Goal: Task Accomplishment & Management: Use online tool/utility

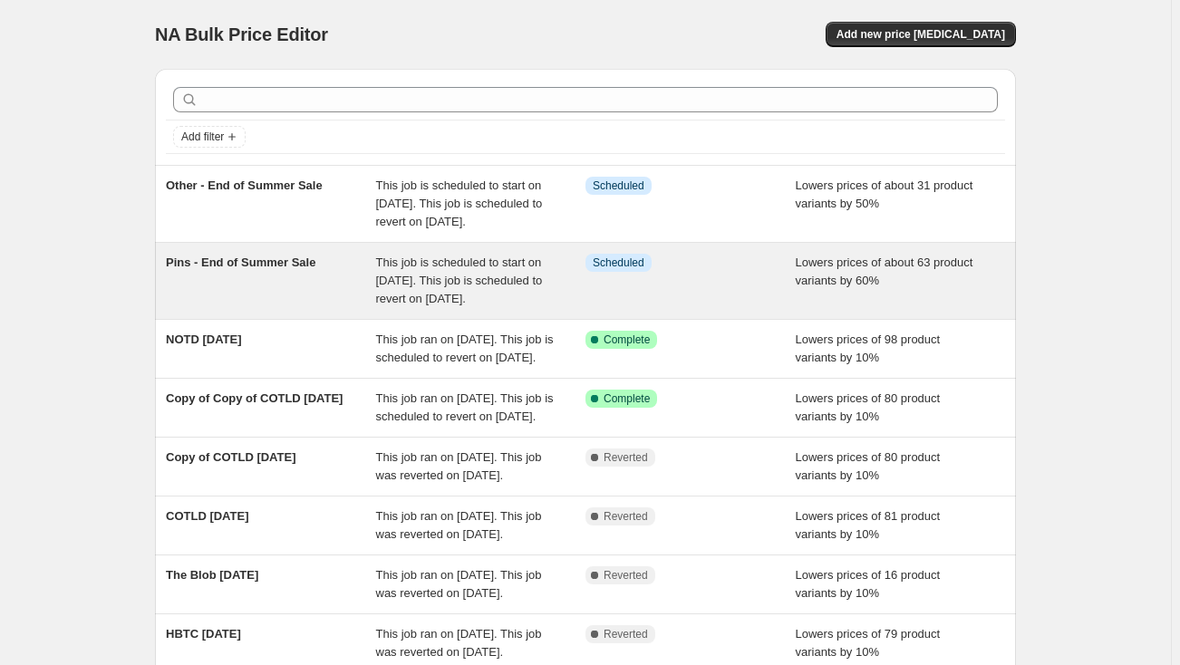
click at [314, 304] on div "Pins - End of Summer Sale" at bounding box center [271, 281] width 210 height 54
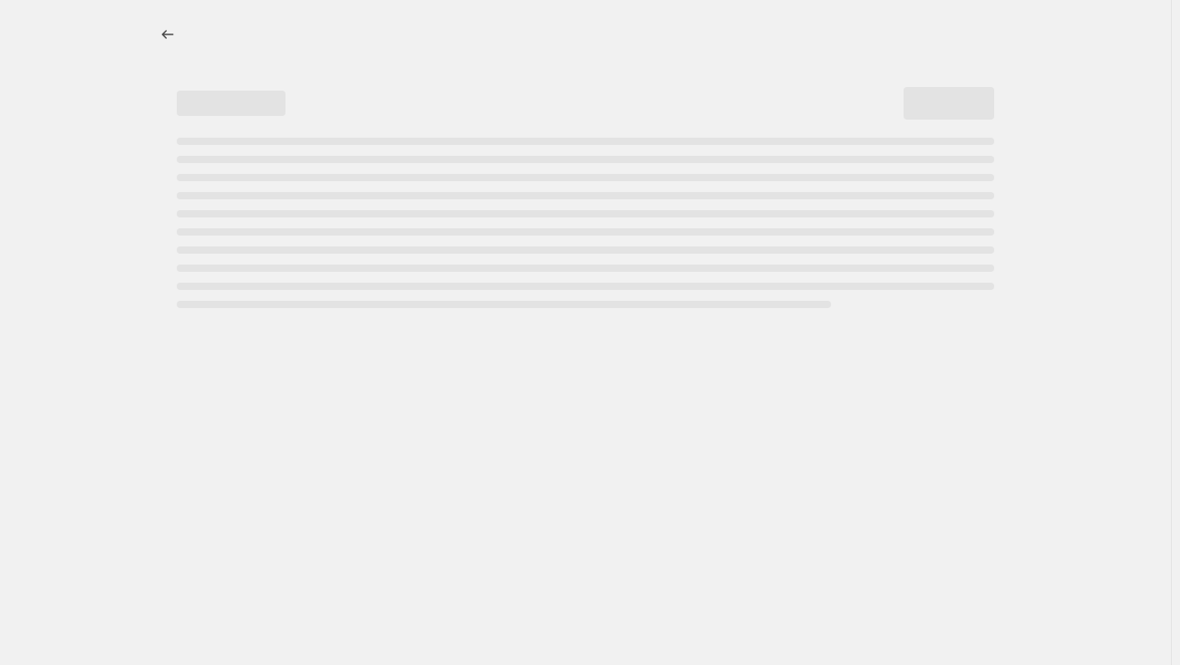
select select "percentage"
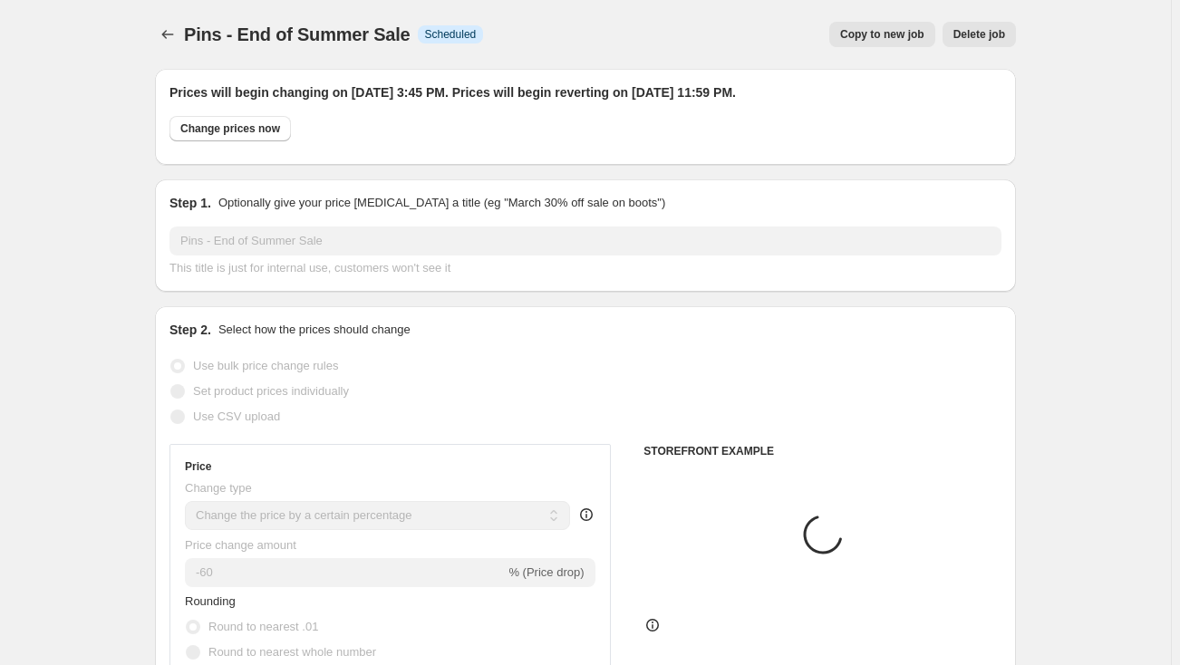
select select "collection"
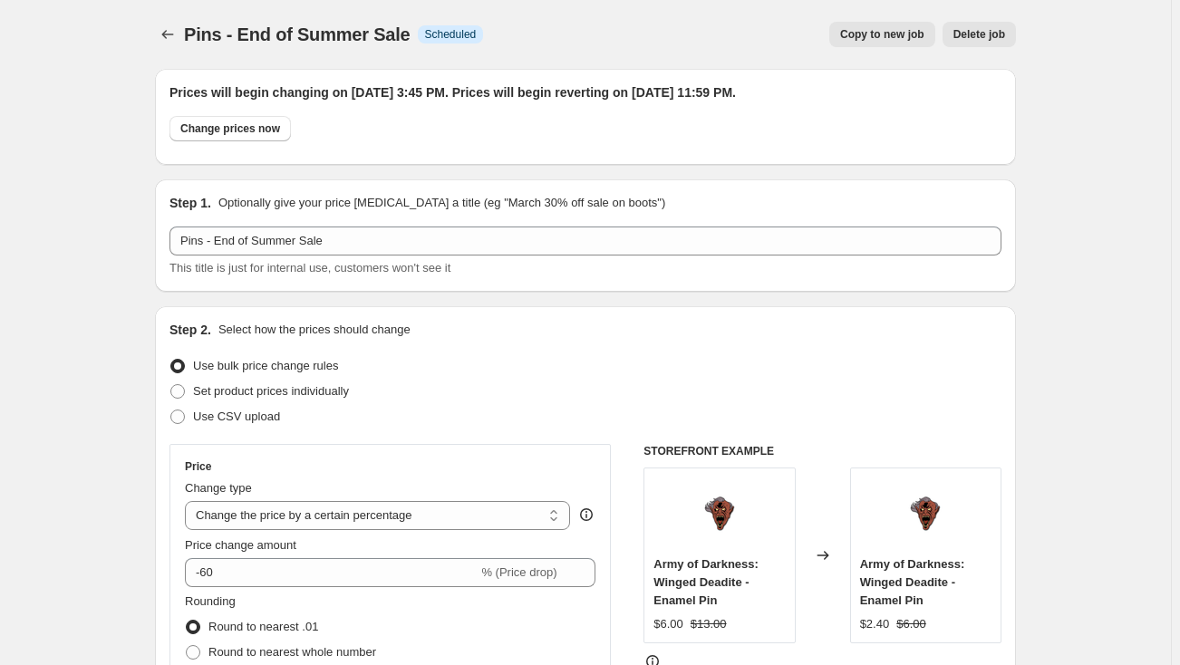
click at [886, 33] on span "Copy to new job" at bounding box center [882, 34] width 84 height 14
select select "percentage"
select select "collection"
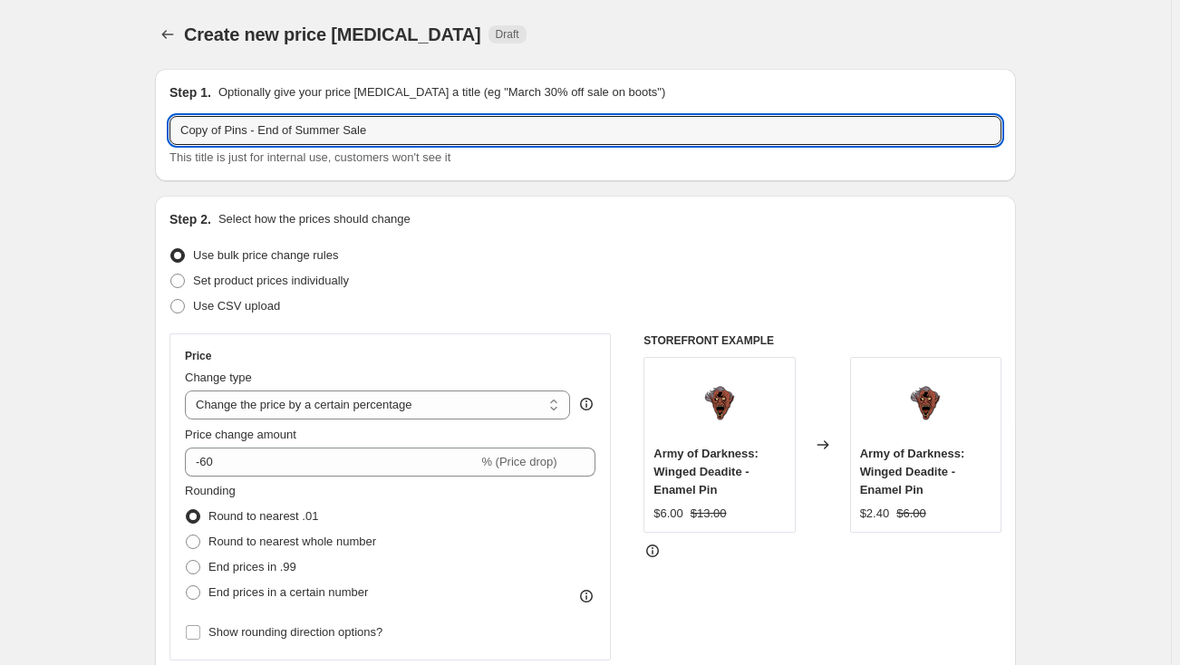
drag, startPoint x: 225, startPoint y: 130, endPoint x: 150, endPoint y: 130, distance: 74.3
type input "Shirts - End of Summer Sale"
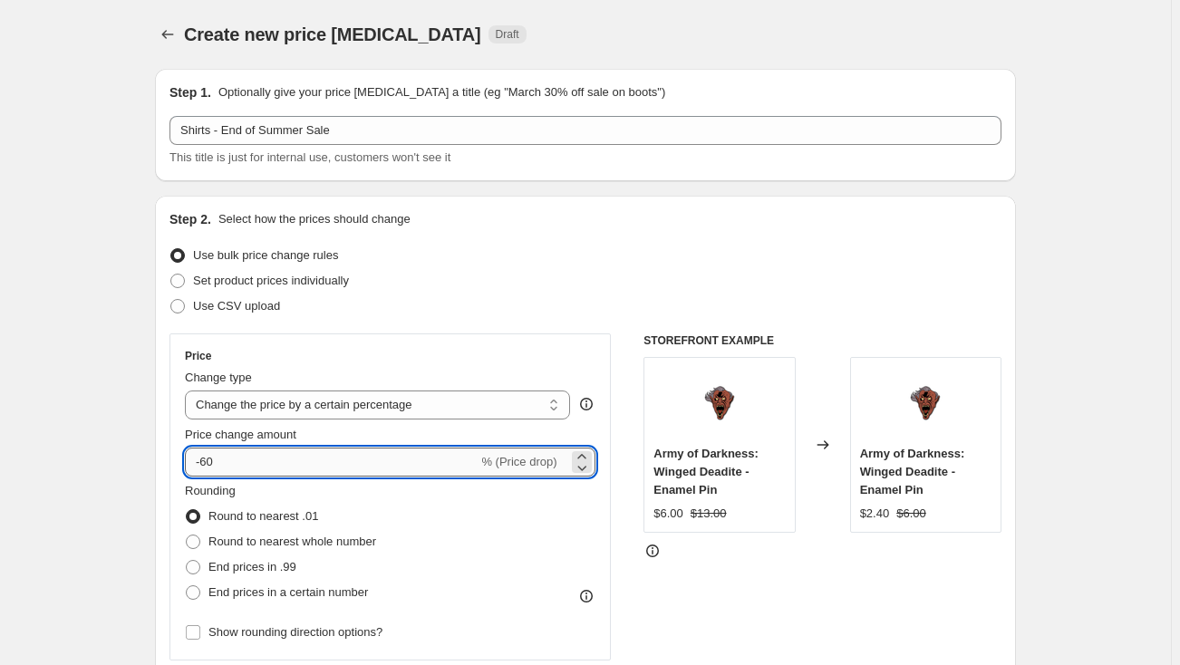
drag, startPoint x: 214, startPoint y: 468, endPoint x: 204, endPoint y: 466, distance: 10.1
click at [204, 466] on input "-60" at bounding box center [331, 462] width 293 height 29
type input "-25"
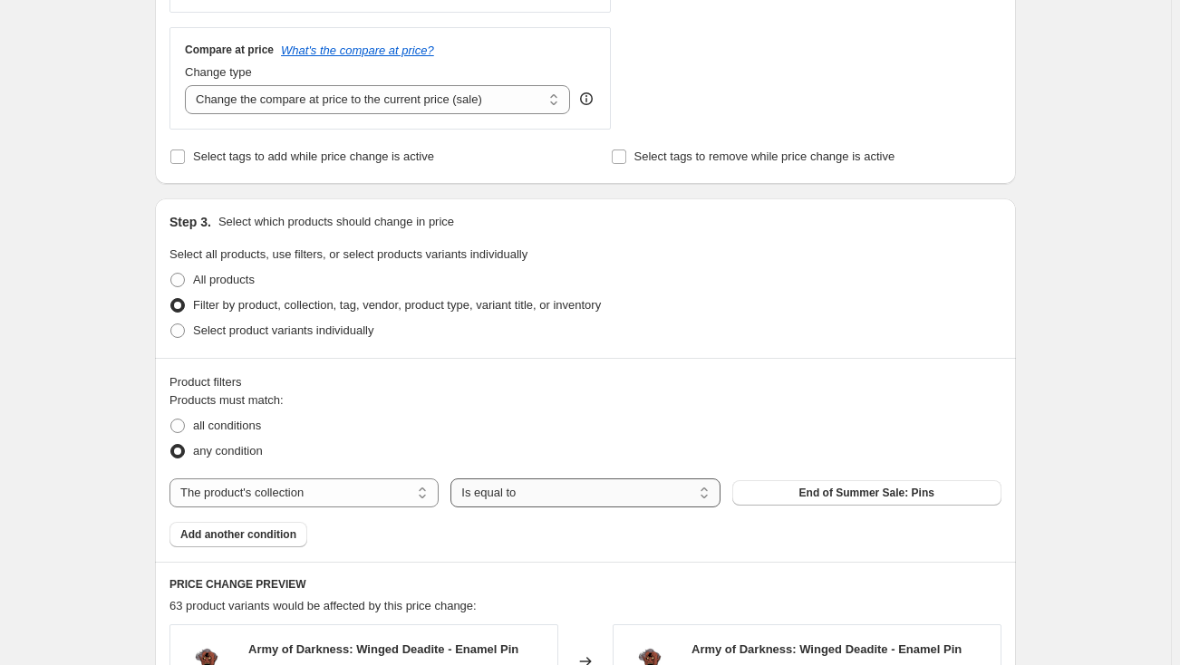
scroll to position [659, 0]
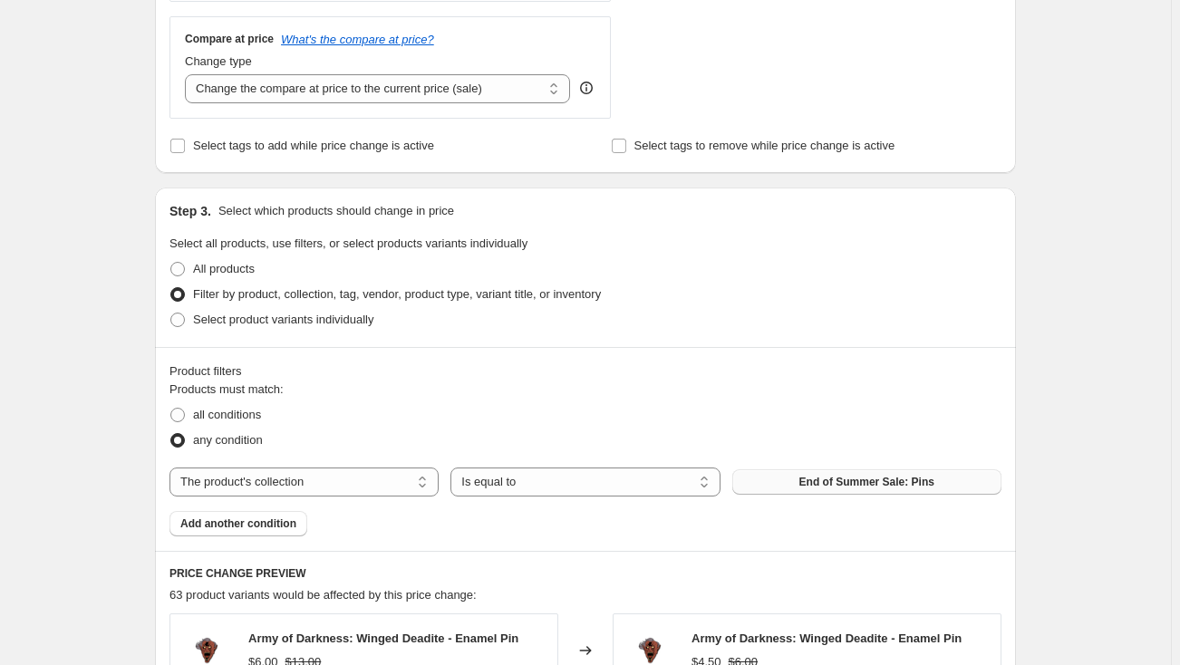
click at [848, 484] on span "End of Summer Sale: Pins" at bounding box center [866, 482] width 135 height 14
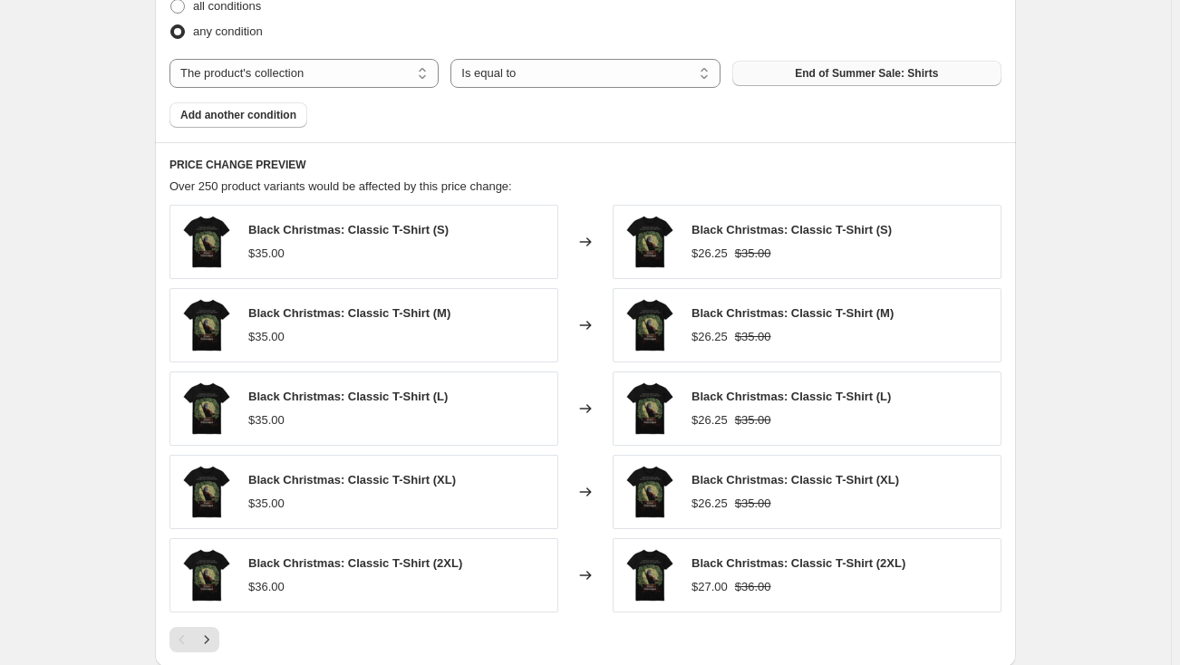
scroll to position [1235, 0]
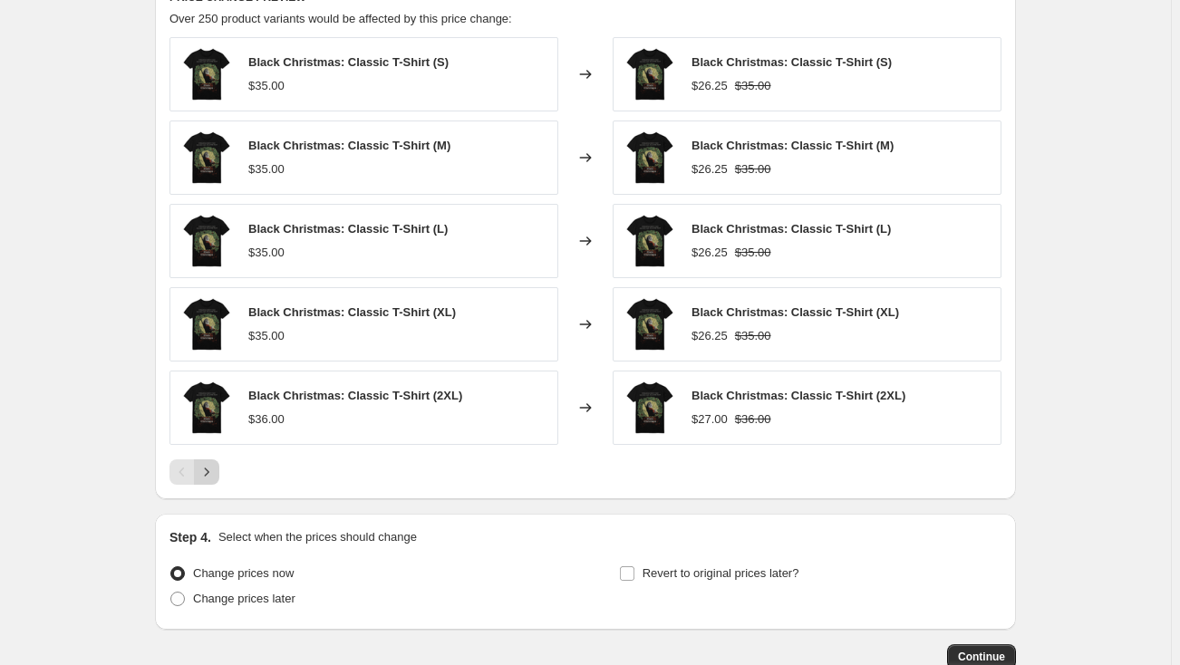
click at [210, 470] on icon "Next" at bounding box center [207, 472] width 18 height 18
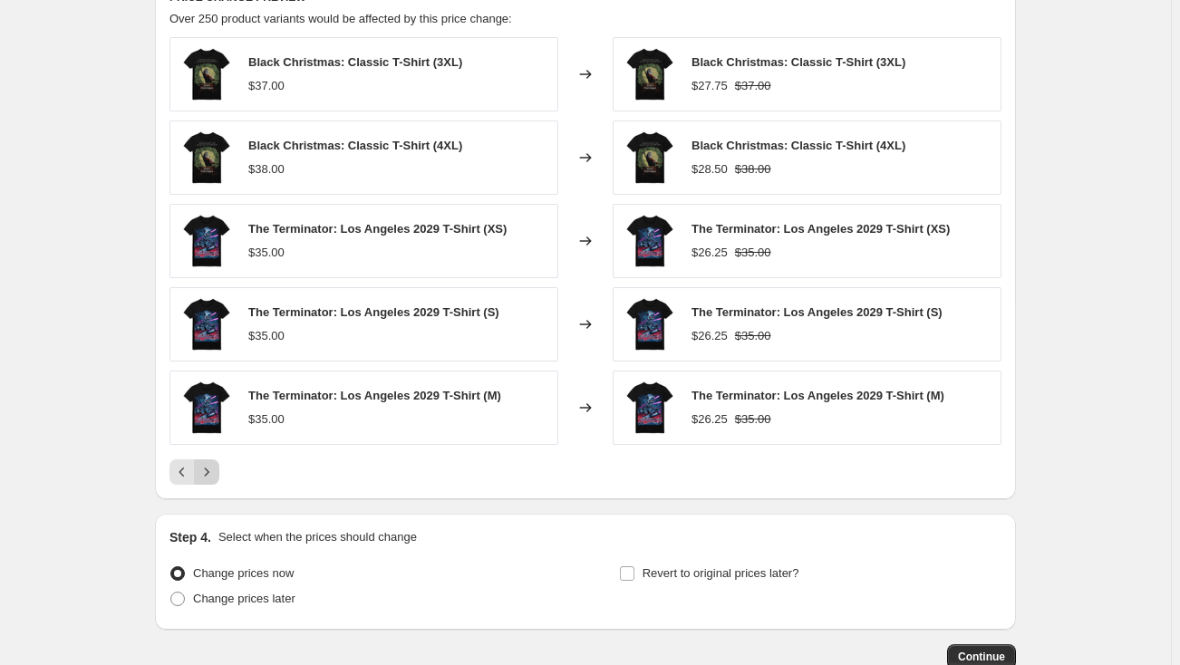
click at [210, 470] on icon "Next" at bounding box center [207, 472] width 18 height 18
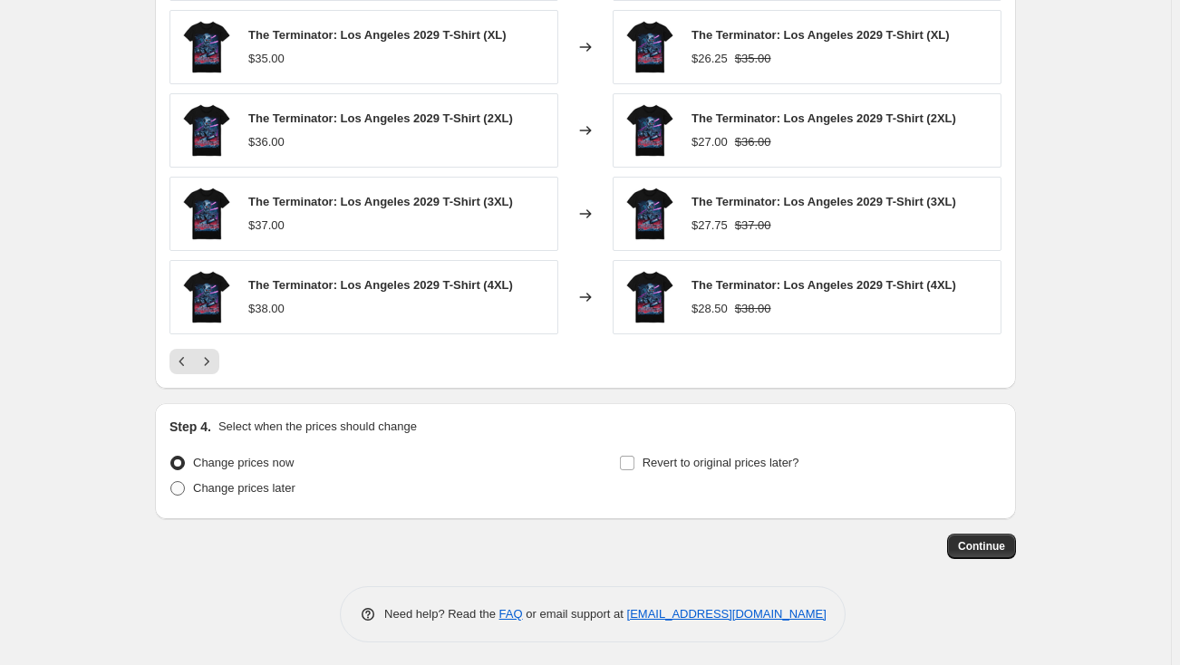
scroll to position [1347, 0]
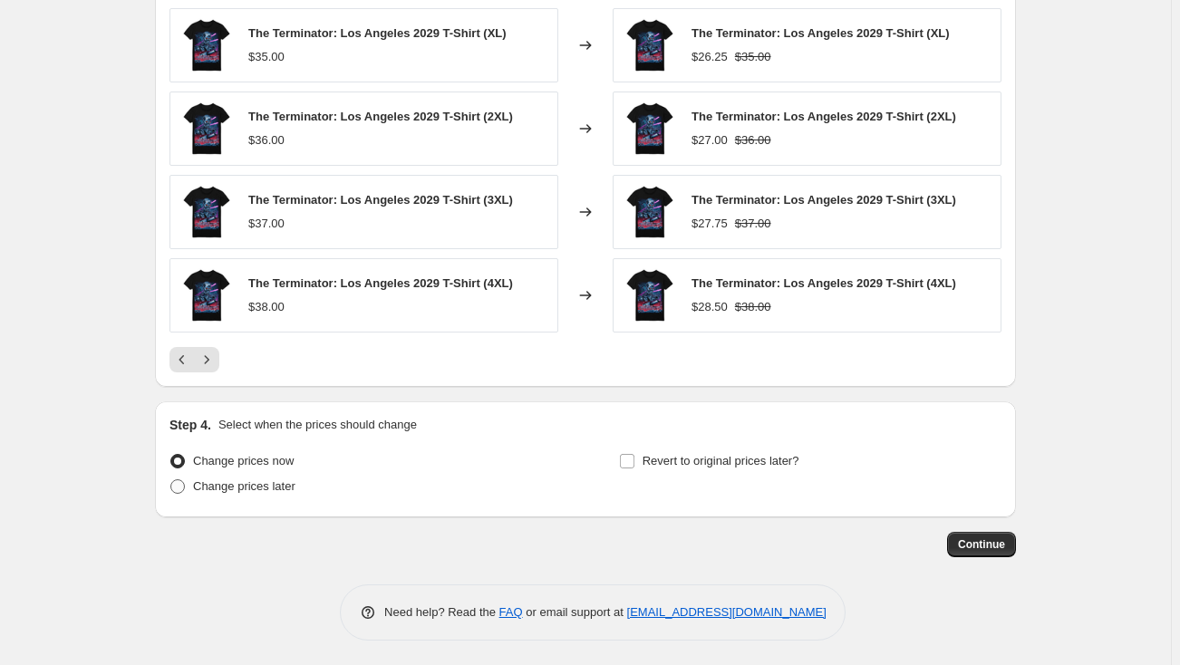
click at [248, 493] on span "Change prices later" at bounding box center [244, 487] width 102 height 18
click at [171, 480] on input "Change prices later" at bounding box center [170, 479] width 1 height 1
radio input "true"
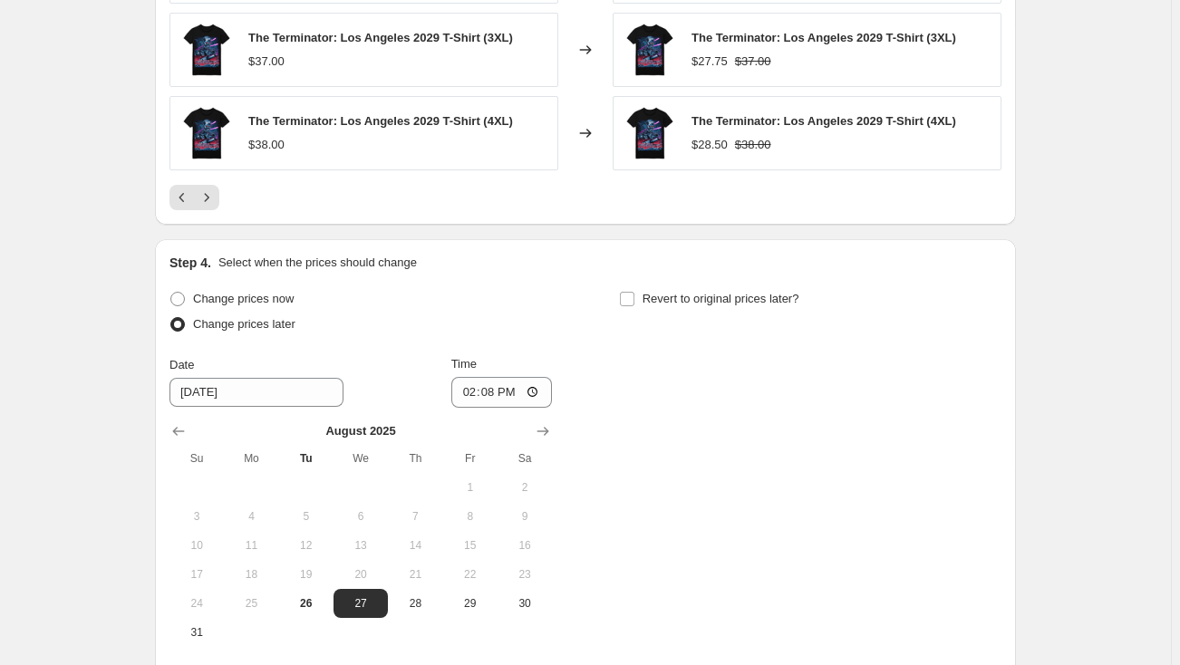
scroll to position [1512, 0]
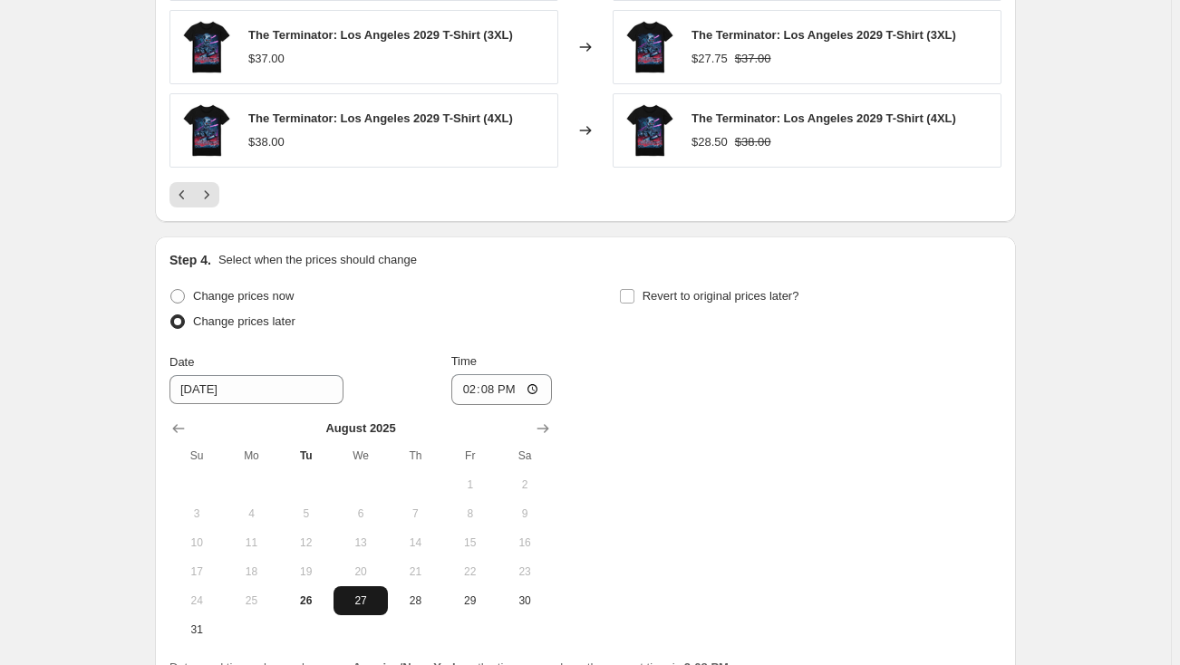
click at [362, 597] on span "27" at bounding box center [361, 600] width 40 height 14
click at [473, 387] on input "14:08" at bounding box center [501, 389] width 101 height 31
type input "15:30"
click at [634, 296] on input "Revert to original prices later?" at bounding box center [627, 296] width 14 height 14
checkbox input "true"
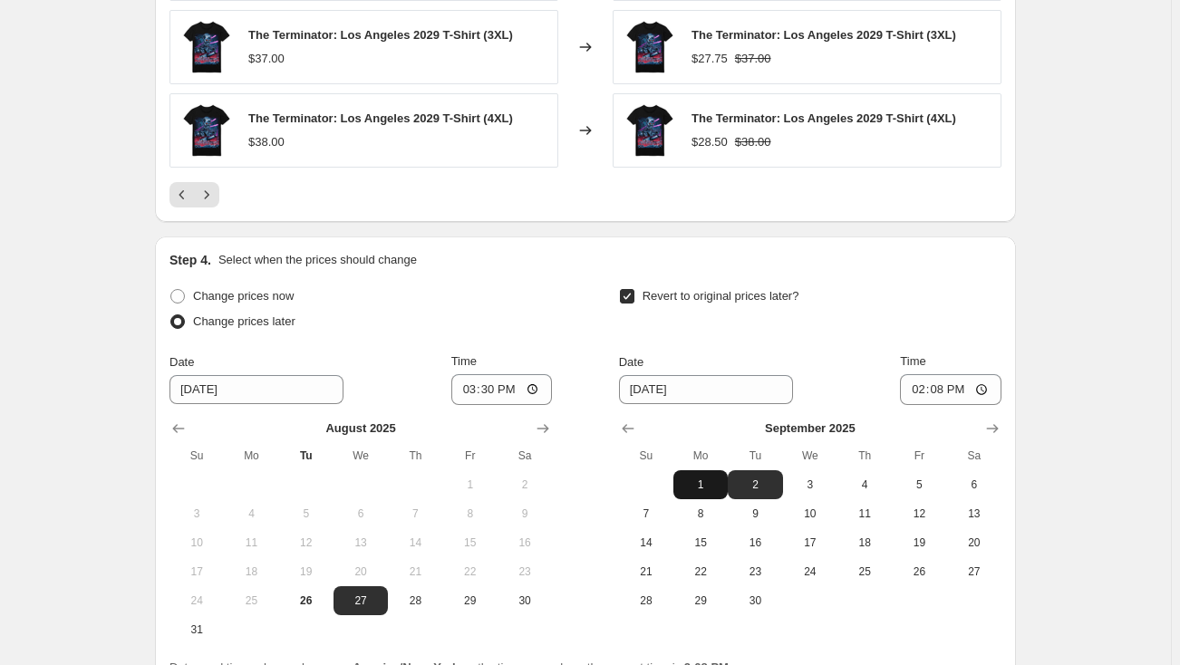
click at [700, 480] on span "1" at bounding box center [700, 485] width 40 height 14
type input "[DATE]"
click at [922, 387] on input "14:08" at bounding box center [950, 389] width 101 height 31
type input "23:59"
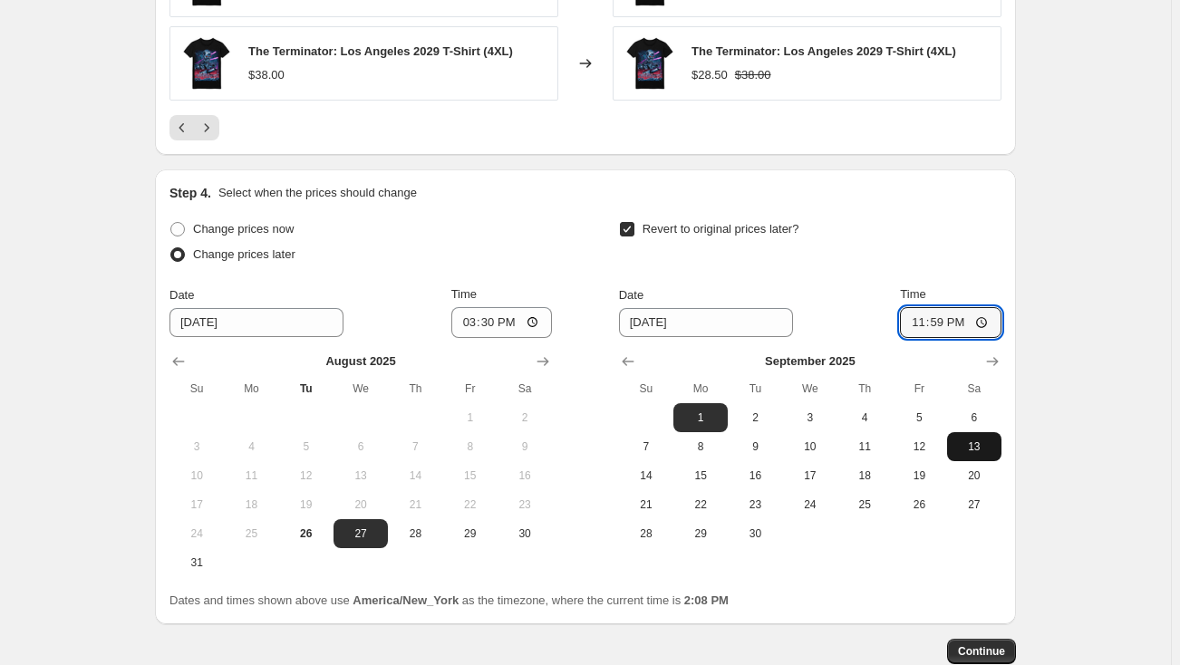
scroll to position [1676, 0]
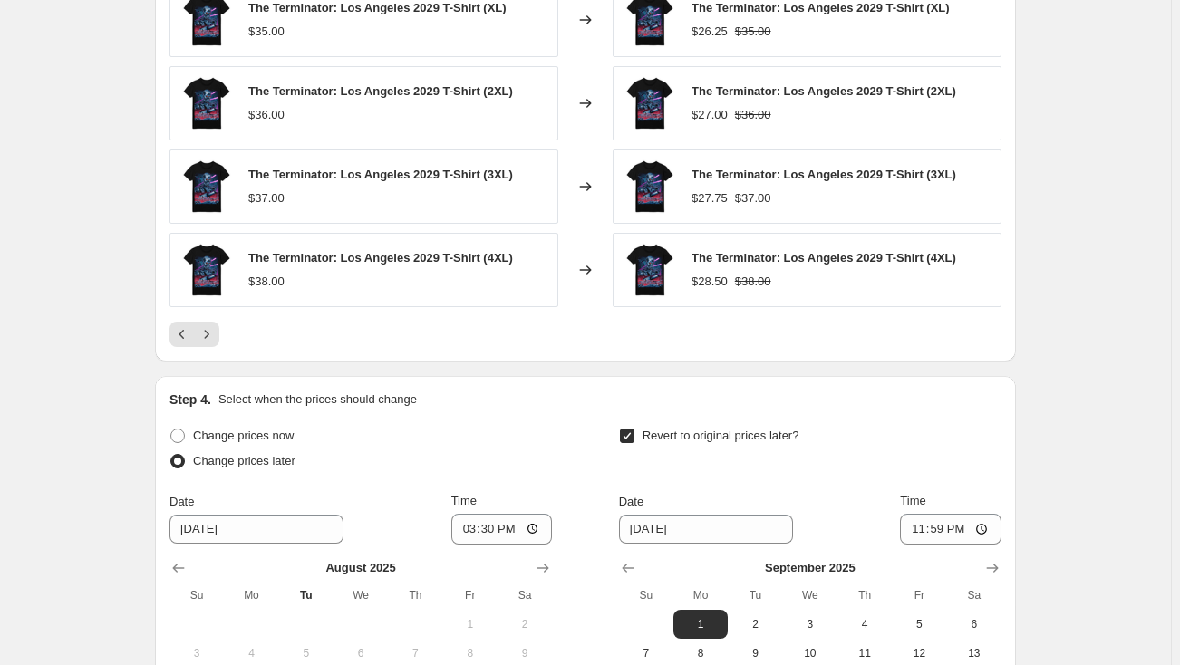
scroll to position [1265, 0]
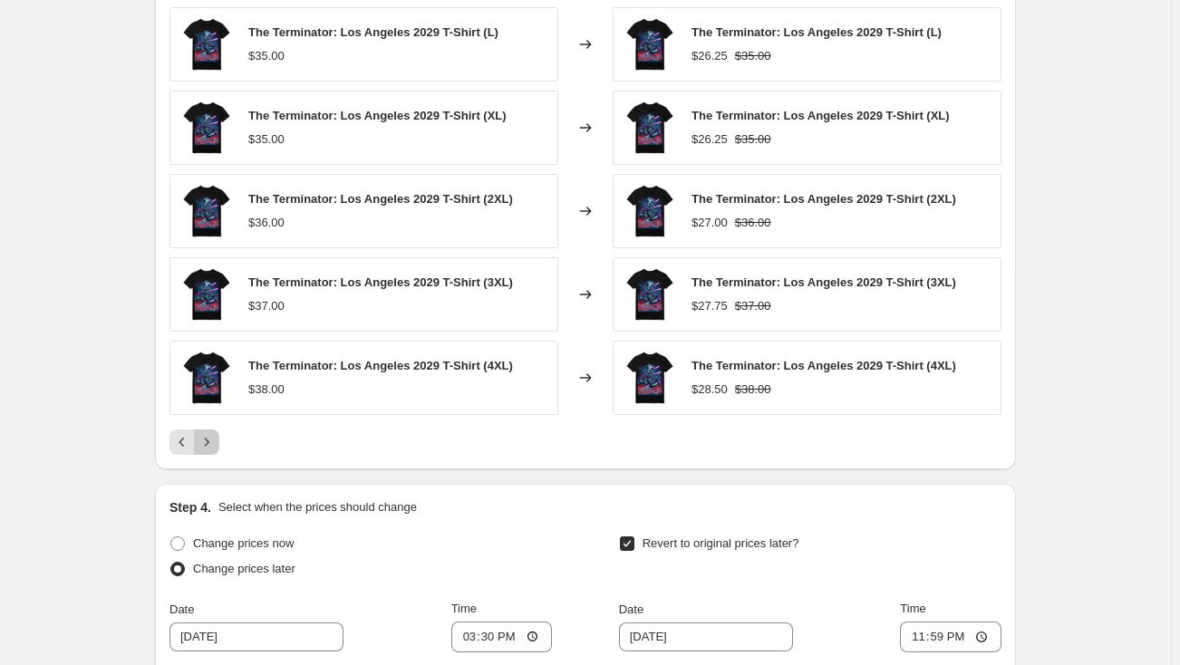
click at [216, 439] on icon "Next" at bounding box center [207, 442] width 18 height 18
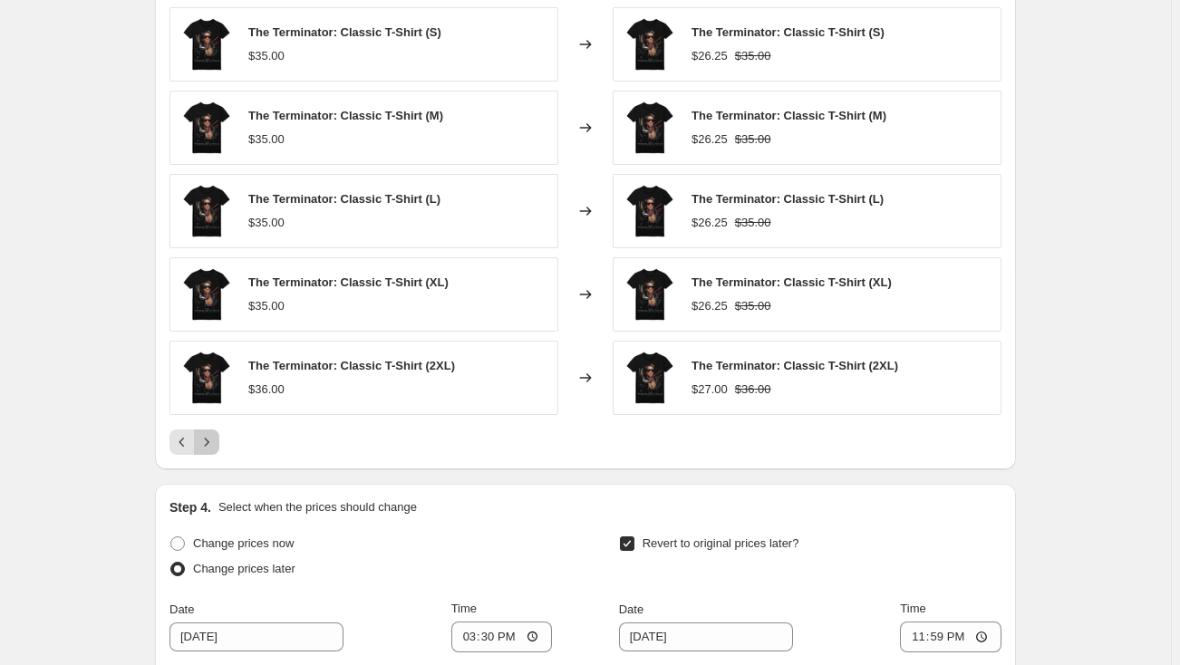
click at [216, 439] on icon "Next" at bounding box center [207, 442] width 18 height 18
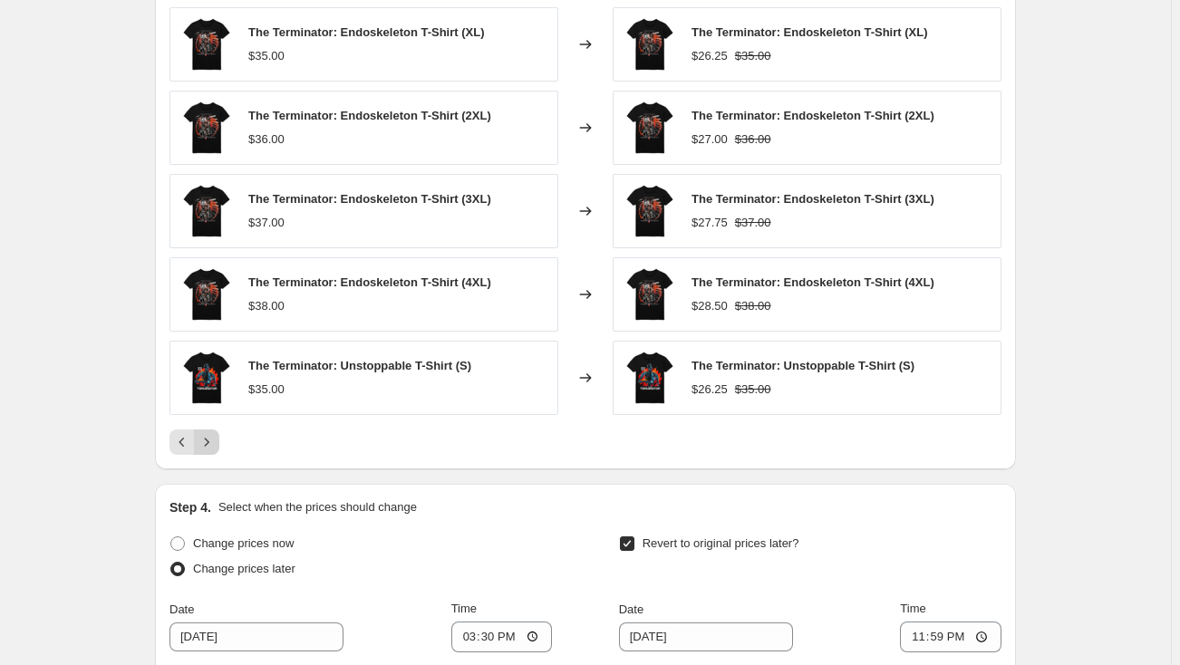
click at [216, 439] on icon "Next" at bounding box center [207, 442] width 18 height 18
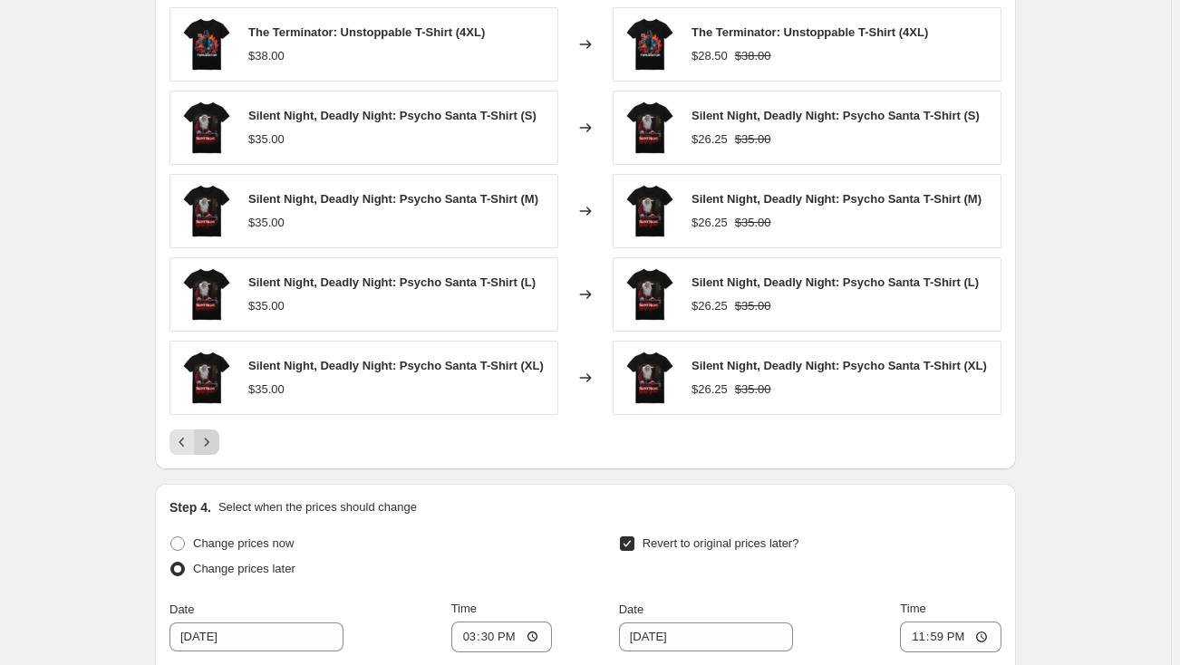
click at [216, 439] on icon "Next" at bounding box center [207, 442] width 18 height 18
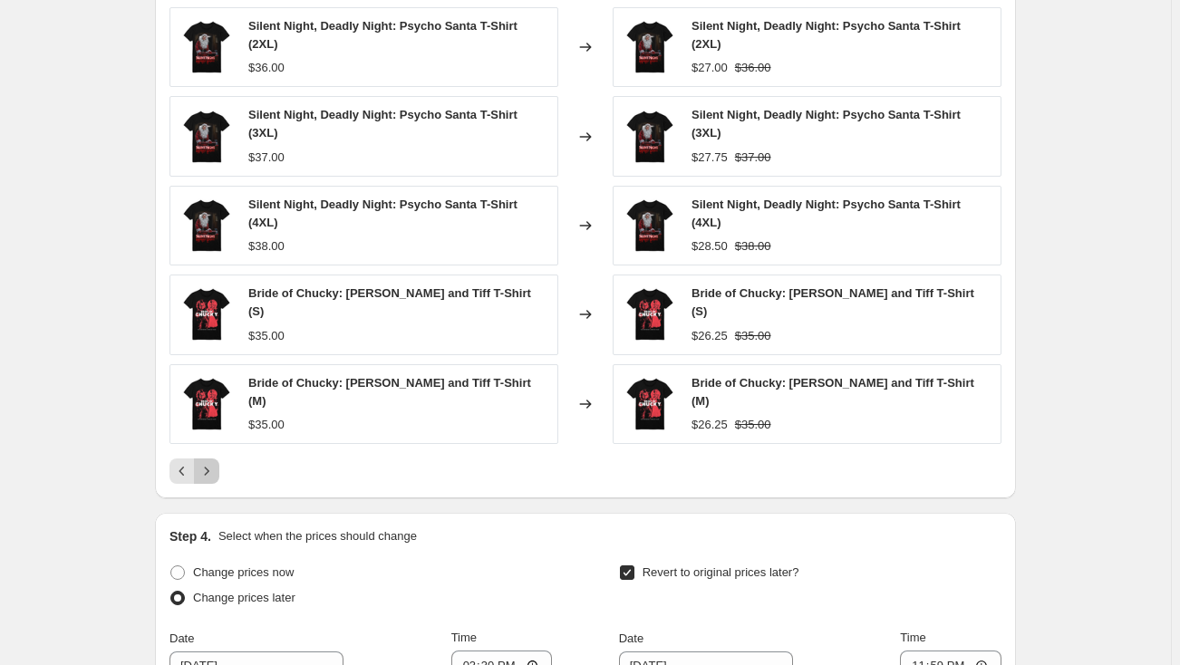
click at [216, 462] on icon "Next" at bounding box center [207, 471] width 18 height 18
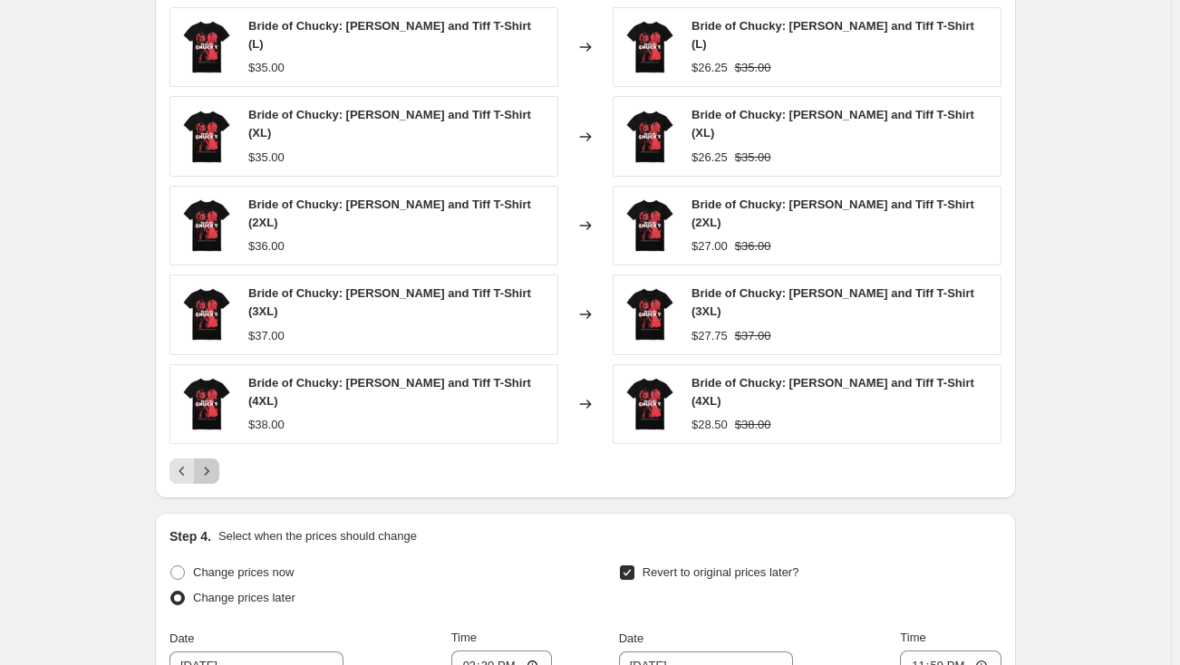
click at [216, 462] on icon "Next" at bounding box center [207, 471] width 18 height 18
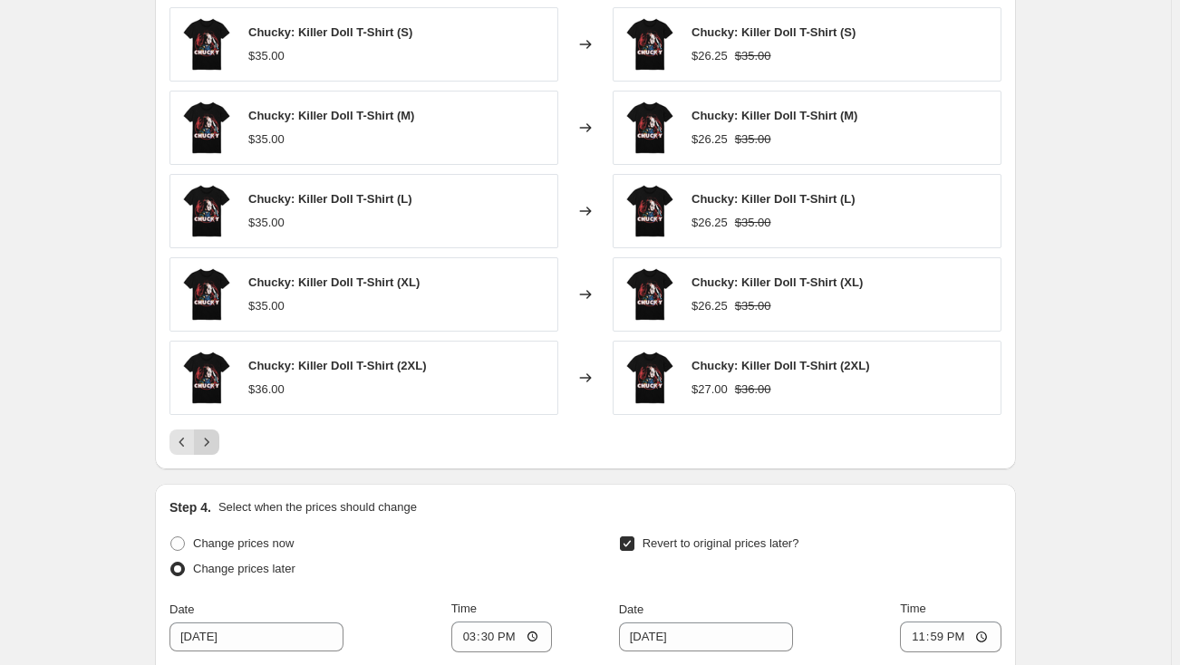
click at [216, 439] on icon "Next" at bounding box center [207, 442] width 18 height 18
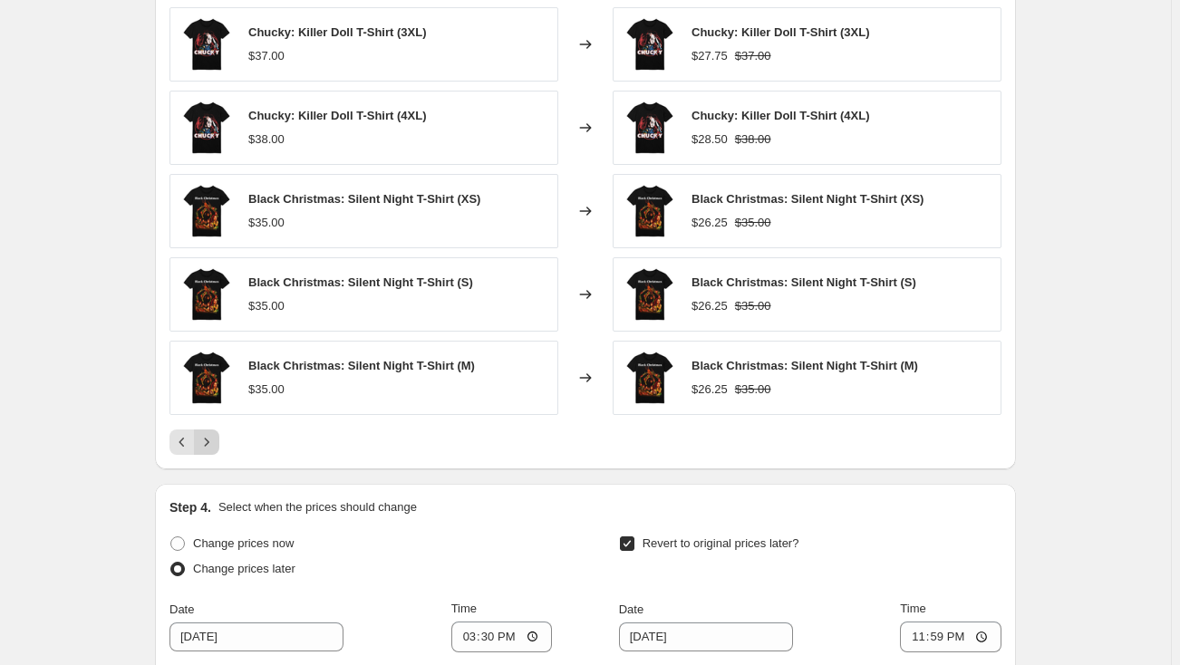
click at [216, 439] on icon "Next" at bounding box center [207, 442] width 18 height 18
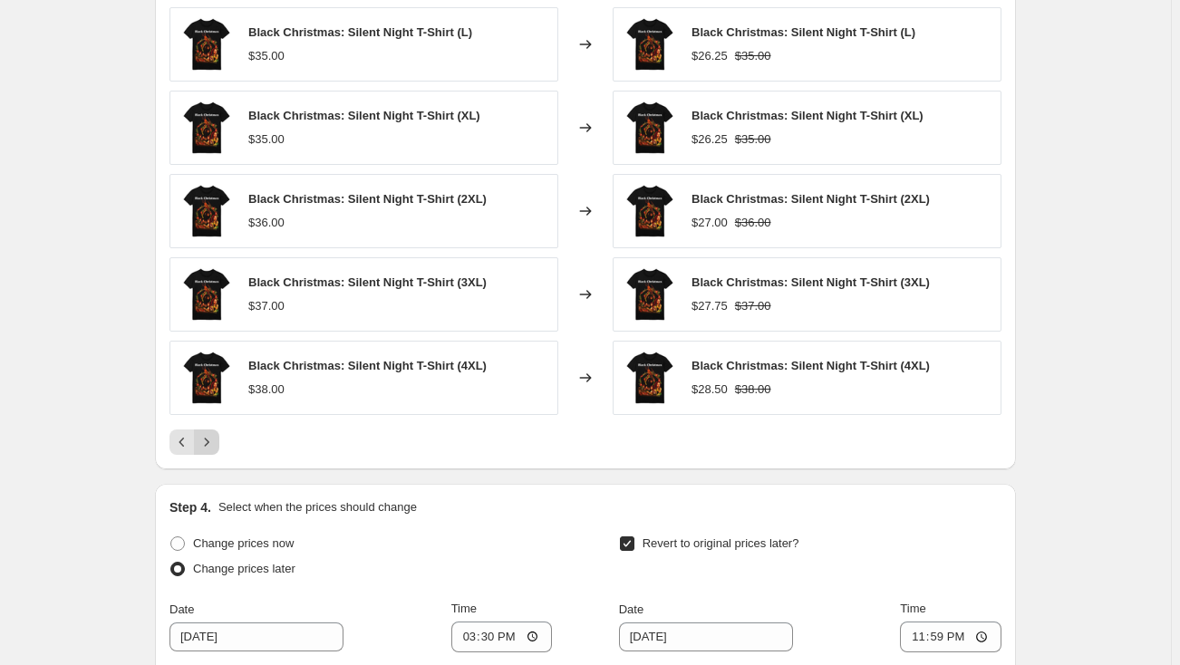
click at [216, 439] on icon "Next" at bounding box center [207, 442] width 18 height 18
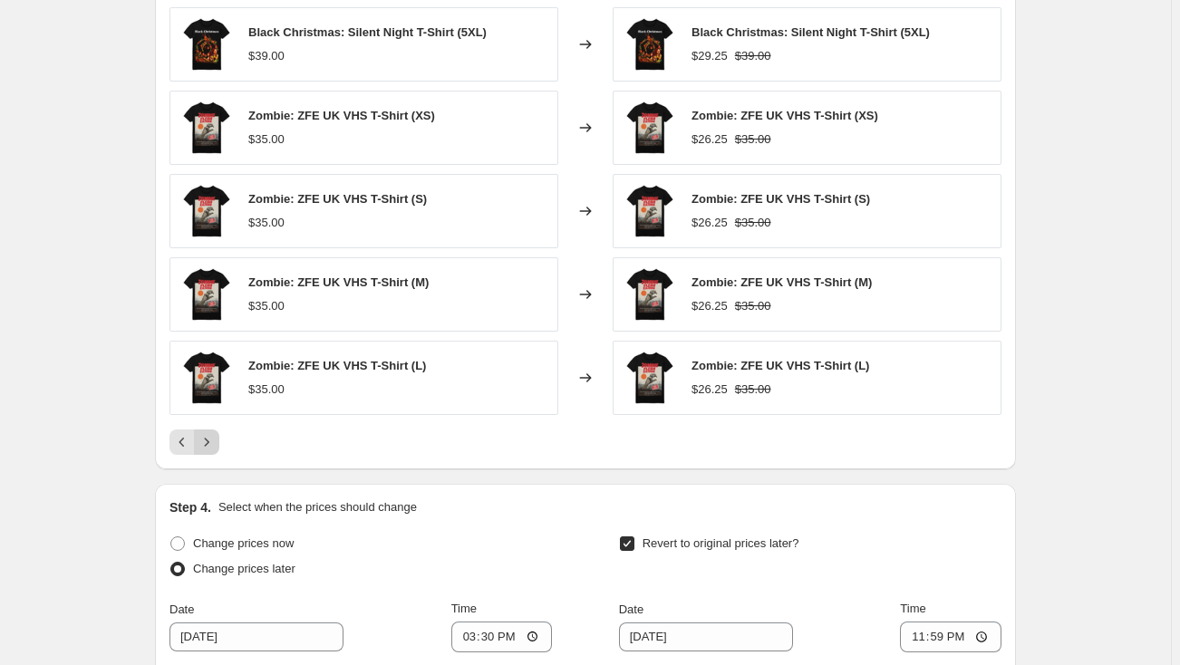
click at [216, 439] on icon "Next" at bounding box center [207, 442] width 18 height 18
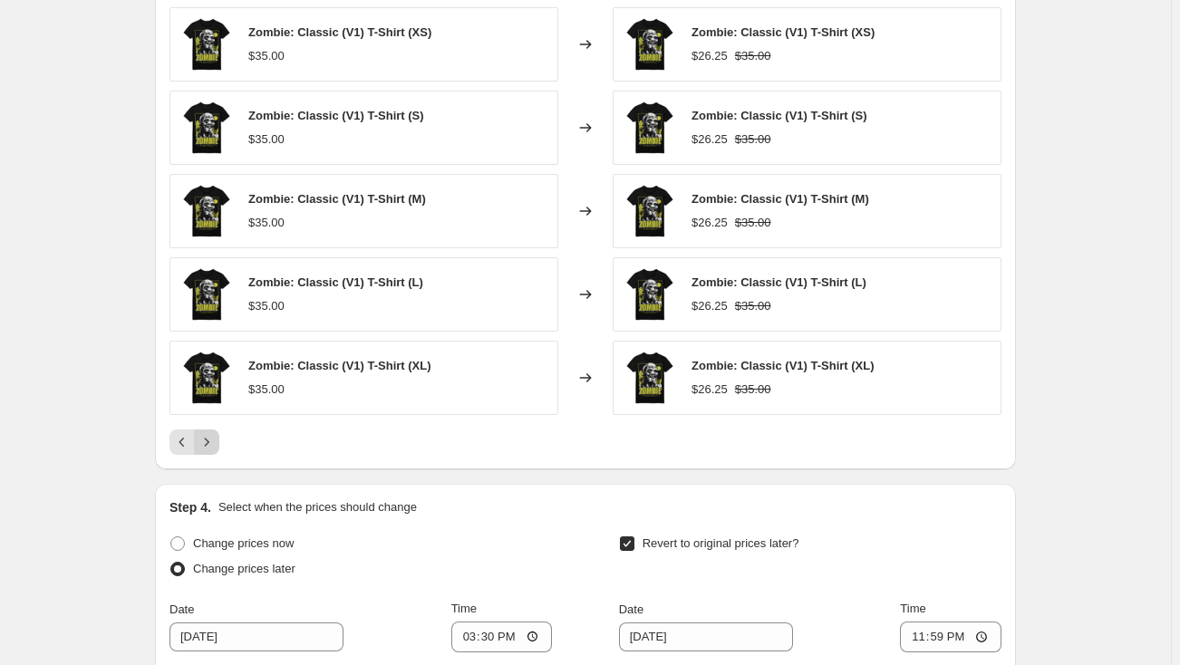
click at [216, 439] on icon "Next" at bounding box center [207, 442] width 18 height 18
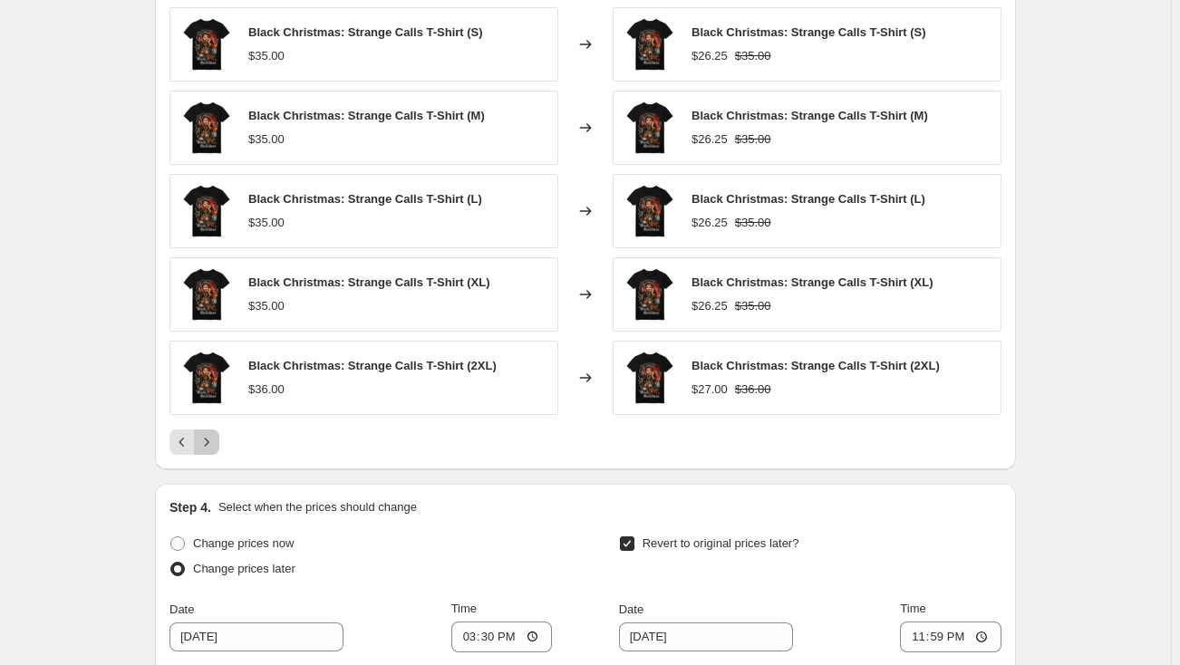
click at [216, 439] on icon "Next" at bounding box center [207, 442] width 18 height 18
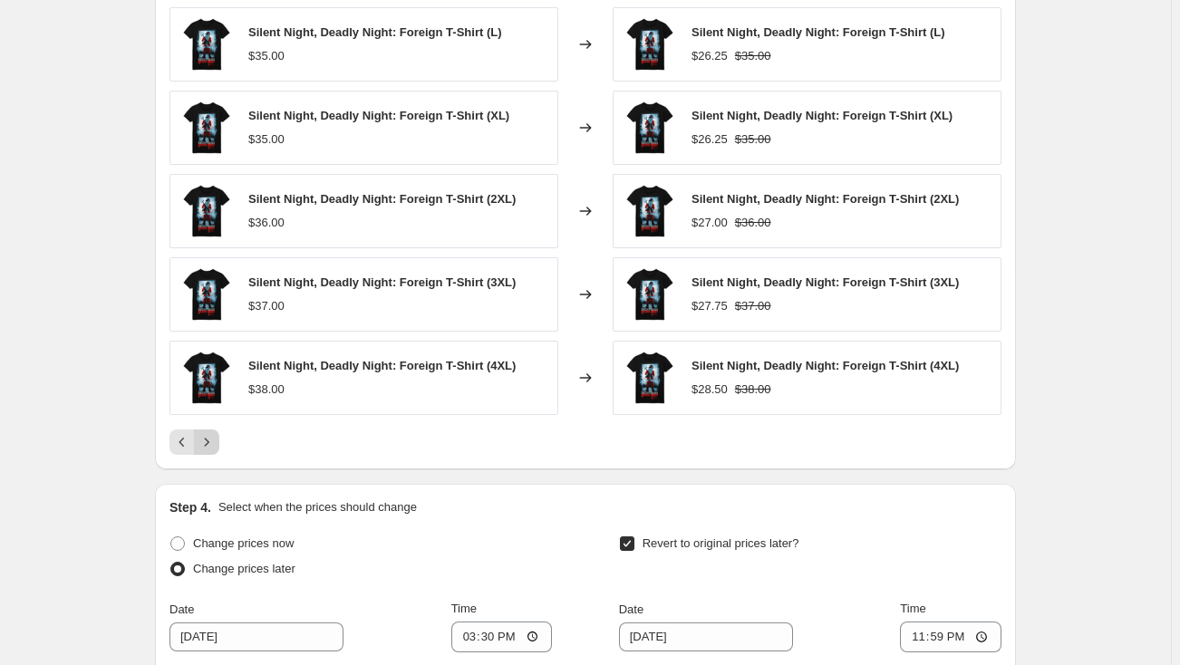
click at [216, 439] on icon "Next" at bounding box center [207, 442] width 18 height 18
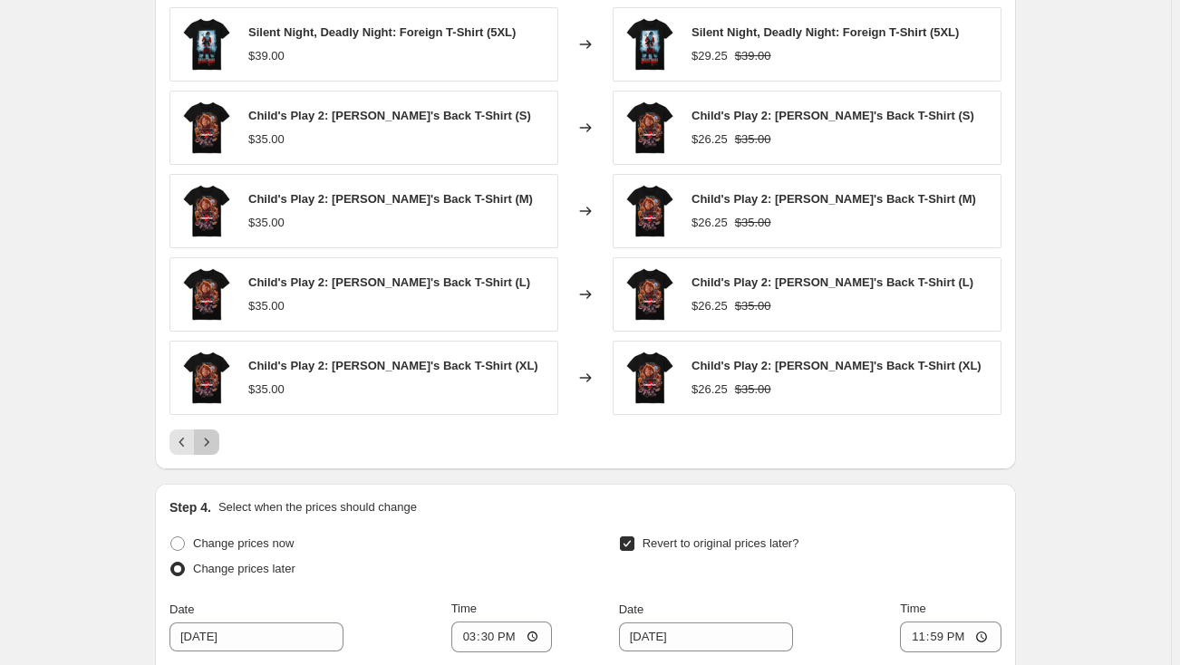
click at [216, 439] on icon "Next" at bounding box center [207, 442] width 18 height 18
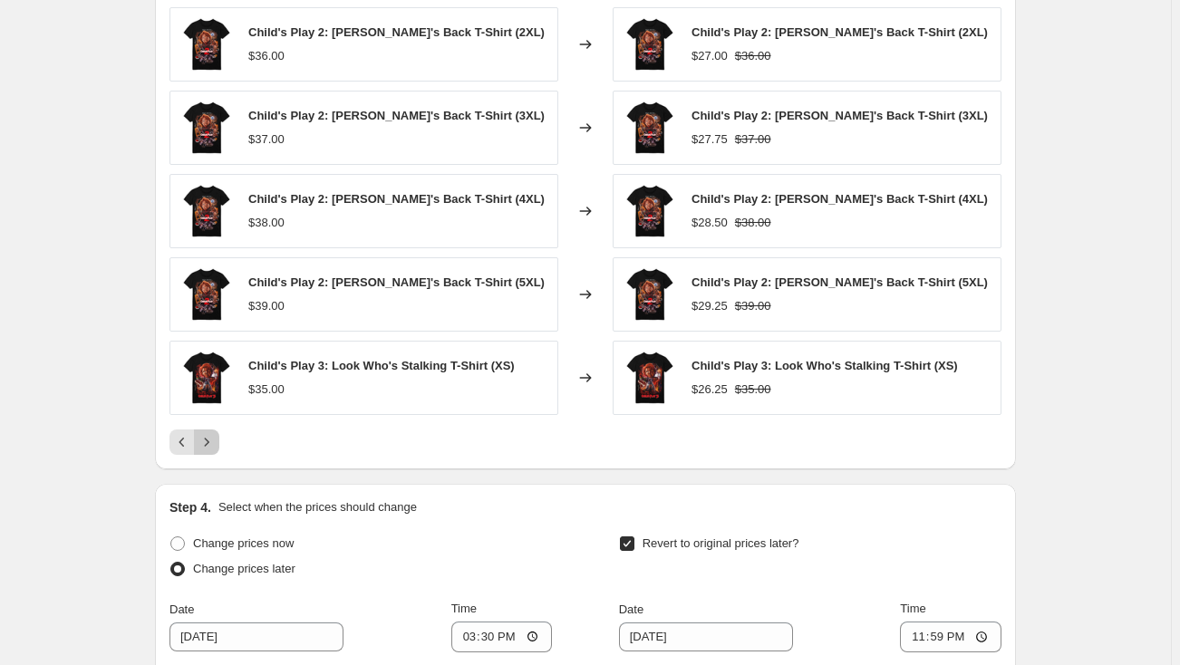
click at [216, 439] on icon "Next" at bounding box center [207, 442] width 18 height 18
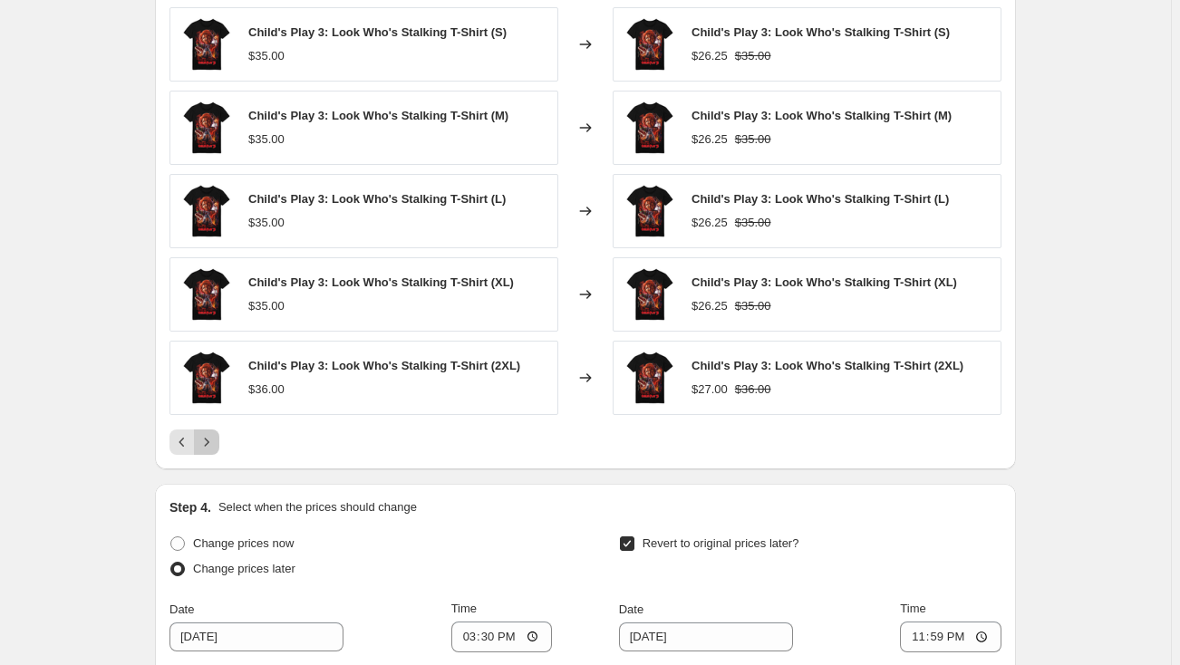
click at [216, 439] on icon "Next" at bounding box center [207, 442] width 18 height 18
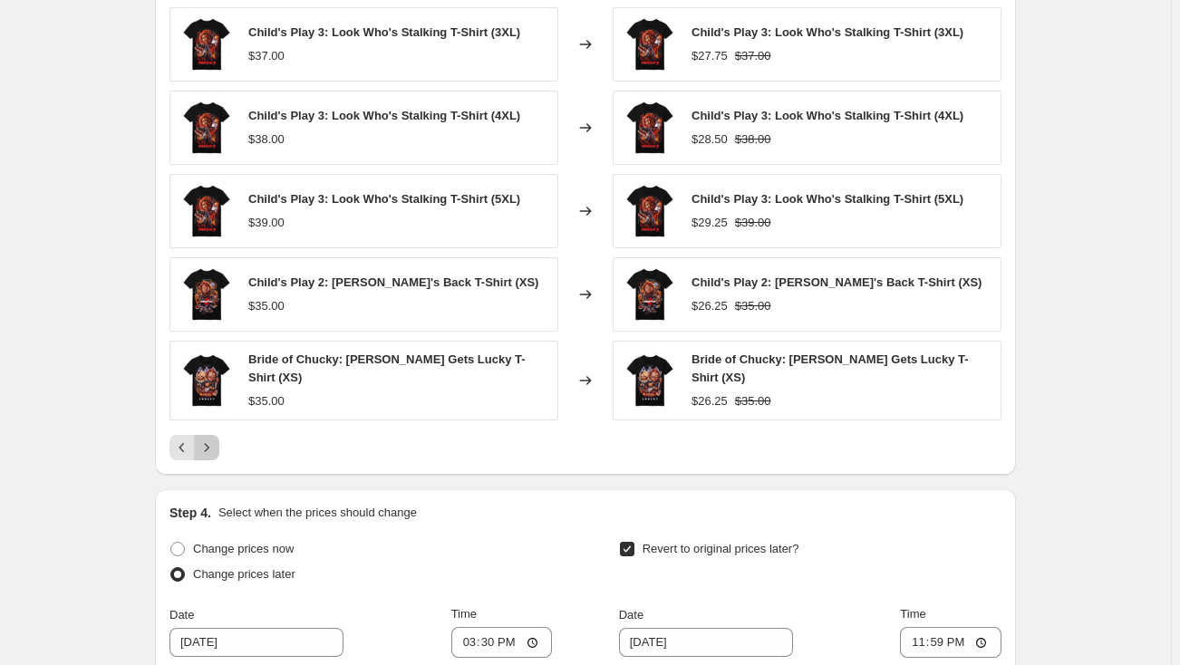
click at [216, 439] on icon "Next" at bounding box center [207, 448] width 18 height 18
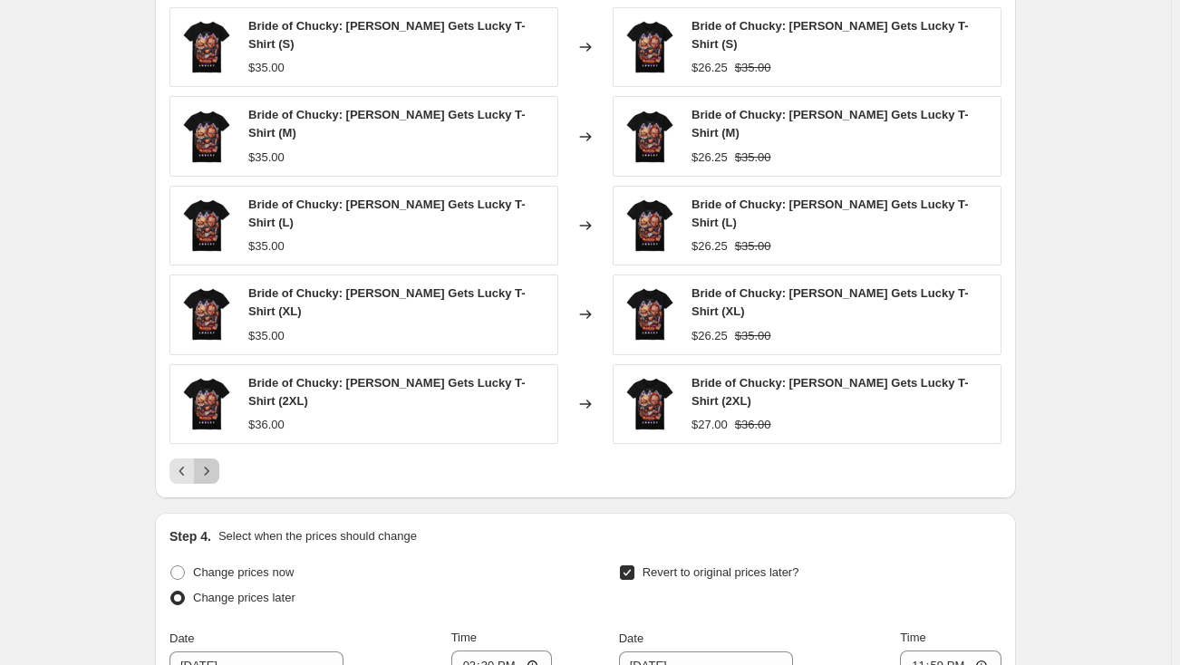
click at [216, 462] on icon "Next" at bounding box center [207, 471] width 18 height 18
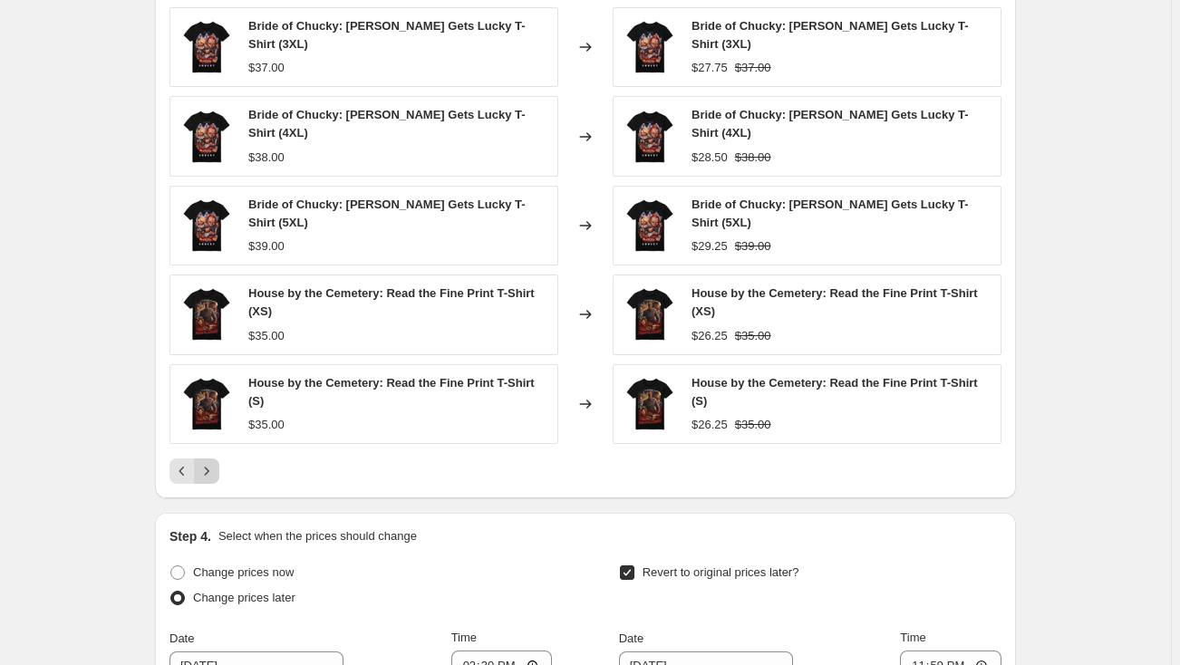
click at [217, 458] on button "Next" at bounding box center [206, 470] width 25 height 25
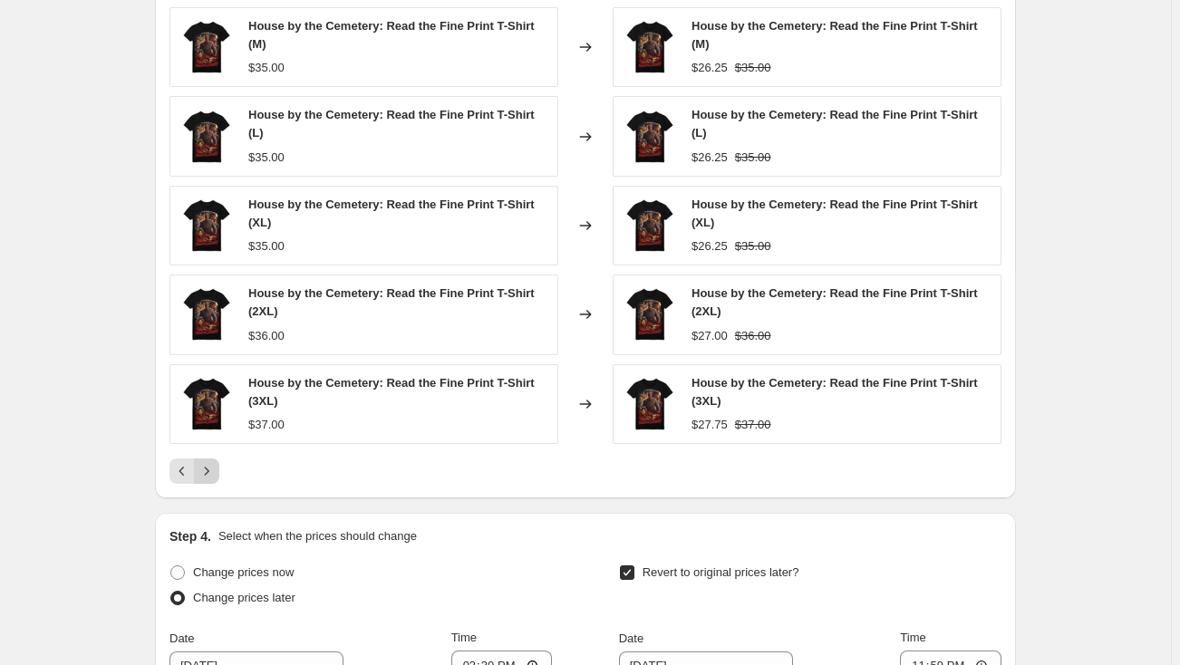
click at [217, 439] on div "House by the Cemetery: Read the Fine Print T-Shirt (3XL) $37.00" at bounding box center [363, 404] width 389 height 80
click at [209, 463] on icon "Next" at bounding box center [207, 471] width 18 height 18
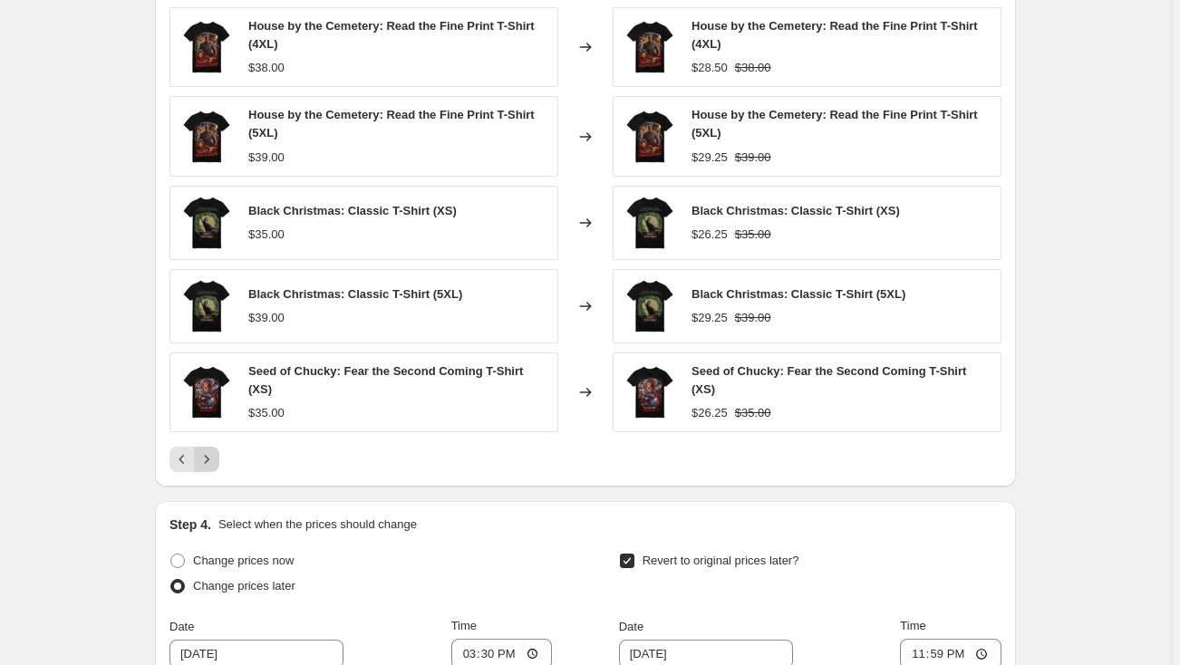
click at [213, 456] on icon "Next" at bounding box center [207, 459] width 18 height 18
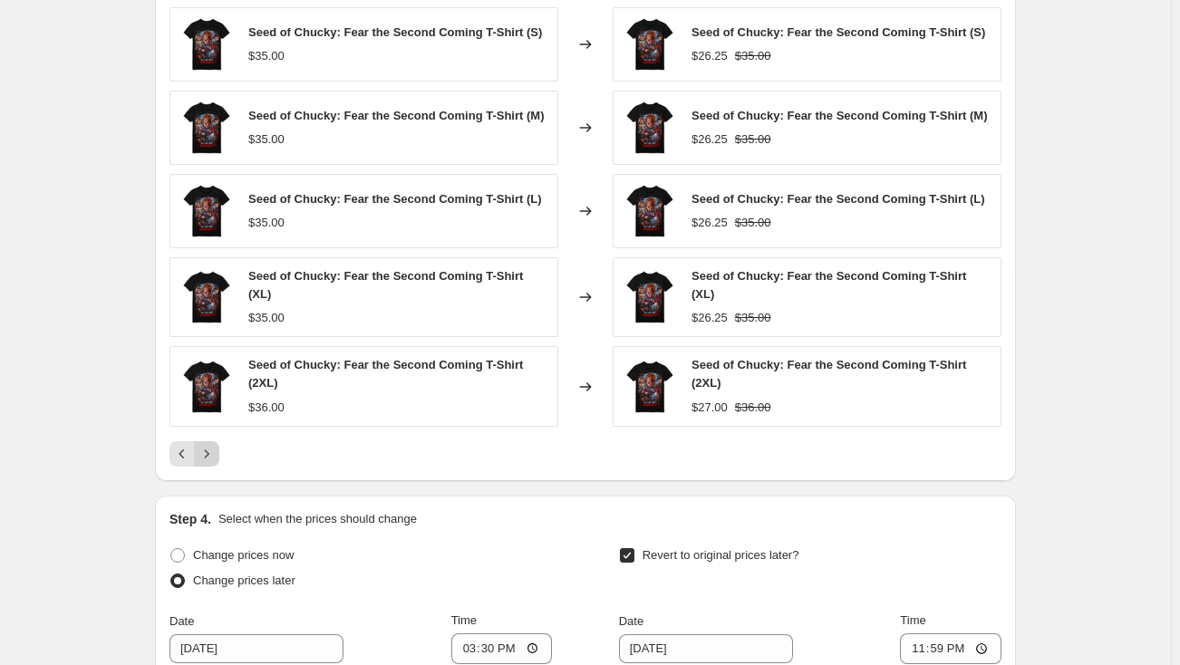
click at [213, 456] on div "PRICE CHANGE PREVIEW Over 250 product variants would be affected by this price …" at bounding box center [585, 213] width 861 height 536
click at [213, 445] on icon "Next" at bounding box center [207, 454] width 18 height 18
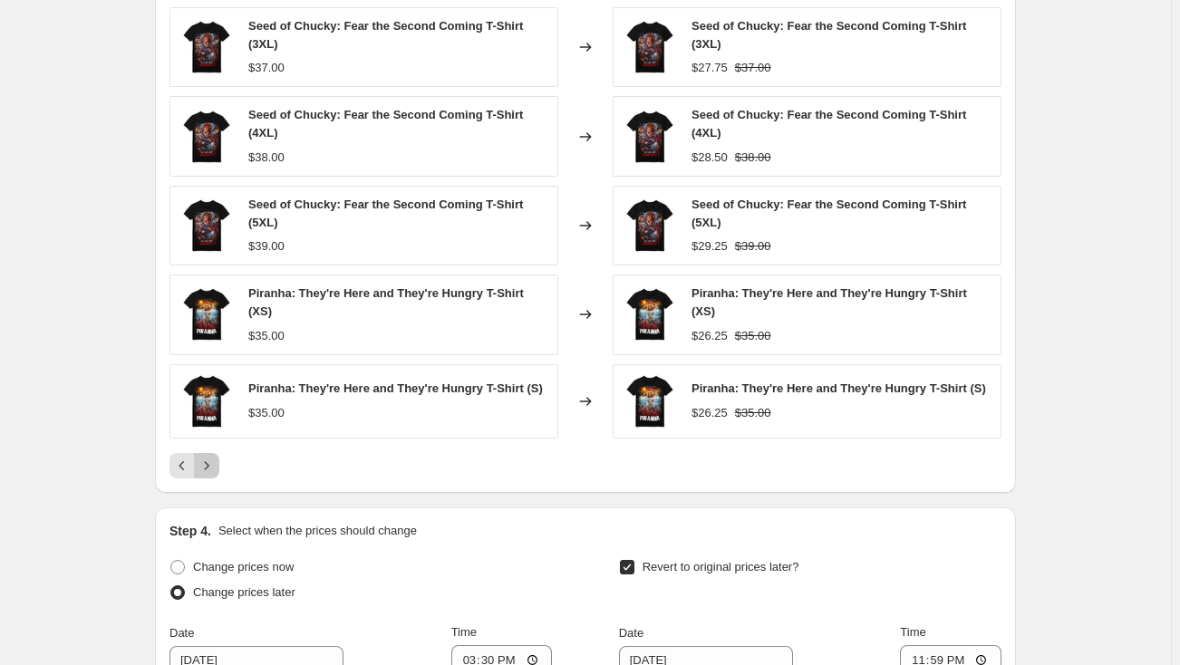
click at [213, 457] on icon "Next" at bounding box center [207, 466] width 18 height 18
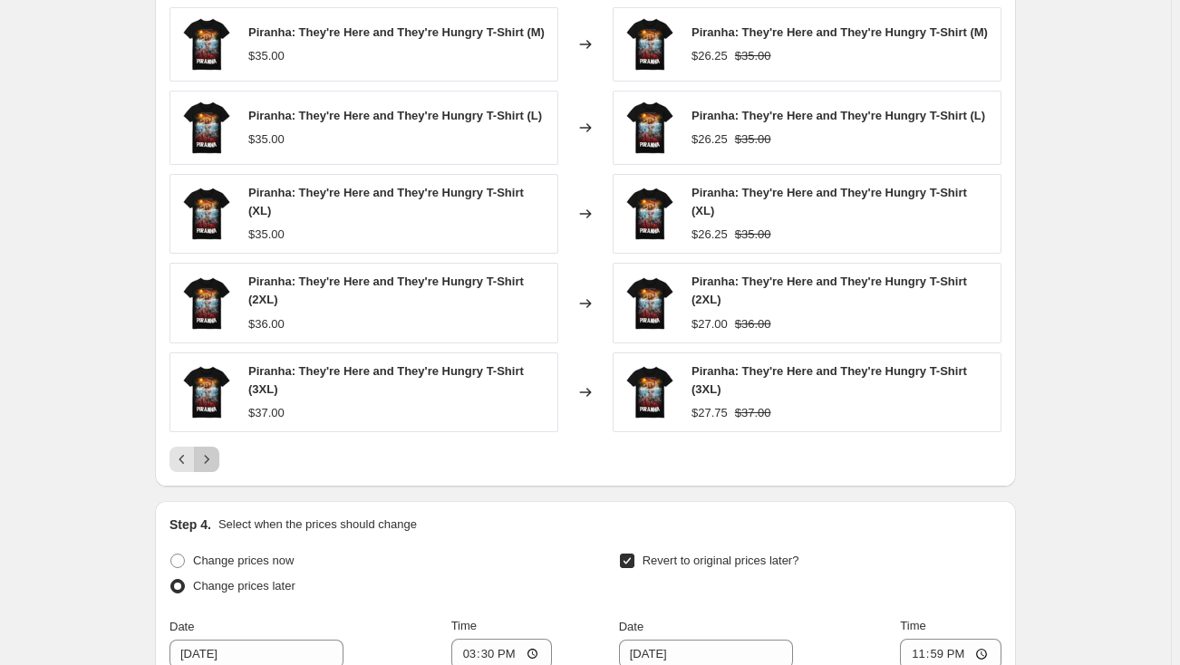
click at [213, 447] on button "Next" at bounding box center [206, 459] width 25 height 25
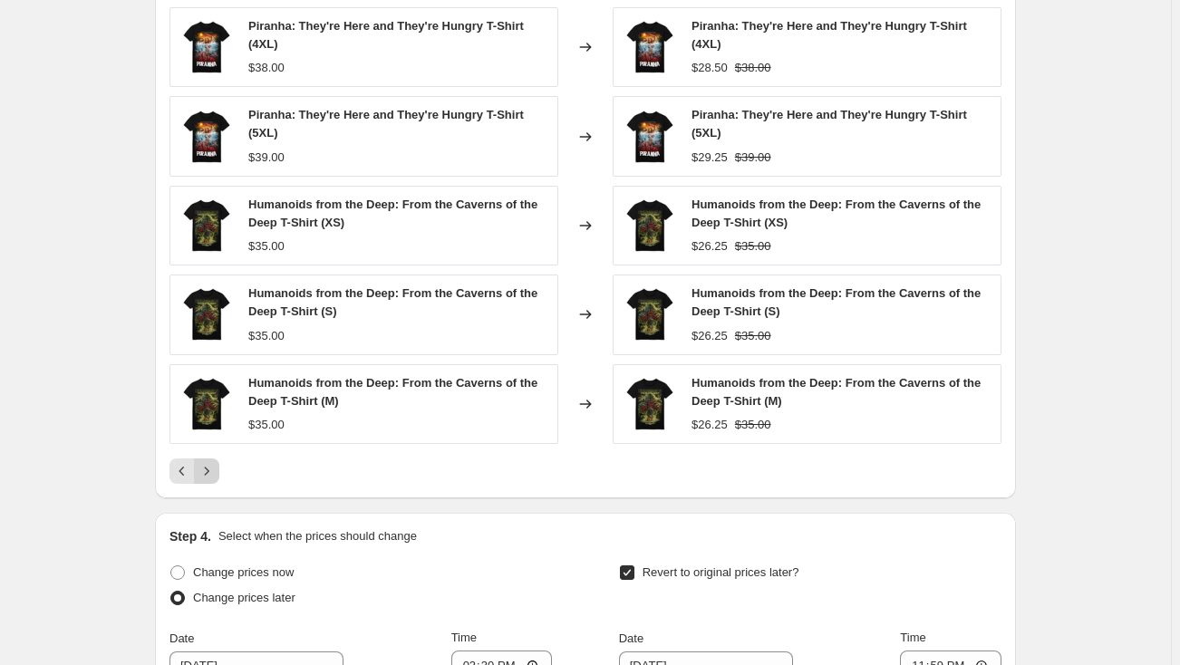
click at [213, 440] on div "Humanoids from the Deep: From the Caverns of the Deep T-Shirt (M) $35.00" at bounding box center [363, 404] width 389 height 80
click at [216, 465] on icon "Next" at bounding box center [207, 471] width 18 height 18
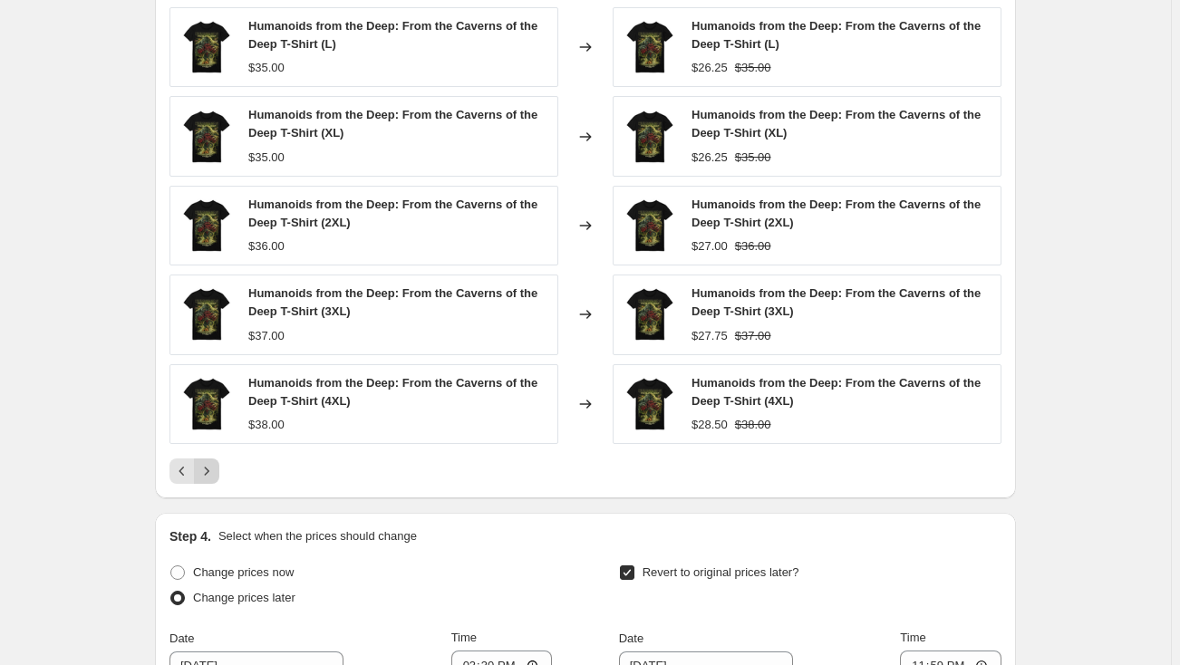
click at [216, 465] on icon "Next" at bounding box center [207, 471] width 18 height 18
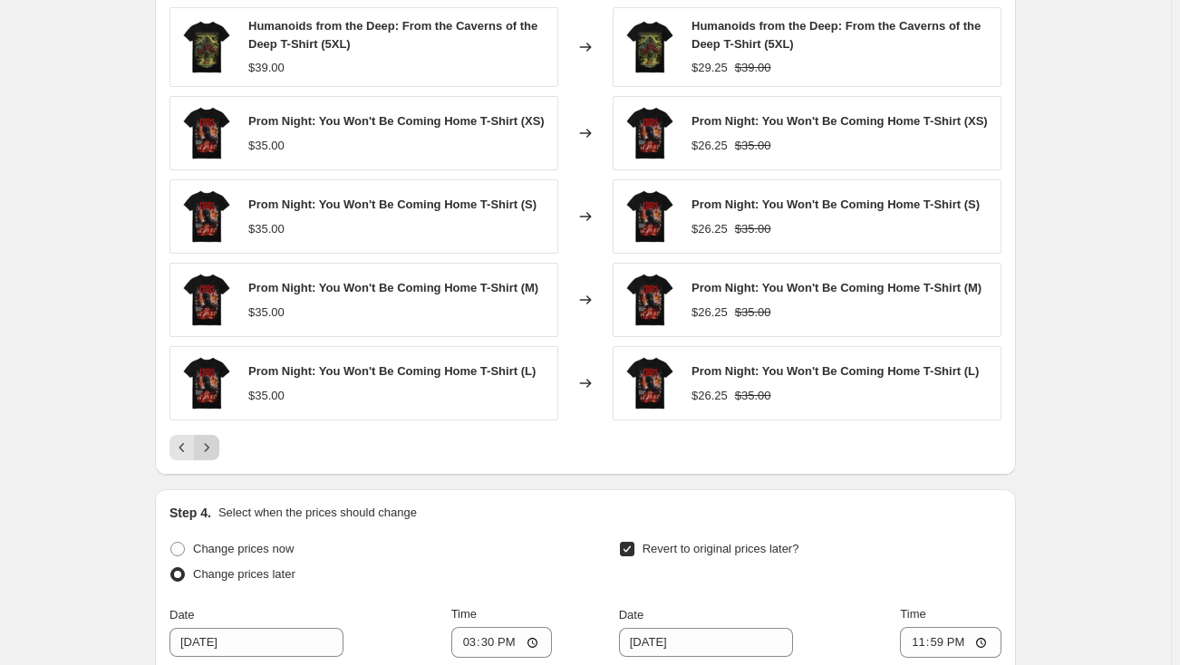
click at [210, 449] on icon "Next" at bounding box center [207, 448] width 18 height 18
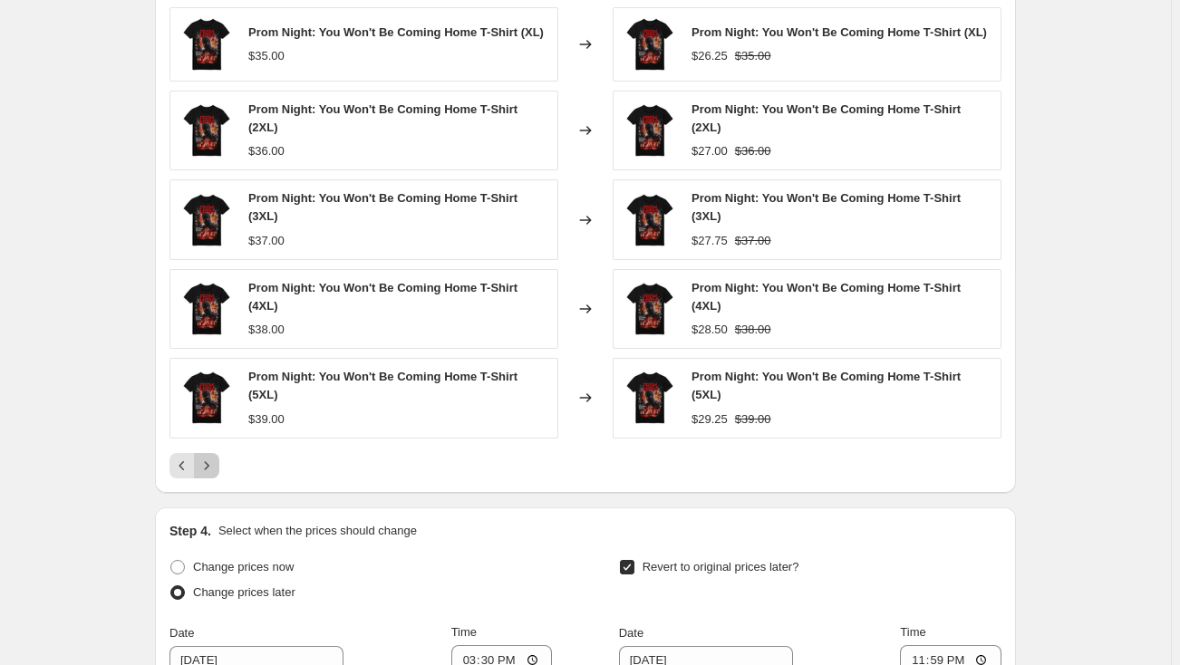
click at [209, 464] on icon "Next" at bounding box center [207, 466] width 18 height 18
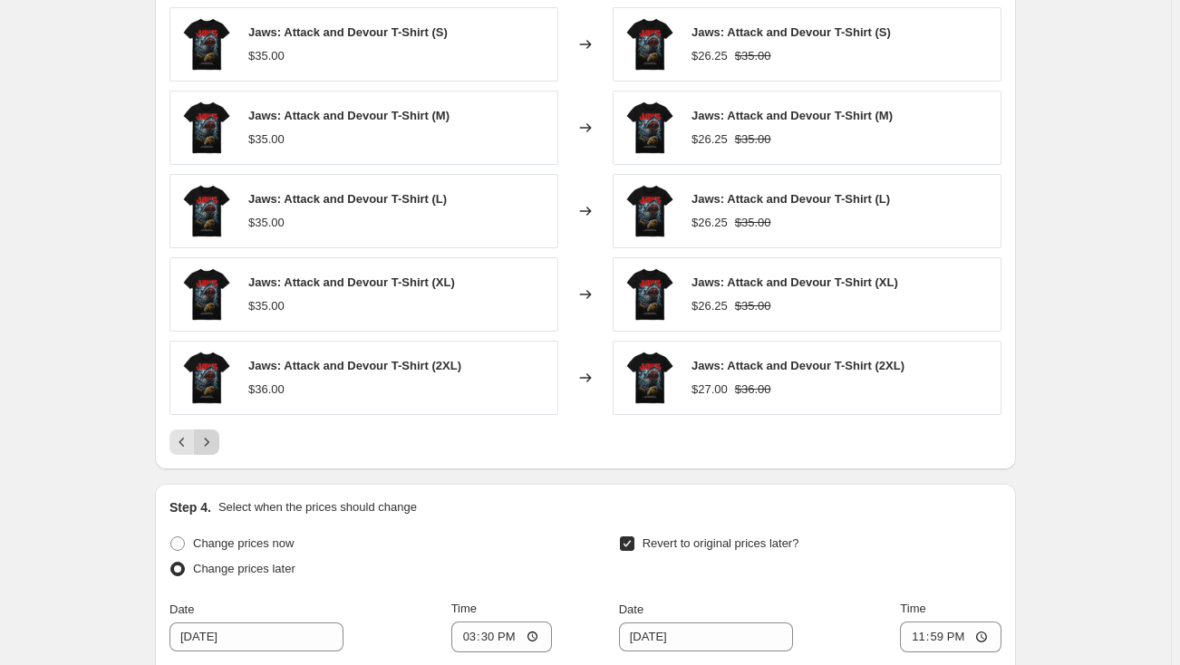
click at [211, 442] on icon "Next" at bounding box center [207, 442] width 18 height 18
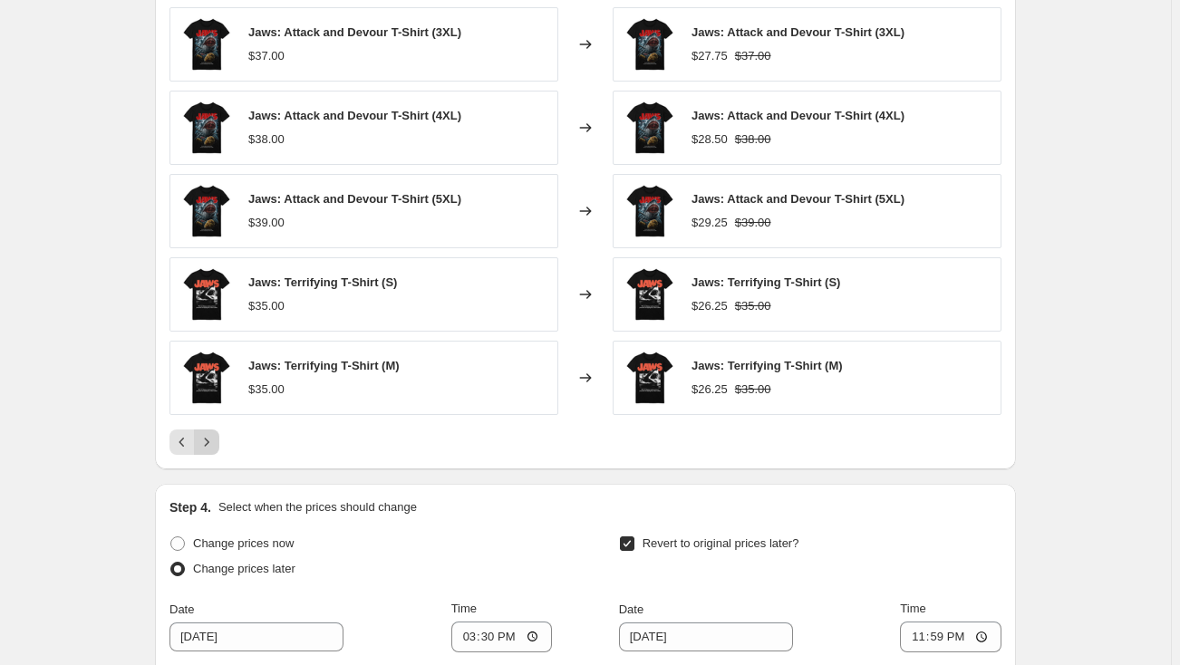
click at [213, 439] on icon "Next" at bounding box center [207, 442] width 18 height 18
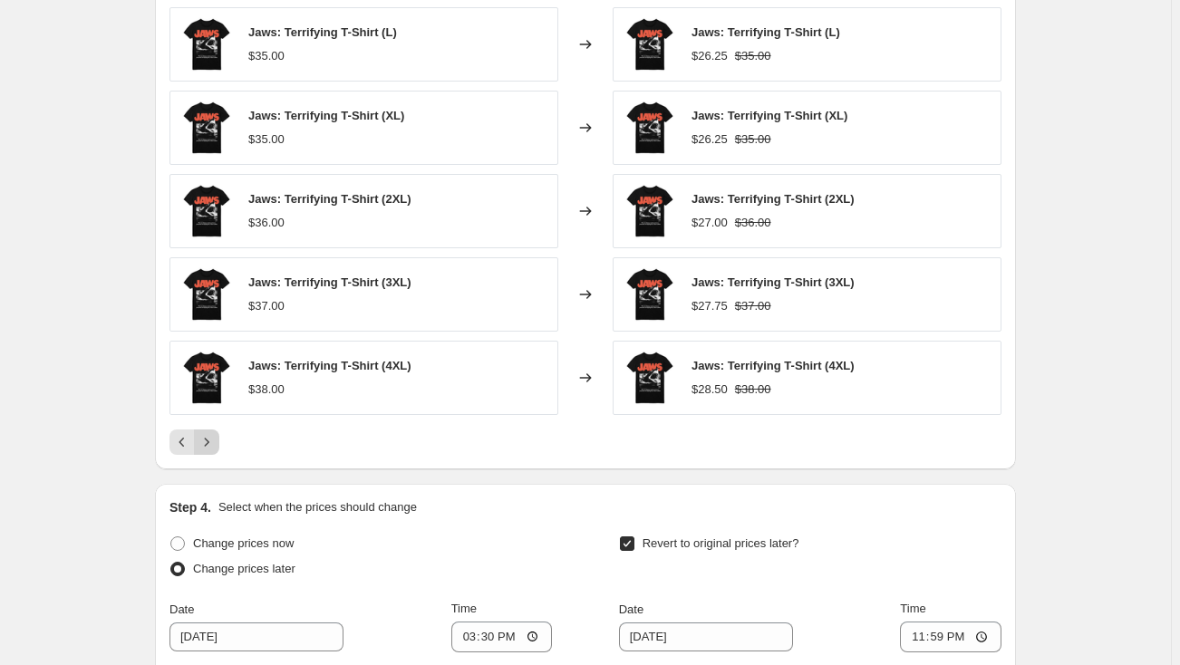
click at [213, 439] on icon "Next" at bounding box center [207, 442] width 18 height 18
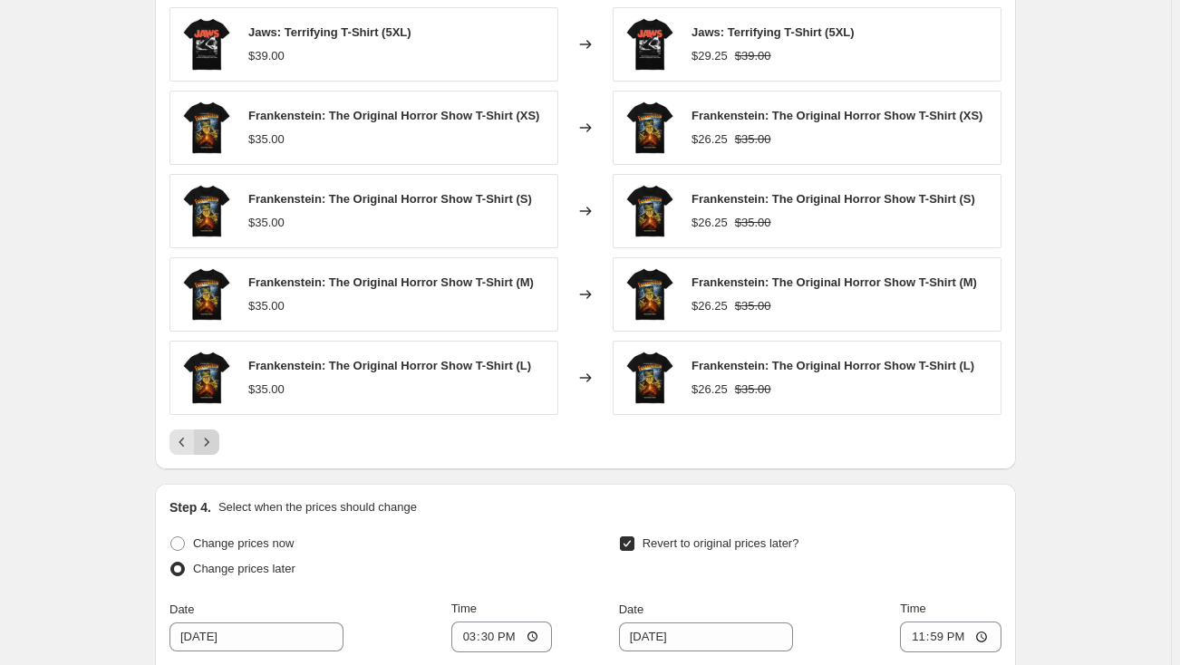
click at [213, 439] on icon "Next" at bounding box center [207, 442] width 18 height 18
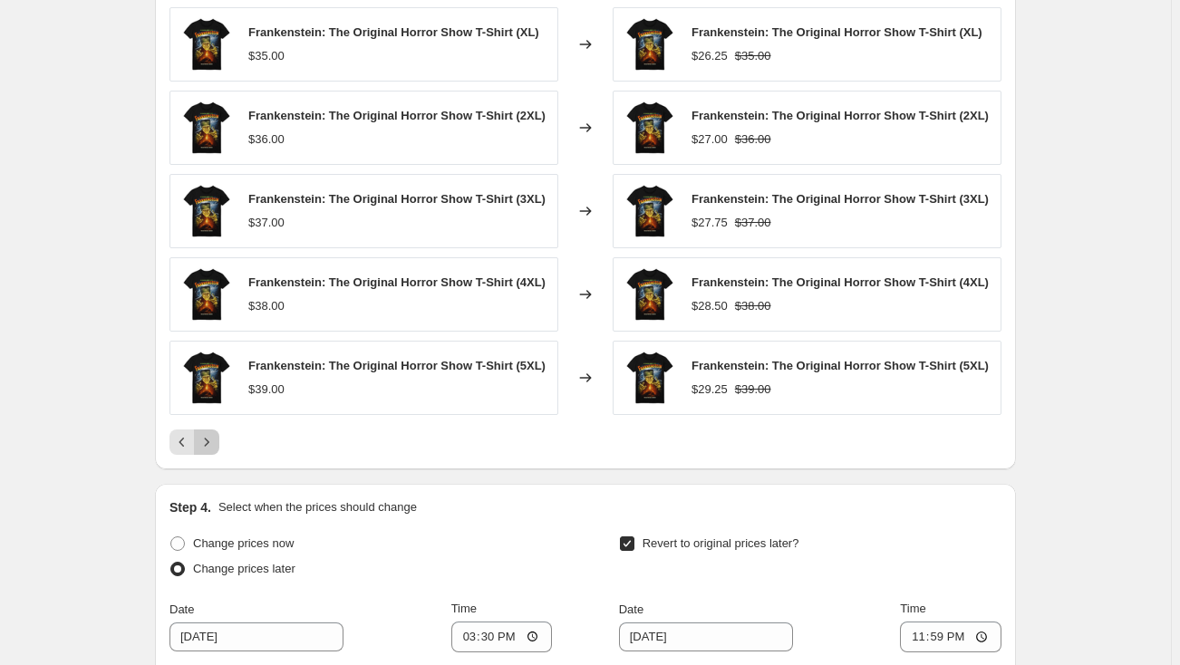
click at [213, 439] on icon "Next" at bounding box center [207, 442] width 18 height 18
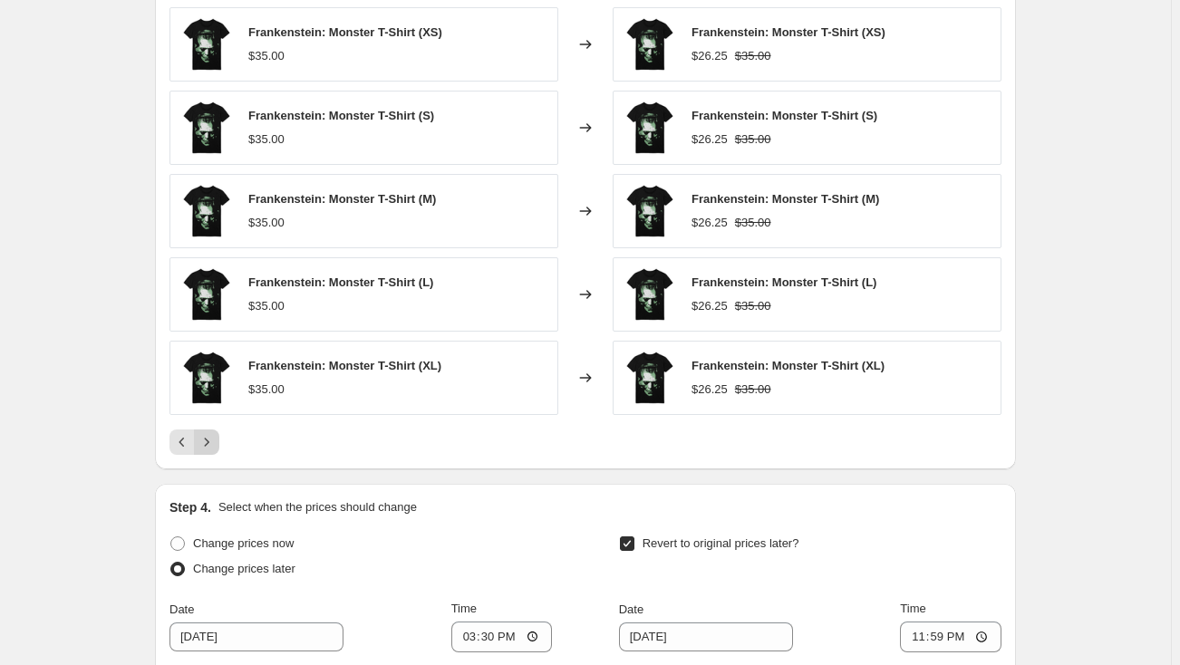
click at [213, 439] on icon "Next" at bounding box center [207, 442] width 18 height 18
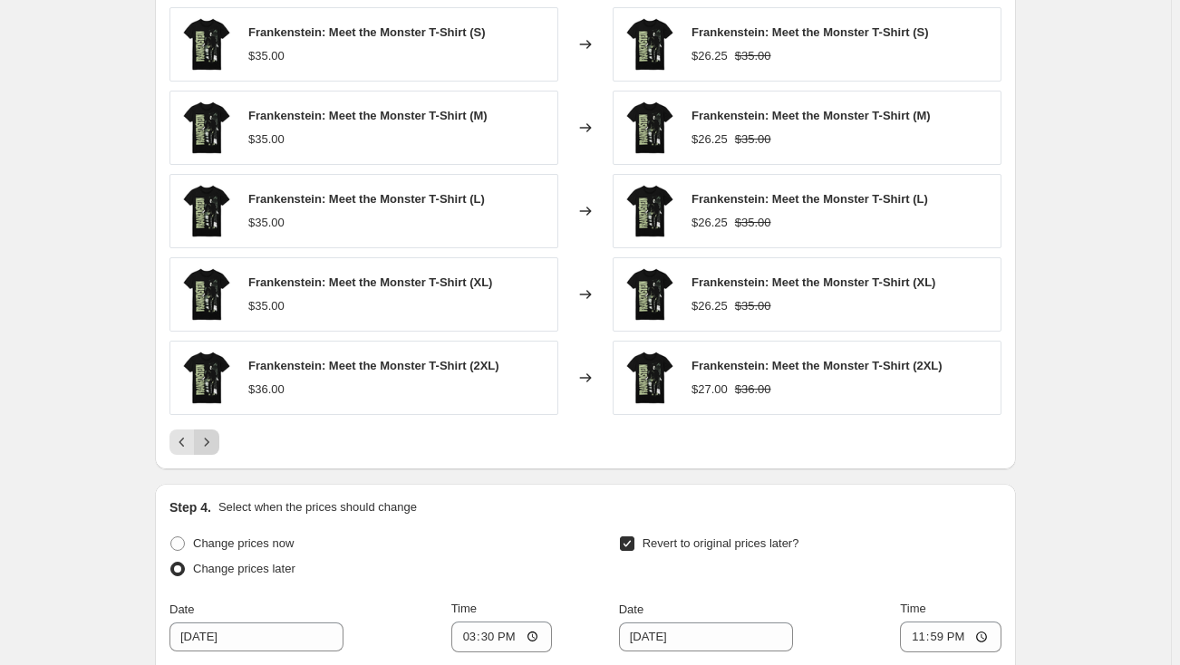
click at [213, 439] on icon "Next" at bounding box center [207, 442] width 18 height 18
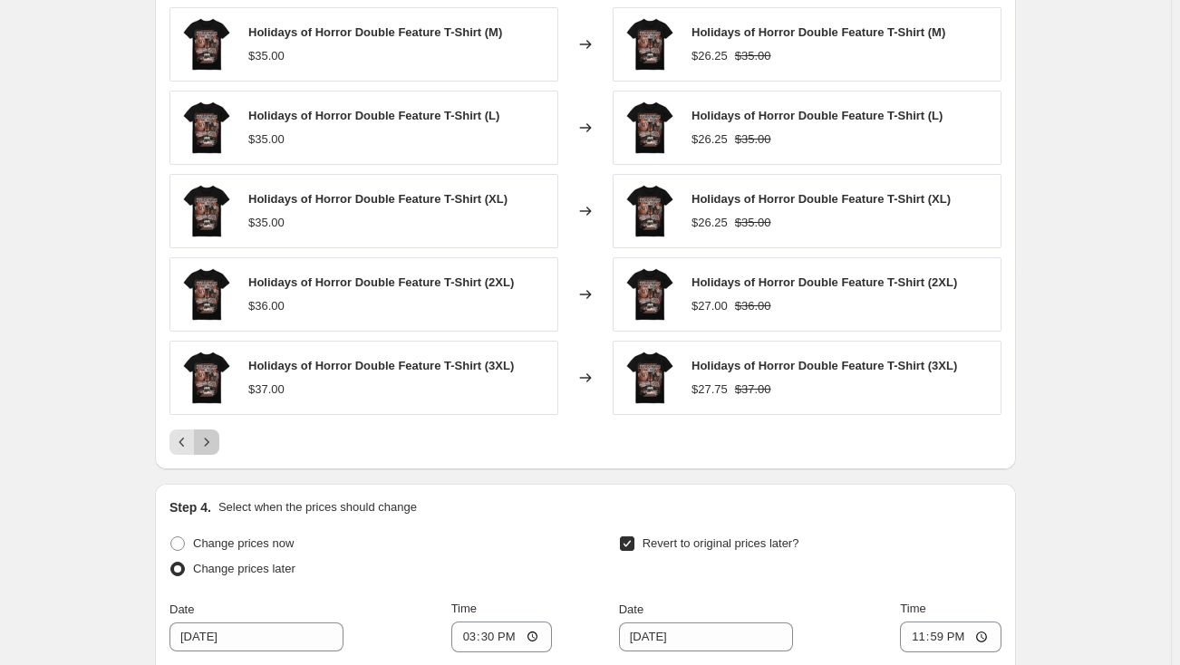
click at [213, 439] on icon "Next" at bounding box center [207, 442] width 18 height 18
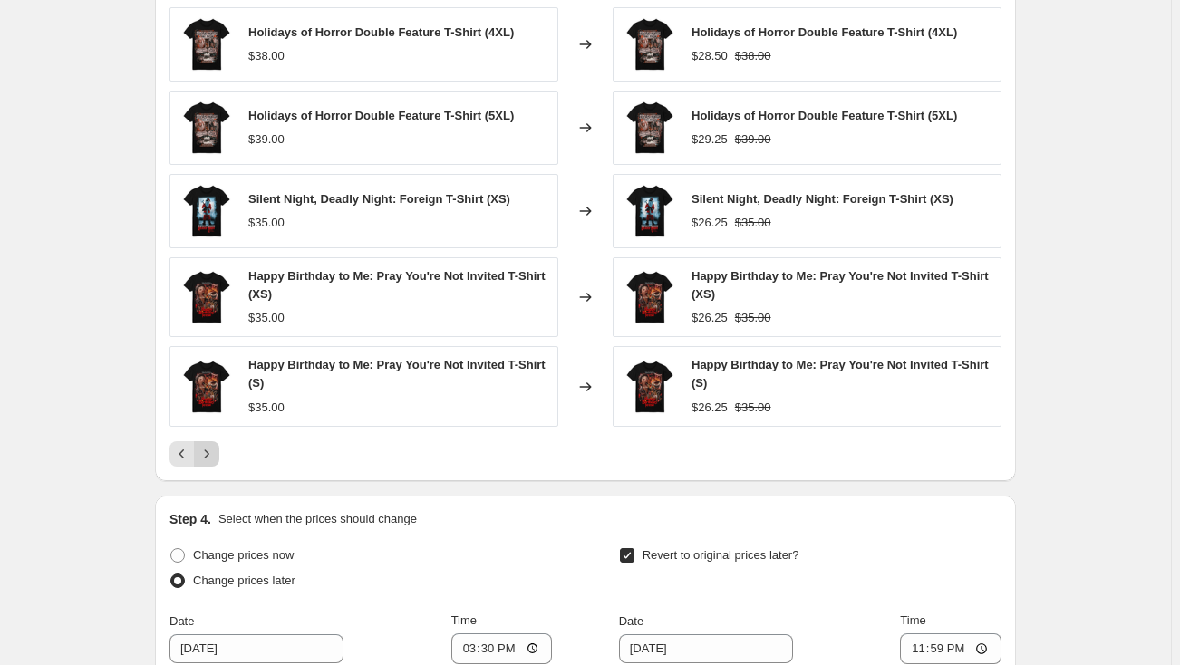
click at [213, 441] on button "Next" at bounding box center [206, 453] width 25 height 25
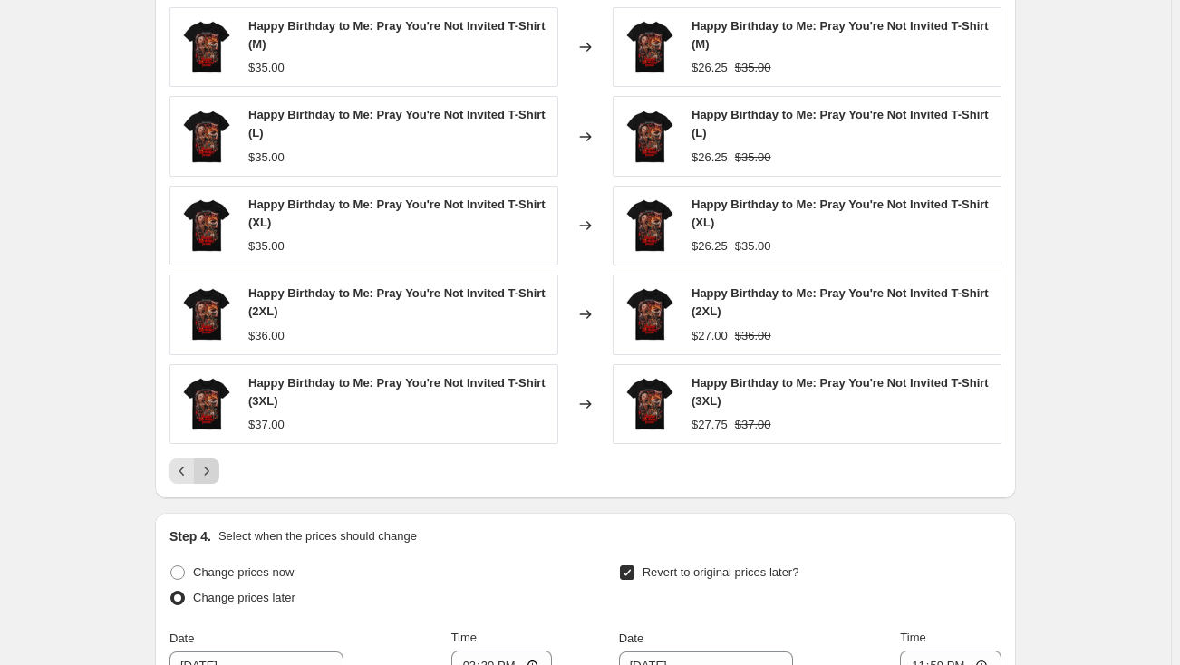
click at [210, 464] on icon "Next" at bounding box center [207, 471] width 18 height 18
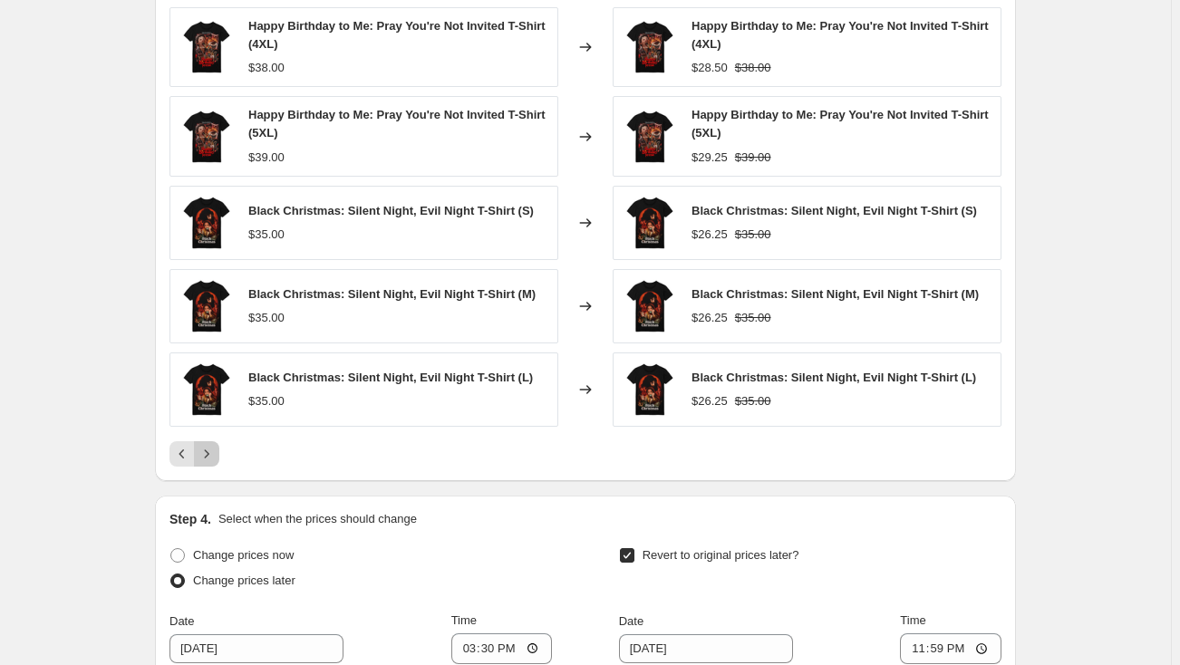
click at [213, 449] on icon "Next" at bounding box center [207, 454] width 18 height 18
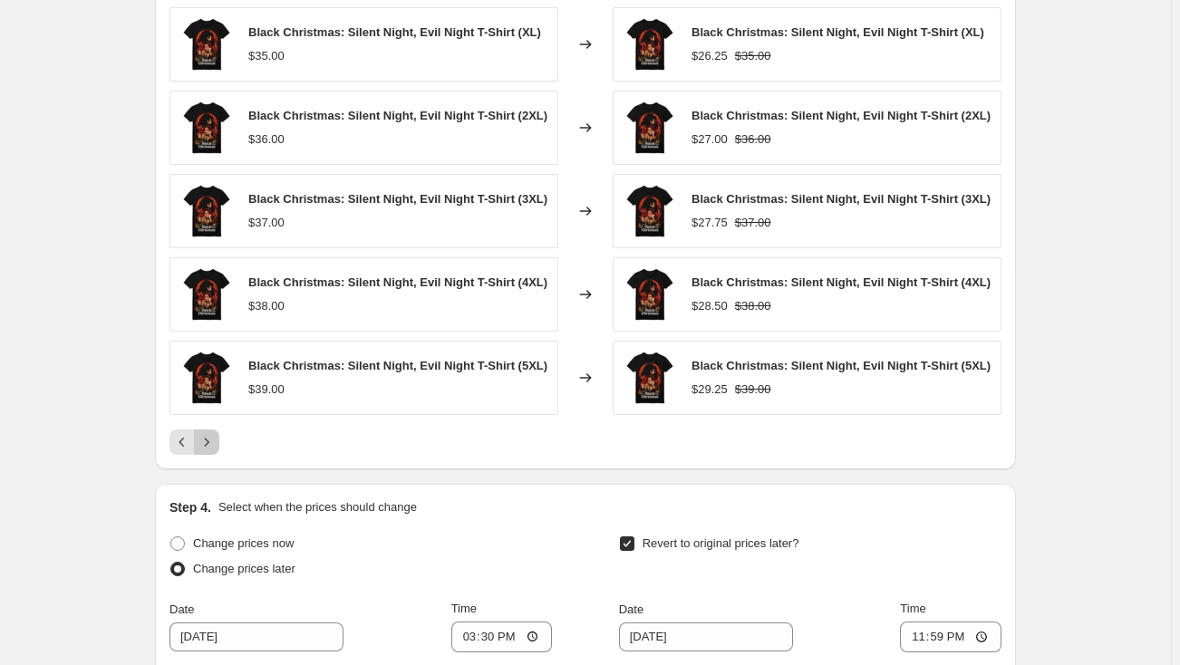
click at [212, 443] on icon "Next" at bounding box center [207, 442] width 18 height 18
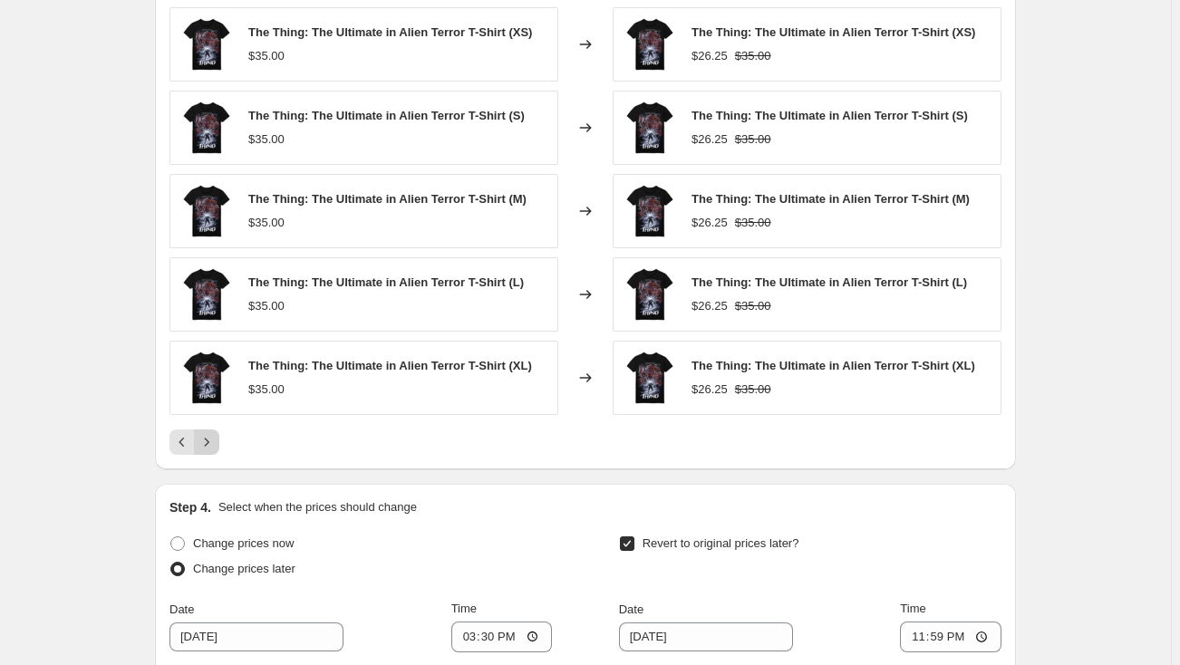
click at [212, 443] on icon "Next" at bounding box center [207, 442] width 18 height 18
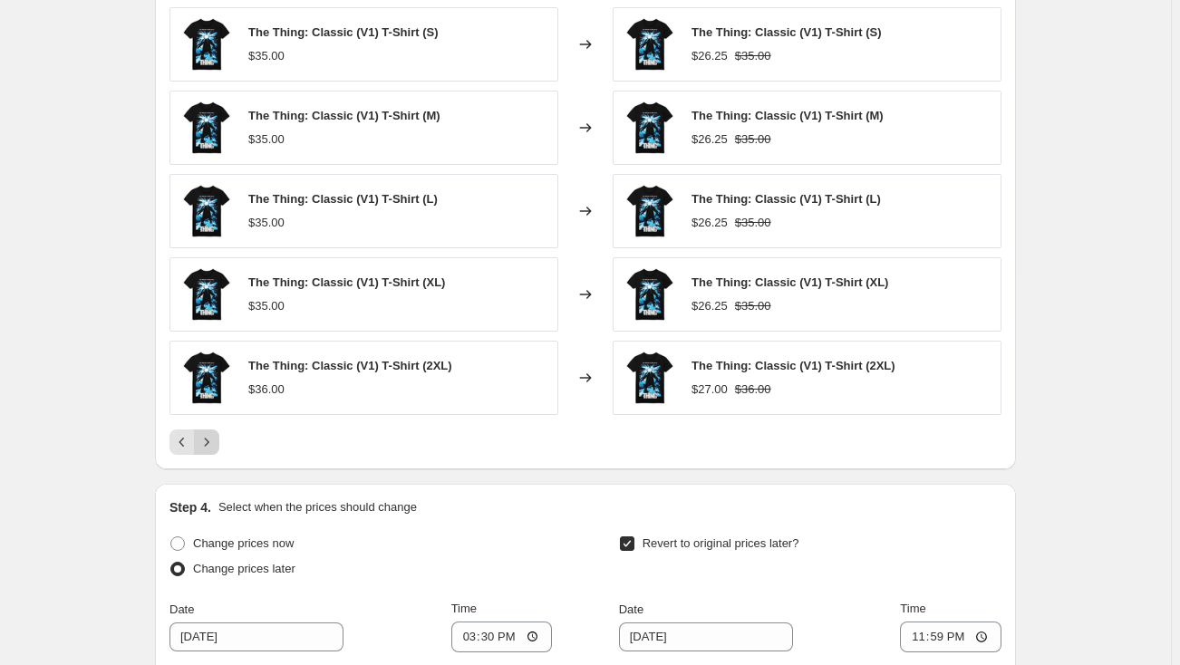
click at [212, 443] on icon "Next" at bounding box center [207, 442] width 18 height 18
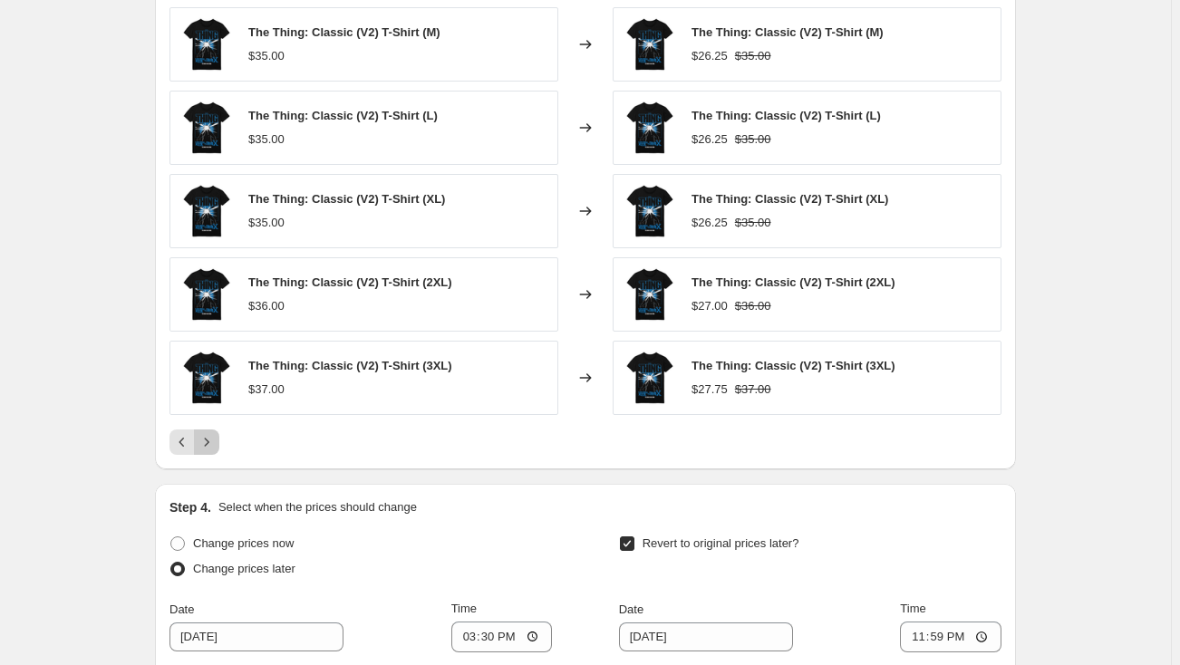
click at [212, 443] on icon "Next" at bounding box center [207, 442] width 18 height 18
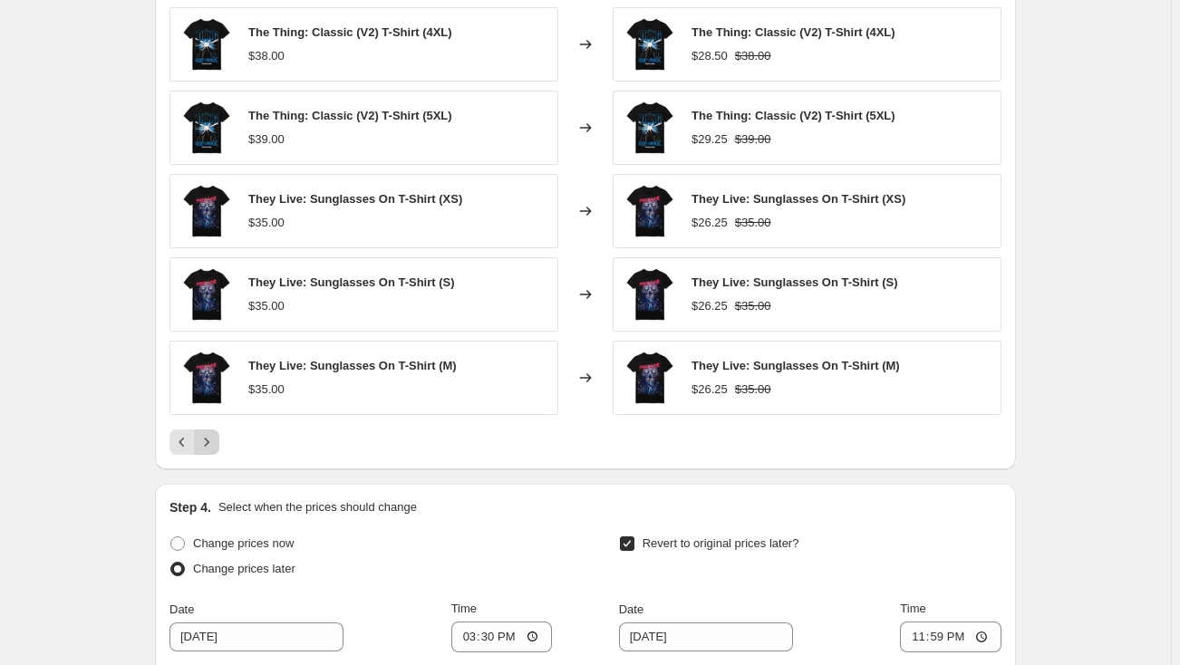
click at [212, 443] on icon "Next" at bounding box center [207, 442] width 18 height 18
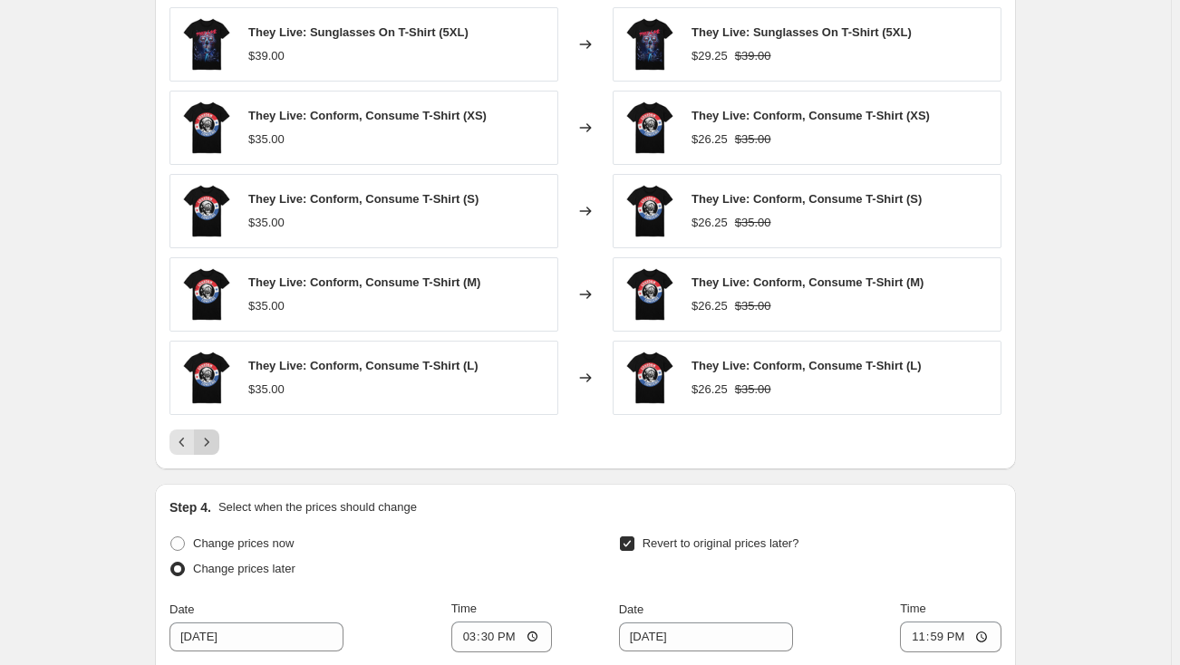
click at [212, 443] on icon "Next" at bounding box center [207, 442] width 18 height 18
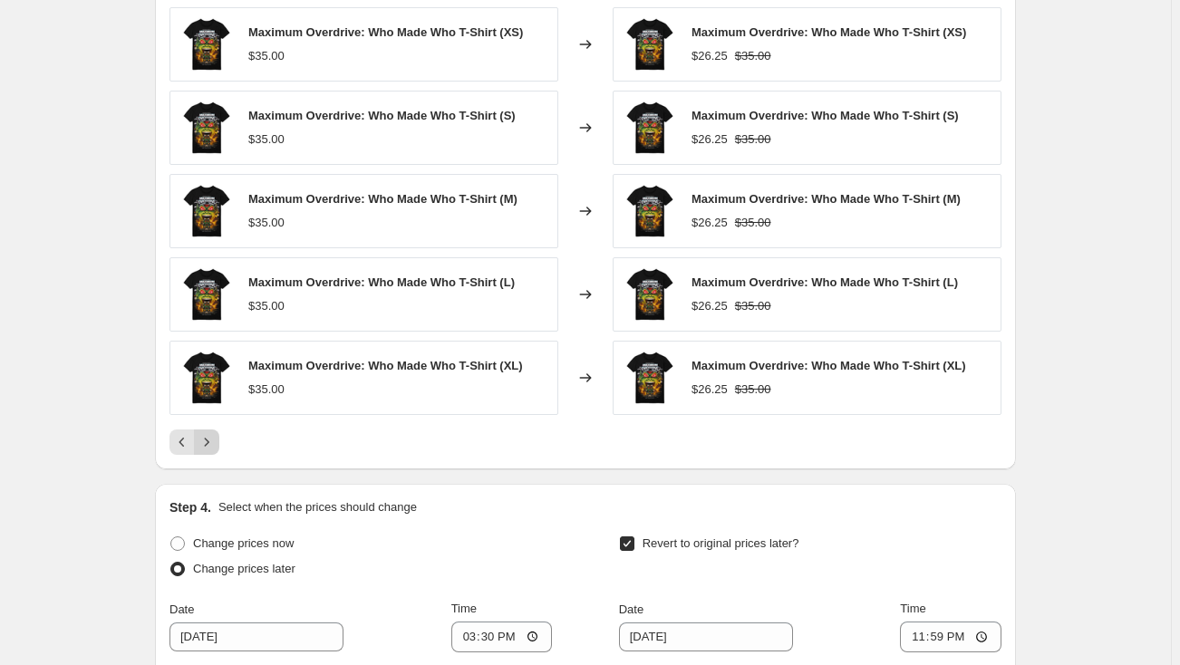
click at [212, 443] on icon "Next" at bounding box center [207, 442] width 18 height 18
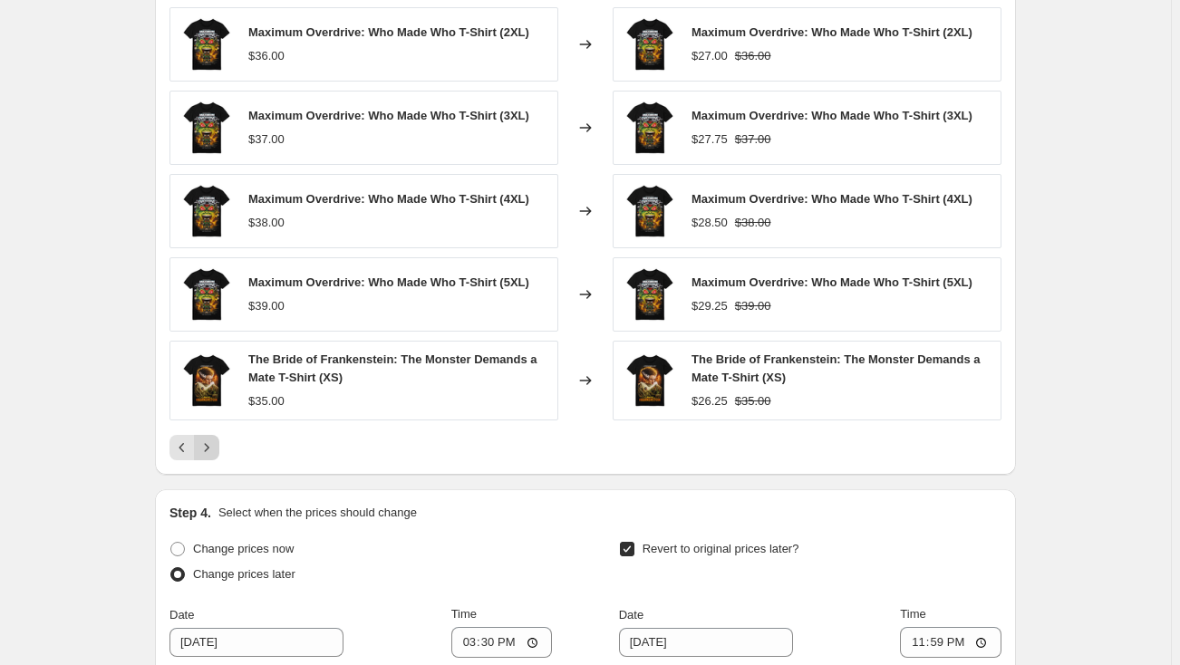
click at [212, 443] on icon "Next" at bounding box center [207, 448] width 18 height 18
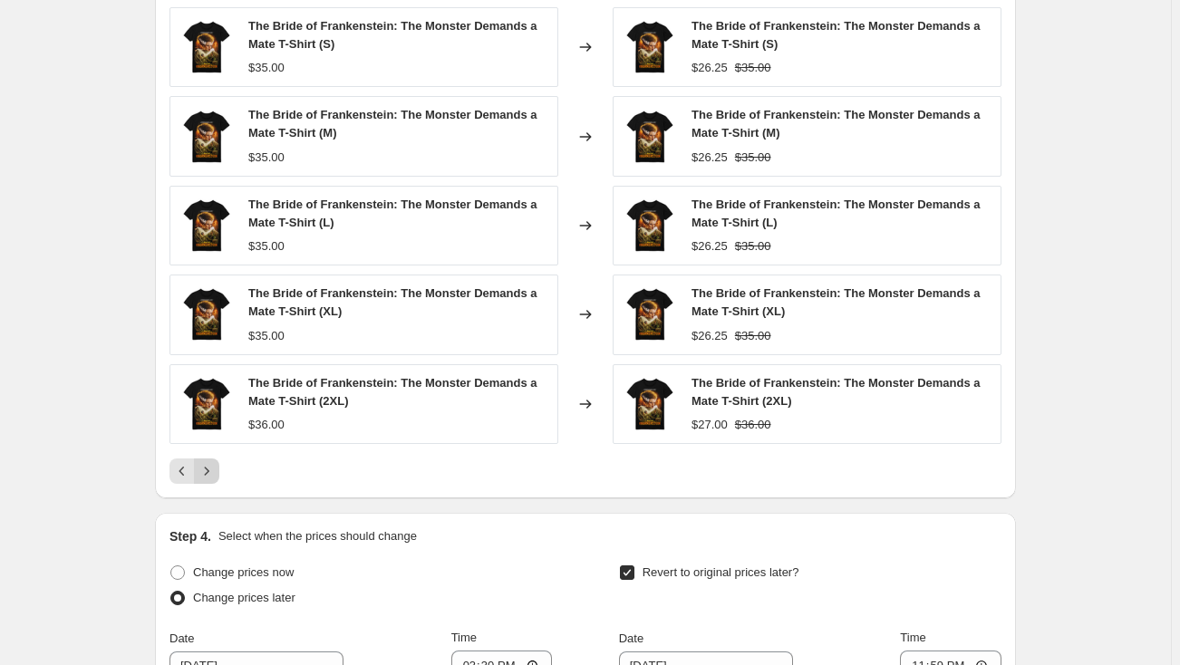
click at [212, 443] on div "The Bride of Frankenstein: The Monster Demands a Mate T-Shirt (S) $35.00 Change…" at bounding box center [585, 245] width 832 height 477
click at [216, 469] on icon "Next" at bounding box center [207, 471] width 18 height 18
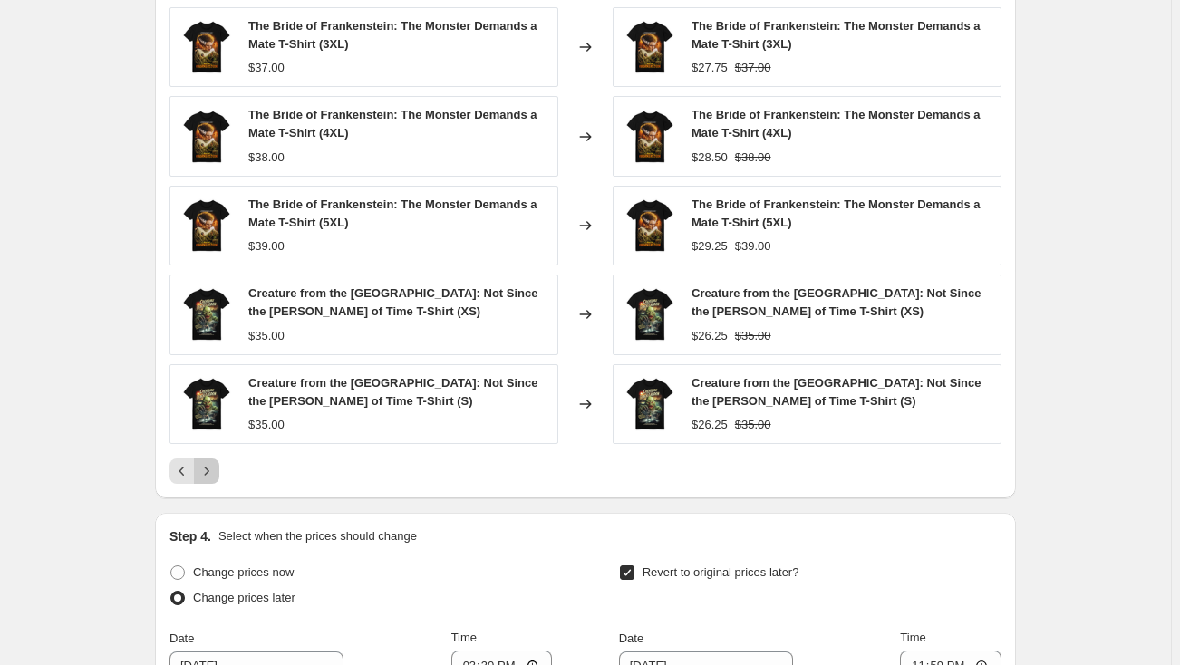
click at [216, 470] on icon "Next" at bounding box center [207, 471] width 18 height 18
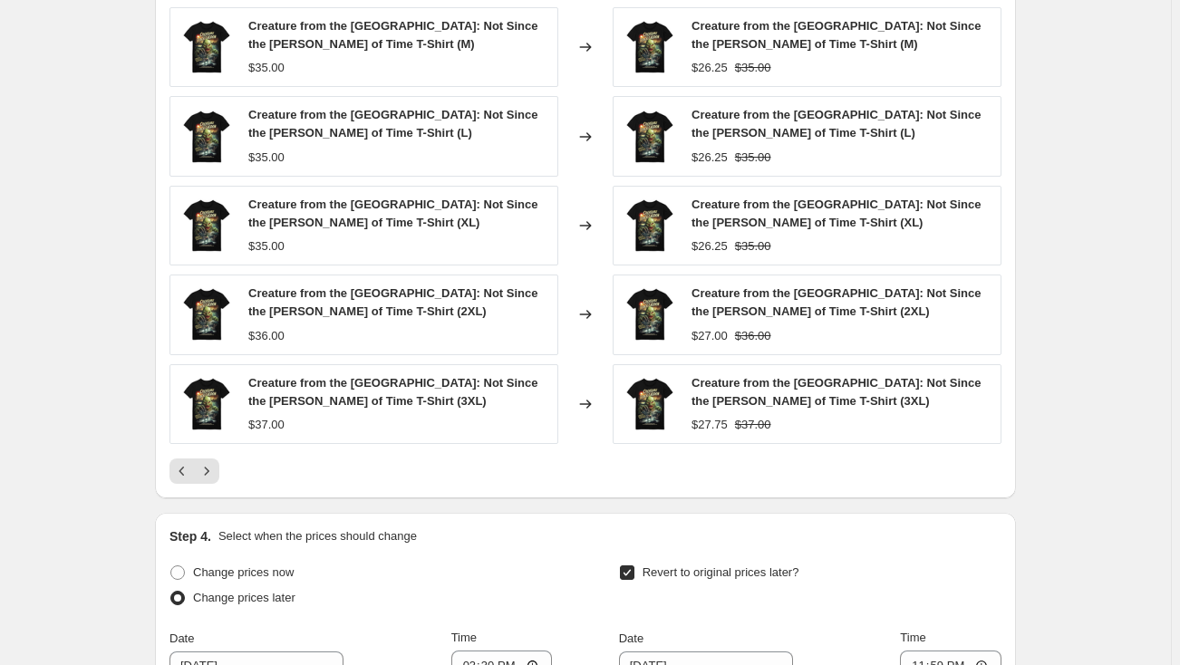
click at [216, 470] on icon "Next" at bounding box center [207, 471] width 18 height 18
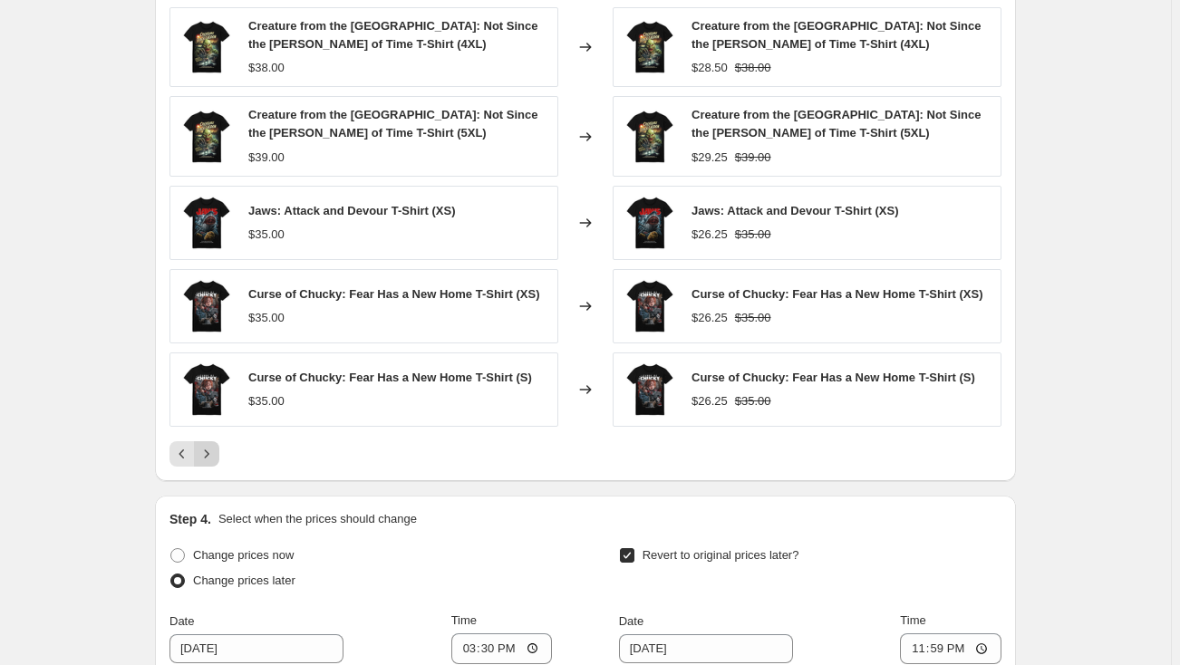
click at [211, 457] on icon "Next" at bounding box center [207, 454] width 18 height 18
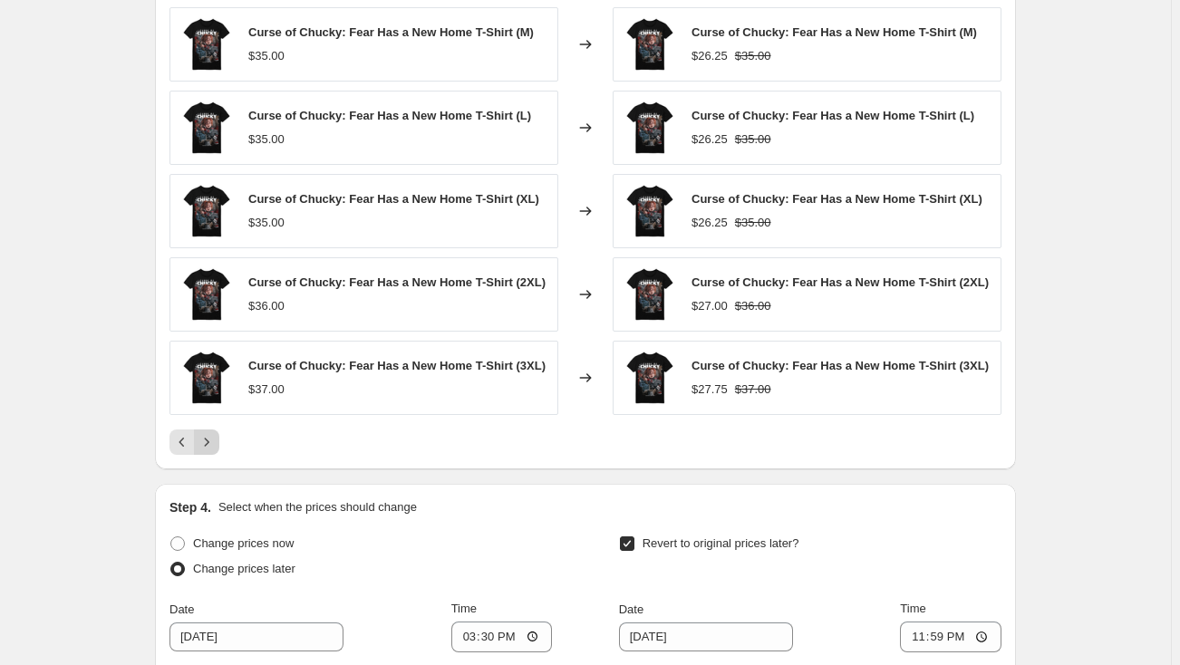
click at [211, 457] on div "PRICE CHANGE PREVIEW Over 250 product variants would be affected by this price …" at bounding box center [585, 207] width 861 height 525
click at [210, 441] on icon "Next" at bounding box center [207, 442] width 18 height 18
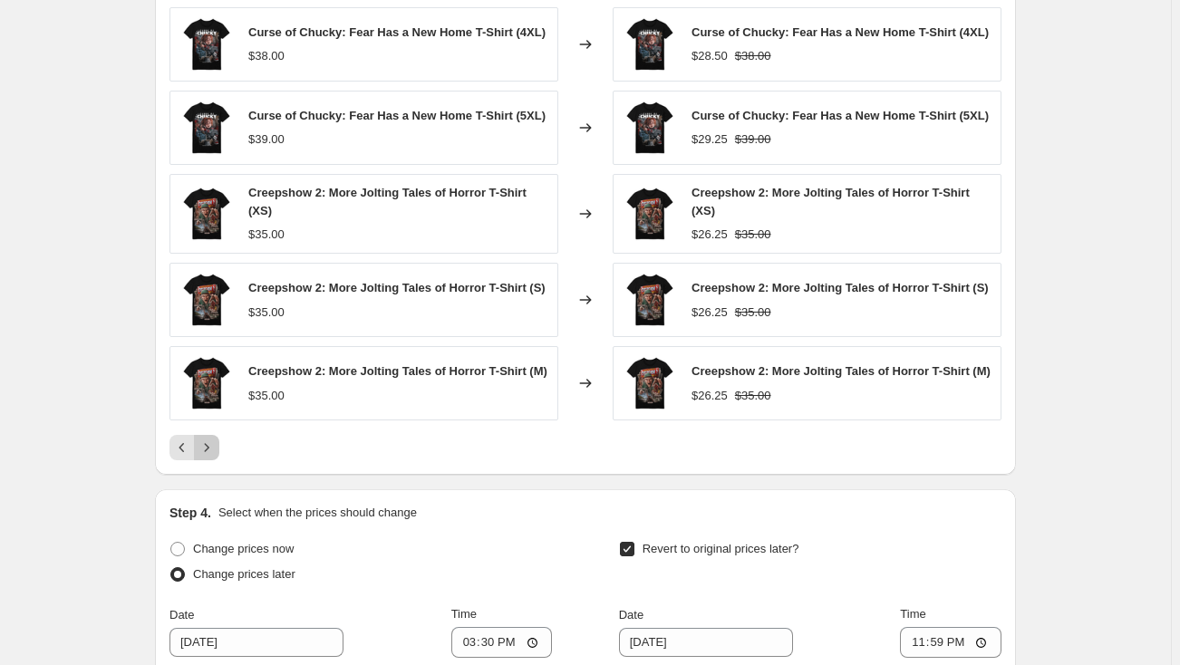
click at [210, 441] on icon "Next" at bounding box center [207, 448] width 18 height 18
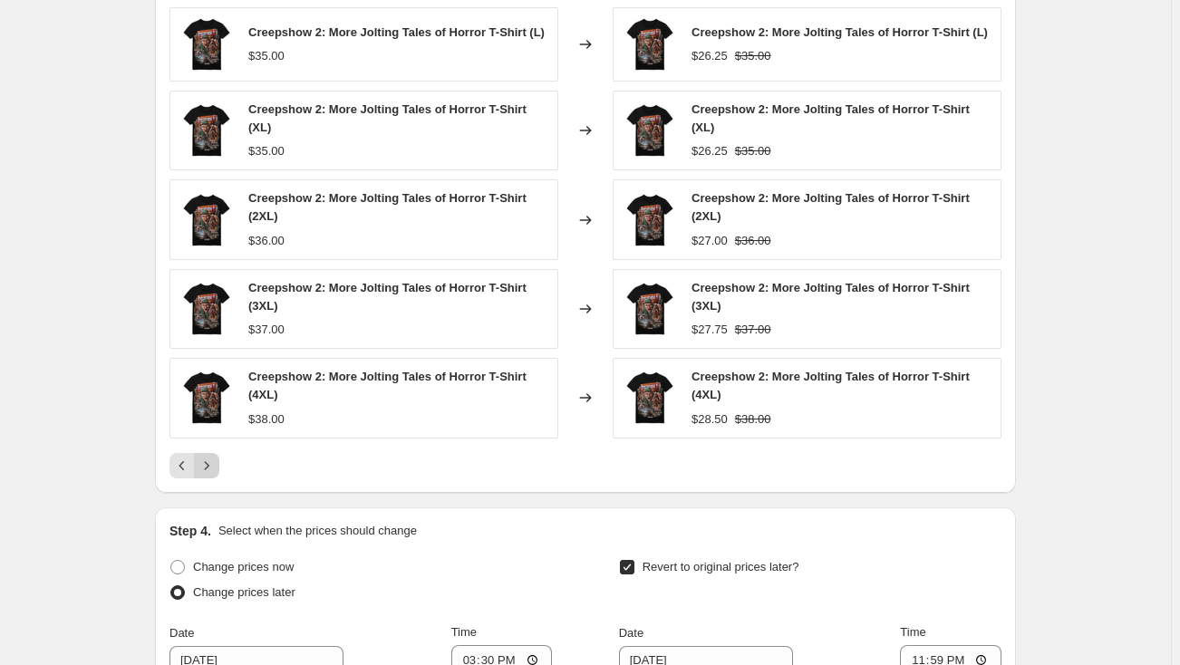
click at [210, 441] on div "Creepshow 2: More Jolting Tales of Horror T-Shirt (L) $35.00 Changed to Creepsh…" at bounding box center [585, 242] width 832 height 471
click at [206, 464] on icon "Next" at bounding box center [207, 466] width 18 height 18
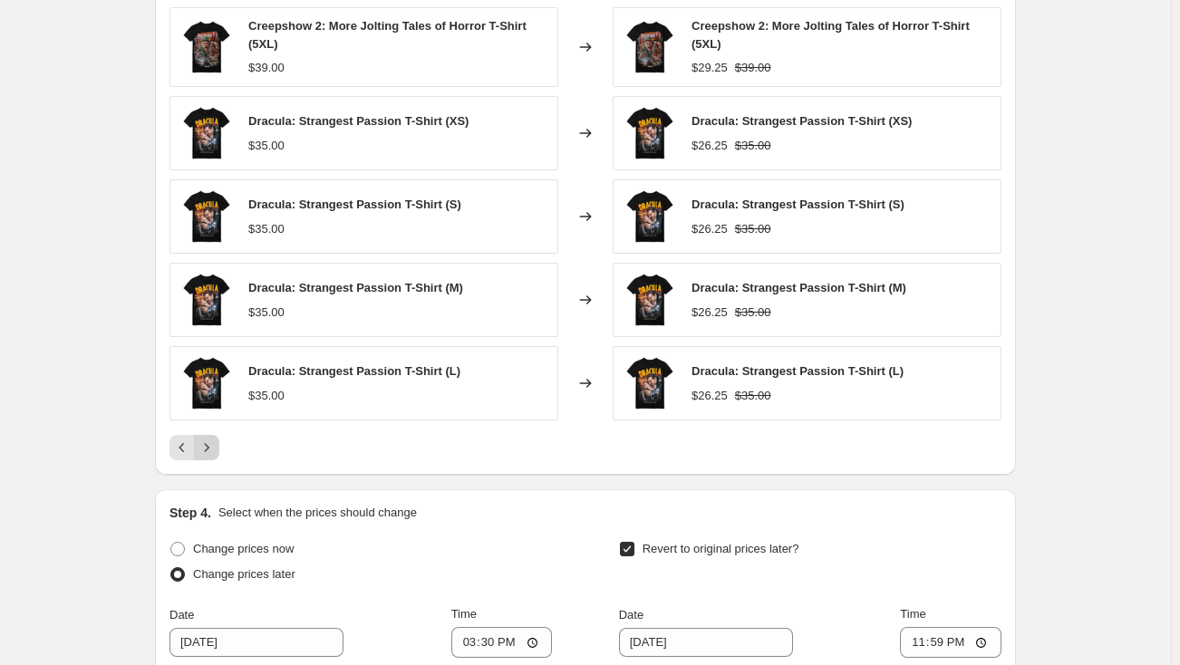
click at [209, 449] on icon "Next" at bounding box center [207, 448] width 5 height 8
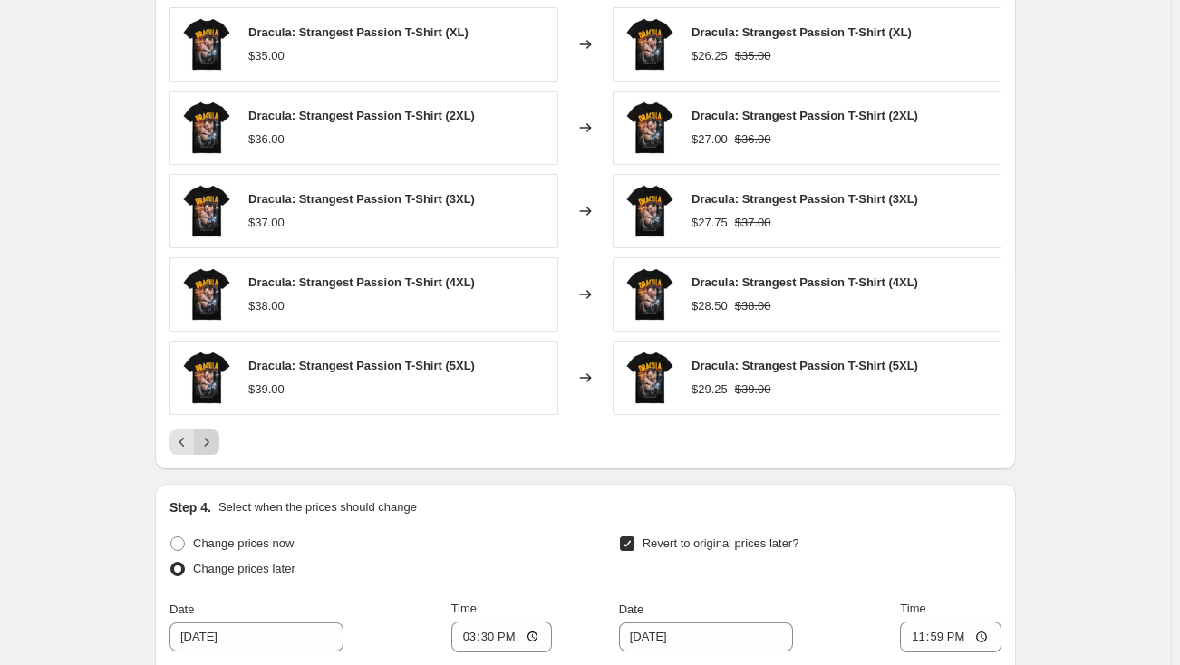
click at [210, 449] on button "Next" at bounding box center [206, 441] width 25 height 25
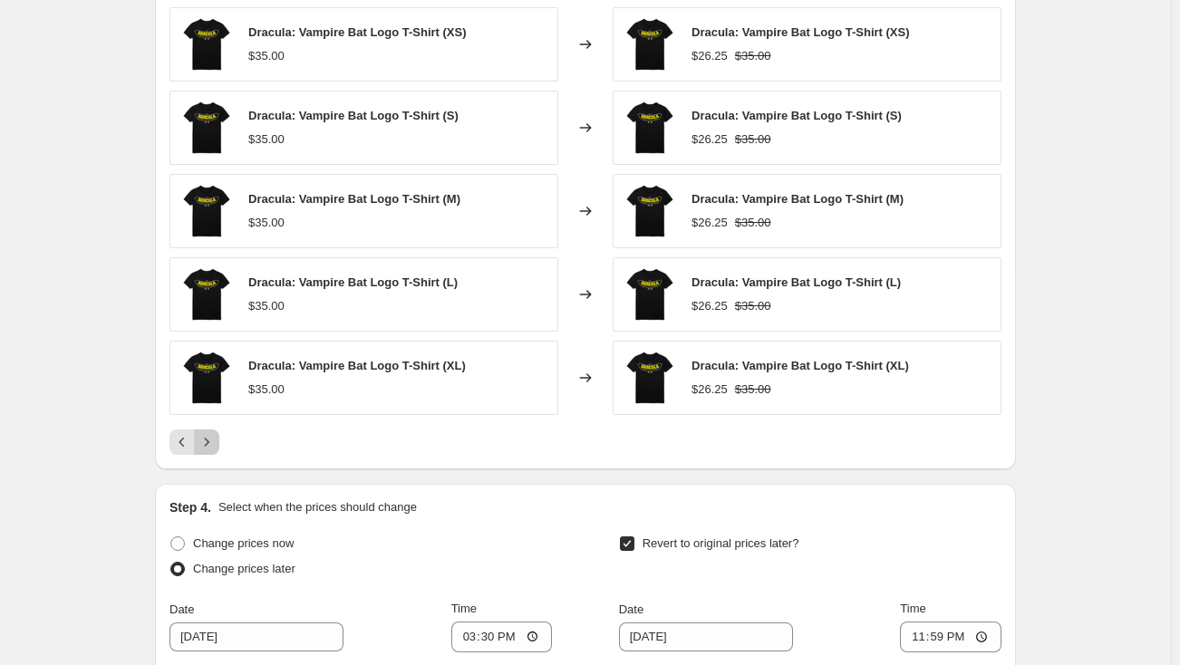
click at [206, 444] on icon "Next" at bounding box center [207, 442] width 18 height 18
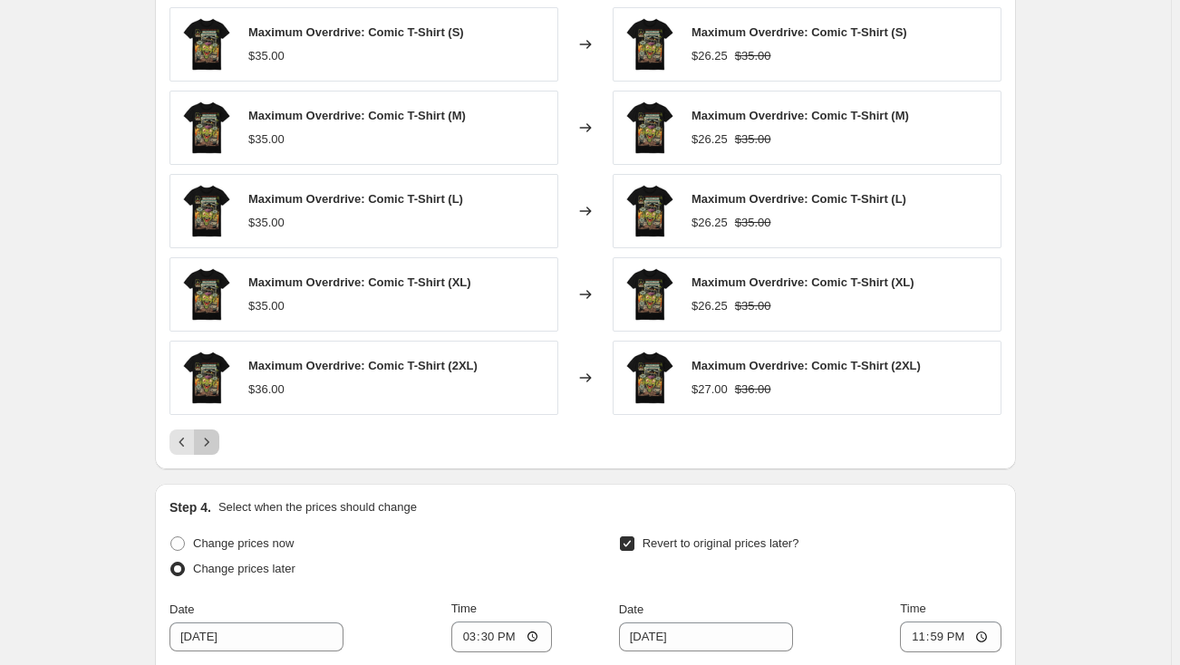
click at [209, 442] on icon "Next" at bounding box center [207, 442] width 18 height 18
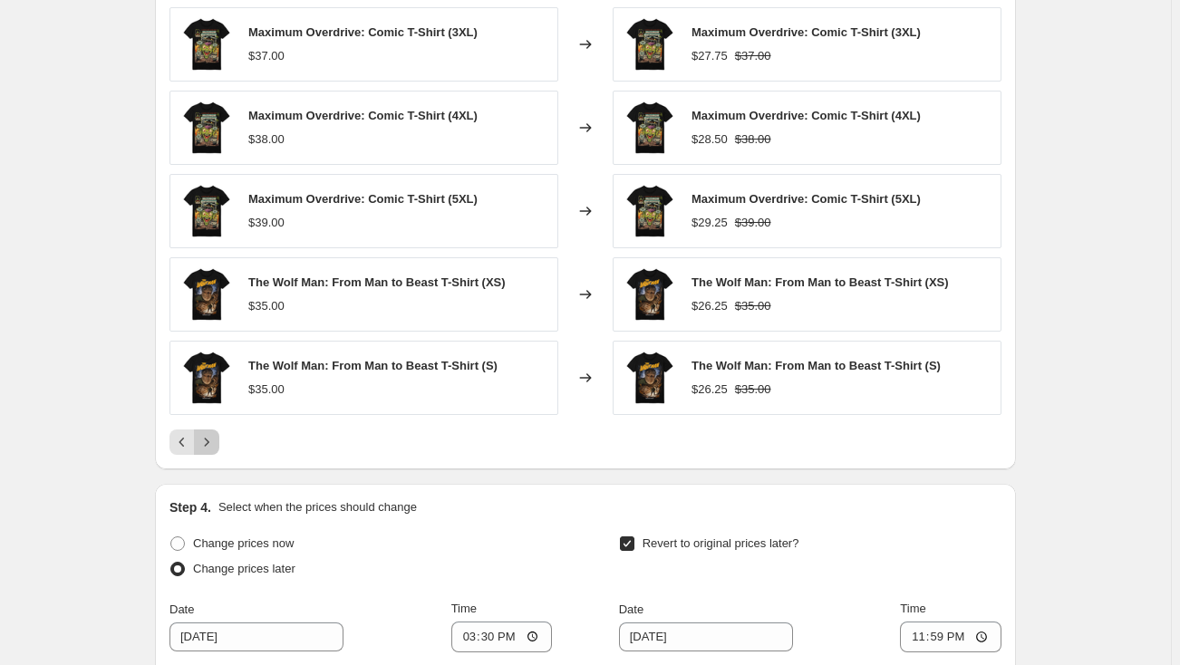
click at [209, 442] on icon "Next" at bounding box center [207, 442] width 18 height 18
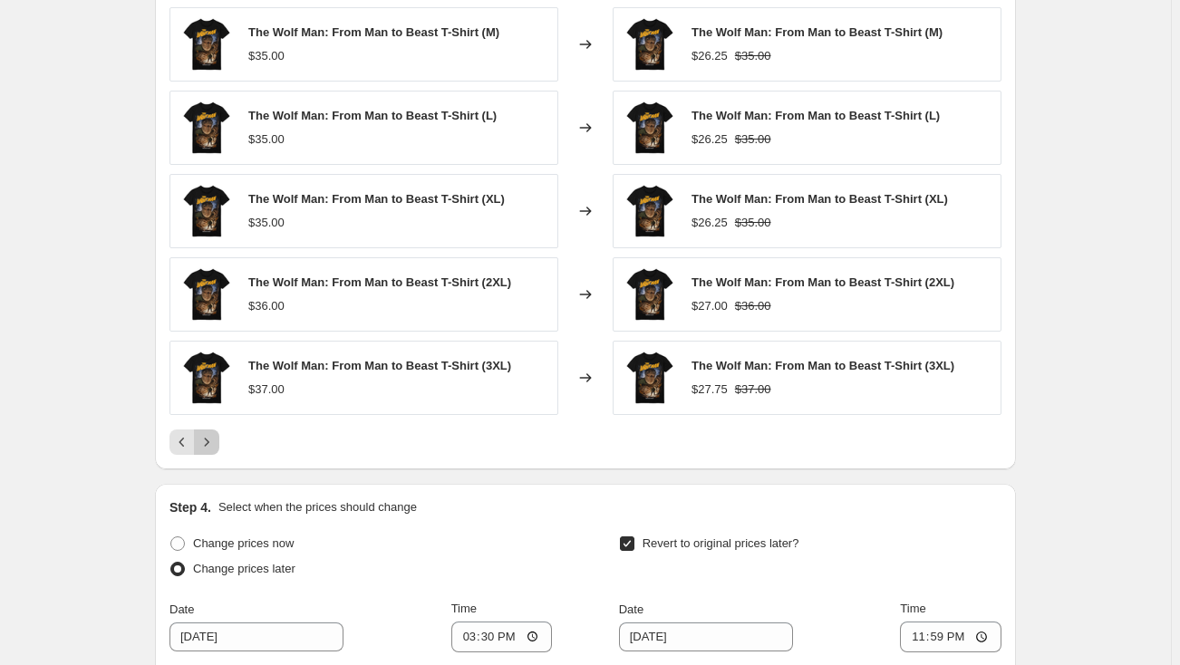
click at [209, 442] on icon "Next" at bounding box center [207, 442] width 18 height 18
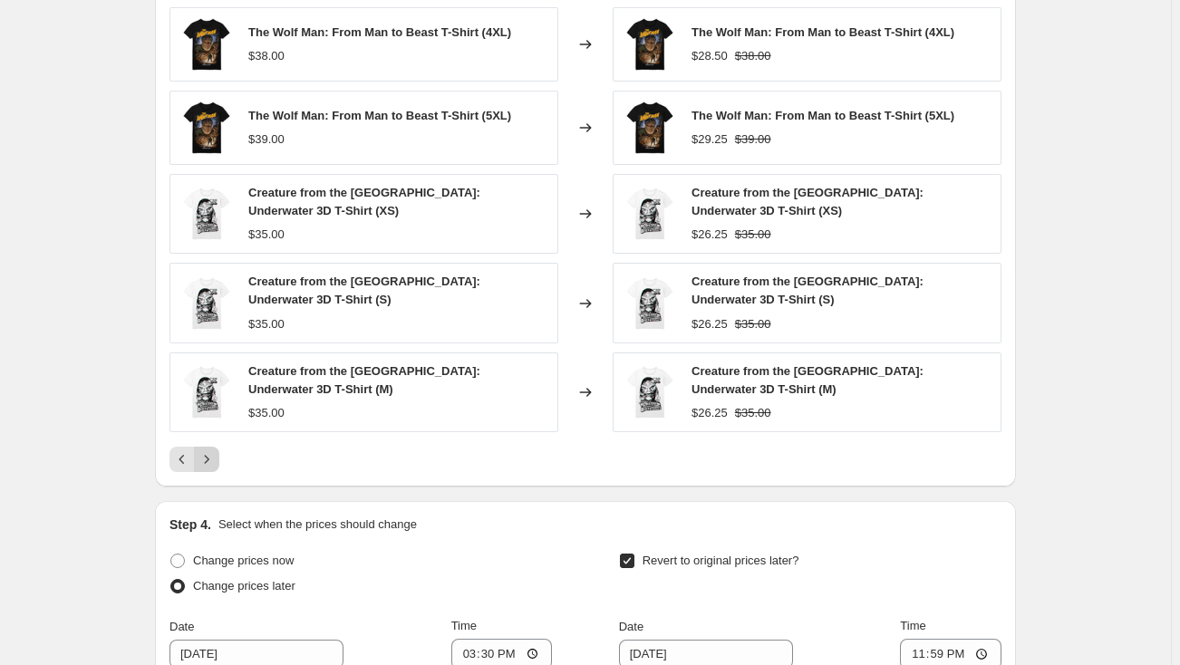
click at [209, 458] on icon "Next" at bounding box center [207, 459] width 18 height 18
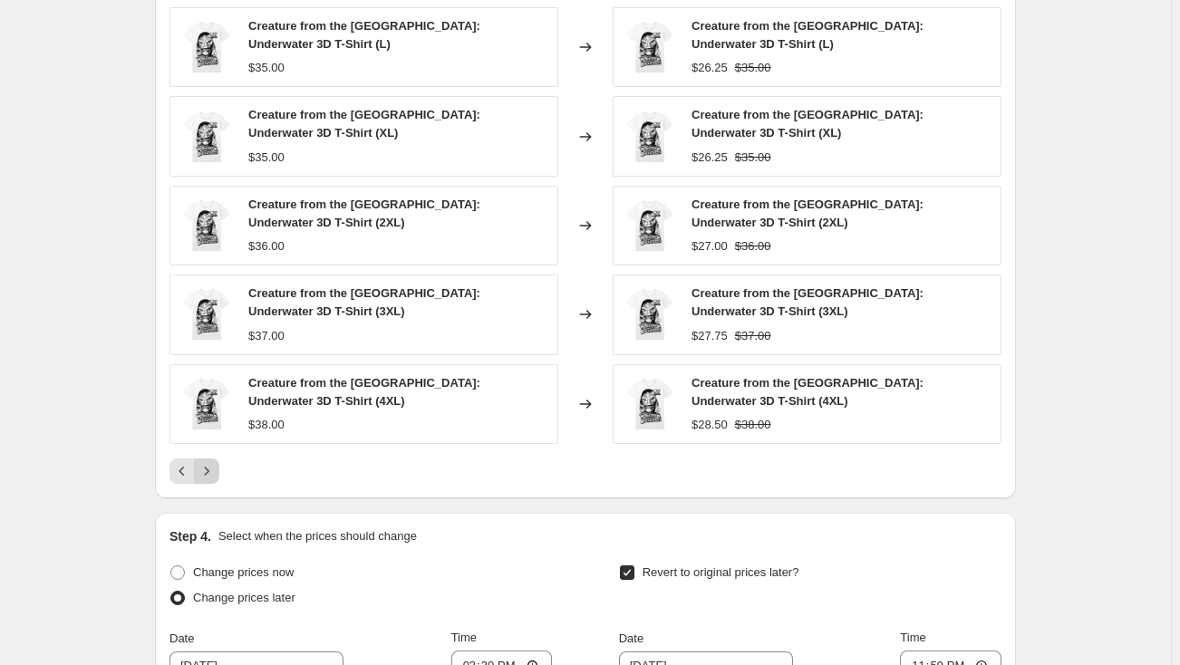
click at [211, 458] on button "Next" at bounding box center [206, 470] width 25 height 25
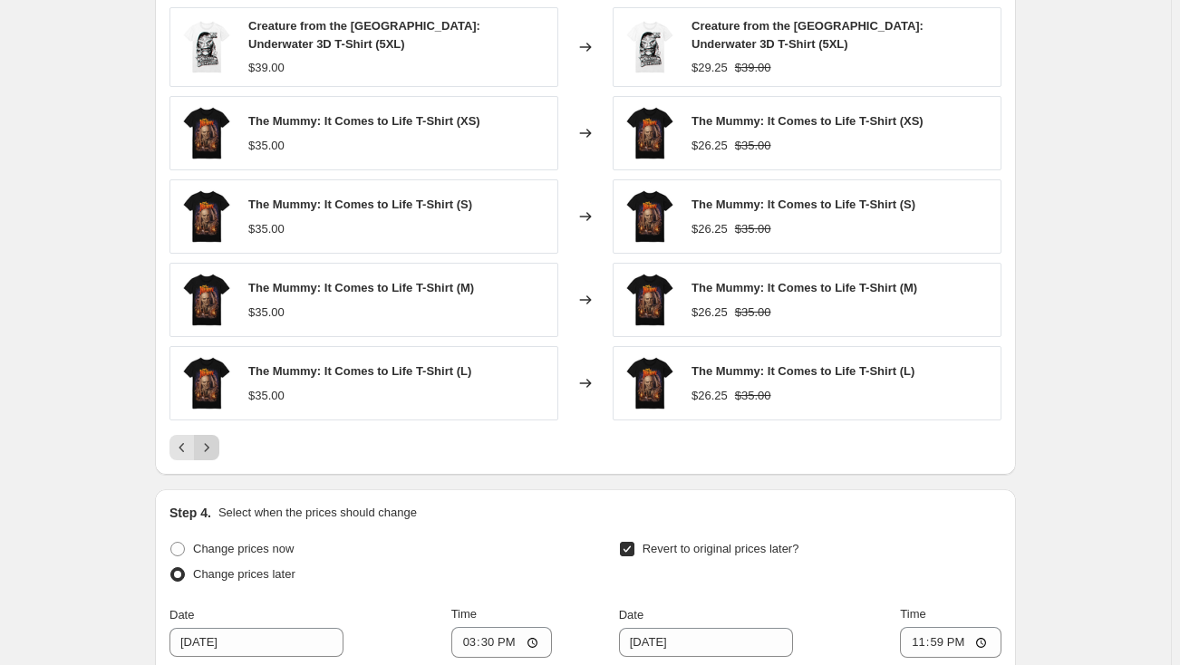
click at [214, 447] on icon "Next" at bounding box center [207, 448] width 18 height 18
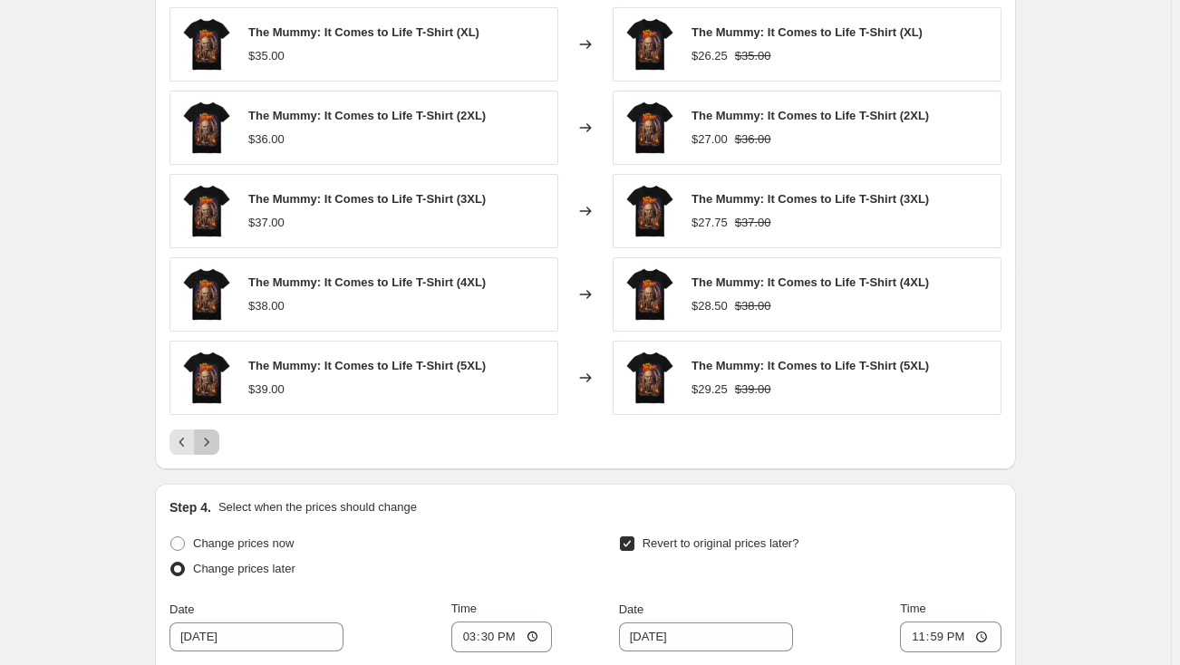
click at [214, 447] on icon "Next" at bounding box center [207, 442] width 18 height 18
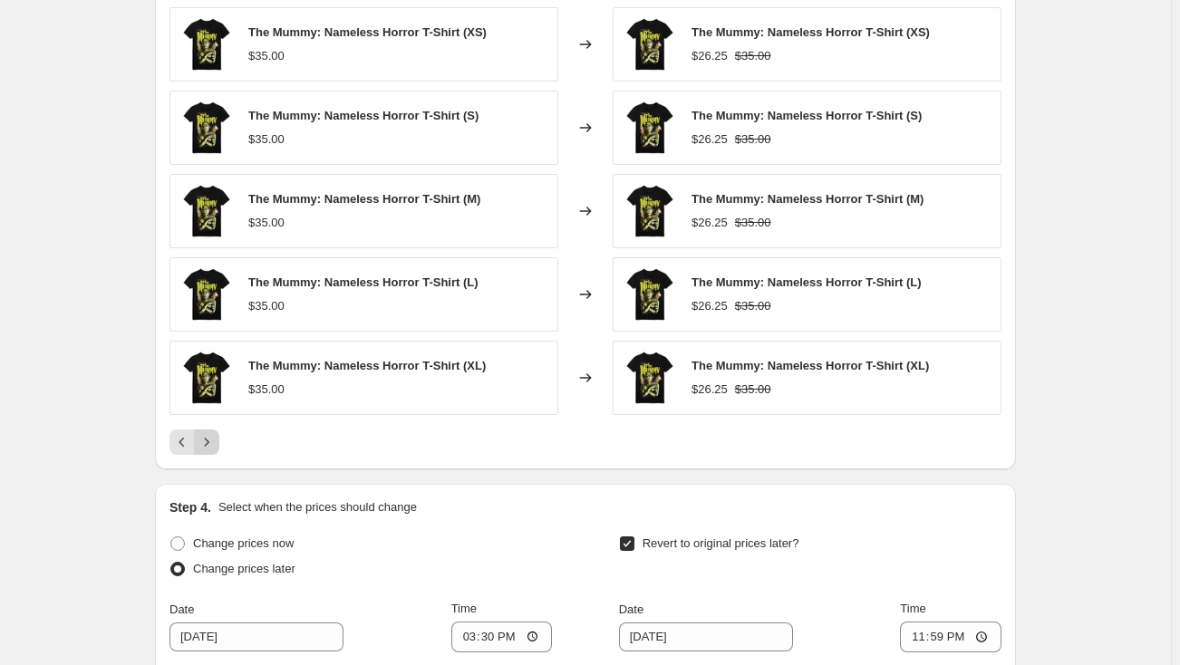
click at [214, 447] on icon "Next" at bounding box center [207, 442] width 18 height 18
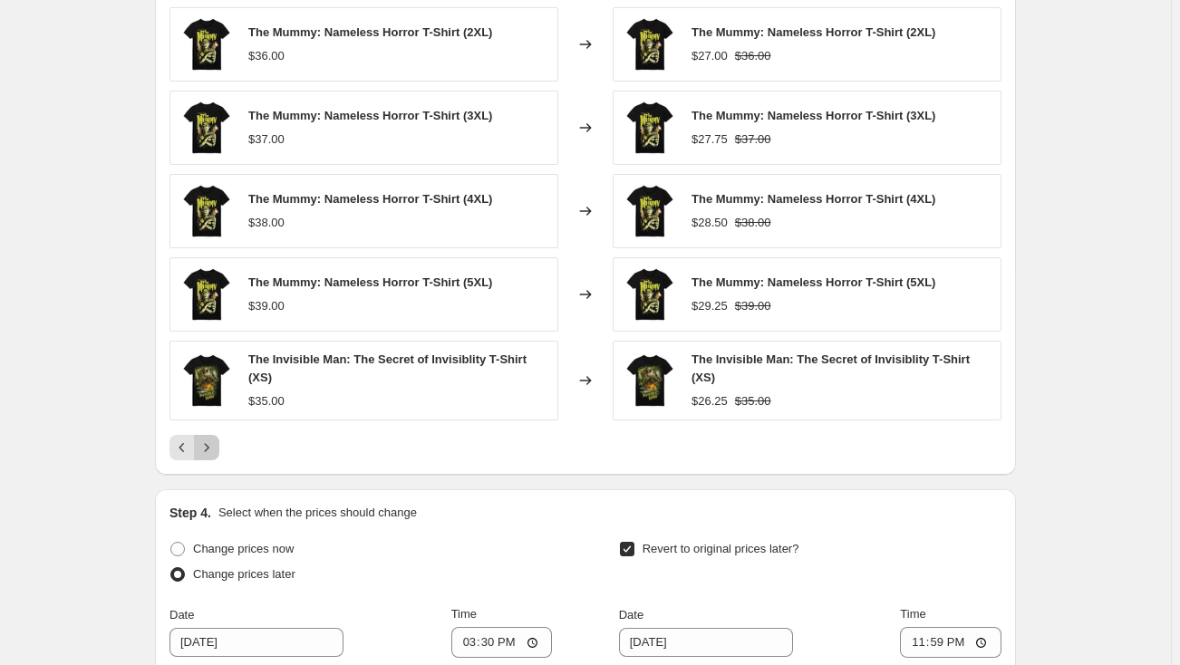
click at [214, 447] on icon "Next" at bounding box center [207, 448] width 18 height 18
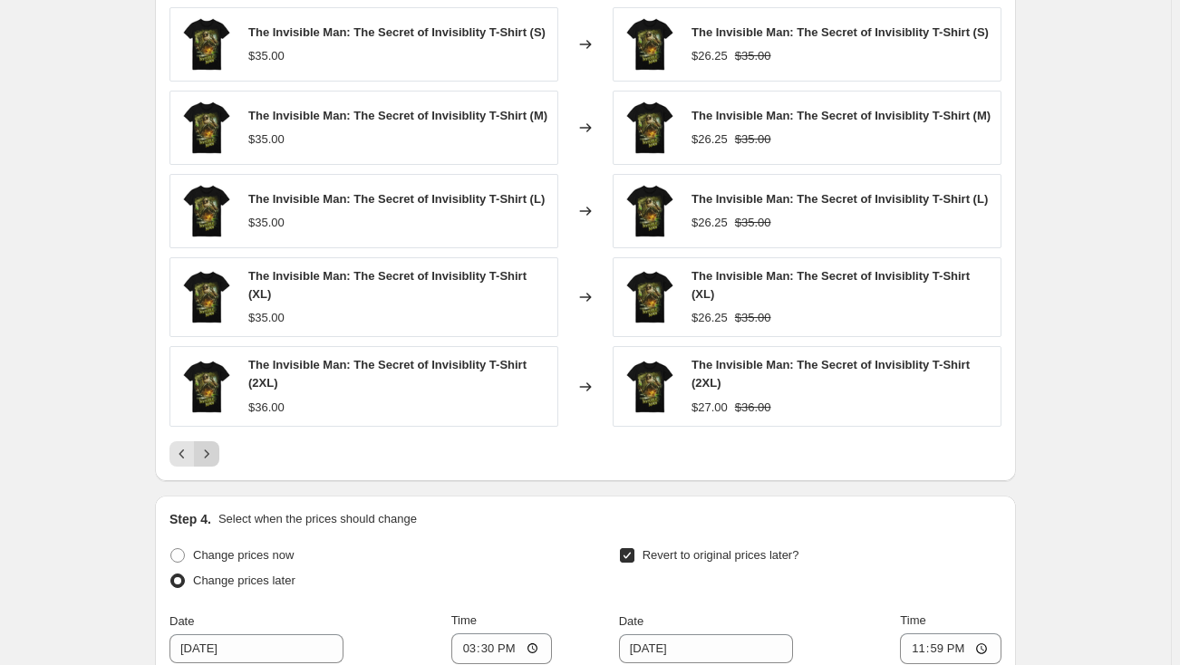
click at [214, 447] on icon "Next" at bounding box center [207, 454] width 18 height 18
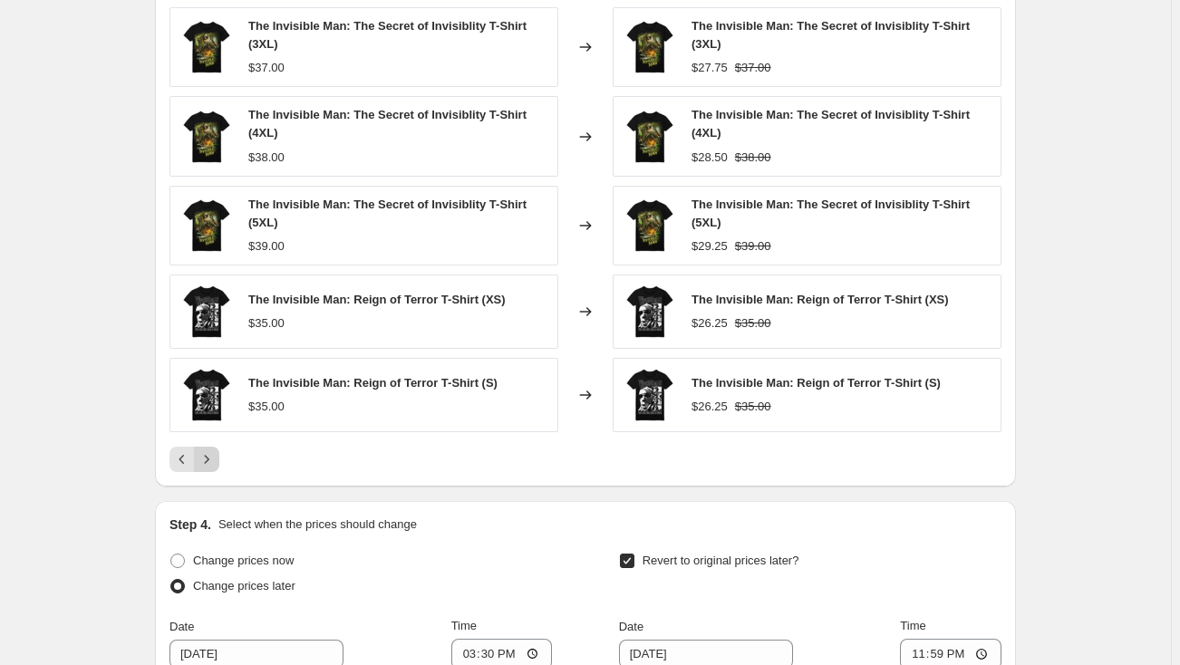
click at [214, 447] on button "Next" at bounding box center [206, 459] width 25 height 25
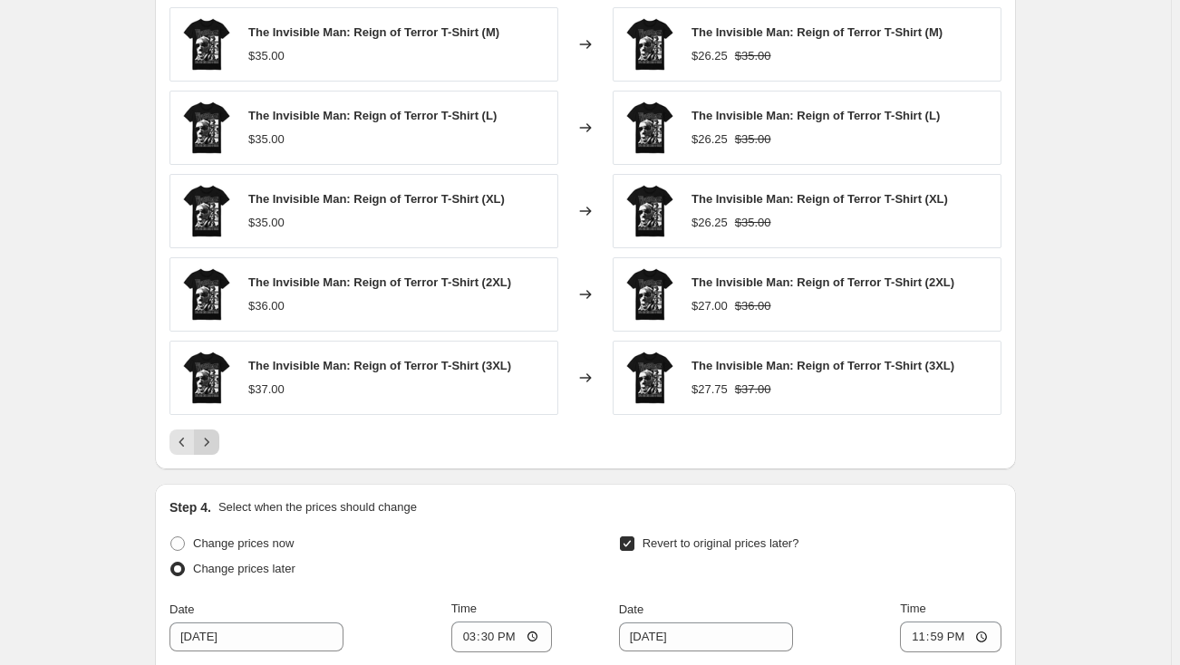
click at [214, 447] on icon "Next" at bounding box center [207, 442] width 18 height 18
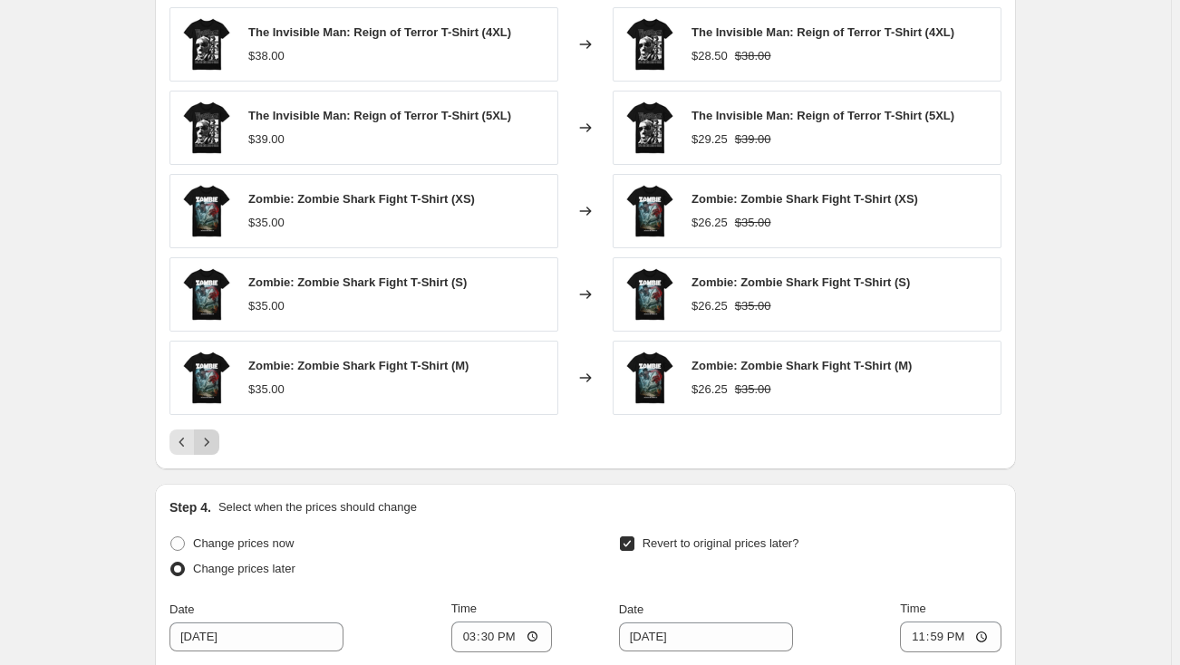
click at [214, 447] on icon "Next" at bounding box center [207, 442] width 18 height 18
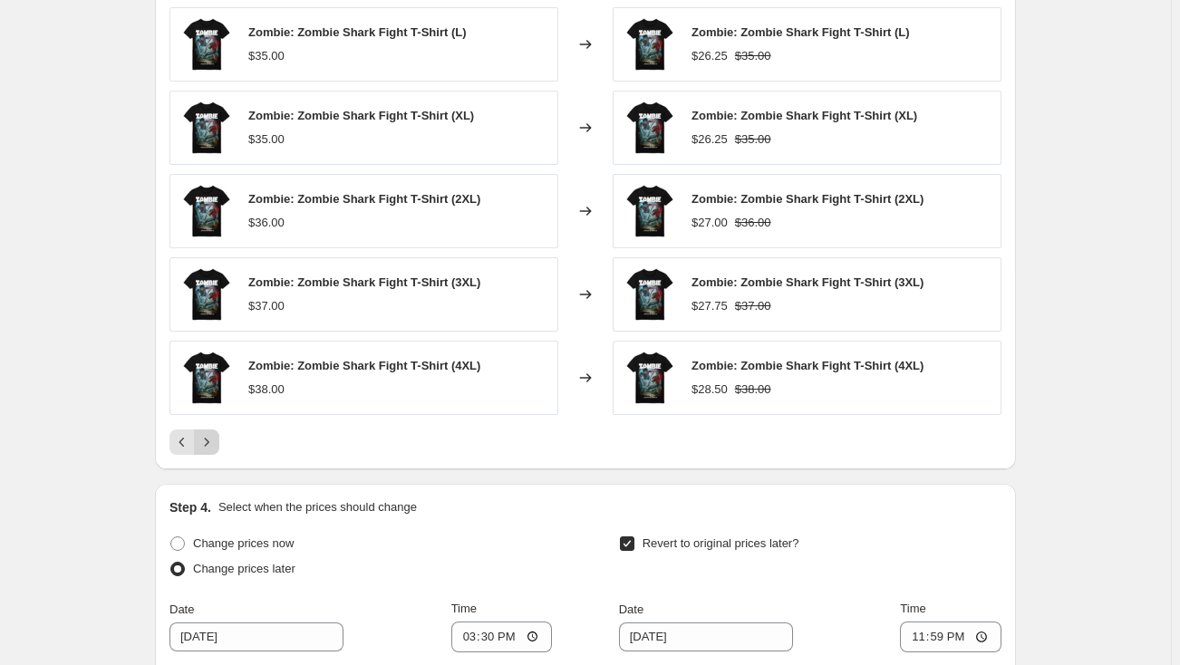
click at [214, 447] on icon "Next" at bounding box center [207, 442] width 18 height 18
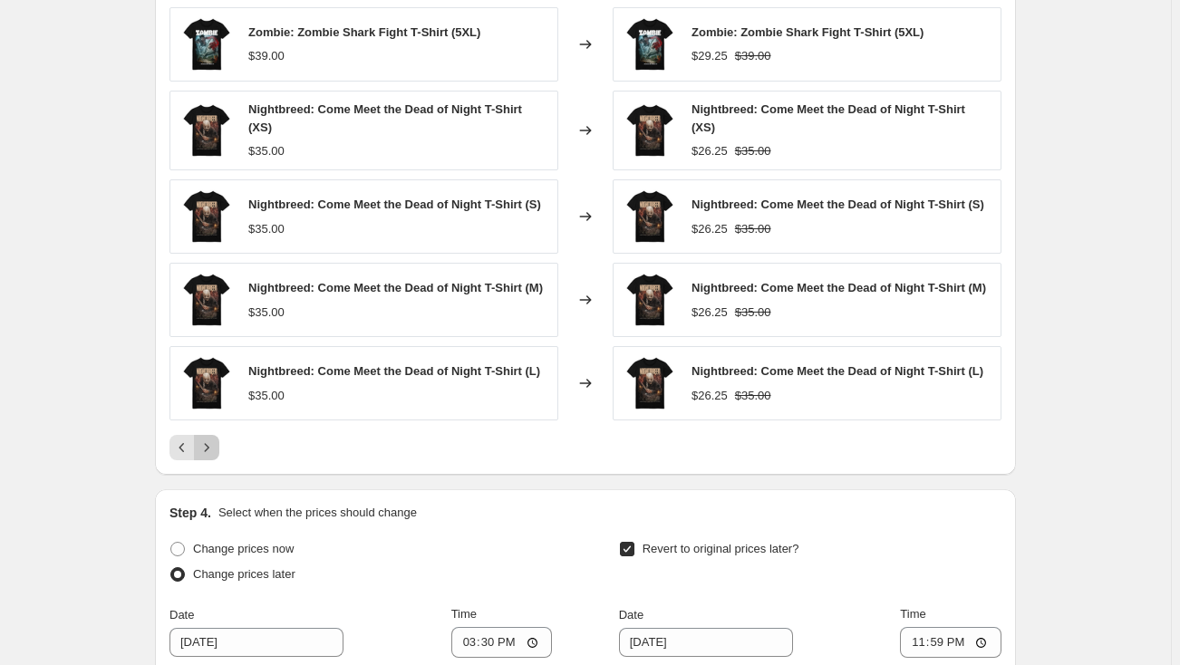
click at [214, 447] on icon "Next" at bounding box center [207, 448] width 18 height 18
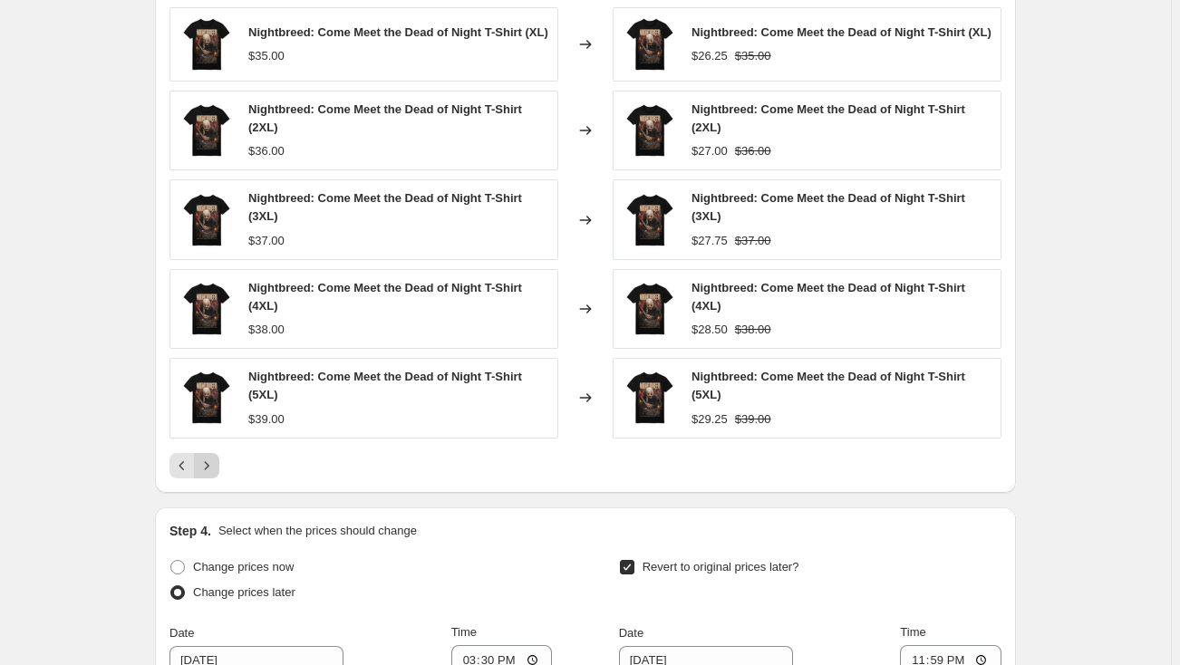
click at [214, 447] on div "Nightbreed: Come Meet the Dead of Night T-Shirt (XL) $35.00 Changed to Nightbre…" at bounding box center [585, 242] width 832 height 471
click at [214, 465] on icon "Next" at bounding box center [207, 466] width 18 height 18
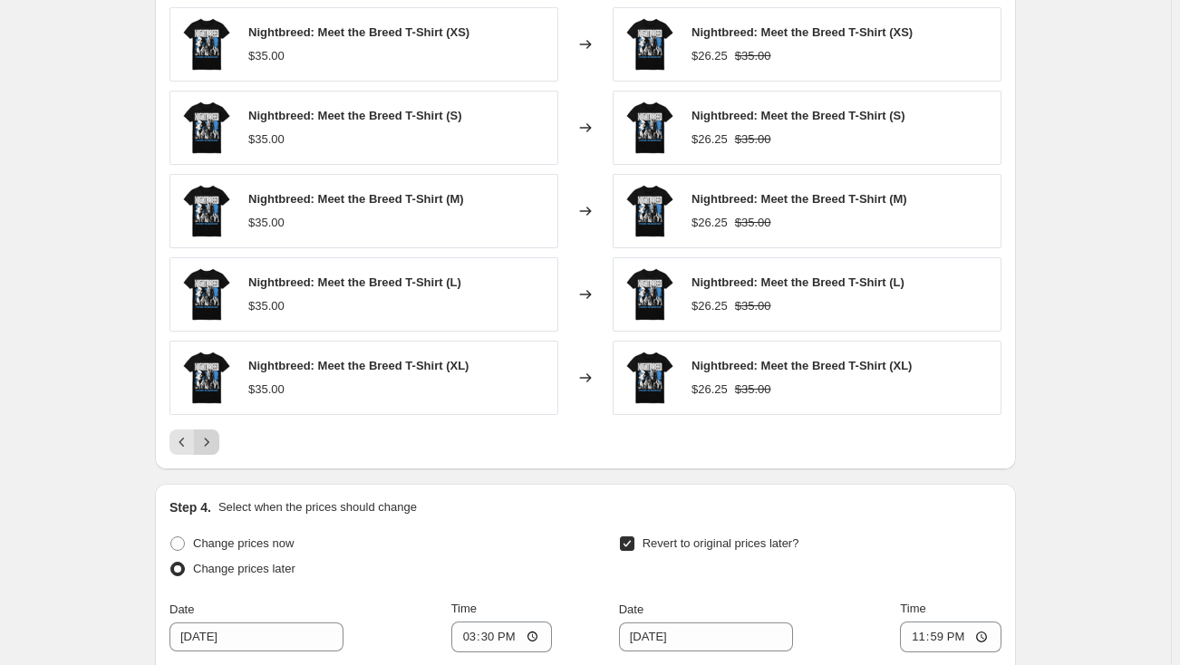
click at [213, 447] on icon "Next" at bounding box center [207, 442] width 18 height 18
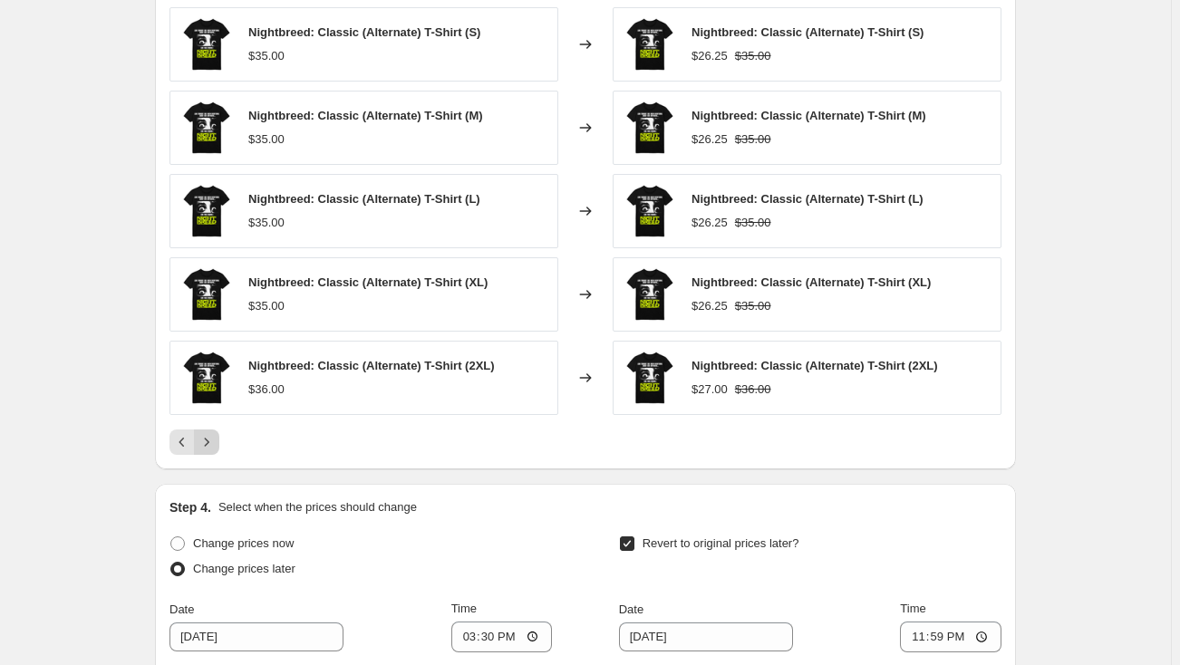
click at [213, 443] on icon "Next" at bounding box center [207, 442] width 18 height 18
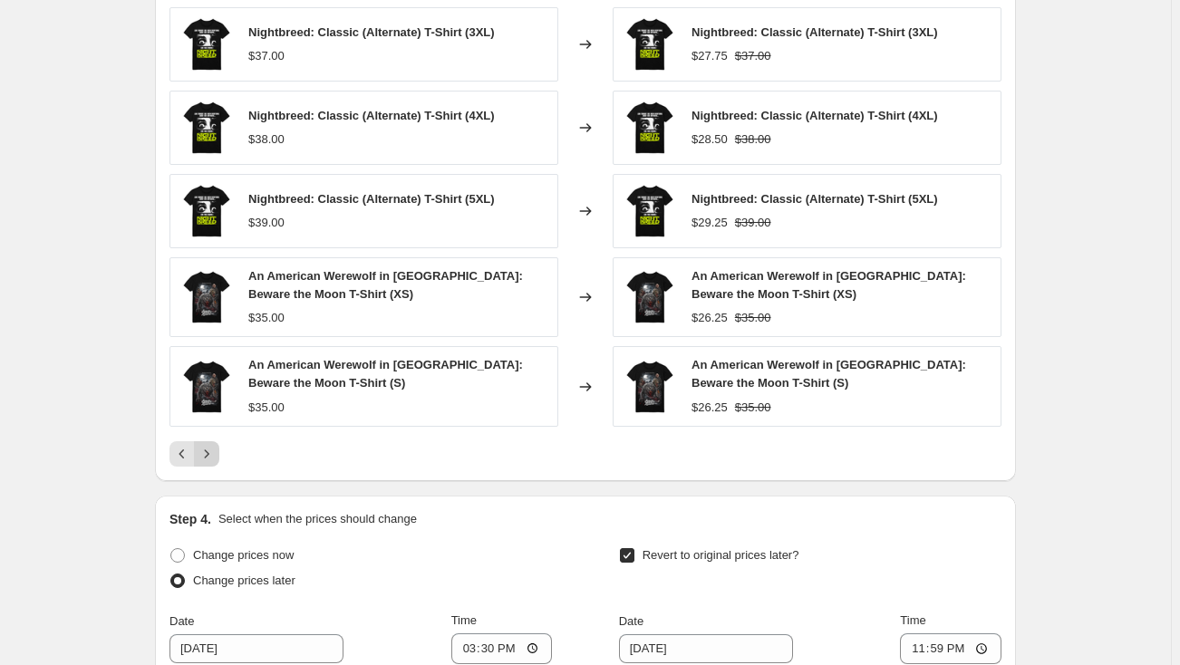
click at [213, 445] on icon "Next" at bounding box center [207, 454] width 18 height 18
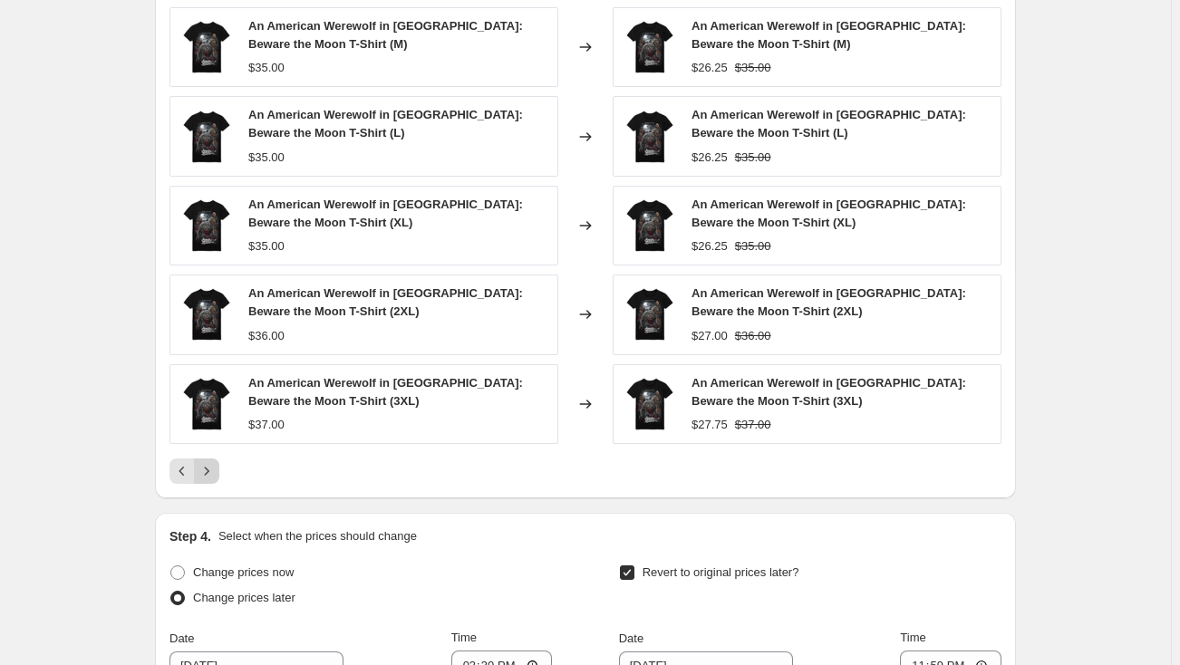
click at [213, 465] on icon "Next" at bounding box center [207, 471] width 18 height 18
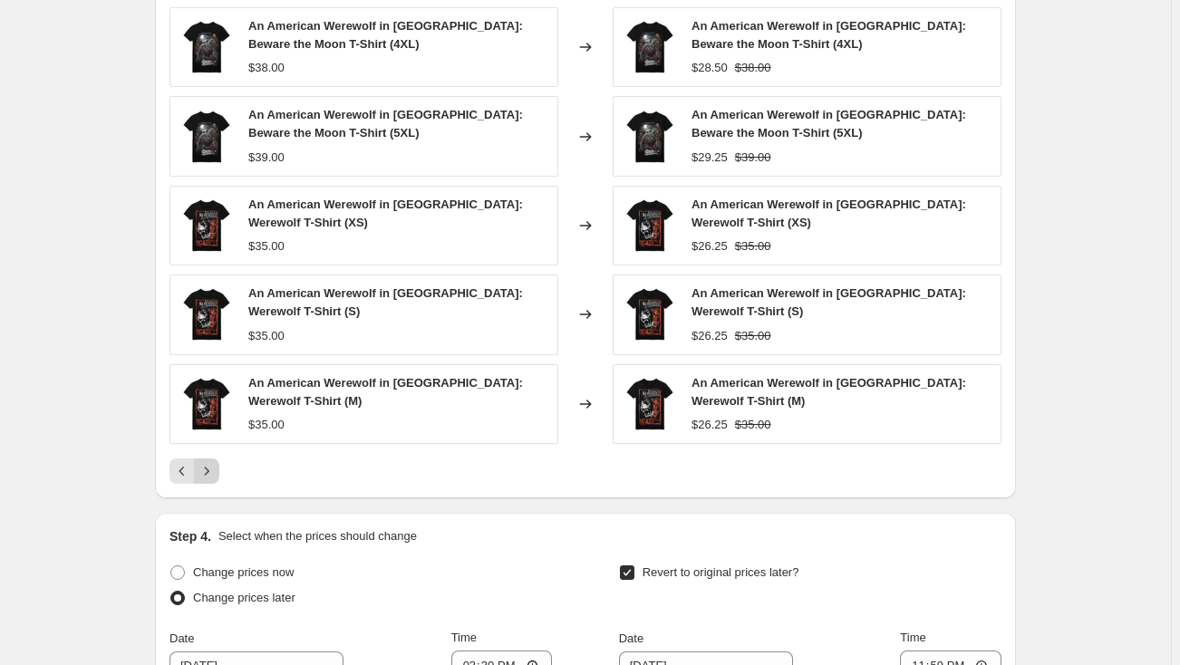
click at [213, 465] on icon "Next" at bounding box center [207, 471] width 18 height 18
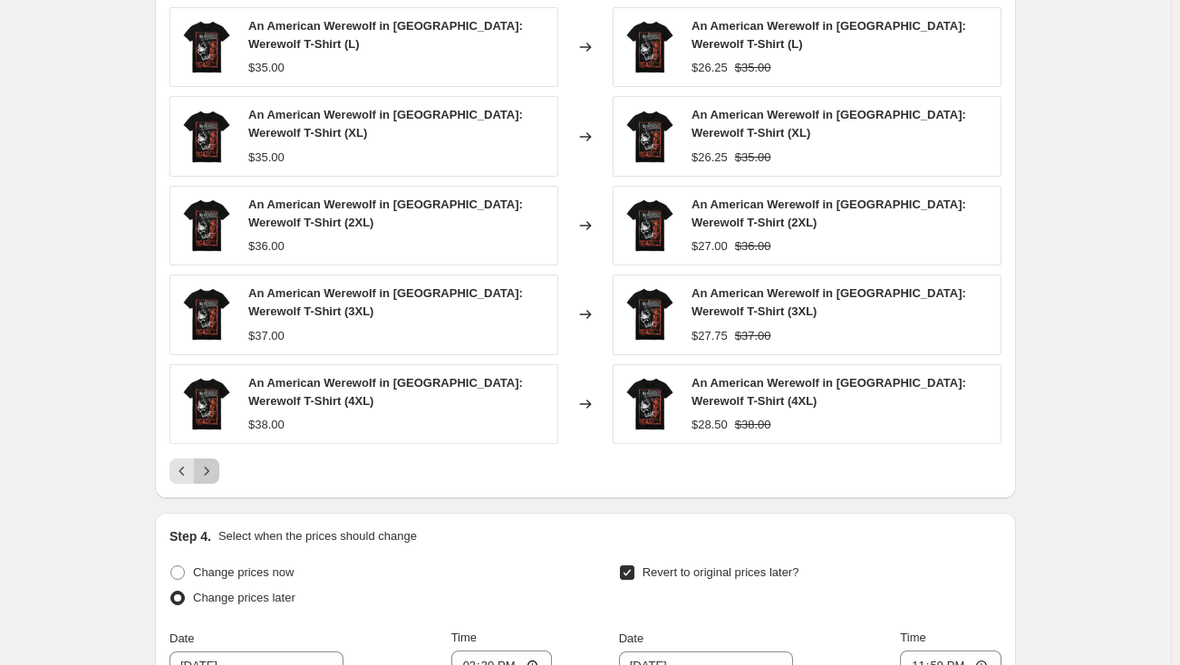
click at [213, 465] on icon "Next" at bounding box center [207, 471] width 18 height 18
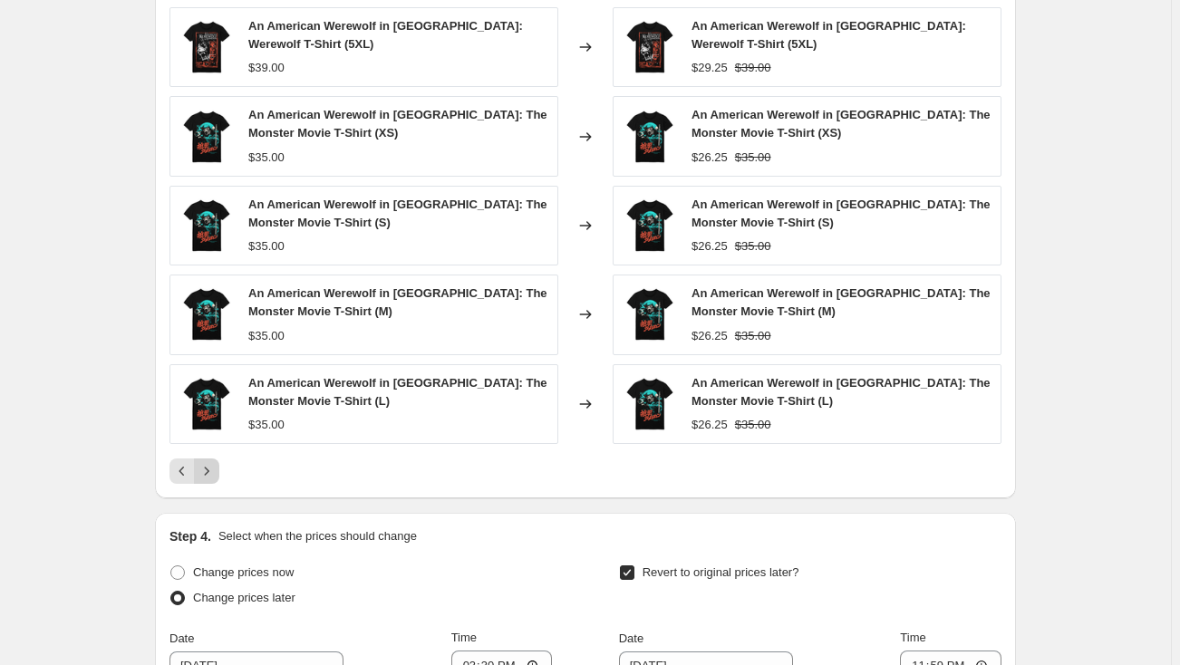
click at [213, 465] on icon "Next" at bounding box center [207, 471] width 18 height 18
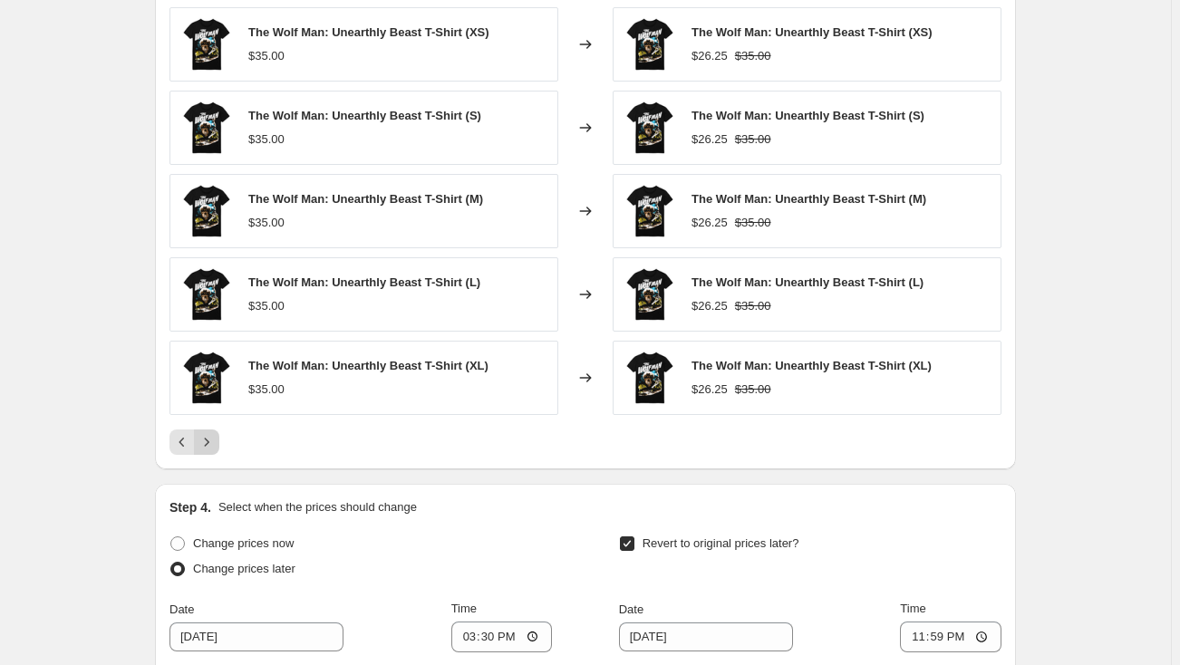
click at [213, 465] on div "PRICE CHANGE PREVIEW Over 250 product variants would be affected by this price …" at bounding box center [585, 207] width 861 height 525
click at [209, 440] on icon "Next" at bounding box center [207, 442] width 5 height 8
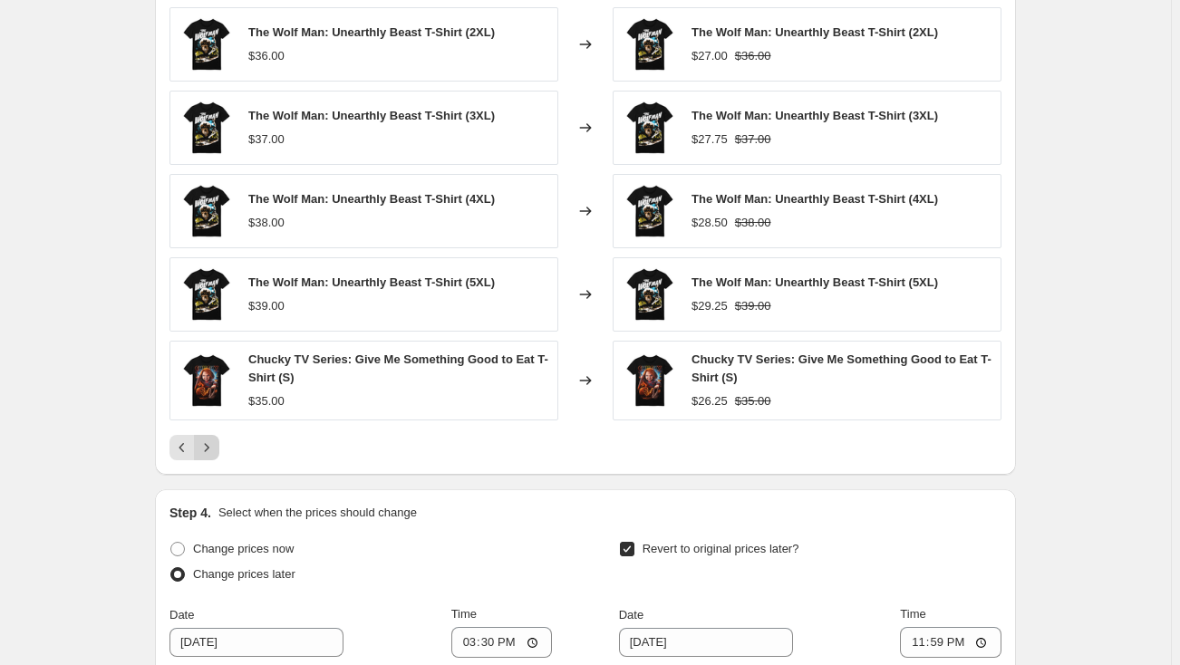
click at [211, 440] on icon "Next" at bounding box center [207, 448] width 18 height 18
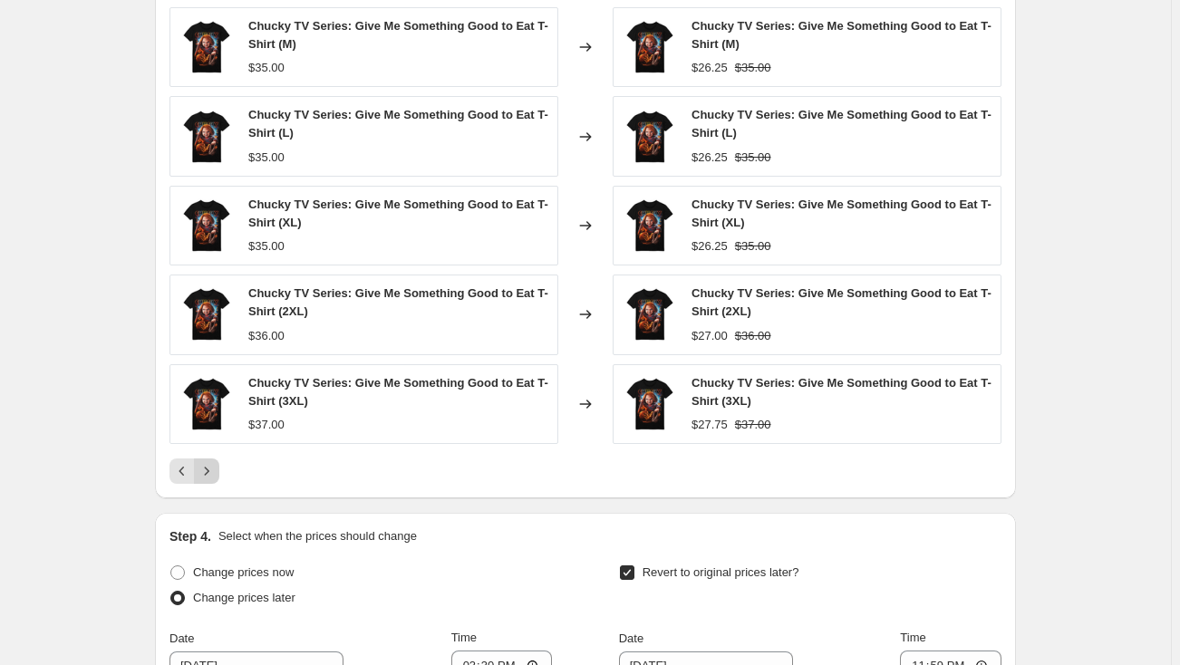
click at [211, 440] on div "Chucky TV Series: Give Me Something Good to Eat T-Shirt (3XL) $37.00" at bounding box center [363, 404] width 389 height 80
click at [214, 469] on icon "Next" at bounding box center [207, 471] width 18 height 18
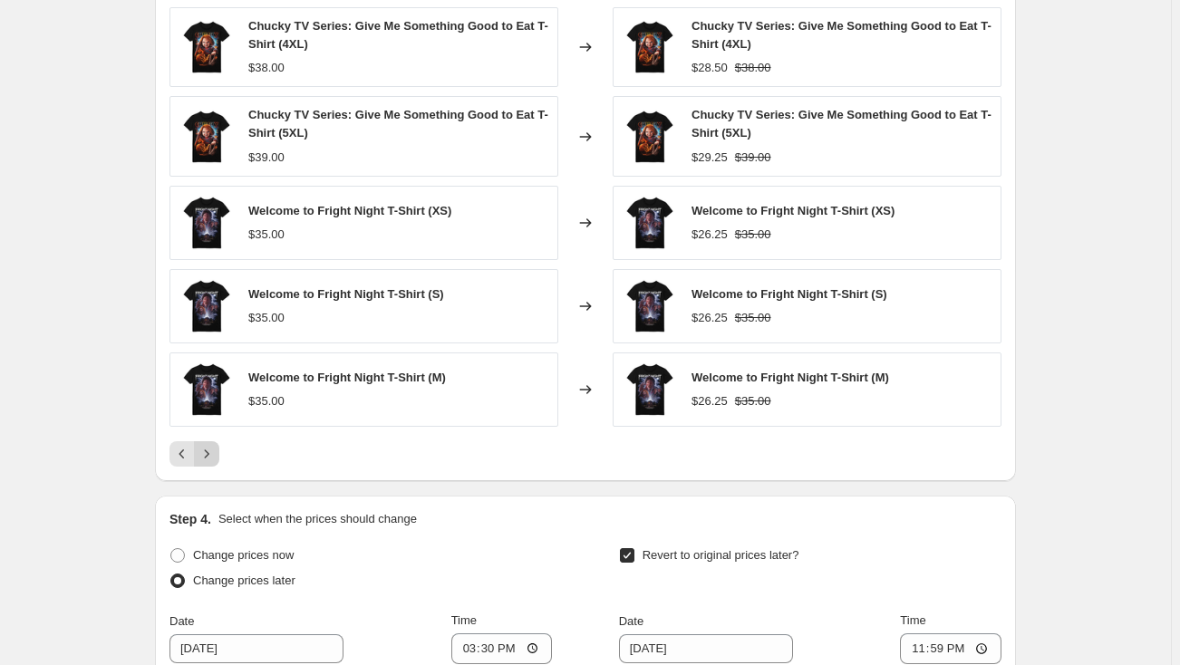
click at [215, 454] on icon "Next" at bounding box center [207, 454] width 18 height 18
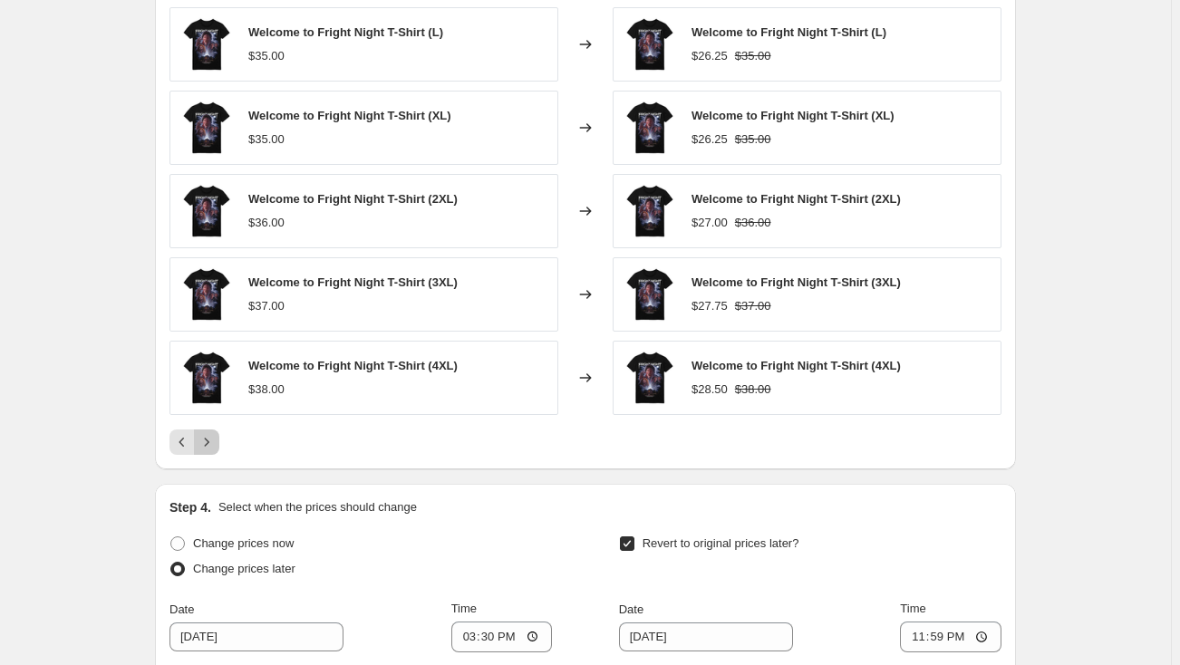
click at [215, 445] on icon "Next" at bounding box center [207, 442] width 18 height 18
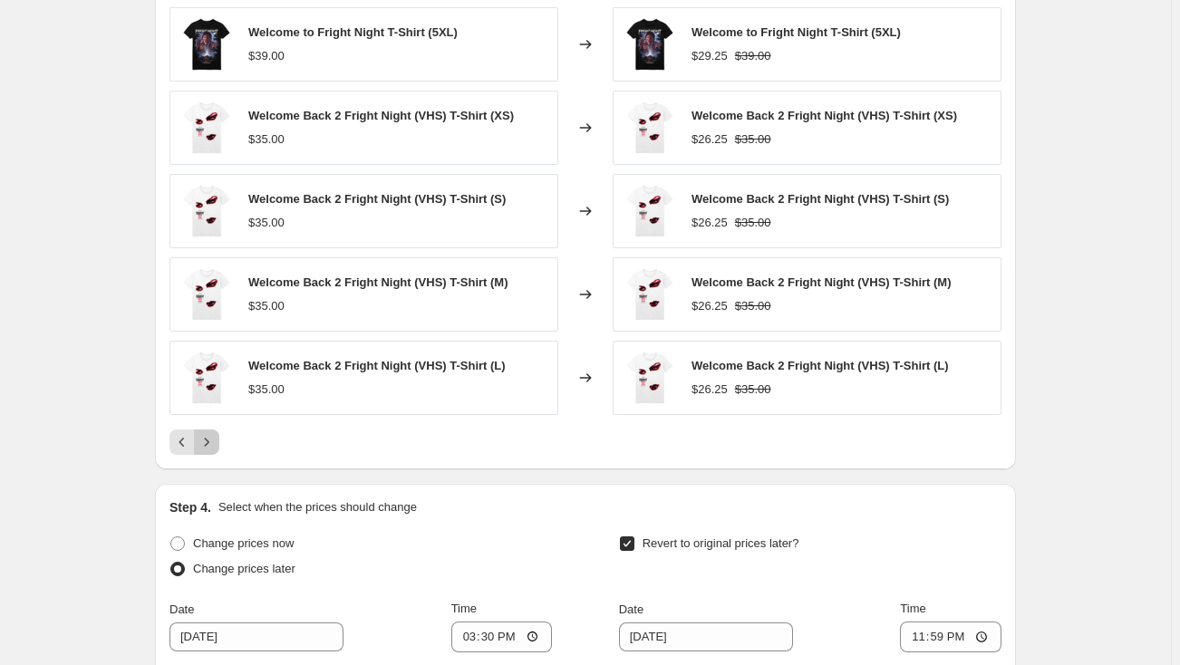
click at [213, 440] on icon "Next" at bounding box center [207, 442] width 18 height 18
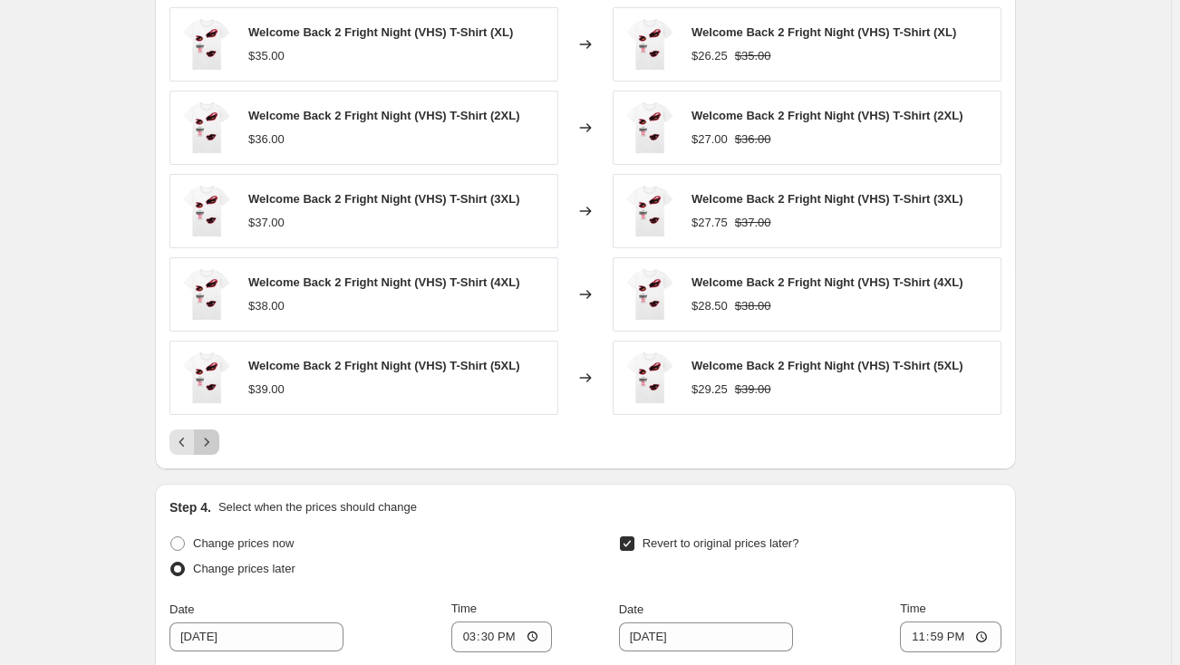
click at [209, 440] on icon "Next" at bounding box center [207, 442] width 5 height 8
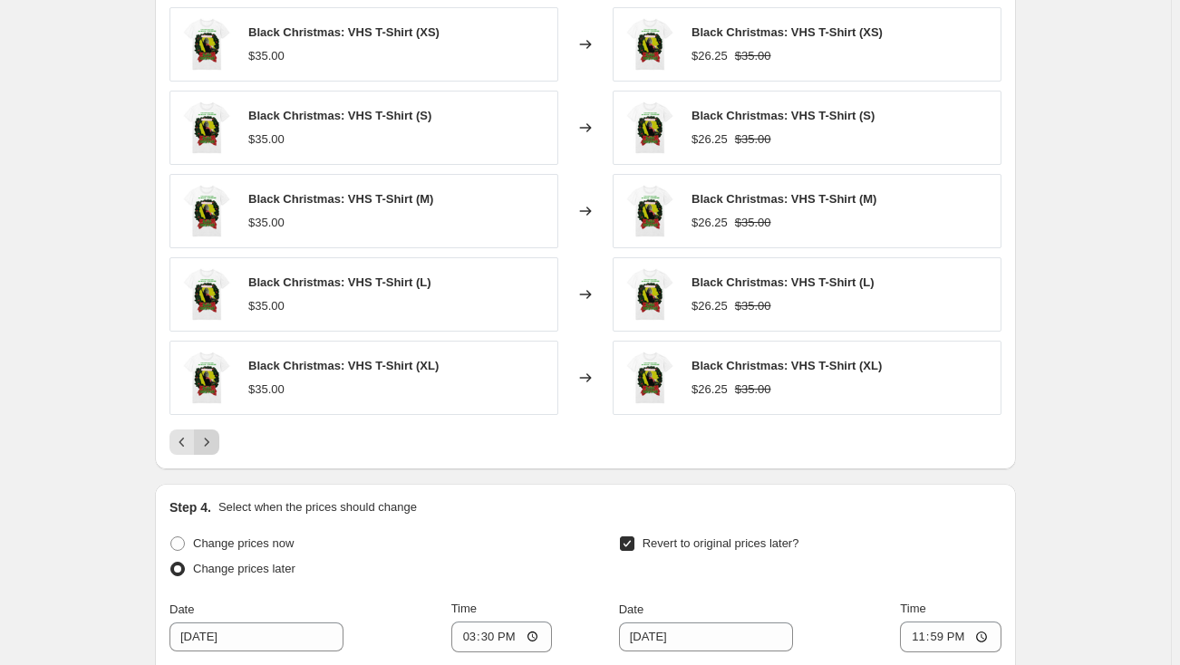
click at [209, 440] on icon "Next" at bounding box center [207, 442] width 5 height 8
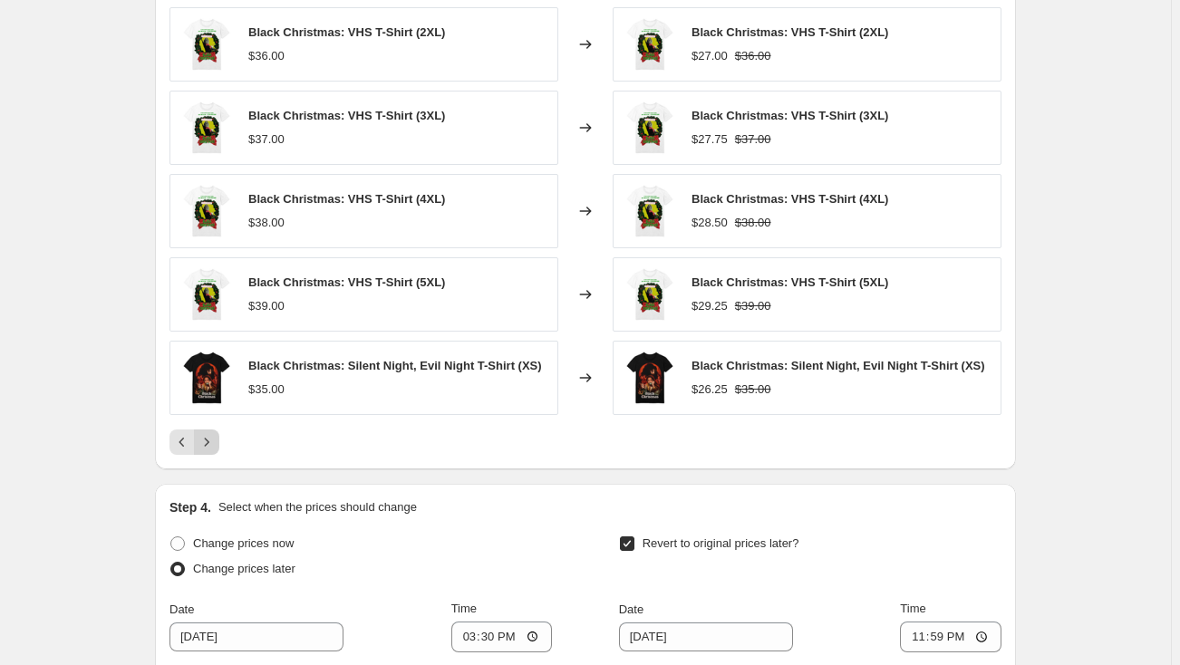
click at [209, 440] on icon "Next" at bounding box center [207, 442] width 5 height 8
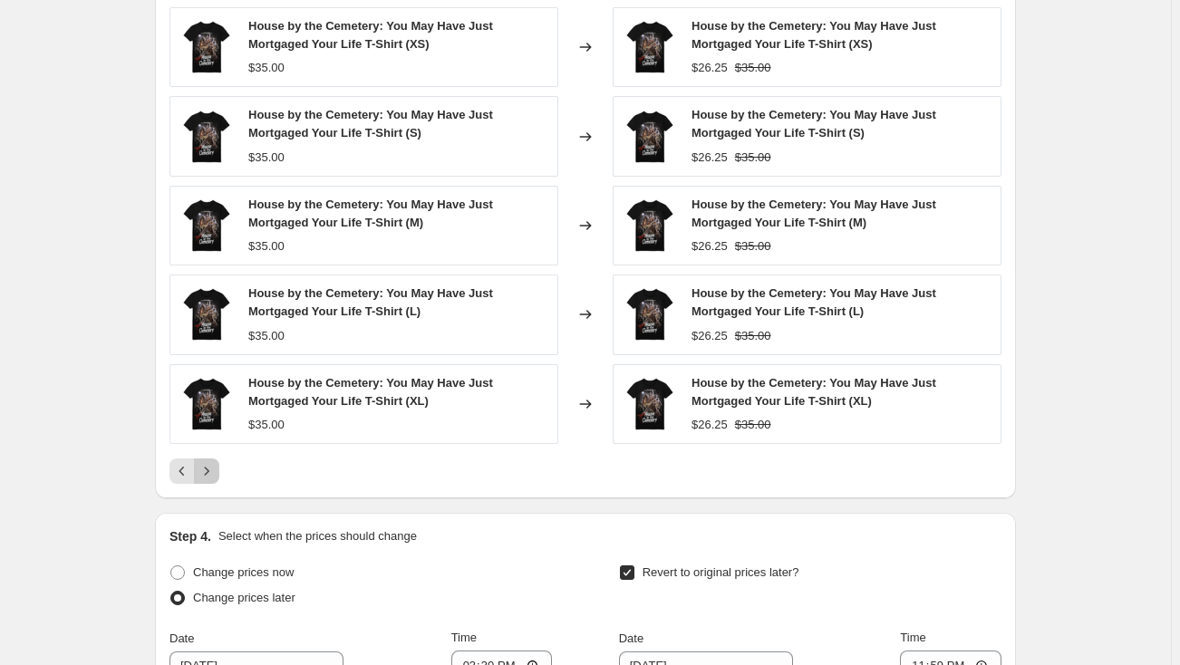
click at [209, 468] on icon "Next" at bounding box center [207, 471] width 5 height 8
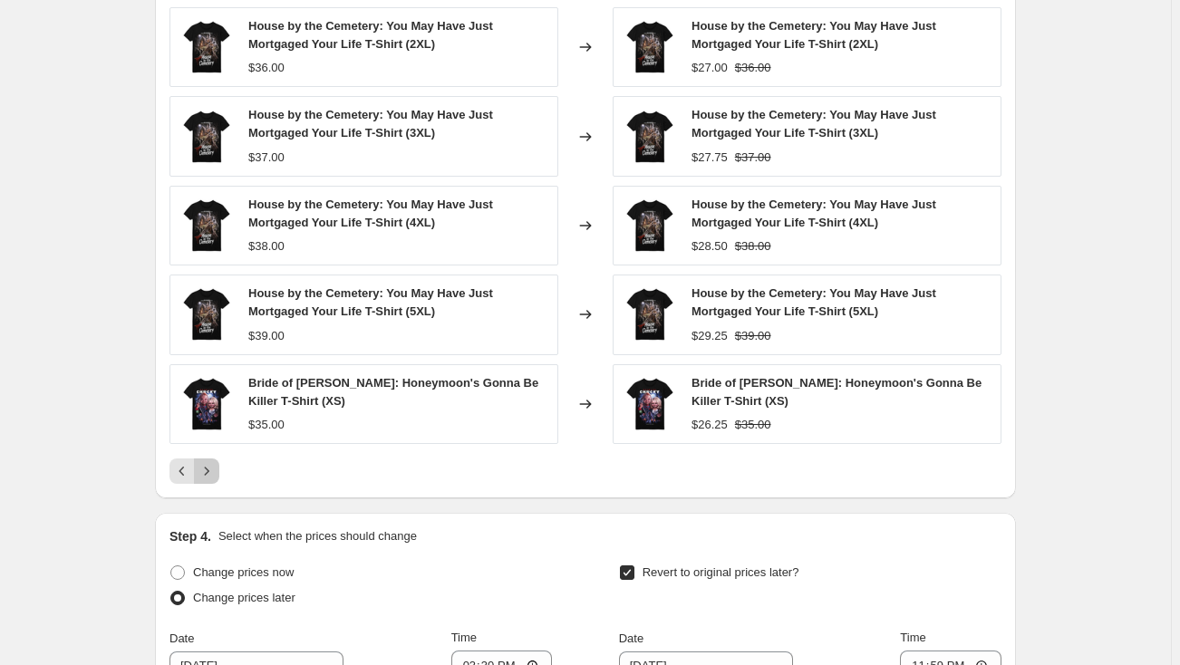
click at [207, 468] on icon "Next" at bounding box center [207, 471] width 18 height 18
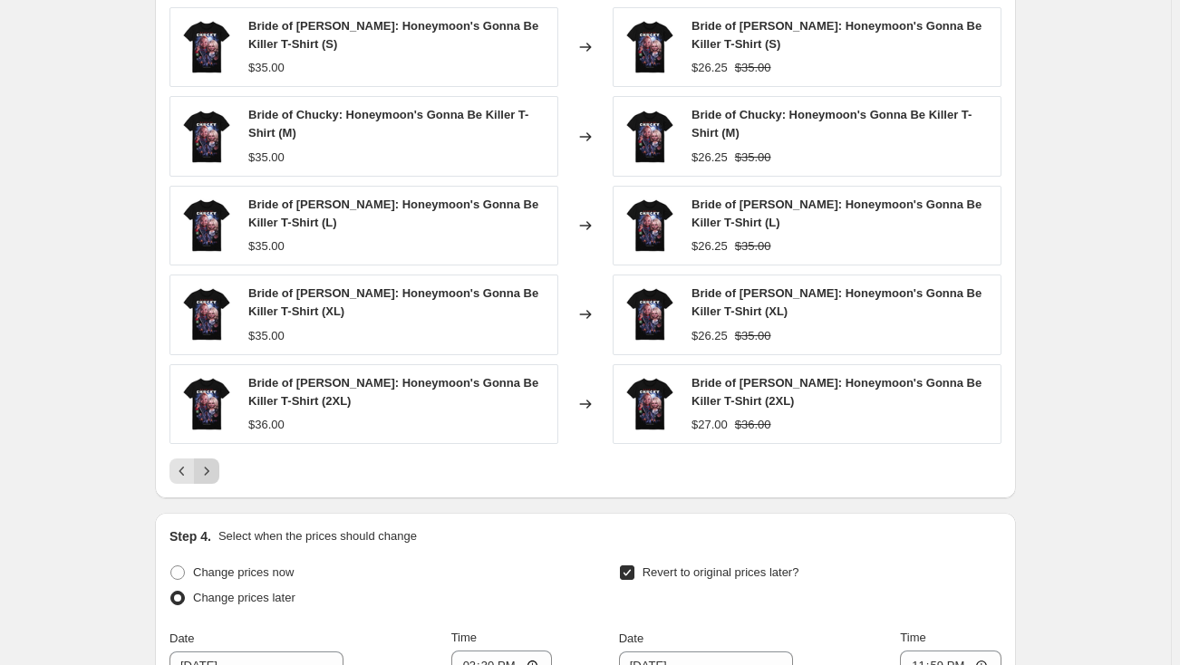
click at [207, 468] on icon "Next" at bounding box center [207, 471] width 18 height 18
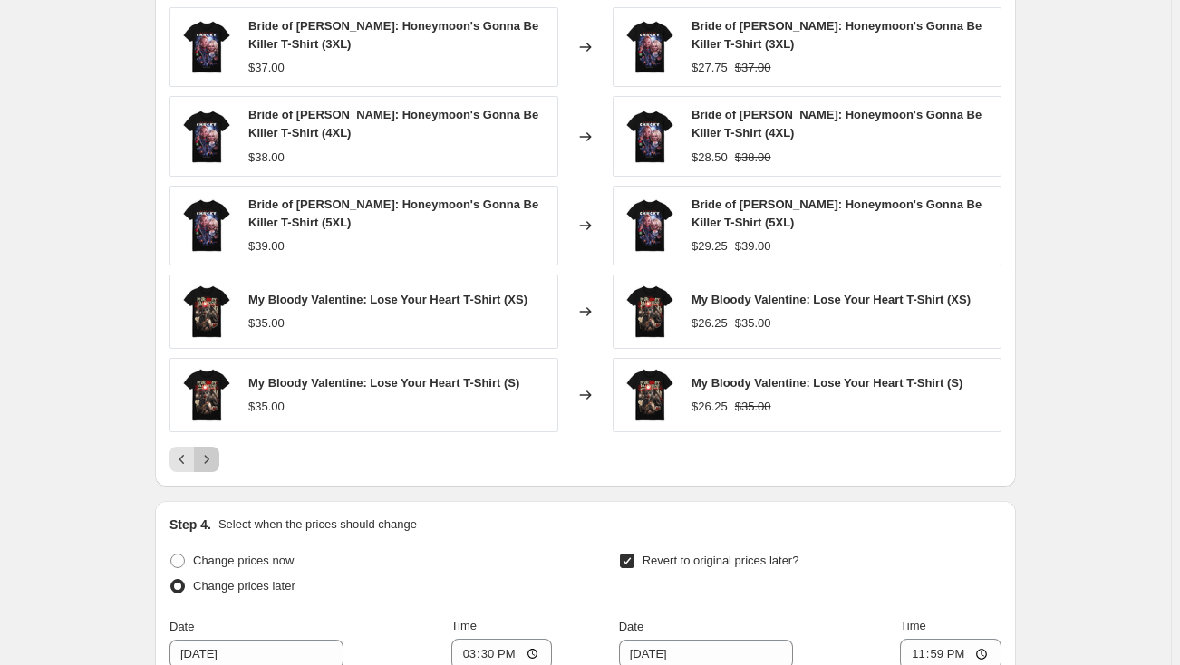
click at [215, 455] on icon "Next" at bounding box center [207, 459] width 18 height 18
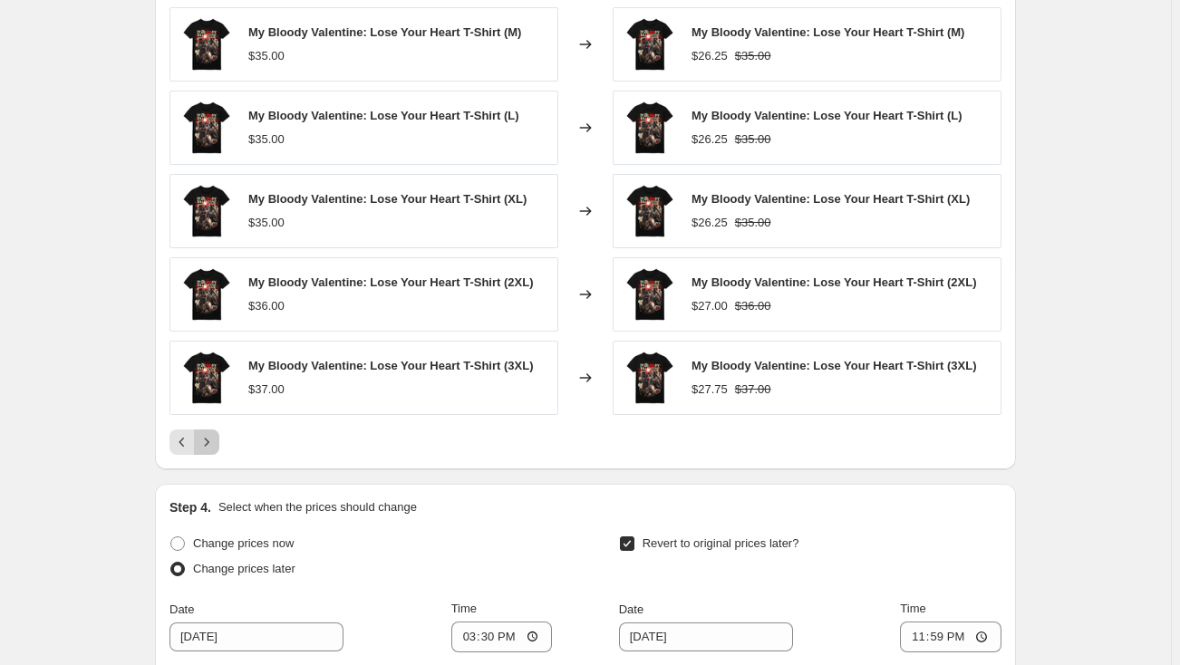
click at [213, 440] on icon "Next" at bounding box center [207, 442] width 18 height 18
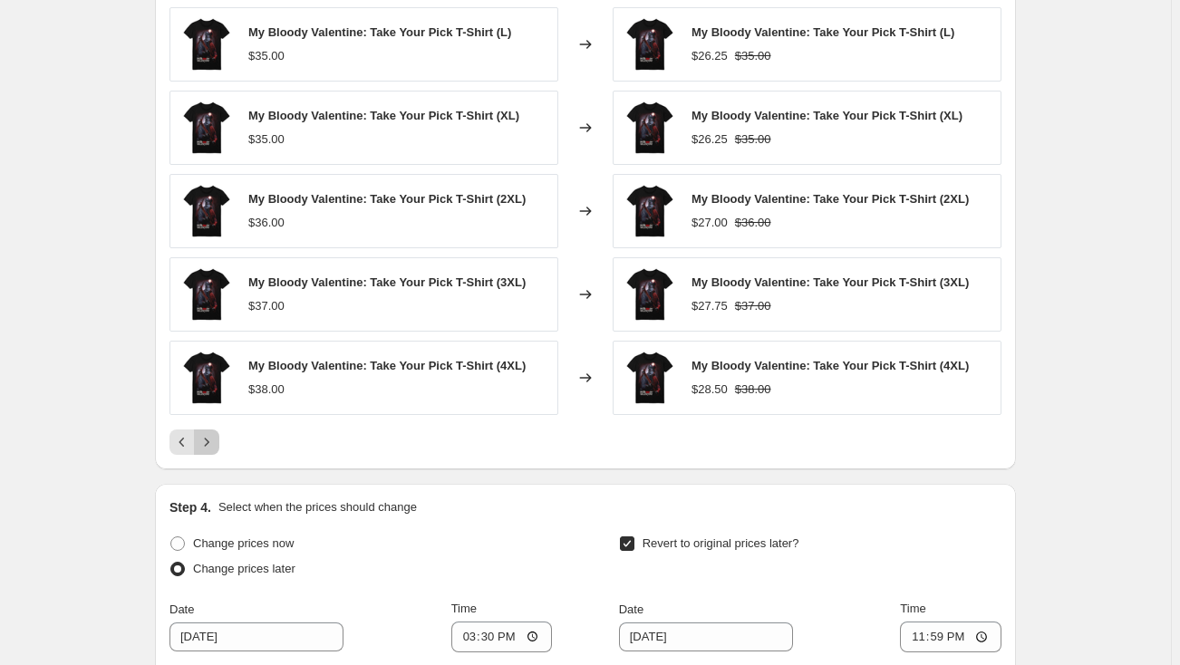
click at [213, 440] on icon "Next" at bounding box center [207, 442] width 18 height 18
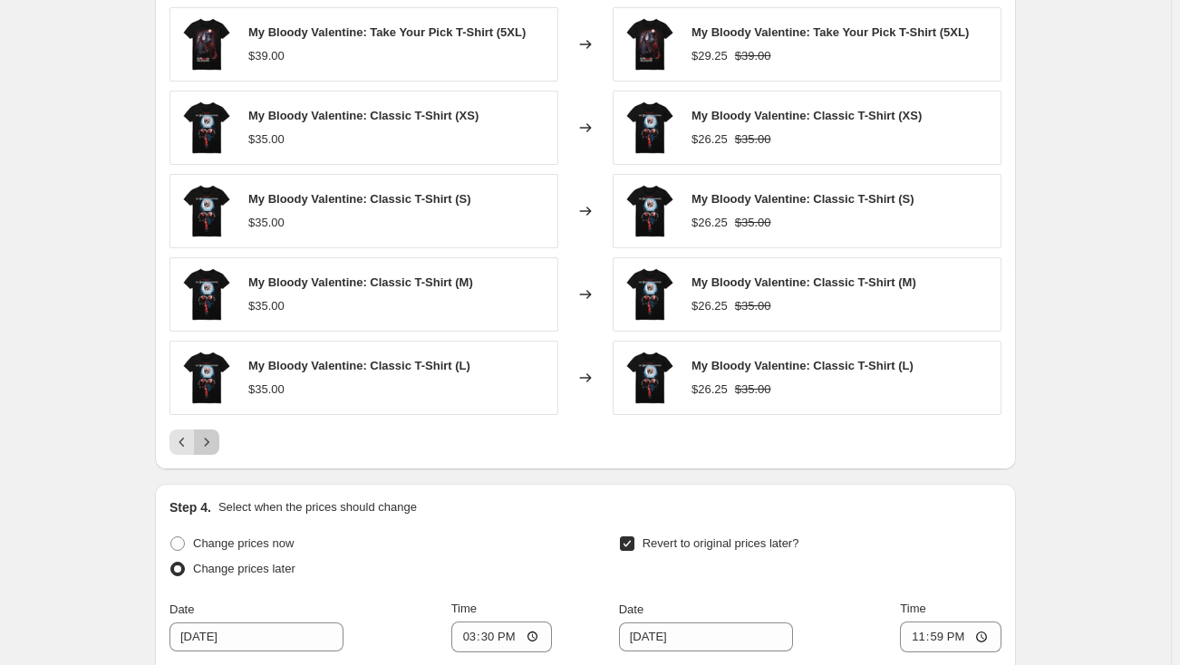
click at [213, 440] on icon "Next" at bounding box center [207, 442] width 18 height 18
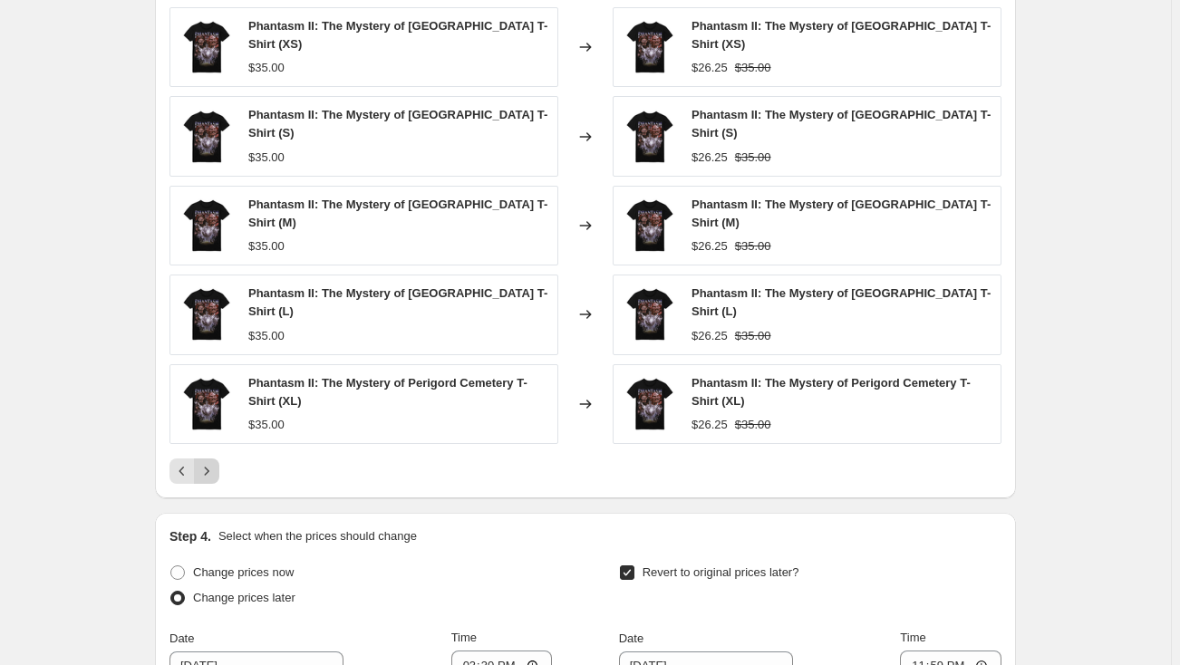
click at [213, 440] on div "Phantasm II: The Mystery of Perigord Cemetery T-Shirt (XL) $35.00" at bounding box center [363, 404] width 389 height 80
click at [213, 469] on icon "Next" at bounding box center [207, 471] width 18 height 18
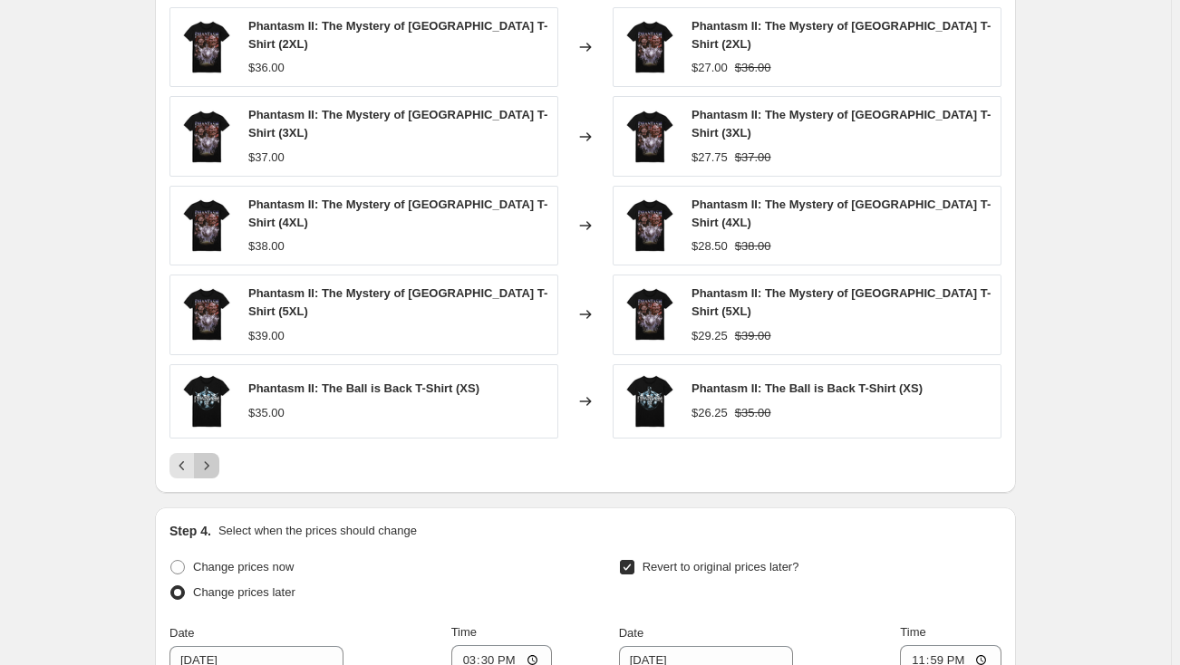
click at [213, 469] on icon "Next" at bounding box center [207, 466] width 18 height 18
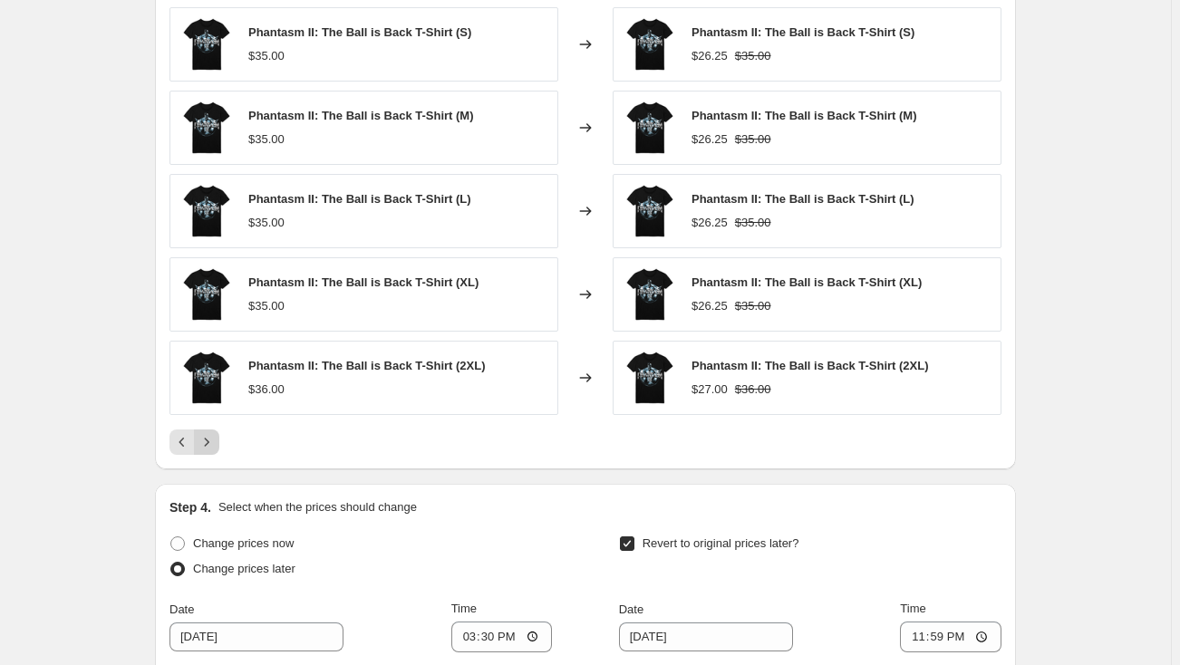
click at [210, 441] on icon "Next" at bounding box center [207, 442] width 18 height 18
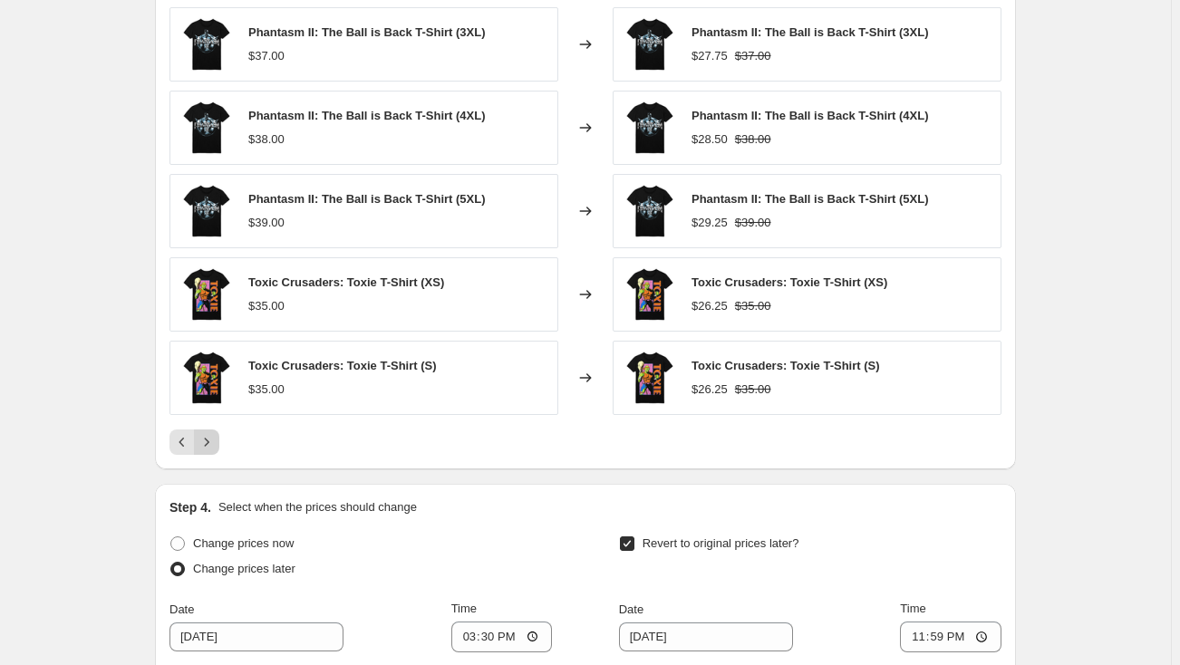
click at [210, 441] on icon "Next" at bounding box center [207, 442] width 18 height 18
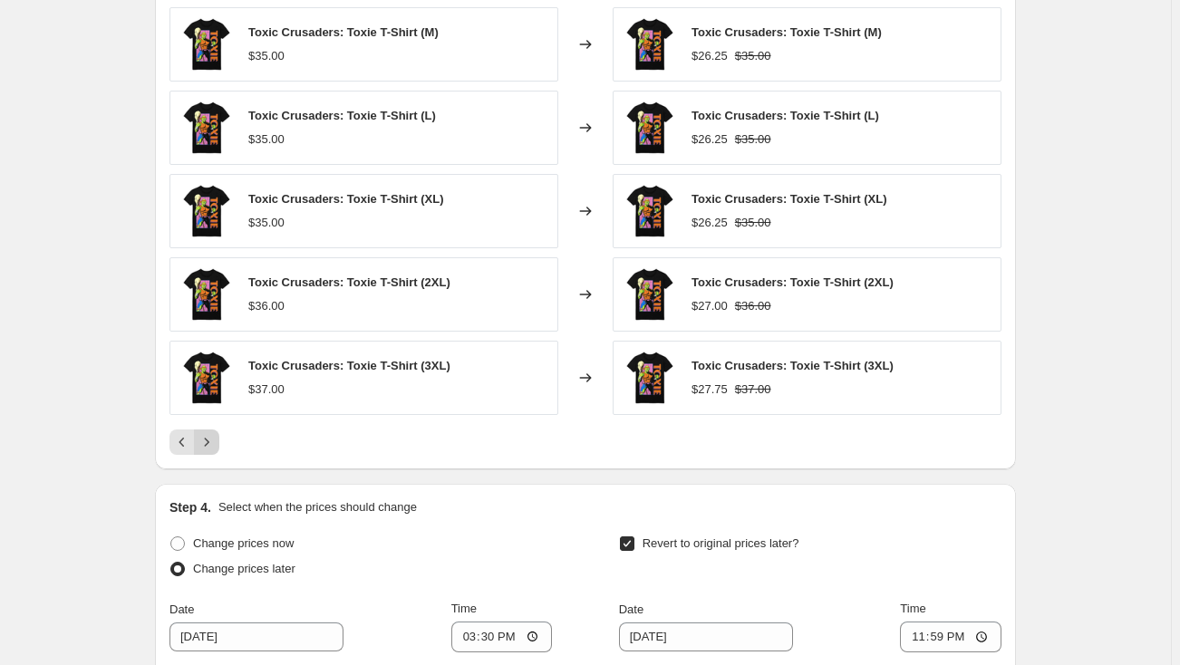
click at [210, 441] on icon "Next" at bounding box center [207, 442] width 18 height 18
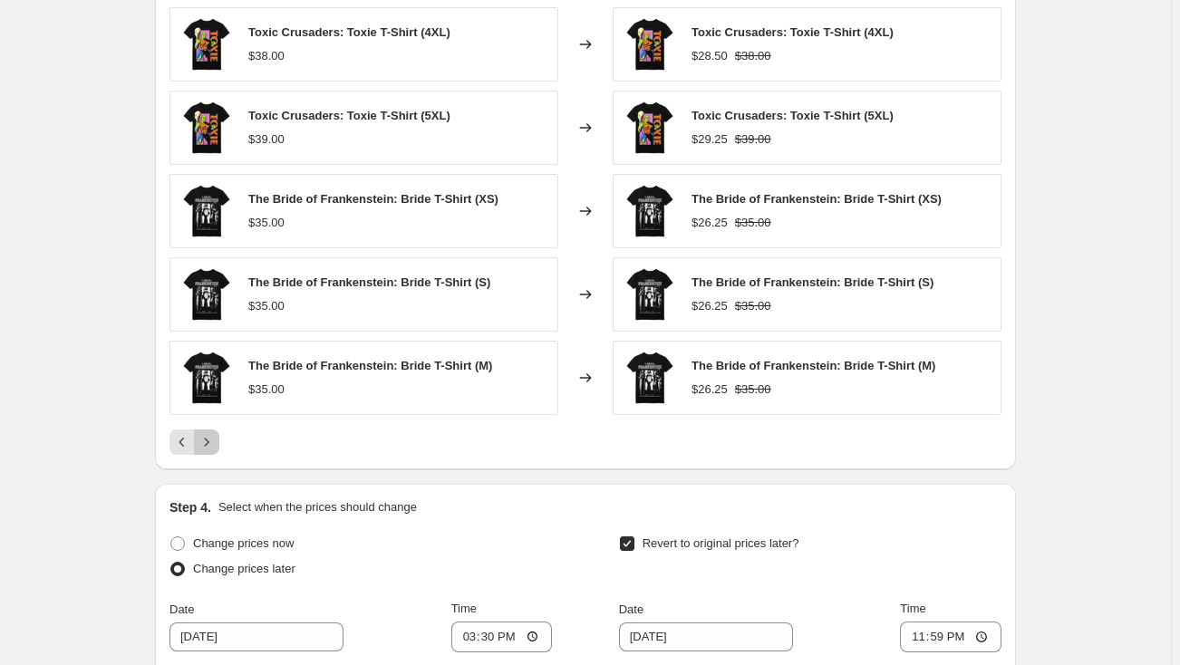
click at [210, 441] on icon "Next" at bounding box center [207, 442] width 18 height 18
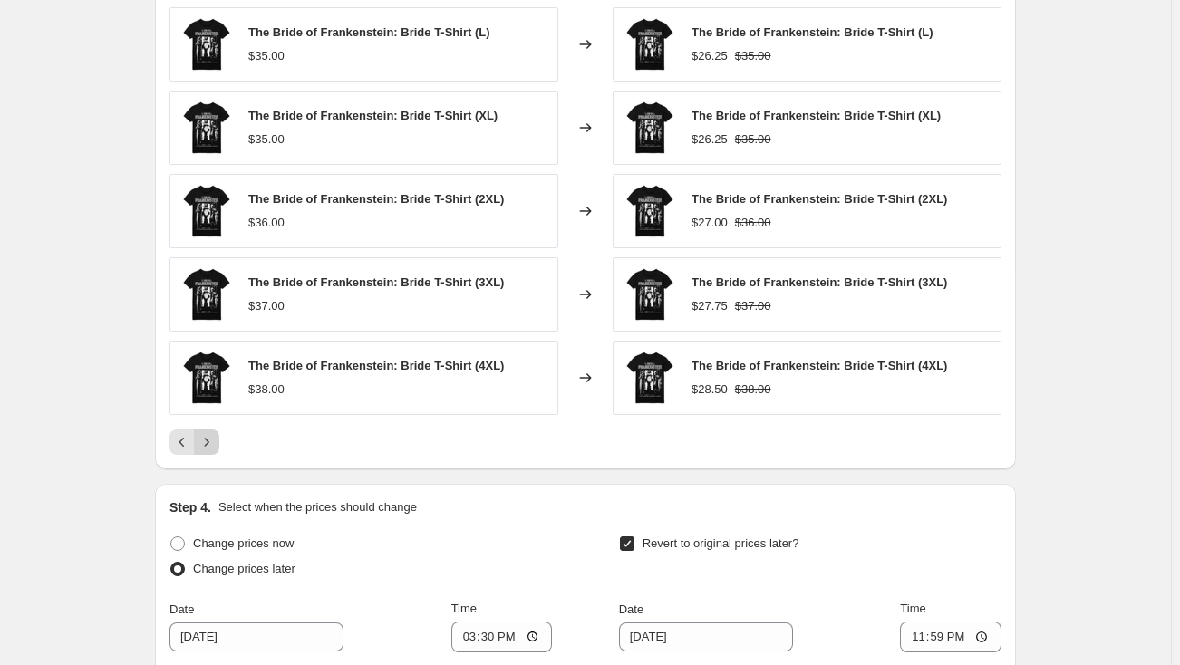
click at [210, 441] on icon "Next" at bounding box center [207, 442] width 18 height 18
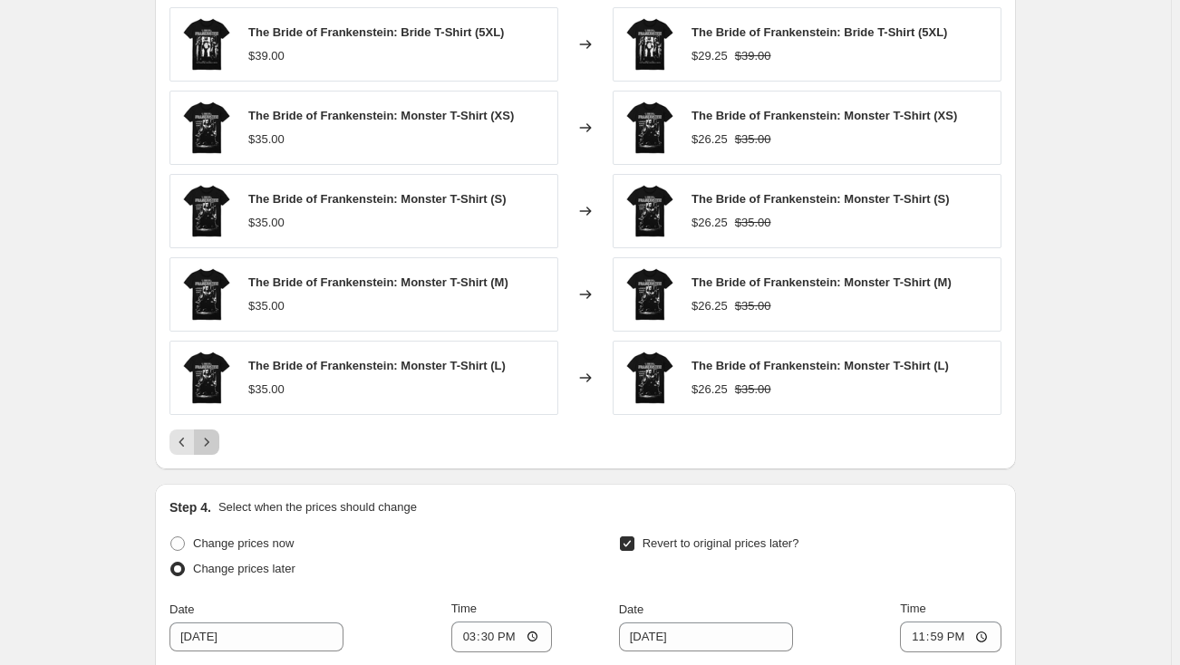
click at [210, 441] on icon "Next" at bounding box center [207, 442] width 18 height 18
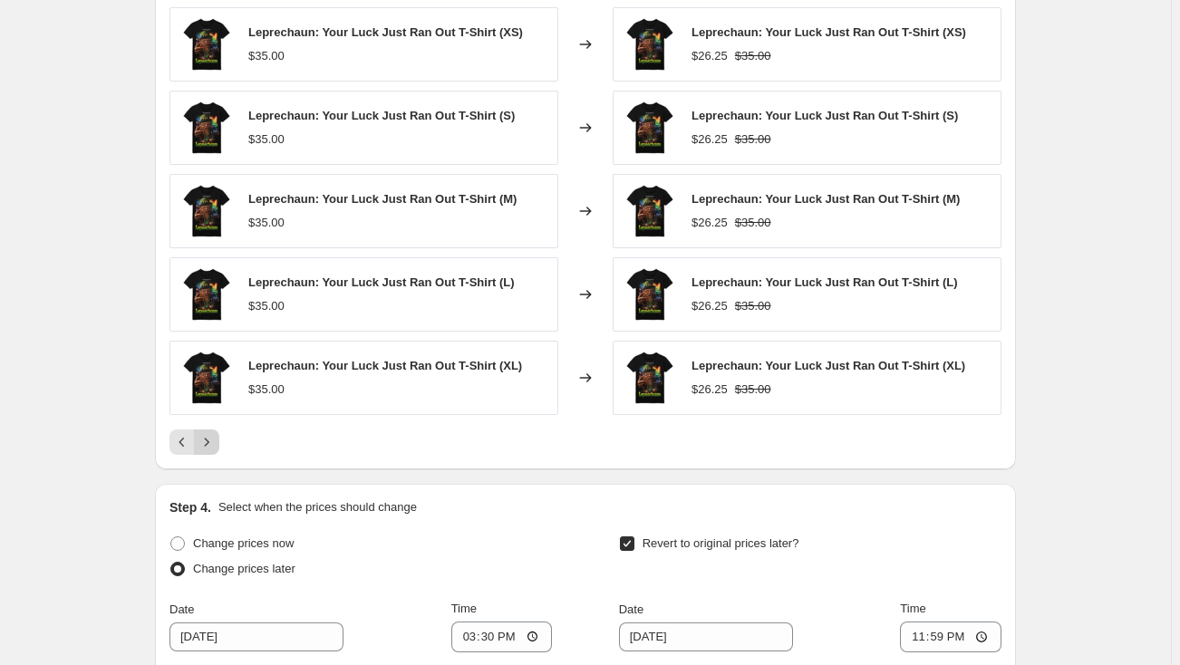
click at [210, 441] on icon "Next" at bounding box center [207, 442] width 18 height 18
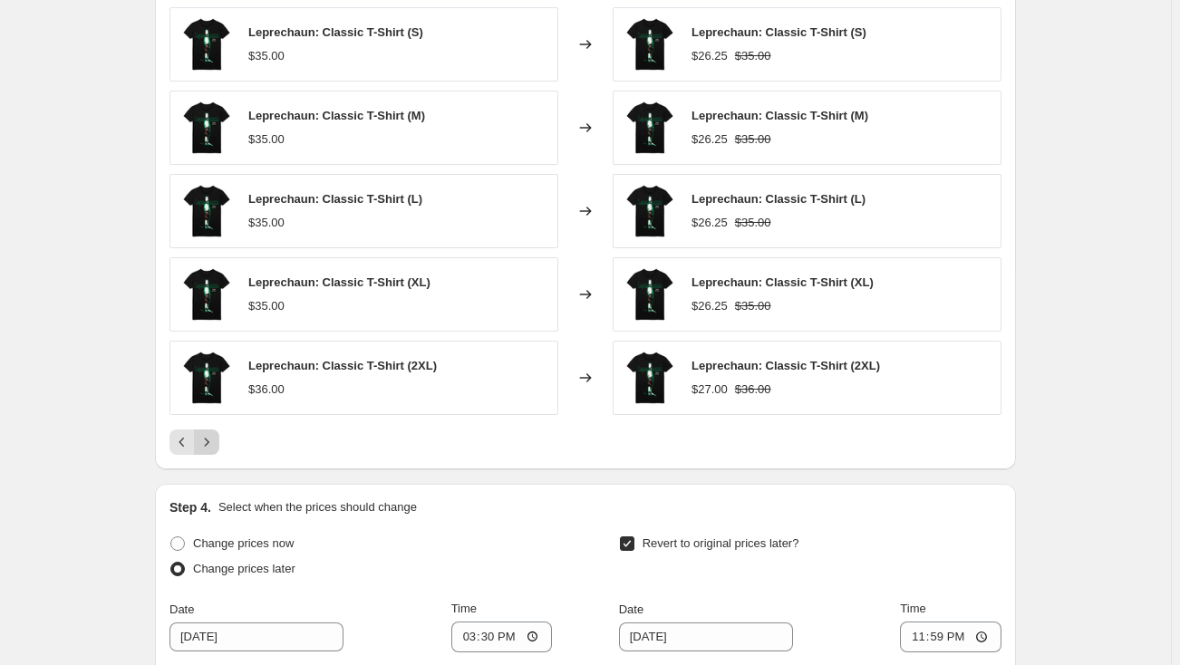
click at [210, 441] on icon "Next" at bounding box center [207, 442] width 18 height 18
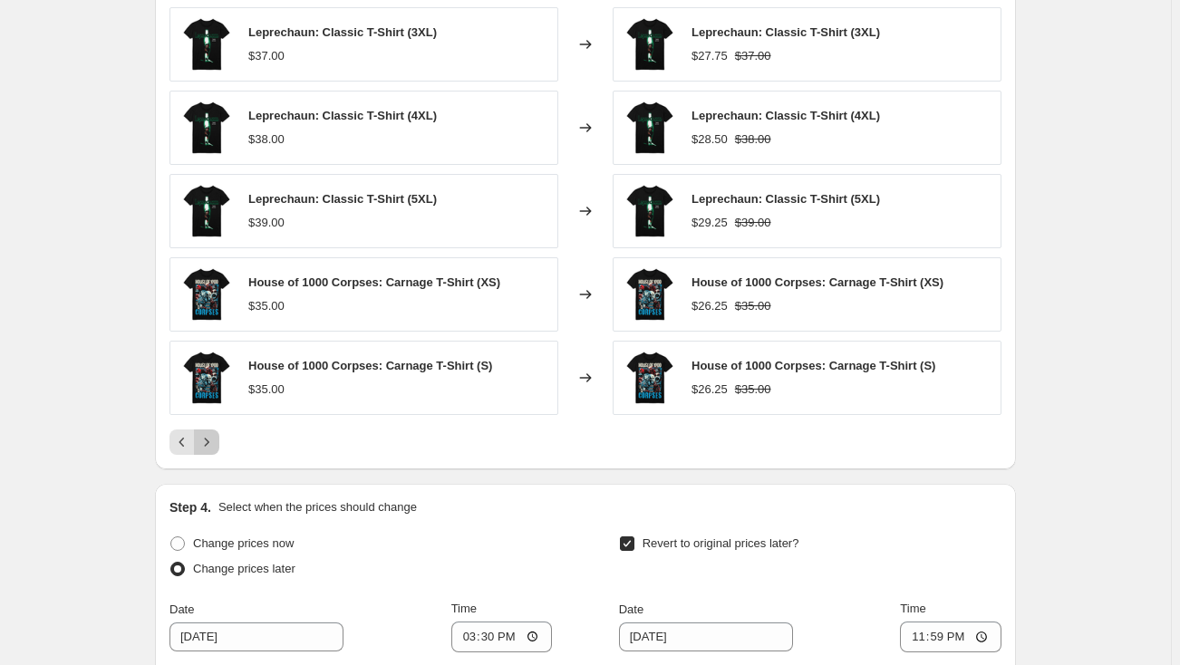
click at [210, 441] on icon "Next" at bounding box center [207, 442] width 18 height 18
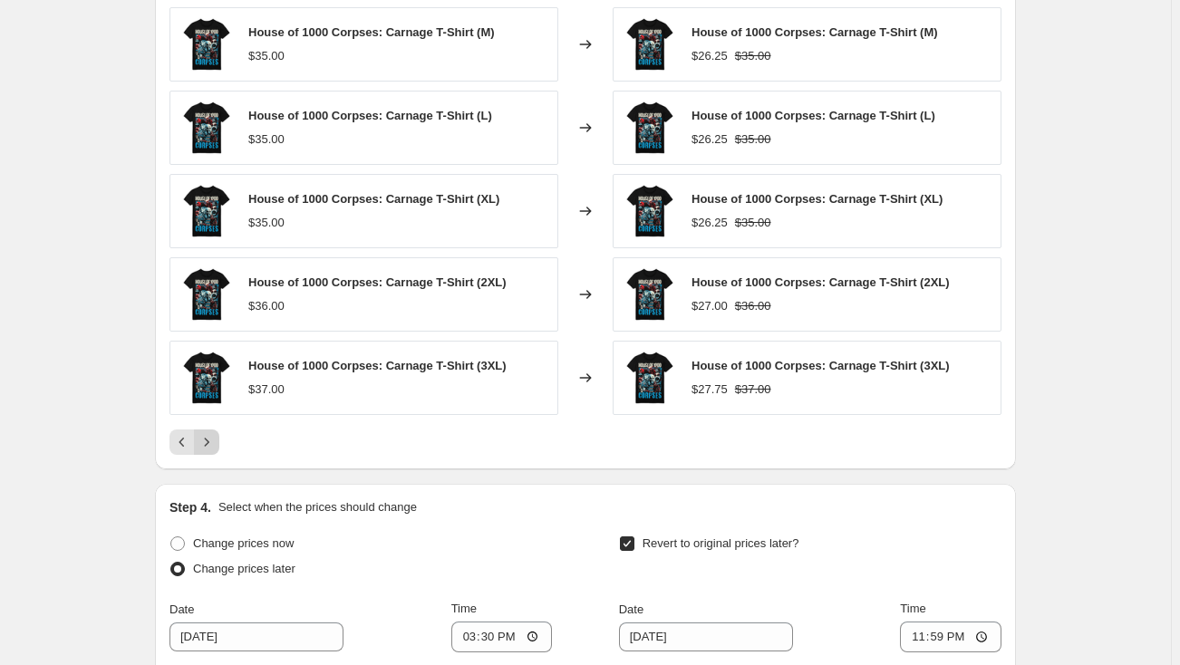
click at [210, 441] on icon "Next" at bounding box center [207, 442] width 18 height 18
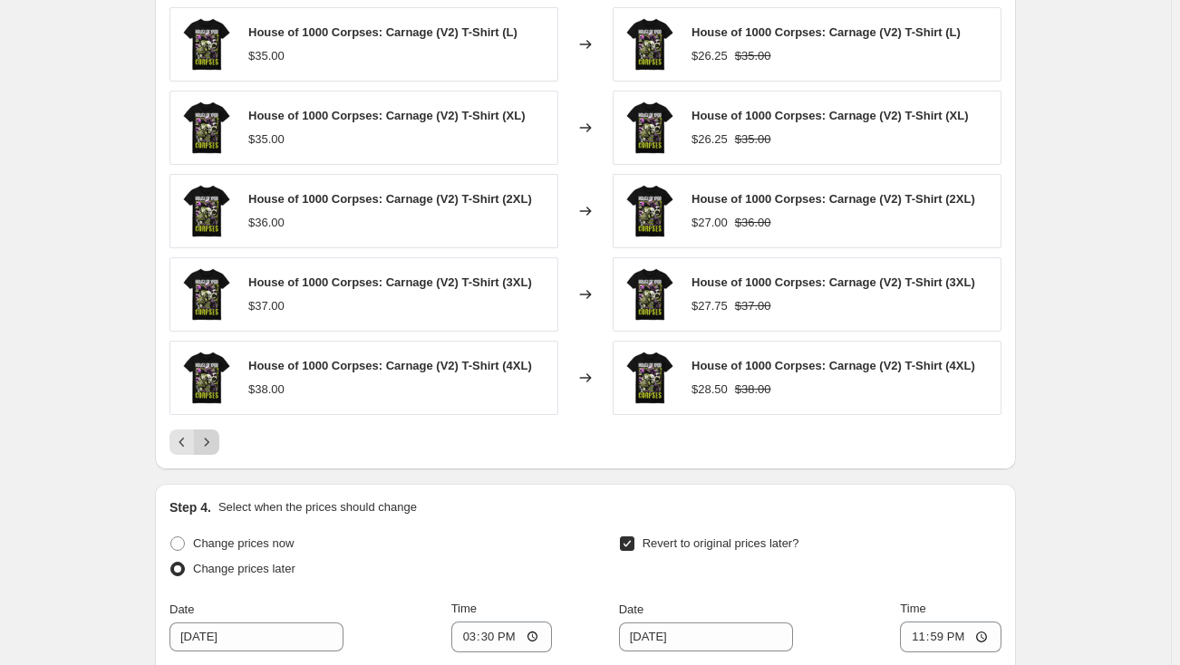
click at [210, 441] on icon "Next" at bounding box center [207, 442] width 18 height 18
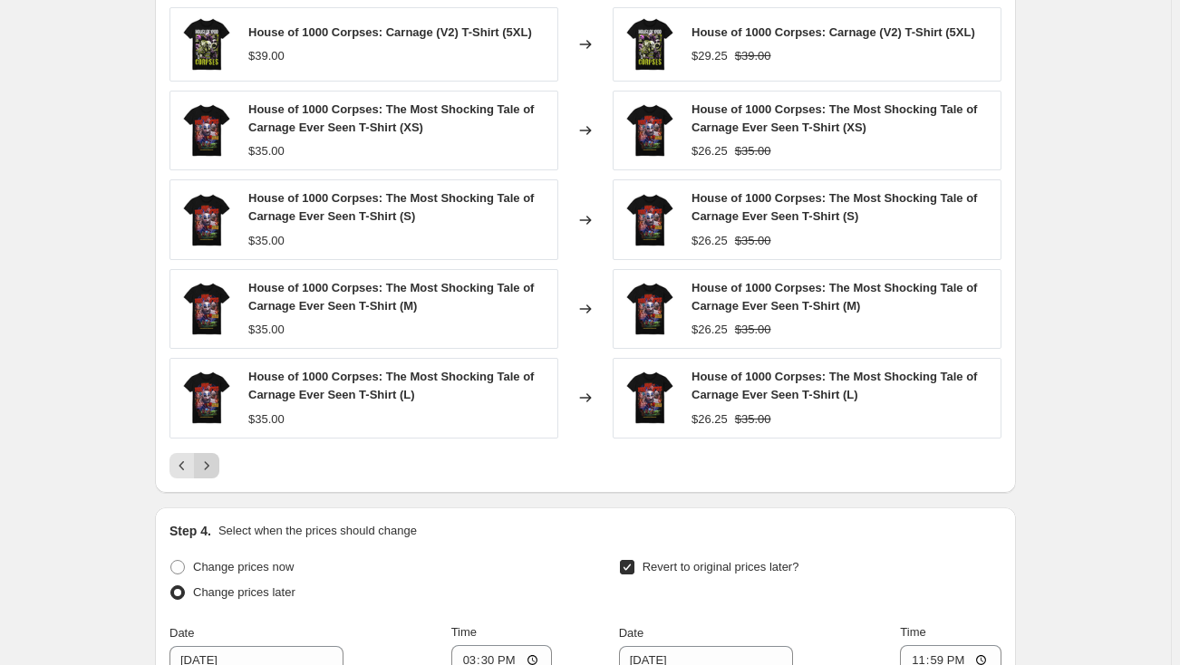
click at [210, 441] on div "House of 1000 Corpses: Carnage (V2) T-Shirt (5XL) $39.00 Changed to House of 10…" at bounding box center [585, 242] width 832 height 471
click at [207, 463] on icon "Next" at bounding box center [207, 466] width 18 height 18
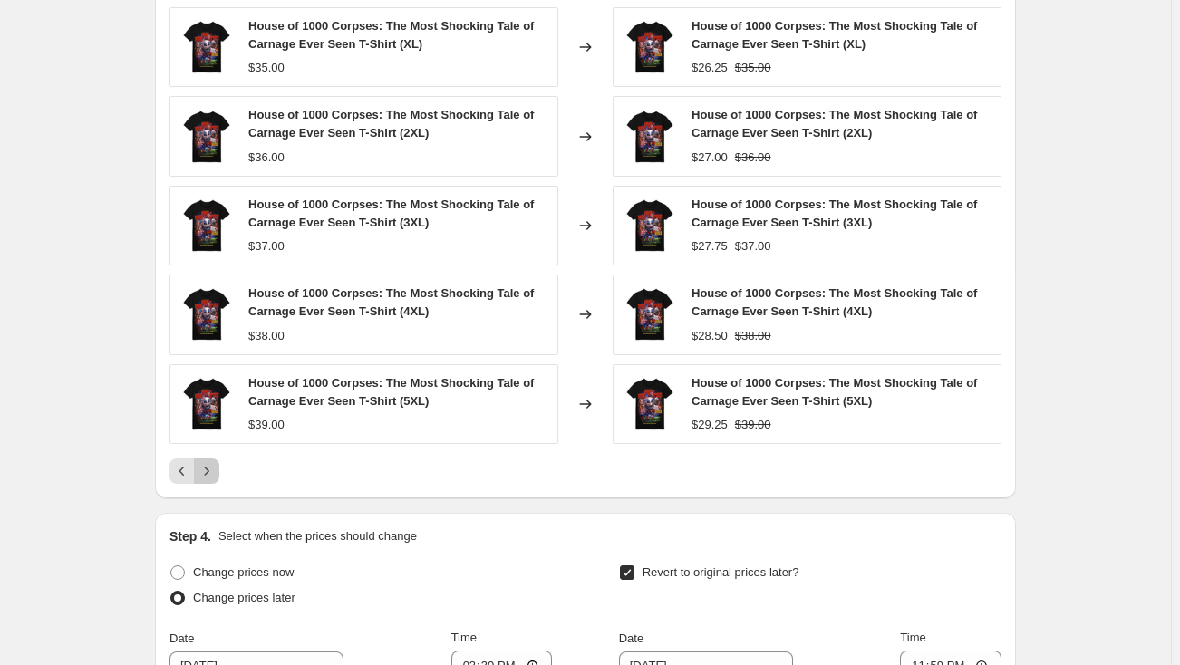
click at [210, 462] on icon "Next" at bounding box center [207, 471] width 18 height 18
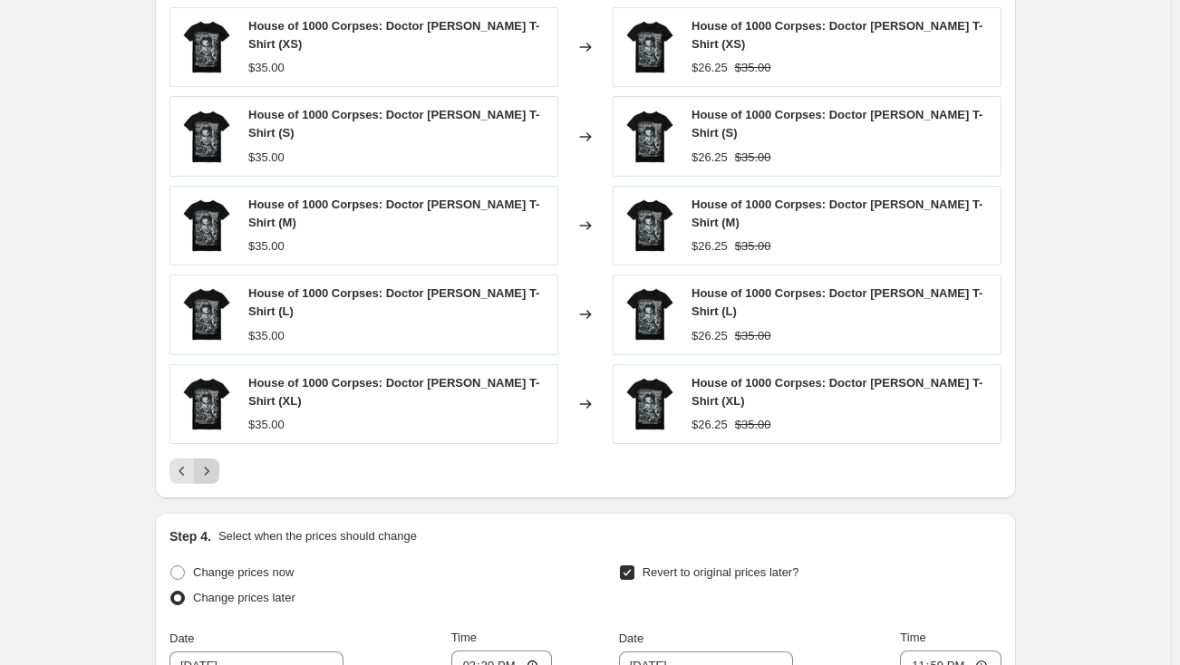
click at [209, 467] on icon "Next" at bounding box center [207, 471] width 5 height 8
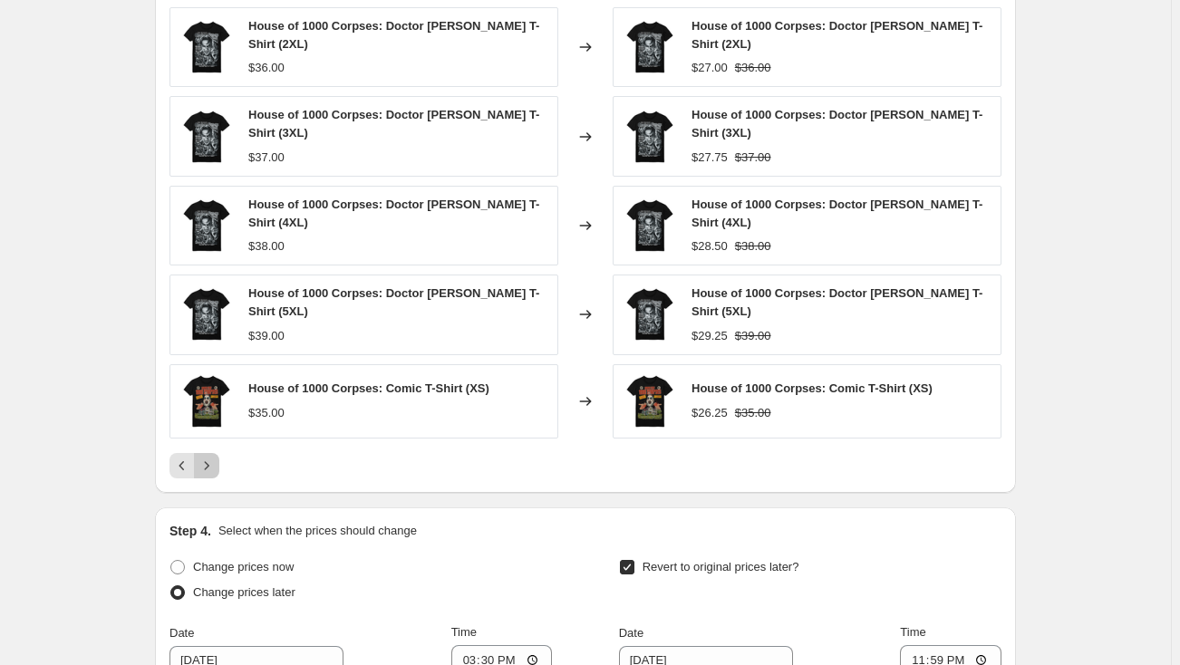
click at [209, 466] on icon "Next" at bounding box center [207, 465] width 5 height 8
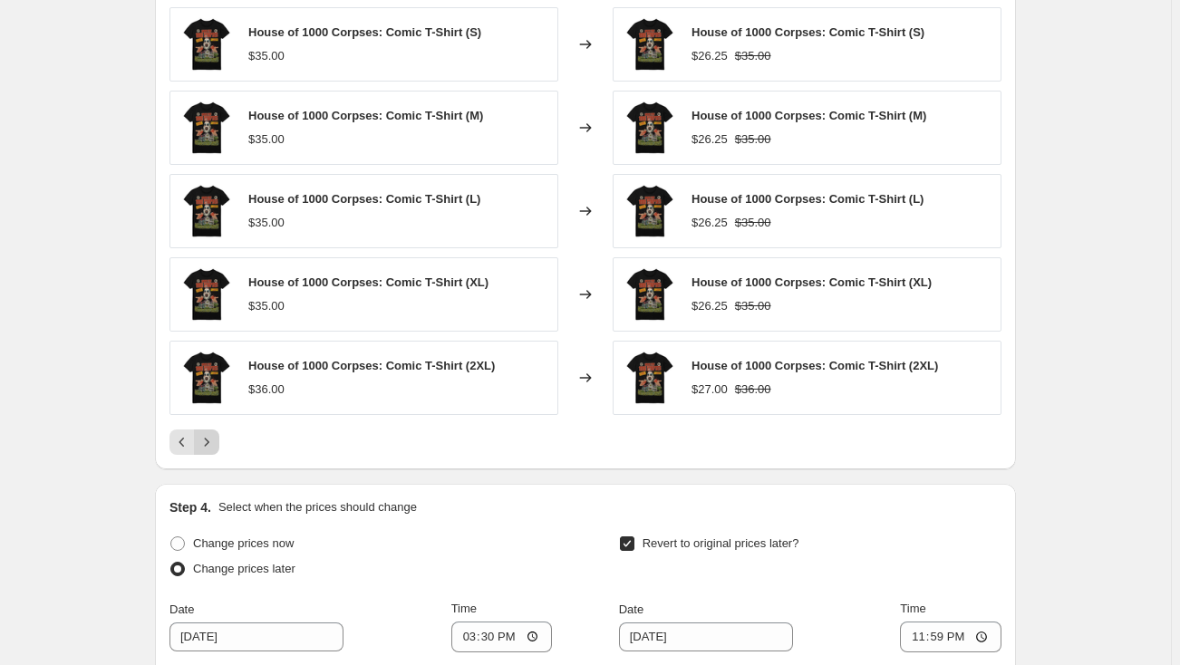
click at [210, 466] on div "PRICE CHANGE PREVIEW Over 250 product variants would be affected by this price …" at bounding box center [585, 207] width 861 height 525
click at [209, 444] on icon "Next" at bounding box center [207, 442] width 5 height 8
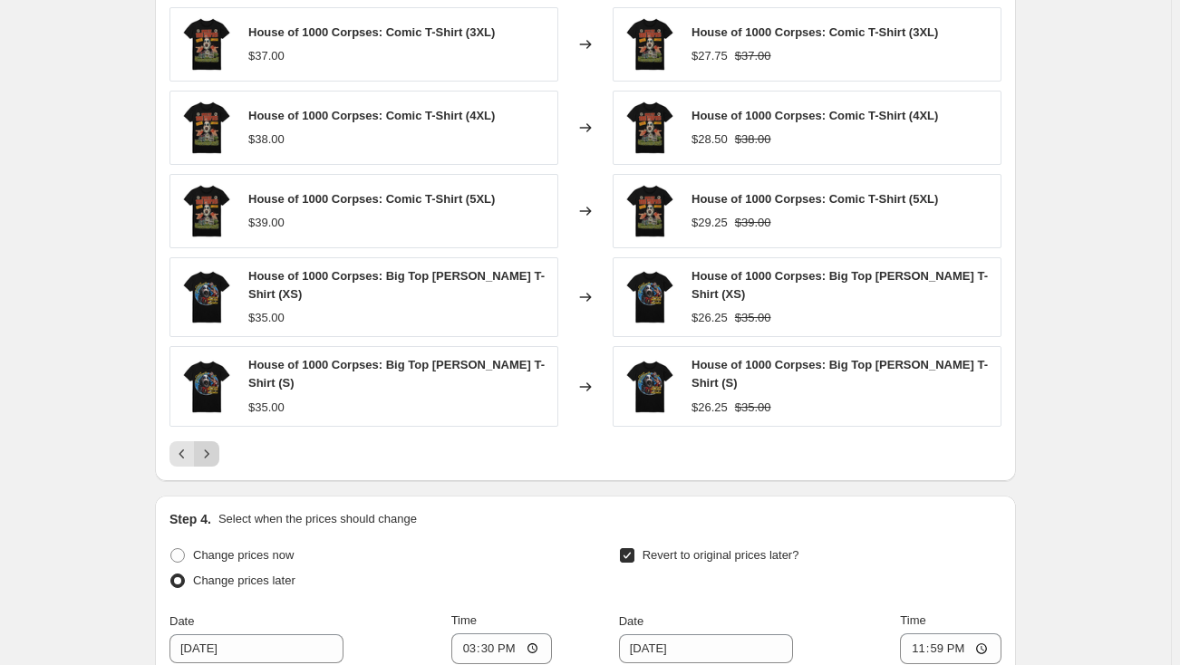
click at [209, 445] on icon "Next" at bounding box center [207, 454] width 18 height 18
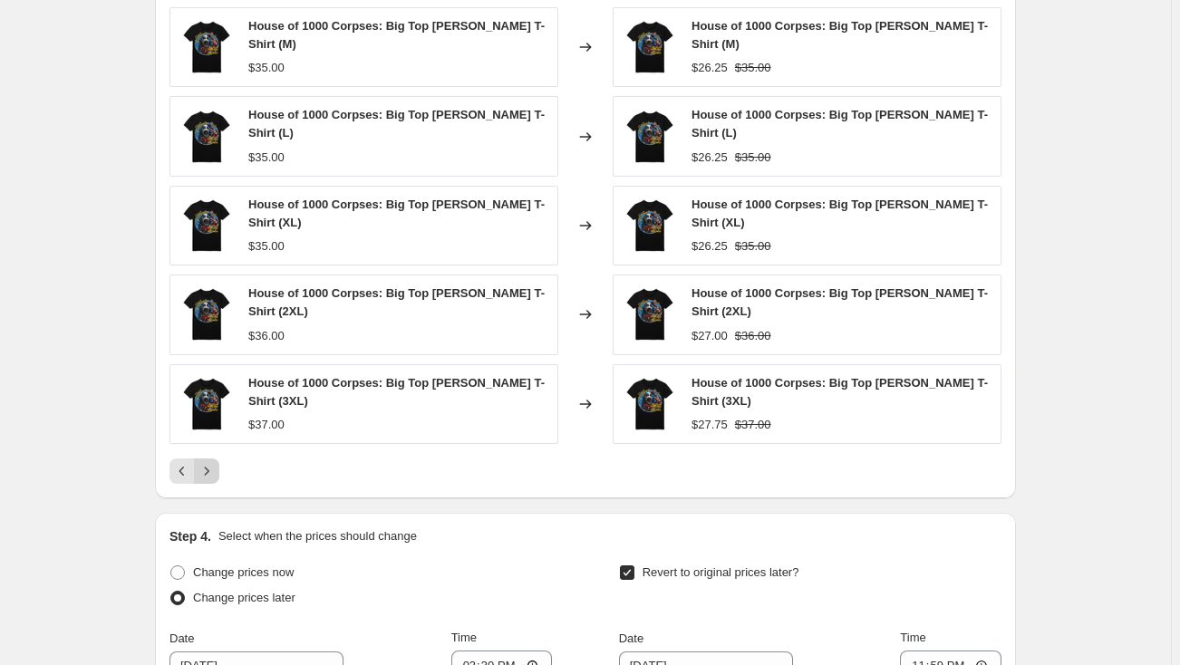
click at [209, 444] on div "House of 1000 Corpses: Big Top [PERSON_NAME] T-Shirt (M) $35.00 Changed to Hous…" at bounding box center [585, 245] width 832 height 477
click at [215, 462] on icon "Next" at bounding box center [207, 471] width 18 height 18
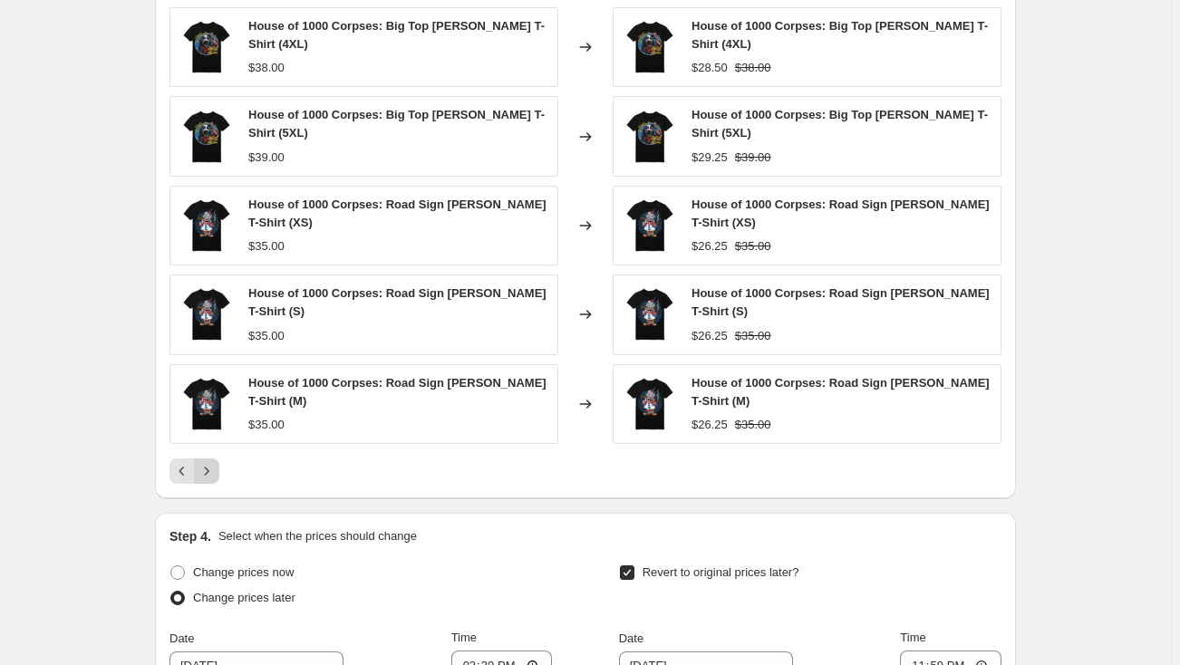
click at [215, 458] on button "Next" at bounding box center [206, 470] width 25 height 25
click at [215, 466] on icon "Next" at bounding box center [207, 471] width 18 height 18
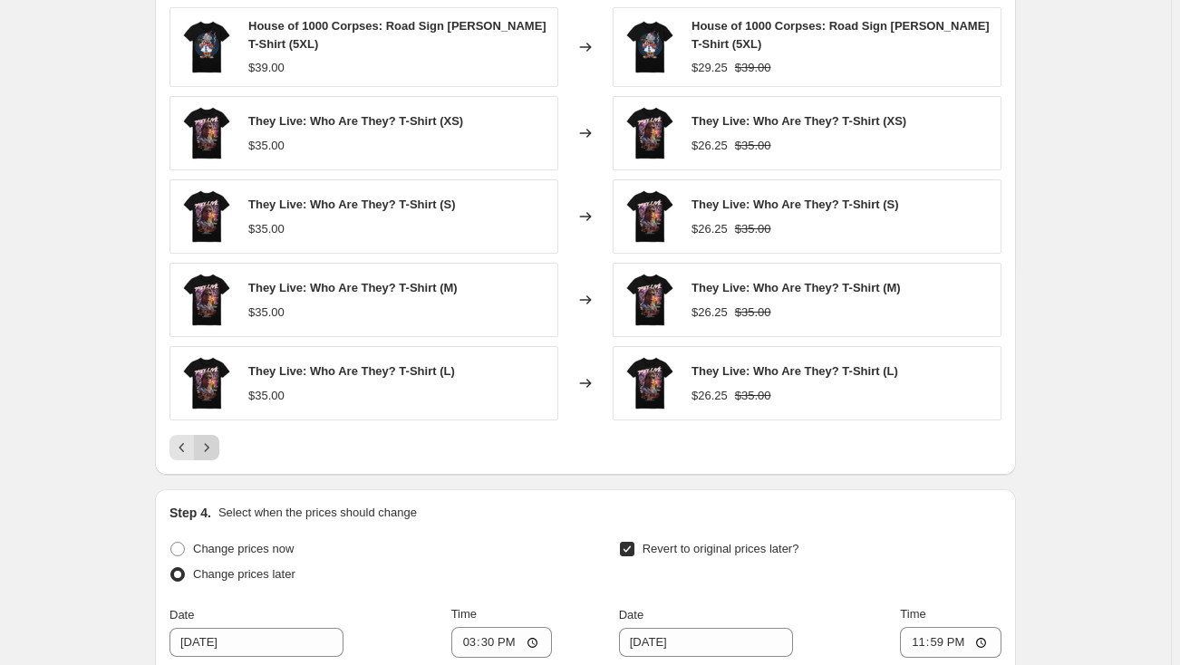
click at [215, 439] on icon "Next" at bounding box center [207, 448] width 18 height 18
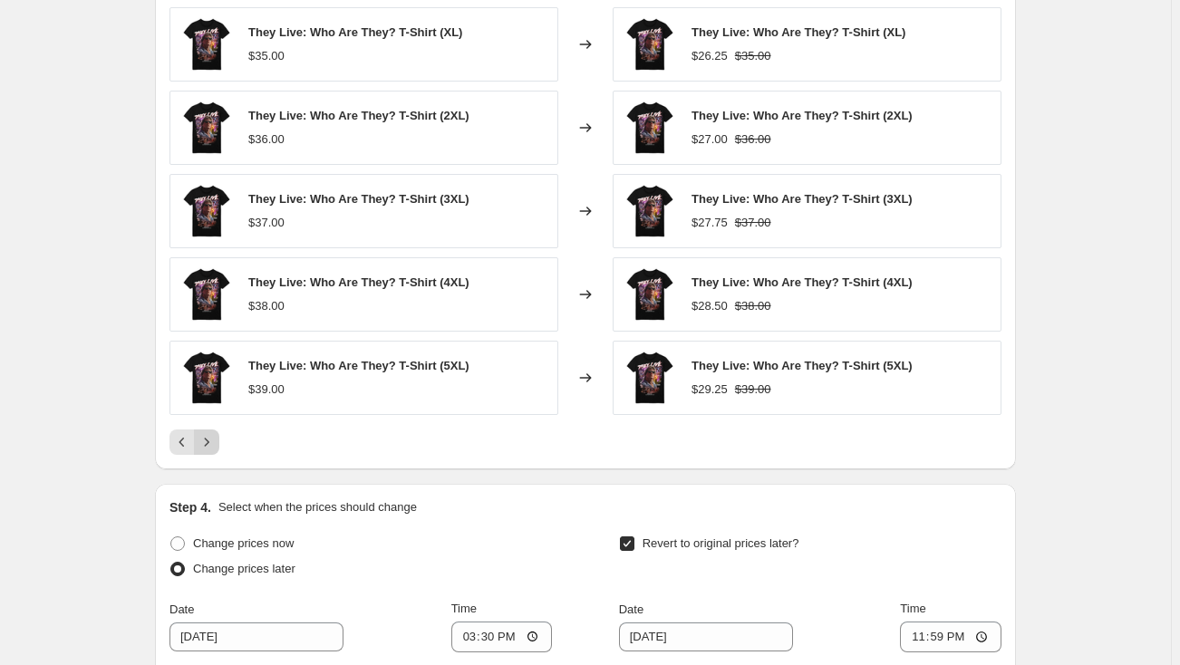
click at [213, 445] on icon "Next" at bounding box center [207, 442] width 18 height 18
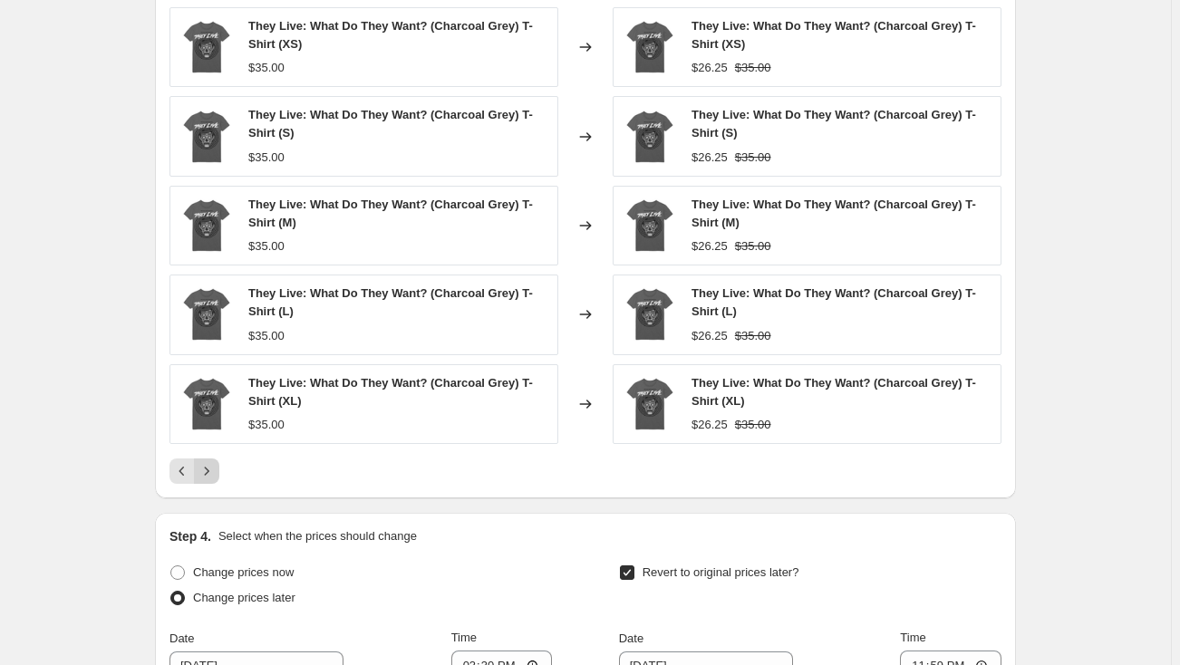
click at [210, 466] on icon "Next" at bounding box center [207, 471] width 18 height 18
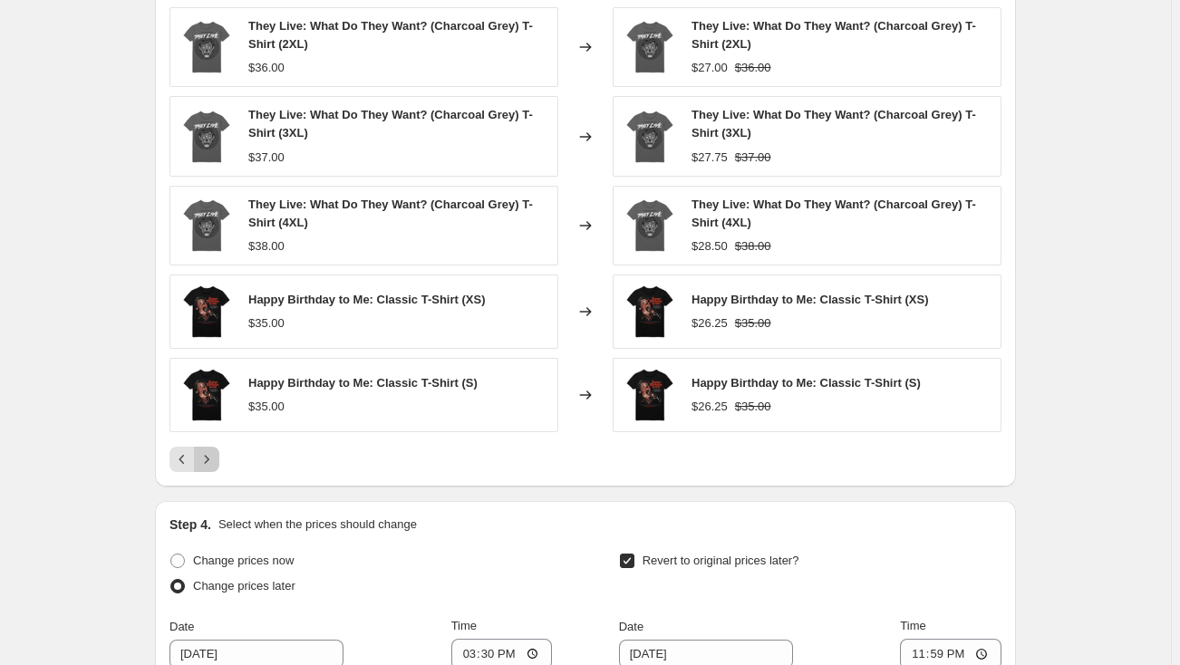
click at [210, 460] on icon "Next" at bounding box center [207, 459] width 18 height 18
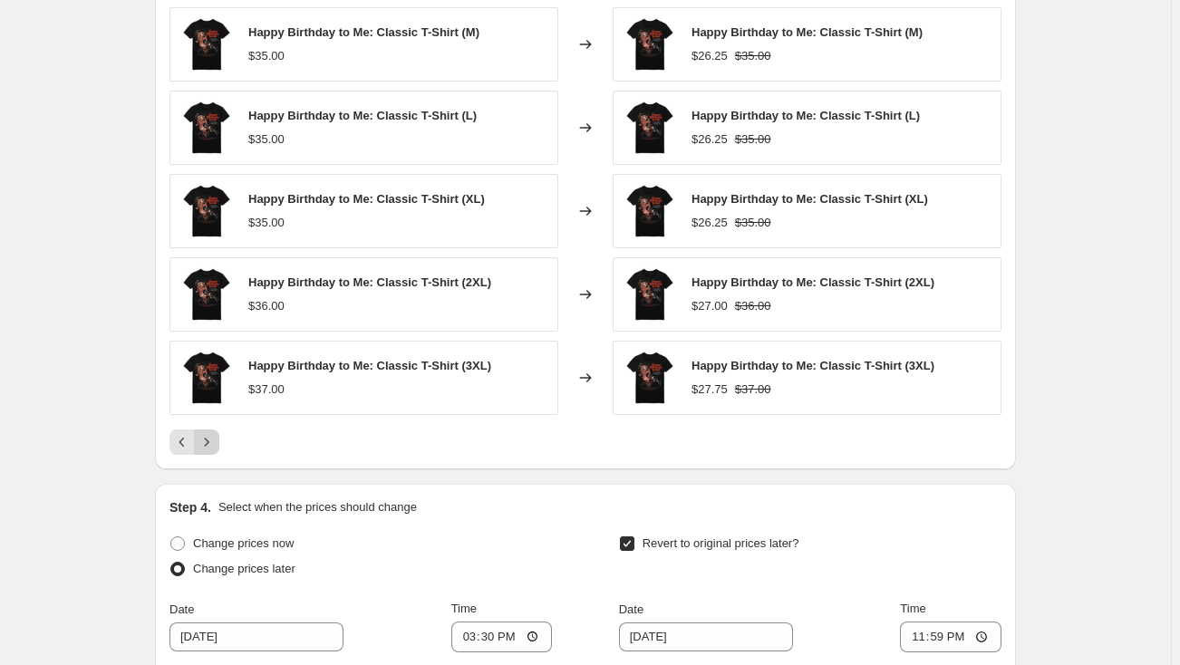
click at [210, 460] on div "PRICE CHANGE PREVIEW Over 250 product variants would be affected by this price …" at bounding box center [585, 207] width 861 height 525
click at [213, 445] on icon "Next" at bounding box center [207, 442] width 18 height 18
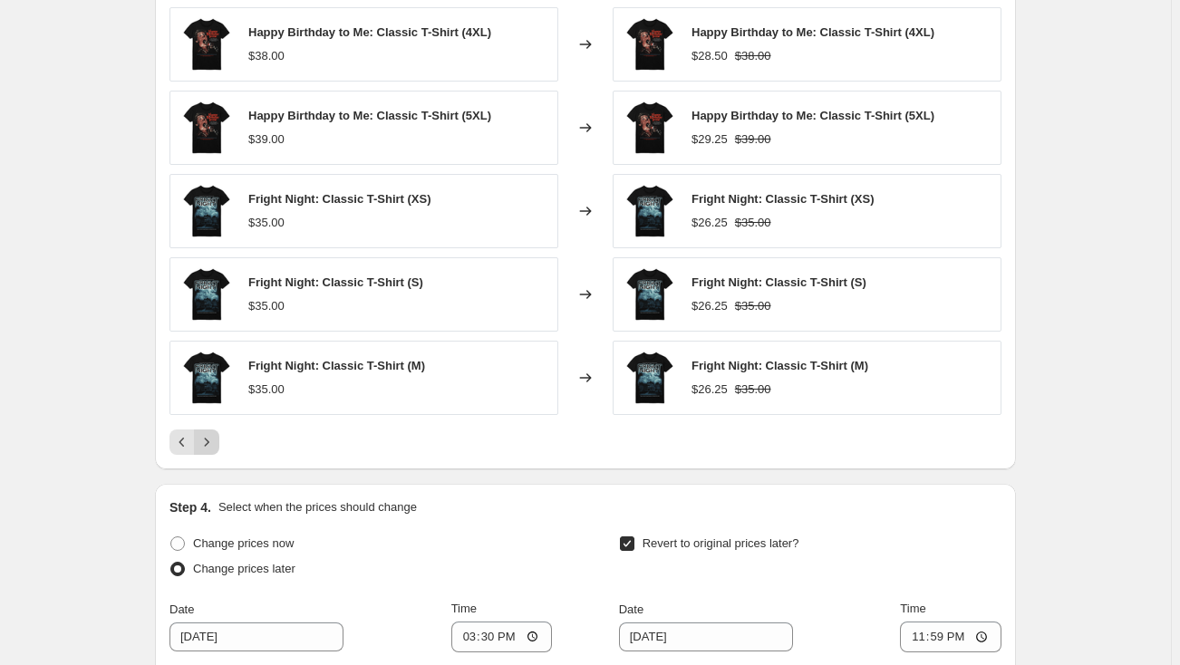
click at [213, 445] on icon "Next" at bounding box center [207, 442] width 18 height 18
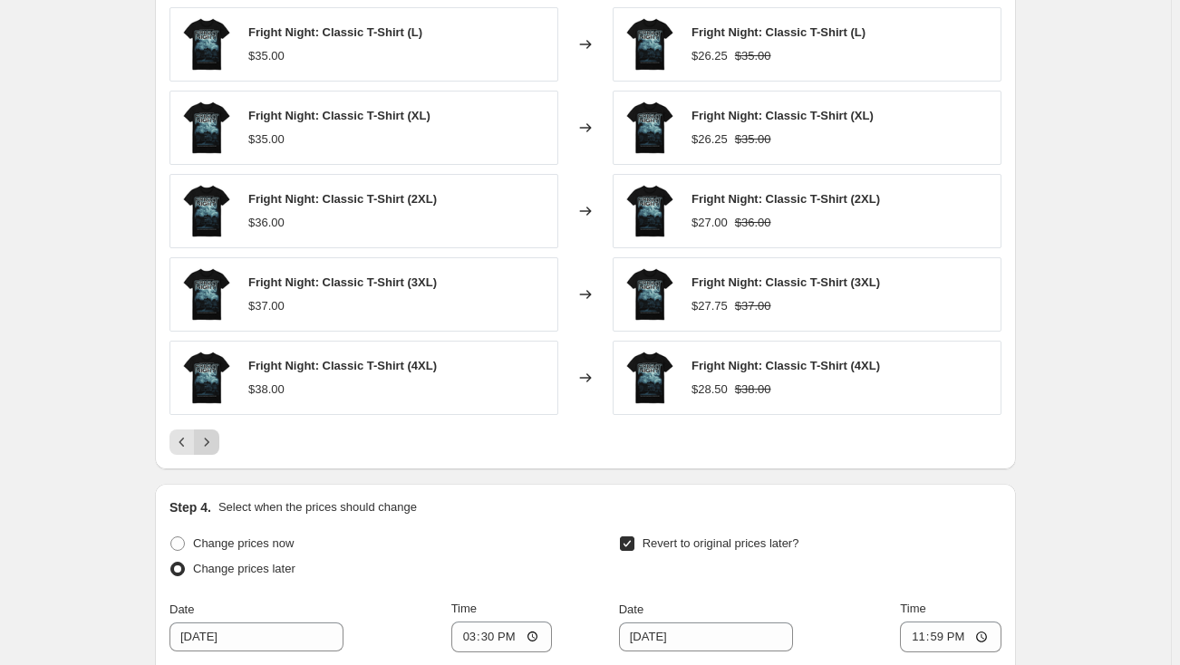
click at [213, 445] on icon "Next" at bounding box center [207, 442] width 18 height 18
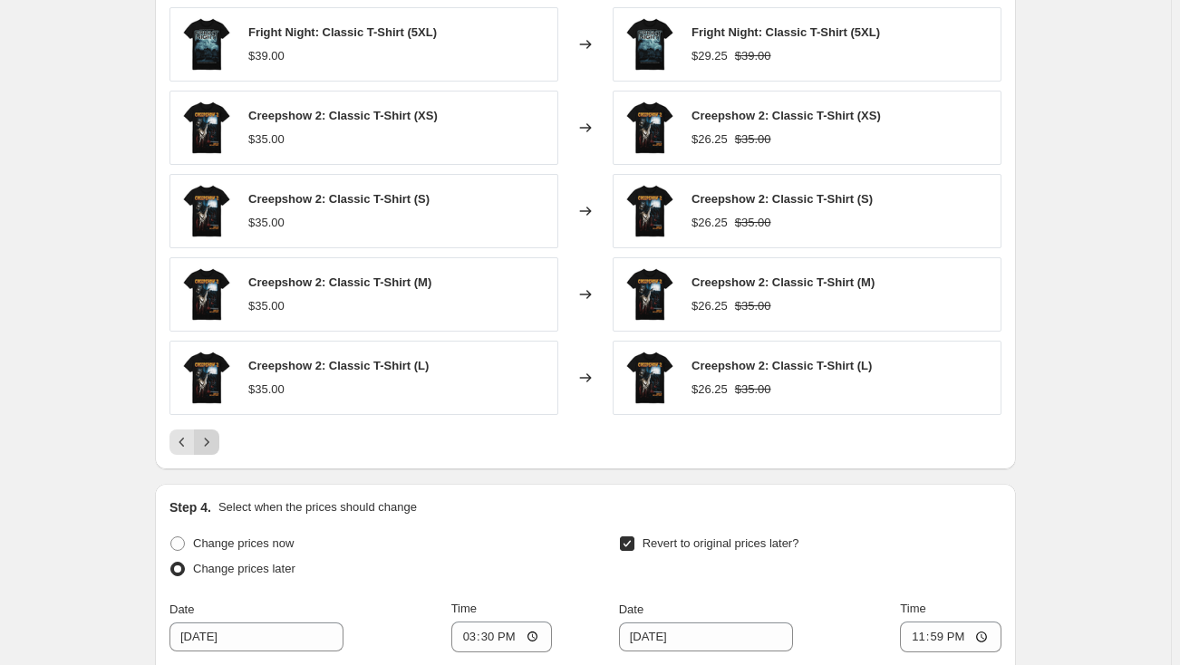
click at [213, 445] on icon "Next" at bounding box center [207, 442] width 18 height 18
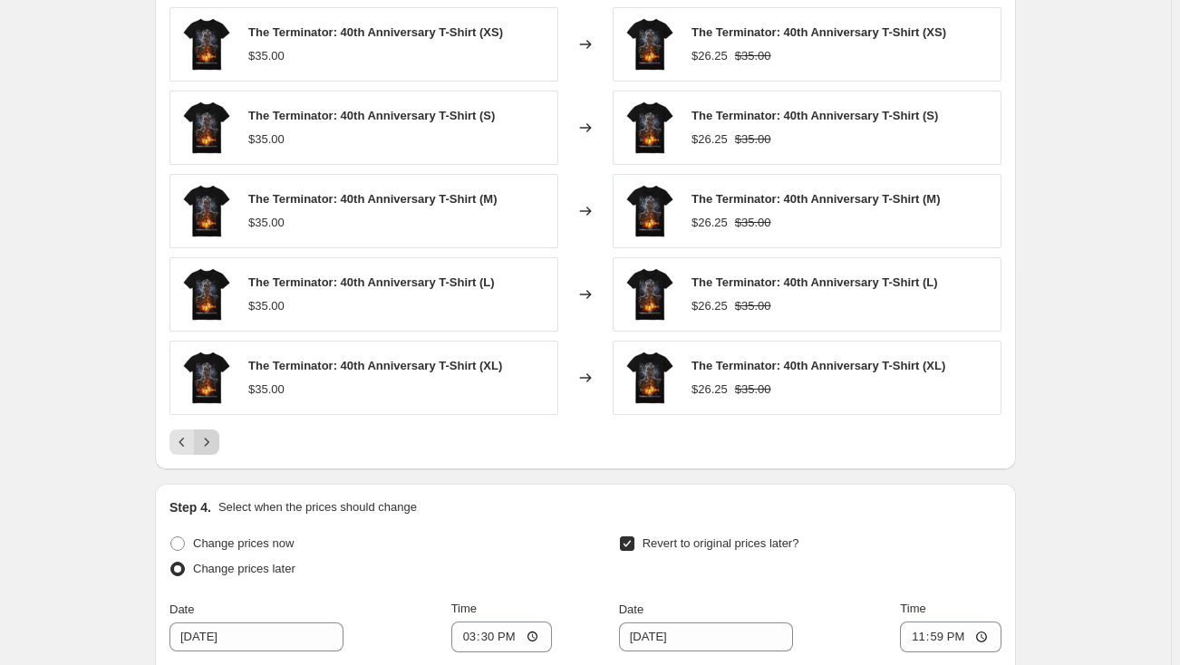
click at [213, 445] on icon "Next" at bounding box center [207, 442] width 18 height 18
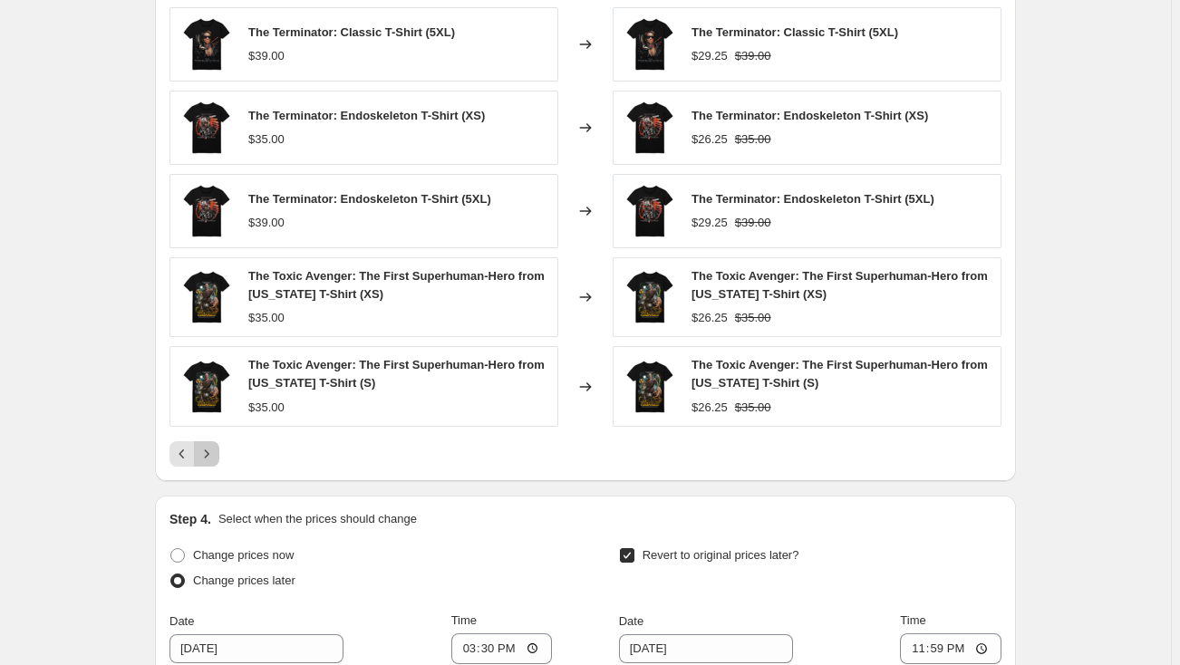
click at [213, 445] on icon "Next" at bounding box center [207, 454] width 18 height 18
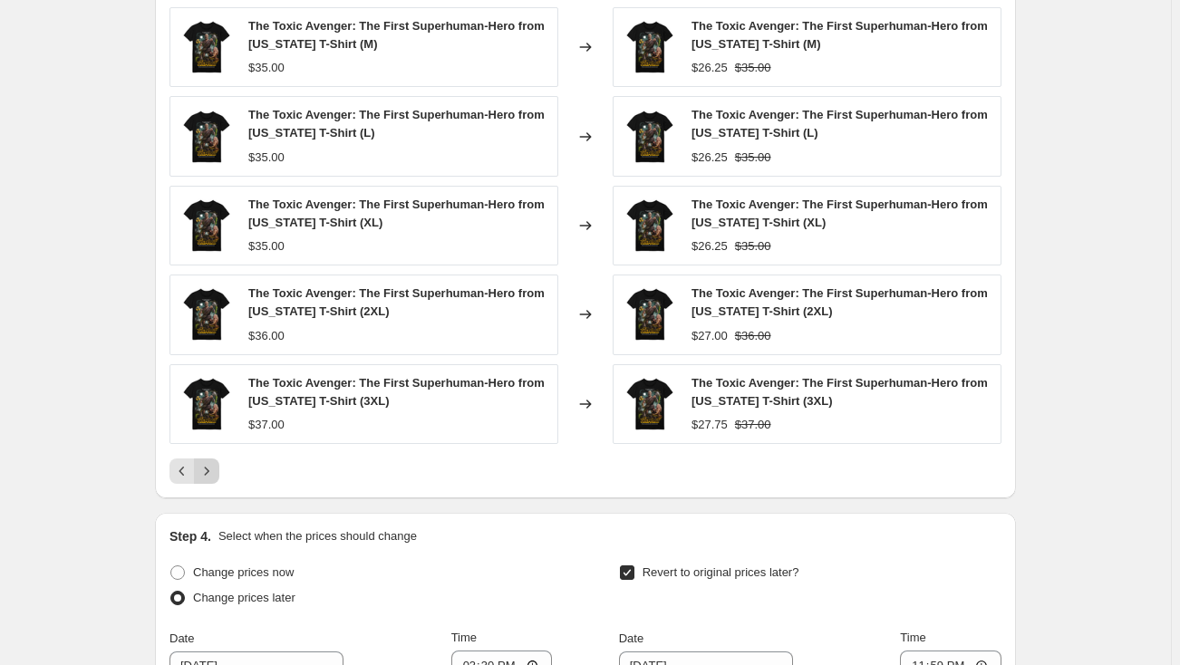
click at [209, 469] on icon "Next" at bounding box center [207, 471] width 5 height 8
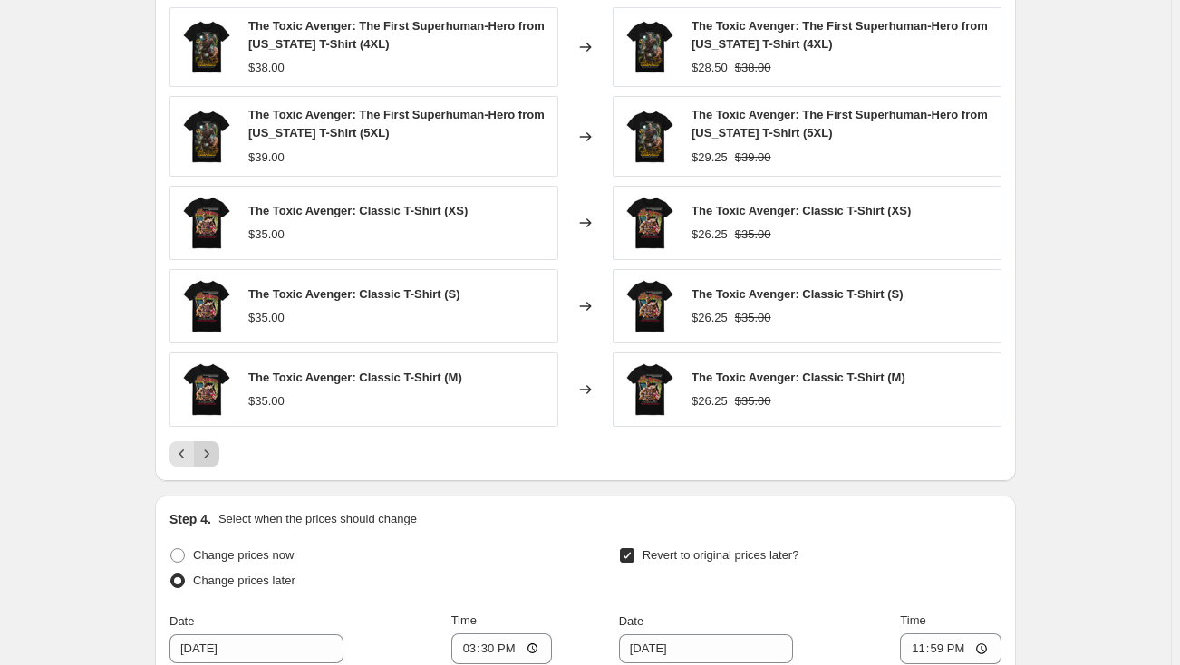
click at [213, 469] on div "PRICE CHANGE PREVIEW Over 250 product variants would be affected by this price …" at bounding box center [585, 213] width 861 height 536
click at [209, 450] on icon "Next" at bounding box center [207, 453] width 5 height 8
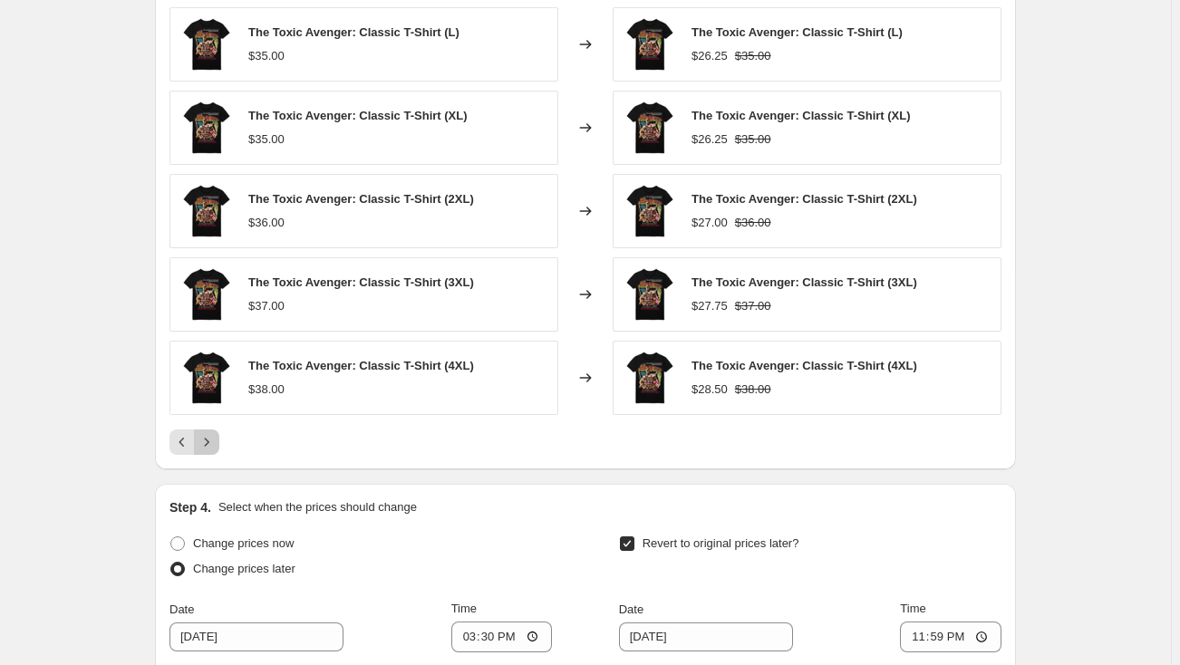
click at [211, 450] on button "Next" at bounding box center [206, 441] width 25 height 25
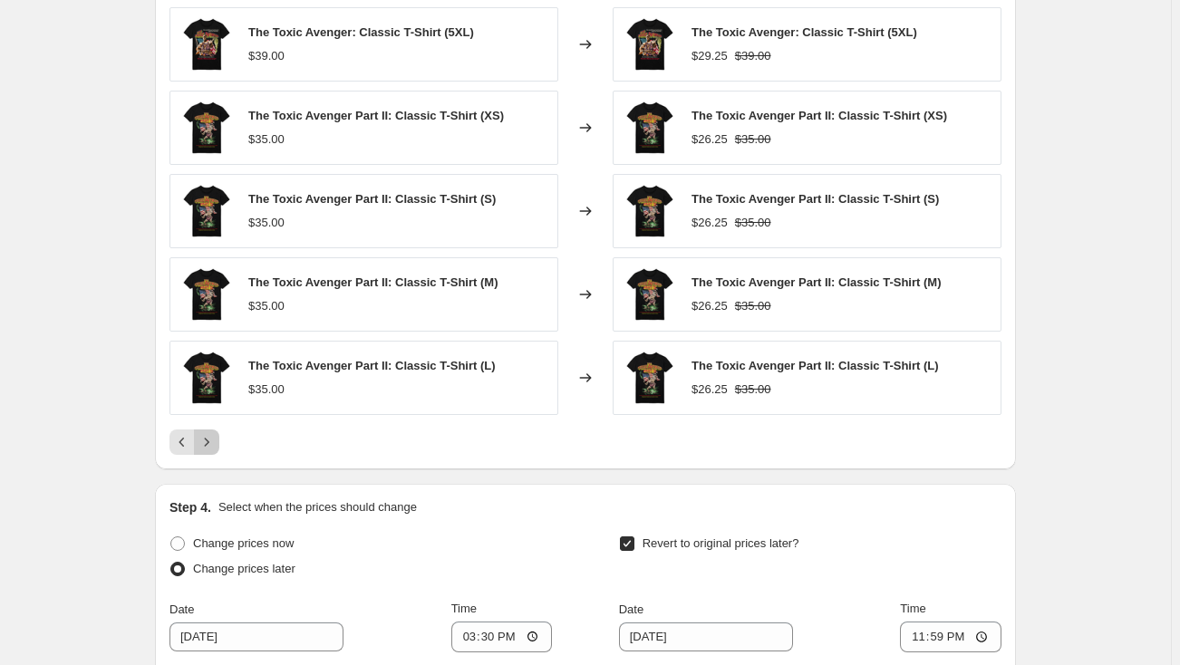
click at [211, 444] on icon "Next" at bounding box center [207, 442] width 18 height 18
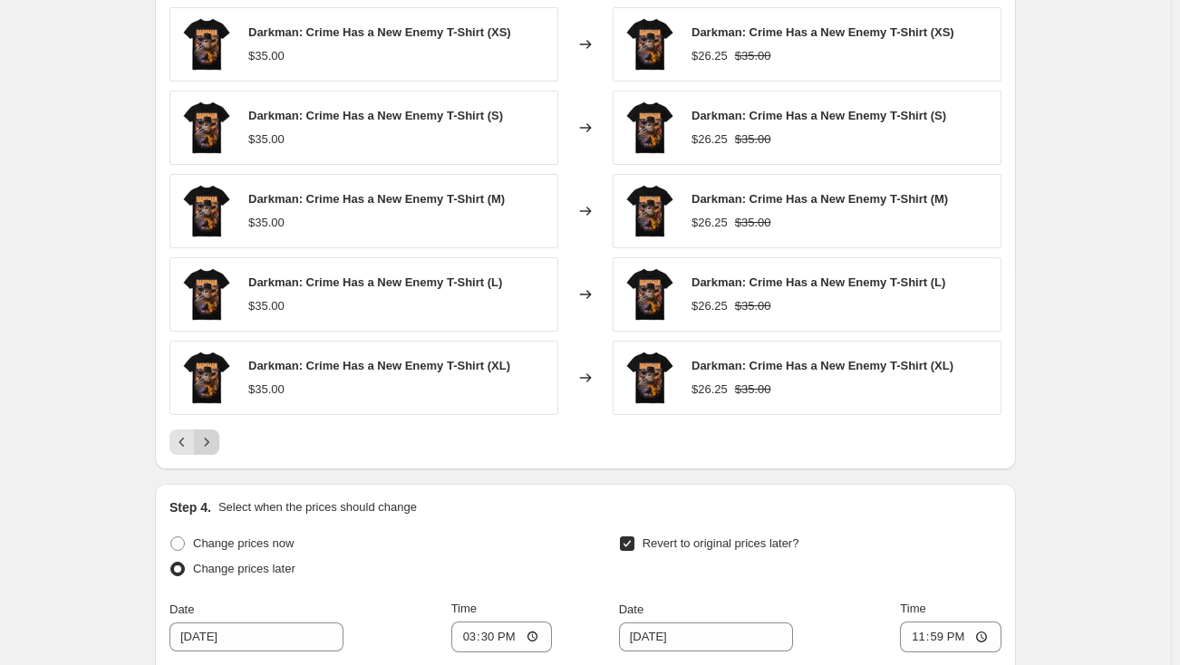
click at [211, 444] on icon "Next" at bounding box center [207, 442] width 18 height 18
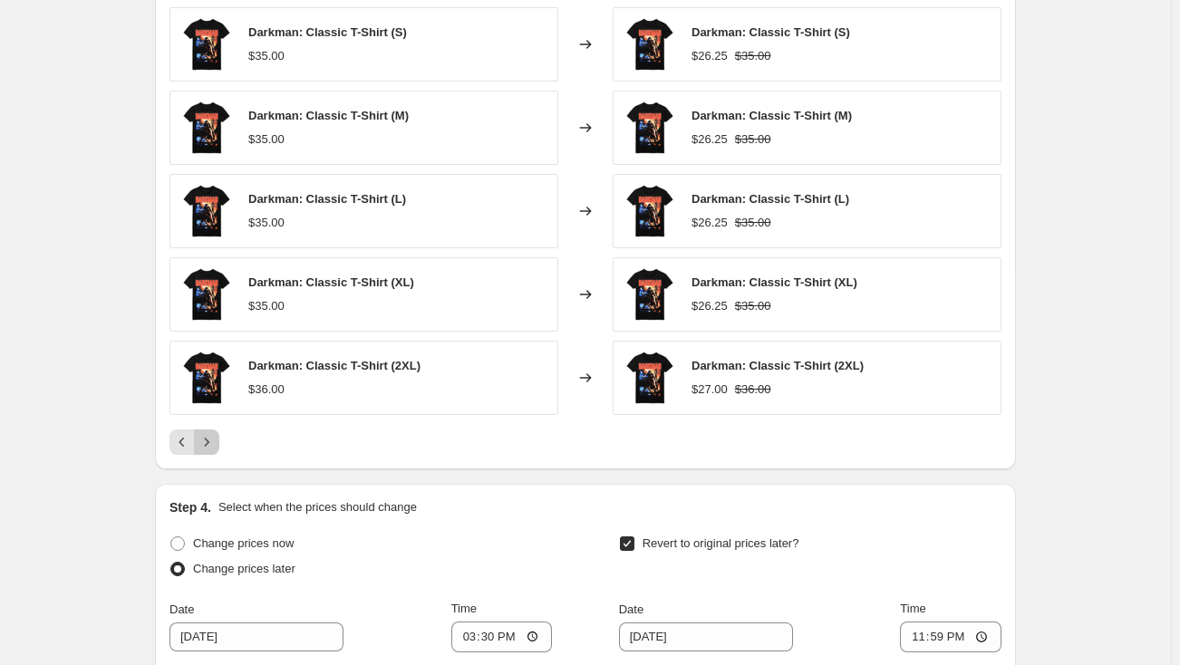
click at [211, 444] on icon "Next" at bounding box center [207, 442] width 18 height 18
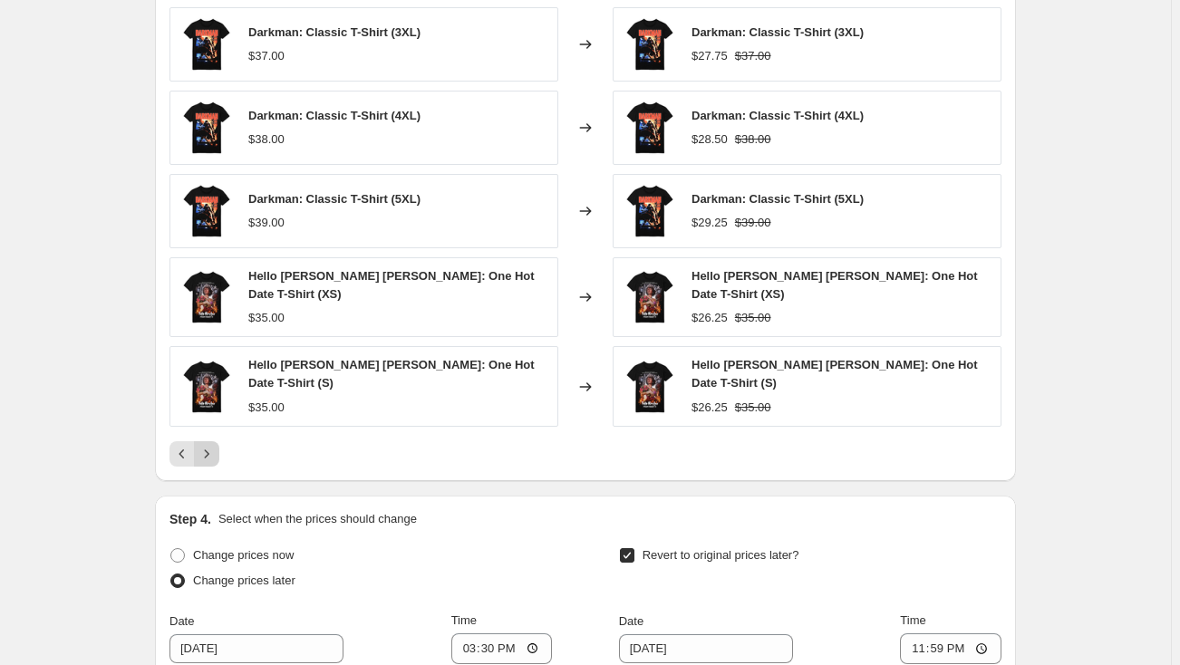
click at [211, 445] on icon "Next" at bounding box center [207, 454] width 18 height 18
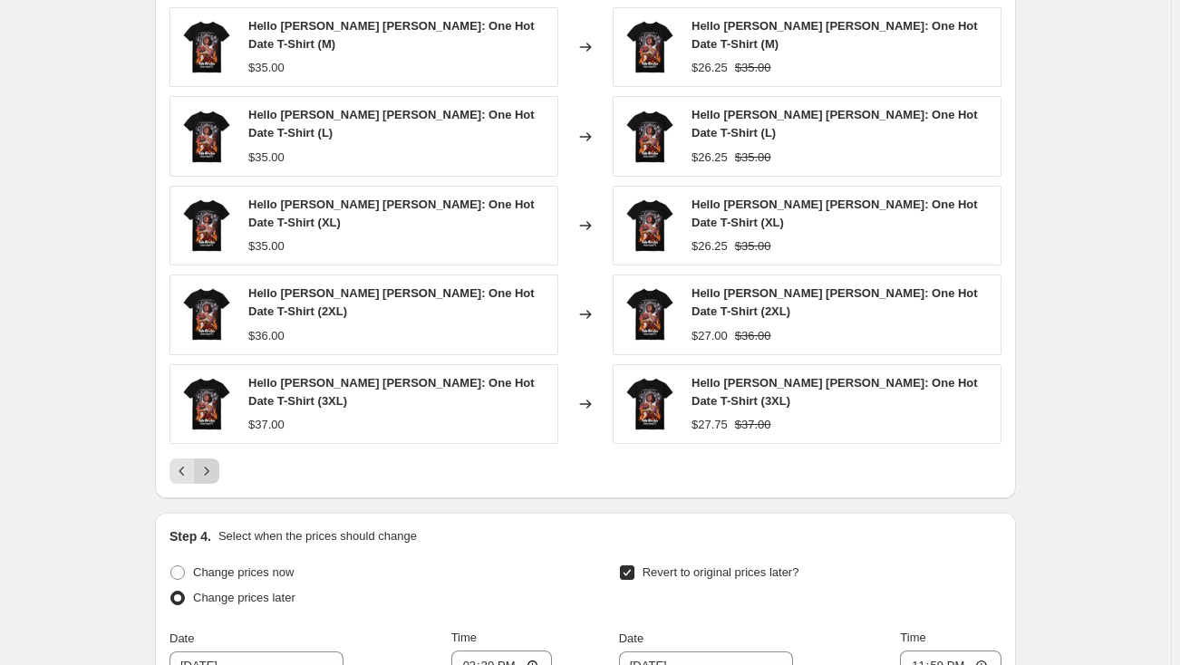
click at [211, 462] on icon "Next" at bounding box center [207, 471] width 18 height 18
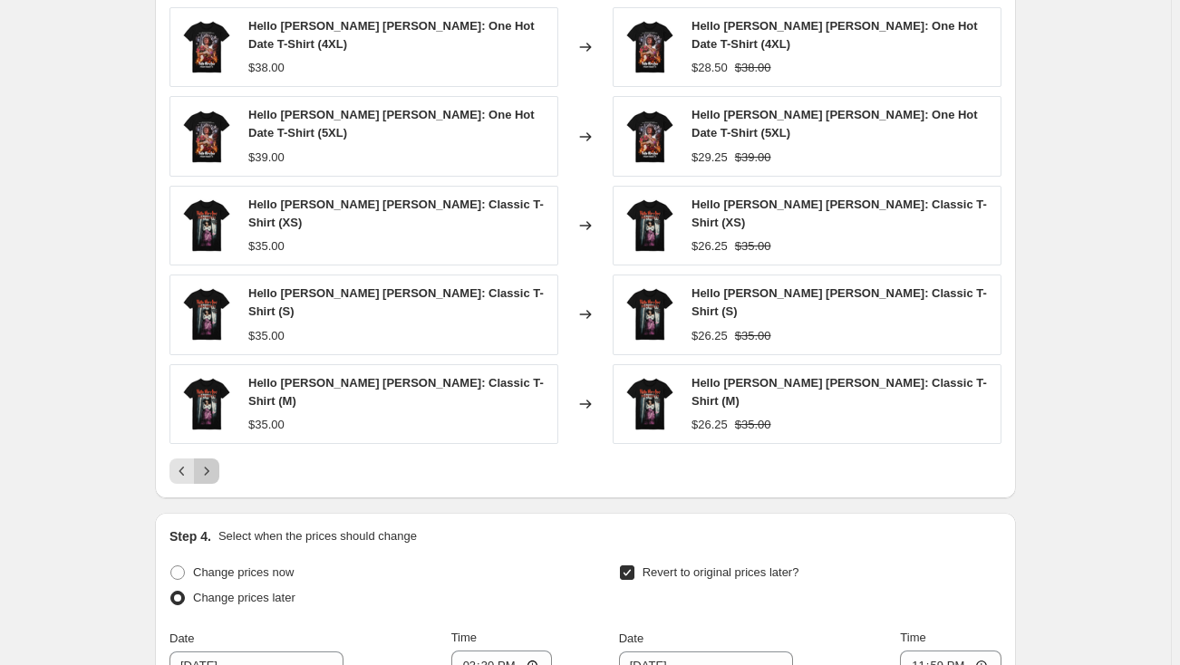
click at [211, 462] on icon "Next" at bounding box center [207, 471] width 18 height 18
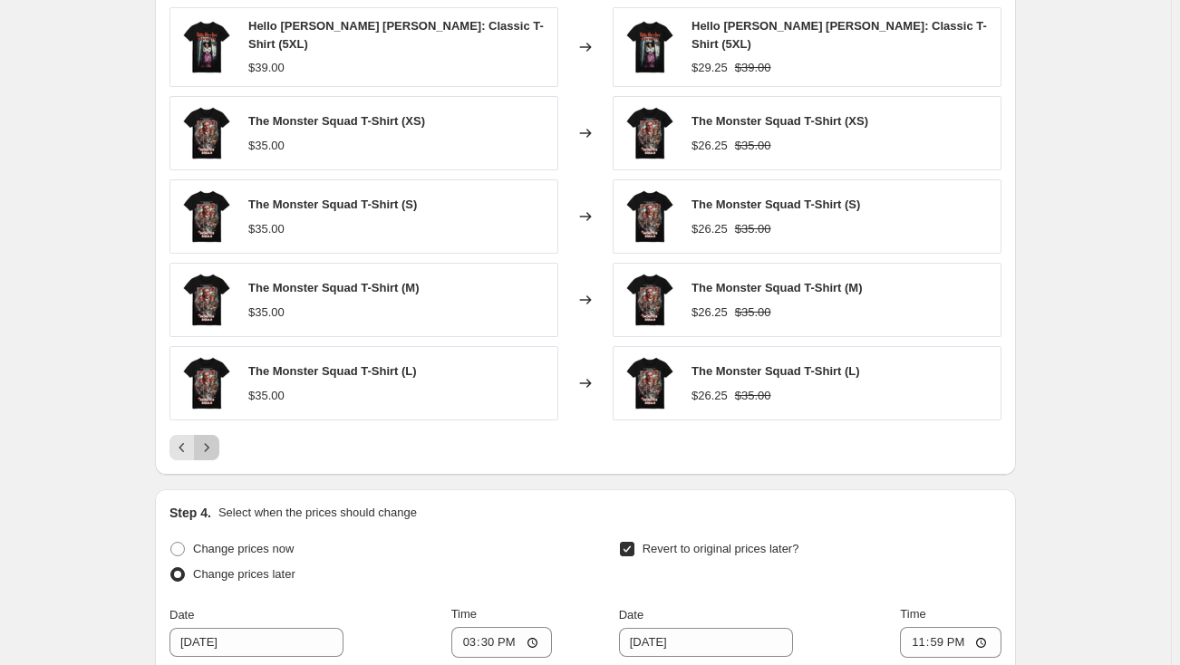
click at [211, 444] on icon "Next" at bounding box center [207, 448] width 18 height 18
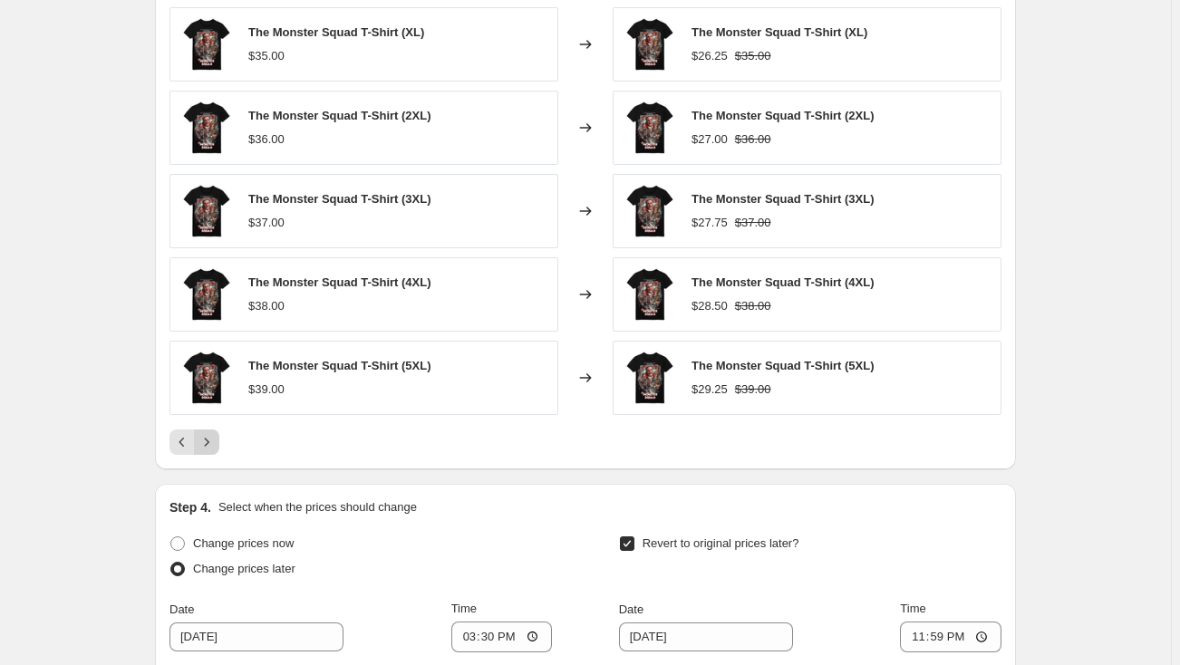
click at [211, 444] on icon "Next" at bounding box center [207, 442] width 18 height 18
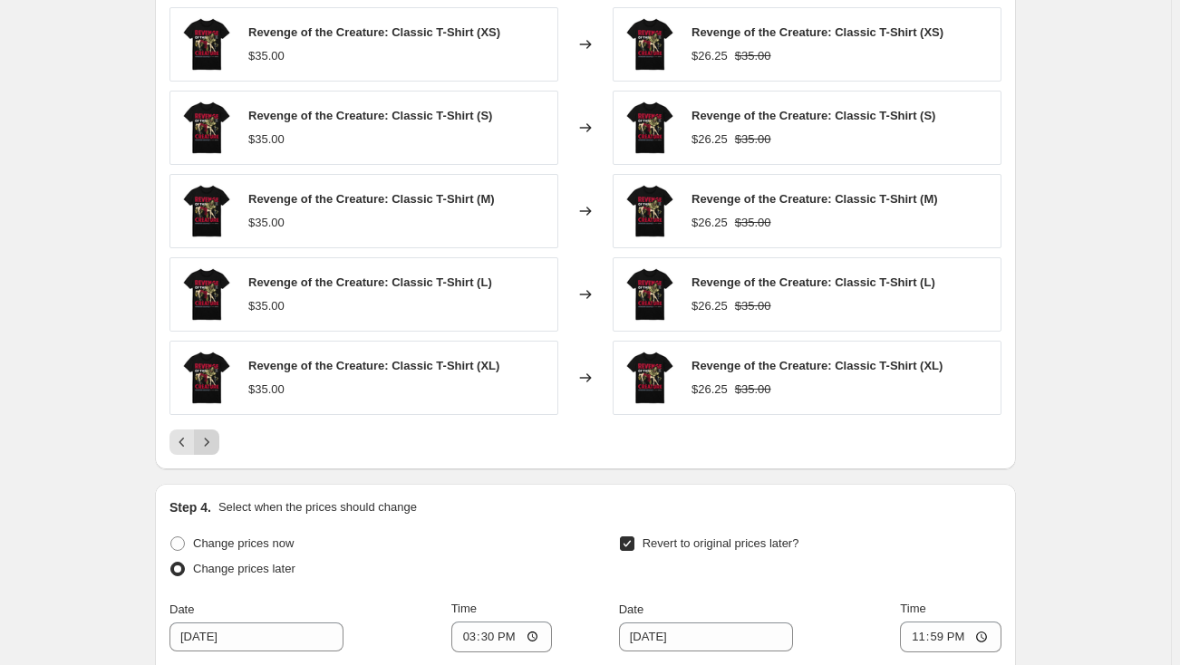
click at [211, 444] on icon "Next" at bounding box center [207, 442] width 18 height 18
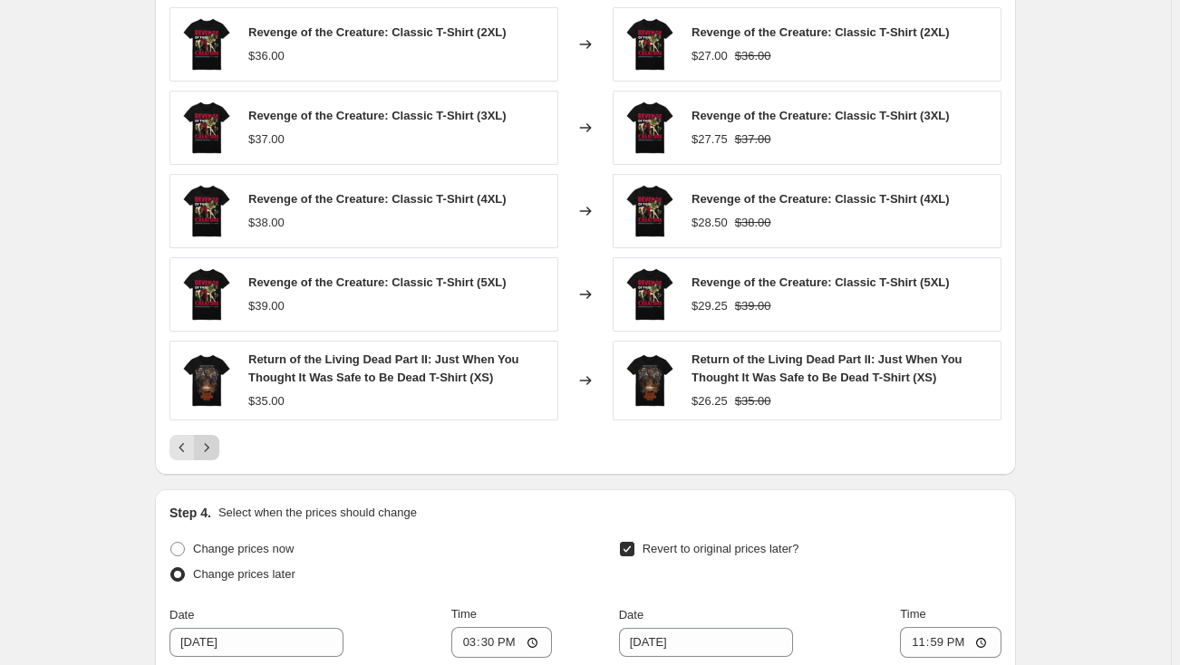
click at [211, 444] on icon "Next" at bounding box center [207, 448] width 18 height 18
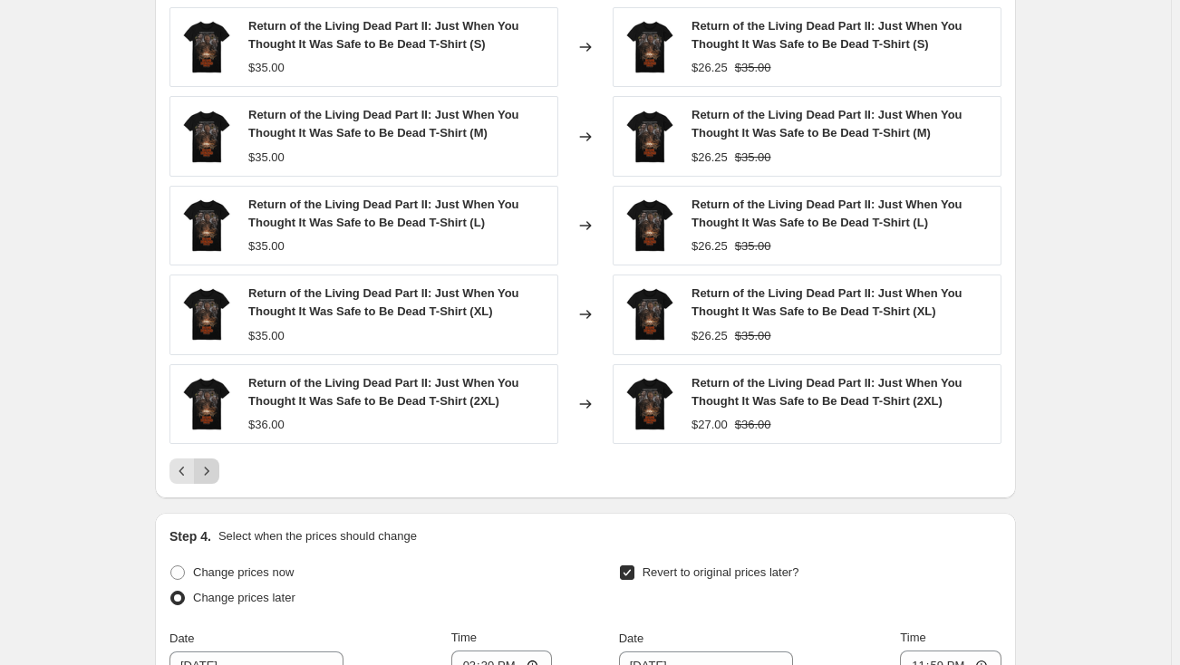
click at [211, 444] on div "Return of the Living Dead Part II: Just When You Thought It Was Safe to Be Dead…" at bounding box center [585, 245] width 832 height 477
click at [209, 463] on icon "Next" at bounding box center [207, 471] width 18 height 18
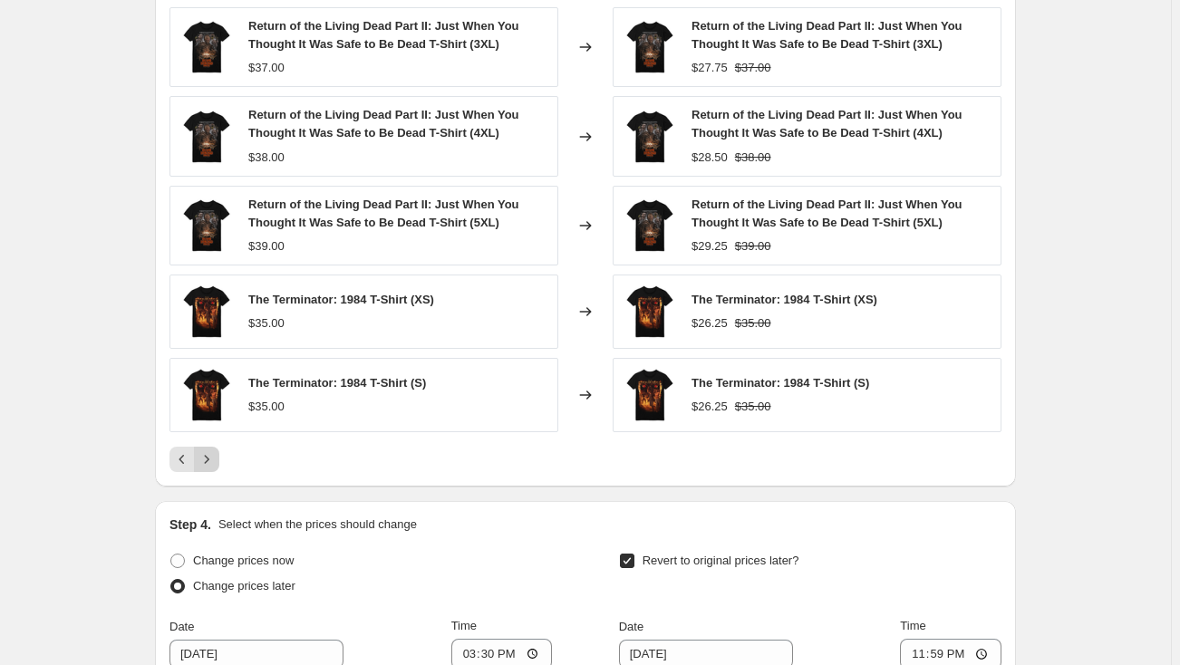
click at [209, 463] on icon "Next" at bounding box center [207, 459] width 18 height 18
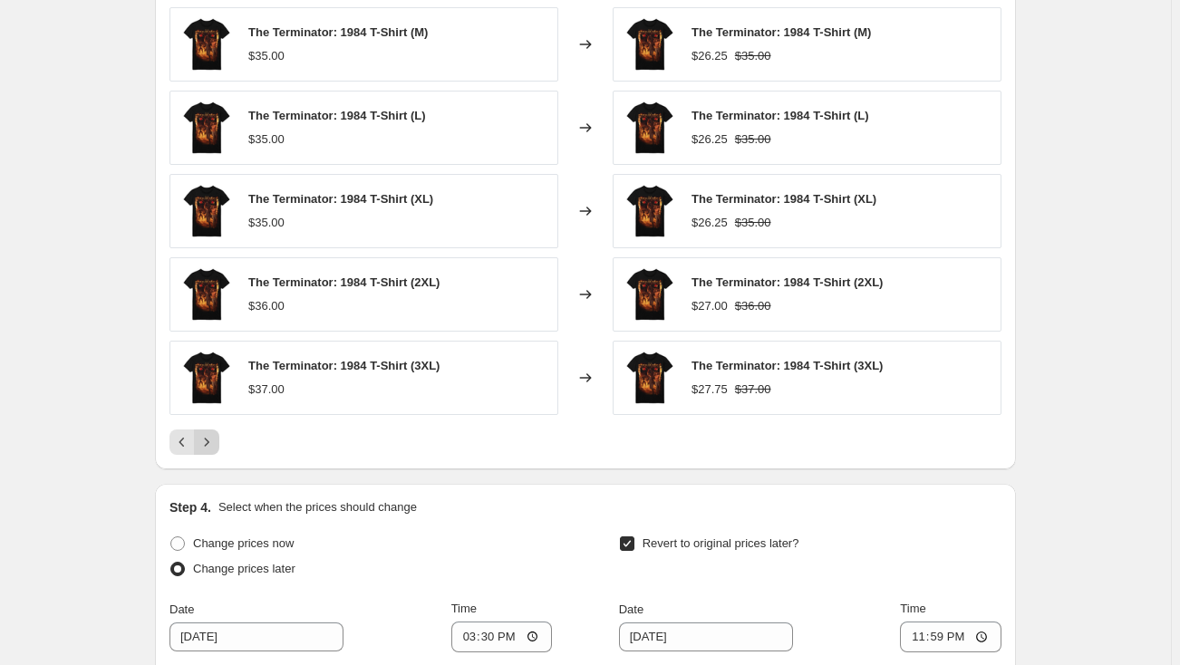
click at [207, 442] on icon "Next" at bounding box center [207, 442] width 18 height 18
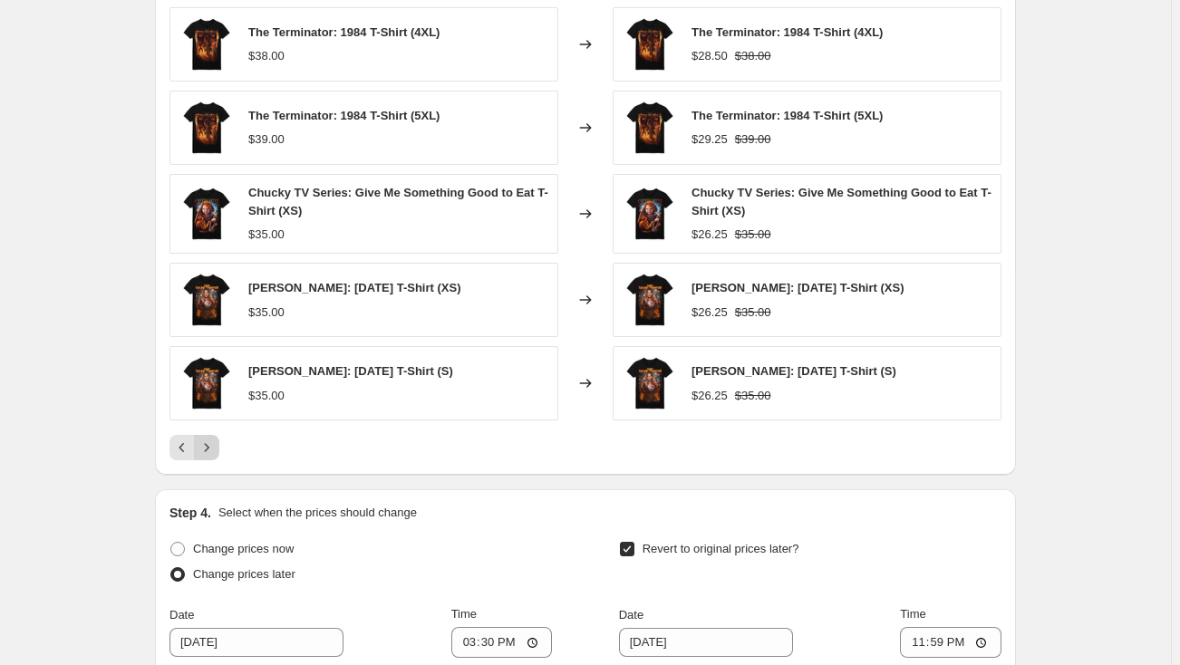
click at [207, 448] on icon "Next" at bounding box center [207, 448] width 18 height 18
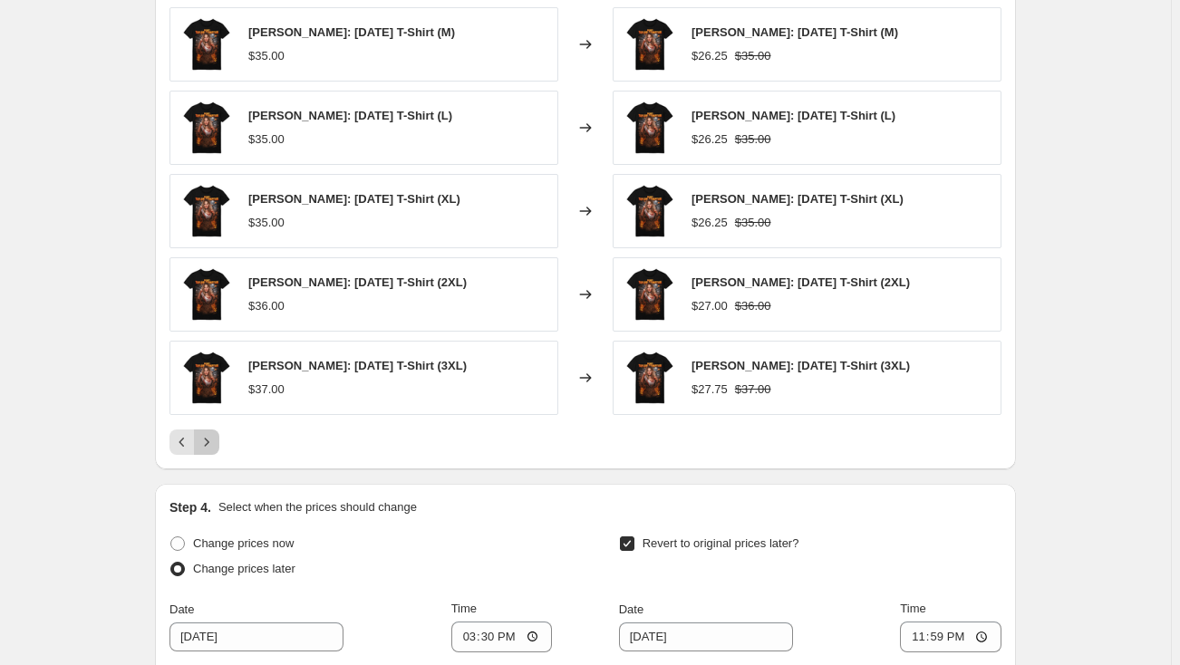
click at [209, 439] on icon "Next" at bounding box center [207, 442] width 5 height 8
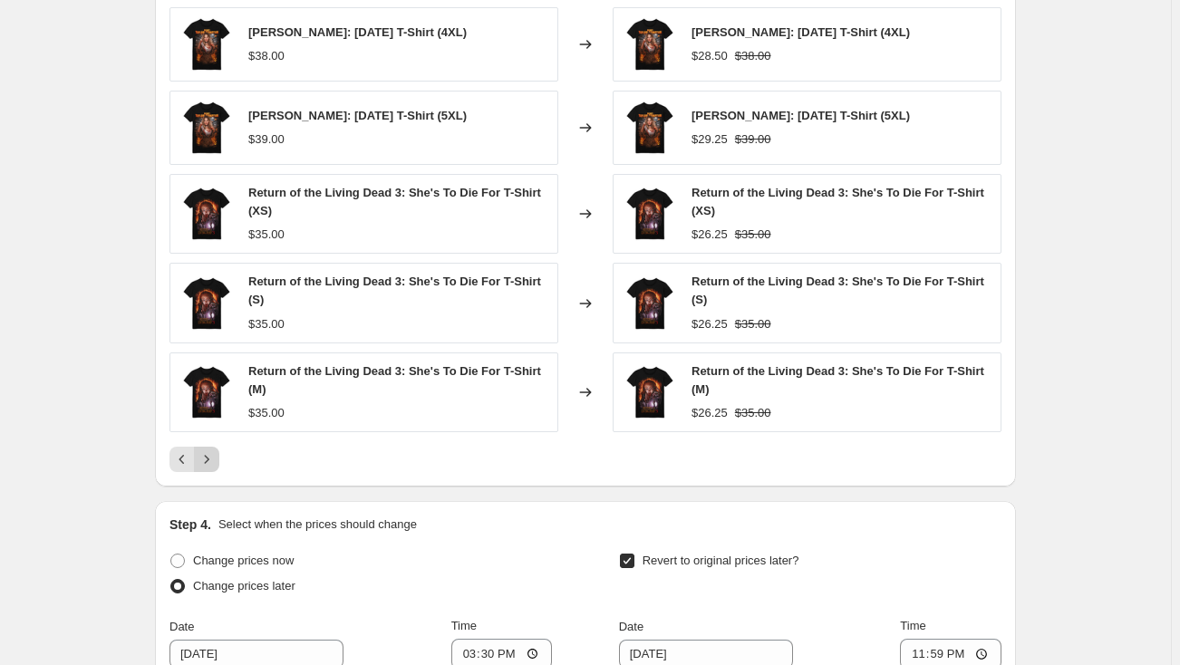
click at [216, 459] on icon "Next" at bounding box center [207, 459] width 18 height 18
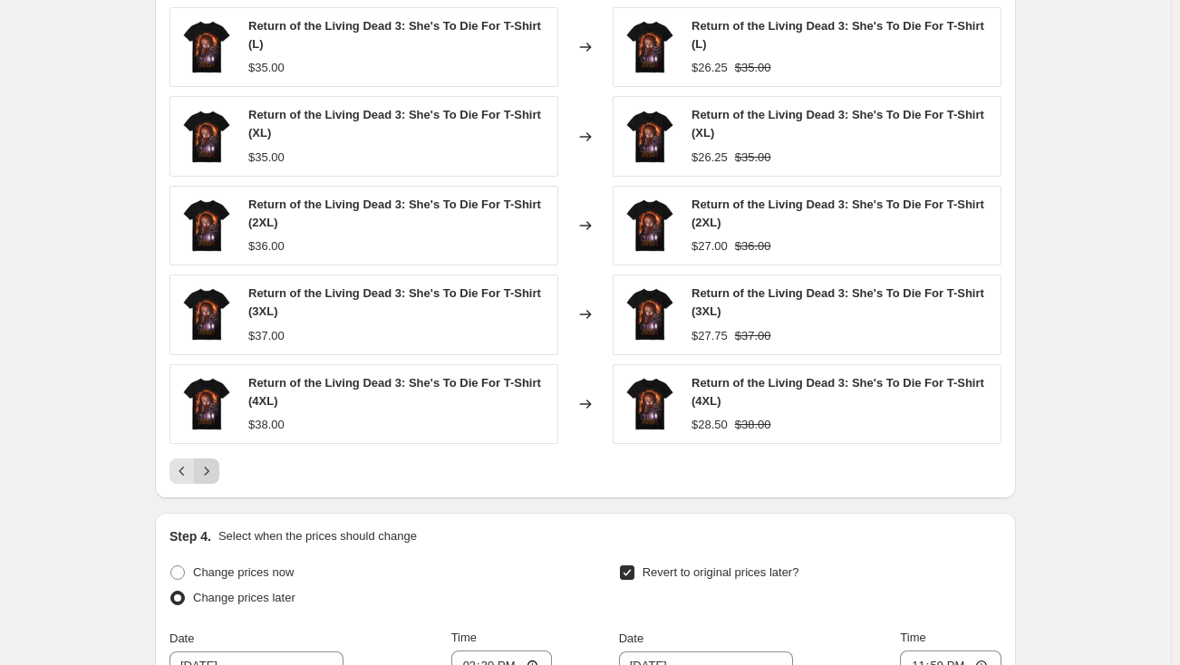
click at [215, 462] on icon "Next" at bounding box center [207, 471] width 18 height 18
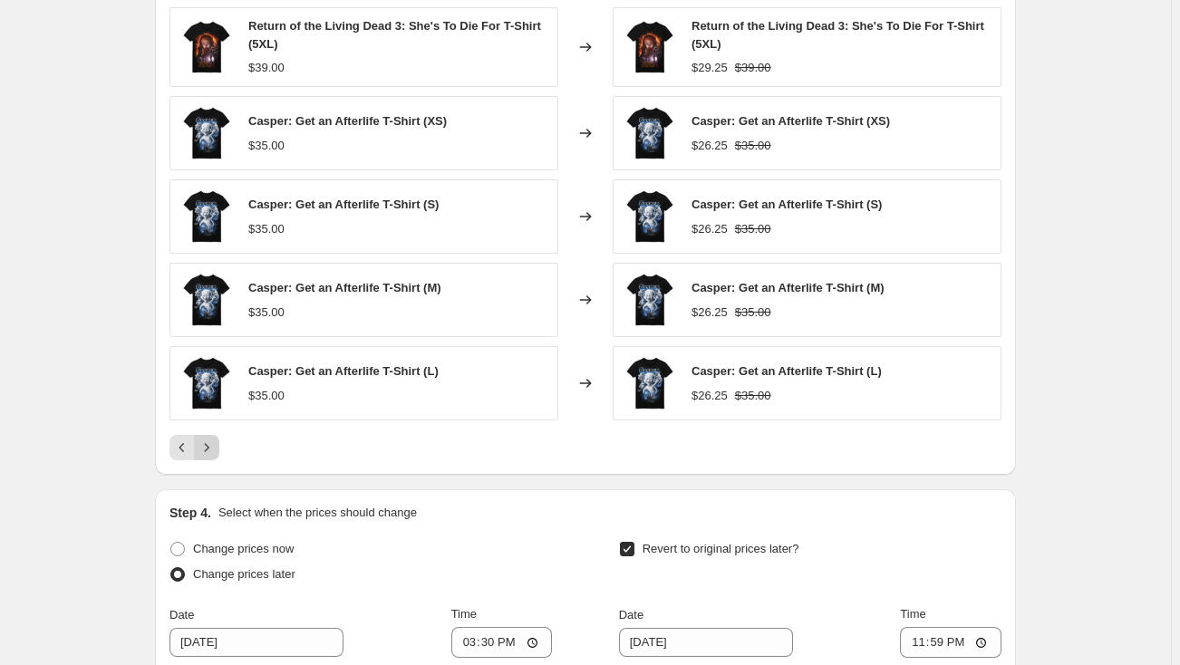
click at [213, 445] on icon "Next" at bounding box center [207, 448] width 18 height 18
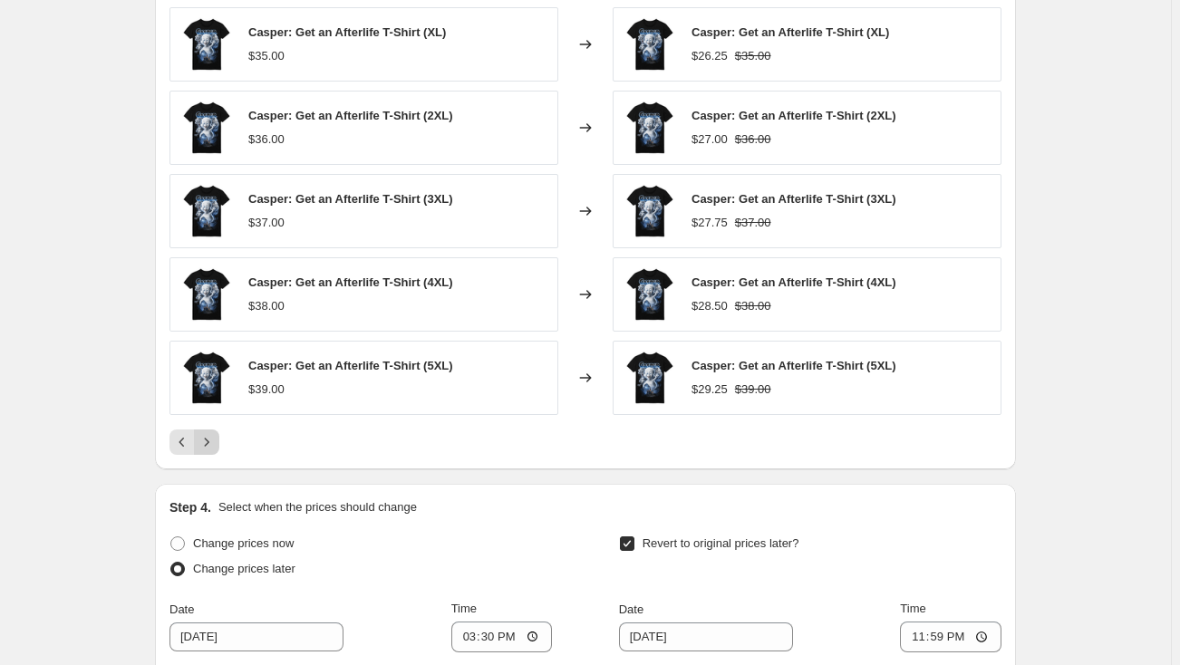
click at [213, 445] on icon "Next" at bounding box center [207, 442] width 18 height 18
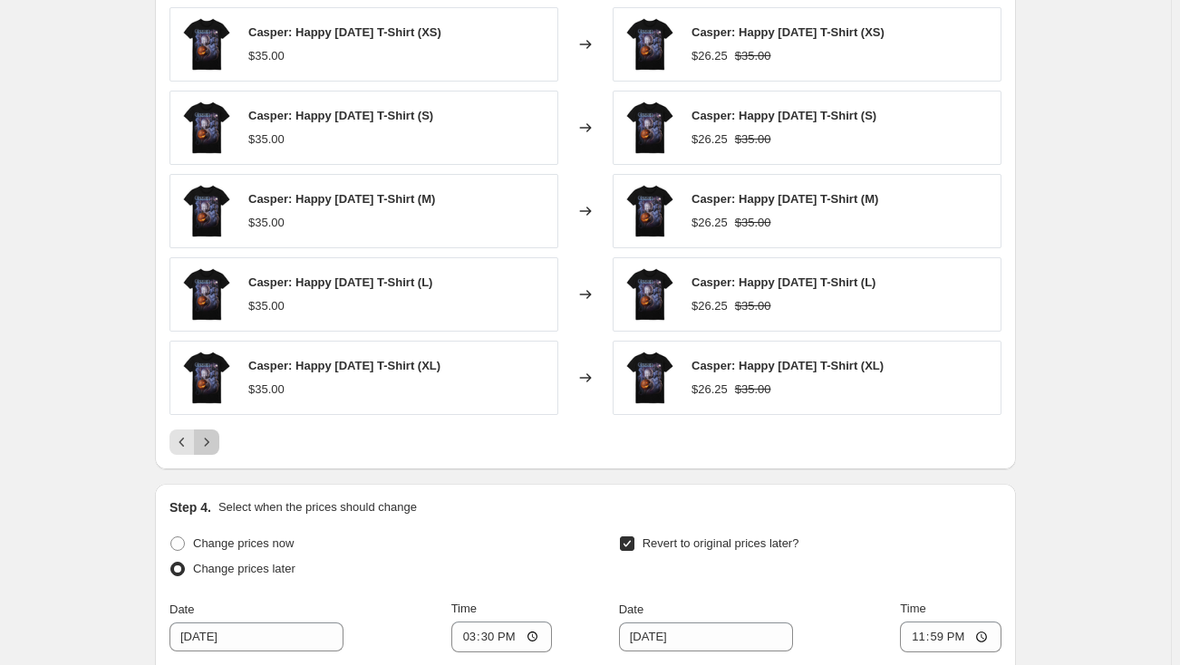
click at [213, 445] on icon "Next" at bounding box center [207, 442] width 18 height 18
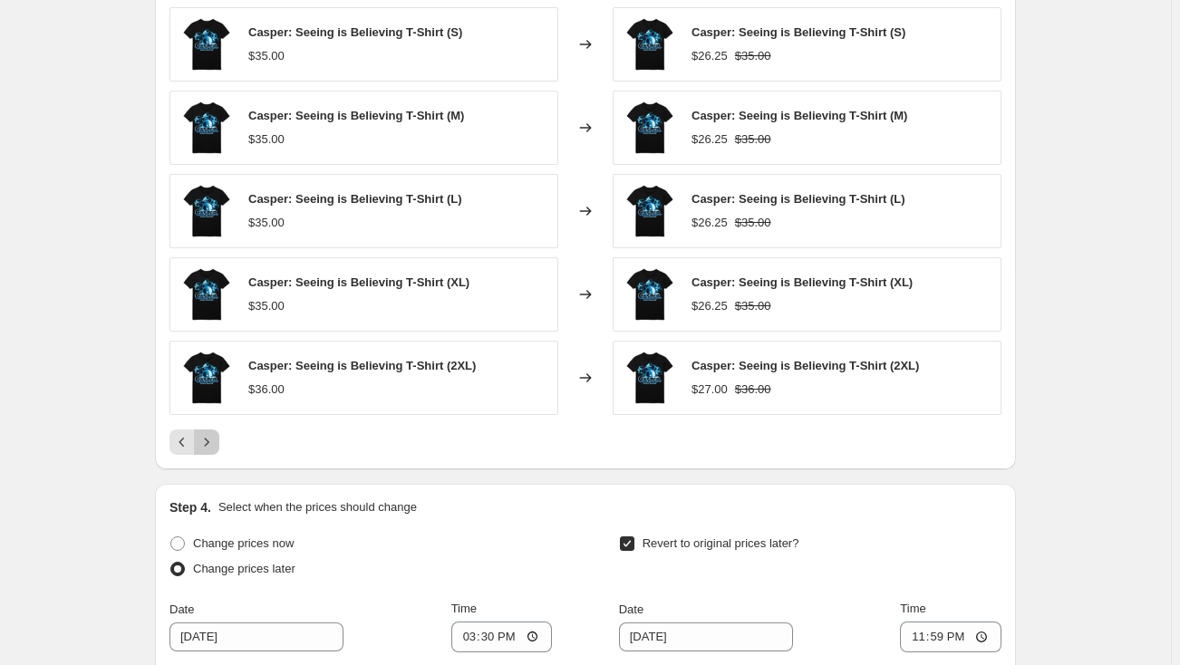
click at [213, 445] on icon "Next" at bounding box center [207, 442] width 18 height 18
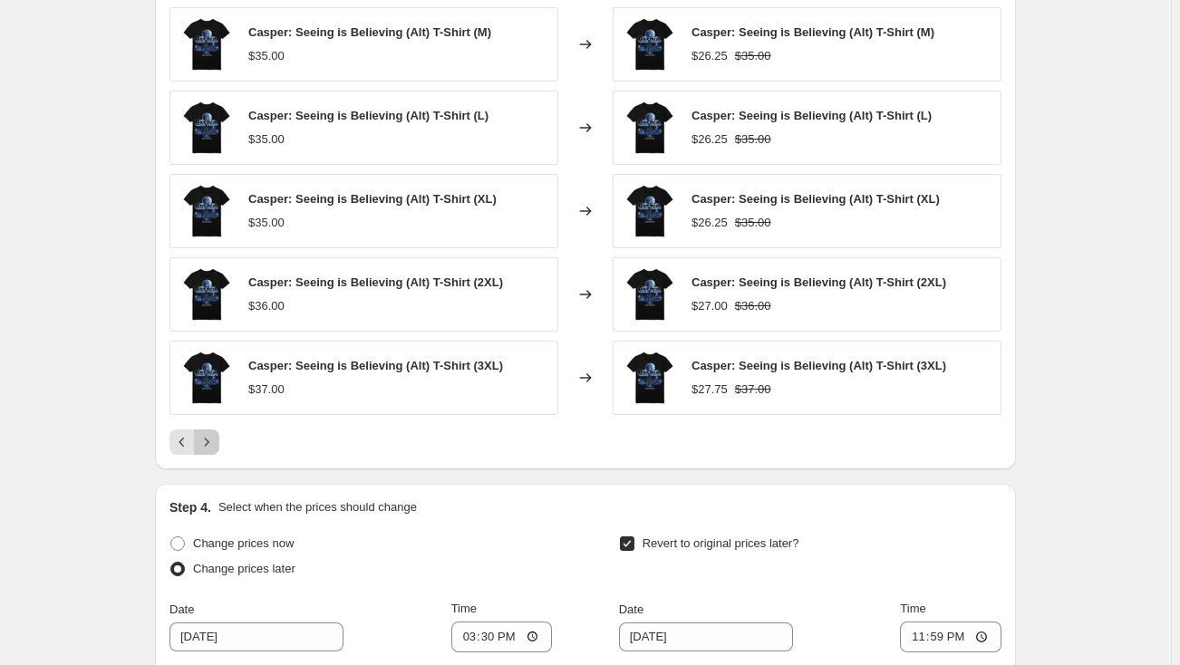
click at [213, 445] on icon "Next" at bounding box center [207, 442] width 18 height 18
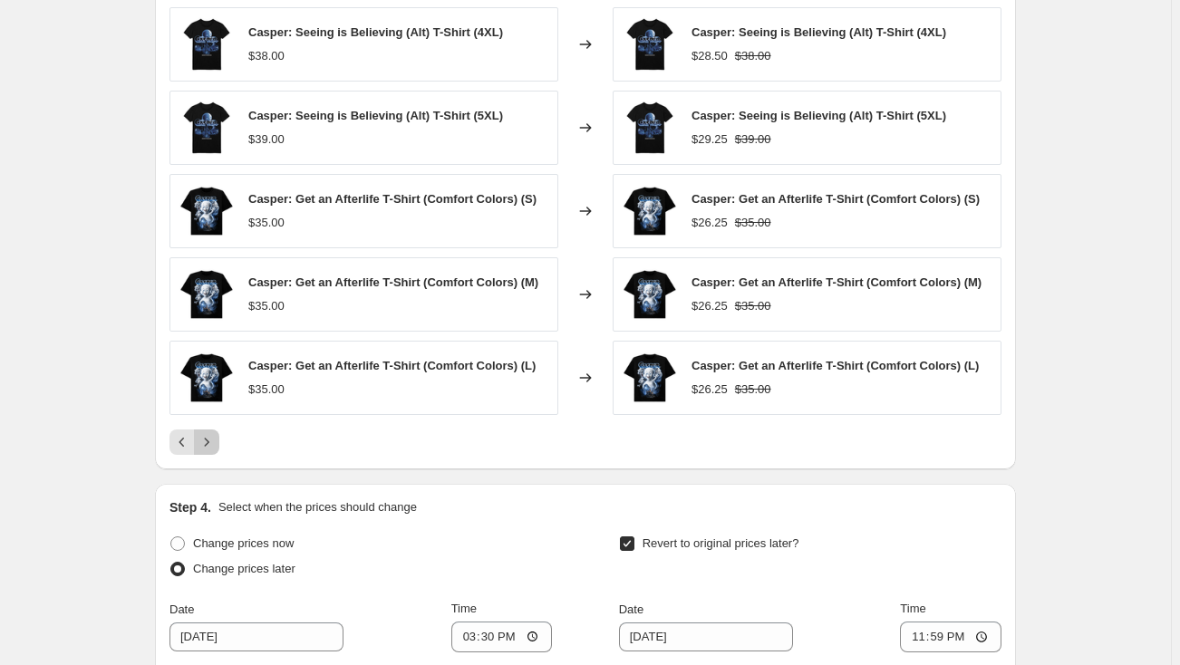
click at [213, 445] on icon "Next" at bounding box center [207, 442] width 18 height 18
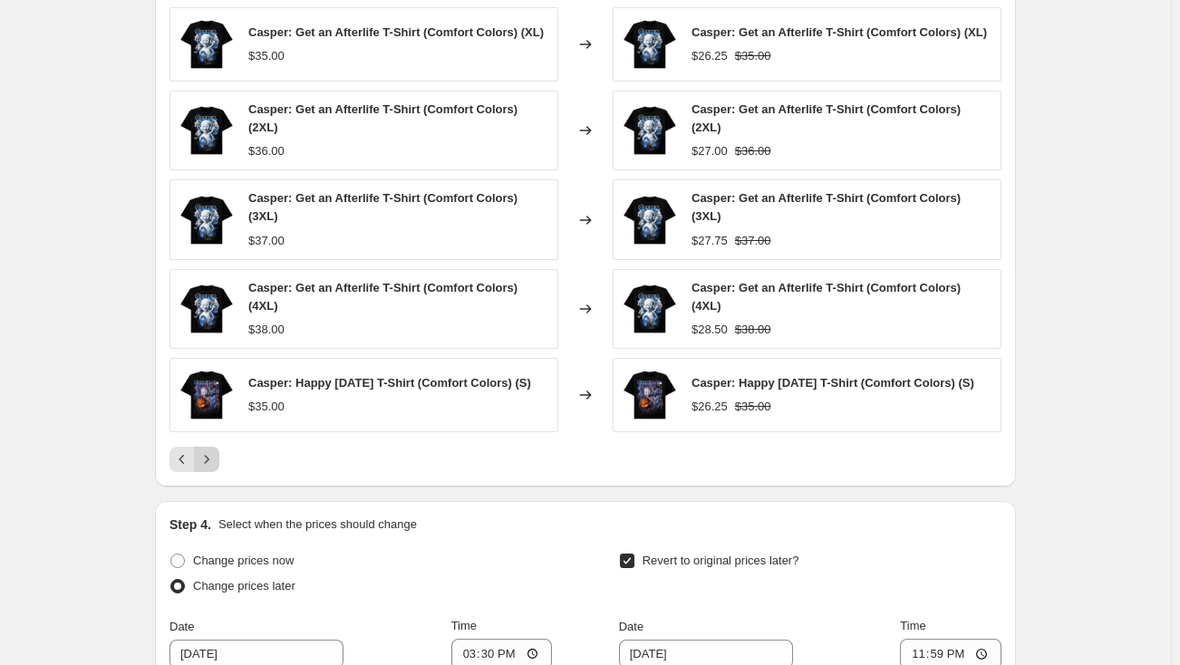
click at [207, 456] on icon "Next" at bounding box center [207, 459] width 18 height 18
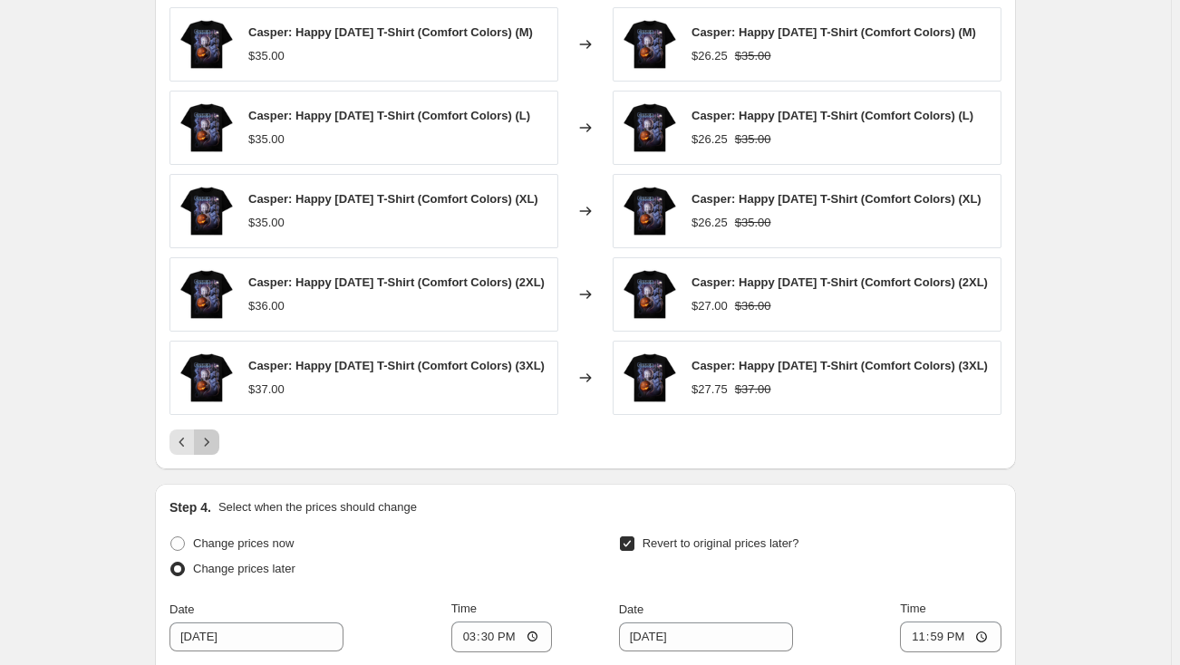
click at [210, 451] on icon "Next" at bounding box center [207, 442] width 18 height 18
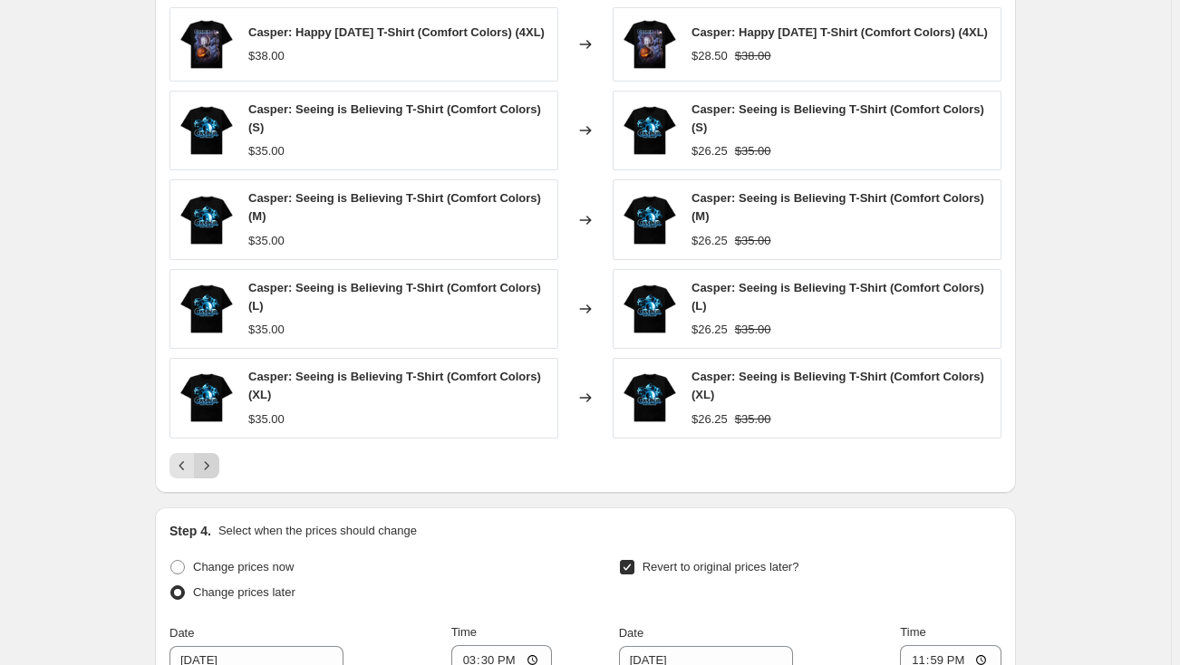
click at [210, 457] on button "Next" at bounding box center [206, 465] width 25 height 25
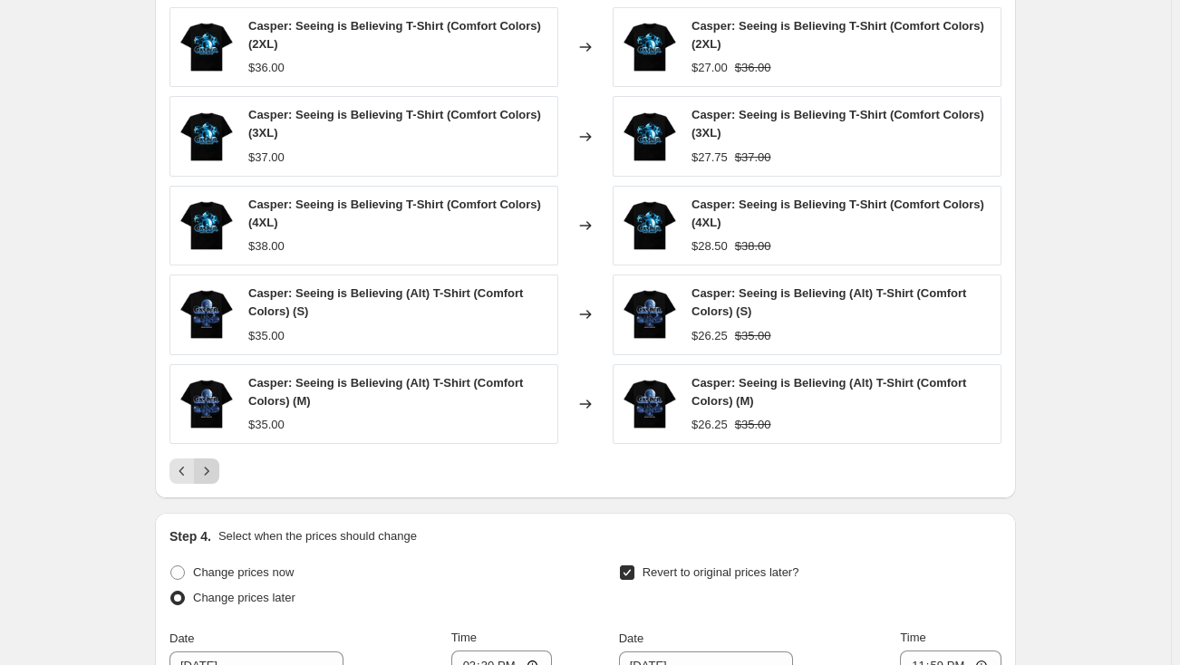
click at [207, 469] on icon "Next" at bounding box center [207, 471] width 18 height 18
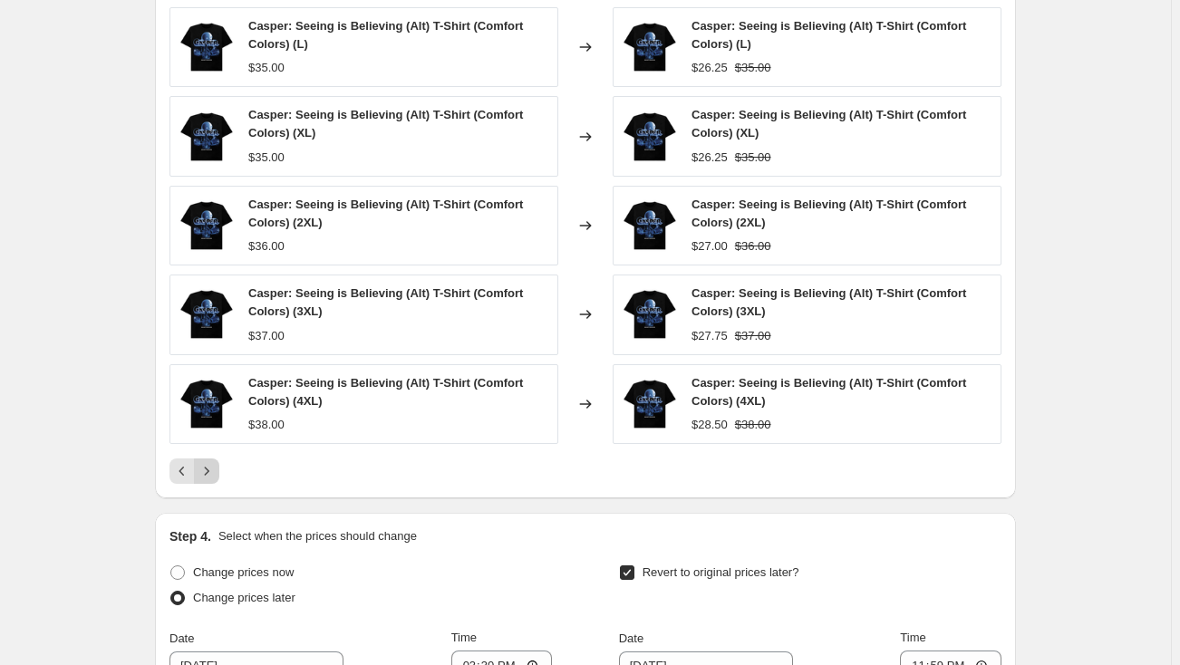
click at [207, 469] on icon "Next" at bounding box center [207, 471] width 18 height 18
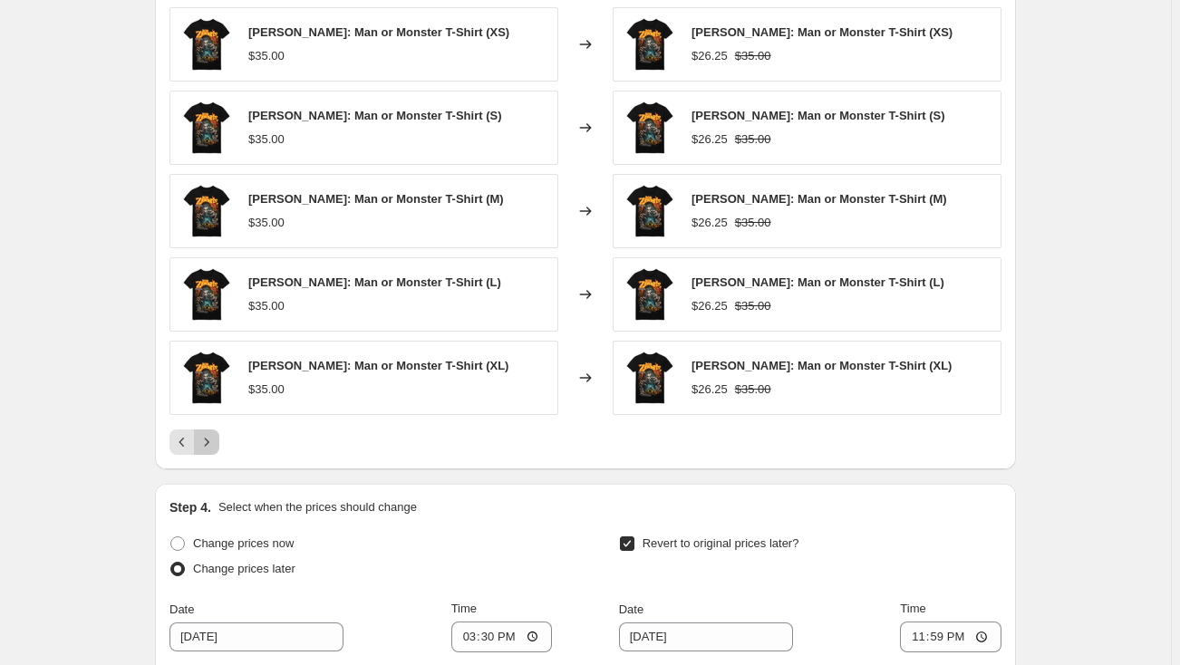
click at [211, 441] on icon "Next" at bounding box center [207, 442] width 18 height 18
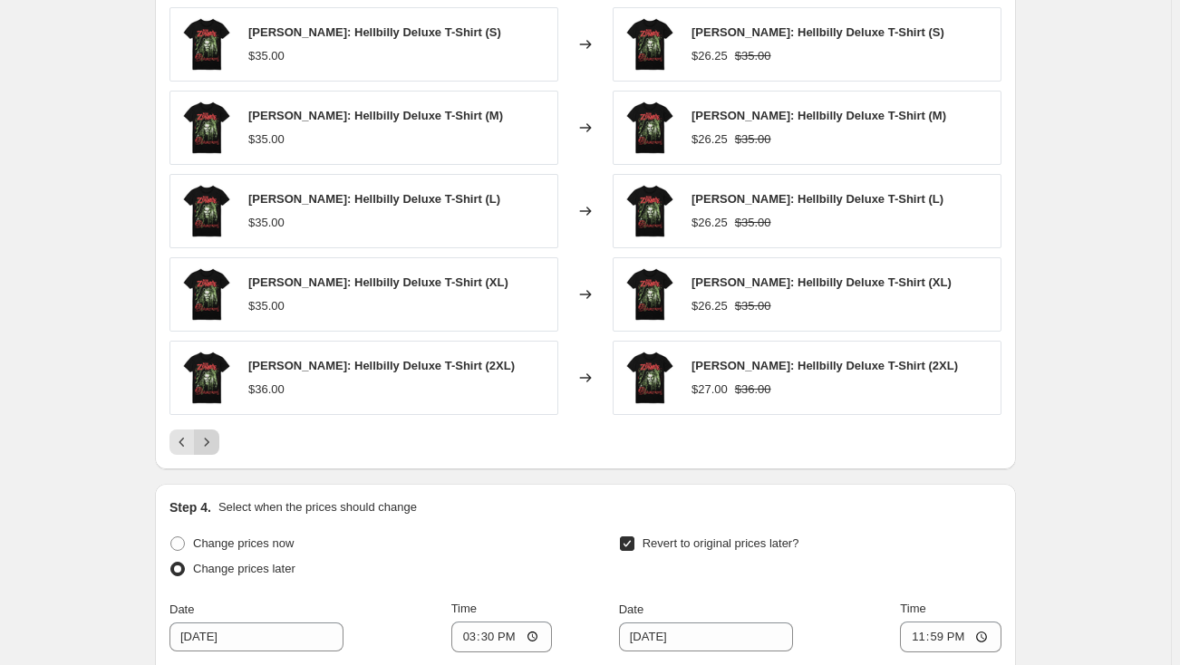
click at [211, 441] on icon "Next" at bounding box center [207, 442] width 18 height 18
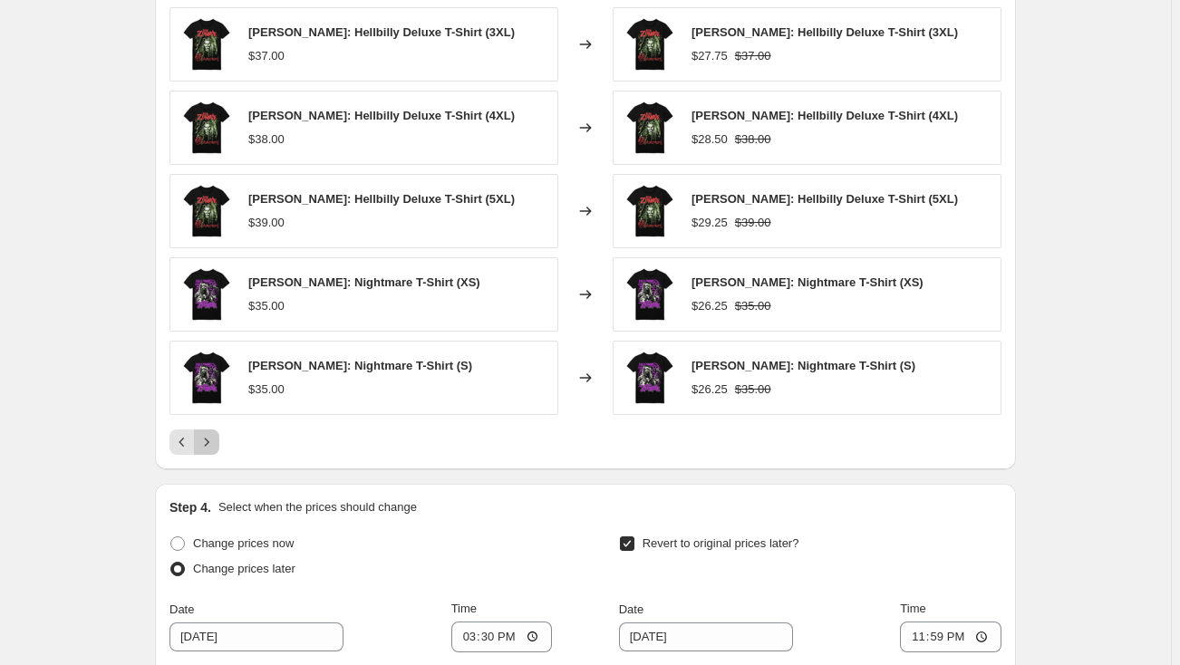
click at [211, 441] on icon "Next" at bounding box center [207, 442] width 18 height 18
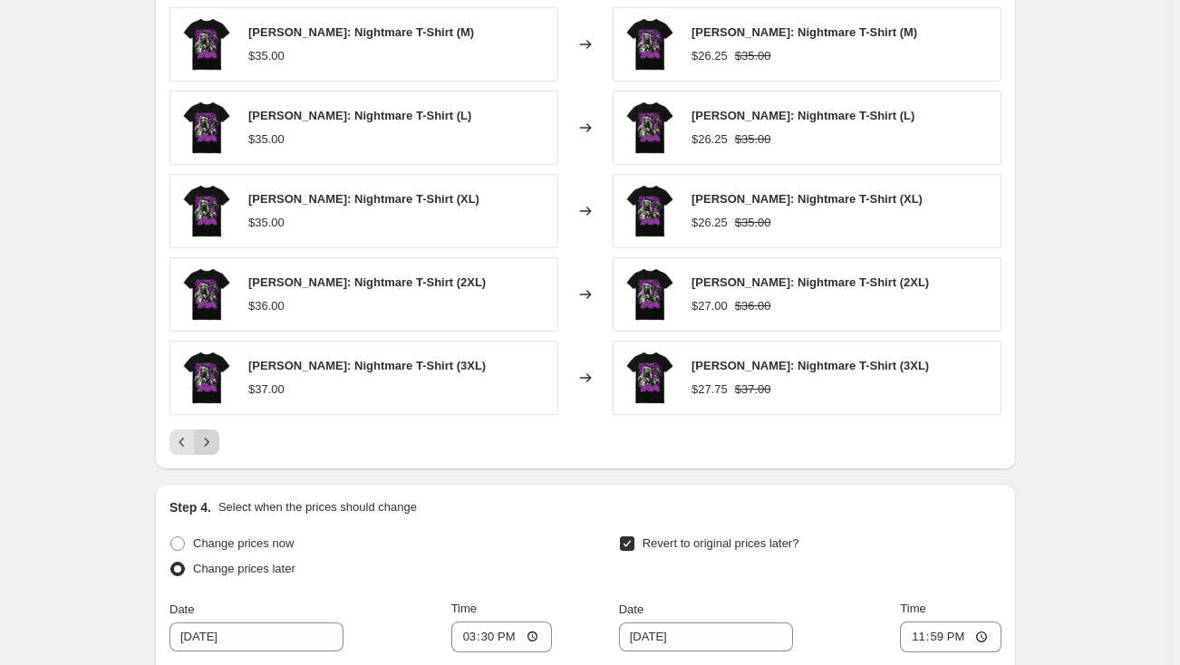
click at [211, 441] on icon "Next" at bounding box center [207, 442] width 18 height 18
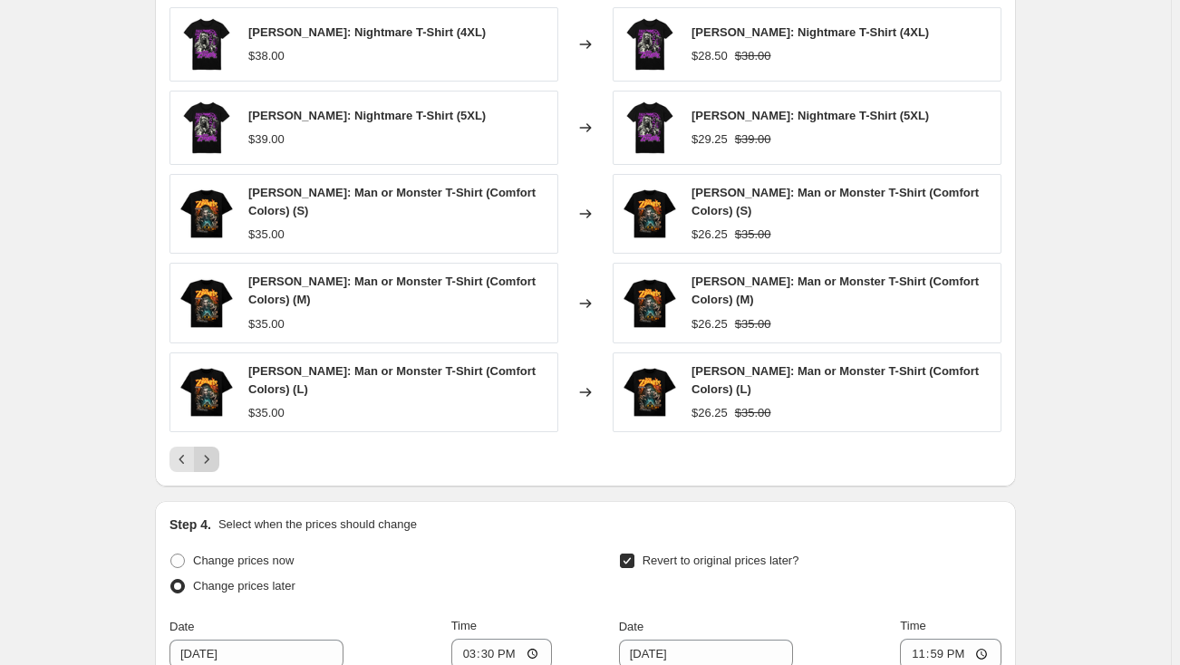
click at [209, 458] on icon "Next" at bounding box center [207, 459] width 5 height 8
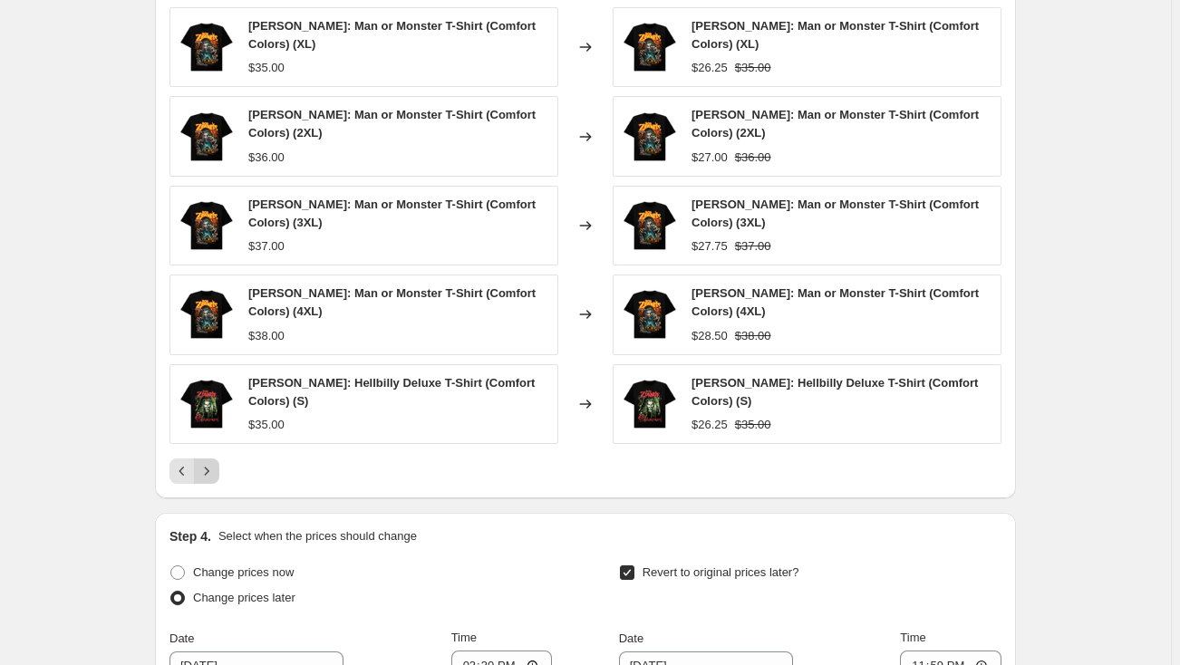
click at [212, 458] on button "Next" at bounding box center [206, 470] width 25 height 25
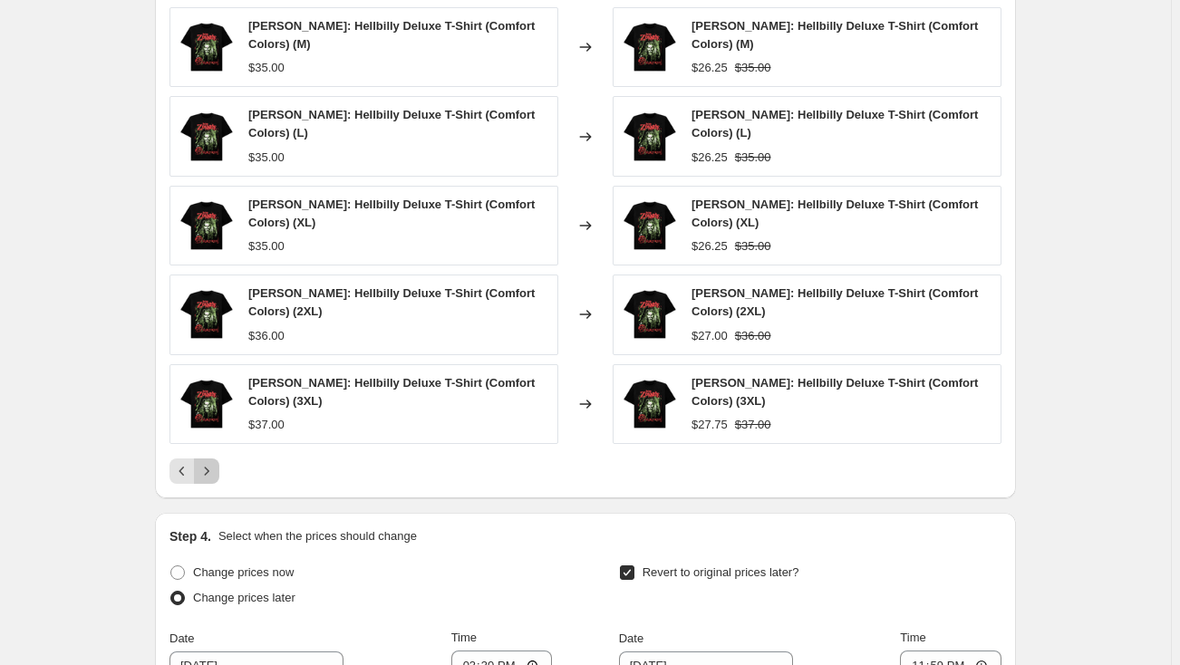
click at [213, 467] on icon "Next" at bounding box center [207, 471] width 18 height 18
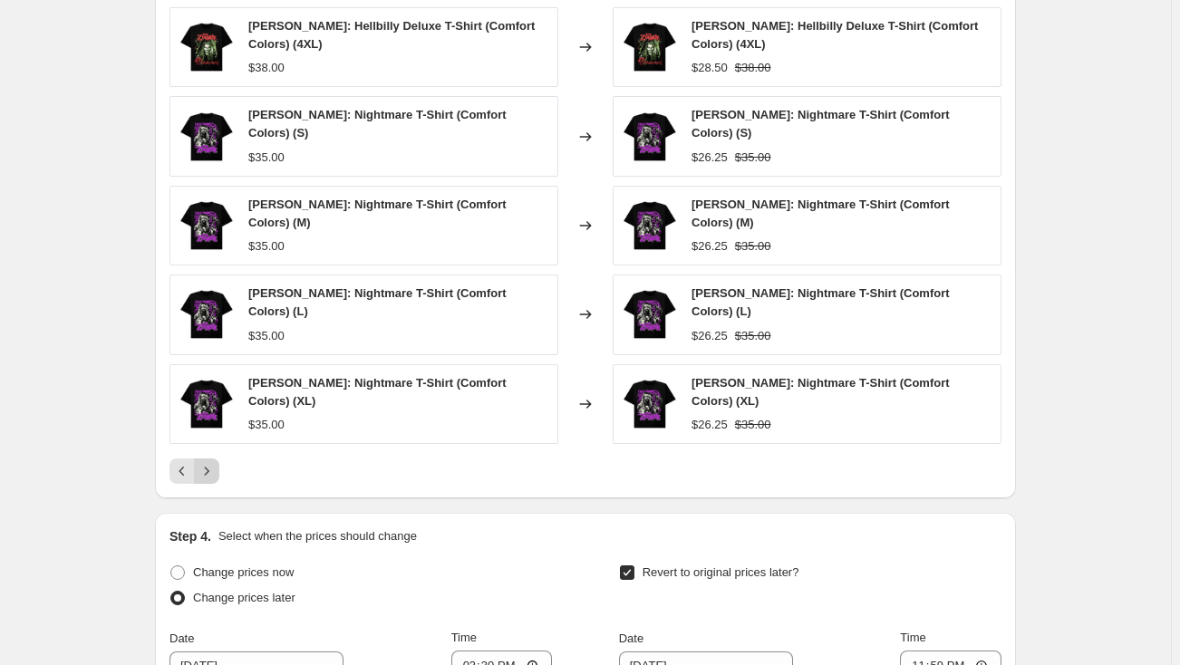
click at [213, 467] on div "PRICE CHANGE PREVIEW Over 250 product variants would be affected by this price …" at bounding box center [585, 222] width 861 height 554
click at [212, 462] on icon "Next" at bounding box center [207, 471] width 18 height 18
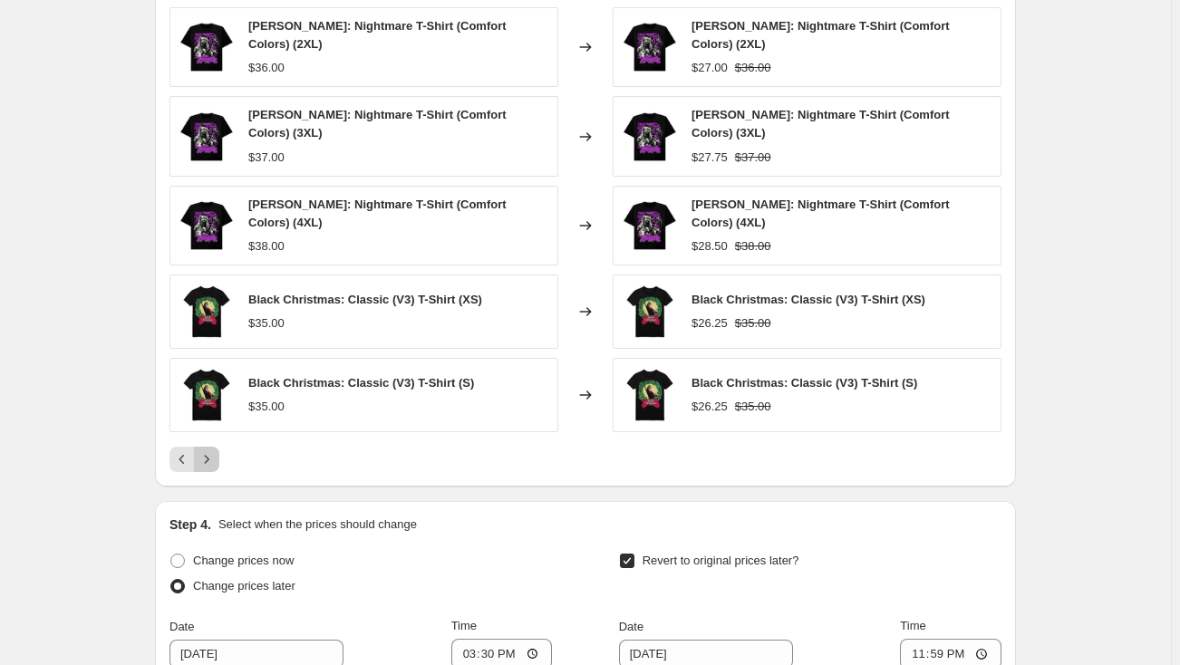
click at [212, 451] on icon "Next" at bounding box center [207, 459] width 18 height 18
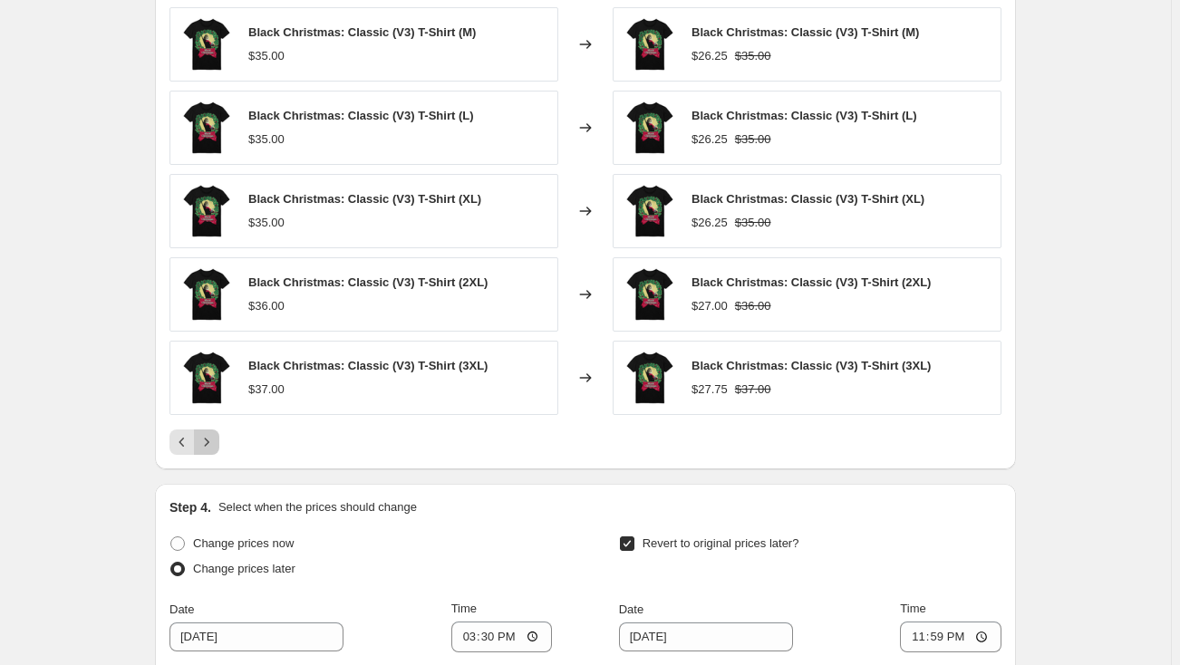
click at [212, 451] on button "Next" at bounding box center [206, 441] width 25 height 25
click at [215, 440] on icon "Next" at bounding box center [207, 442] width 18 height 18
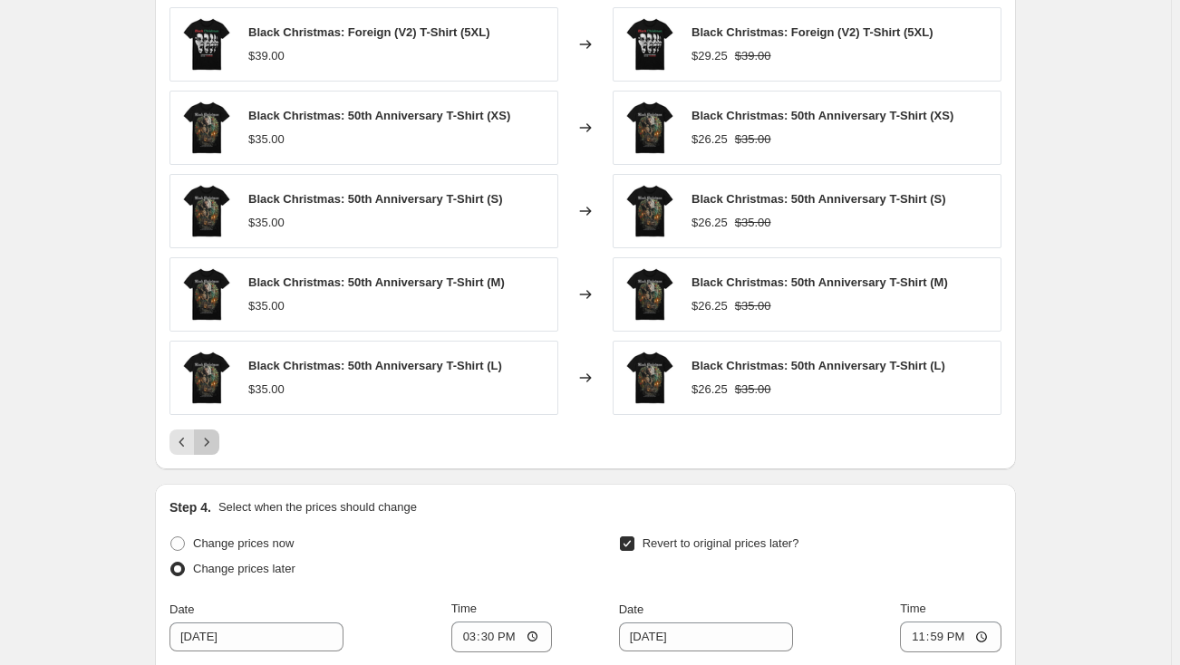
click at [215, 440] on icon "Next" at bounding box center [207, 442] width 18 height 18
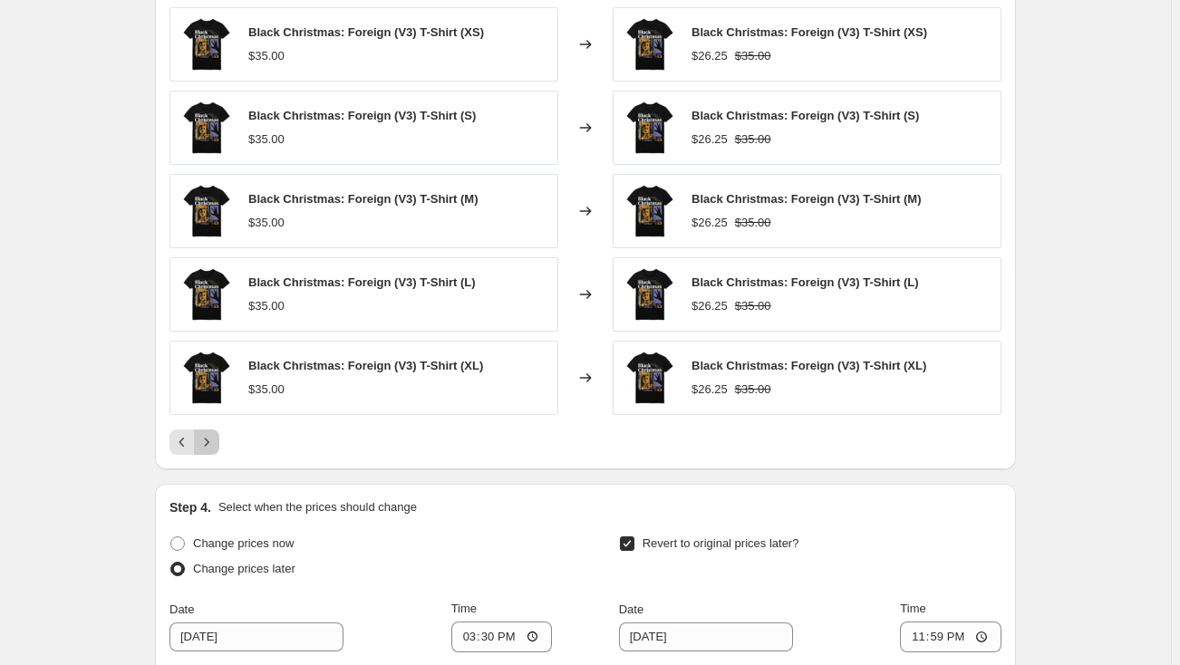
click at [215, 440] on icon "Next" at bounding box center [207, 442] width 18 height 18
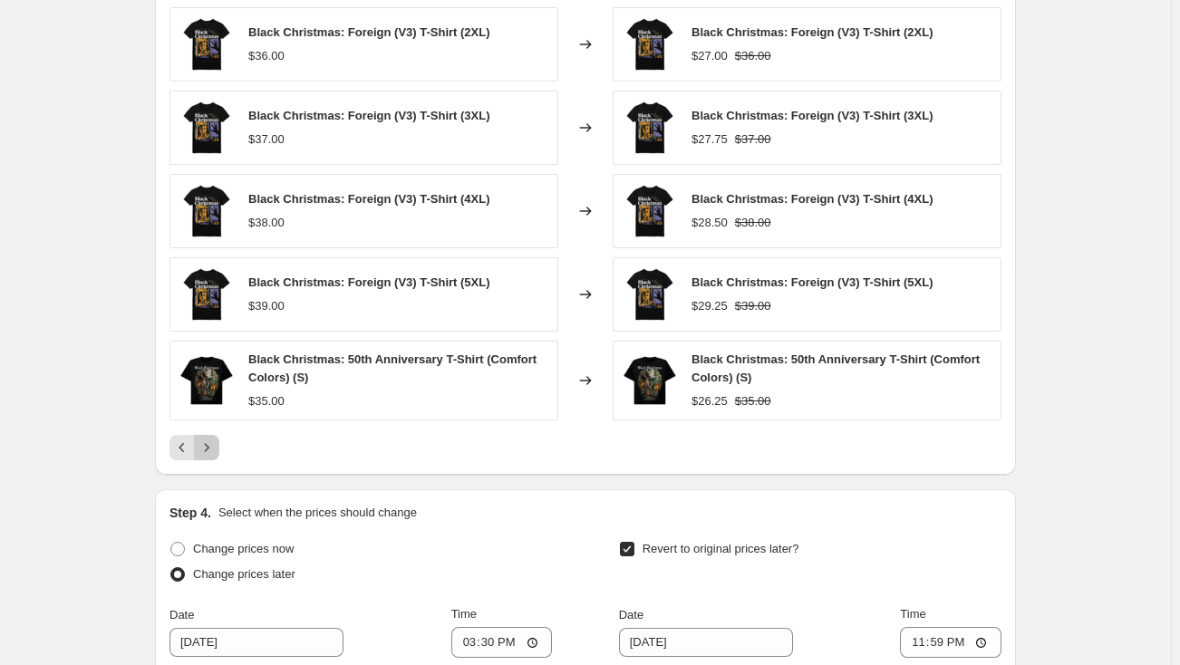
click at [215, 440] on icon "Next" at bounding box center [207, 448] width 18 height 18
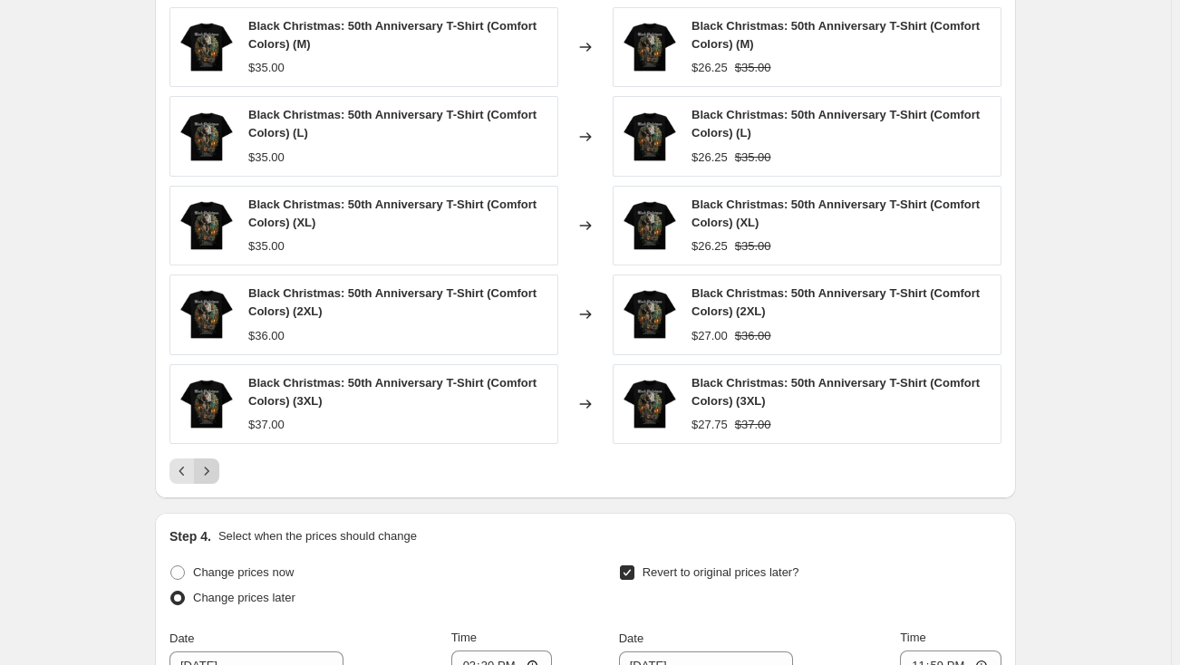
click at [215, 440] on div "Black Christmas: 50th Anniversary T-Shirt (Comfort Colors) (3XL) $37.00" at bounding box center [363, 404] width 389 height 80
click at [213, 463] on icon "Next" at bounding box center [207, 471] width 18 height 18
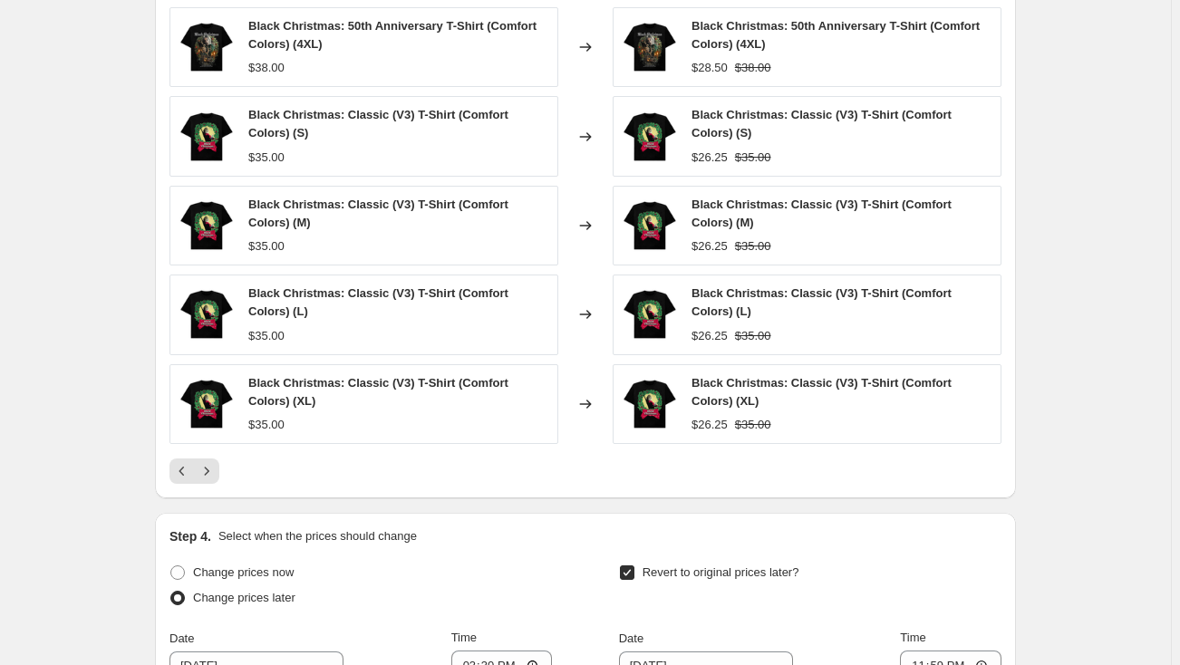
click at [212, 463] on icon "Next" at bounding box center [207, 471] width 18 height 18
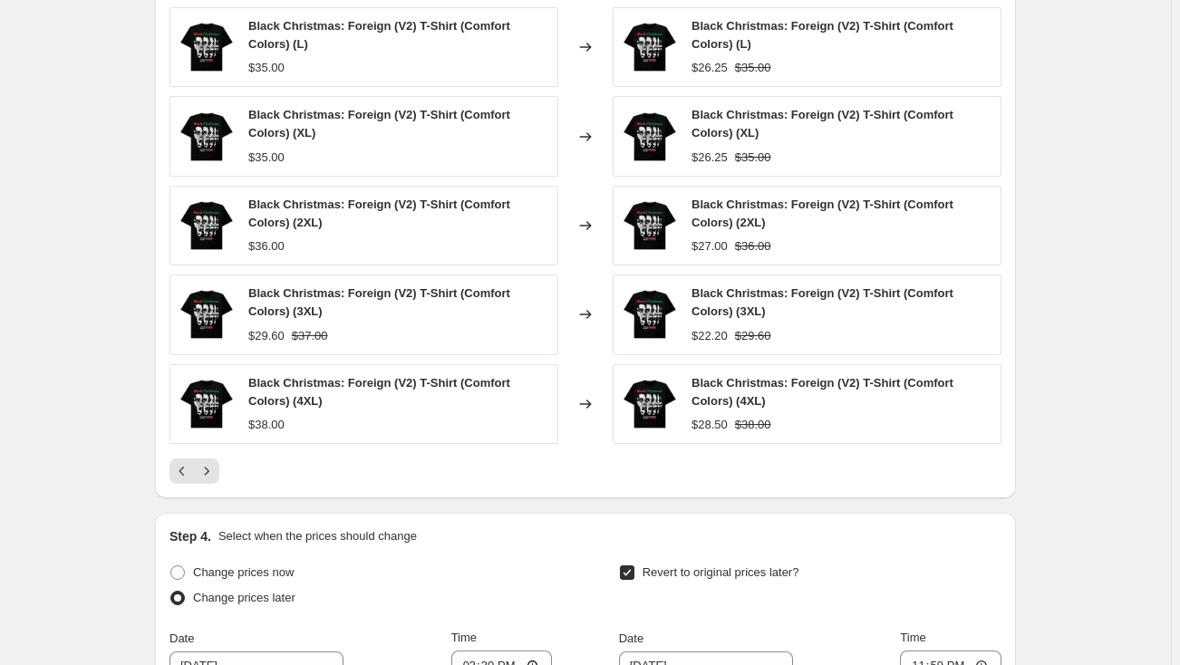
click at [212, 463] on icon "Next" at bounding box center [207, 471] width 18 height 18
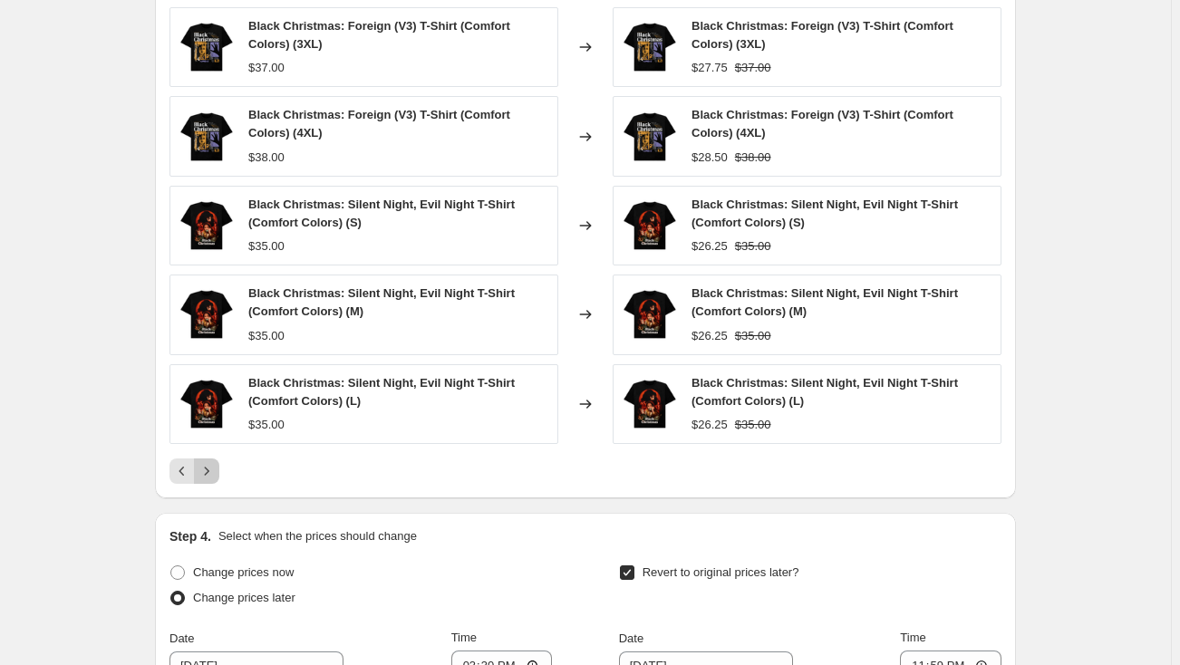
click at [212, 463] on icon "Next" at bounding box center [207, 471] width 18 height 18
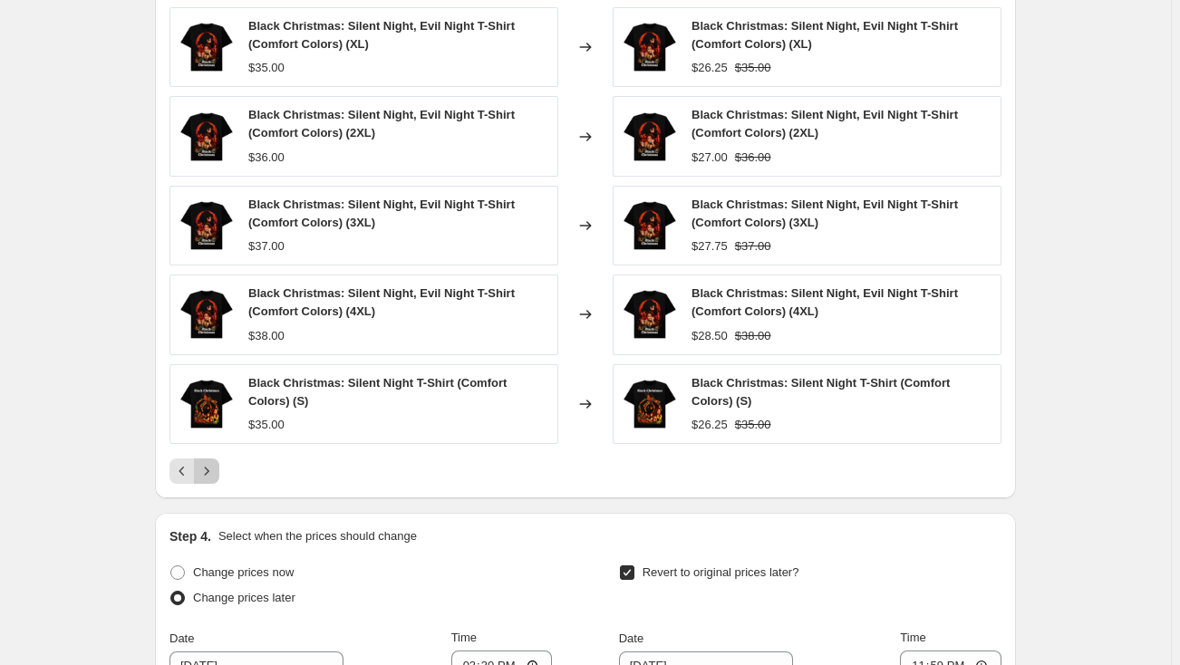
click at [212, 463] on icon "Next" at bounding box center [207, 471] width 18 height 18
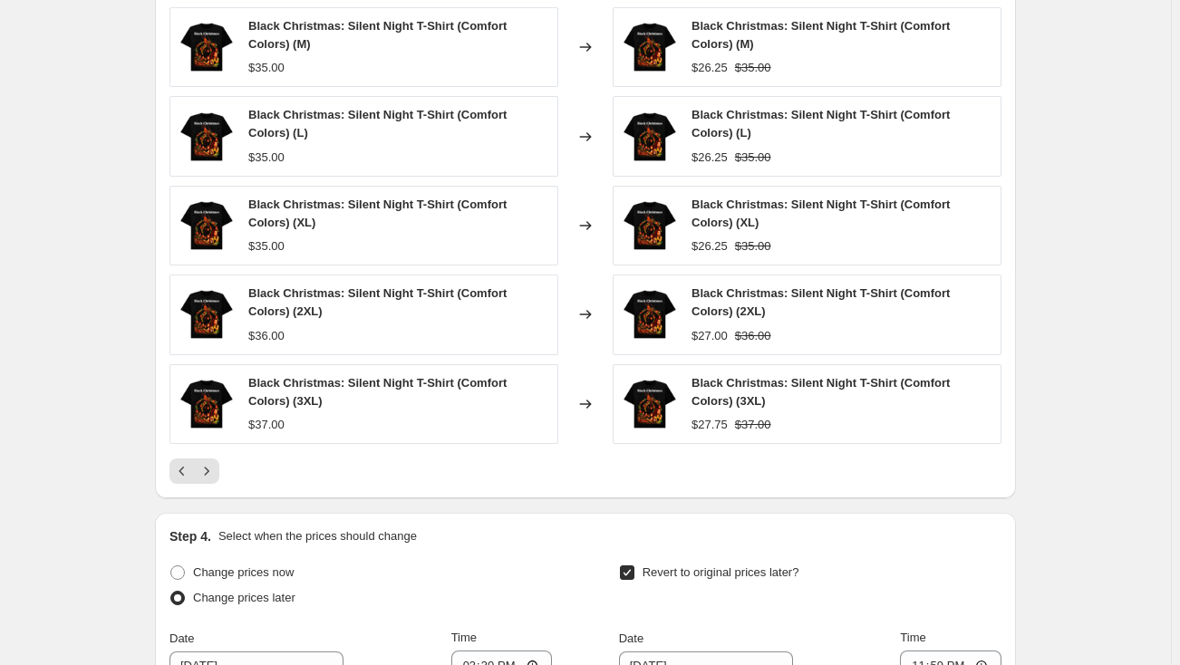
click at [212, 463] on icon "Next" at bounding box center [207, 471] width 18 height 18
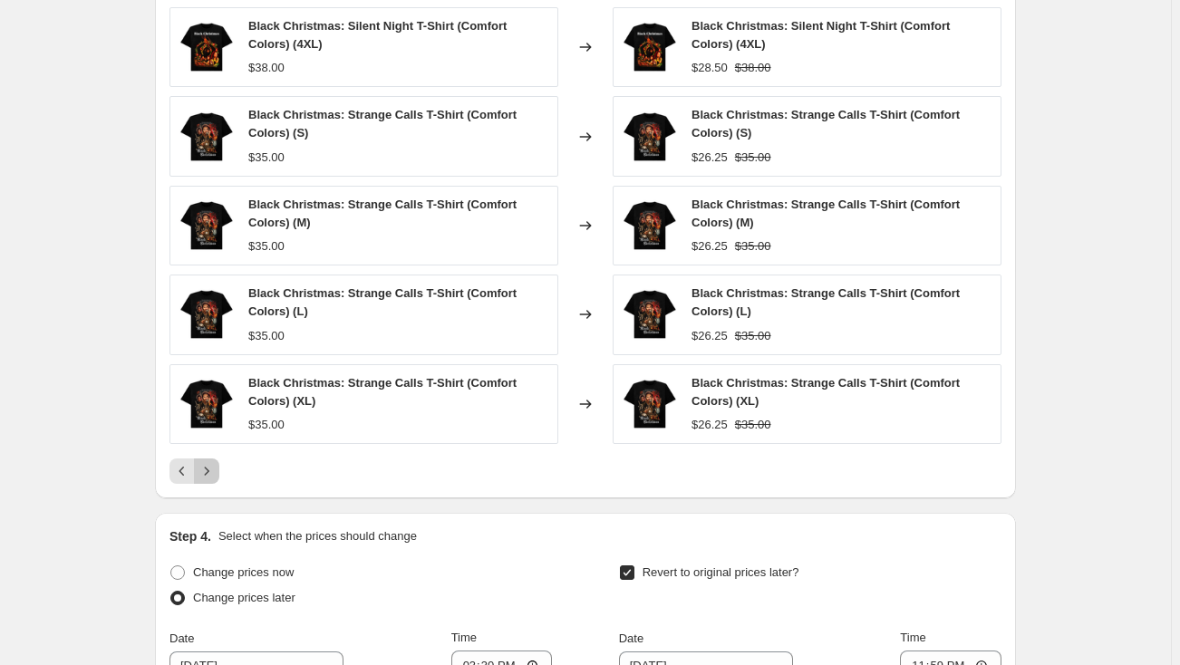
click at [212, 463] on icon "Next" at bounding box center [207, 471] width 18 height 18
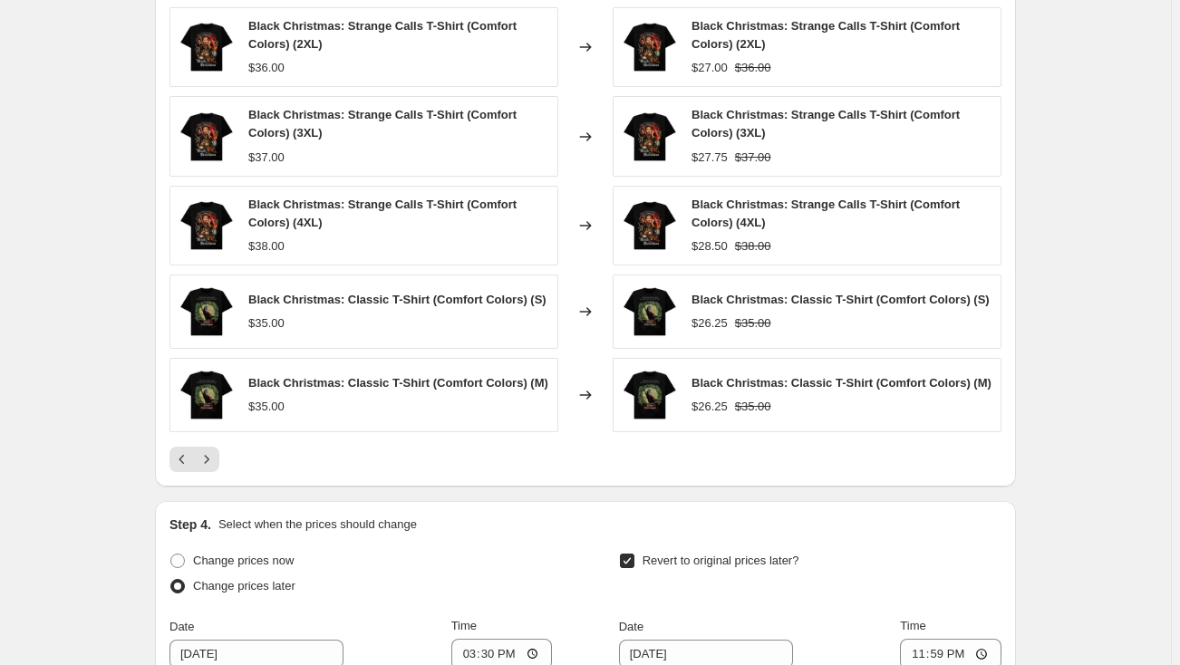
click at [212, 463] on icon "Next" at bounding box center [207, 459] width 18 height 18
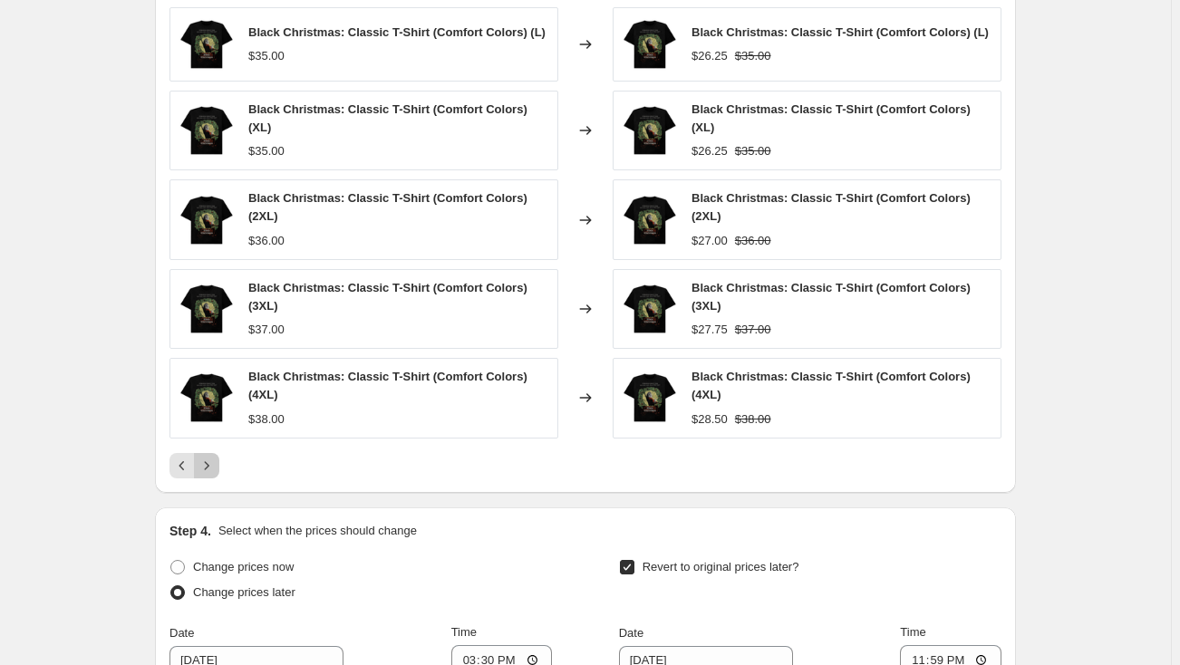
click at [212, 463] on icon "Next" at bounding box center [207, 466] width 18 height 18
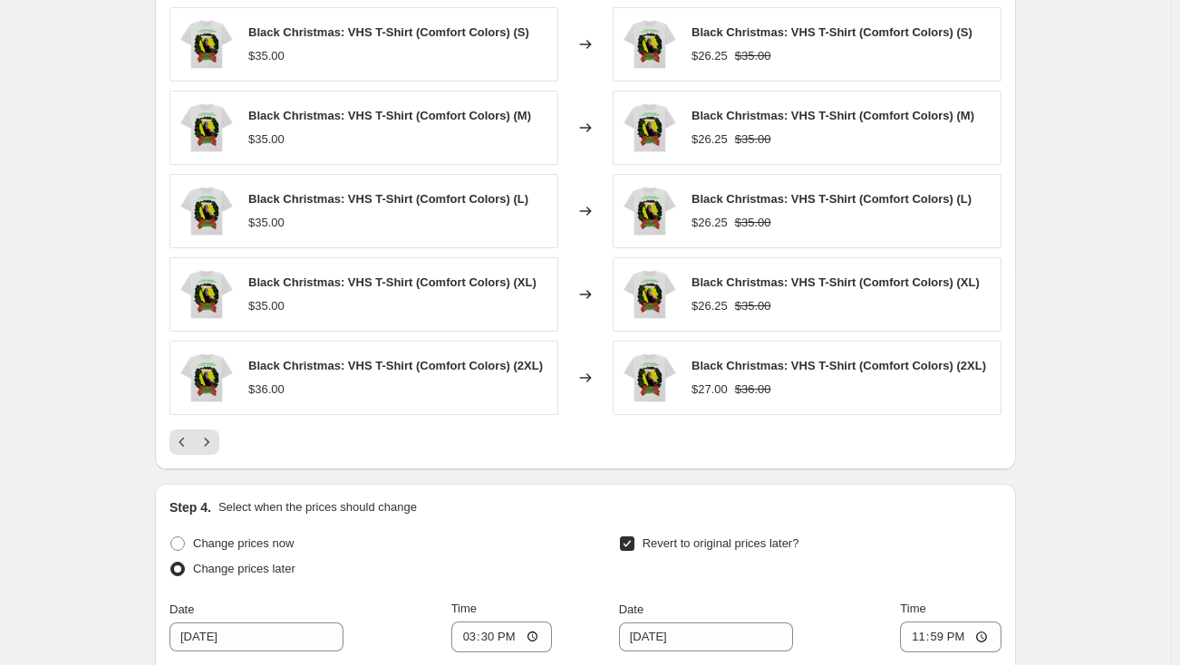
click at [212, 463] on div "PRICE CHANGE PREVIEW Over 250 product variants would be affected by this price …" at bounding box center [585, 207] width 861 height 525
click at [216, 448] on icon "Next" at bounding box center [207, 442] width 18 height 18
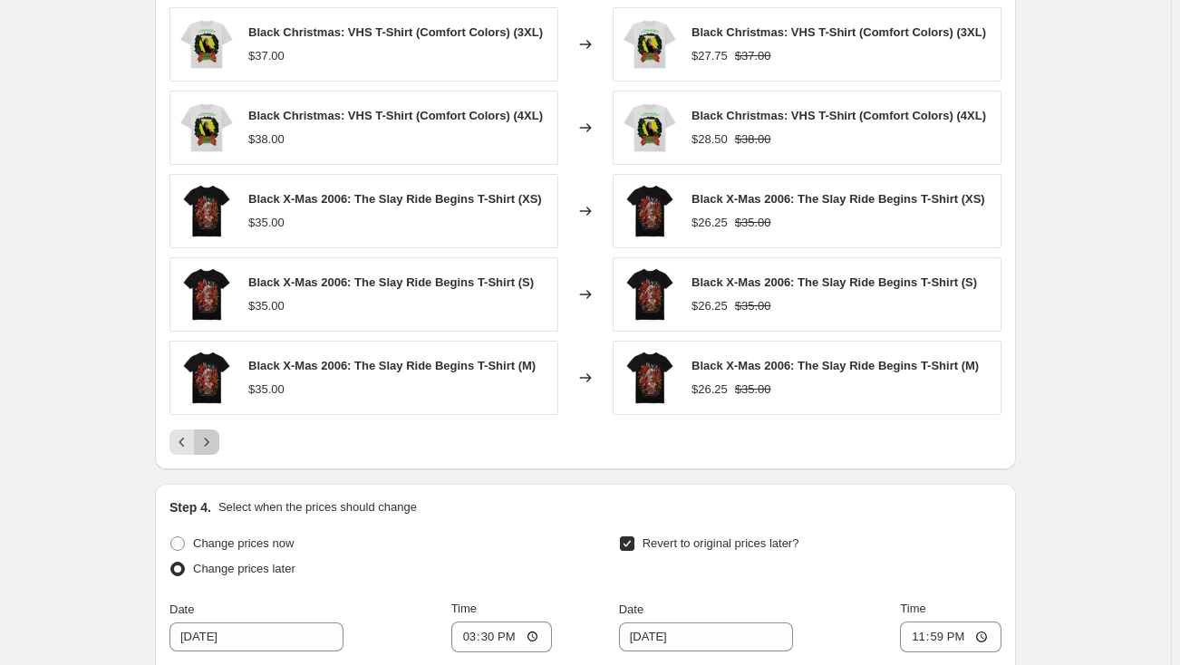
click at [216, 444] on icon "Next" at bounding box center [207, 442] width 18 height 18
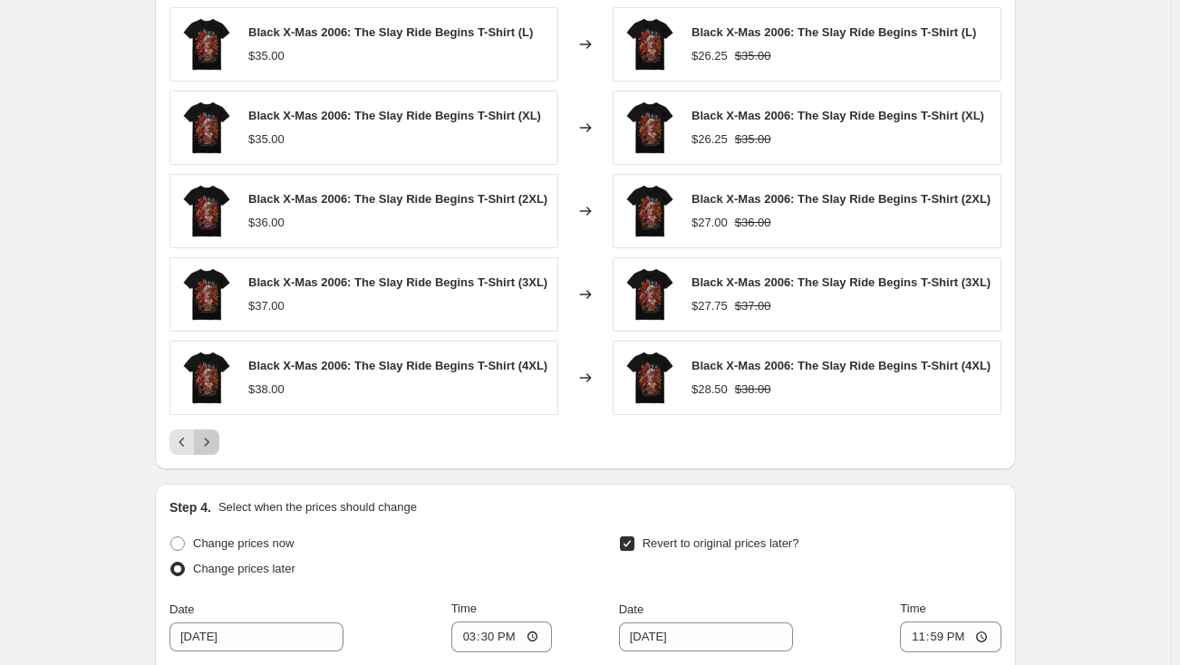
click at [216, 444] on icon "Next" at bounding box center [207, 442] width 18 height 18
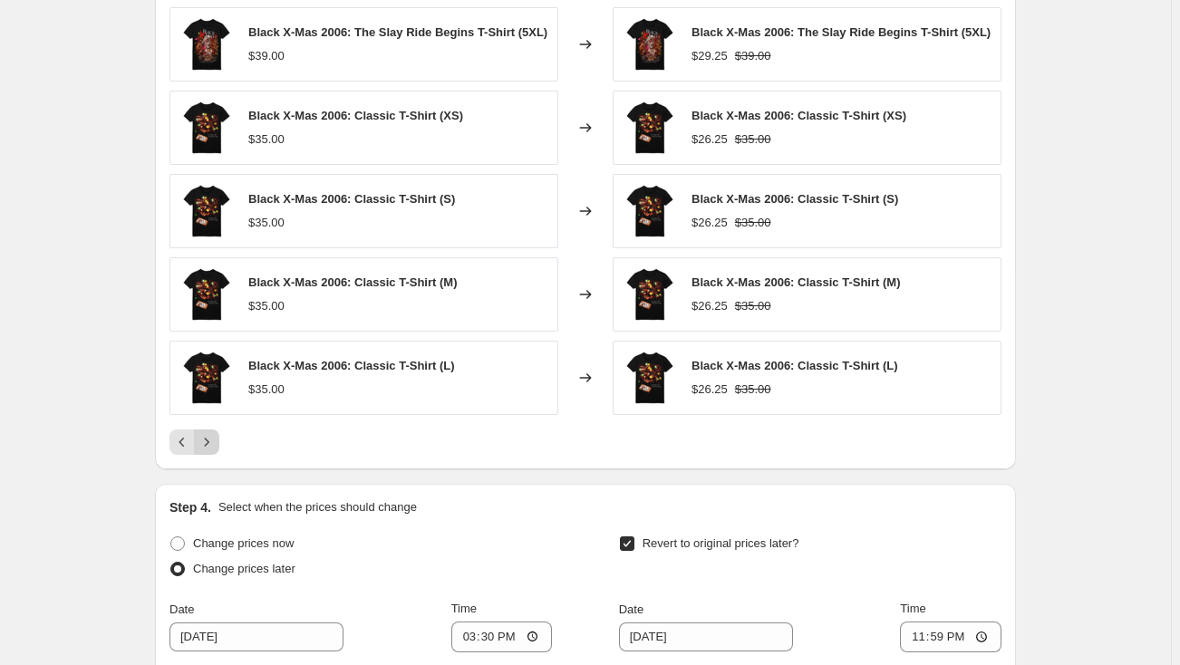
click at [216, 444] on icon "Next" at bounding box center [207, 442] width 18 height 18
click at [209, 440] on icon "Next" at bounding box center [207, 442] width 5 height 8
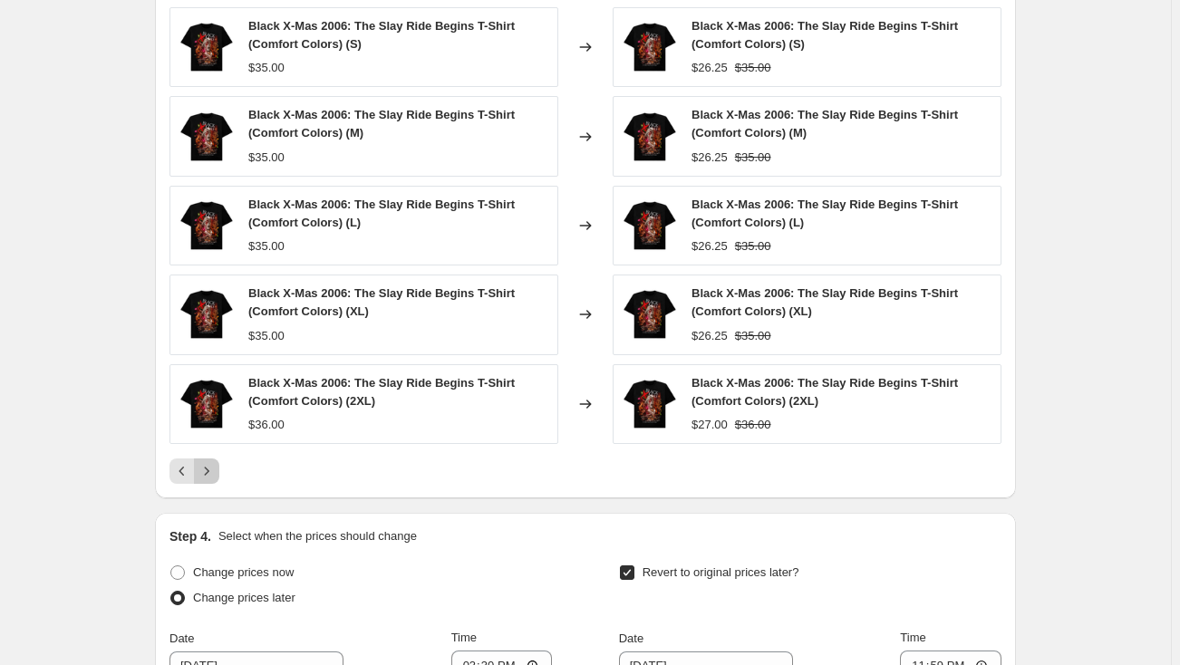
click at [208, 467] on icon "Next" at bounding box center [207, 471] width 18 height 18
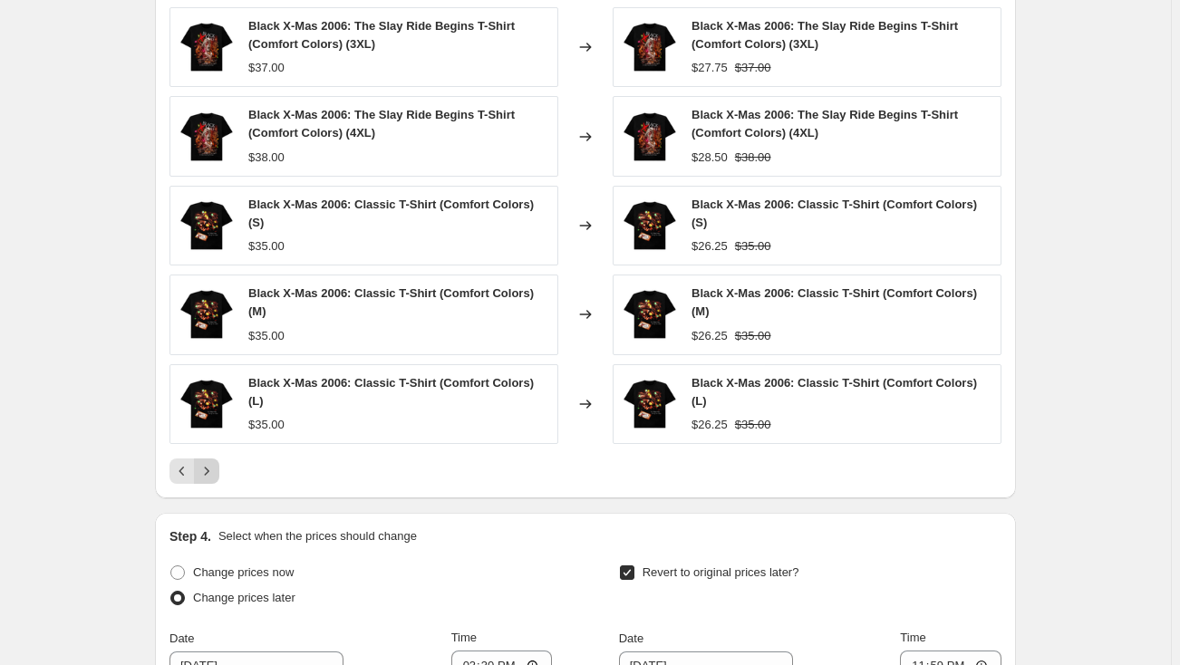
click at [209, 462] on icon "Next" at bounding box center [207, 471] width 18 height 18
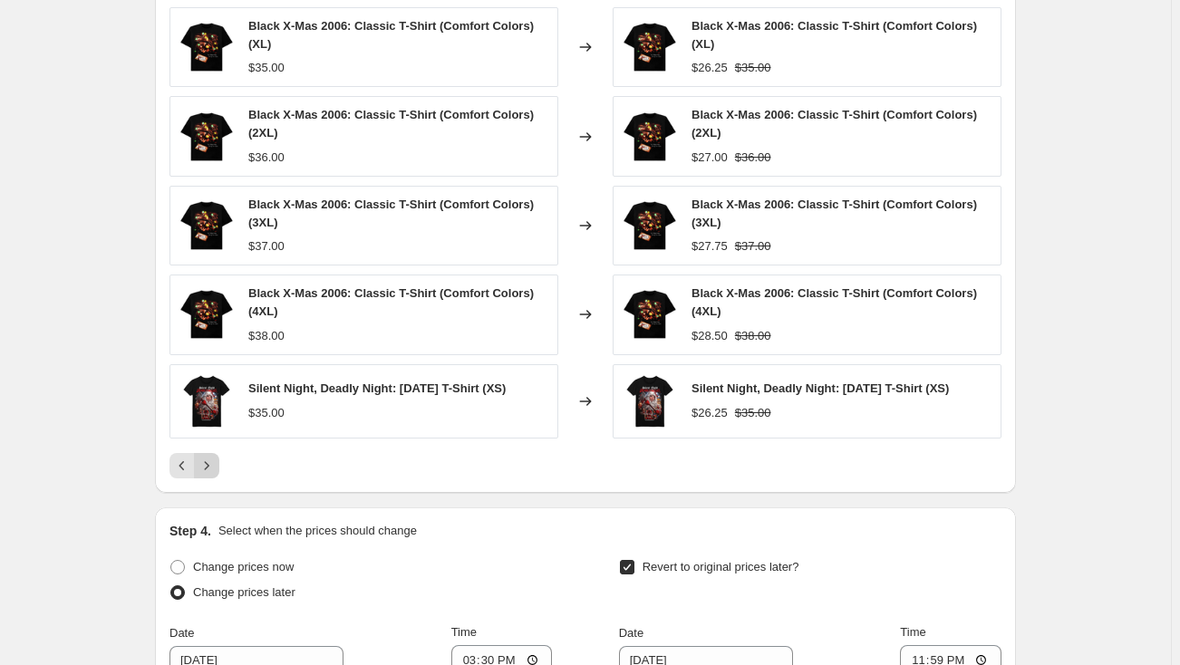
click at [216, 471] on icon "Next" at bounding box center [207, 466] width 18 height 18
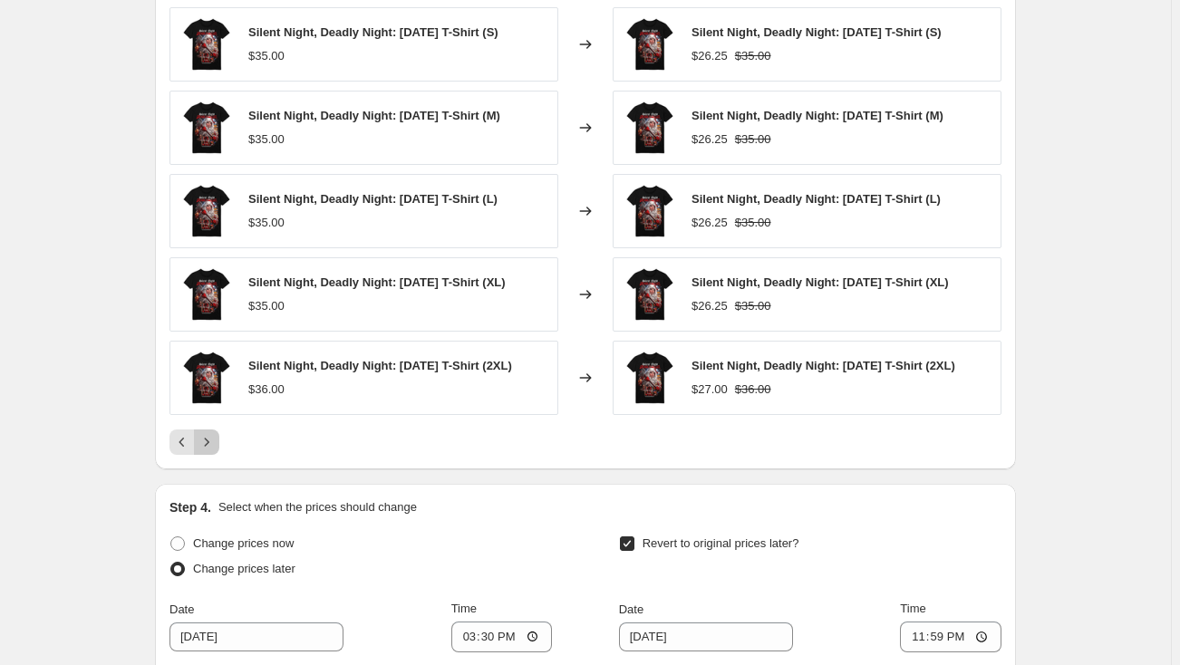
click at [216, 451] on icon "Next" at bounding box center [207, 442] width 18 height 18
click at [215, 451] on icon "Next" at bounding box center [207, 442] width 18 height 18
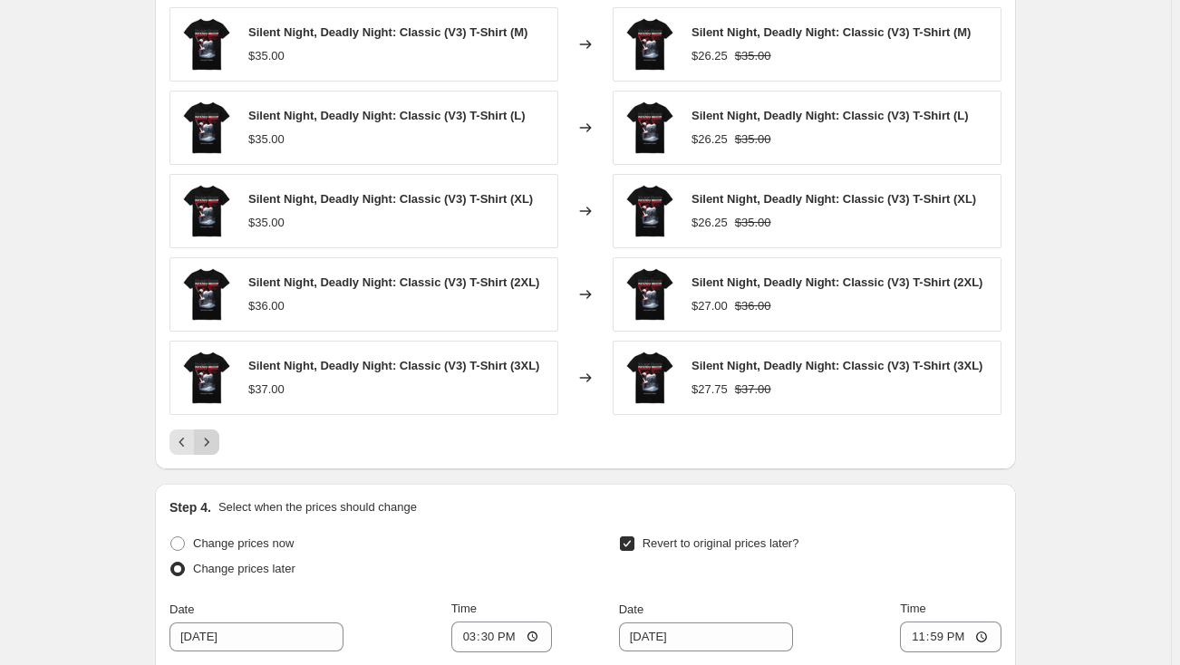
click at [213, 443] on icon "Next" at bounding box center [207, 442] width 18 height 18
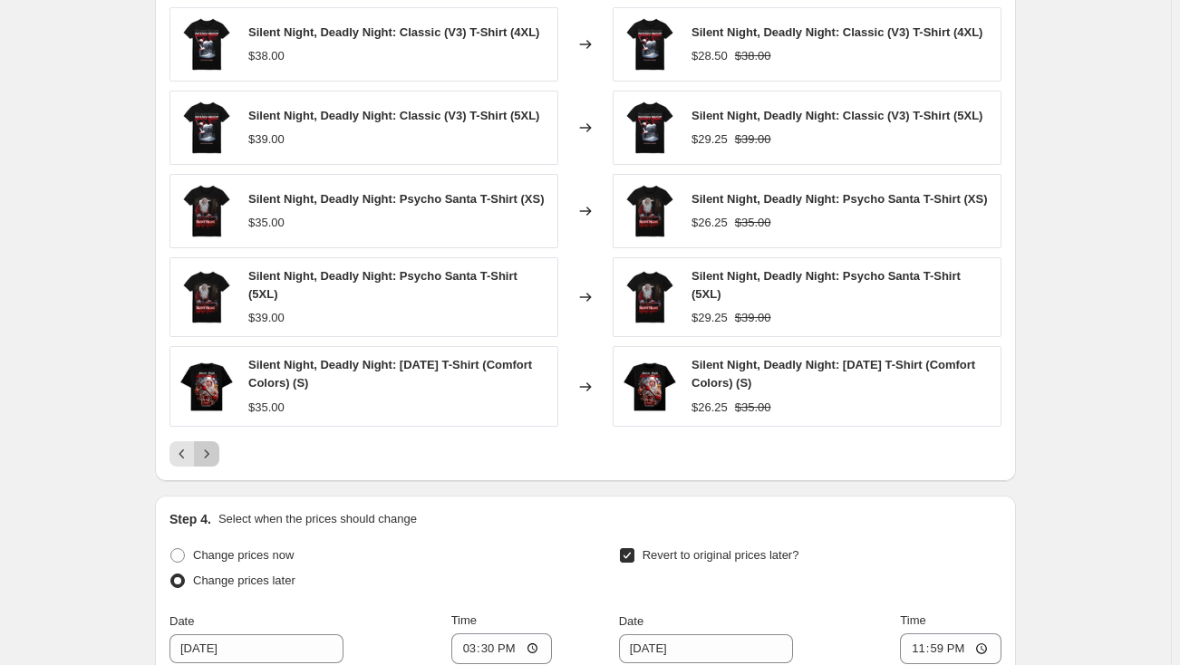
click at [209, 449] on icon "Next" at bounding box center [207, 453] width 5 height 8
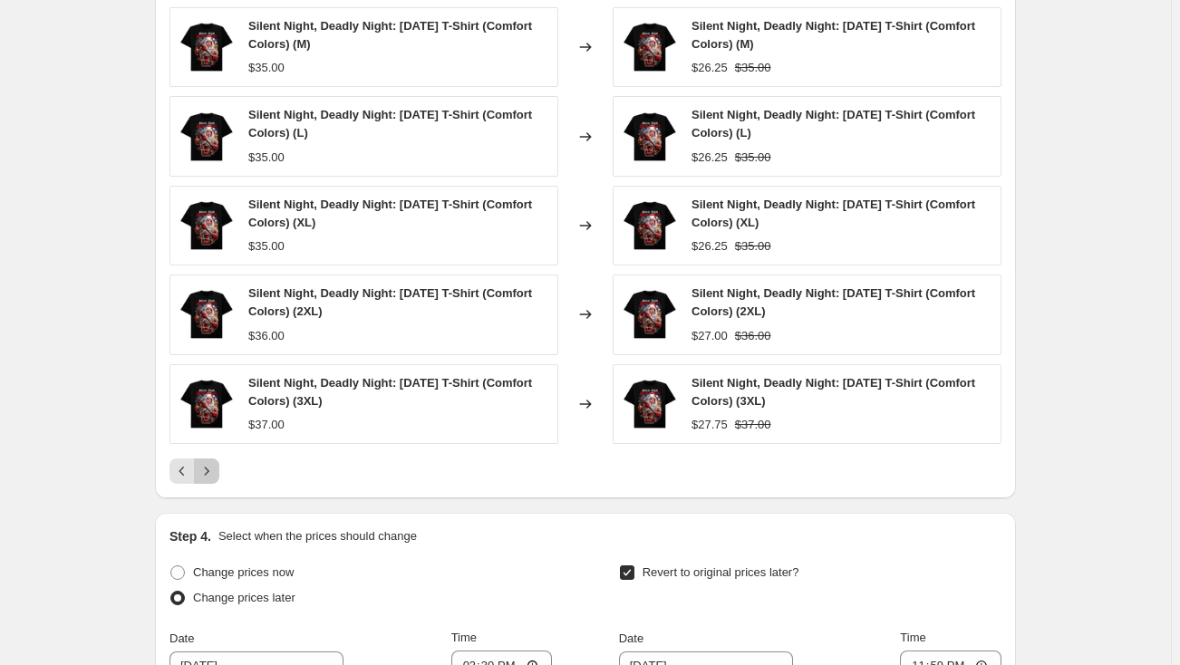
click at [213, 467] on icon "Next" at bounding box center [207, 471] width 18 height 18
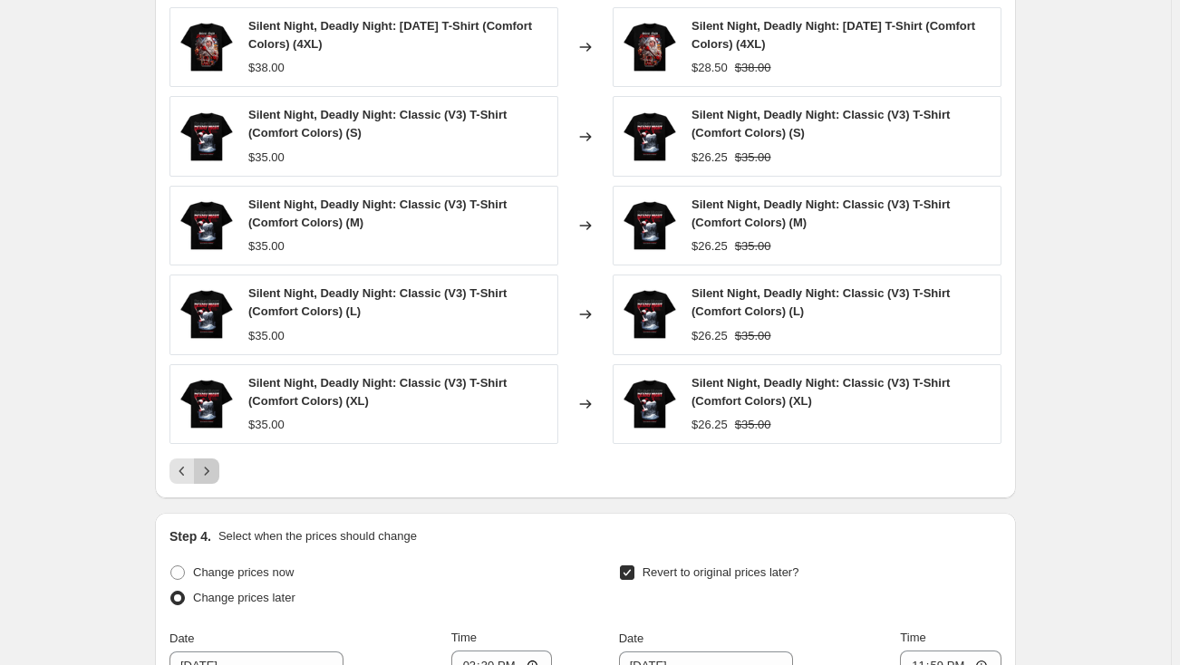
click at [213, 467] on icon "Next" at bounding box center [207, 471] width 18 height 18
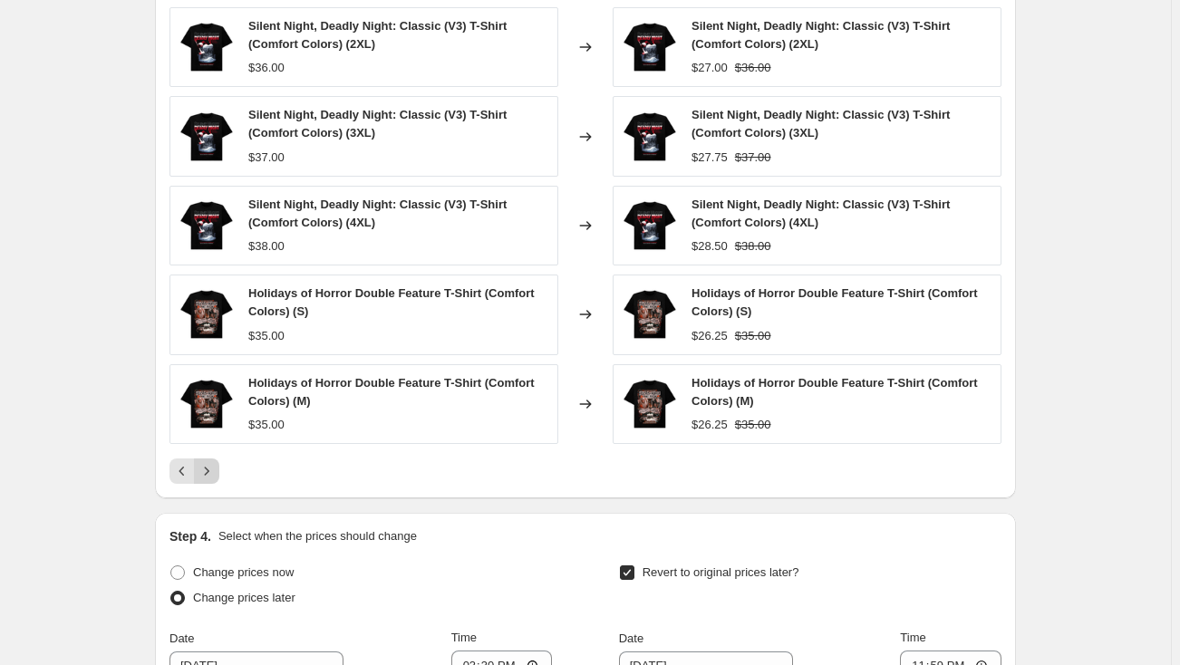
click at [213, 467] on icon "Next" at bounding box center [207, 471] width 18 height 18
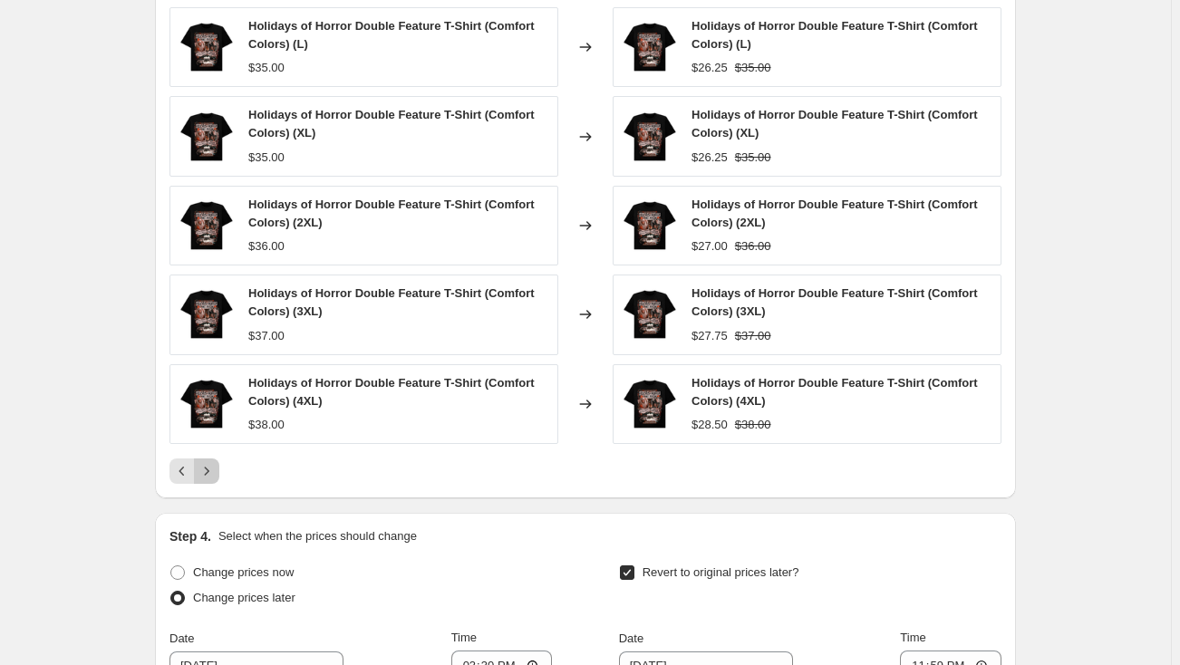
click at [213, 467] on icon "Next" at bounding box center [207, 471] width 18 height 18
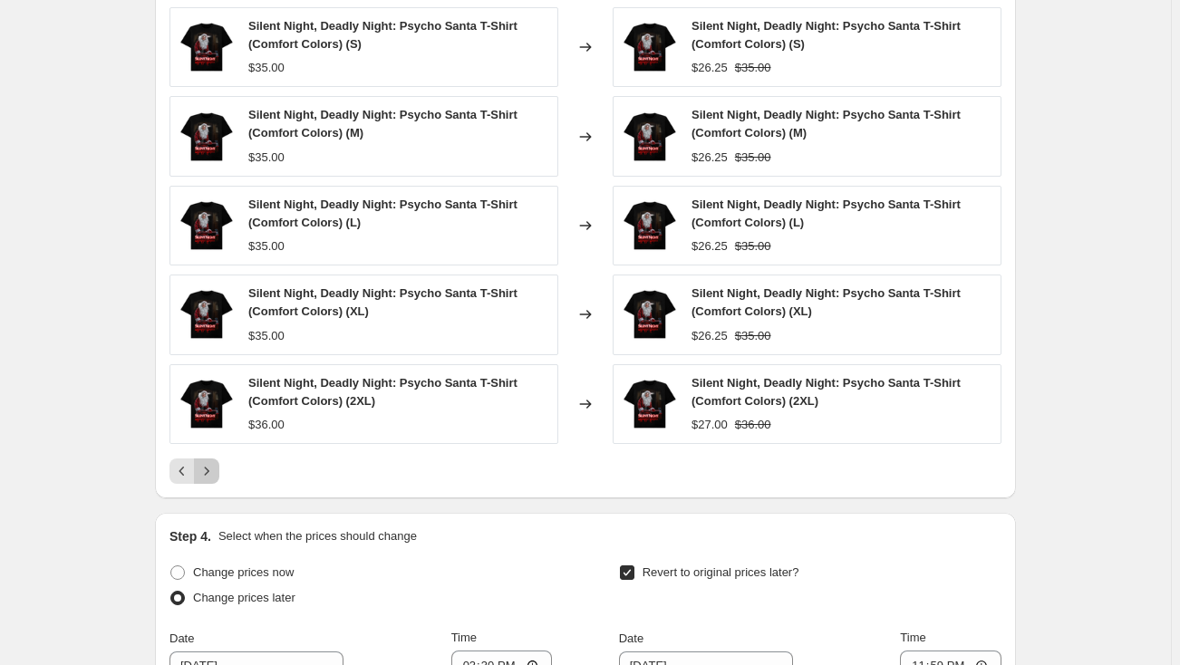
click at [213, 467] on icon "Next" at bounding box center [207, 471] width 18 height 18
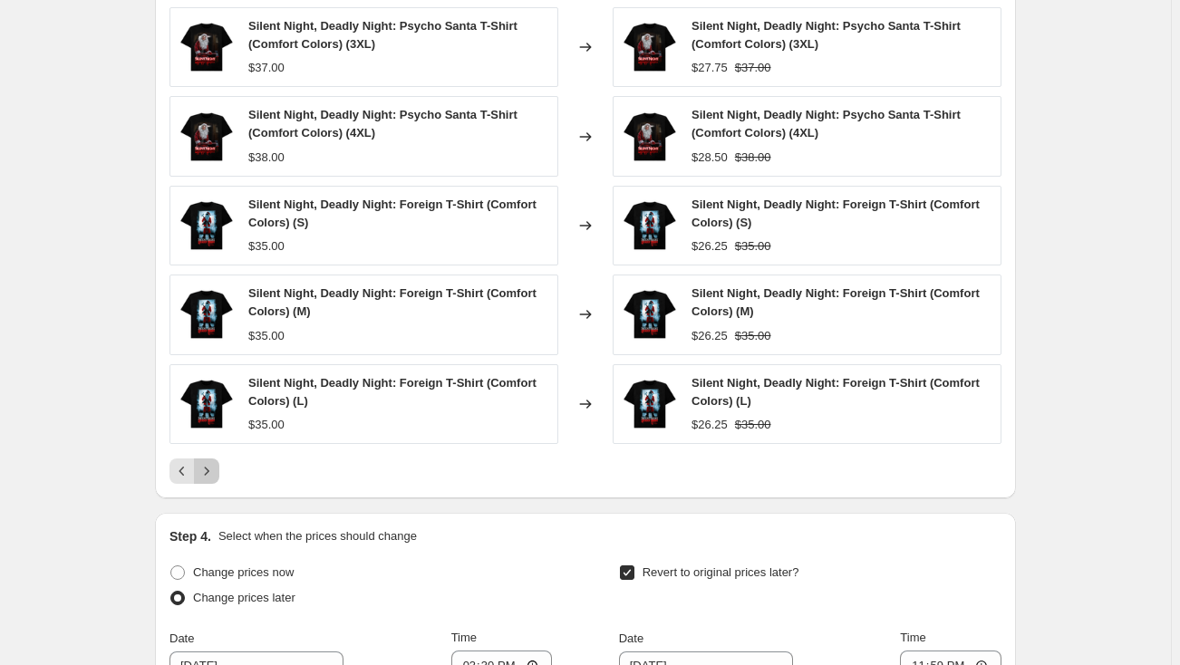
click at [213, 467] on icon "Next" at bounding box center [207, 471] width 18 height 18
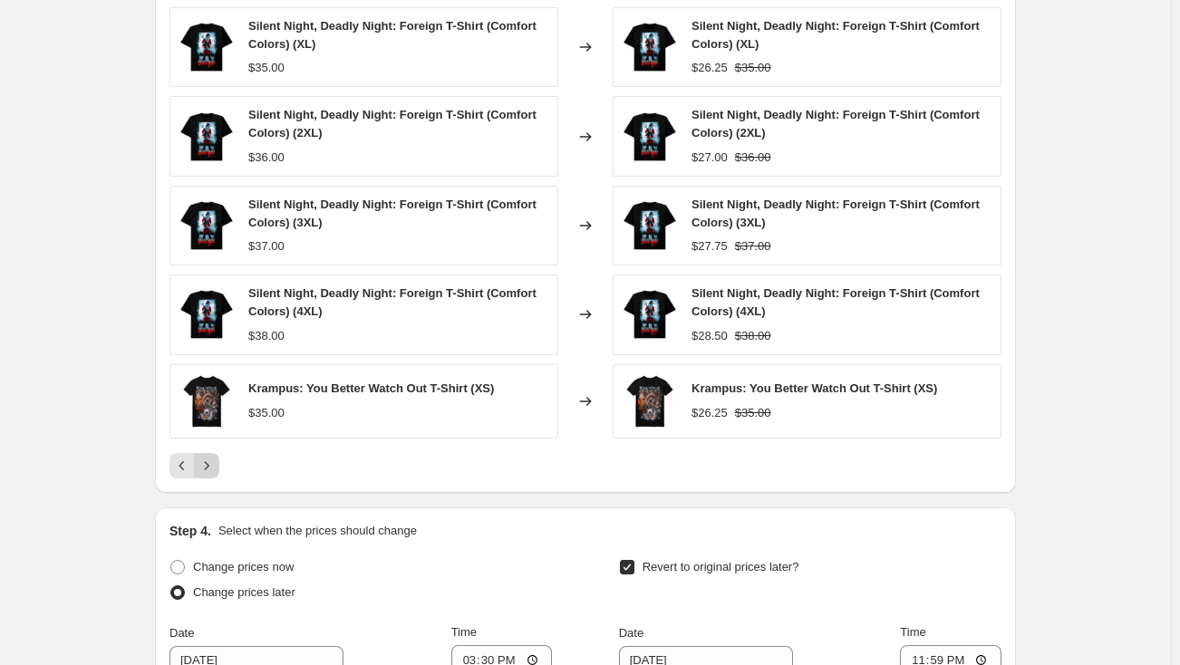
click at [215, 460] on icon "Next" at bounding box center [207, 466] width 18 height 18
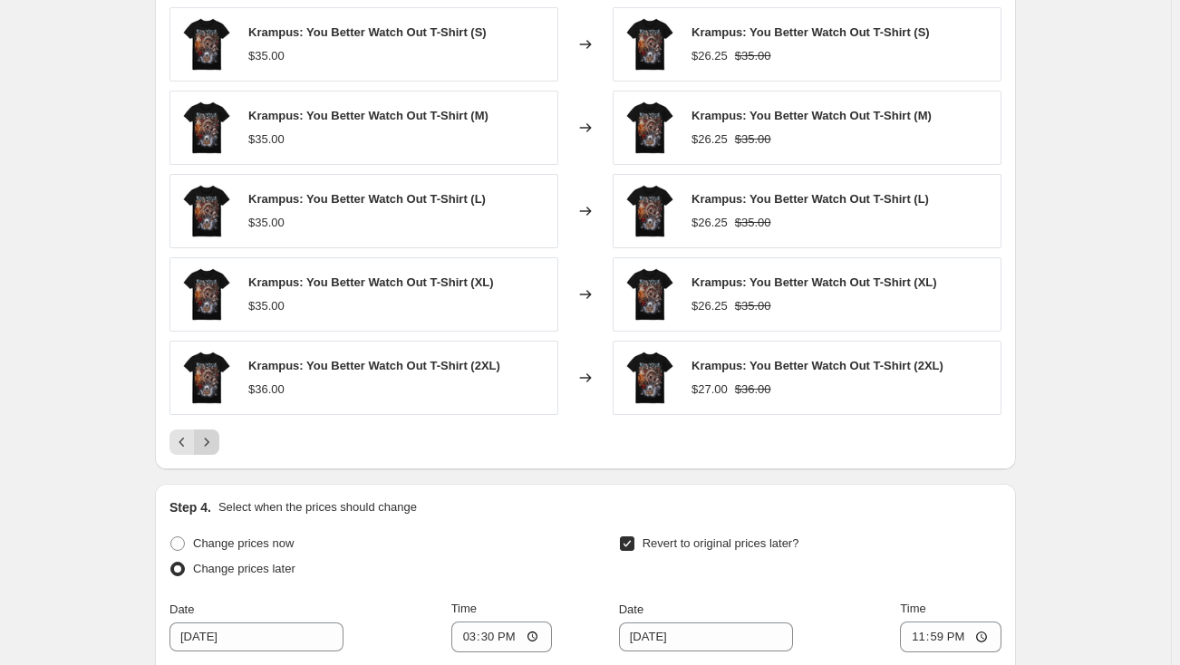
click at [215, 460] on div "PRICE CHANGE PREVIEW Over 250 product variants would be affected by this price …" at bounding box center [585, 207] width 861 height 525
click at [216, 438] on icon "Next" at bounding box center [207, 442] width 18 height 18
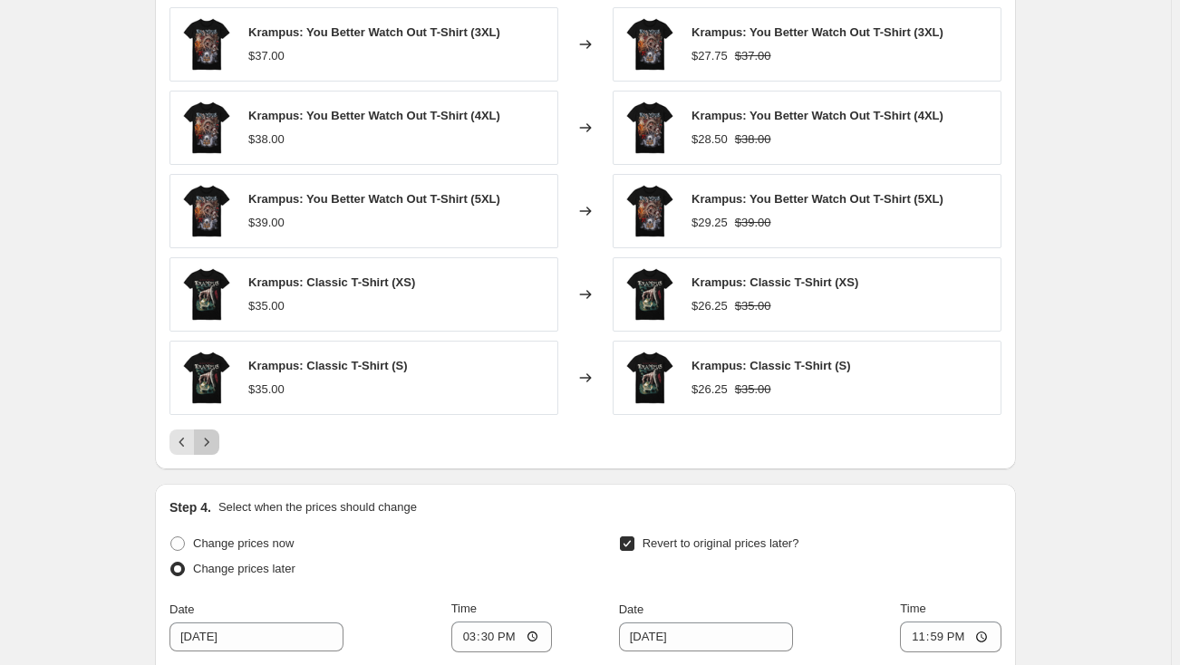
click at [216, 438] on icon "Next" at bounding box center [207, 442] width 18 height 18
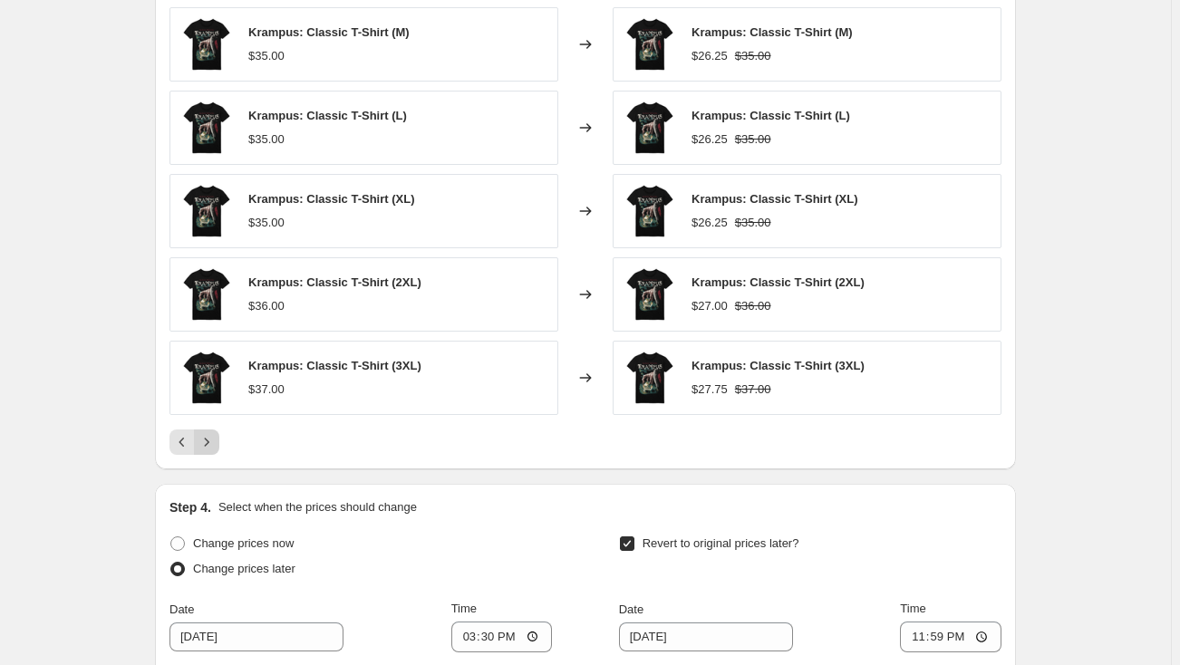
click at [216, 438] on icon "Next" at bounding box center [207, 442] width 18 height 18
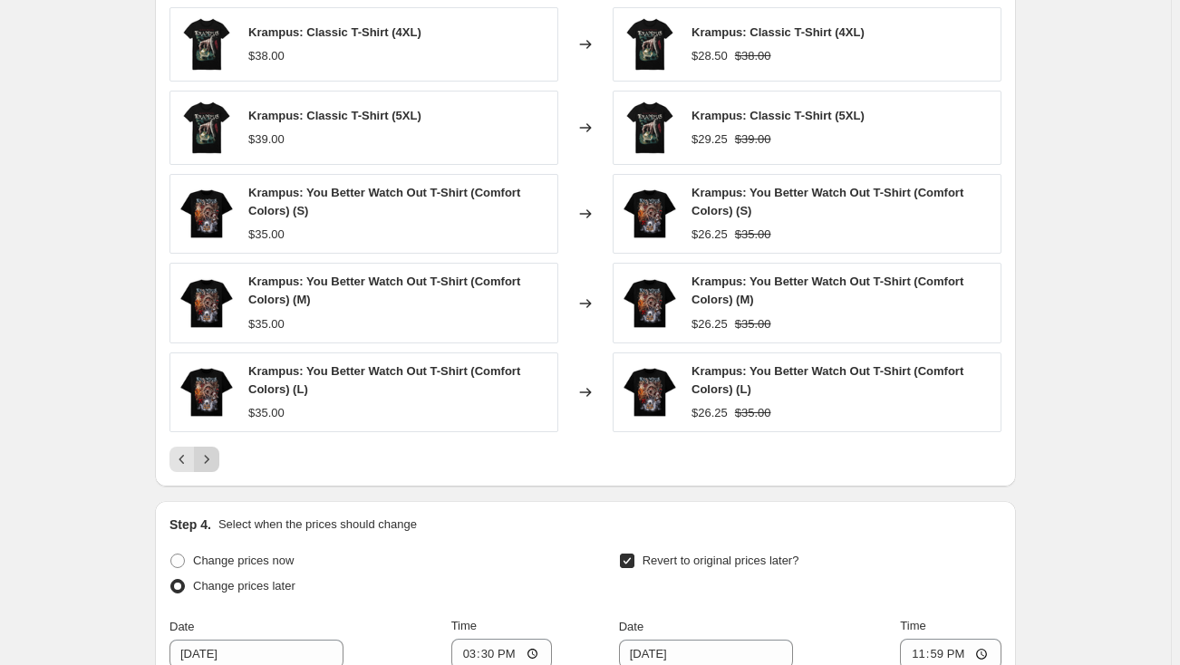
click at [216, 438] on div "Krampus: Classic T-Shirt (4XL) $38.00 Changed to Krampus: Classic T-Shirt (4XL)…" at bounding box center [585, 239] width 832 height 465
click at [215, 456] on icon "Next" at bounding box center [207, 459] width 18 height 18
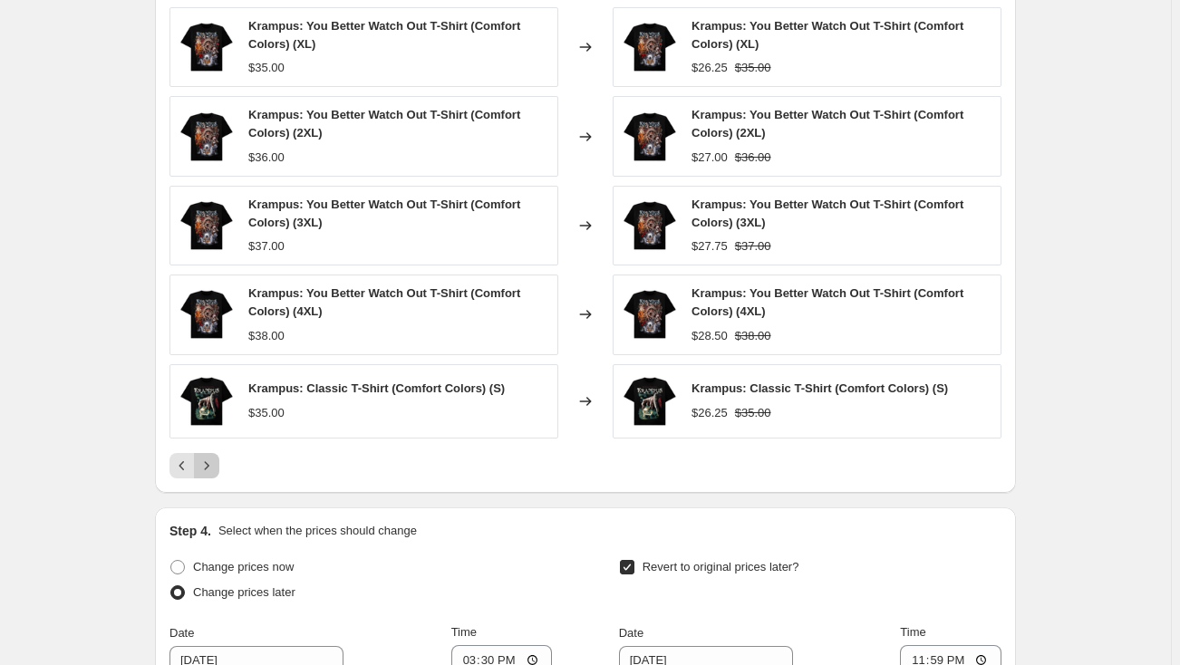
click at [211, 461] on icon "Next" at bounding box center [207, 466] width 18 height 18
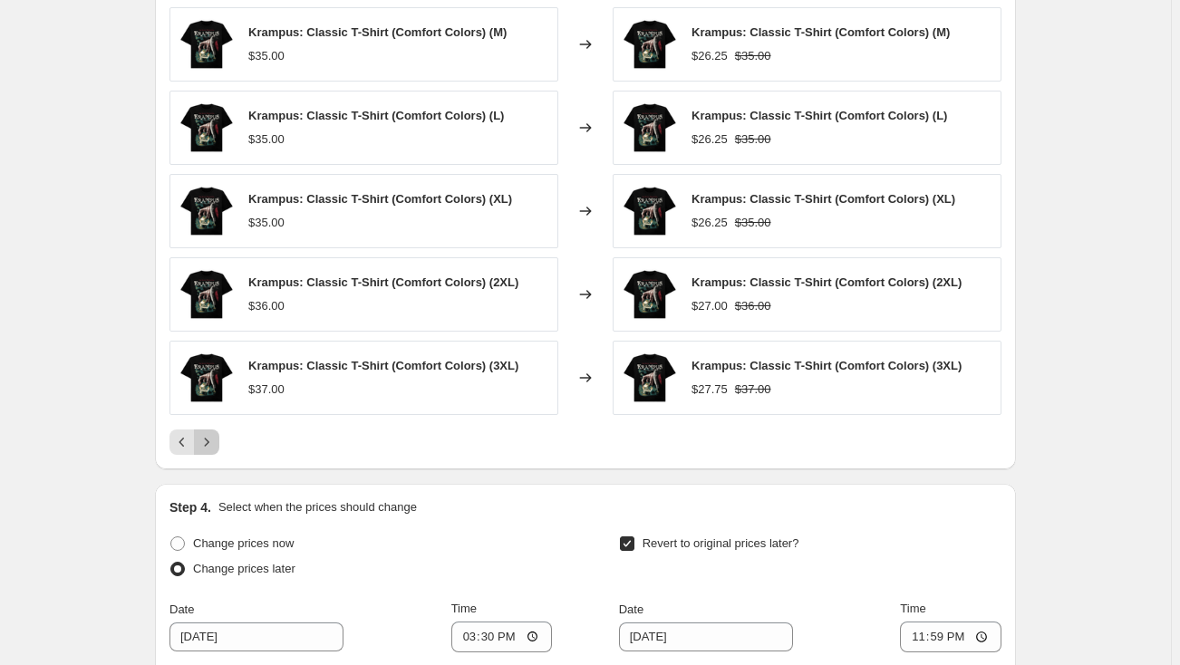
click at [212, 437] on icon "Next" at bounding box center [207, 442] width 18 height 18
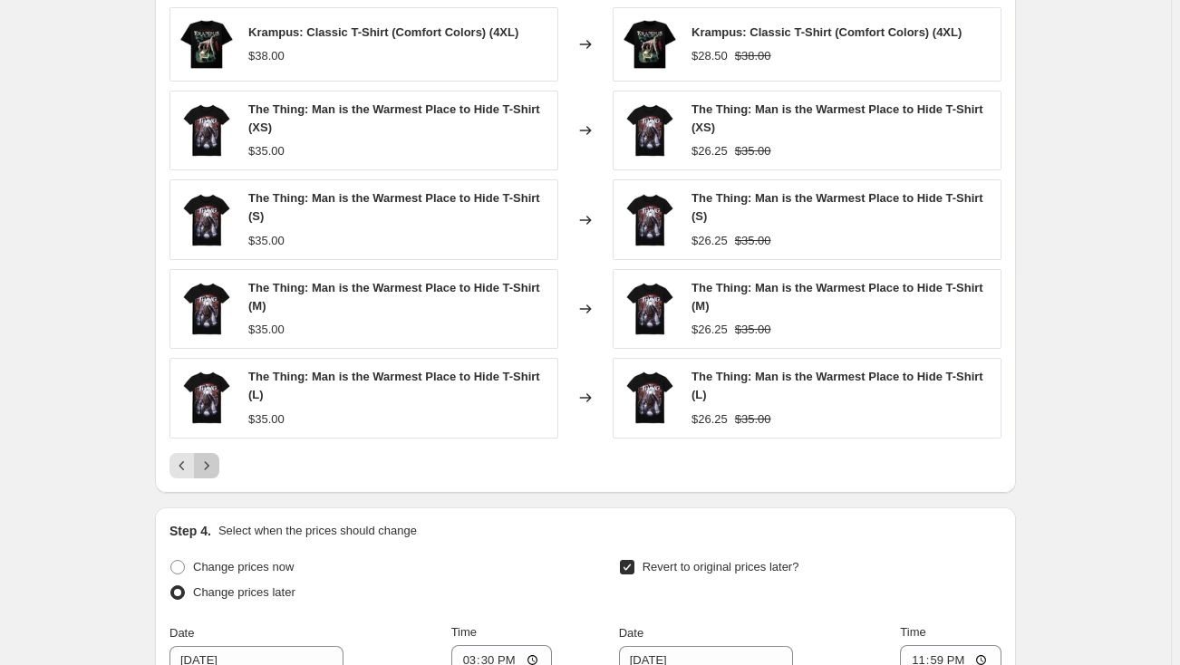
click at [213, 458] on icon "Next" at bounding box center [207, 466] width 18 height 18
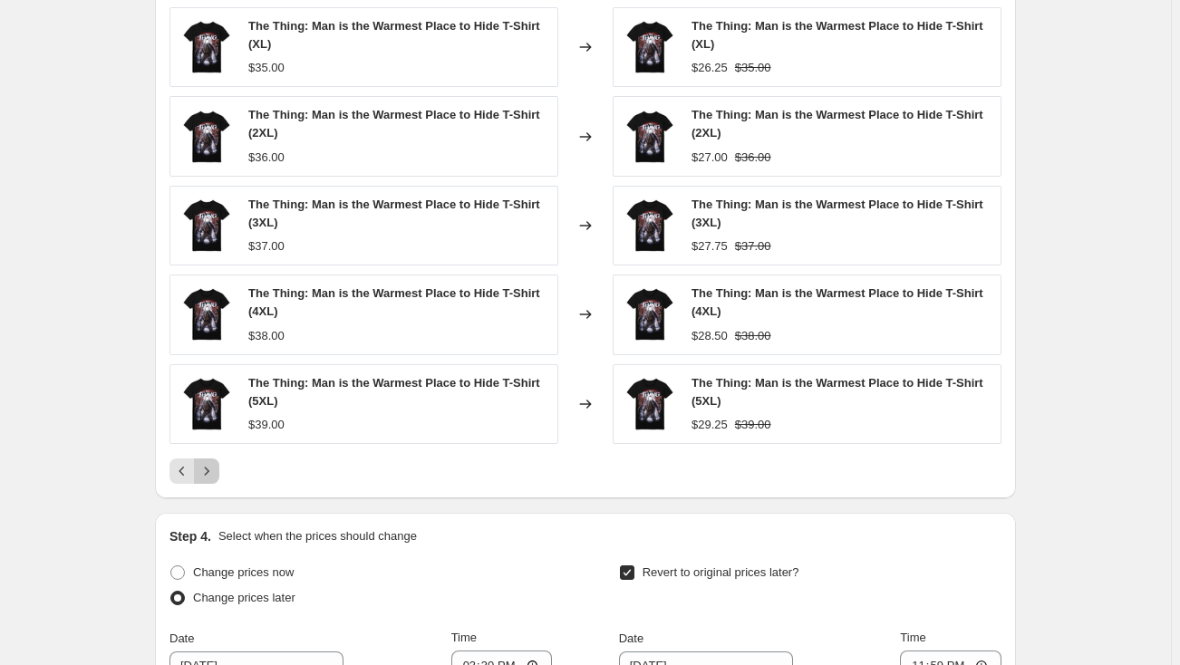
click at [213, 458] on button "Next" at bounding box center [206, 470] width 25 height 25
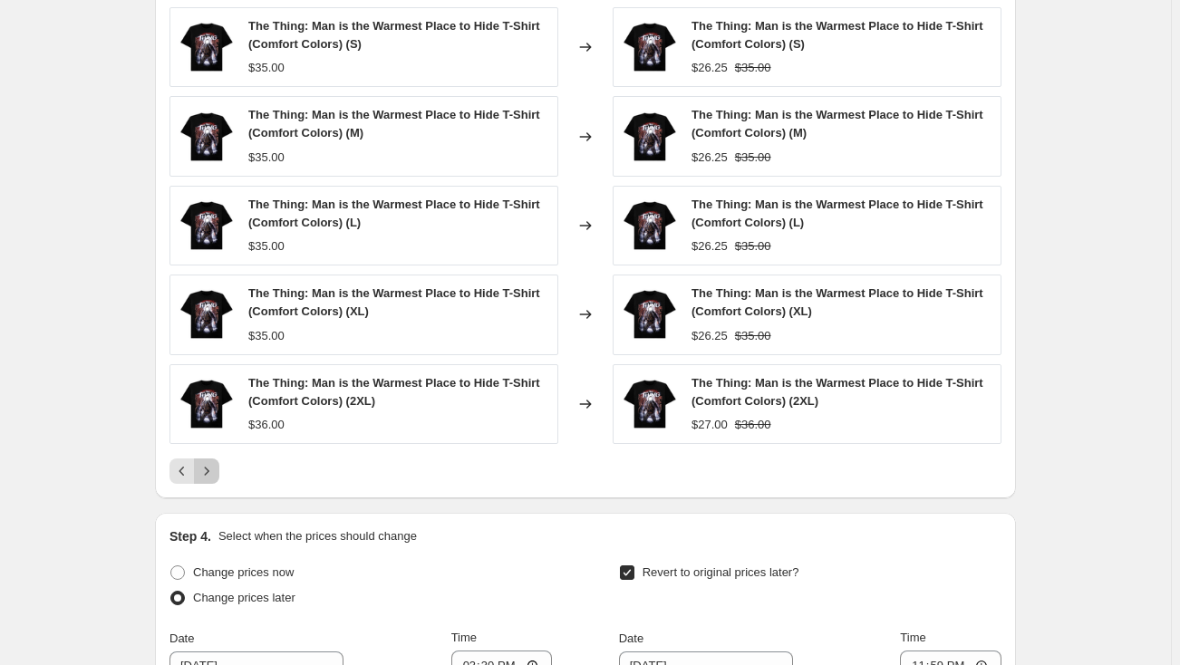
click at [213, 458] on button "Next" at bounding box center [206, 470] width 25 height 25
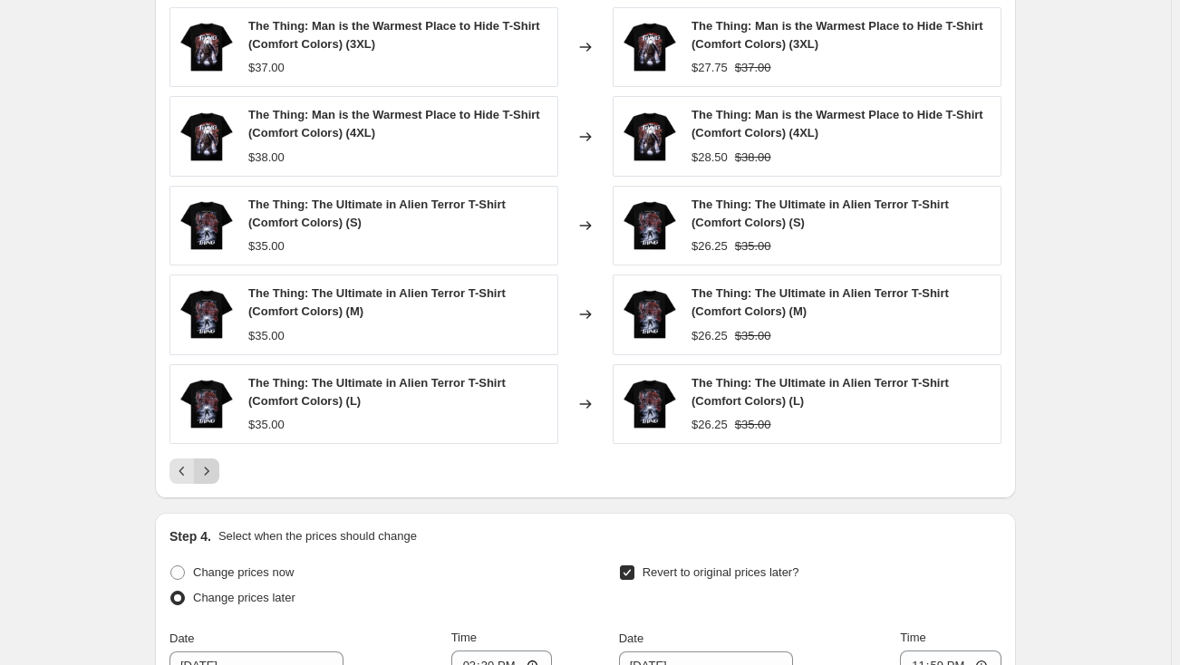
click at [209, 467] on icon "Next" at bounding box center [207, 471] width 18 height 18
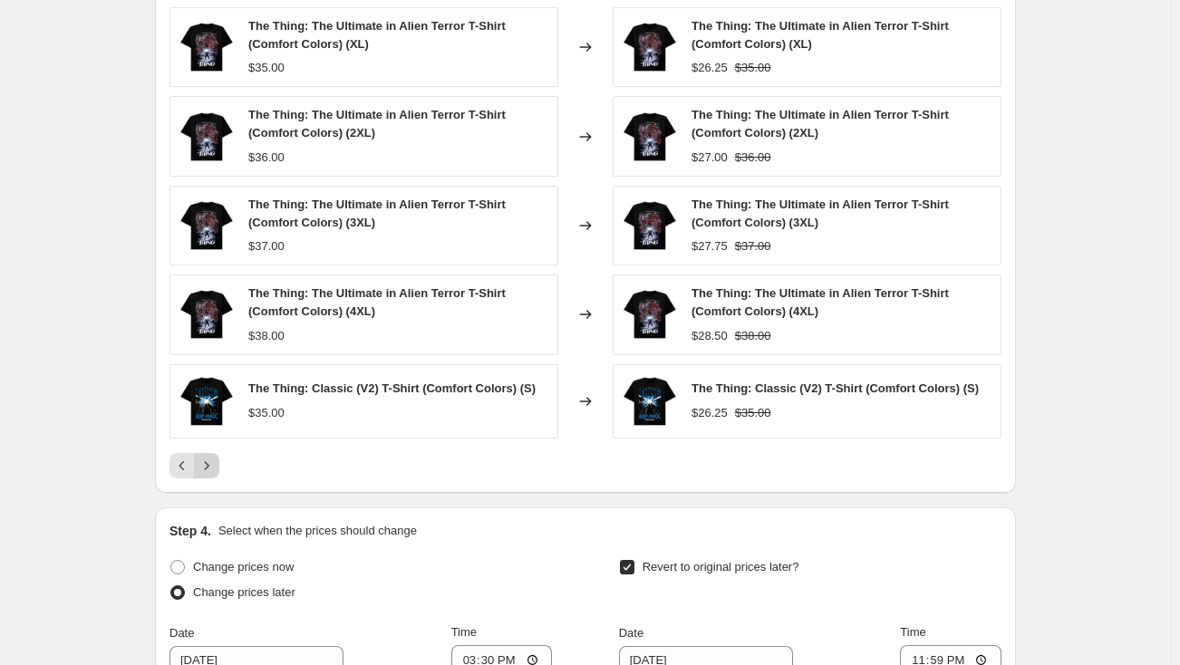
click at [209, 467] on icon "Next" at bounding box center [207, 466] width 18 height 18
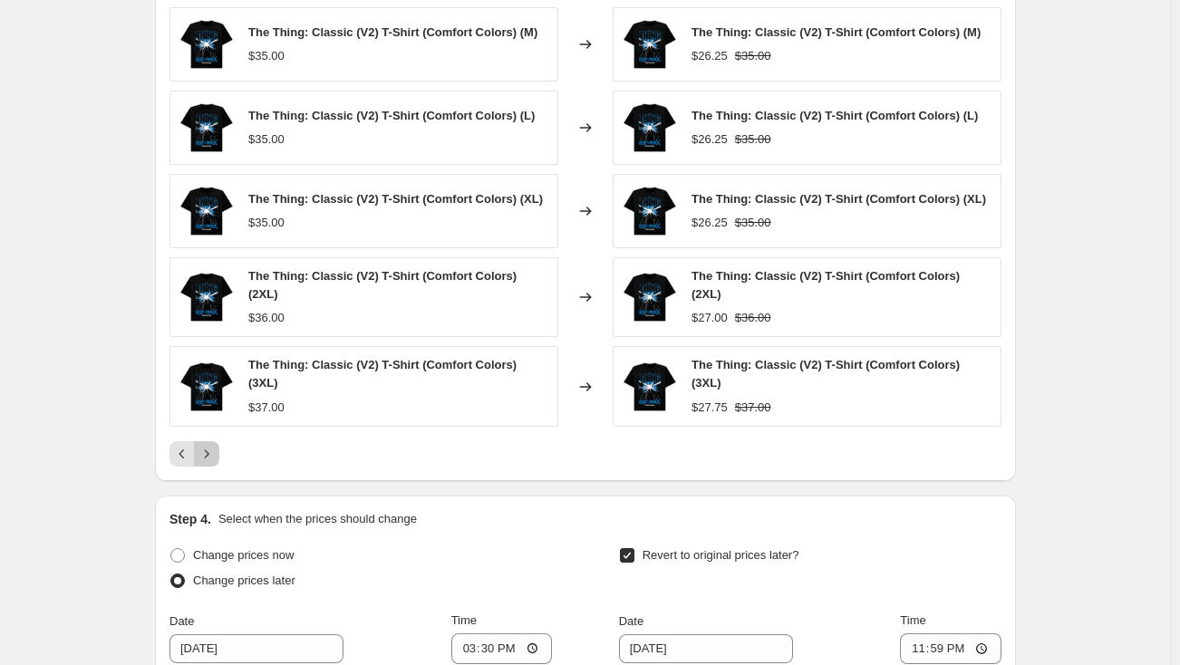
click at [201, 445] on icon "Next" at bounding box center [207, 454] width 18 height 18
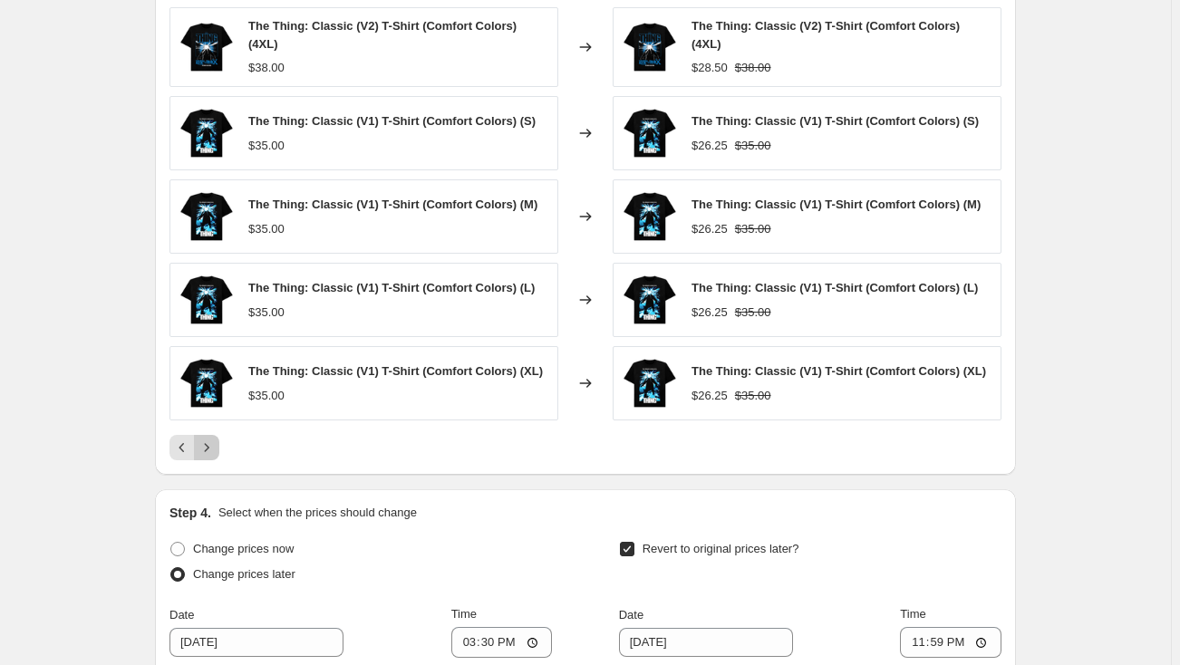
click at [215, 439] on icon "Next" at bounding box center [207, 448] width 18 height 18
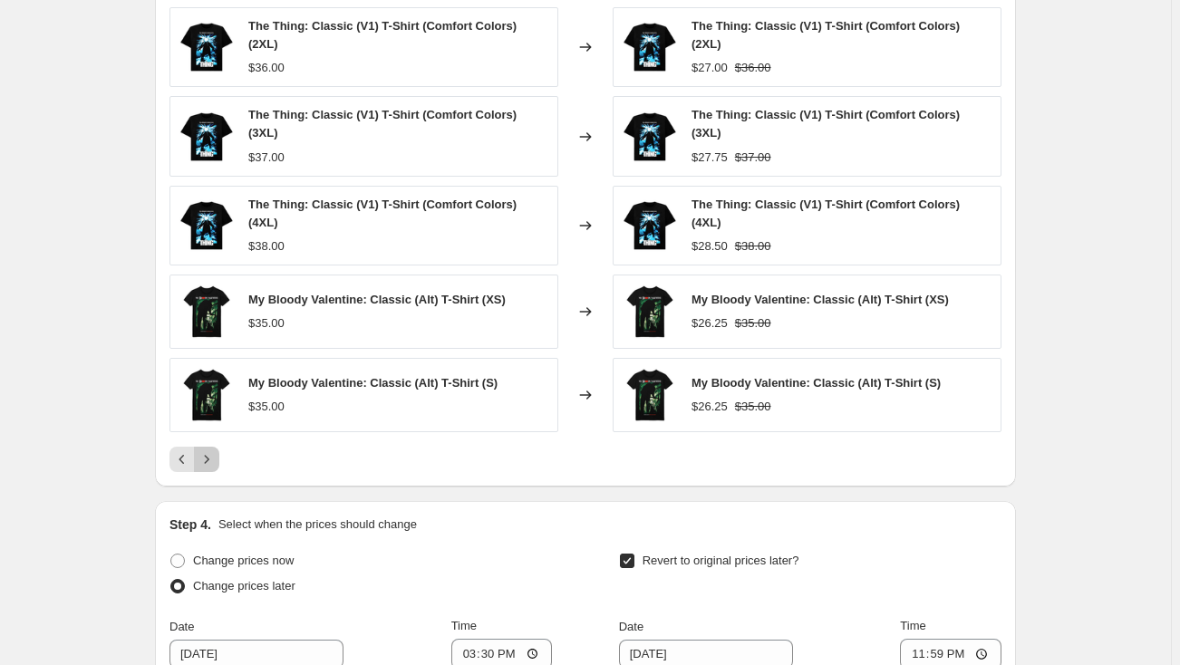
click at [215, 450] on icon "Next" at bounding box center [207, 459] width 18 height 18
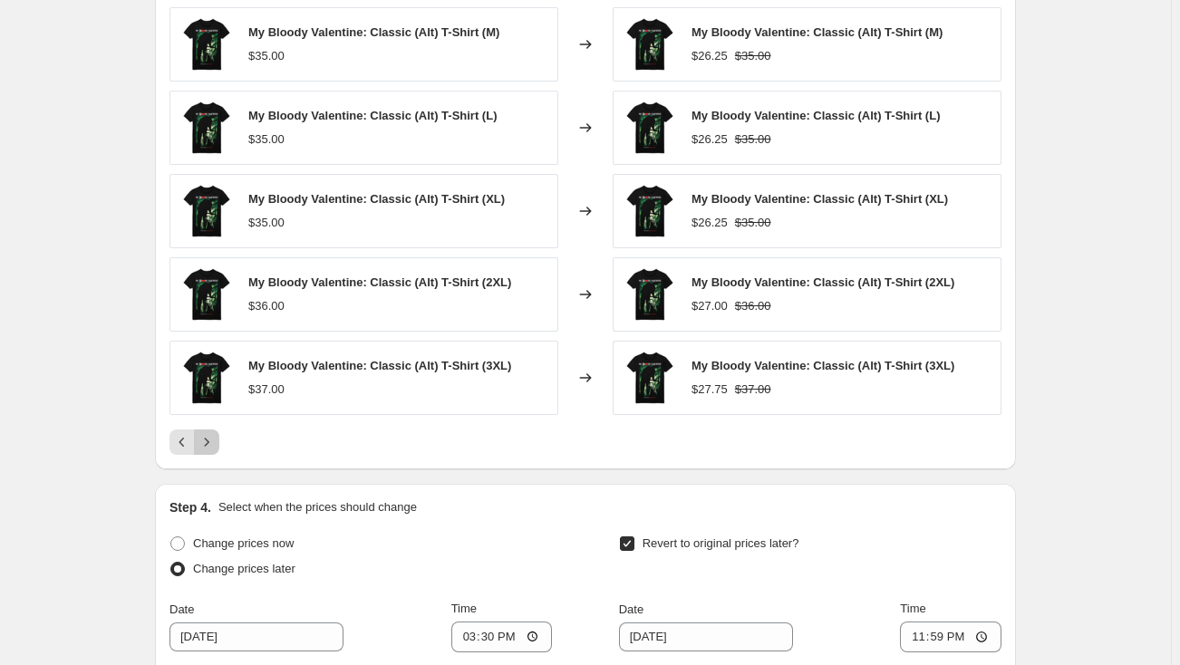
click at [215, 439] on icon "Next" at bounding box center [207, 442] width 18 height 18
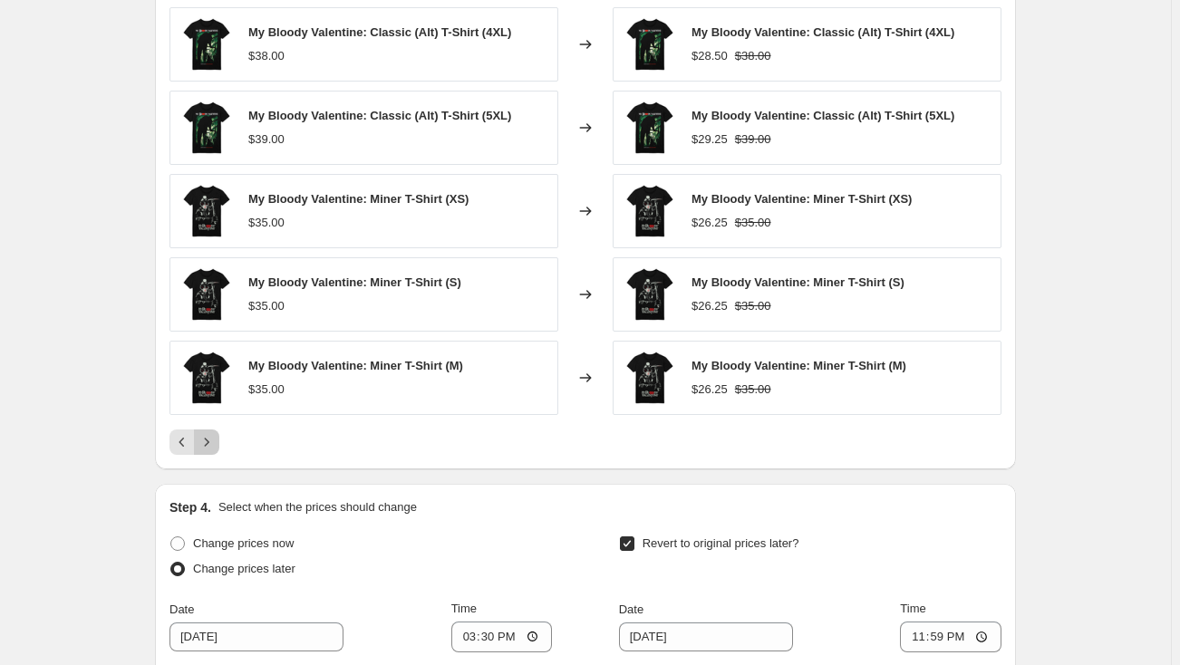
click at [215, 439] on icon "Next" at bounding box center [207, 442] width 18 height 18
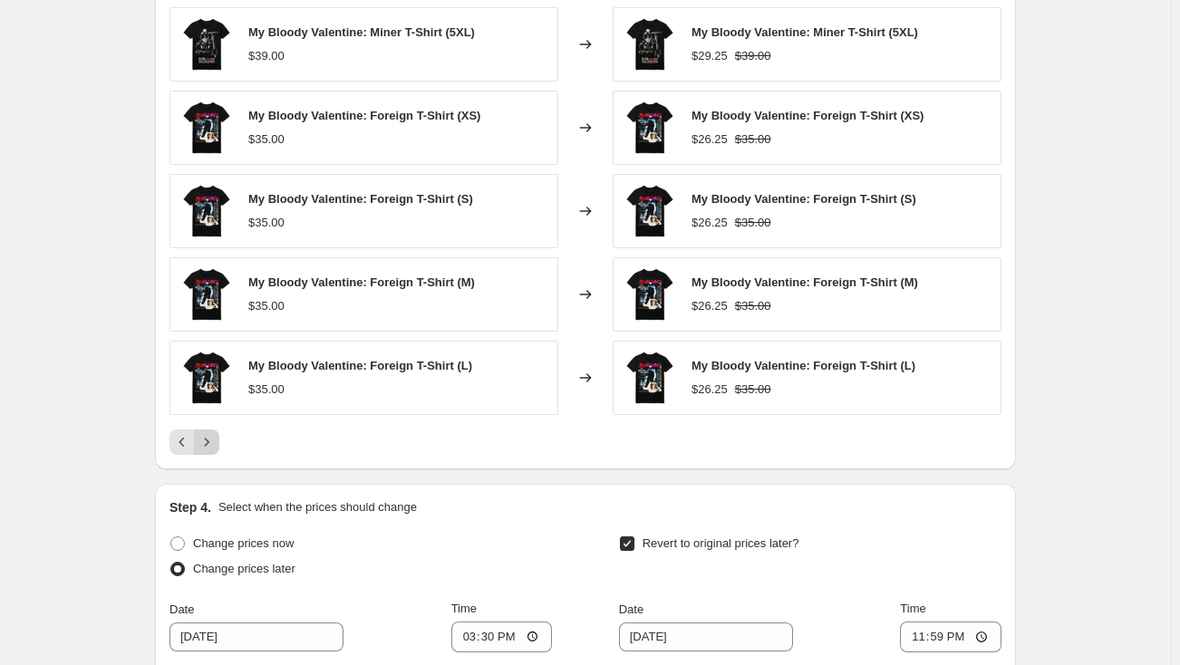
click at [215, 439] on icon "Next" at bounding box center [207, 442] width 18 height 18
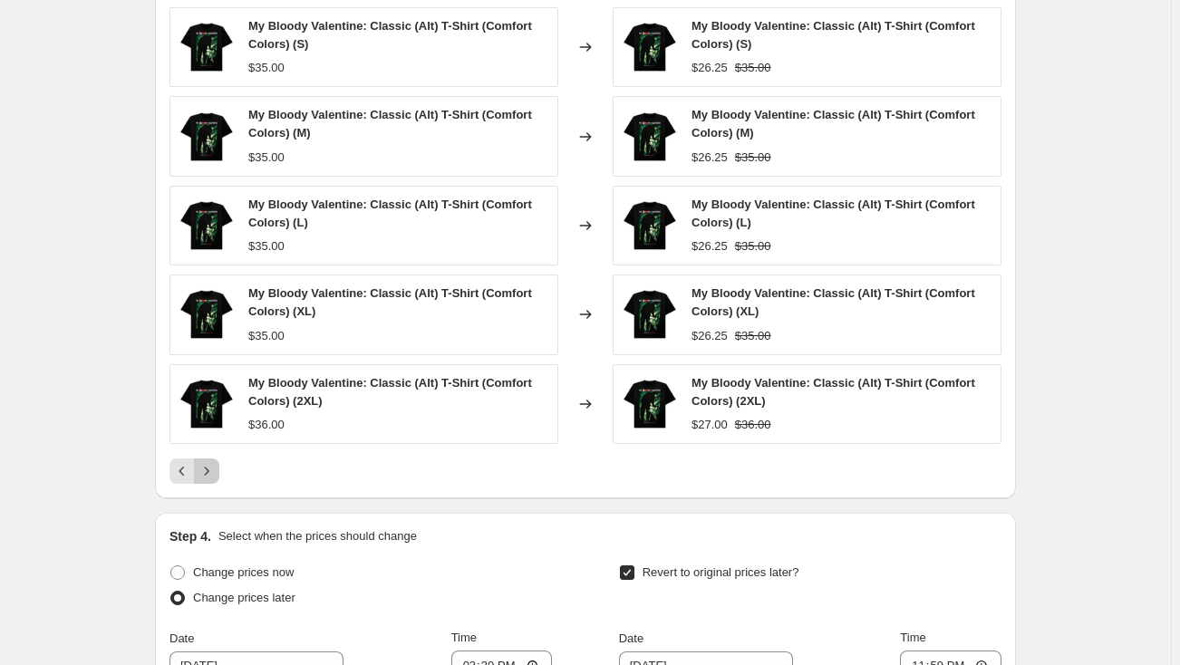
click at [214, 467] on icon "Next" at bounding box center [207, 471] width 18 height 18
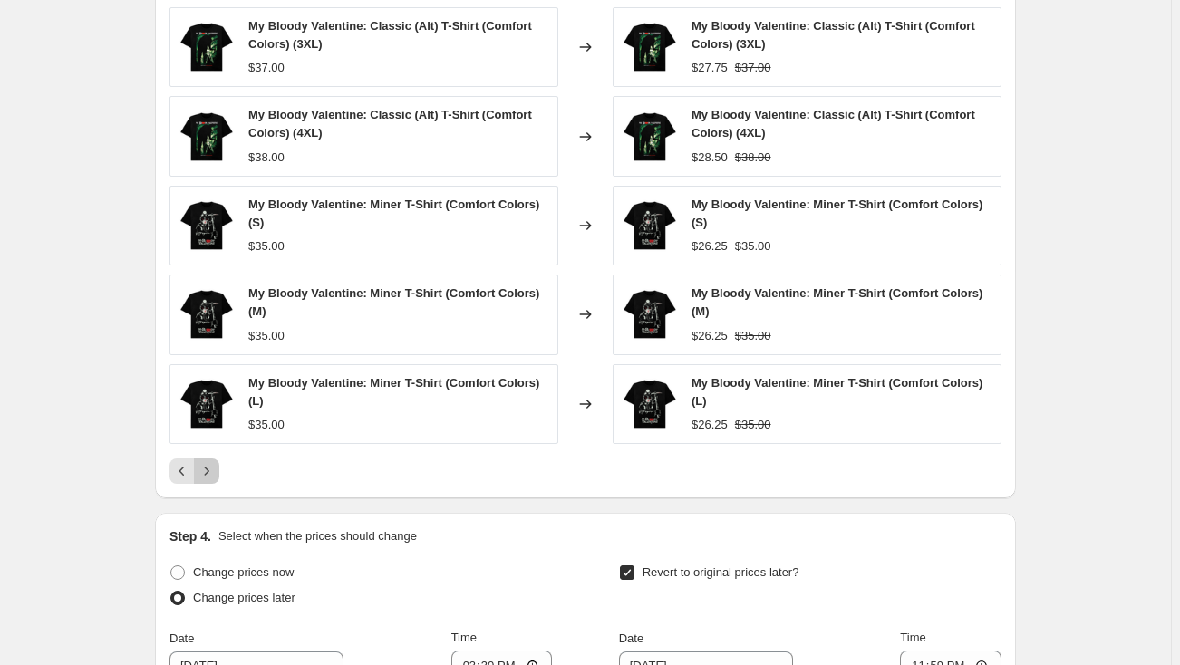
click at [208, 458] on button "Next" at bounding box center [206, 470] width 25 height 25
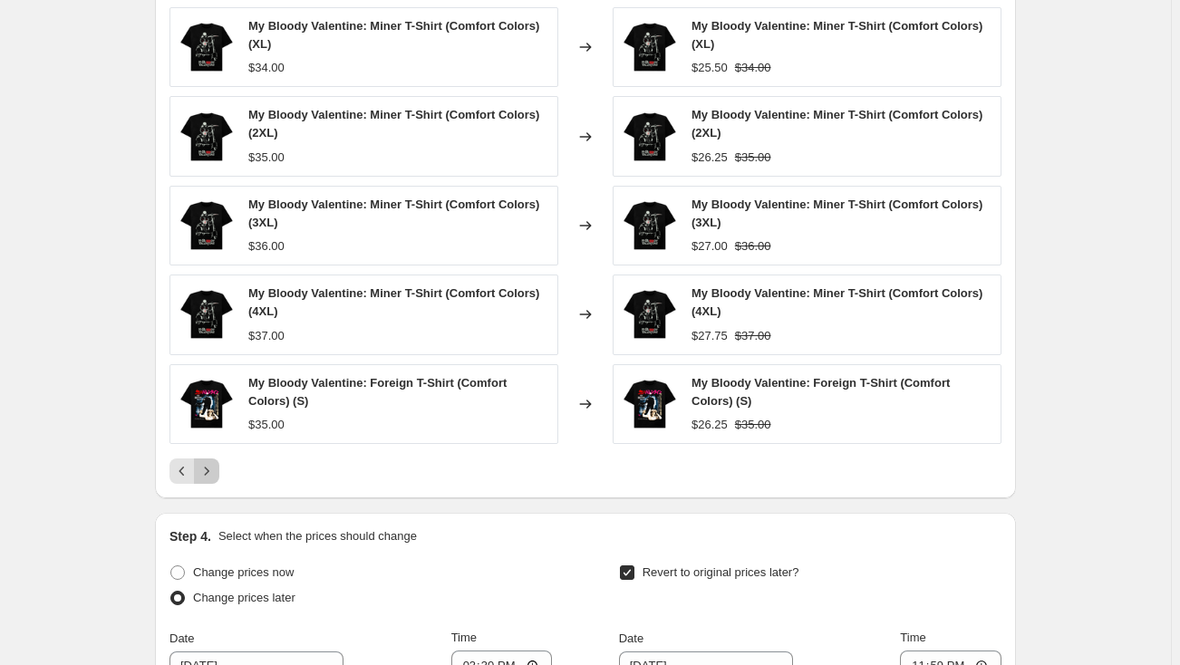
click at [210, 470] on icon "Next" at bounding box center [207, 471] width 18 height 18
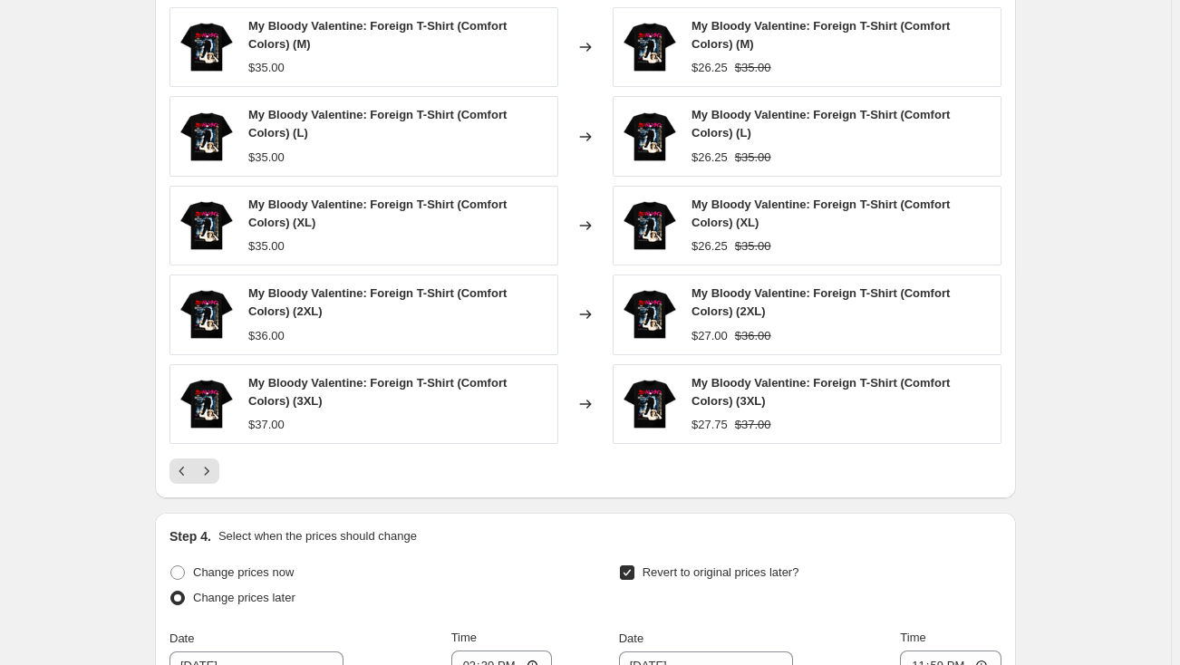
click at [210, 470] on icon "Next" at bounding box center [207, 471] width 18 height 18
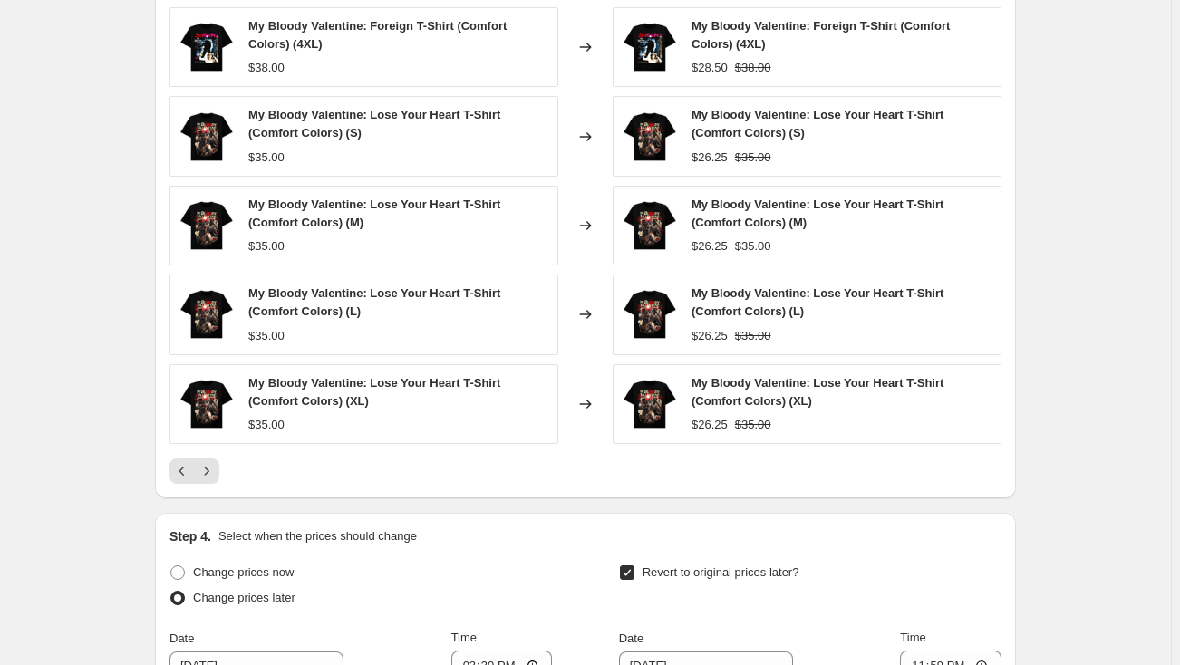
click at [210, 470] on icon "Next" at bounding box center [207, 471] width 18 height 18
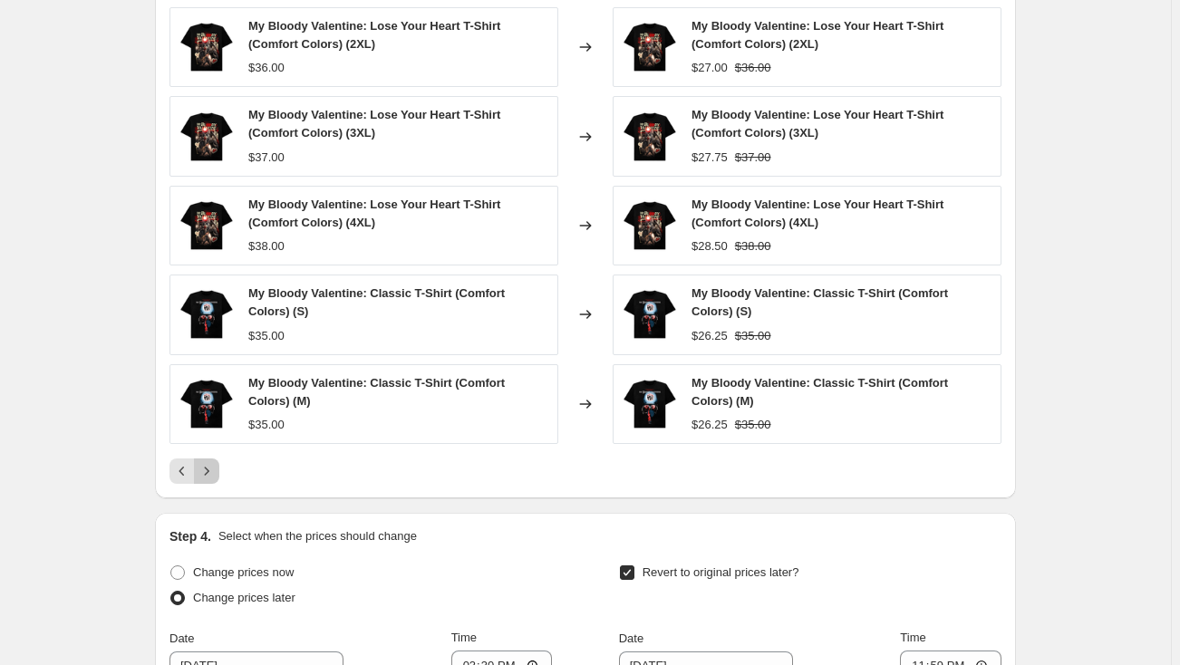
click at [211, 473] on icon "Next" at bounding box center [207, 471] width 18 height 18
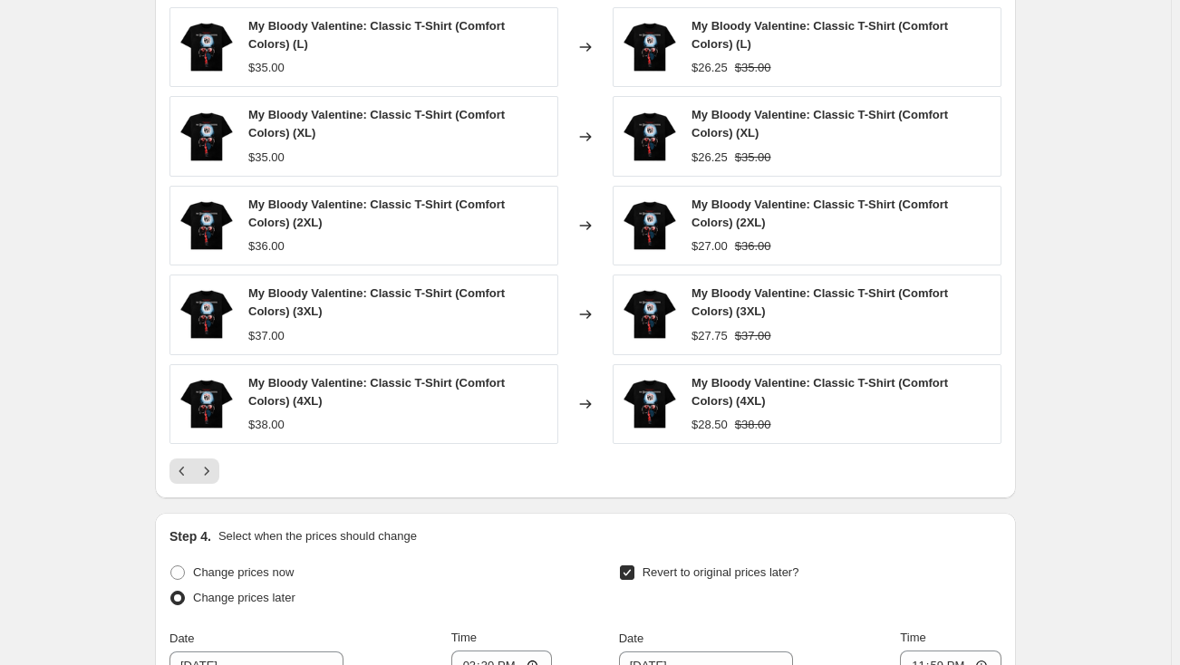
click at [213, 470] on icon "Next" at bounding box center [207, 471] width 18 height 18
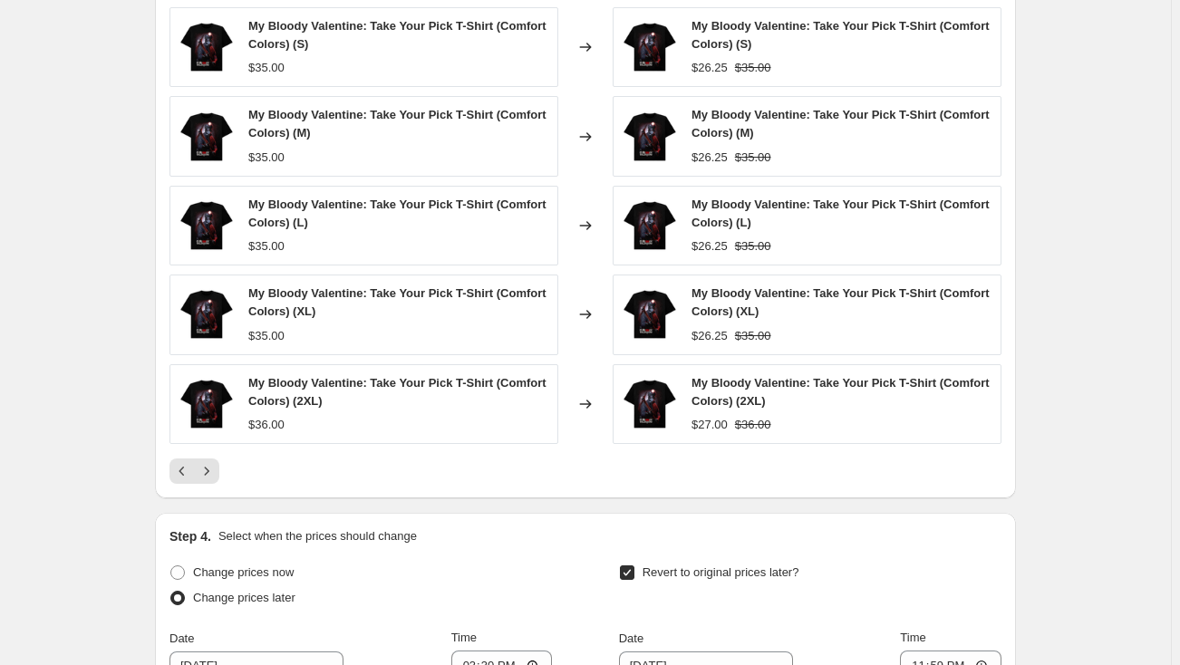
click at [213, 470] on icon "Next" at bounding box center [207, 471] width 18 height 18
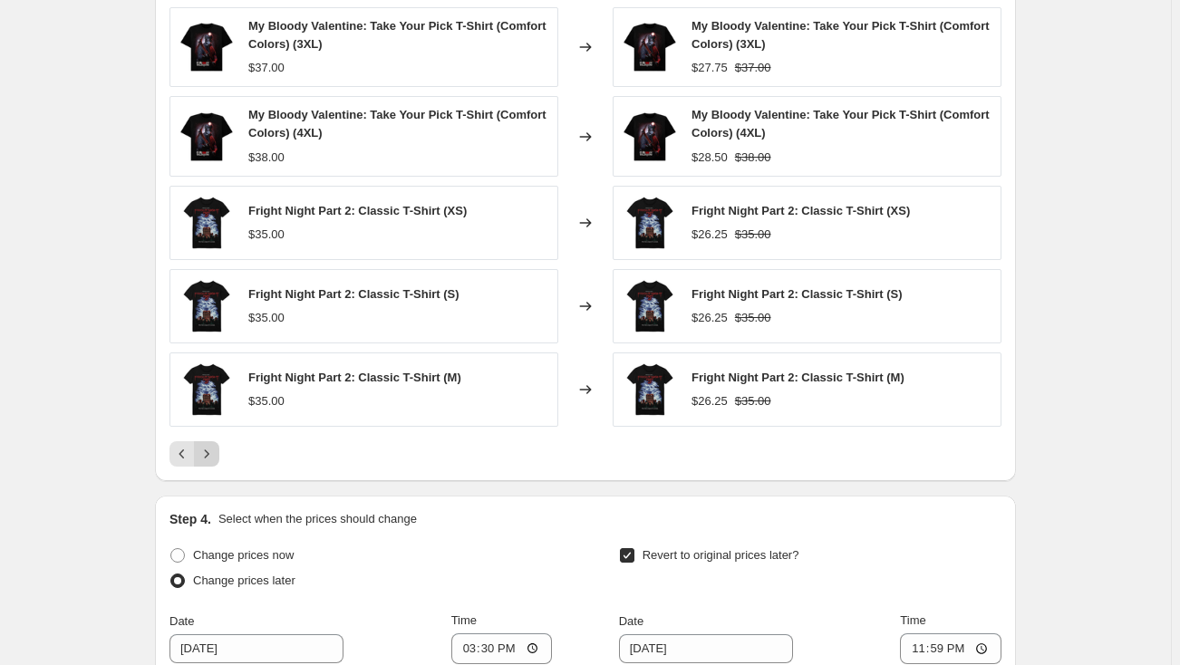
click at [211, 449] on icon "Next" at bounding box center [207, 454] width 18 height 18
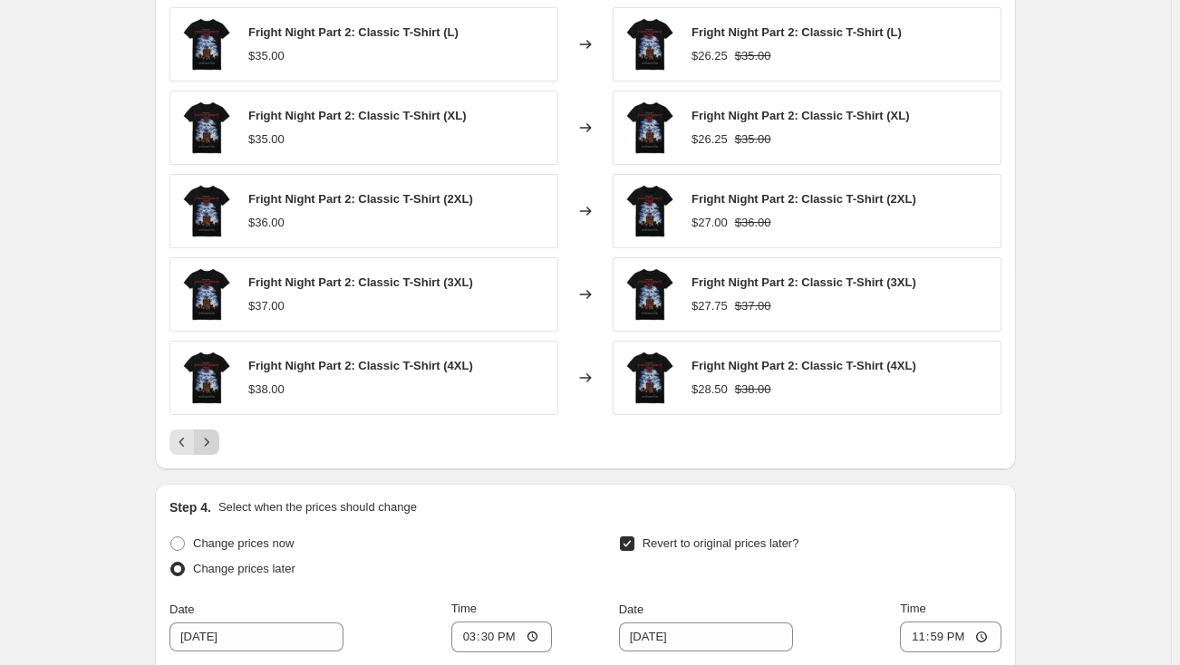
click at [211, 449] on button "Next" at bounding box center [206, 441] width 25 height 25
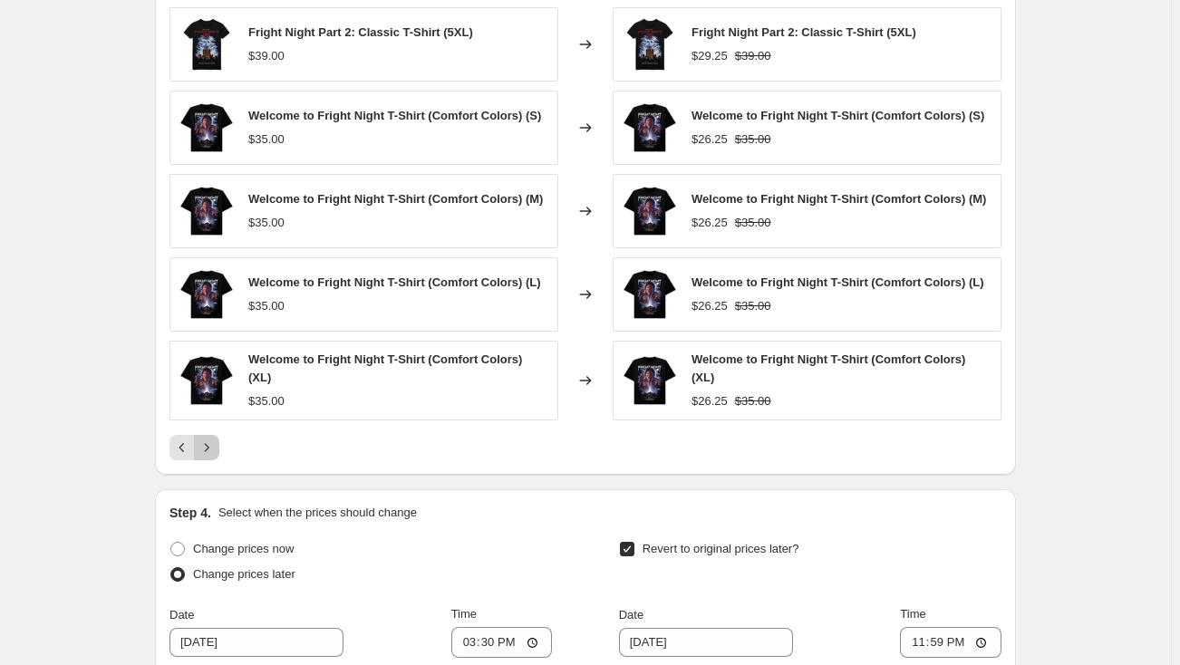
click at [213, 445] on icon "Next" at bounding box center [207, 448] width 18 height 18
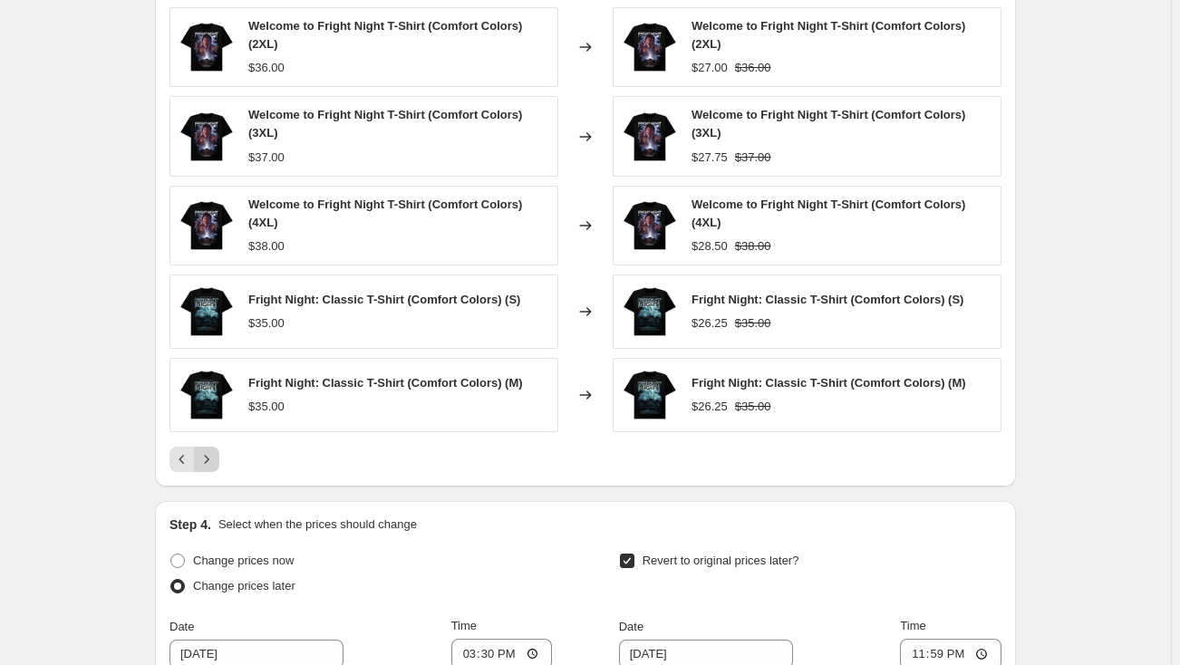
click at [213, 447] on button "Next" at bounding box center [206, 459] width 25 height 25
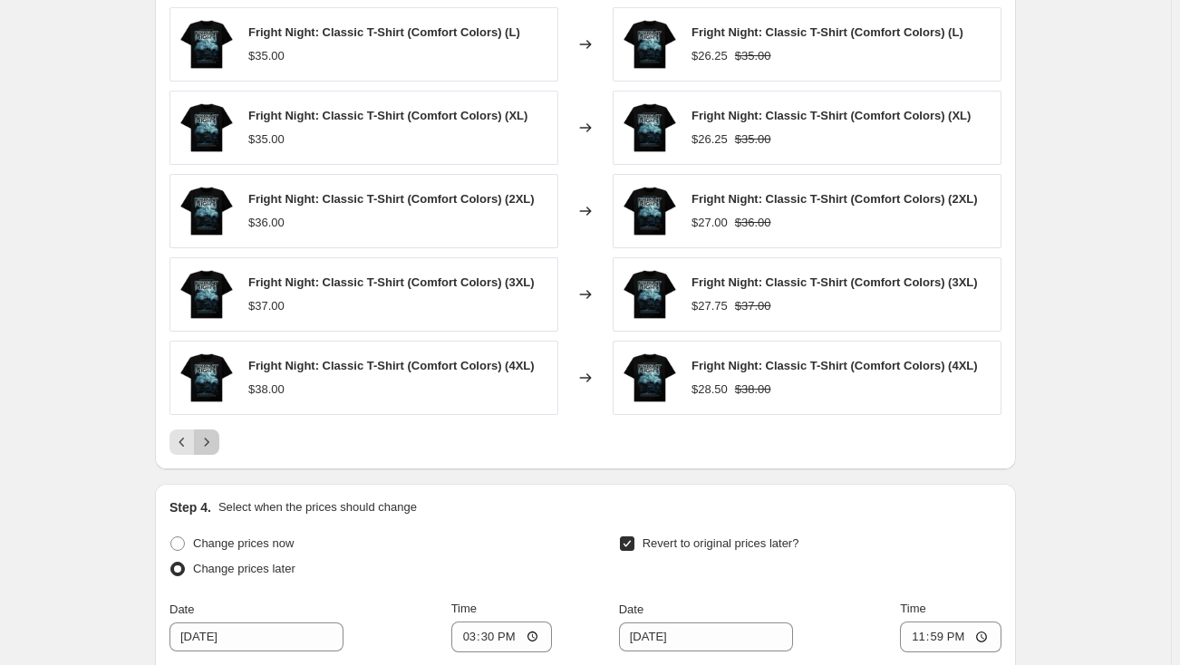
click at [213, 445] on icon "Next" at bounding box center [207, 442] width 18 height 18
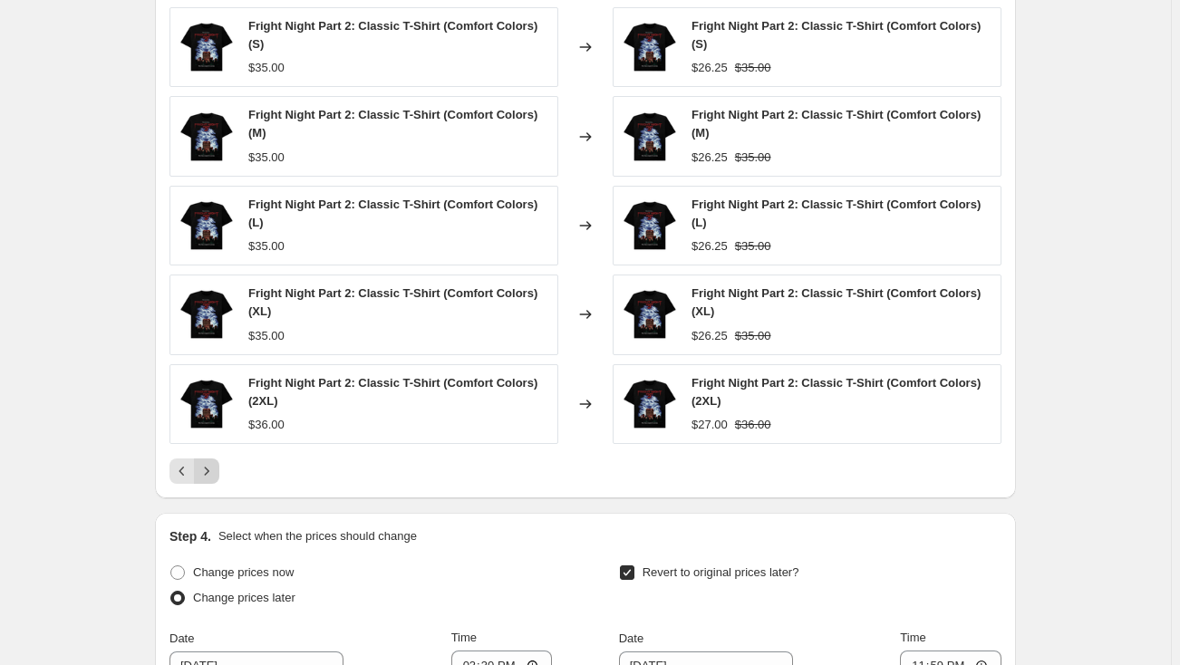
click at [213, 445] on div "Fright Night Part 2: Classic T-Shirt (Comfort Colors) (S) $35.00 Changed to Fri…" at bounding box center [585, 245] width 832 height 477
click at [215, 474] on icon "Next" at bounding box center [207, 471] width 18 height 18
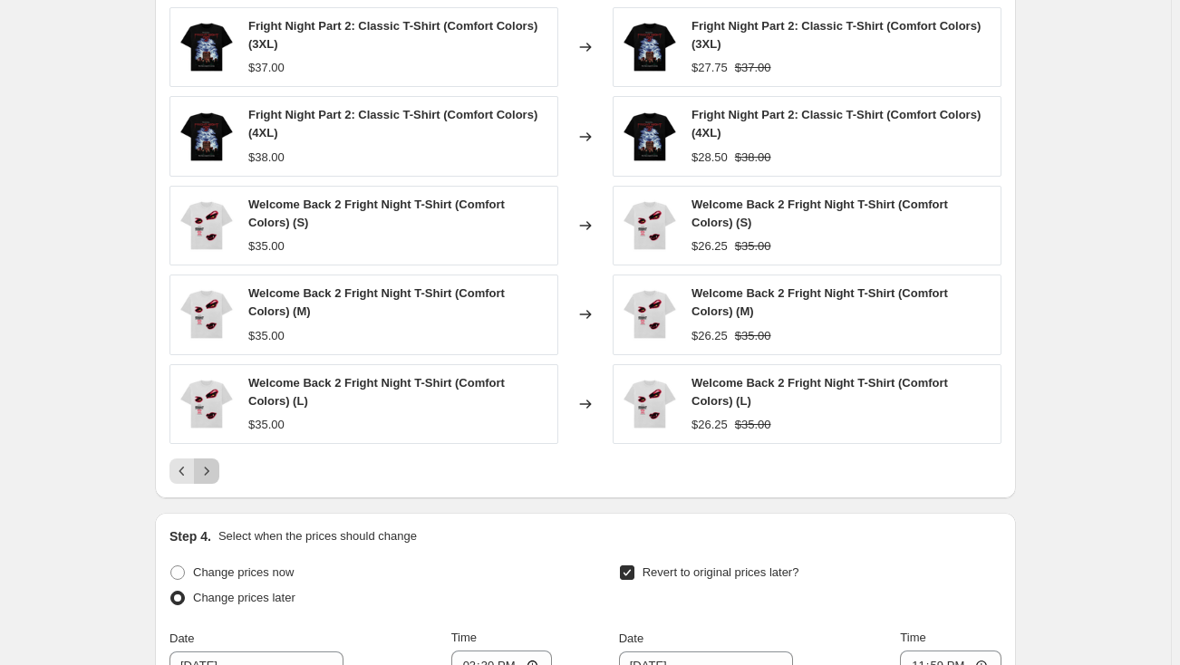
click at [215, 474] on icon "Next" at bounding box center [207, 471] width 18 height 18
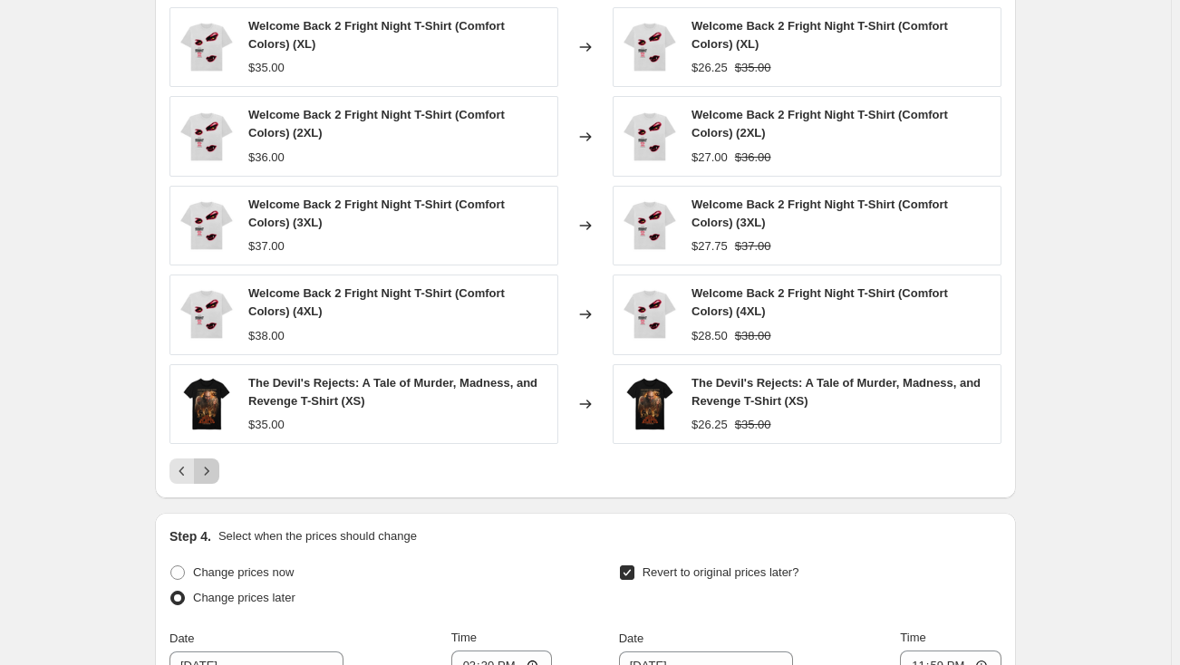
click at [215, 474] on icon "Next" at bounding box center [207, 471] width 18 height 18
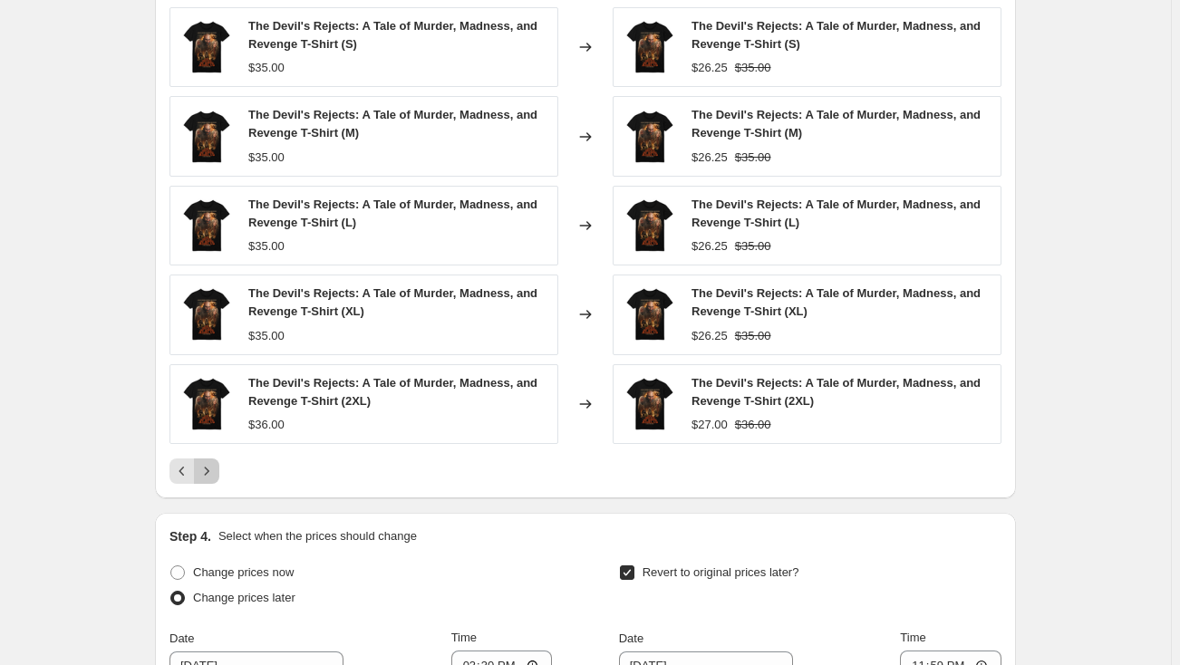
click at [215, 470] on icon "Next" at bounding box center [207, 471] width 18 height 18
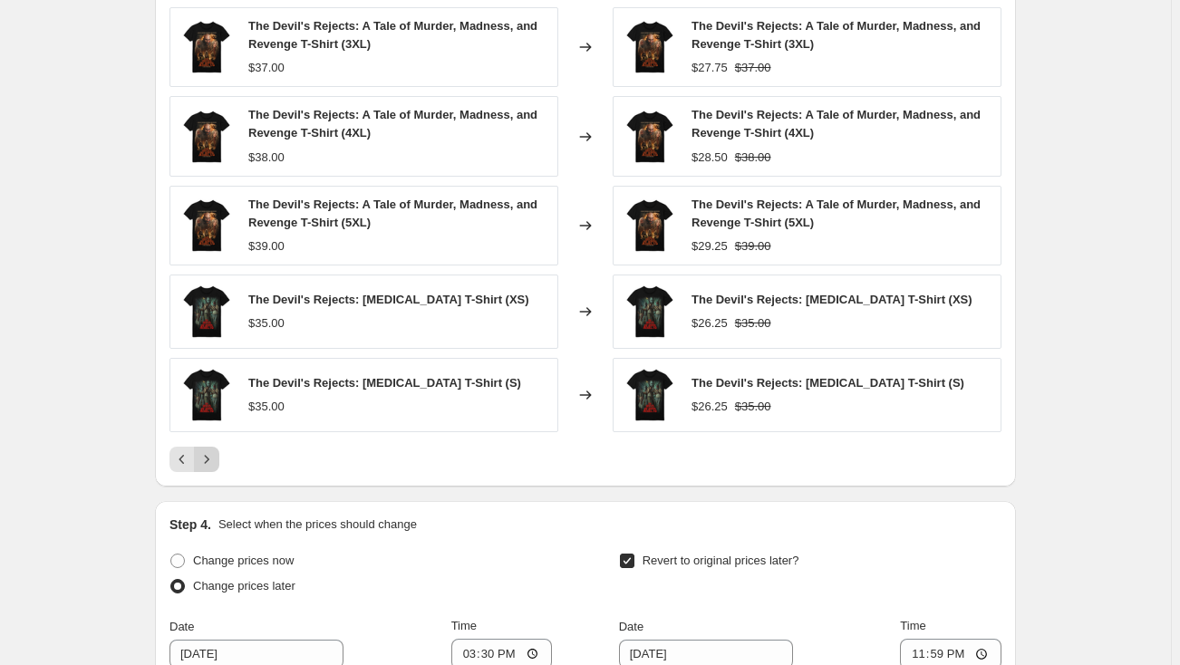
click at [215, 470] on div "PRICE CHANGE PREVIEW Over 250 product variants would be affected by this price …" at bounding box center [585, 216] width 861 height 543
click at [214, 464] on icon "Next" at bounding box center [207, 459] width 18 height 18
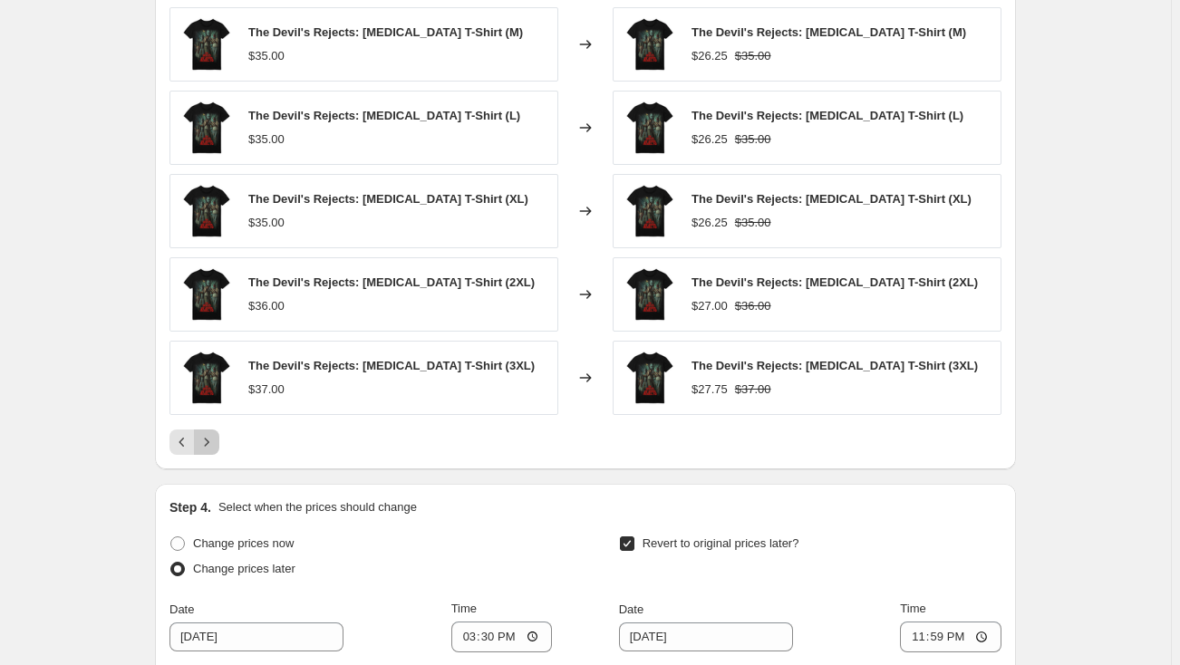
click at [214, 447] on icon "Next" at bounding box center [207, 442] width 18 height 18
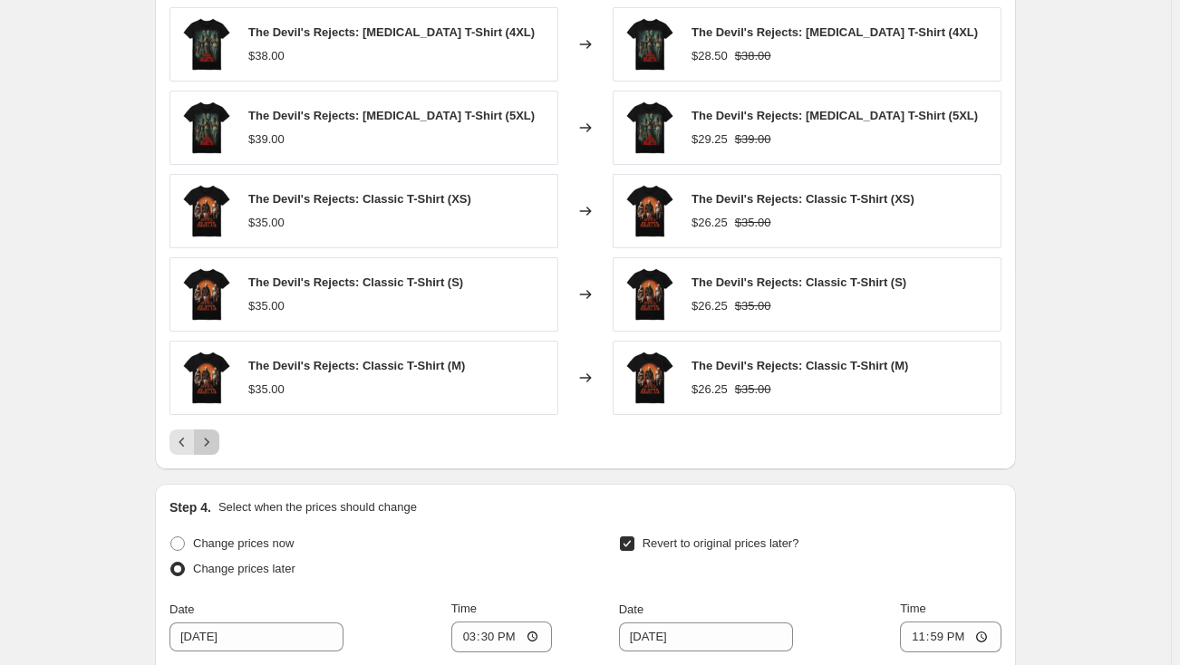
click at [214, 439] on icon "Next" at bounding box center [207, 442] width 18 height 18
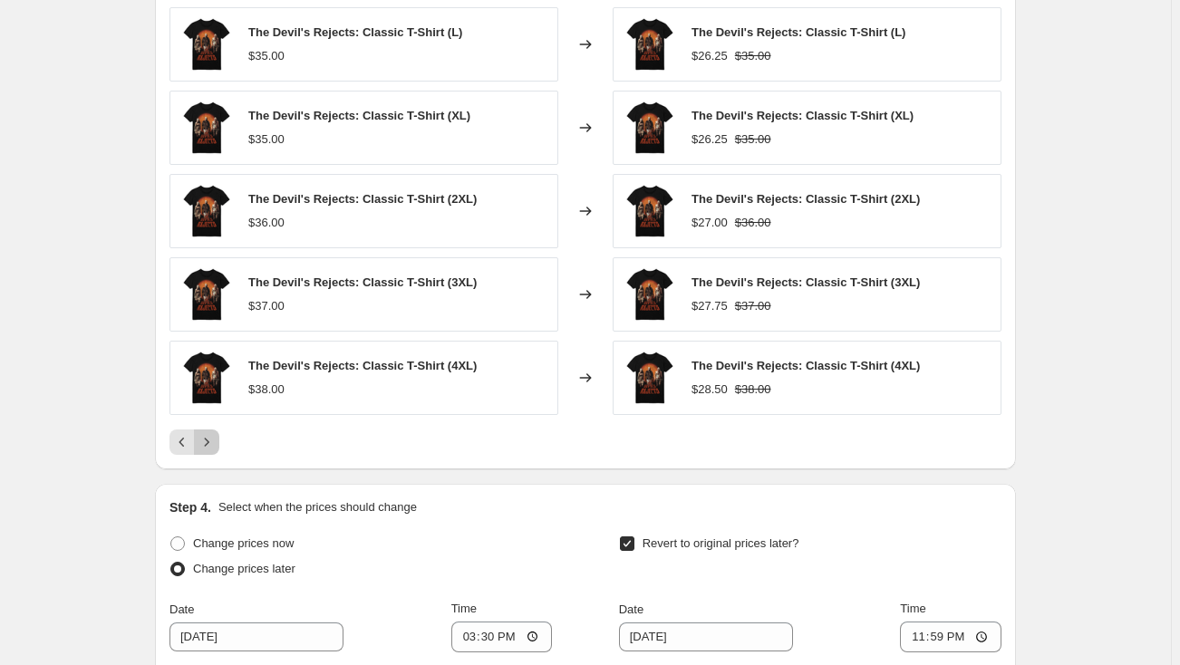
click at [214, 439] on icon "Next" at bounding box center [207, 442] width 18 height 18
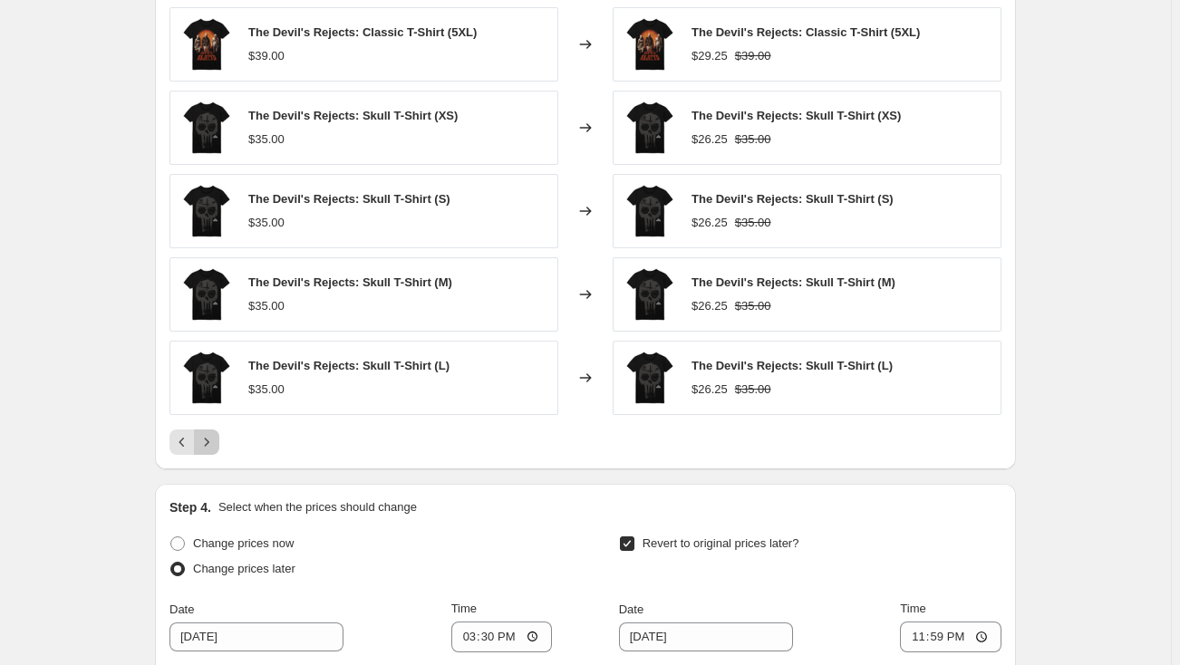
click at [214, 439] on icon "Next" at bounding box center [207, 442] width 18 height 18
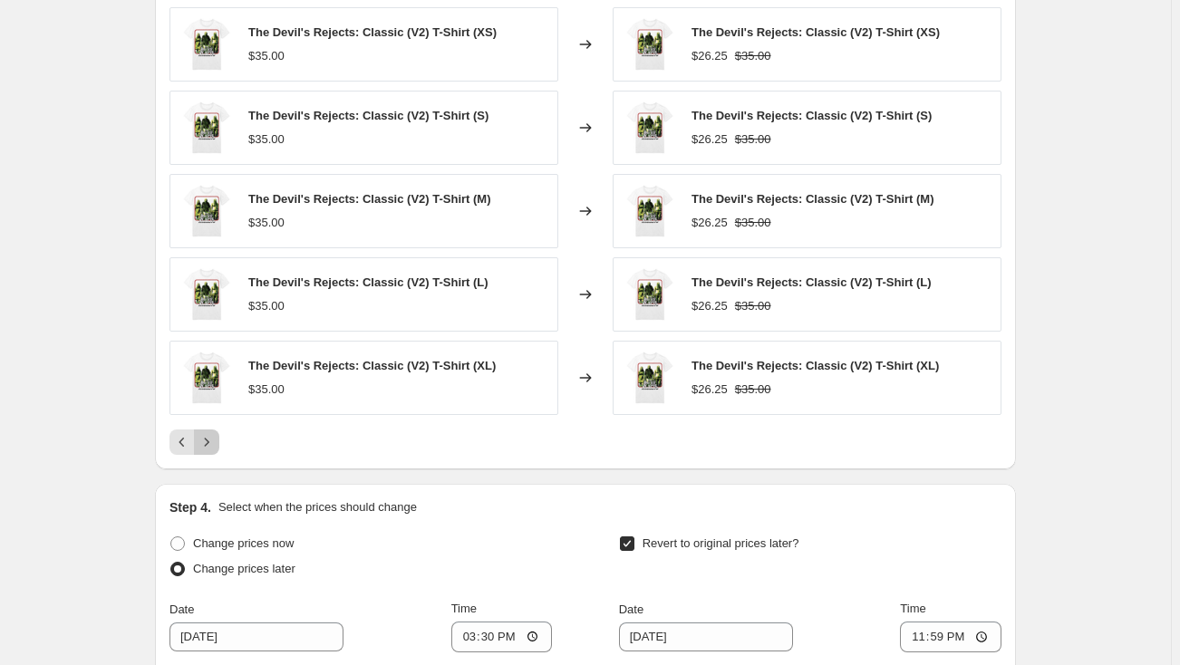
click at [214, 439] on icon "Next" at bounding box center [207, 442] width 18 height 18
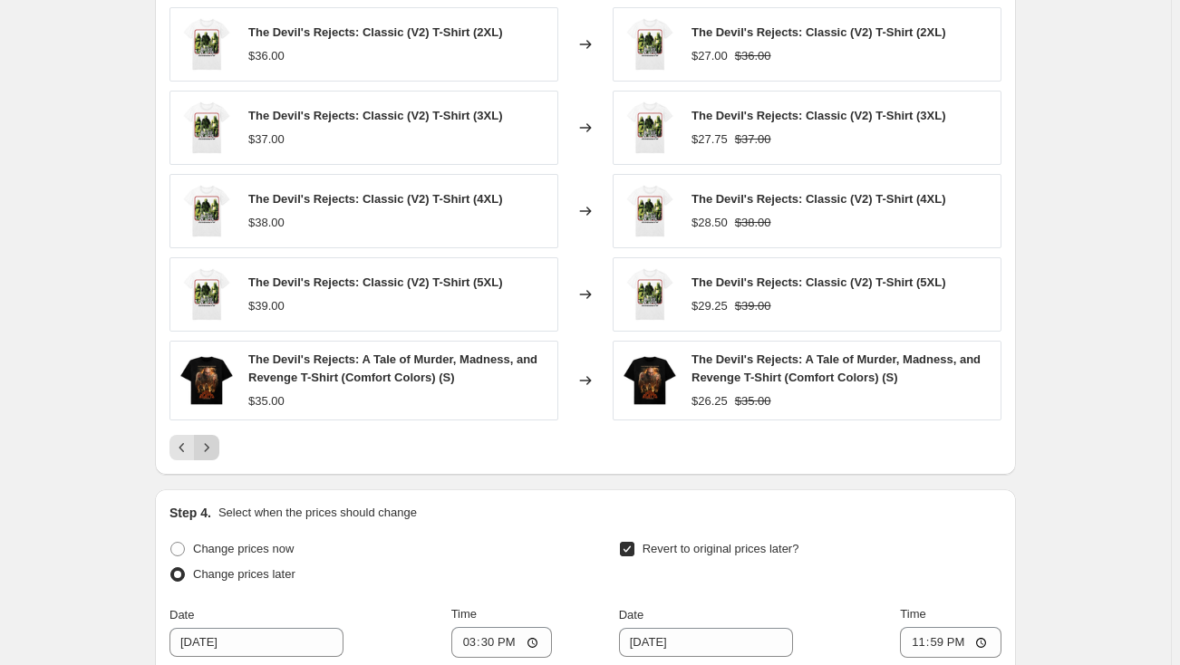
click at [214, 439] on icon "Next" at bounding box center [207, 448] width 18 height 18
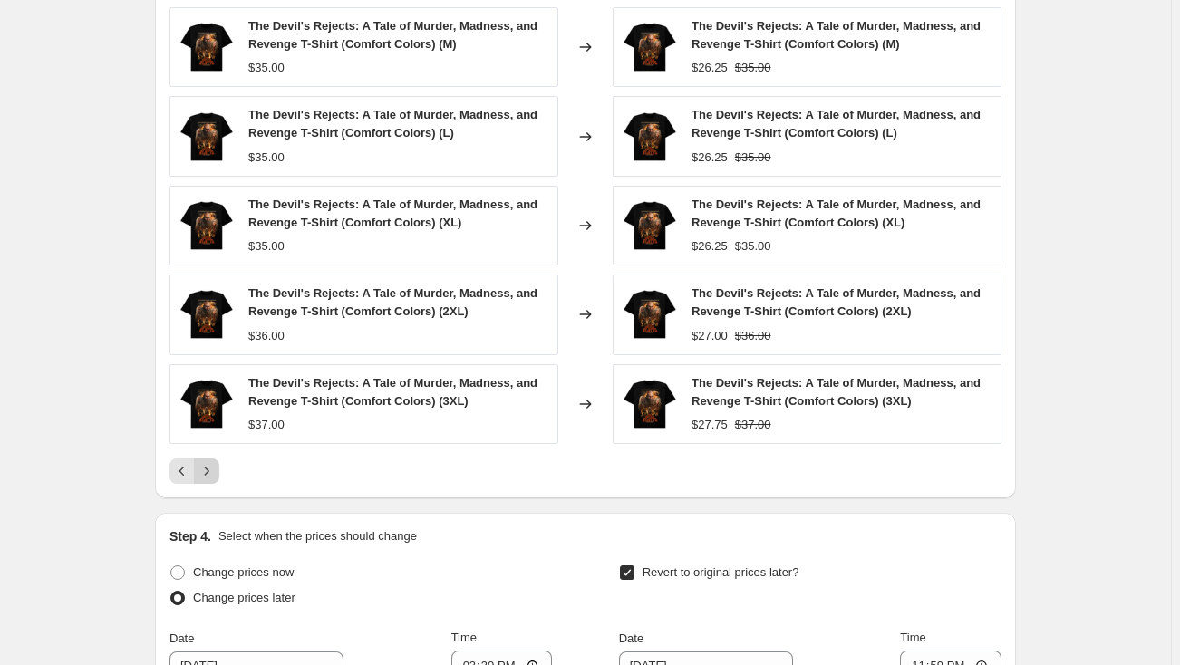
click at [214, 439] on div "The Devil's Rejects: A Tale of Murder, Madness, and Revenge T-Shirt (Comfort Co…" at bounding box center [363, 404] width 389 height 80
click at [214, 462] on icon "Next" at bounding box center [207, 471] width 18 height 18
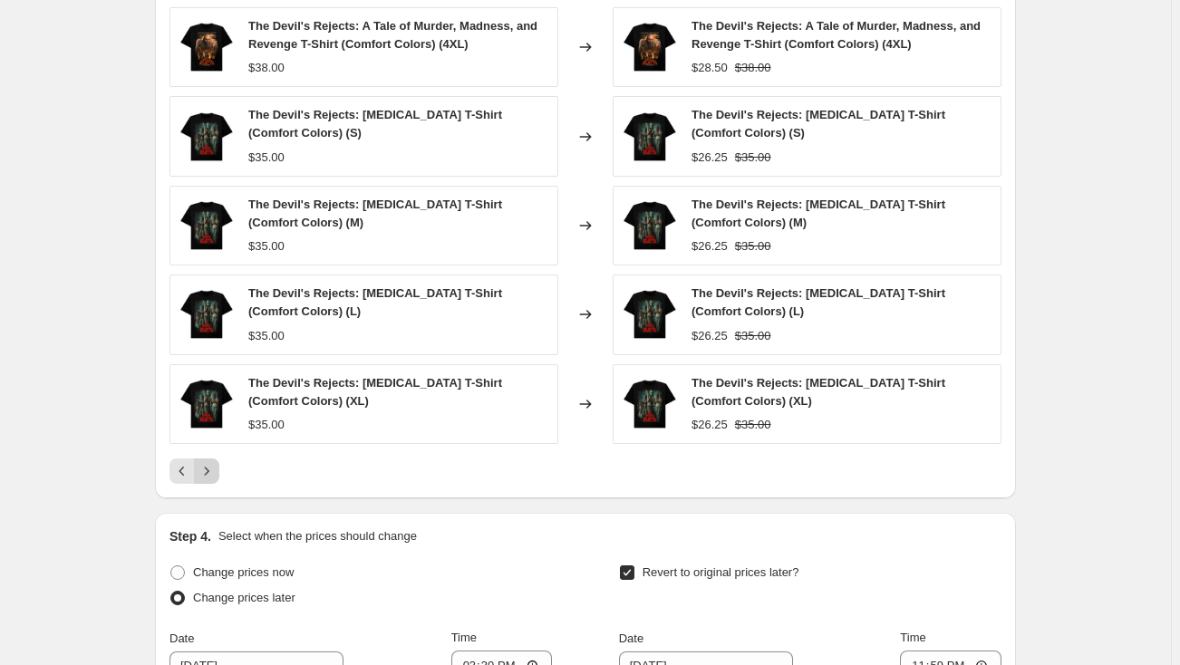
click at [214, 462] on icon "Next" at bounding box center [207, 471] width 18 height 18
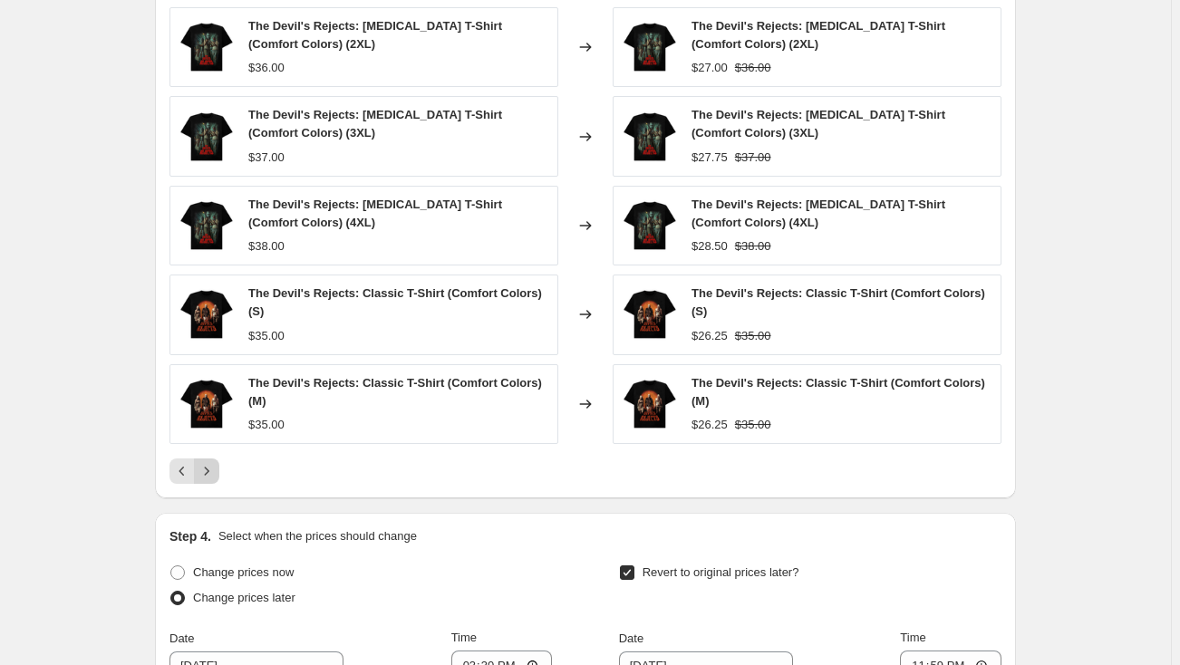
click at [214, 462] on icon "Next" at bounding box center [207, 471] width 18 height 18
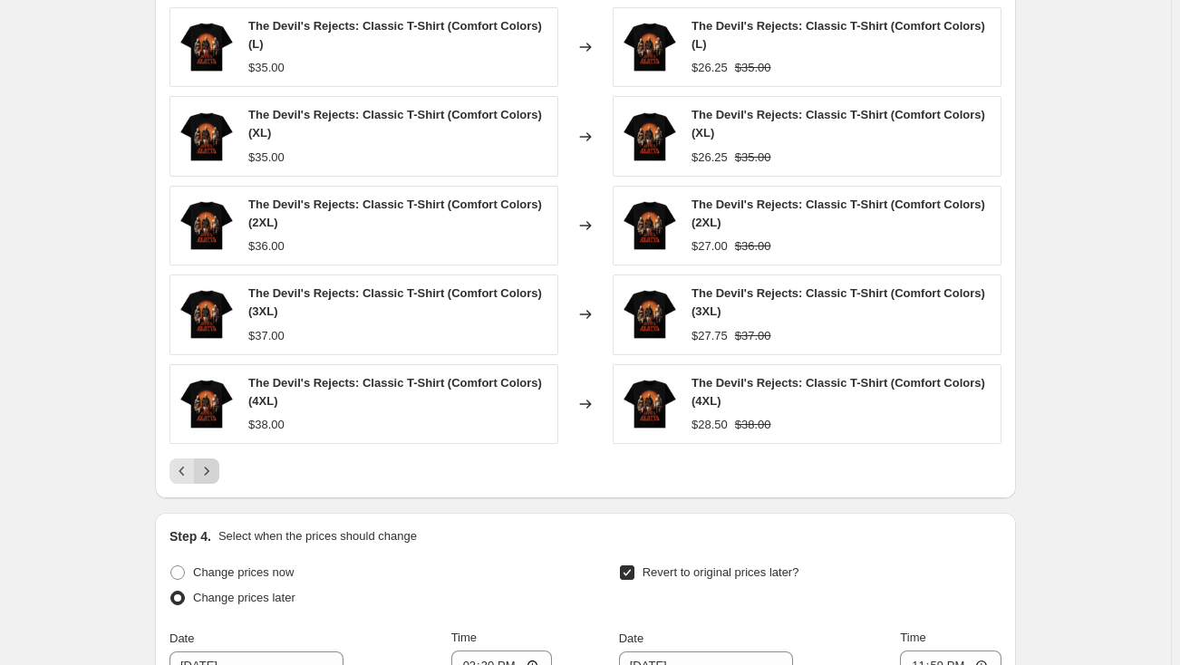
click at [214, 462] on icon "Next" at bounding box center [207, 471] width 18 height 18
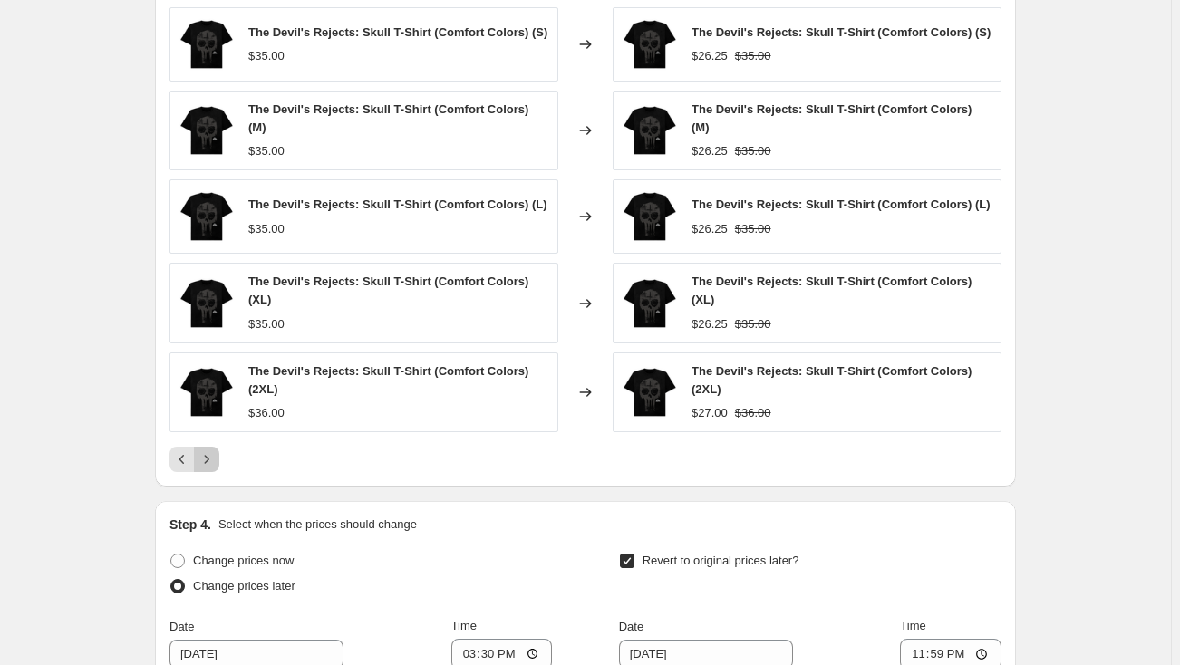
click at [214, 450] on icon "Next" at bounding box center [207, 459] width 18 height 18
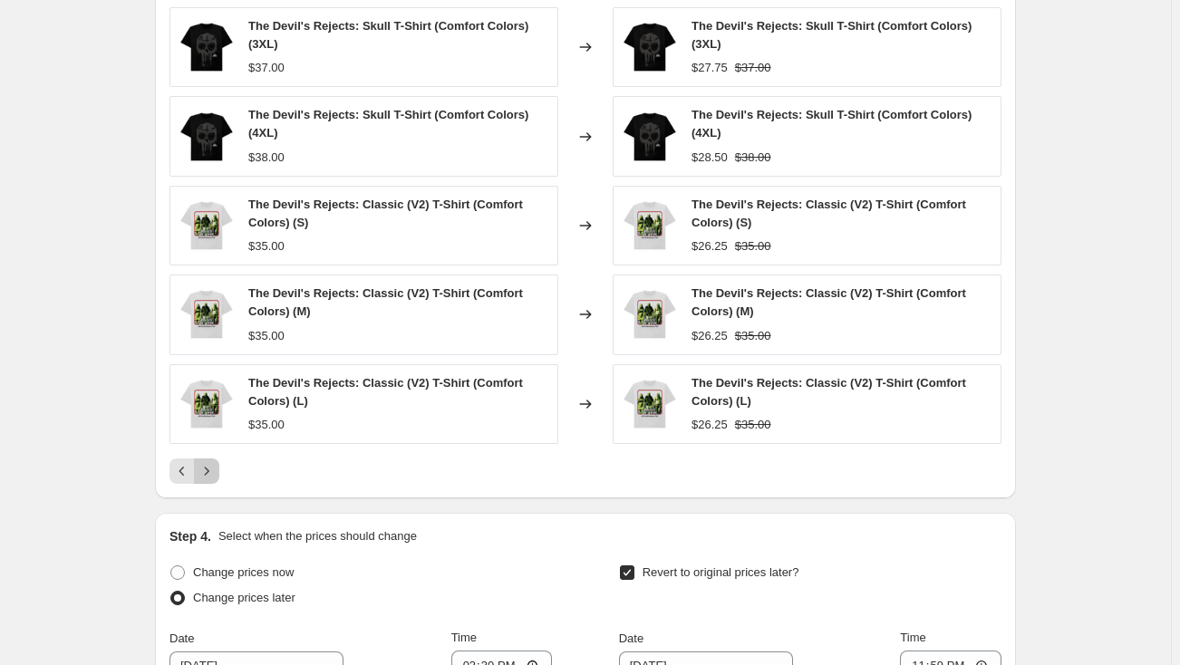
click at [214, 462] on icon "Next" at bounding box center [207, 471] width 18 height 18
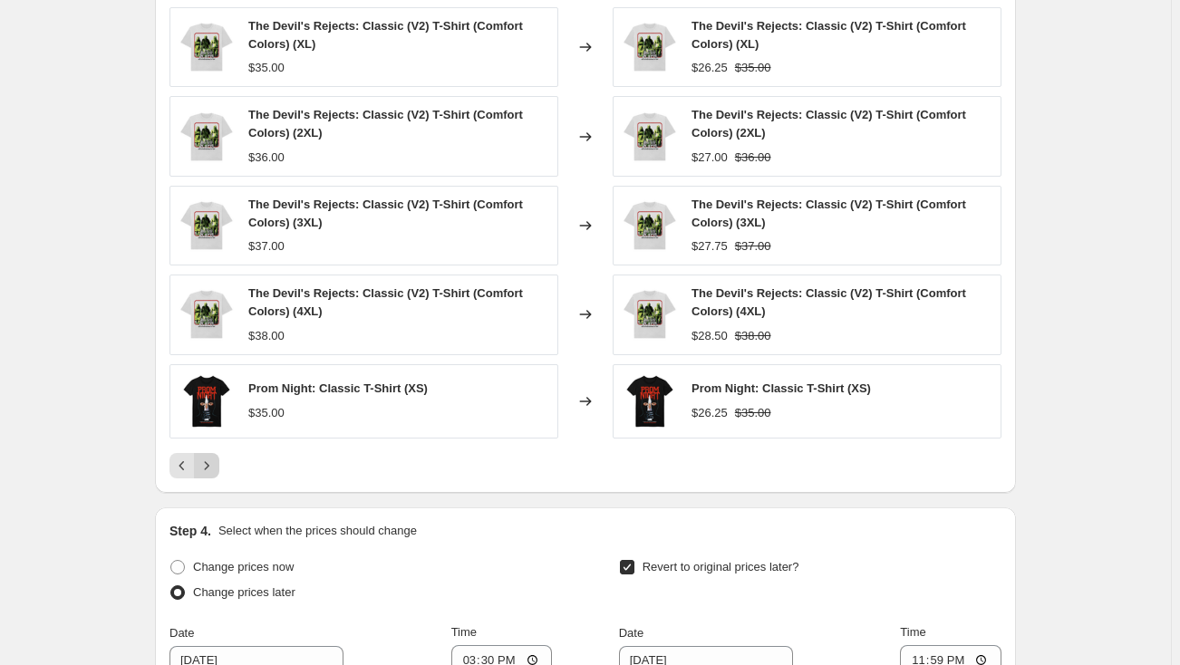
click at [214, 462] on icon "Next" at bounding box center [207, 466] width 18 height 18
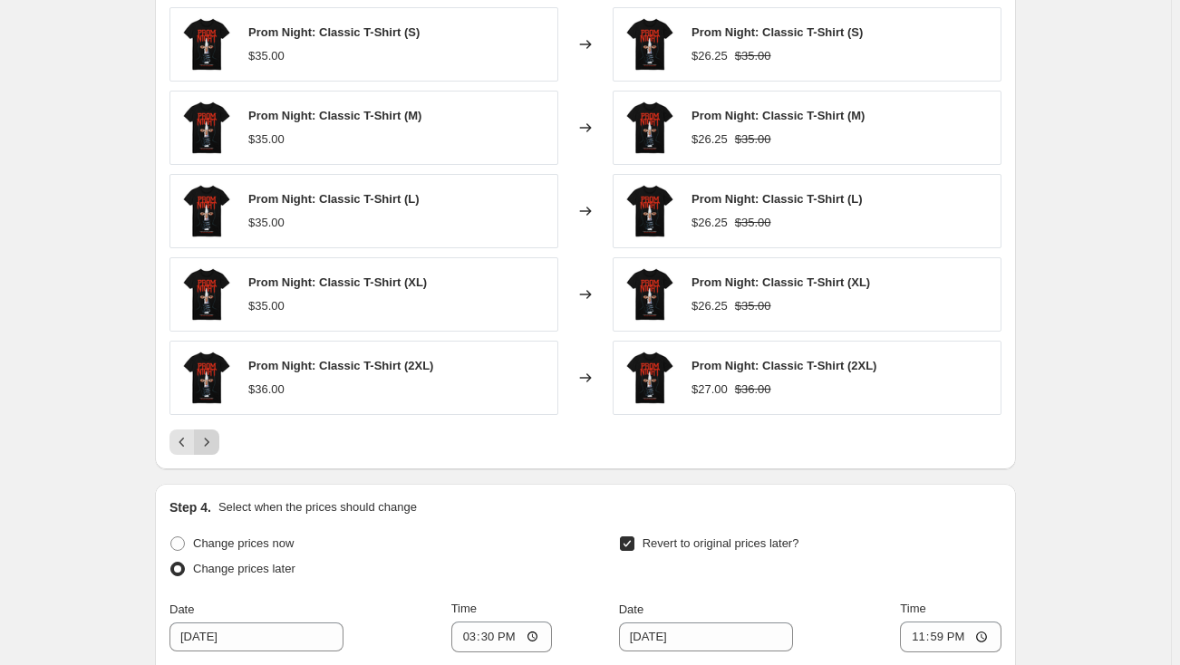
click at [214, 462] on div "PRICE CHANGE PREVIEW Over 250 product variants would be affected by this price …" at bounding box center [585, 207] width 861 height 525
click at [213, 447] on icon "Next" at bounding box center [207, 442] width 18 height 18
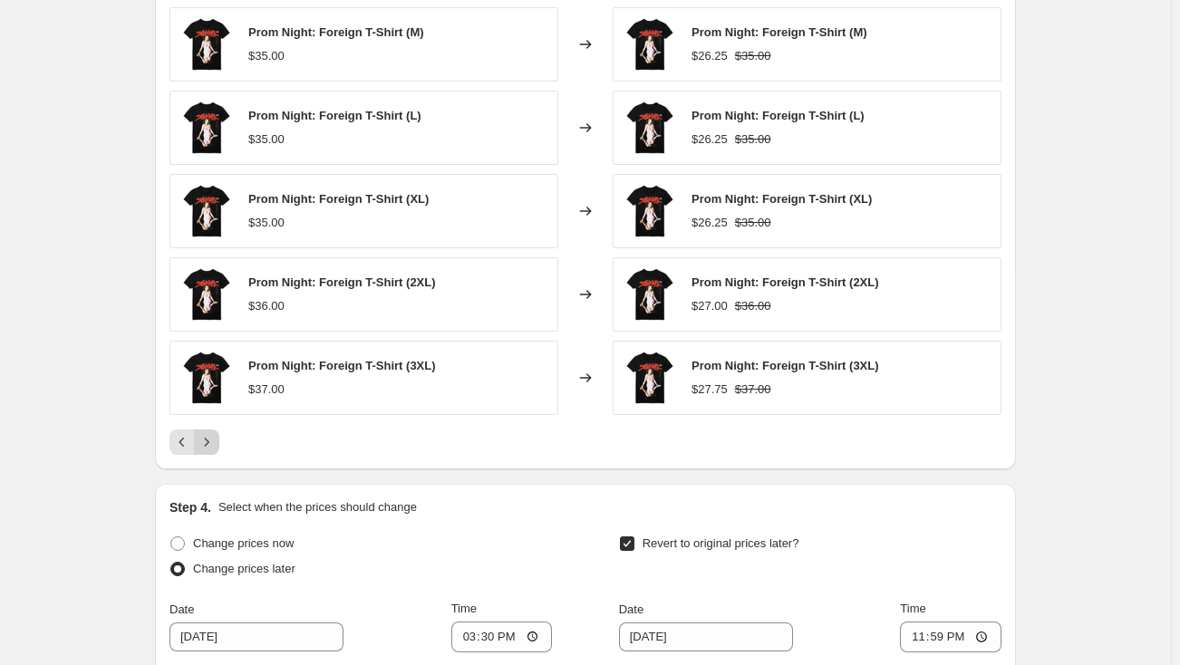
click at [213, 447] on icon "Next" at bounding box center [207, 442] width 18 height 18
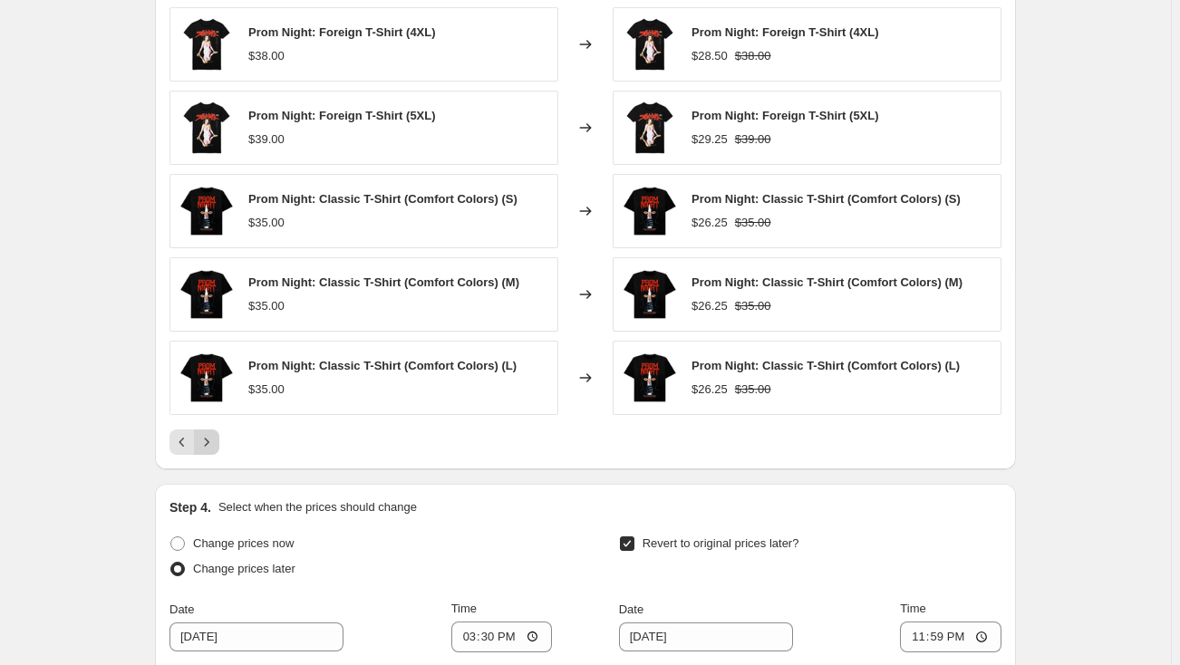
click at [213, 447] on icon "Next" at bounding box center [207, 442] width 18 height 18
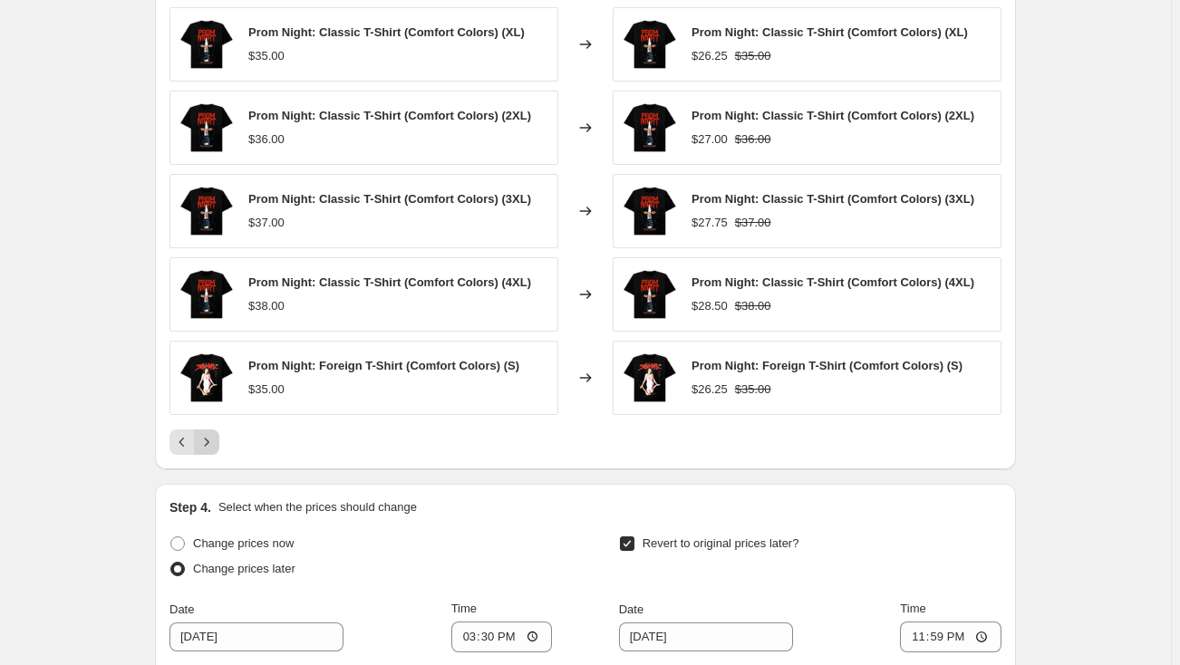
click at [213, 447] on icon "Next" at bounding box center [207, 442] width 18 height 18
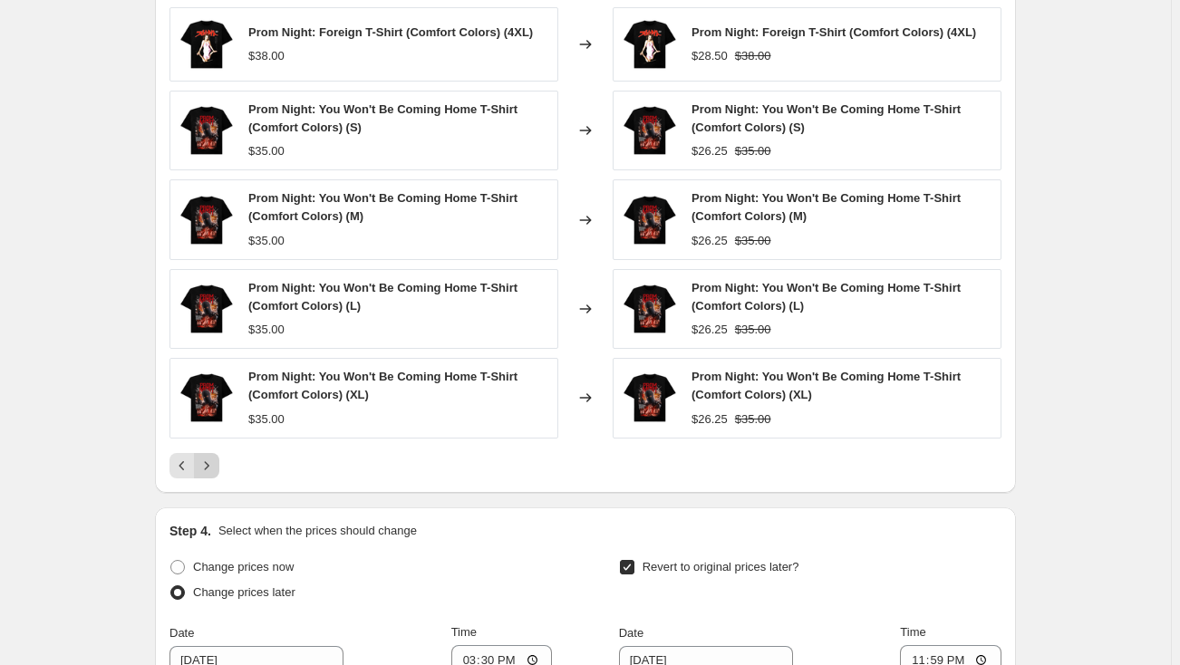
click at [213, 454] on button "Next" at bounding box center [206, 465] width 25 height 25
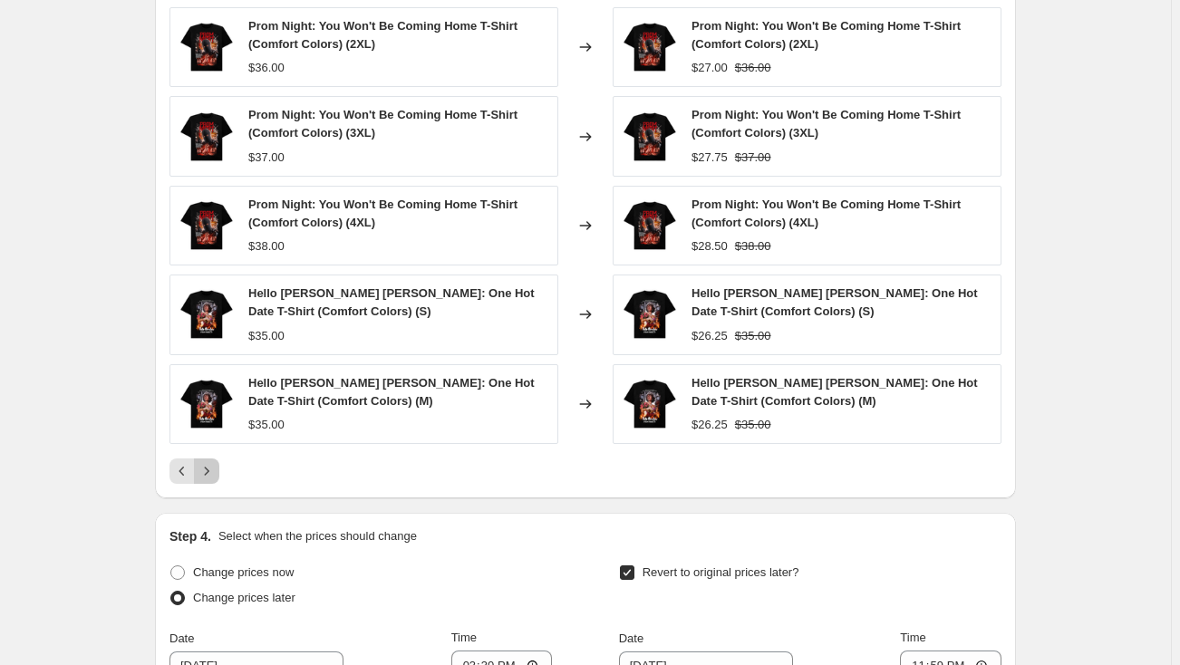
click at [213, 471] on icon "Next" at bounding box center [207, 471] width 18 height 18
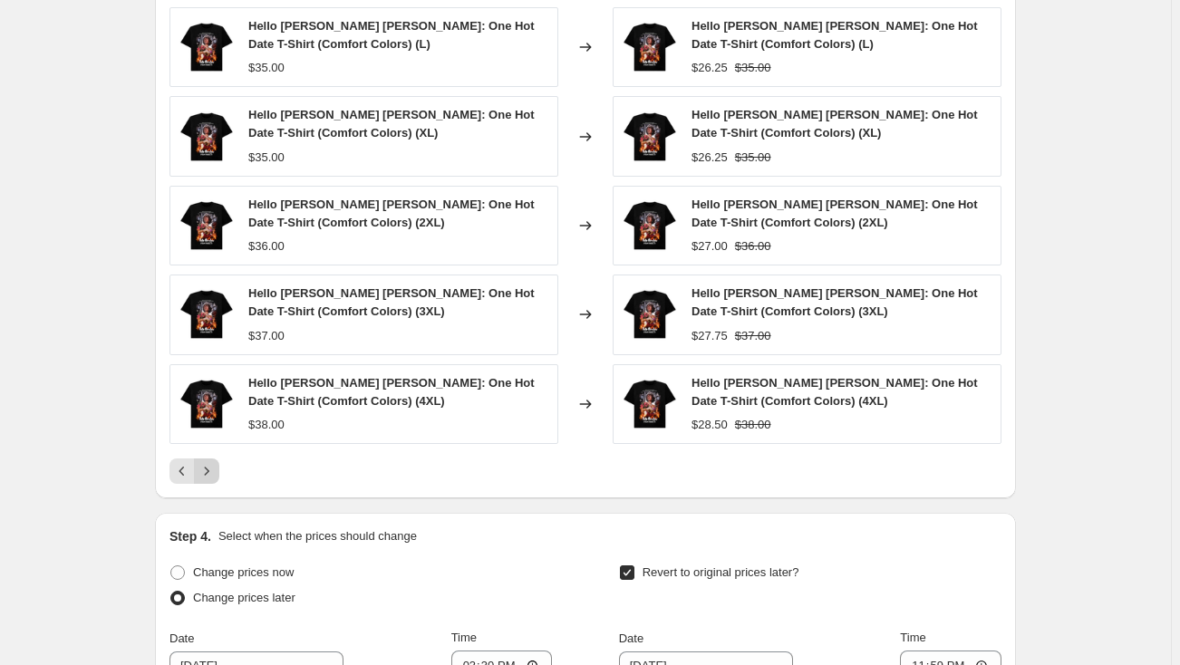
click at [213, 471] on icon "Next" at bounding box center [207, 471] width 18 height 18
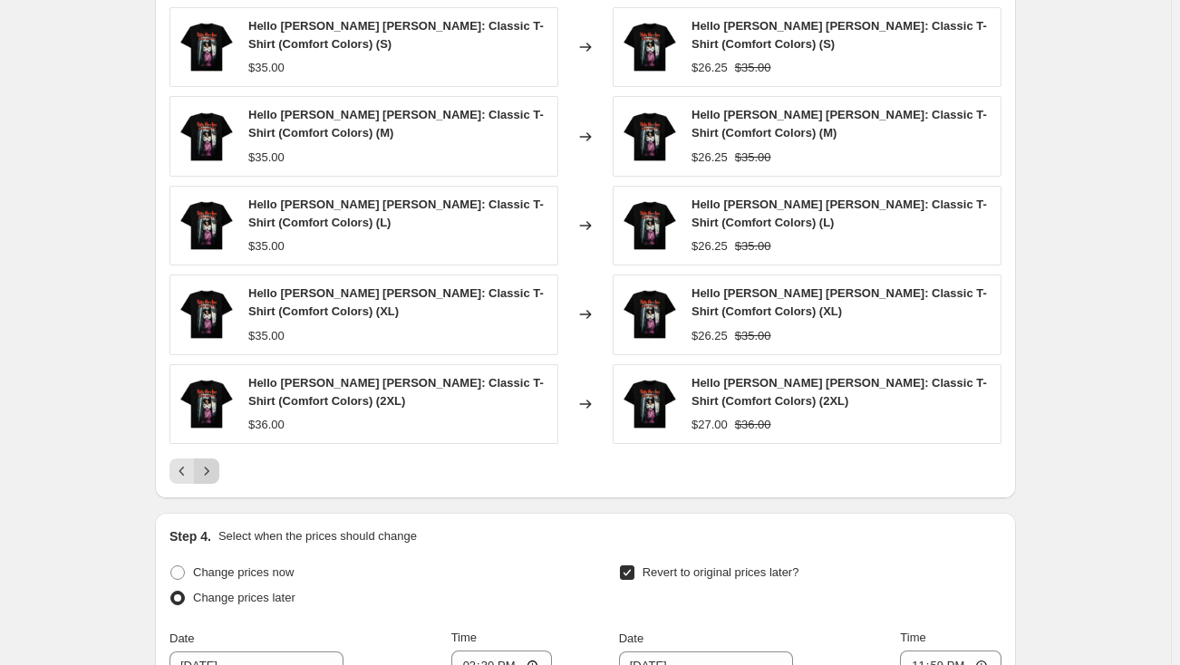
click at [216, 462] on icon "Next" at bounding box center [207, 471] width 18 height 18
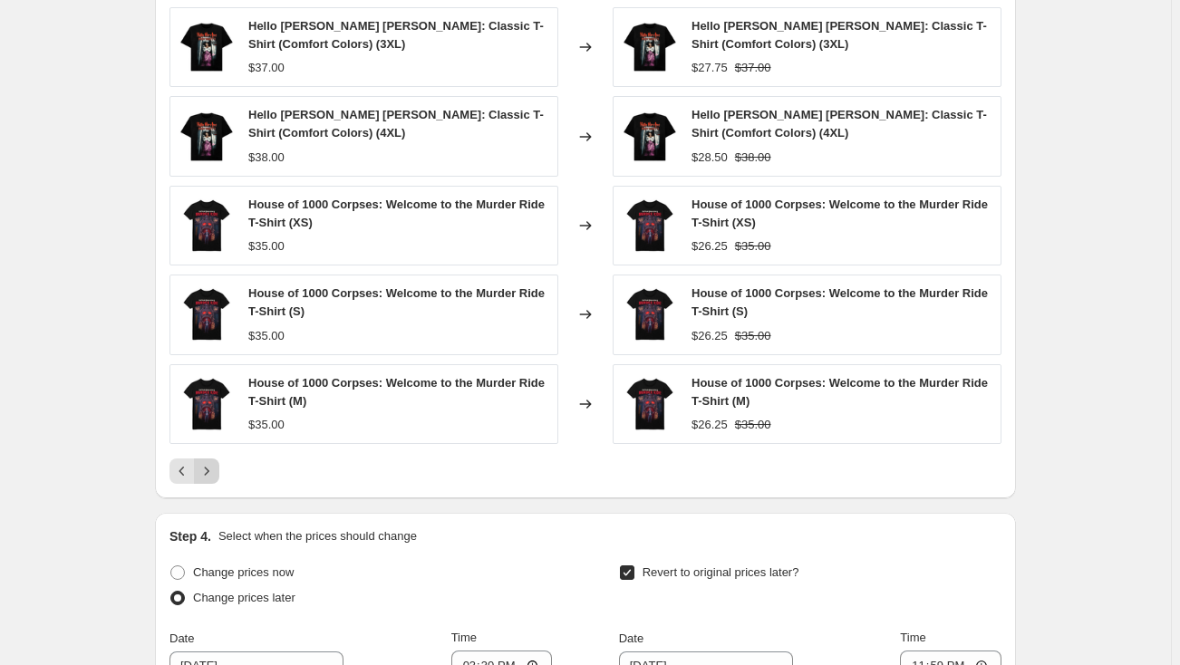
click at [215, 462] on icon "Next" at bounding box center [207, 471] width 18 height 18
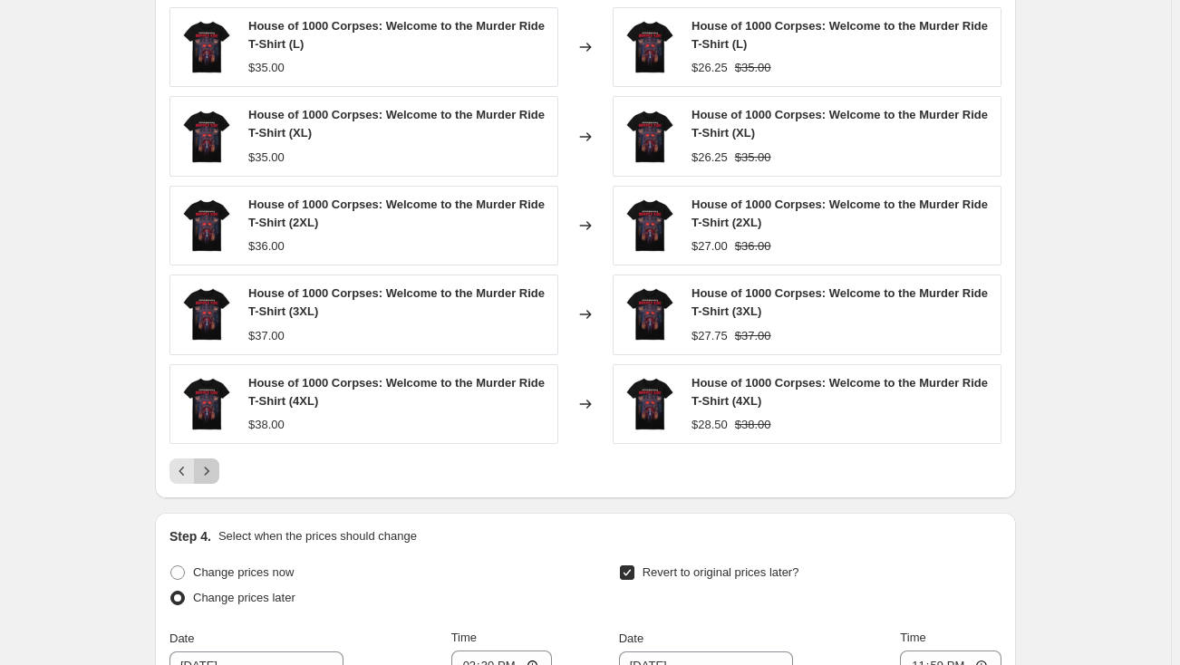
click at [215, 458] on button "Next" at bounding box center [206, 470] width 25 height 25
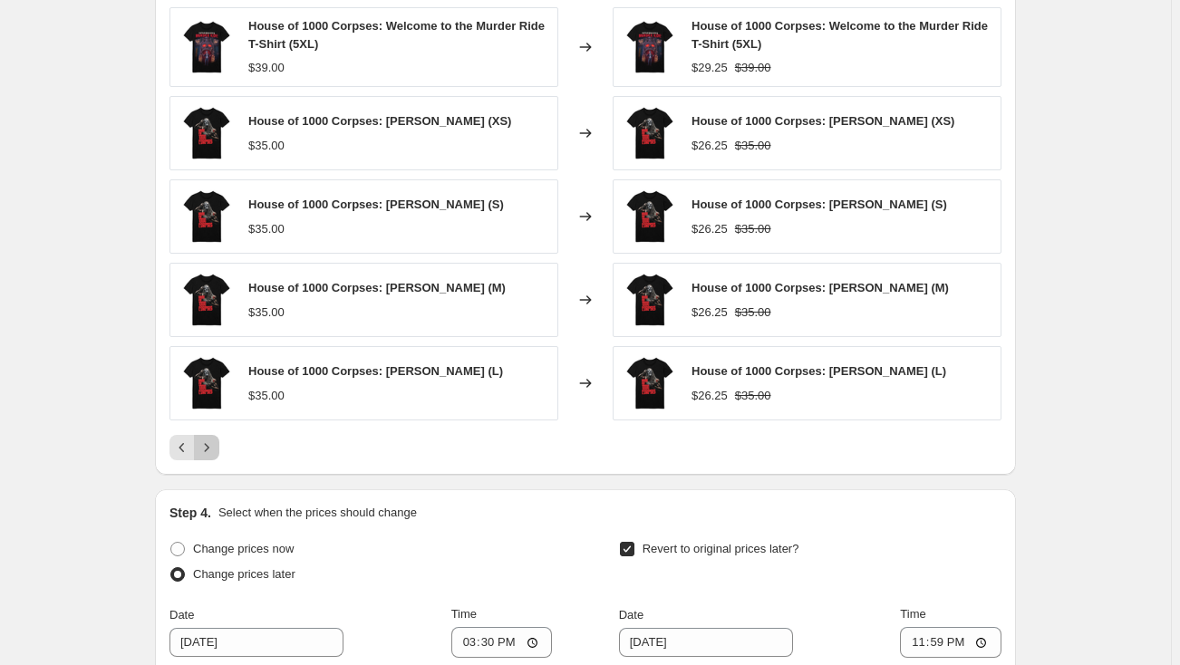
click at [213, 444] on icon "Next" at bounding box center [207, 448] width 18 height 18
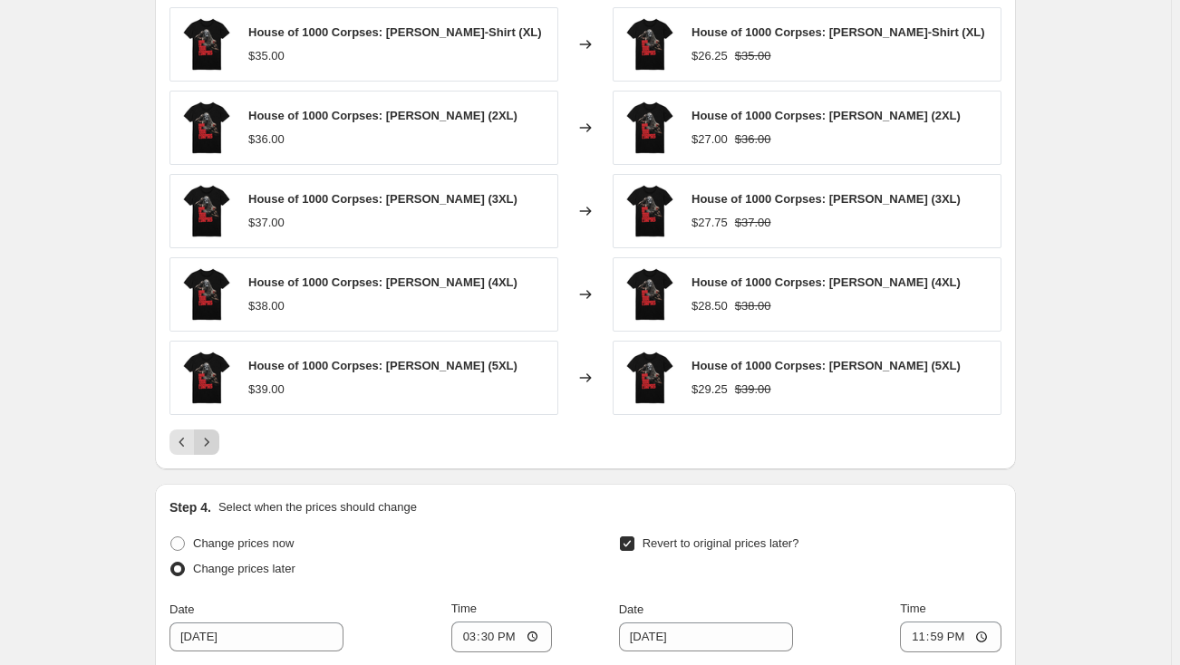
click at [211, 440] on icon "Next" at bounding box center [207, 442] width 18 height 18
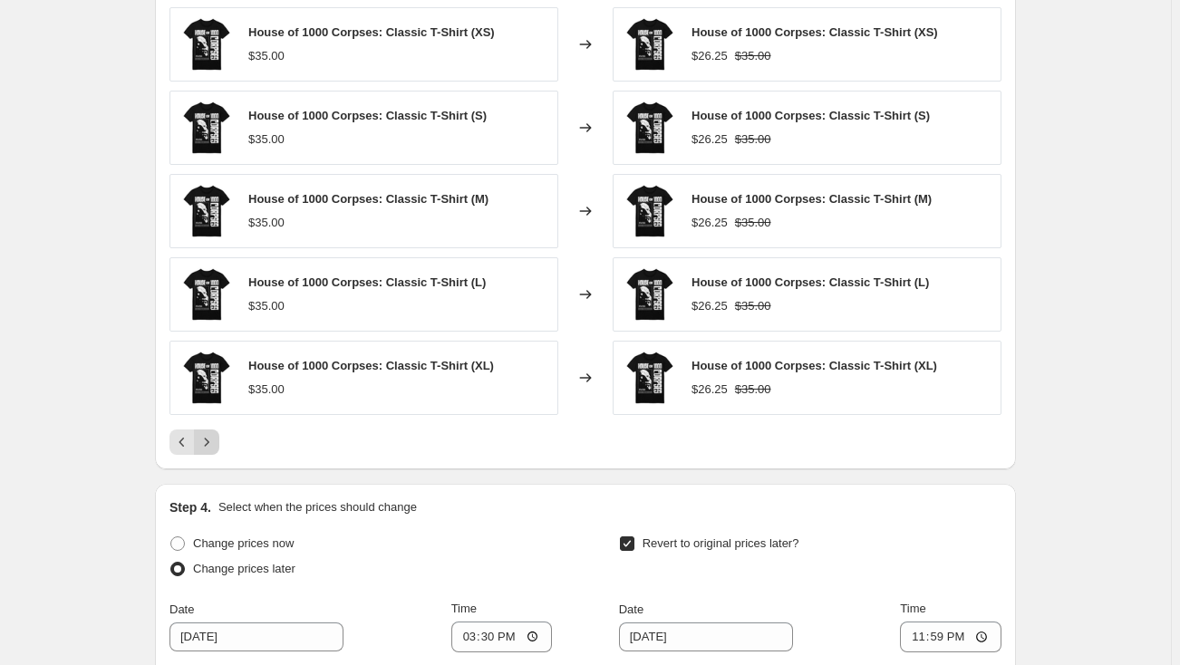
click at [212, 439] on icon "Next" at bounding box center [207, 442] width 18 height 18
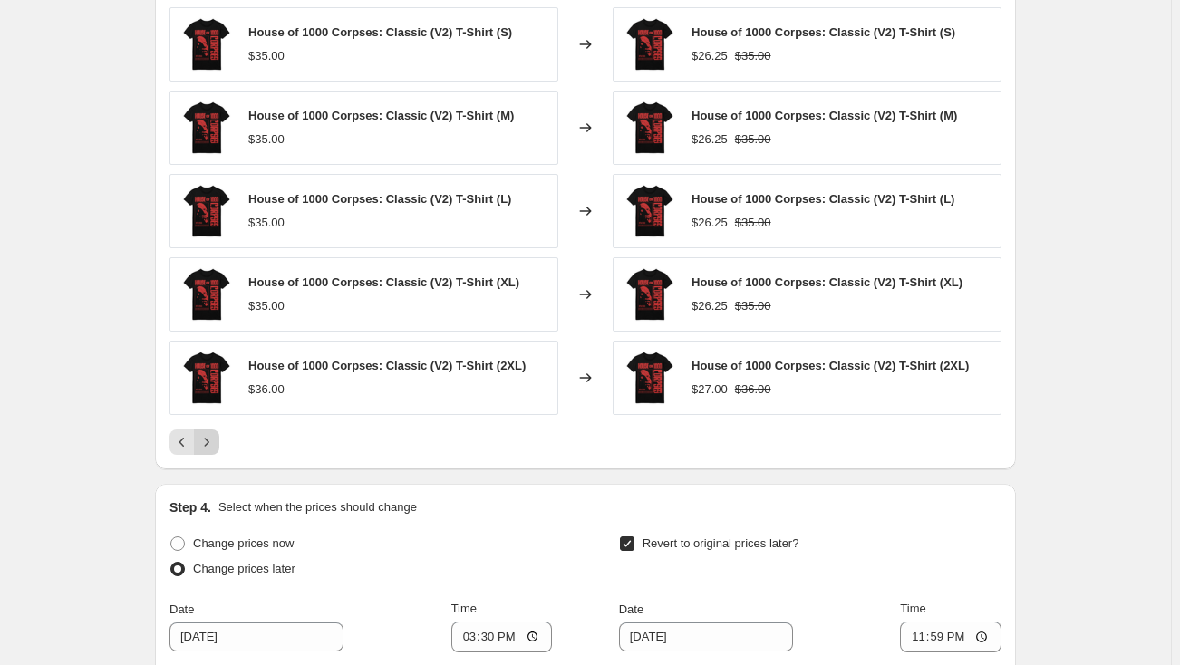
click at [212, 439] on icon "Next" at bounding box center [207, 442] width 18 height 18
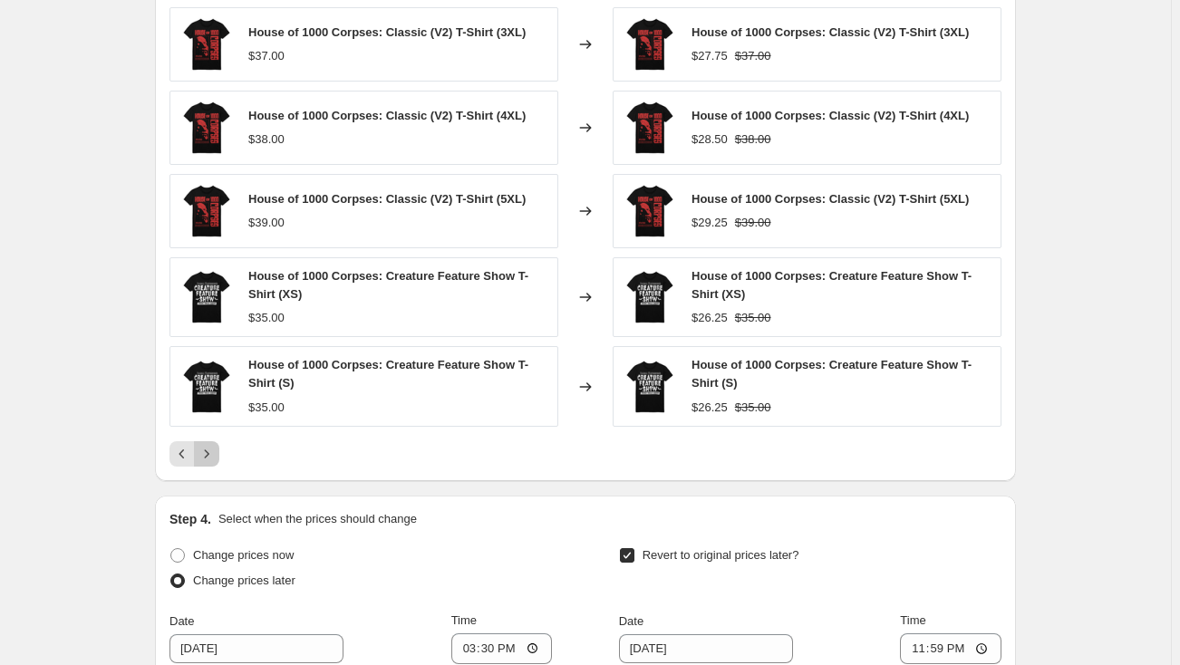
click at [209, 452] on icon "Next" at bounding box center [207, 453] width 5 height 8
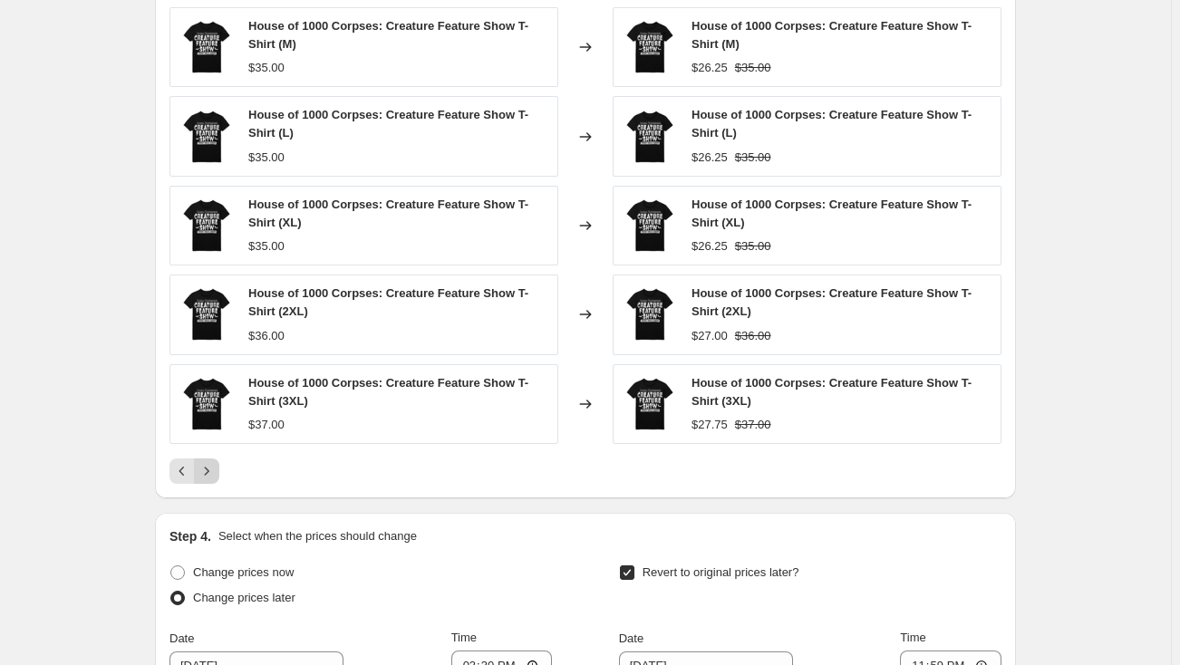
click at [212, 452] on div "House of 1000 Corpses: Creature Feature Show T-Shirt (M) $35.00 Changed to Hous…" at bounding box center [585, 245] width 832 height 477
click at [212, 465] on icon "Next" at bounding box center [207, 471] width 18 height 18
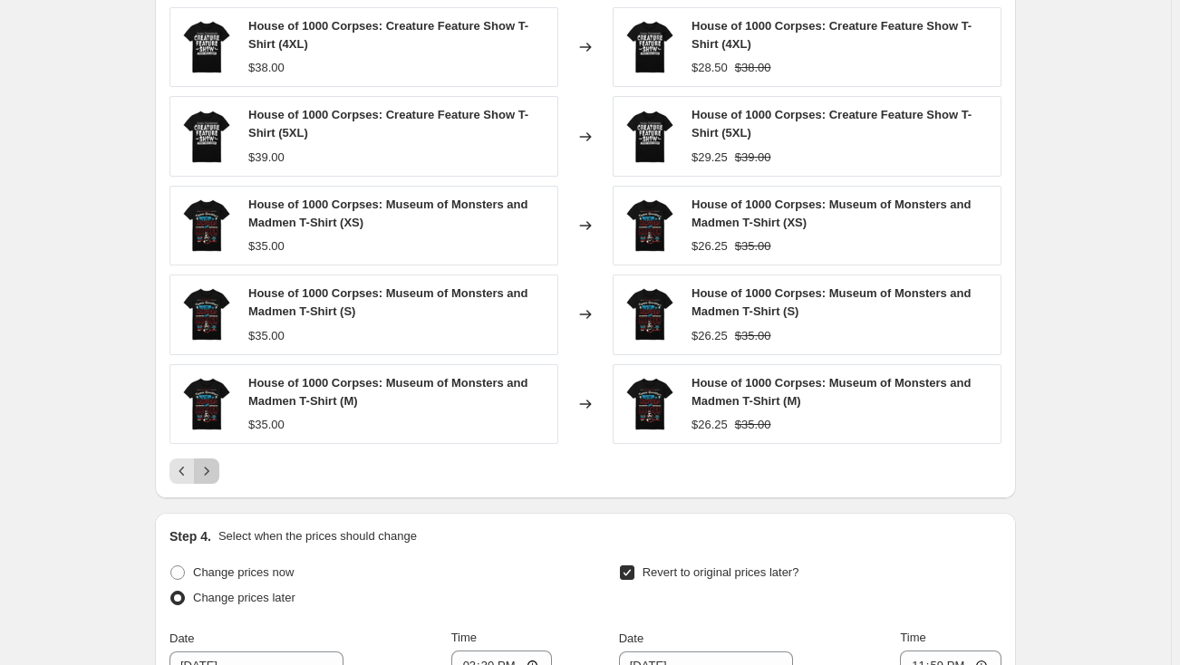
click at [212, 465] on icon "Next" at bounding box center [207, 471] width 18 height 18
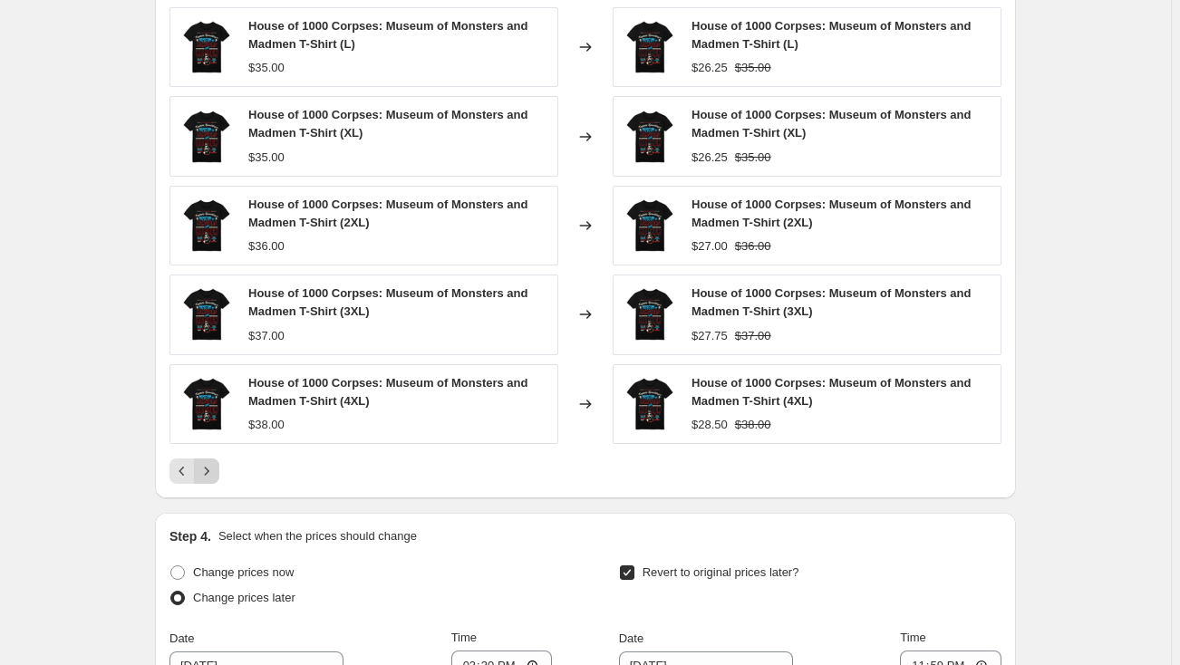
click at [212, 465] on icon "Next" at bounding box center [207, 471] width 18 height 18
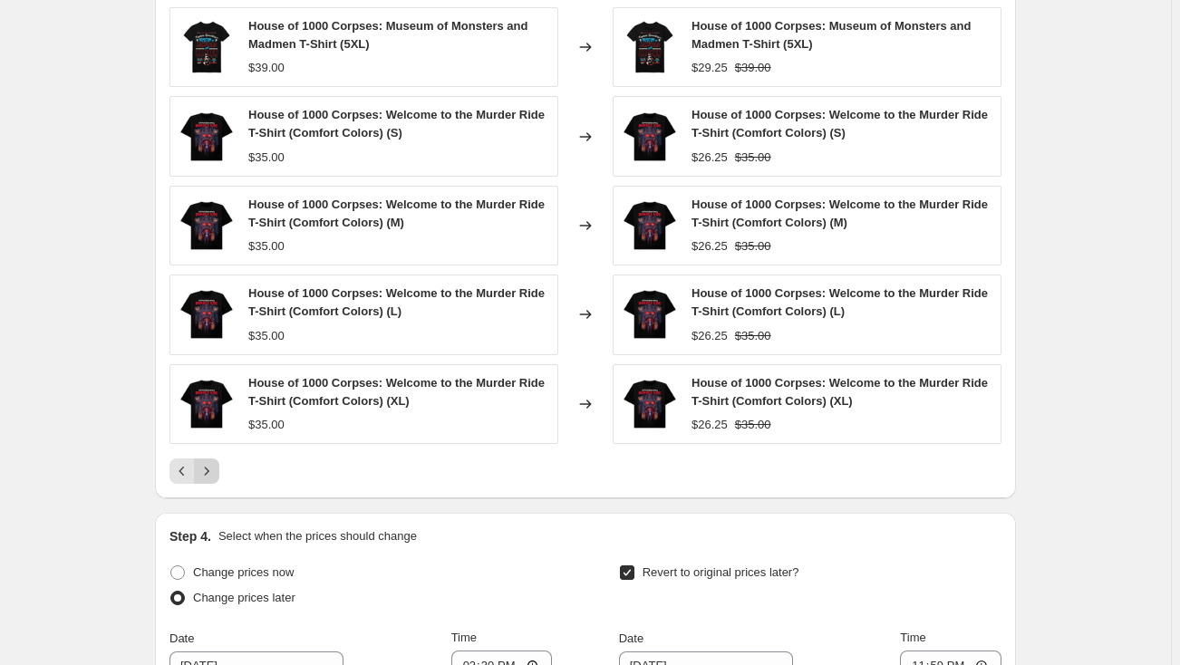
click at [216, 470] on icon "Next" at bounding box center [207, 471] width 18 height 18
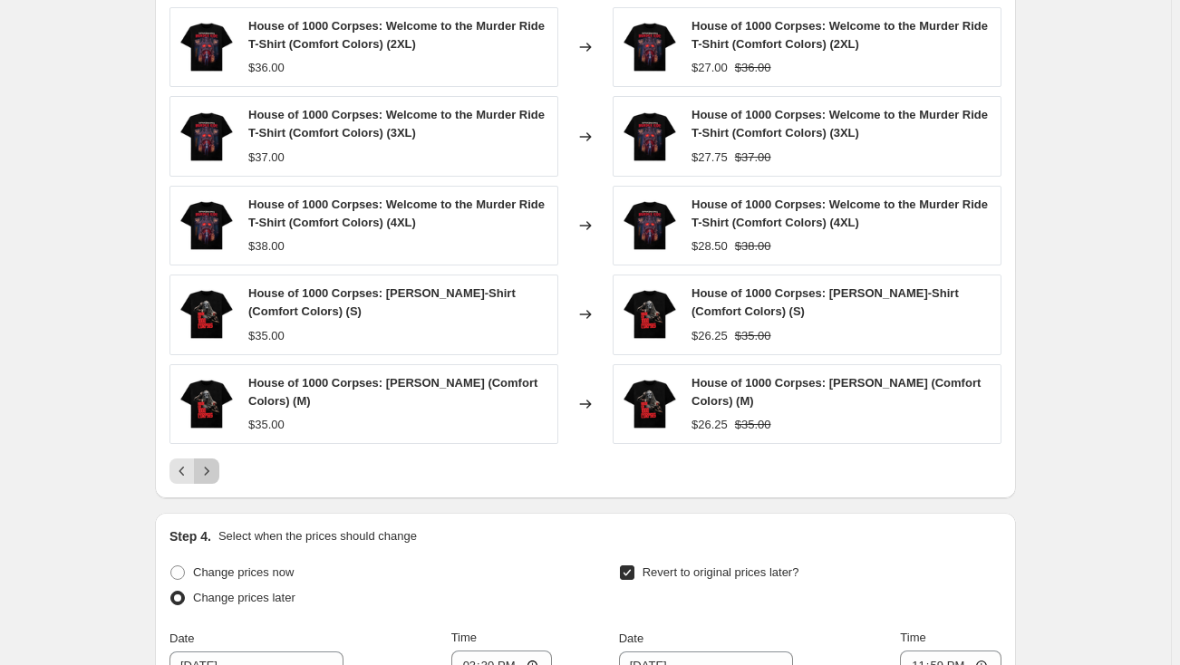
click at [216, 470] on icon "Next" at bounding box center [207, 471] width 18 height 18
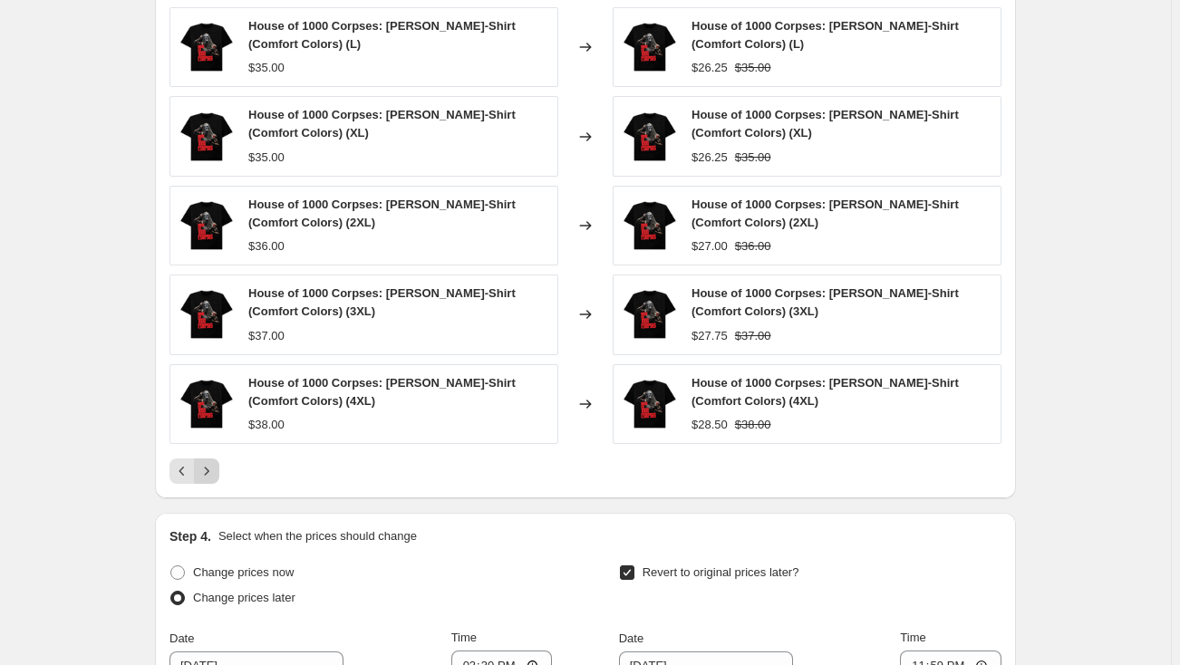
click at [216, 470] on icon "Next" at bounding box center [207, 471] width 18 height 18
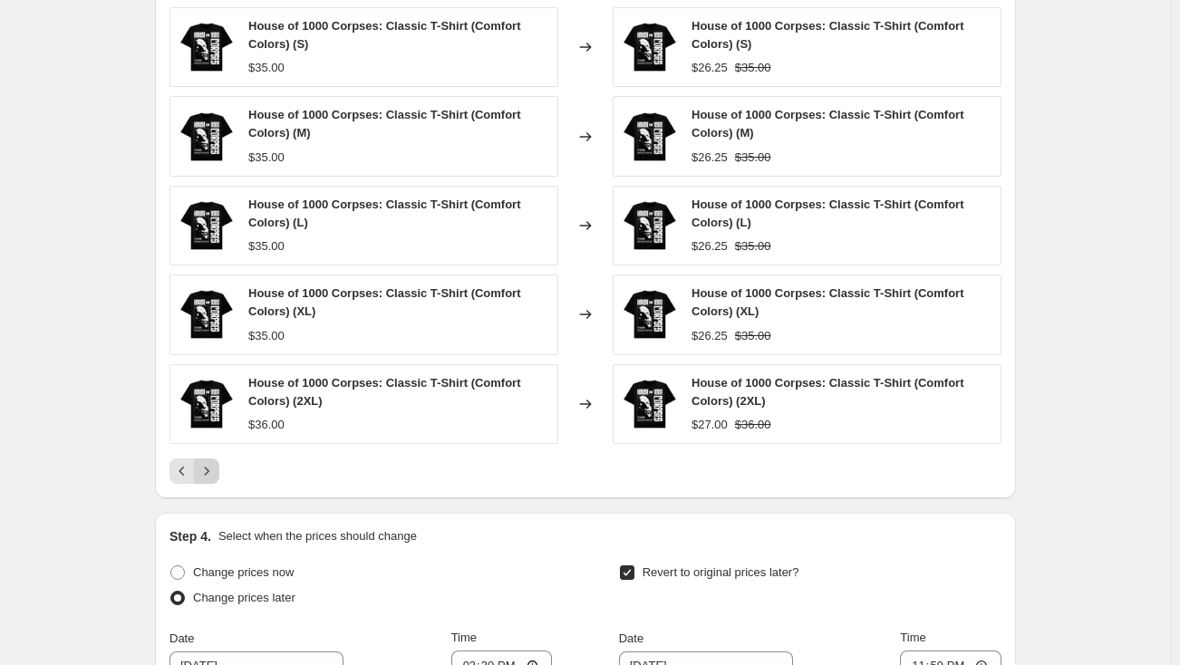
click at [216, 470] on icon "Next" at bounding box center [207, 471] width 18 height 18
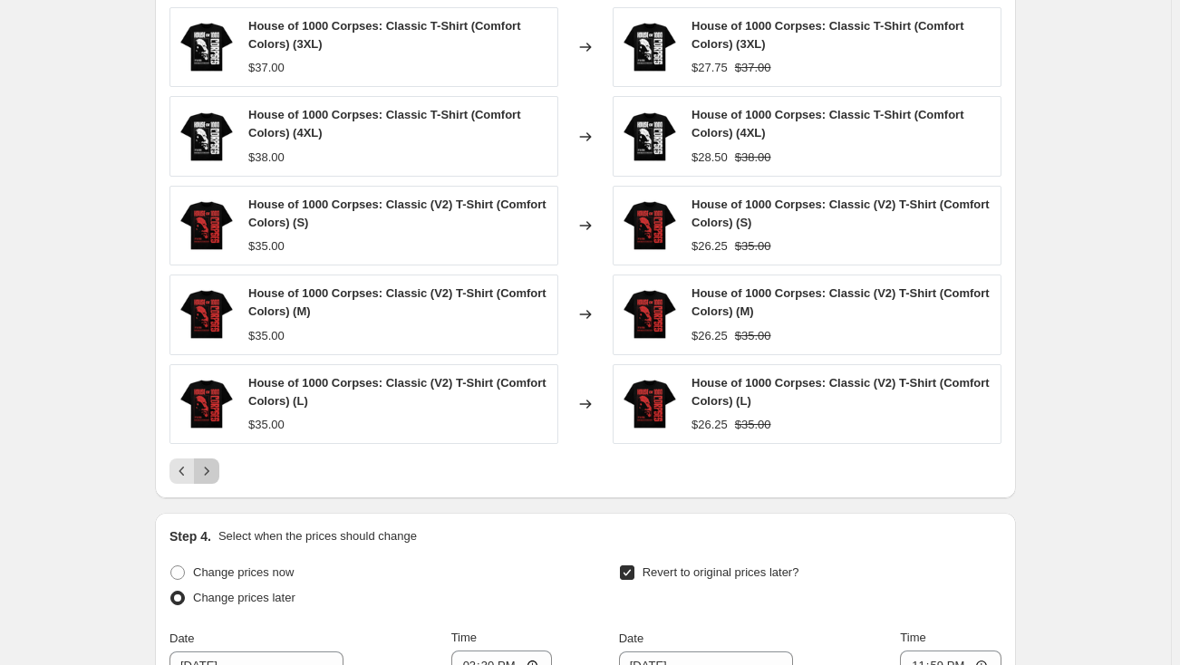
click at [216, 470] on icon "Next" at bounding box center [207, 471] width 18 height 18
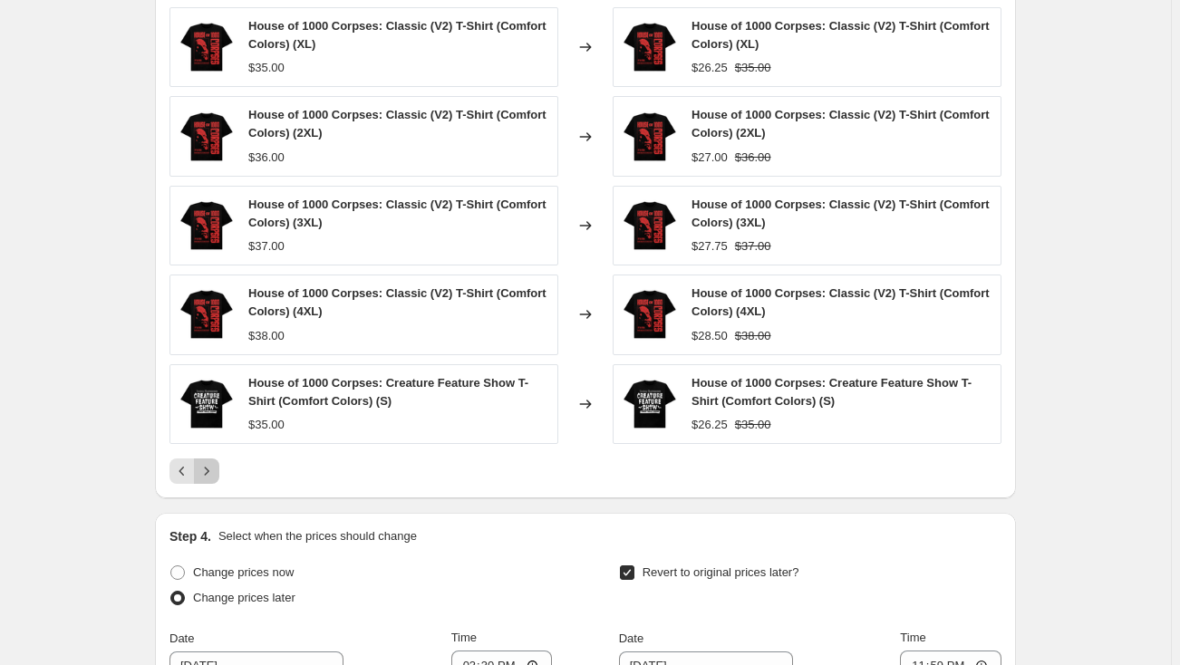
click at [213, 471] on icon "Next" at bounding box center [207, 471] width 18 height 18
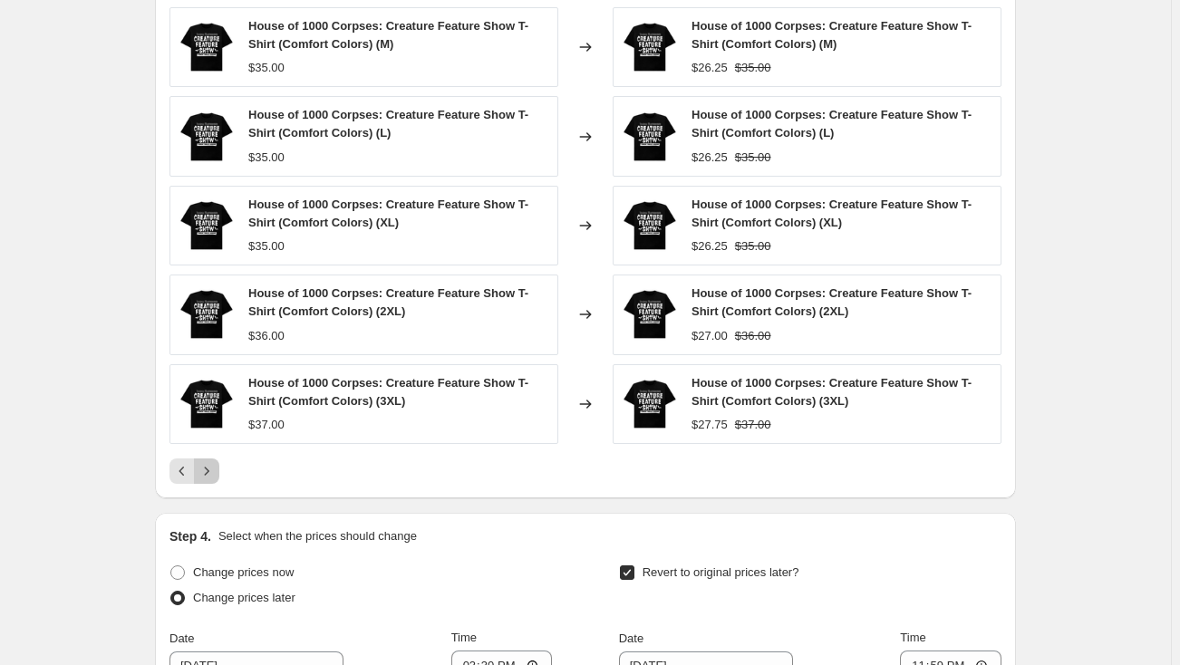
click at [215, 472] on icon "Next" at bounding box center [207, 471] width 18 height 18
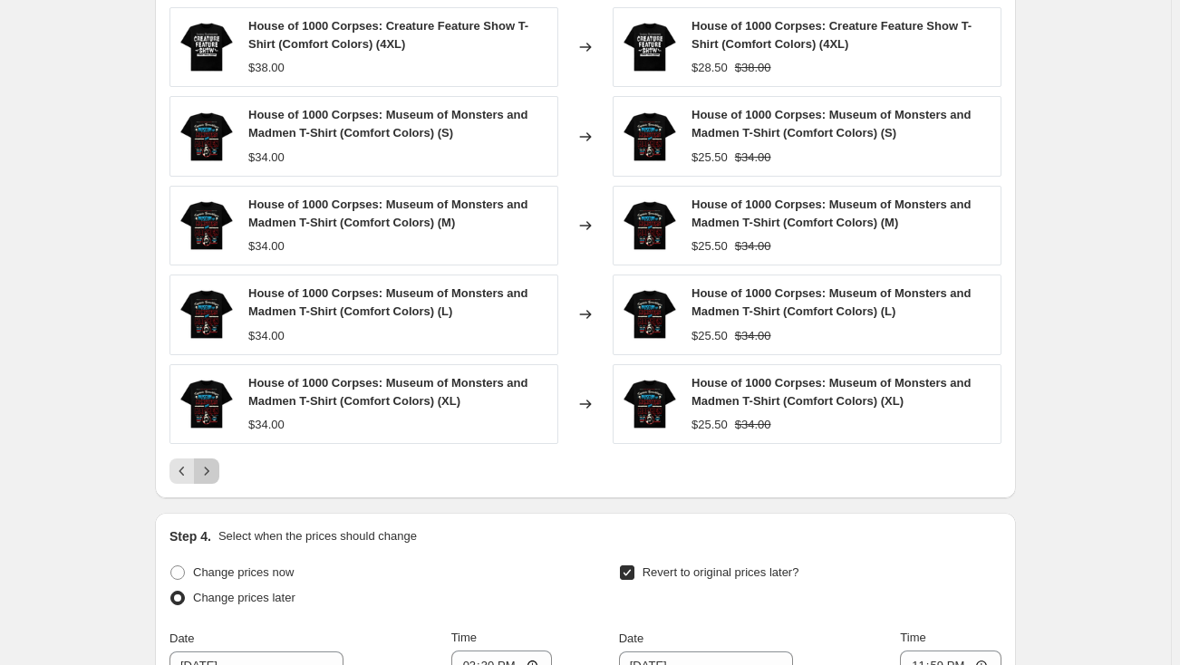
click at [215, 472] on icon "Next" at bounding box center [207, 471] width 18 height 18
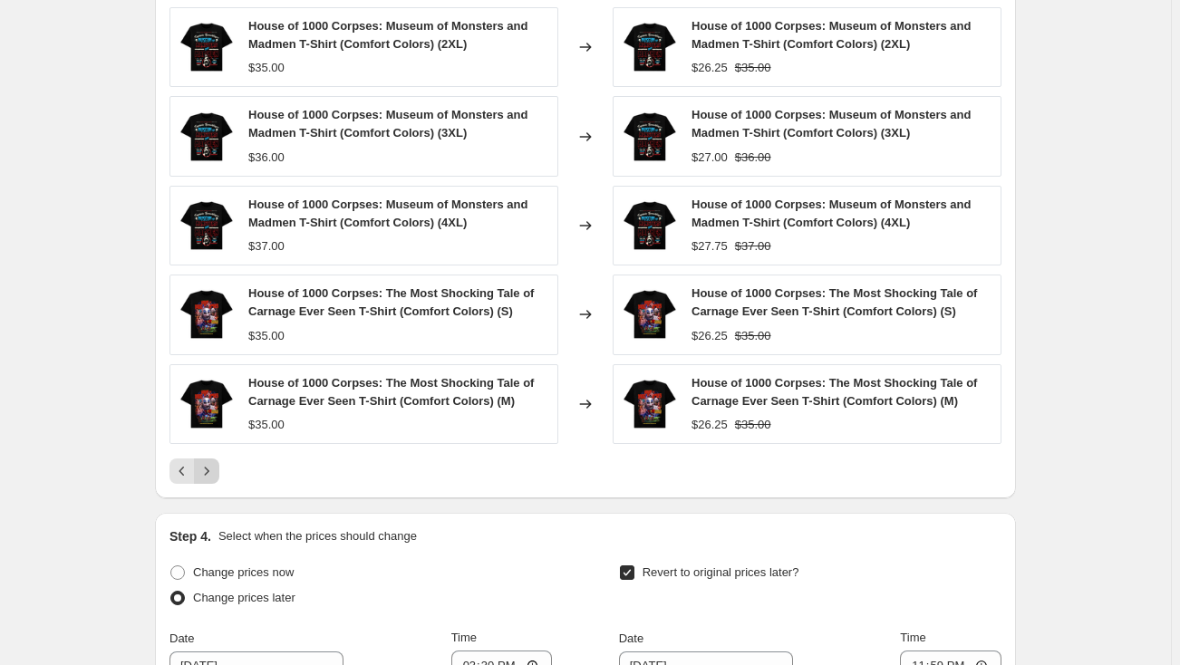
click at [215, 472] on icon "Next" at bounding box center [207, 471] width 18 height 18
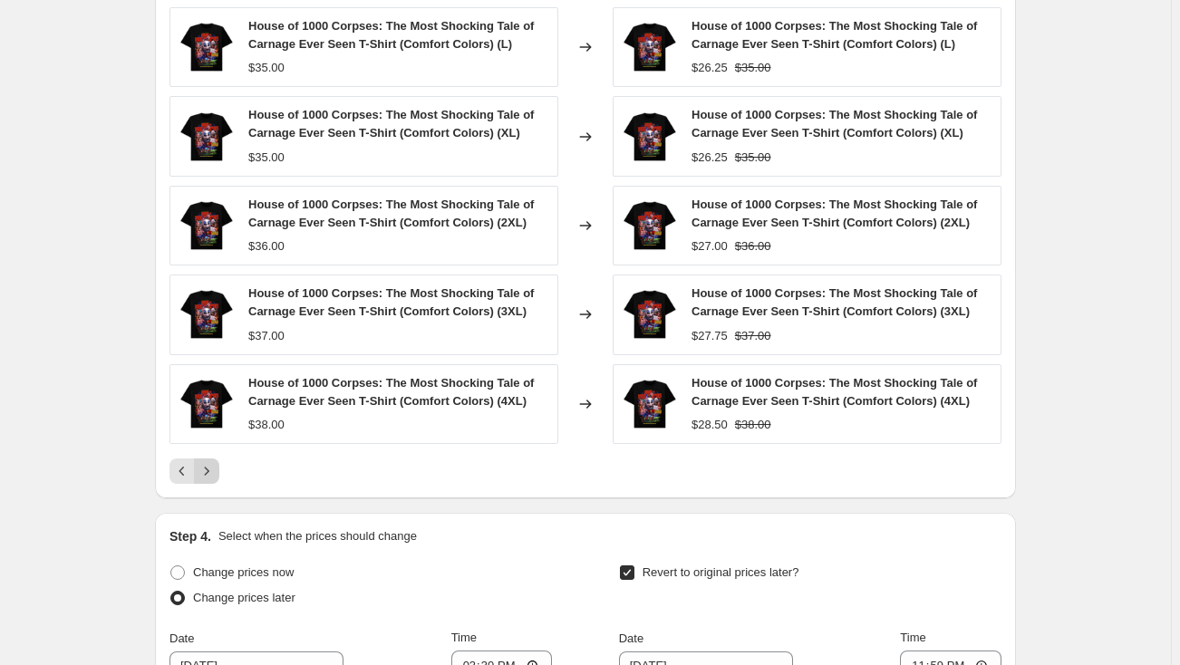
click at [215, 472] on icon "Next" at bounding box center [207, 471] width 18 height 18
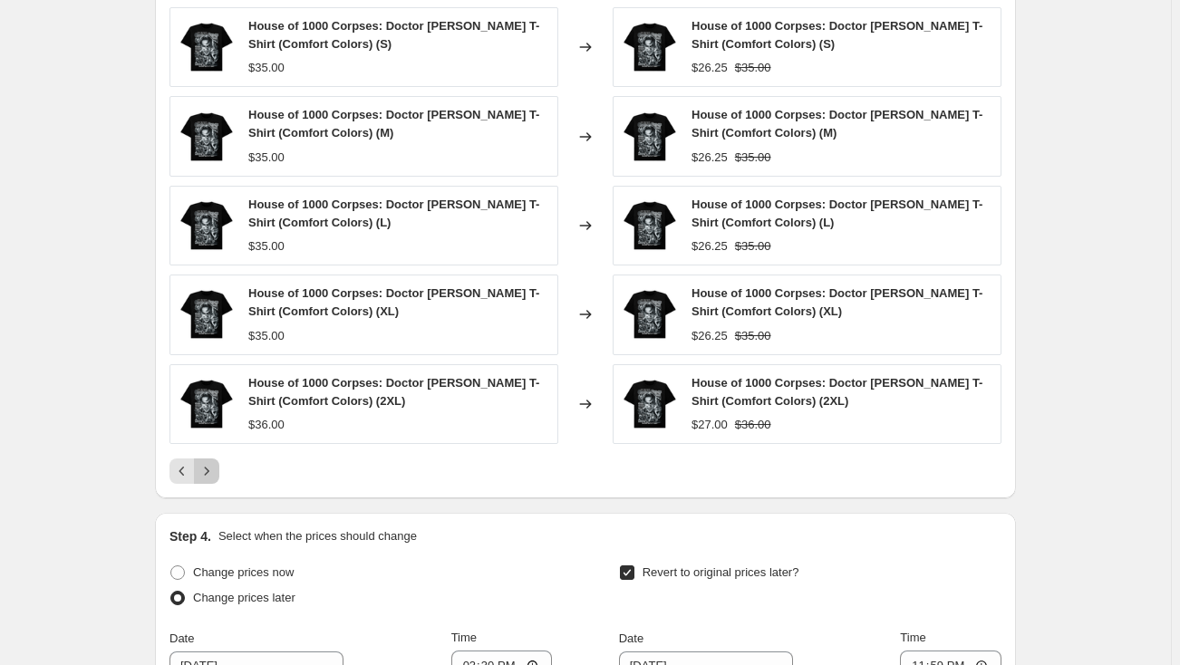
click at [215, 472] on icon "Next" at bounding box center [207, 471] width 18 height 18
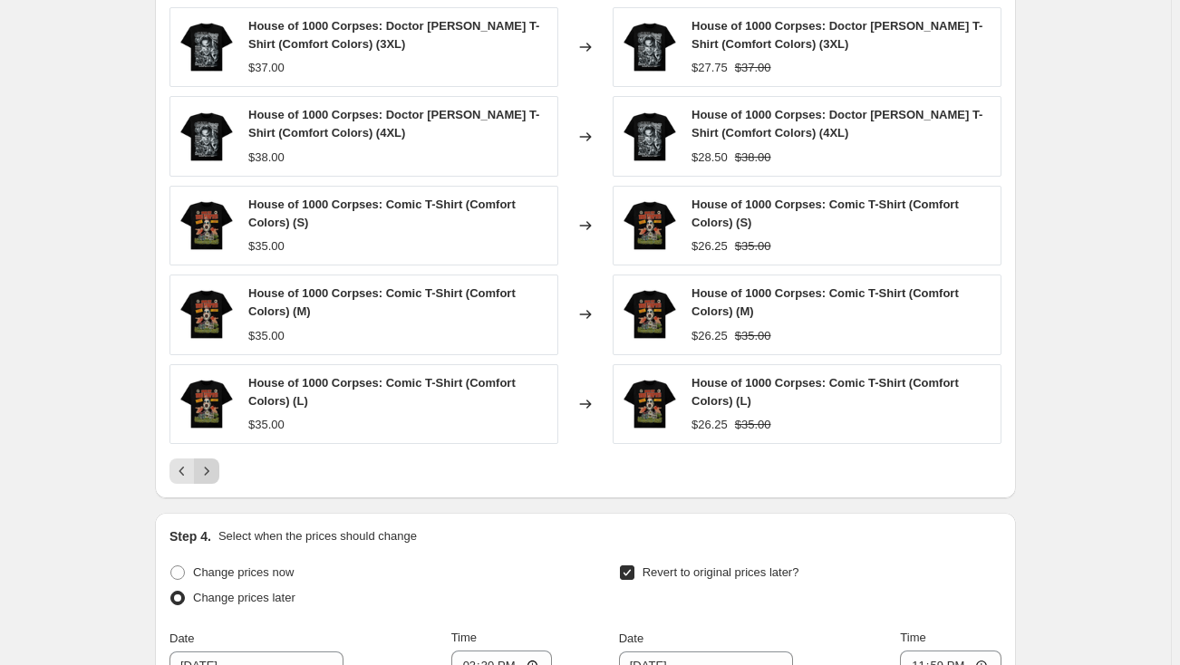
click at [215, 472] on icon "Next" at bounding box center [207, 471] width 18 height 18
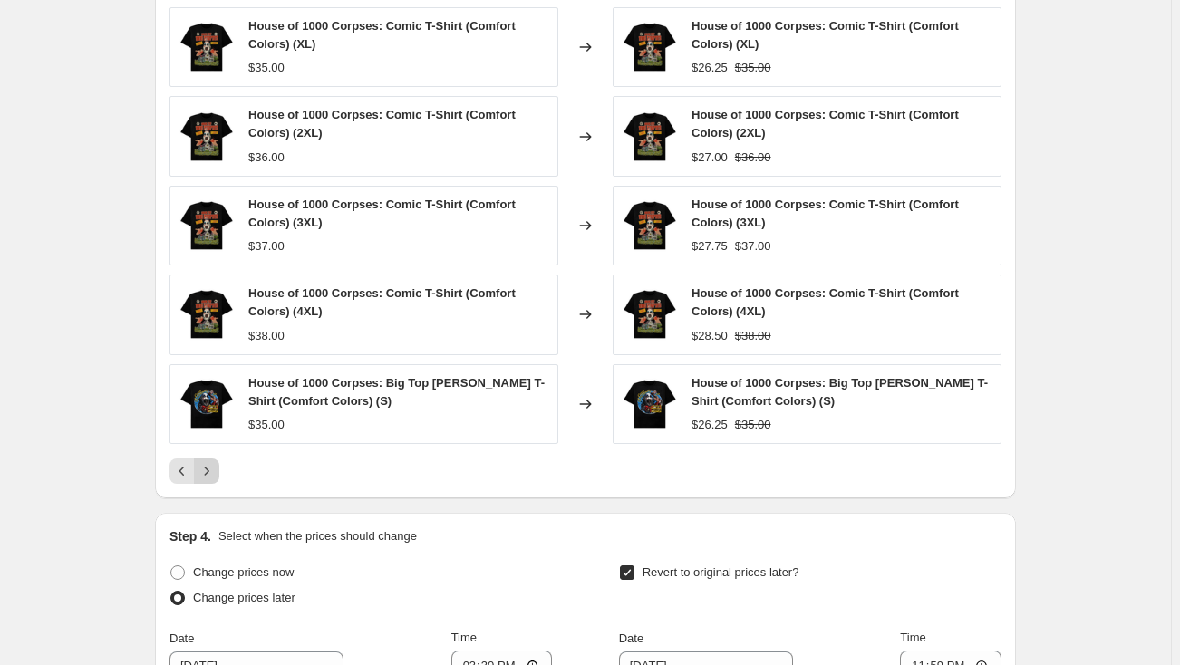
click at [215, 472] on icon "Next" at bounding box center [207, 471] width 18 height 18
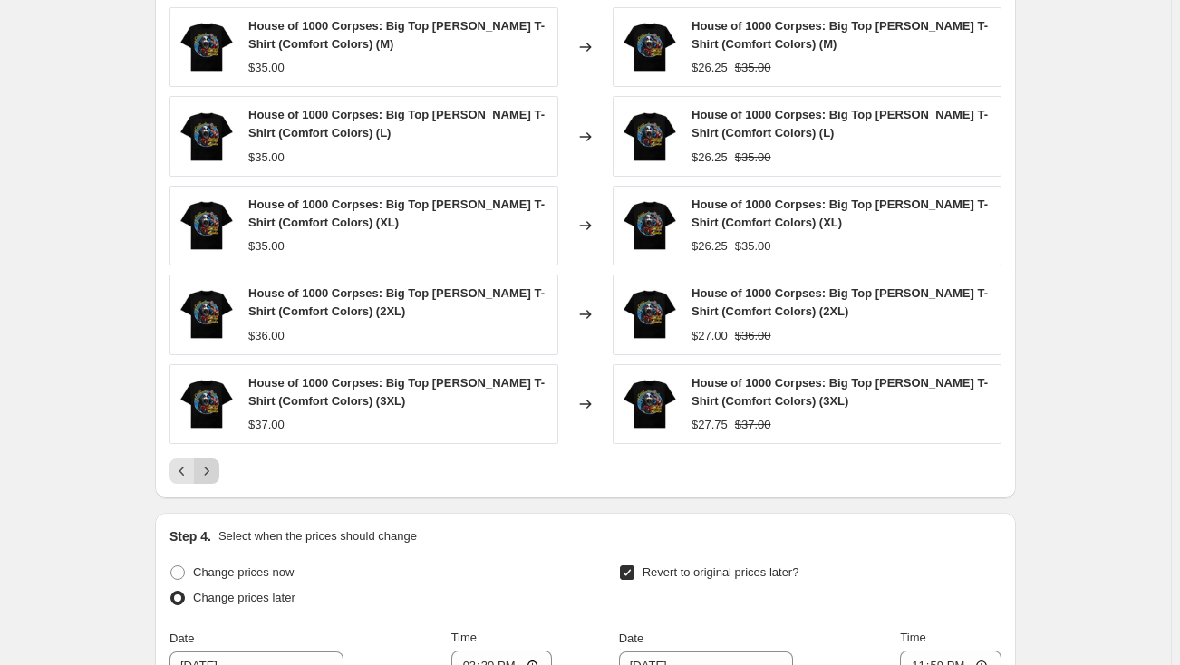
click at [215, 472] on icon "Next" at bounding box center [207, 471] width 18 height 18
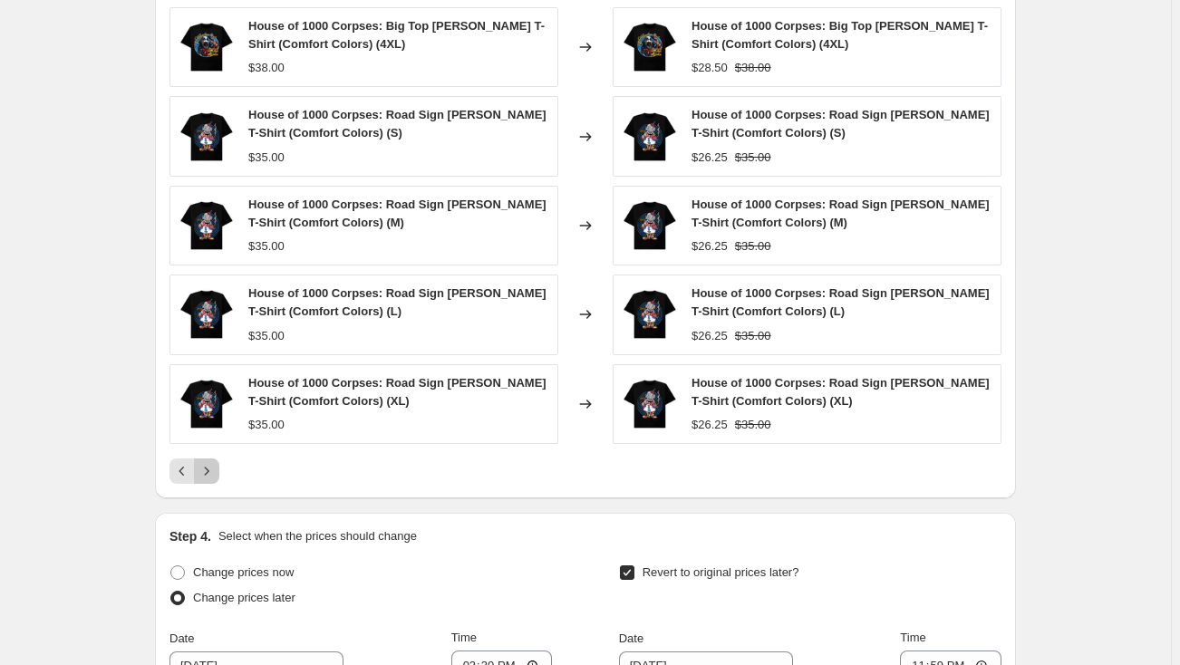
click at [215, 472] on icon "Next" at bounding box center [207, 471] width 18 height 18
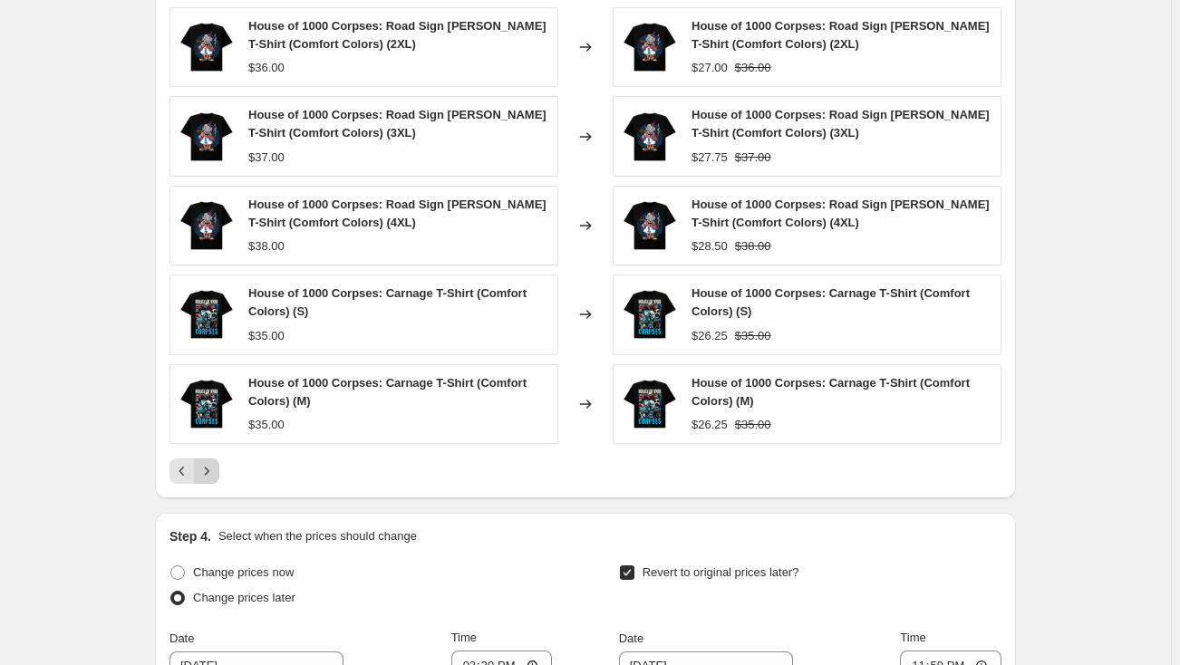
click at [215, 472] on icon "Next" at bounding box center [207, 471] width 18 height 18
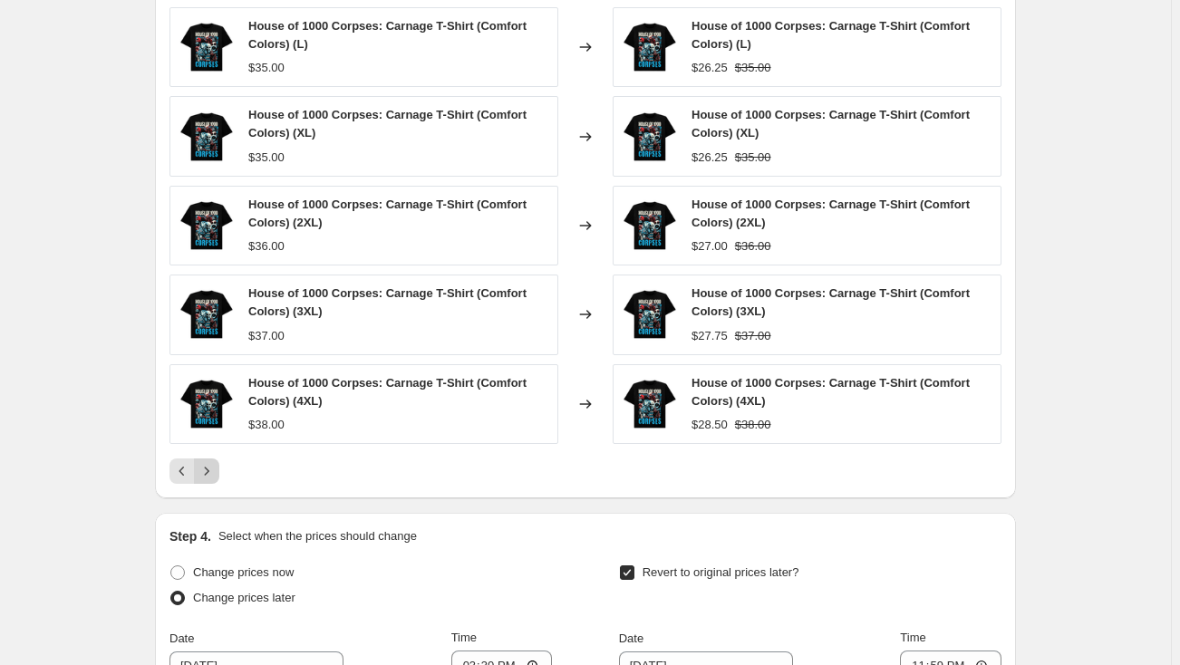
click at [215, 472] on icon "Next" at bounding box center [207, 471] width 18 height 18
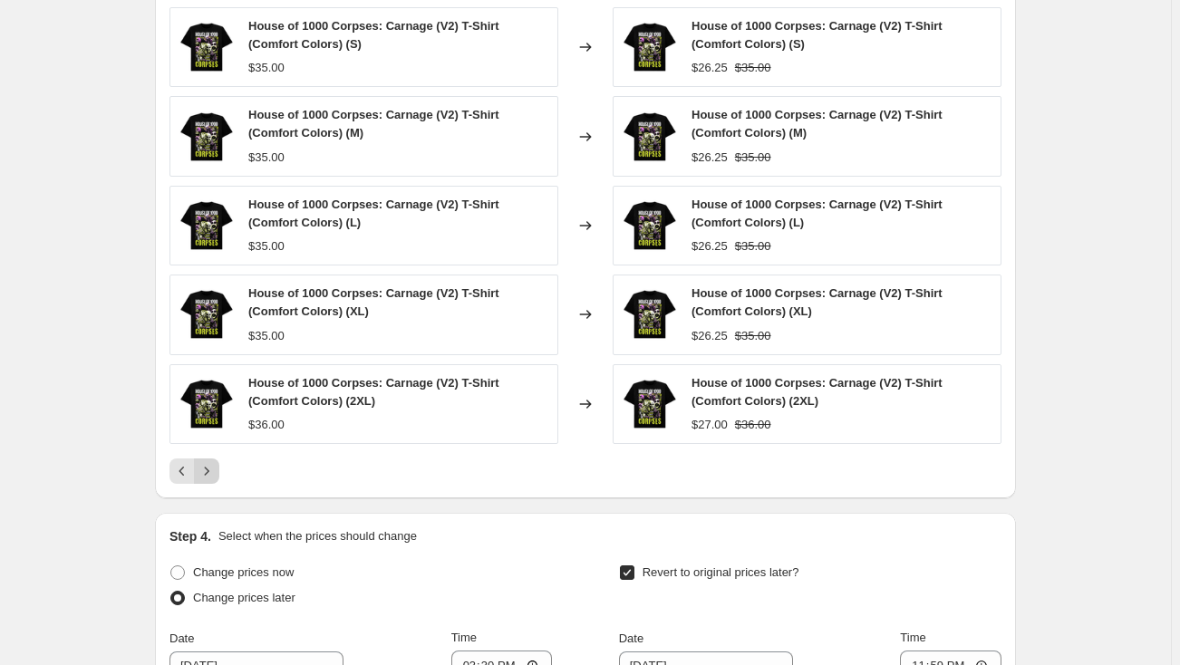
click at [215, 472] on icon "Next" at bounding box center [207, 471] width 18 height 18
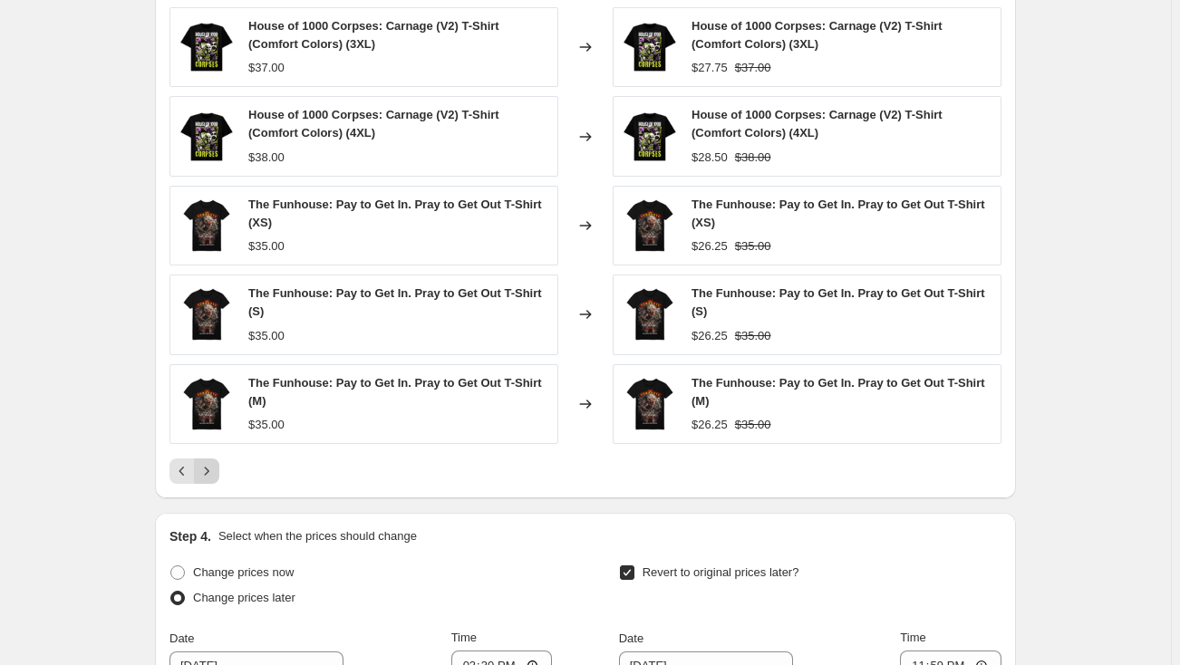
click at [215, 472] on icon "Next" at bounding box center [207, 471] width 18 height 18
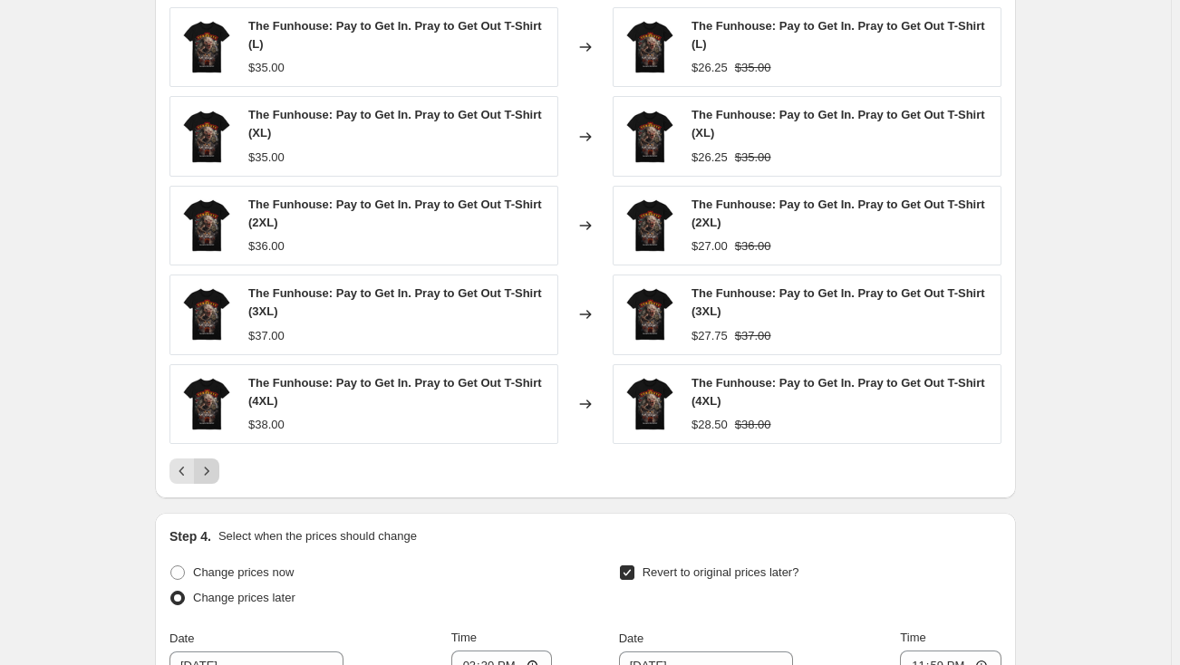
click at [215, 472] on icon "Next" at bounding box center [207, 471] width 18 height 18
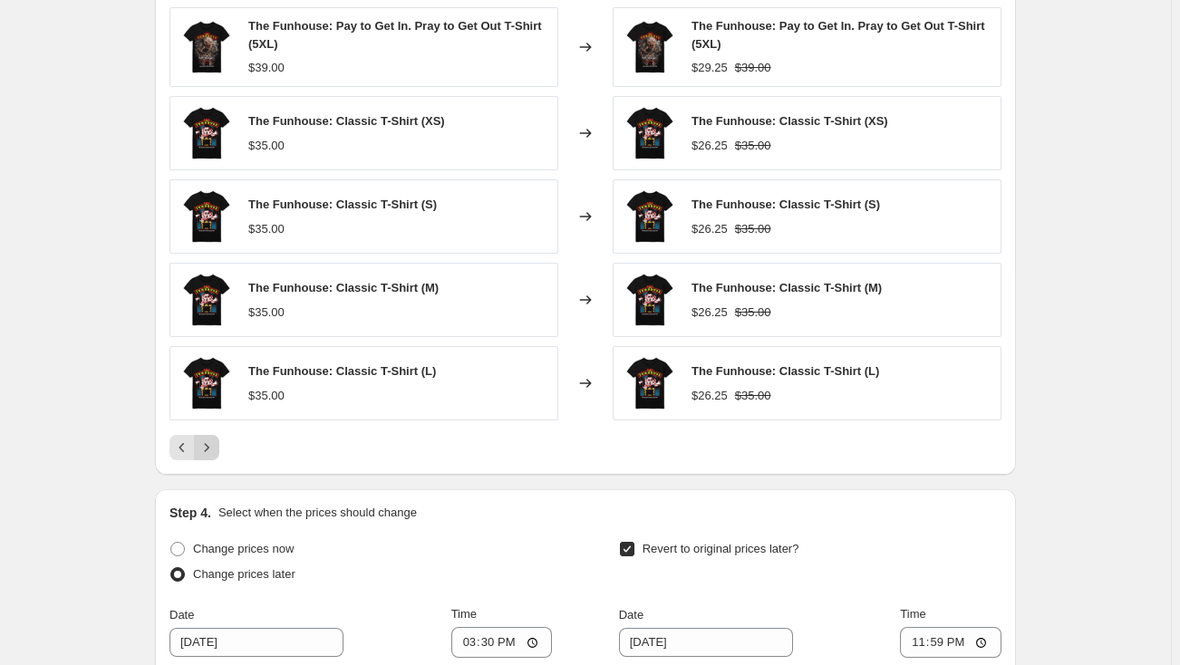
click at [215, 472] on div "PRICE CHANGE PREVIEW Over 250 product variants would be affected by this price …" at bounding box center [585, 210] width 861 height 531
click at [219, 448] on button "Next" at bounding box center [206, 447] width 25 height 25
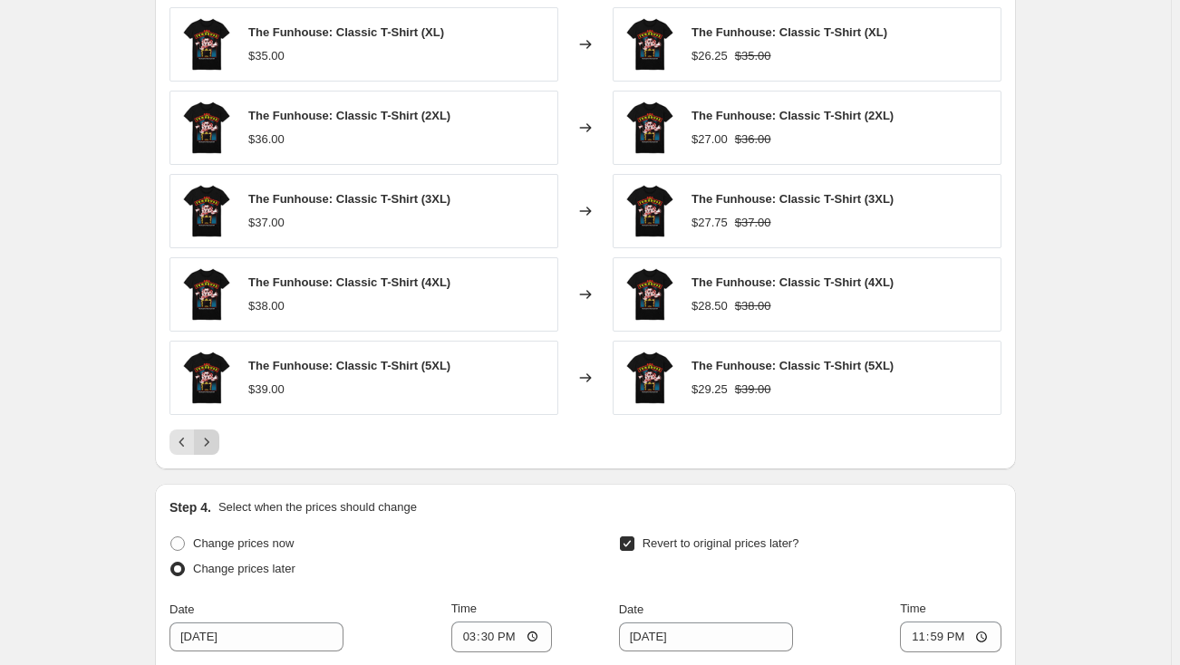
click at [216, 440] on icon "Next" at bounding box center [207, 442] width 18 height 18
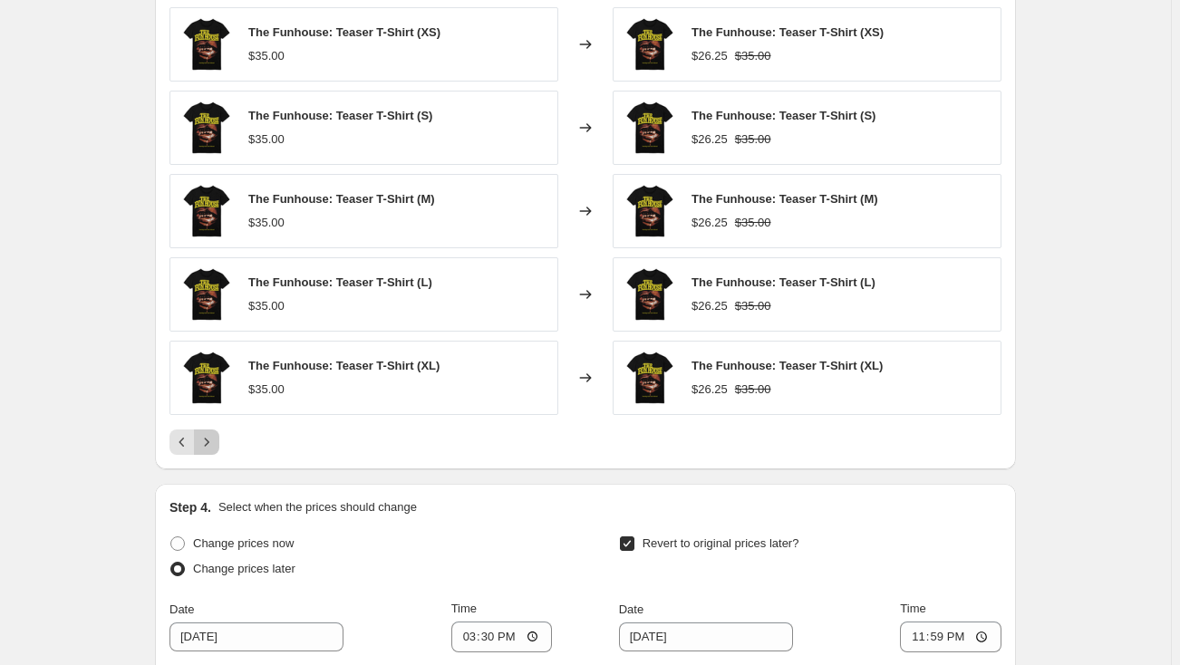
click at [216, 440] on icon "Next" at bounding box center [207, 442] width 18 height 18
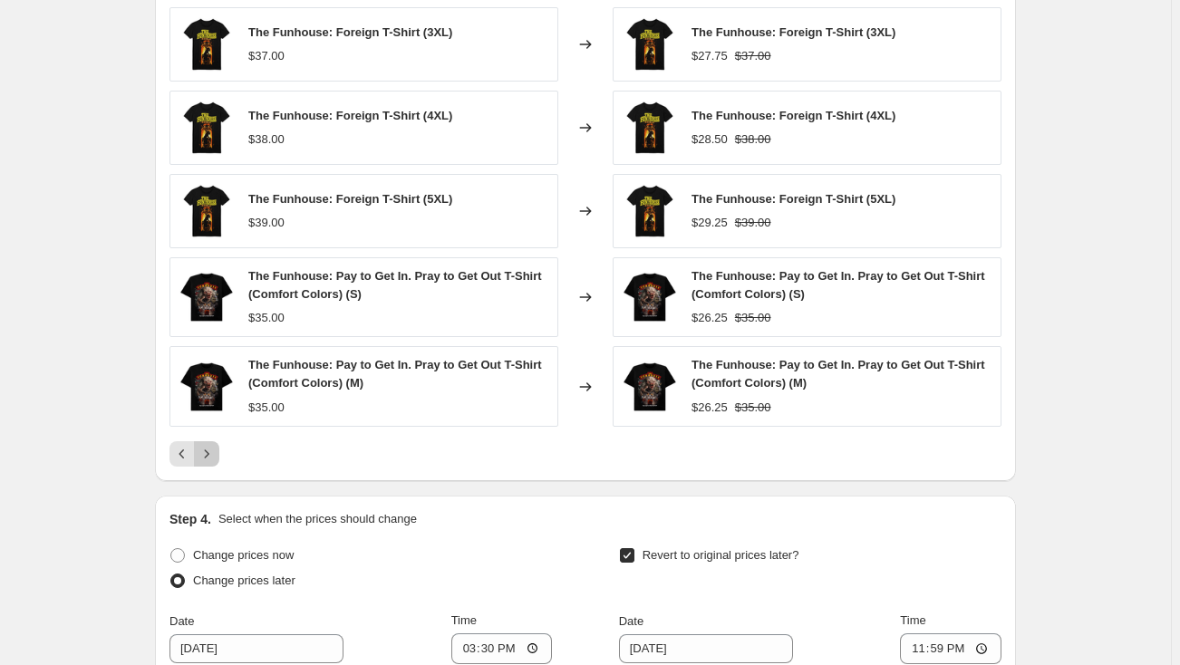
click at [217, 441] on button "Next" at bounding box center [206, 453] width 25 height 25
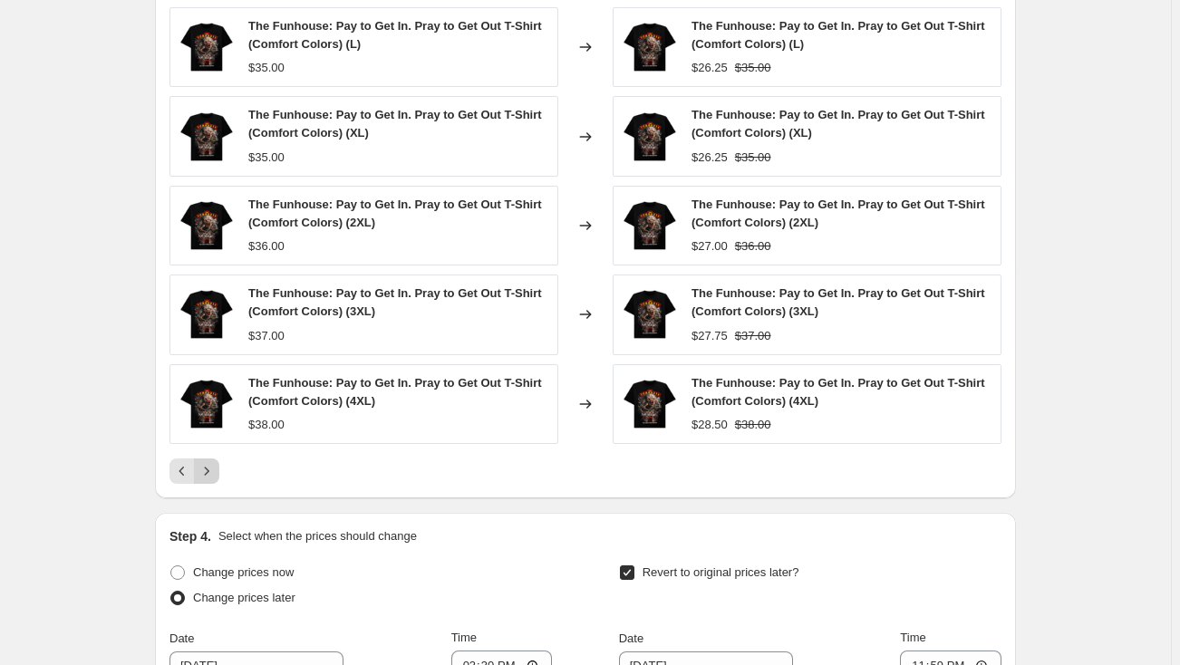
click at [217, 440] on div "The Funhouse: Pay to Get In. Pray to Get Out T-Shirt (Comfort Colors) (4XL) $38…" at bounding box center [363, 404] width 389 height 80
click at [211, 472] on icon "Next" at bounding box center [207, 471] width 18 height 18
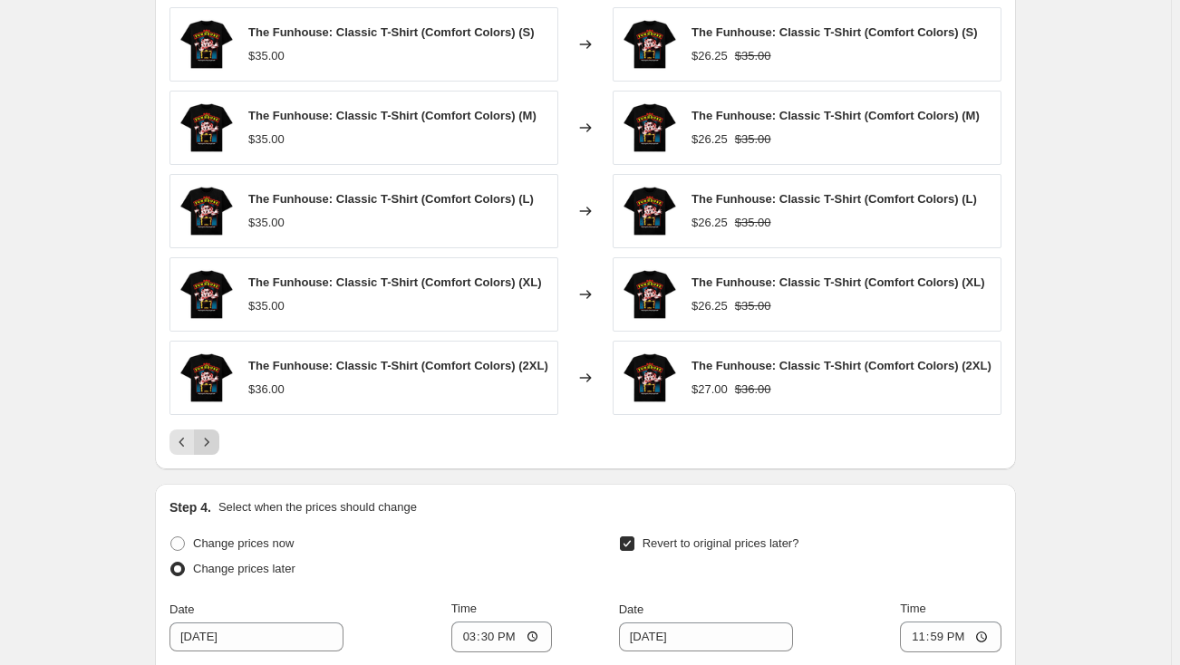
click at [213, 439] on icon "Next" at bounding box center [207, 442] width 18 height 18
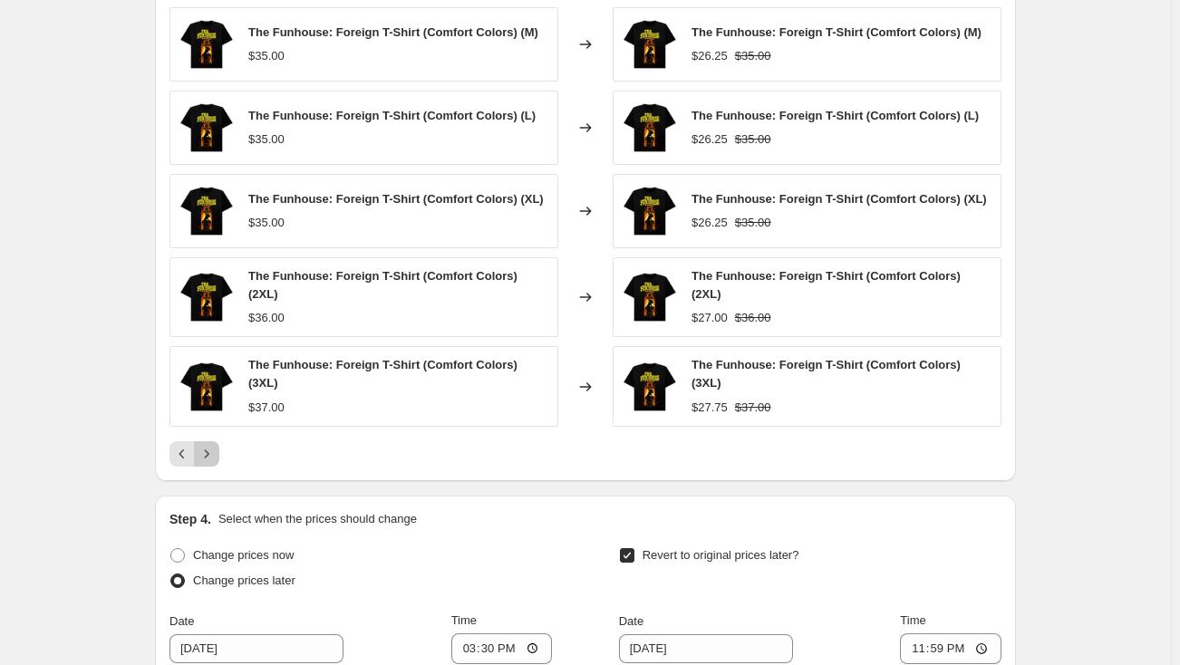
click at [213, 445] on icon "Next" at bounding box center [207, 454] width 18 height 18
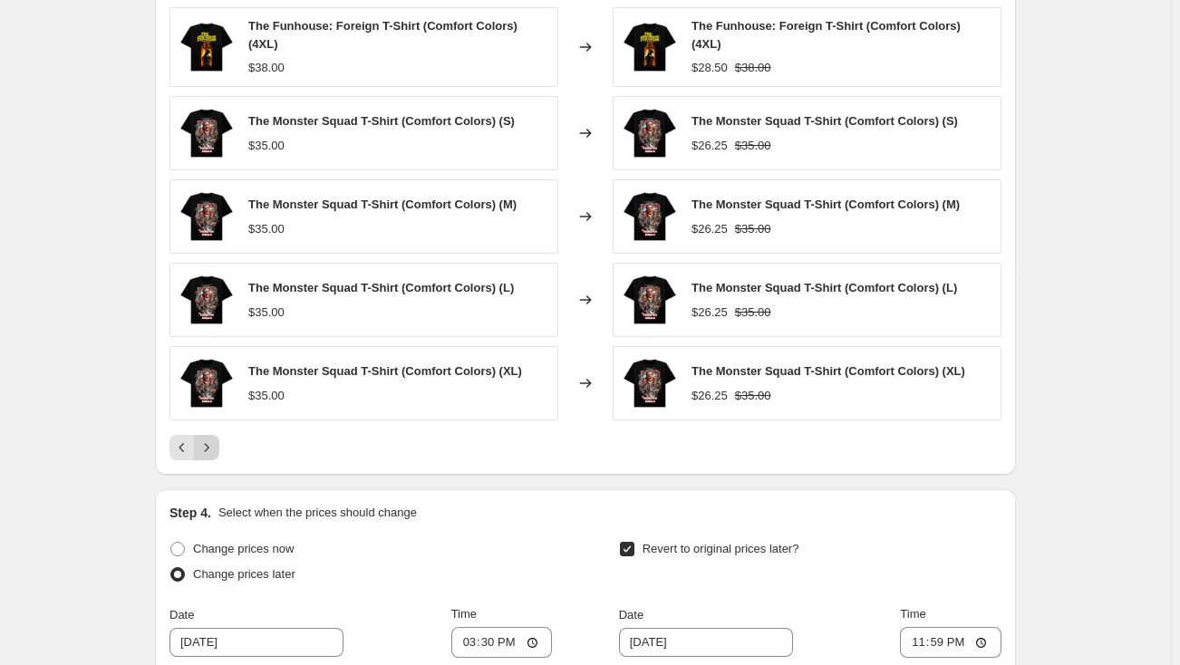
click at [213, 439] on icon "Next" at bounding box center [207, 448] width 18 height 18
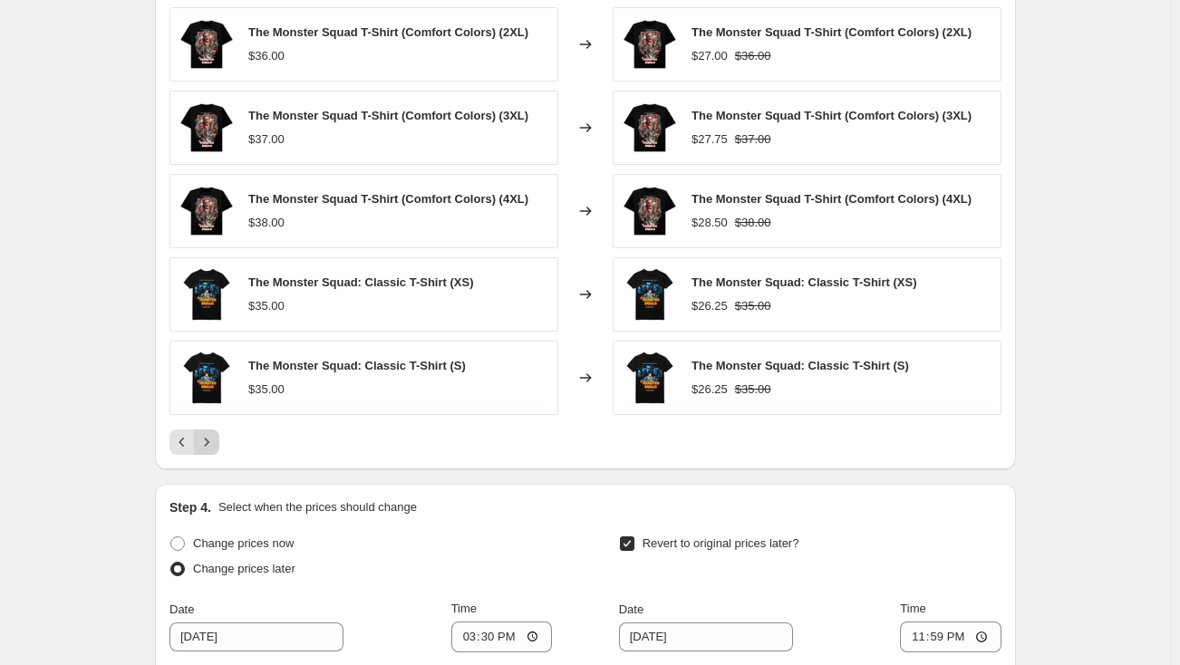
click at [213, 439] on icon "Next" at bounding box center [207, 442] width 18 height 18
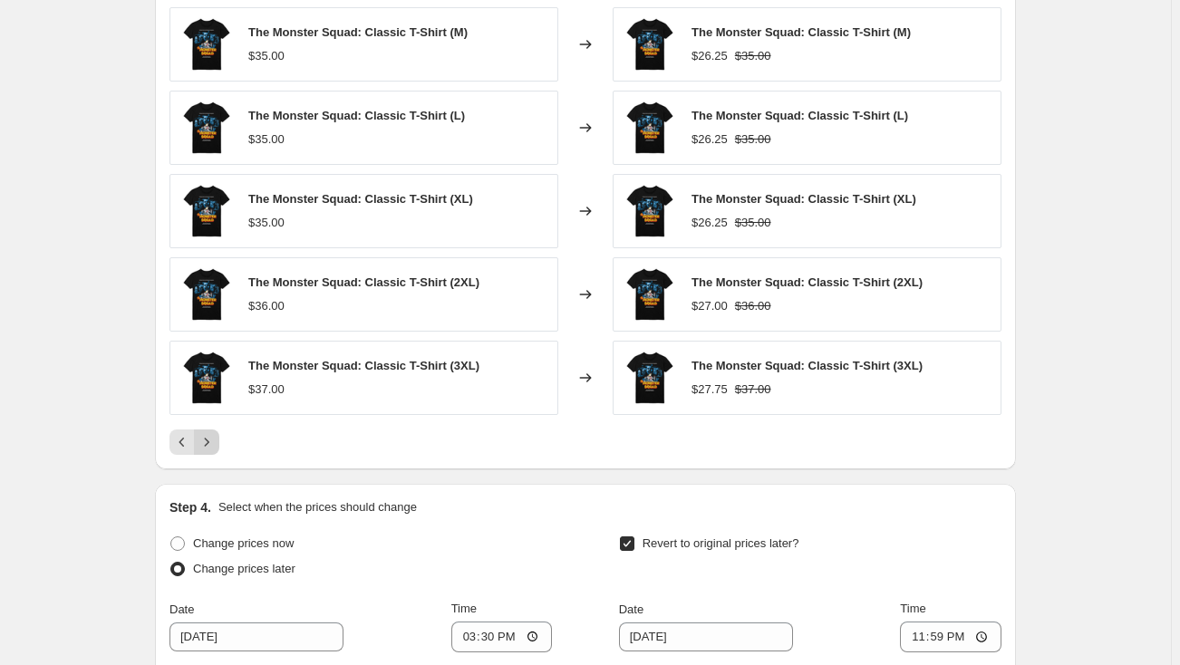
click at [213, 439] on icon "Next" at bounding box center [207, 442] width 18 height 18
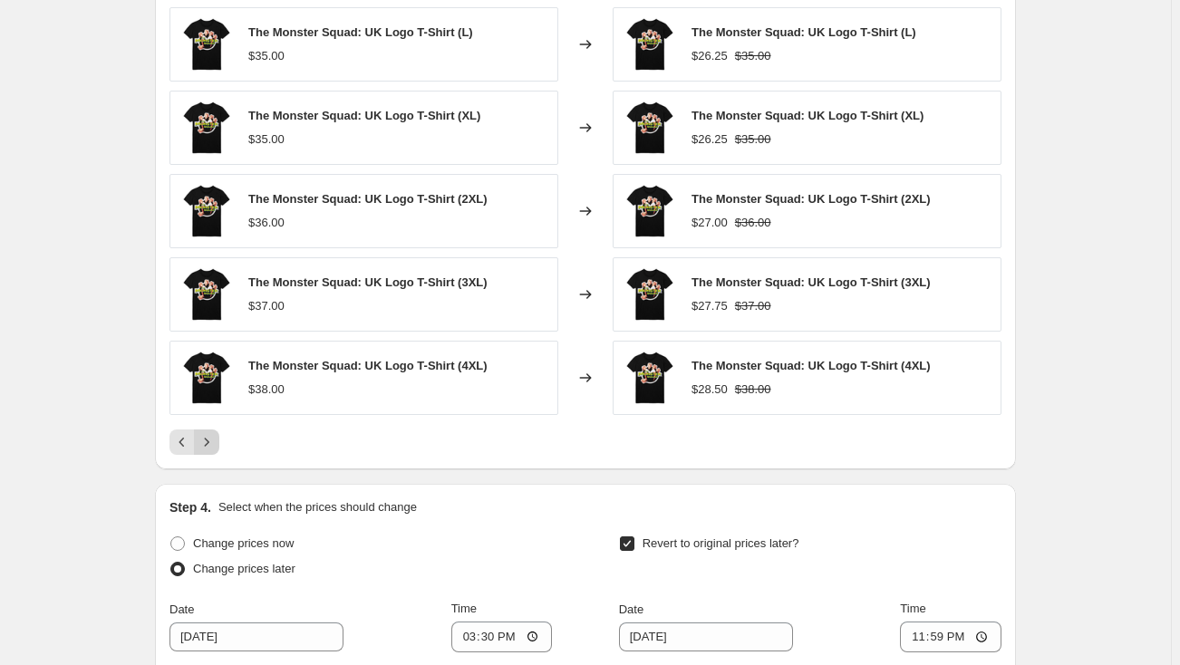
click at [213, 439] on icon "Next" at bounding box center [207, 442] width 18 height 18
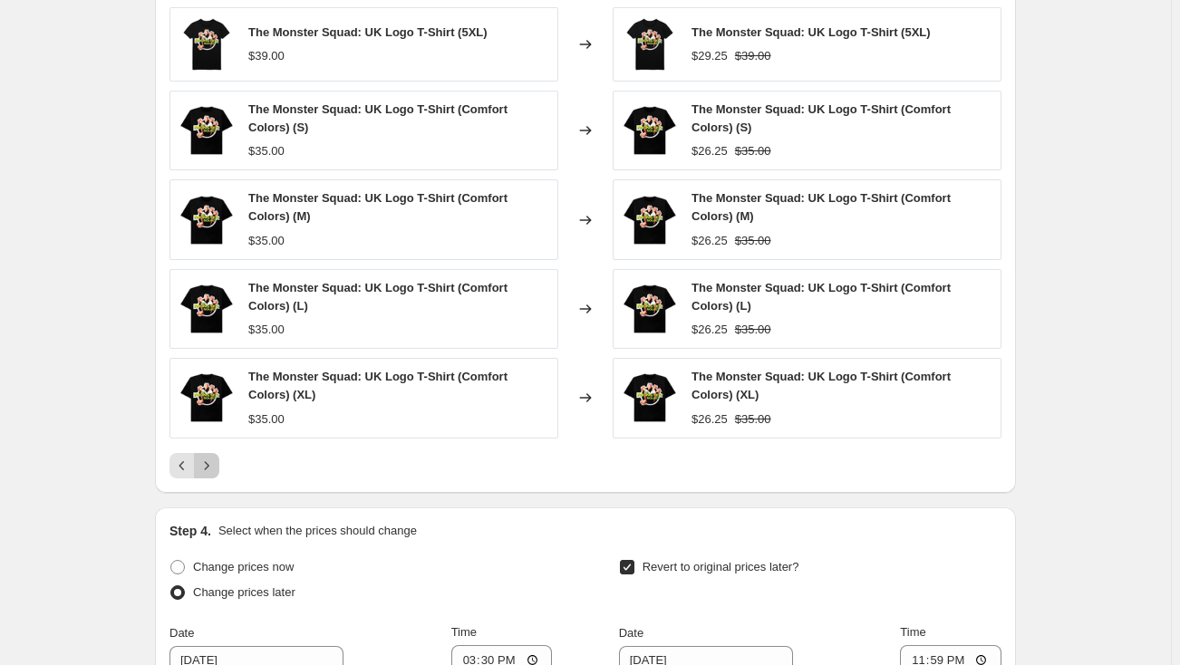
click at [209, 461] on icon "Next" at bounding box center [207, 465] width 5 height 8
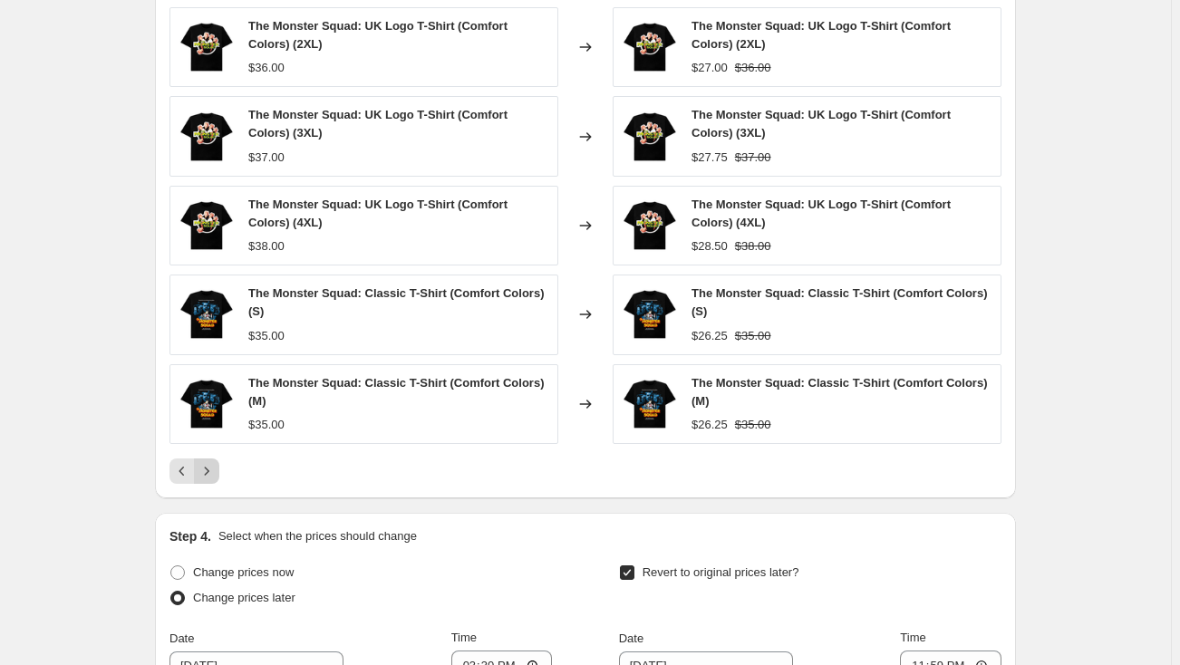
click at [210, 462] on icon "Next" at bounding box center [207, 471] width 18 height 18
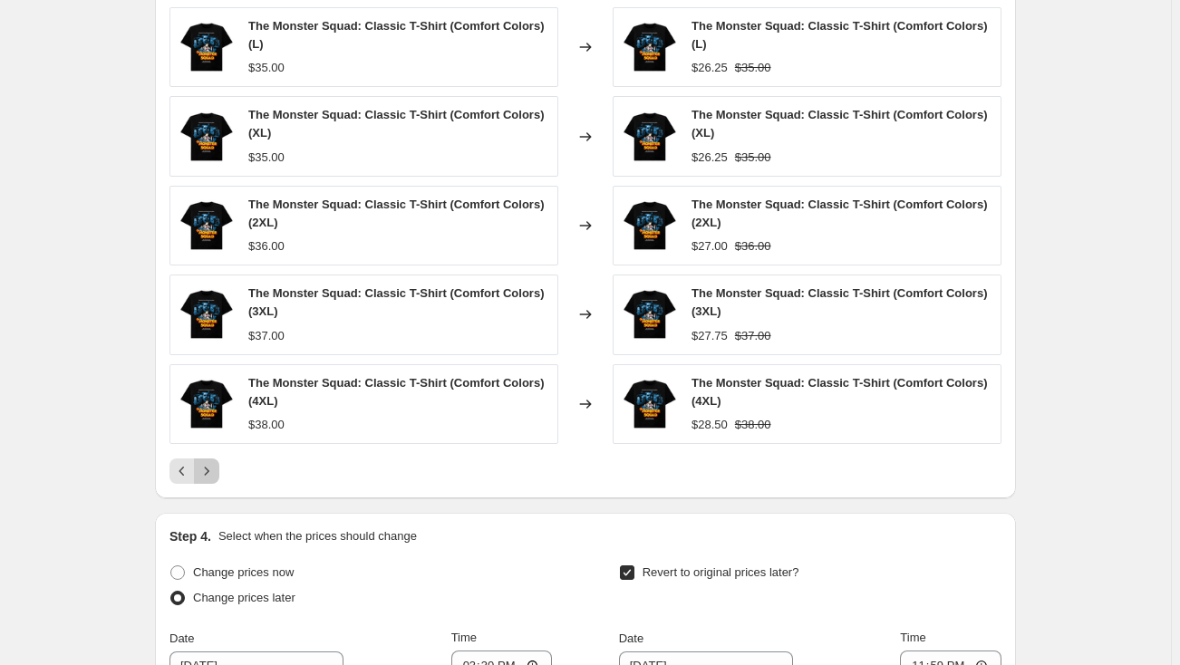
click at [210, 462] on icon "Next" at bounding box center [207, 471] width 18 height 18
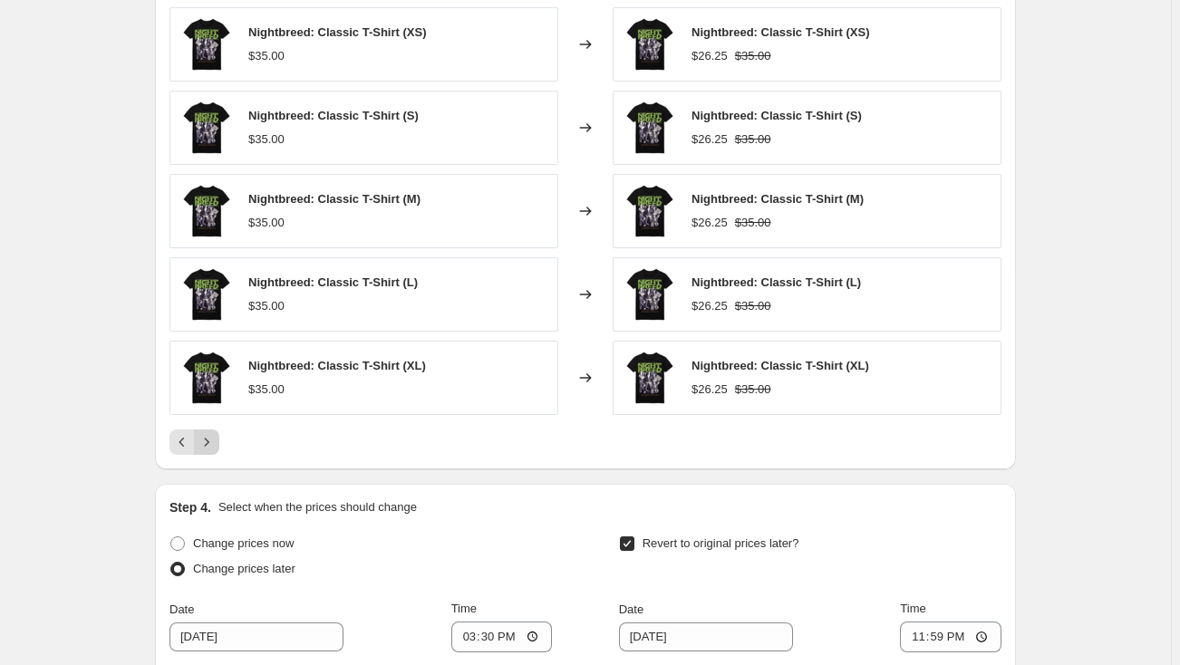
click at [210, 460] on div "PRICE CHANGE PREVIEW Over 250 product variants would be affected by this price …" at bounding box center [585, 207] width 861 height 525
click at [208, 441] on icon "Next" at bounding box center [207, 442] width 18 height 18
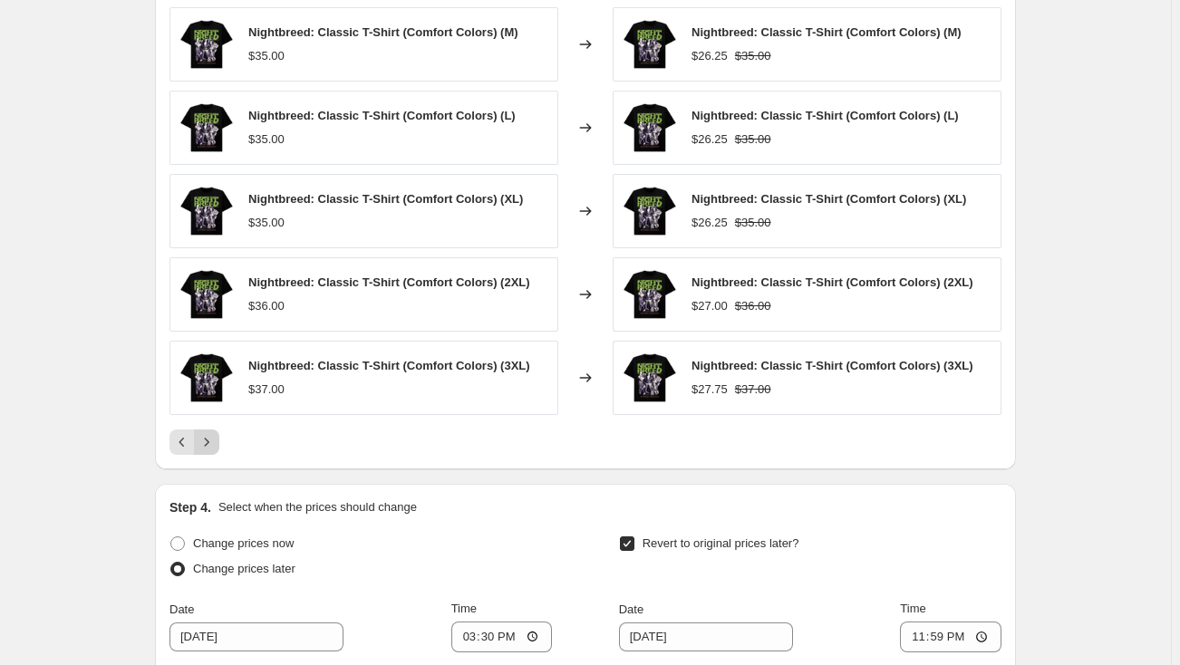
click at [208, 441] on icon "Next" at bounding box center [207, 442] width 18 height 18
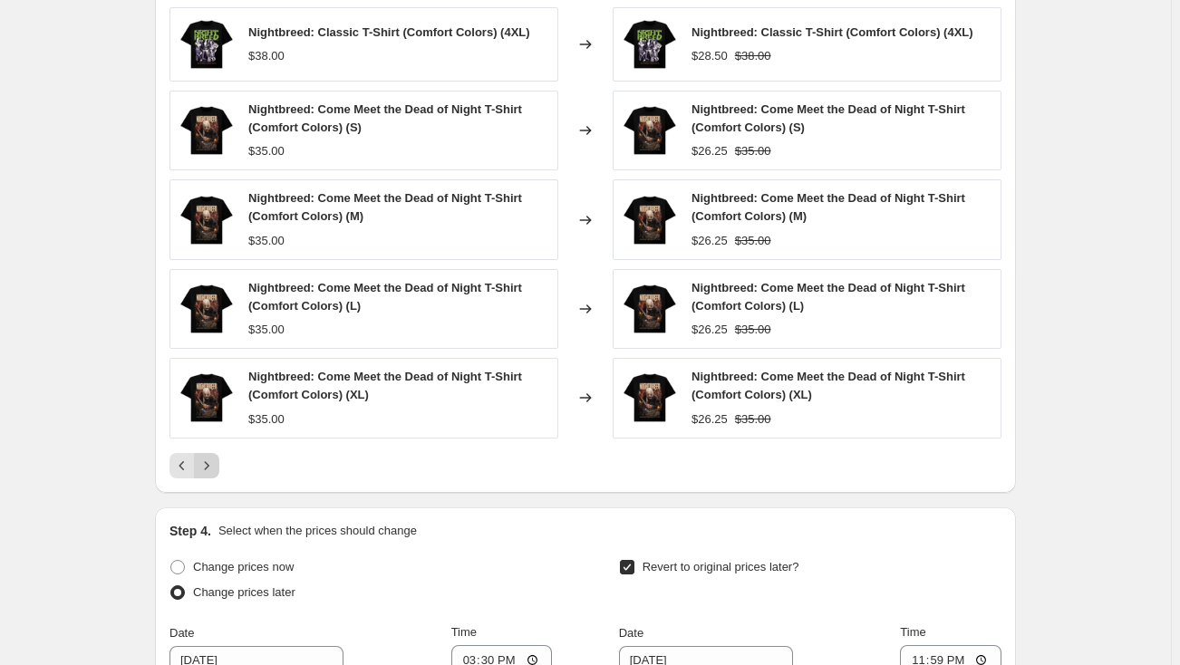
click at [208, 441] on div "Nightbreed: Classic T-Shirt (Comfort Colors) (4XL) $38.00 Changed to Nightbreed…" at bounding box center [585, 242] width 832 height 471
click at [214, 463] on icon "Next" at bounding box center [207, 466] width 18 height 18
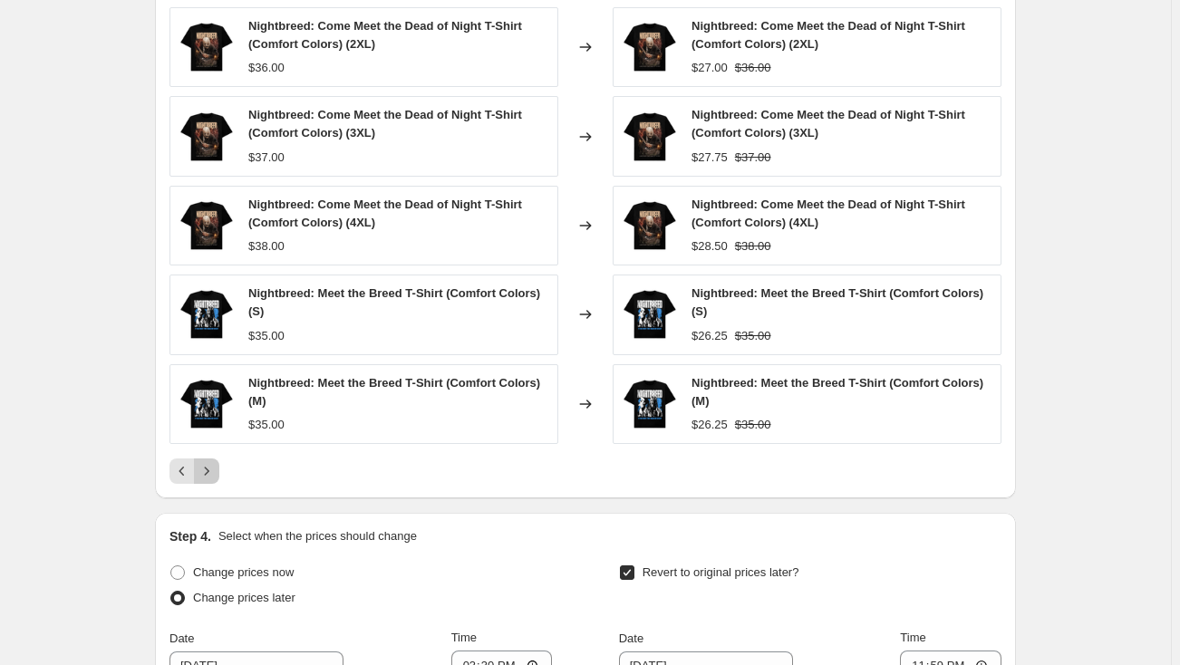
click at [213, 463] on icon "Next" at bounding box center [207, 471] width 18 height 18
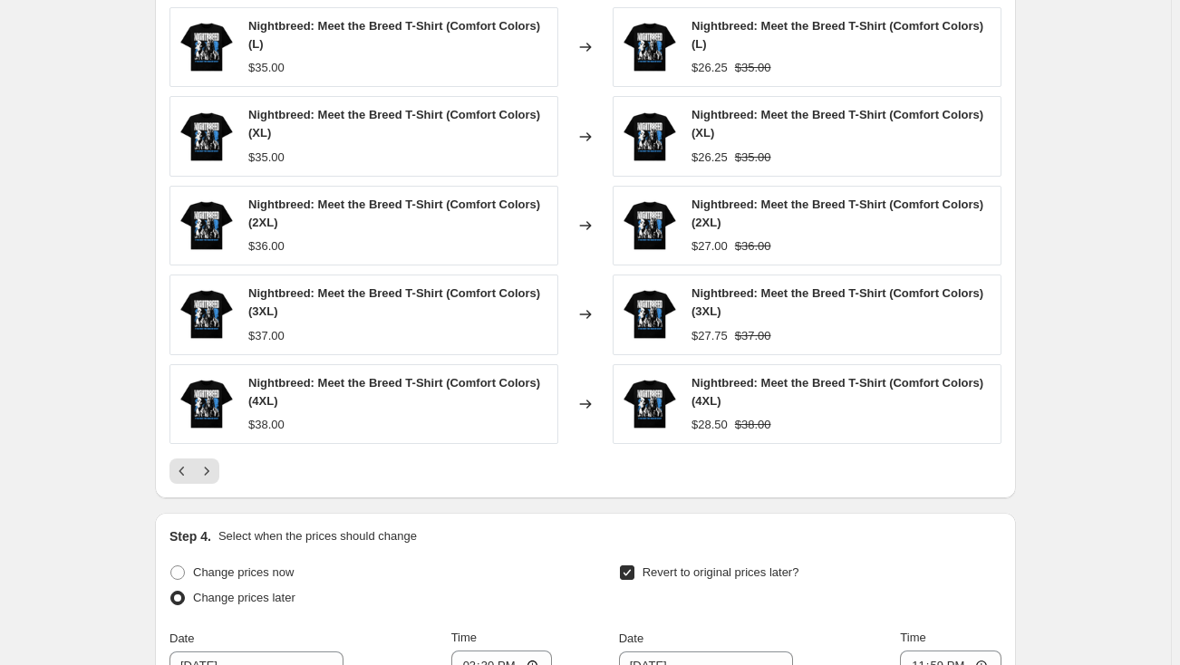
click at [213, 463] on icon "Next" at bounding box center [207, 471] width 18 height 18
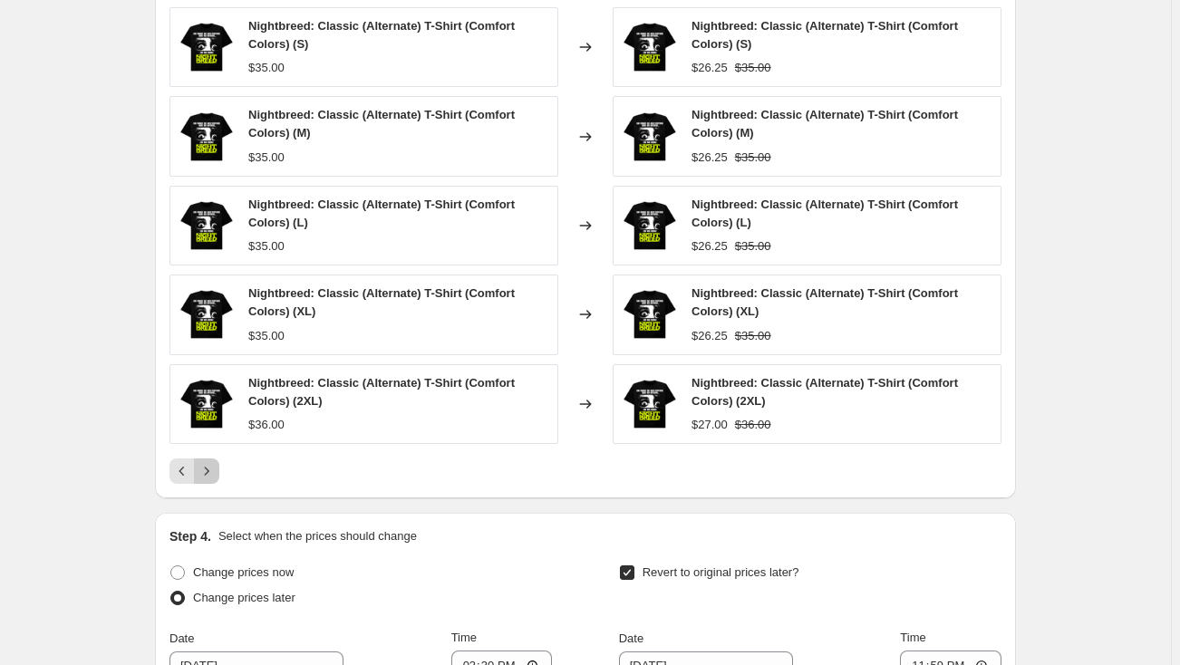
click at [213, 463] on icon "Next" at bounding box center [207, 471] width 18 height 18
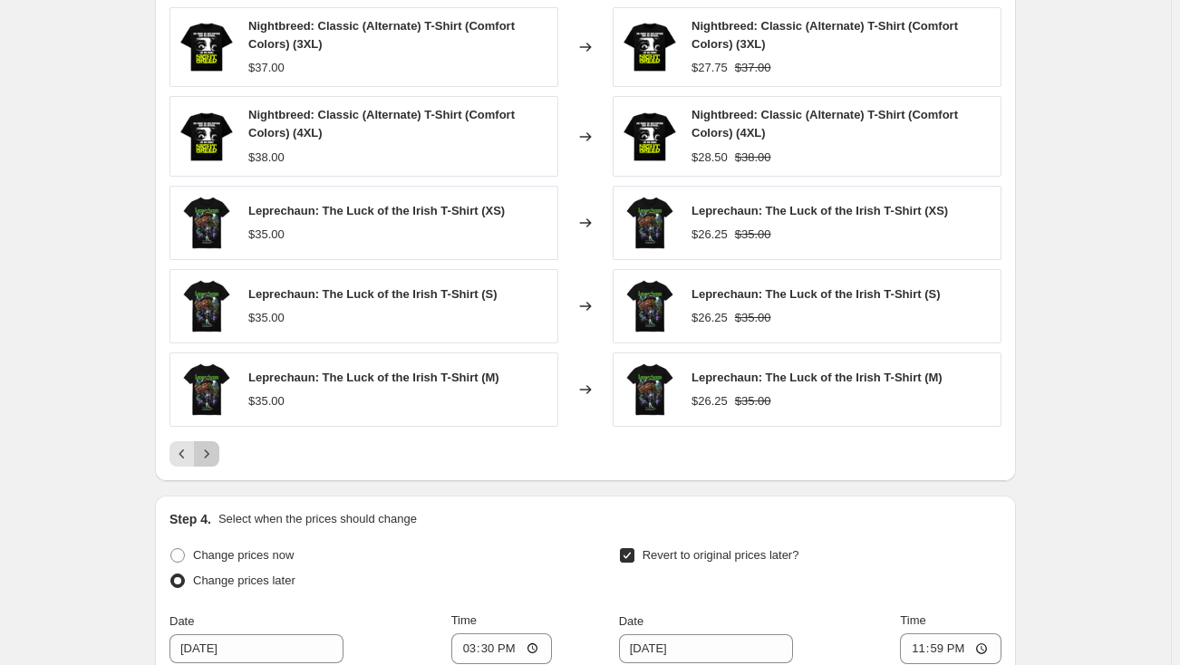
click at [213, 463] on button "Next" at bounding box center [206, 453] width 25 height 25
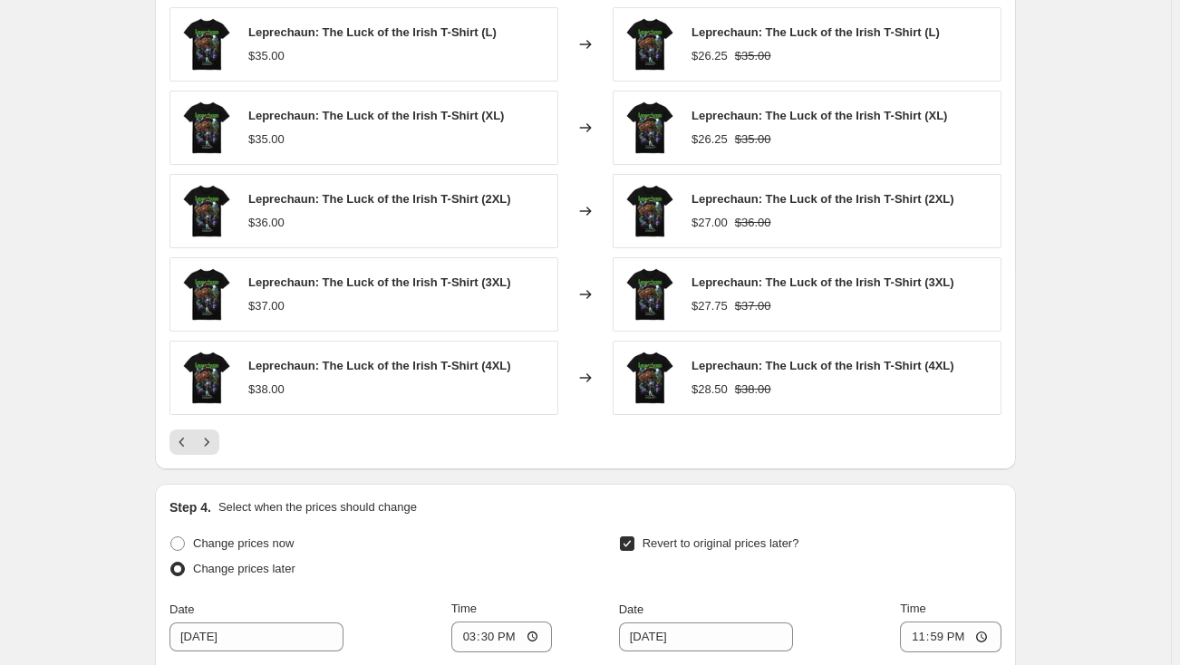
click at [213, 463] on div "PRICE CHANGE PREVIEW Over 250 product variants would be affected by this price …" at bounding box center [585, 207] width 861 height 525
click at [211, 446] on icon "Next" at bounding box center [207, 442] width 18 height 18
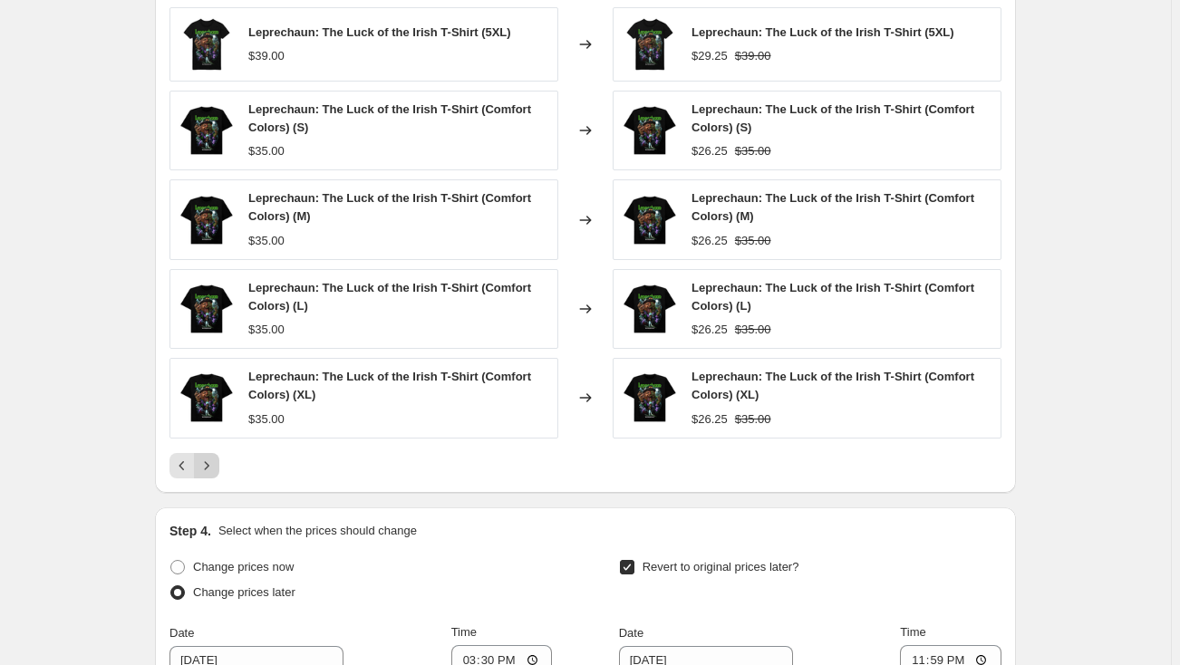
click at [211, 446] on div "Leprechaun: The Luck of the Irish T-Shirt (5XL) $39.00 Changed to Leprechaun: T…" at bounding box center [585, 242] width 832 height 471
click at [207, 462] on icon "Next" at bounding box center [207, 466] width 18 height 18
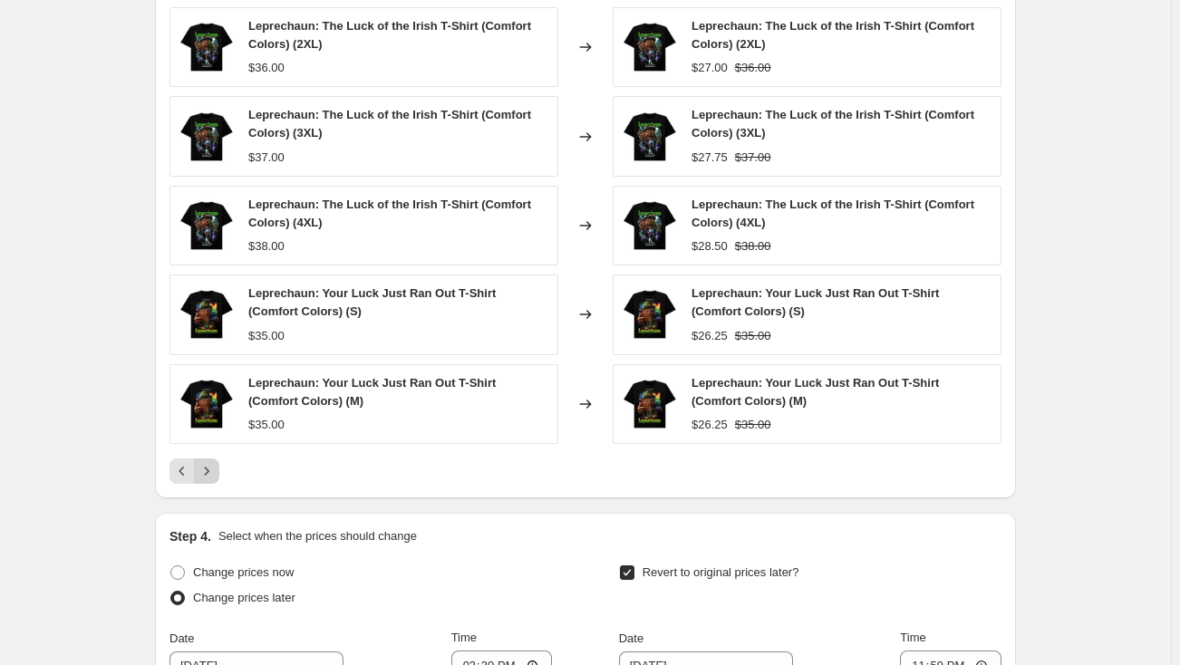
click at [208, 465] on icon "Next" at bounding box center [207, 471] width 18 height 18
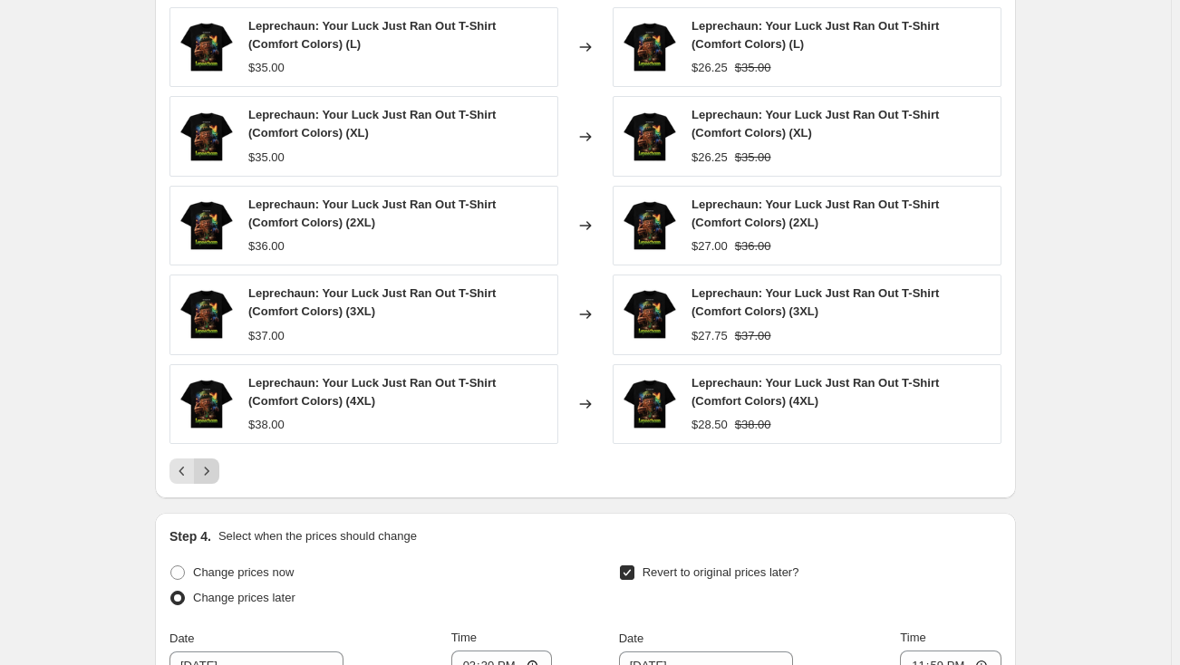
click at [208, 465] on icon "Next" at bounding box center [207, 471] width 18 height 18
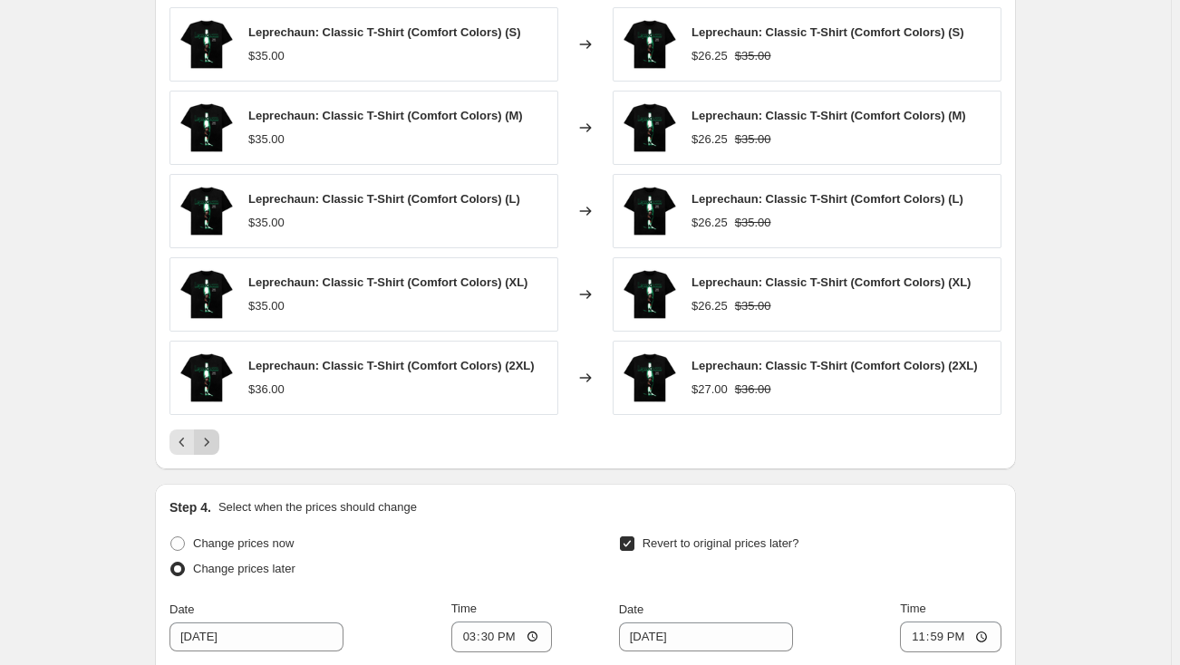
click at [208, 465] on div "PRICE CHANGE PREVIEW Over 250 product variants would be affected by this price …" at bounding box center [585, 207] width 861 height 525
click at [208, 443] on icon "Next" at bounding box center [207, 442] width 18 height 18
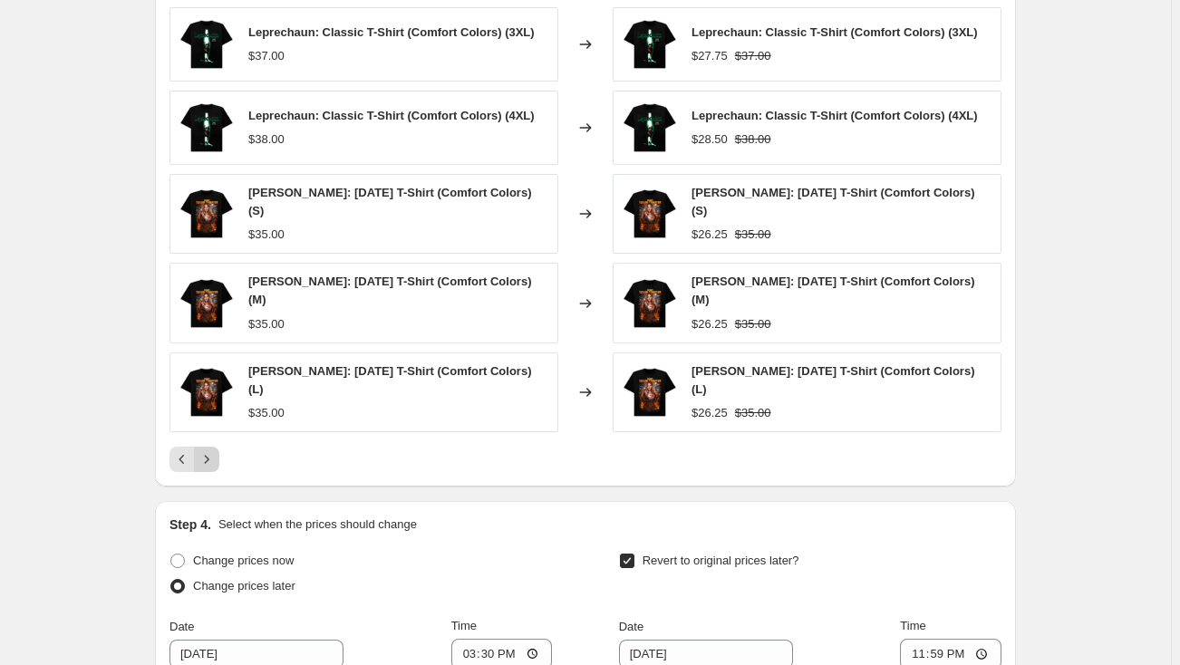
click at [207, 462] on icon "Next" at bounding box center [207, 459] width 18 height 18
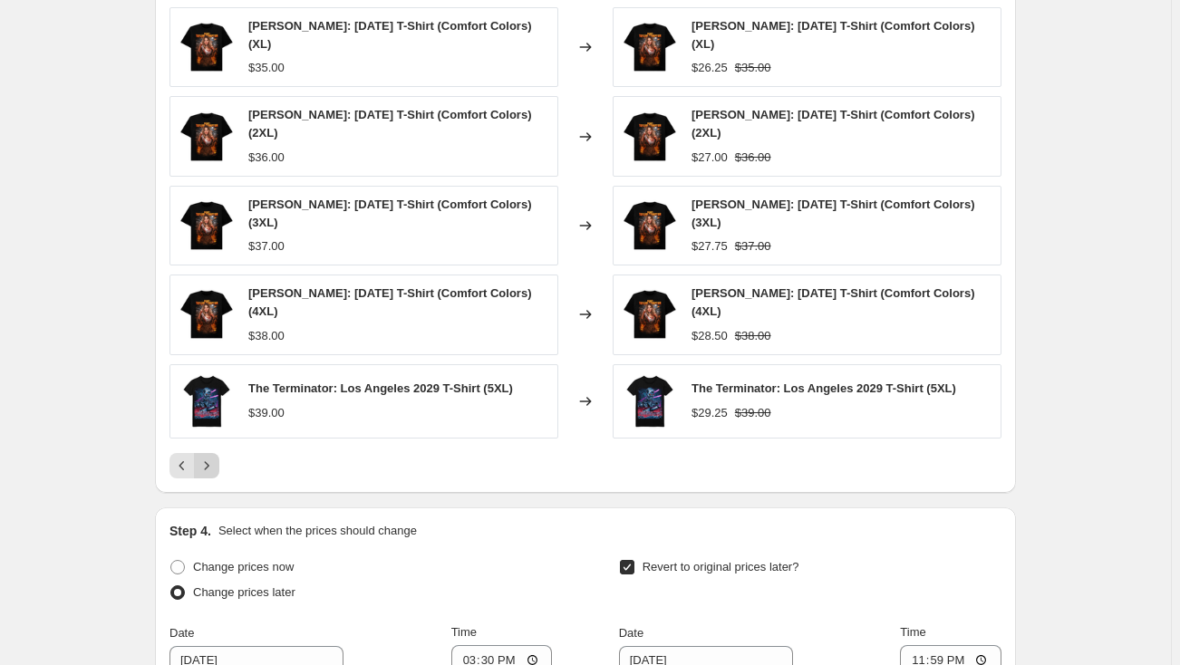
click at [207, 462] on icon "Next" at bounding box center [207, 466] width 18 height 18
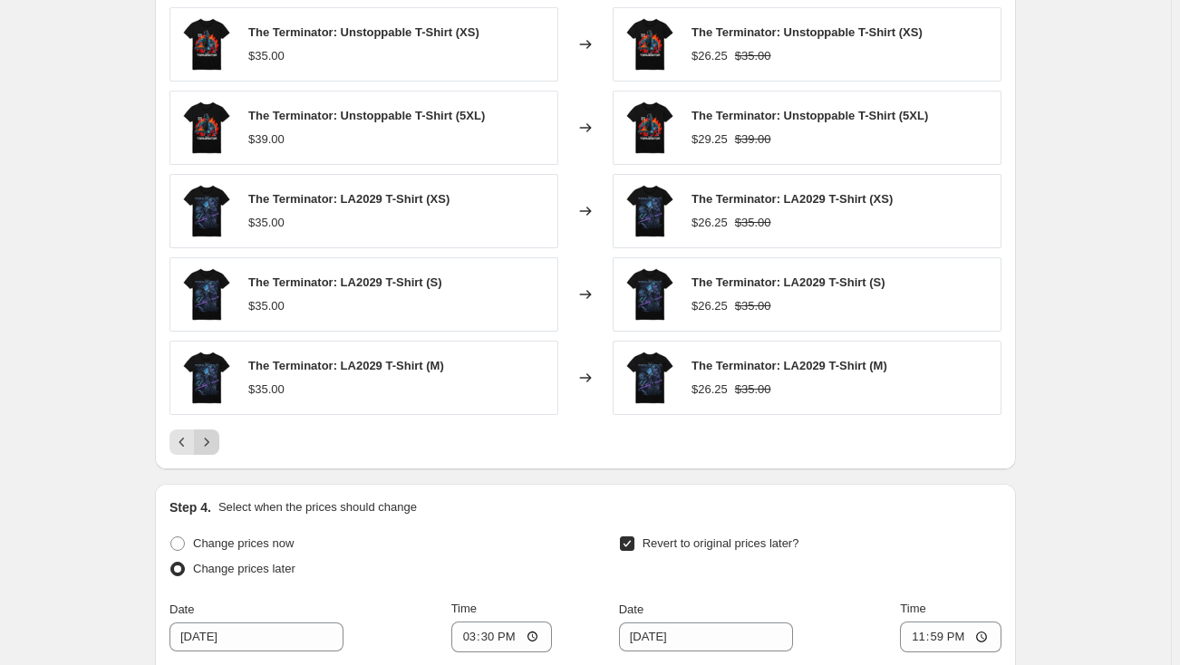
click at [207, 462] on div "PRICE CHANGE PREVIEW Over 250 product variants would be affected by this price …" at bounding box center [585, 207] width 861 height 525
click at [213, 446] on icon "Next" at bounding box center [207, 442] width 18 height 18
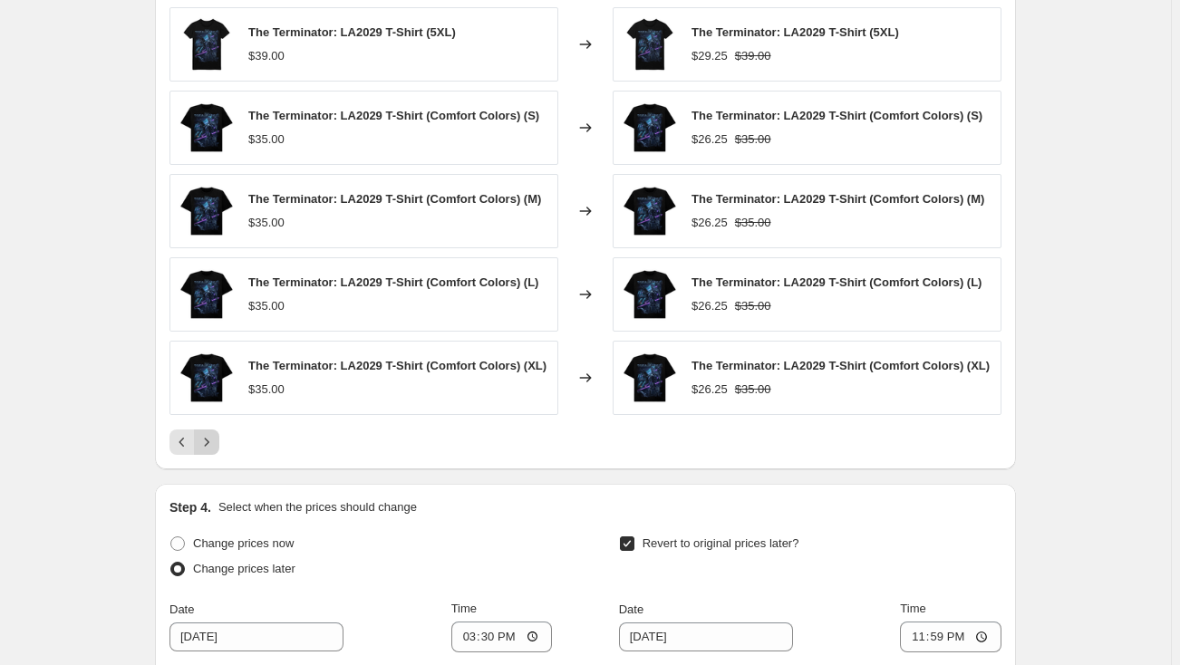
click at [213, 446] on icon "Next" at bounding box center [207, 442] width 18 height 18
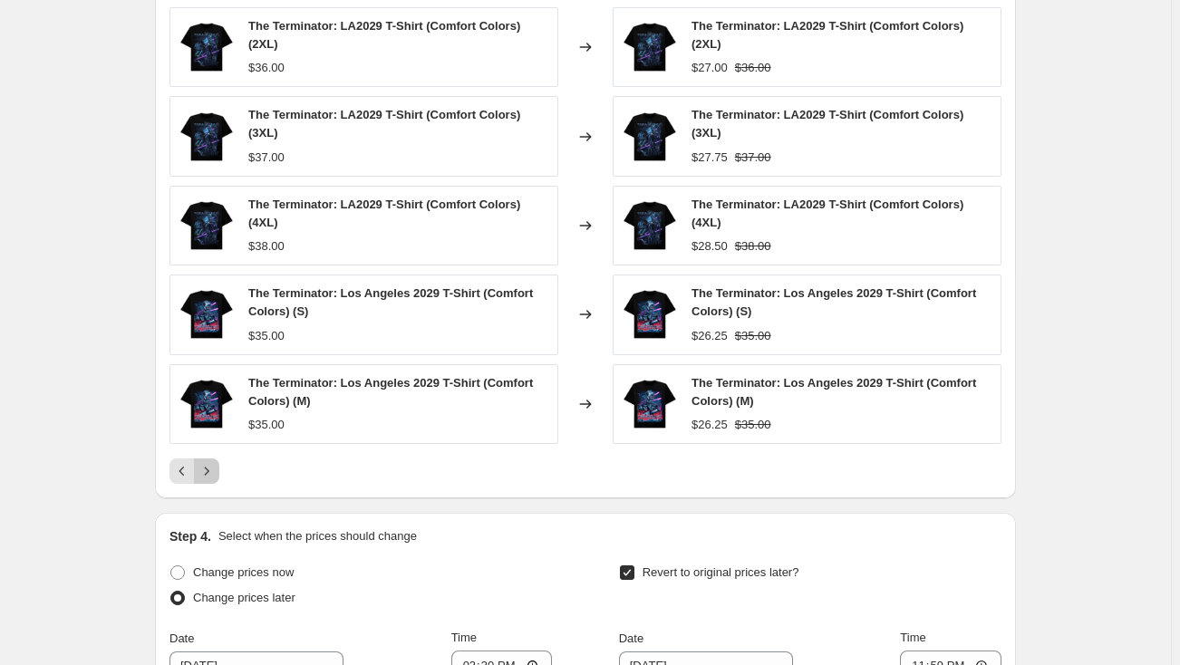
click at [213, 463] on icon "Next" at bounding box center [207, 471] width 18 height 18
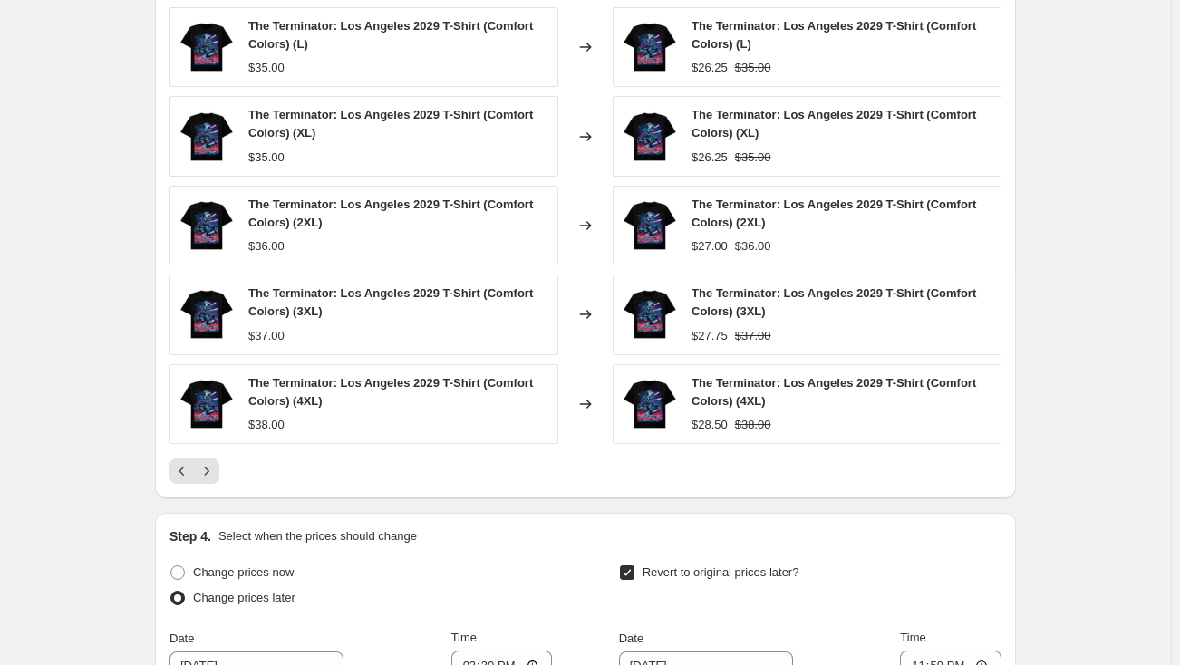
click at [211, 463] on icon "Next" at bounding box center [207, 471] width 18 height 18
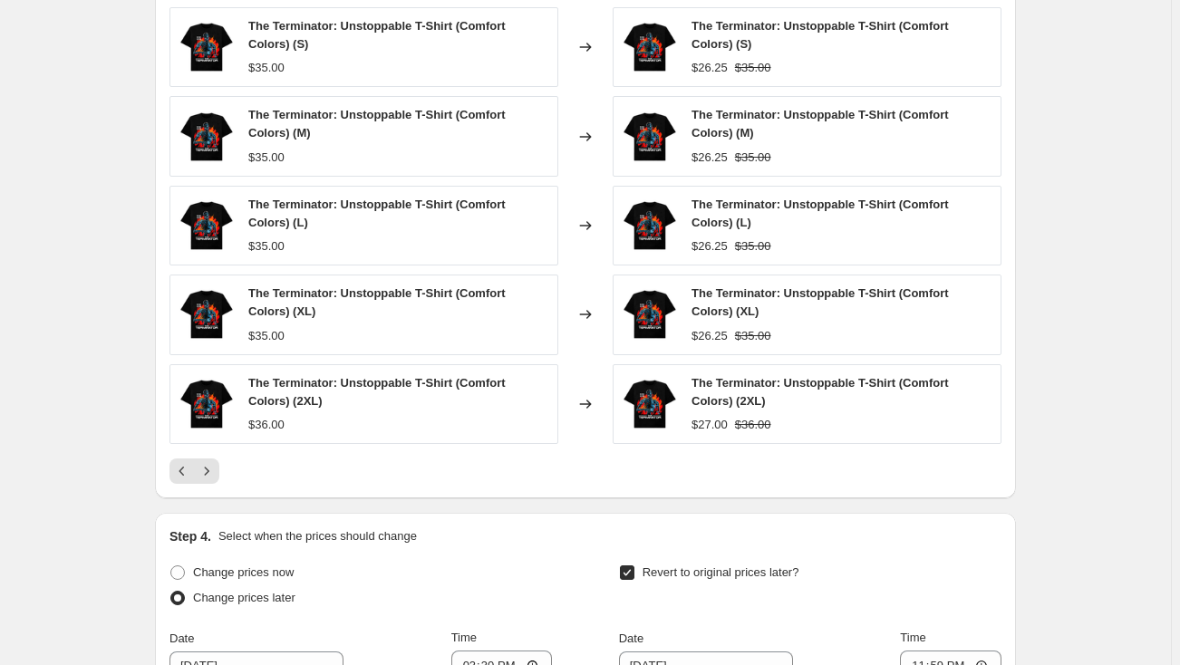
click at [211, 463] on icon "Next" at bounding box center [207, 471] width 18 height 18
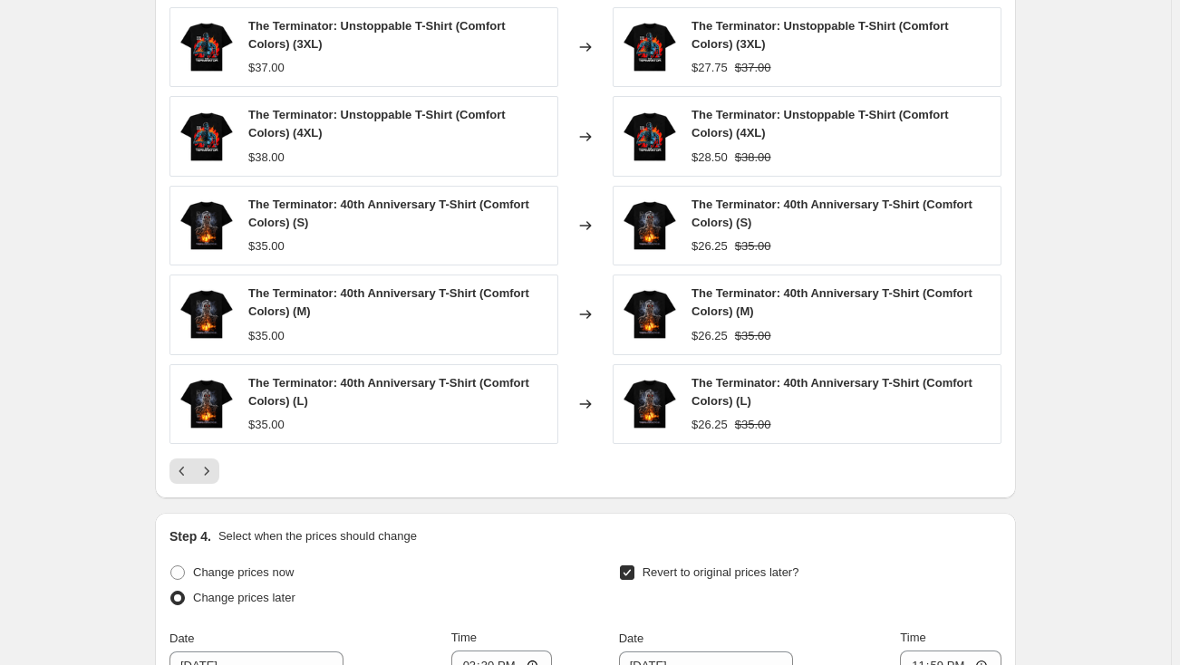
click at [211, 463] on icon "Next" at bounding box center [207, 471] width 18 height 18
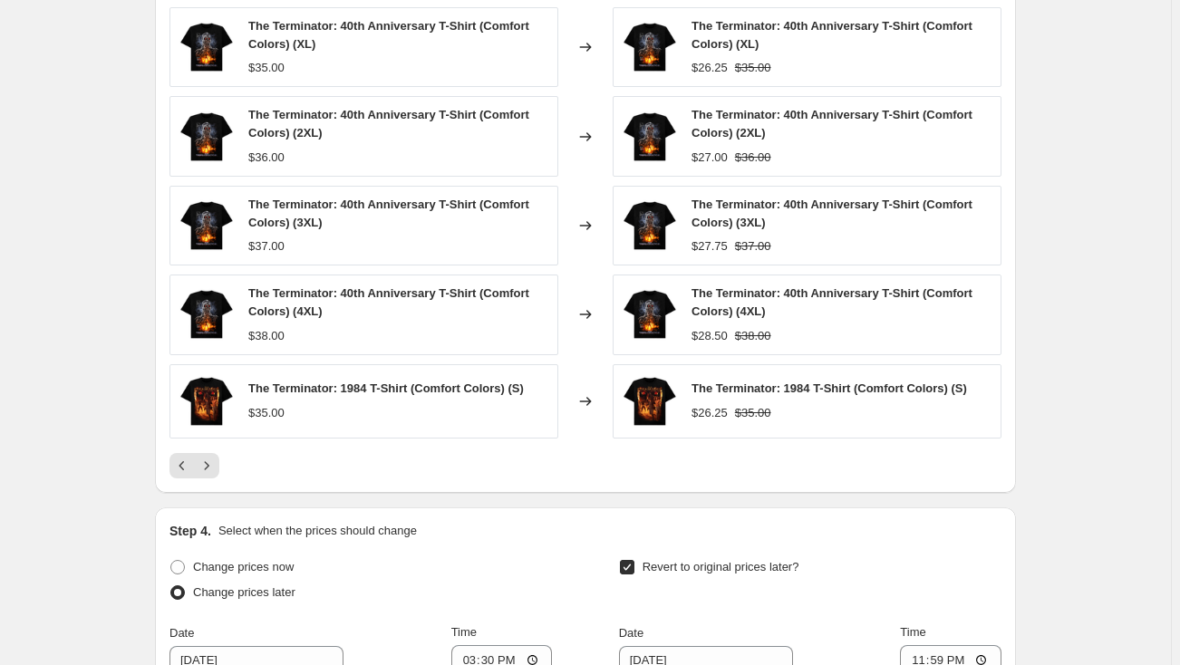
click at [211, 463] on icon "Next" at bounding box center [207, 466] width 18 height 18
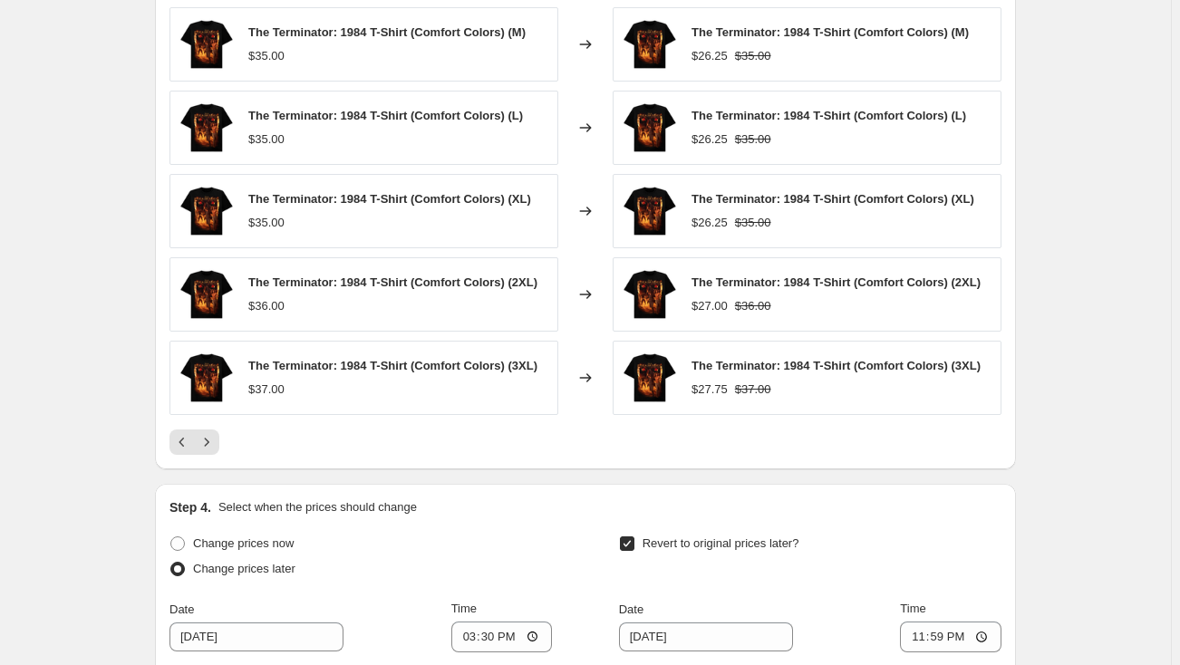
click at [211, 463] on div "PRICE CHANGE PREVIEW Over 250 product variants would be affected by this price …" at bounding box center [585, 207] width 861 height 525
click at [209, 439] on icon "Next" at bounding box center [207, 442] width 18 height 18
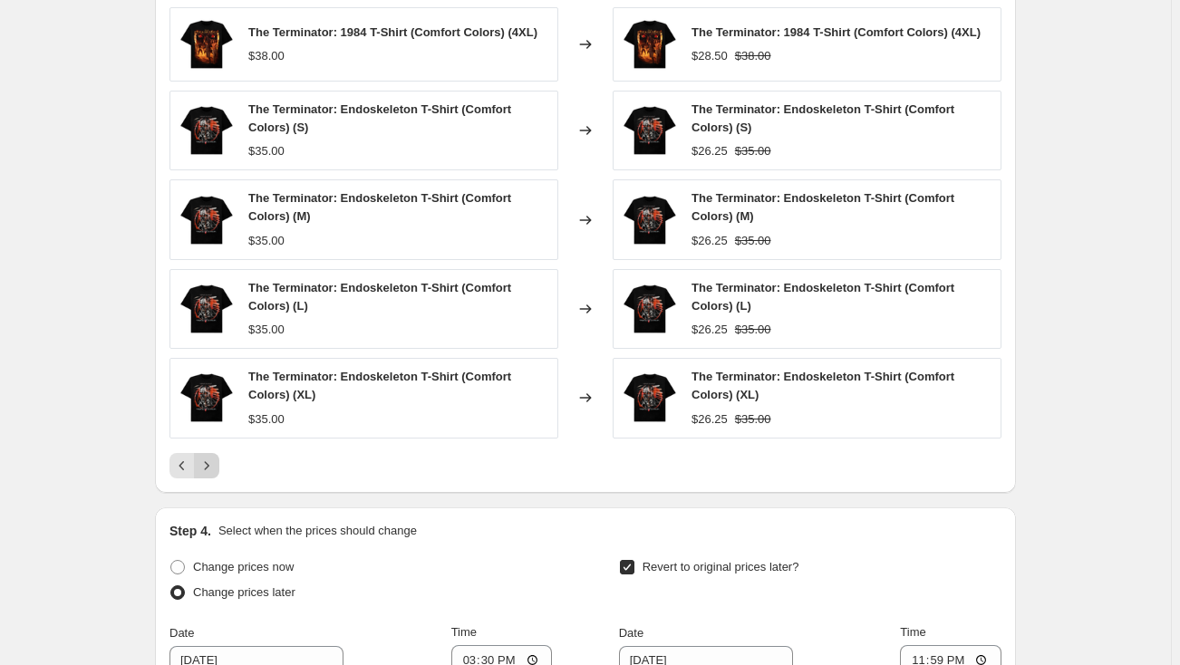
click at [214, 459] on icon "Next" at bounding box center [207, 466] width 18 height 18
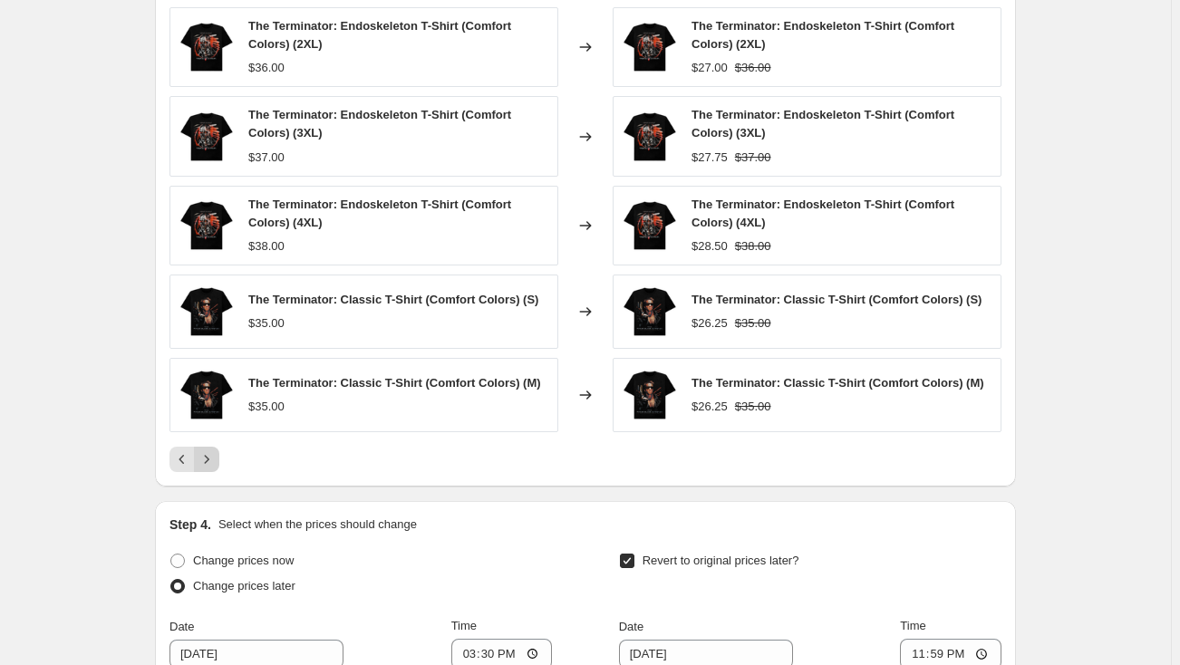
click at [213, 459] on icon "Next" at bounding box center [207, 459] width 18 height 18
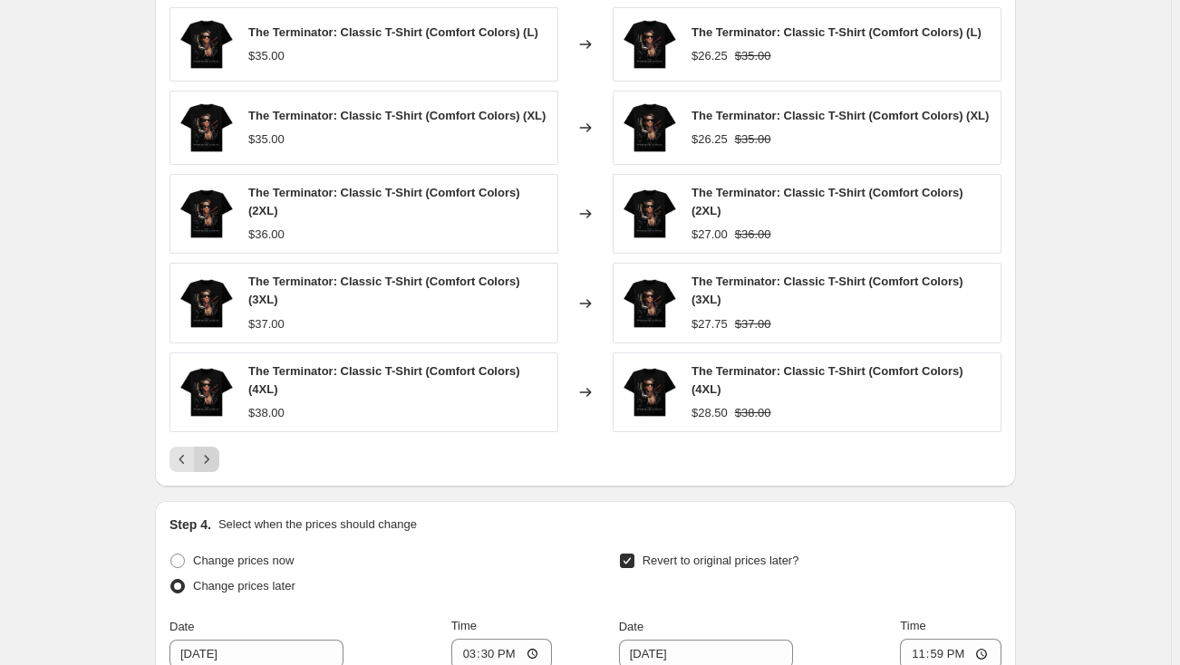
click at [213, 459] on div "PRICE CHANGE PREVIEW Over 250 product variants would be affected by this price …" at bounding box center [585, 216] width 861 height 543
click at [212, 450] on icon "Next" at bounding box center [207, 459] width 18 height 18
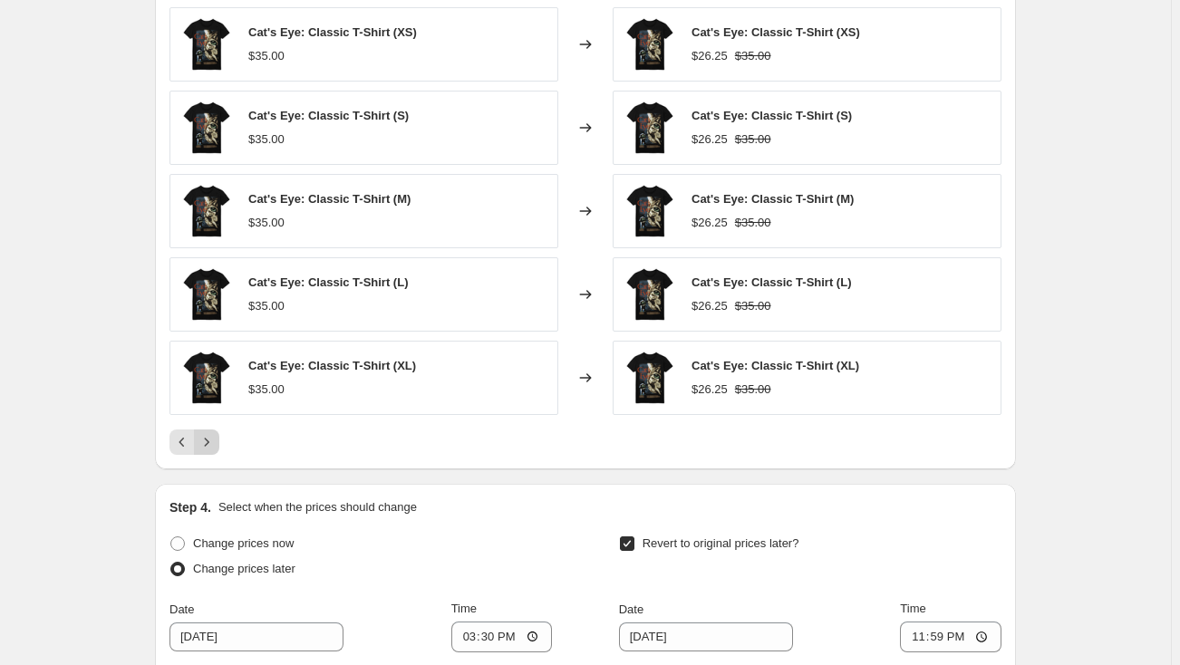
click at [212, 446] on icon "Next" at bounding box center [207, 442] width 18 height 18
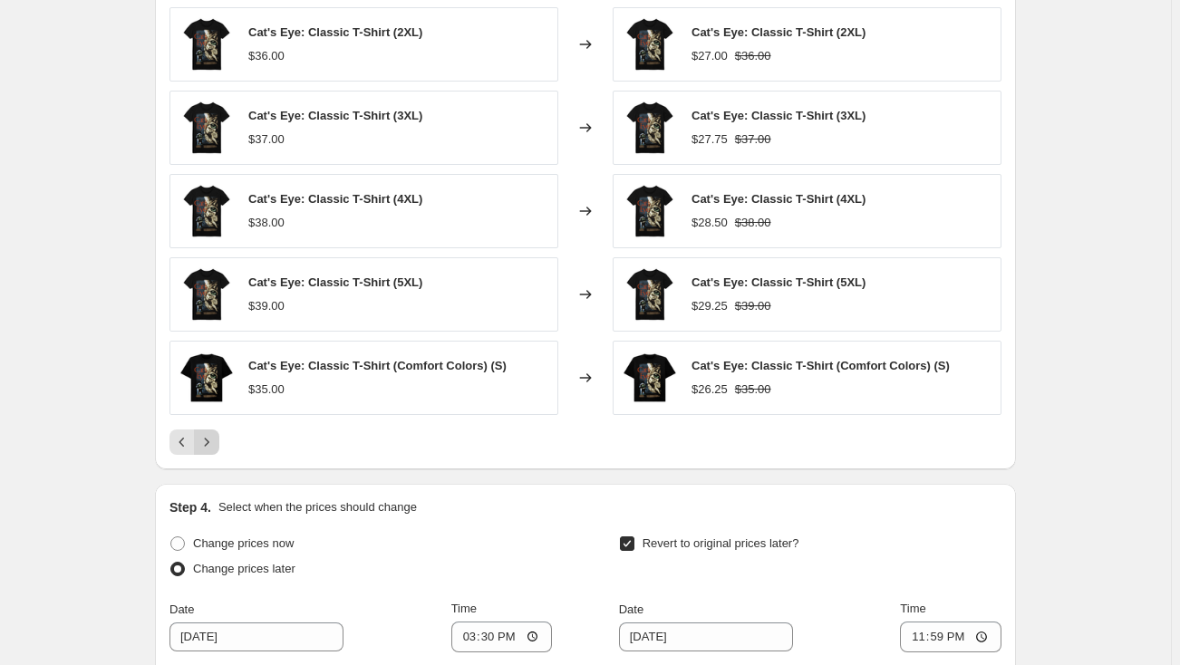
click at [212, 446] on icon "Next" at bounding box center [207, 442] width 18 height 18
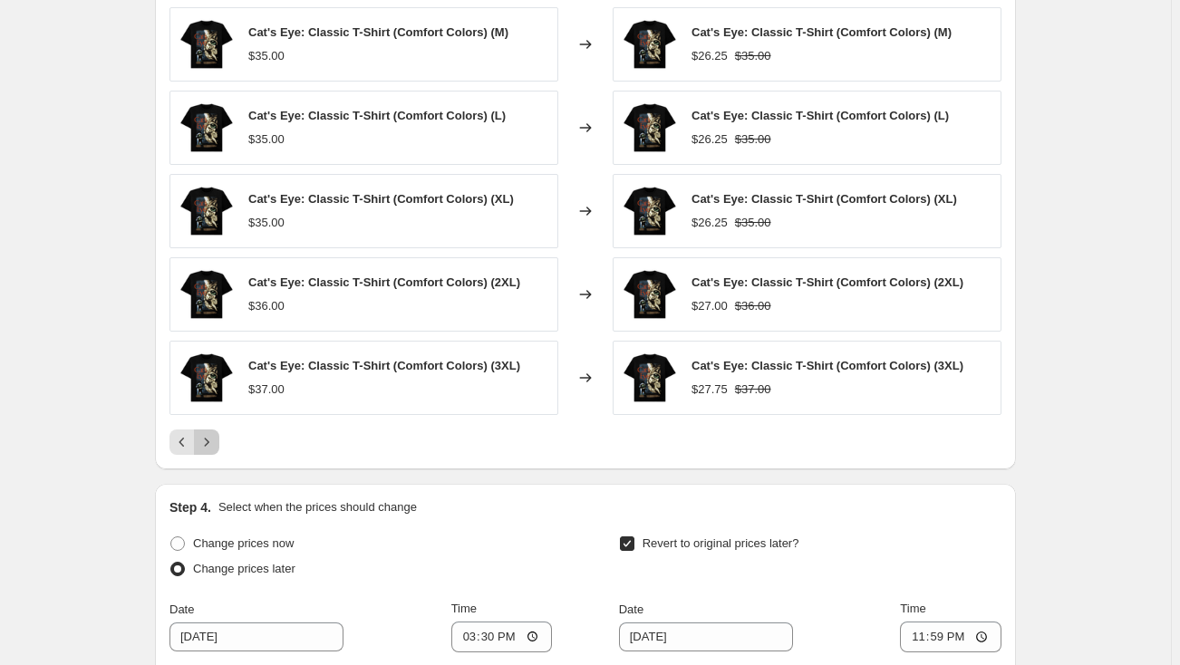
click at [212, 446] on icon "Next" at bounding box center [207, 442] width 18 height 18
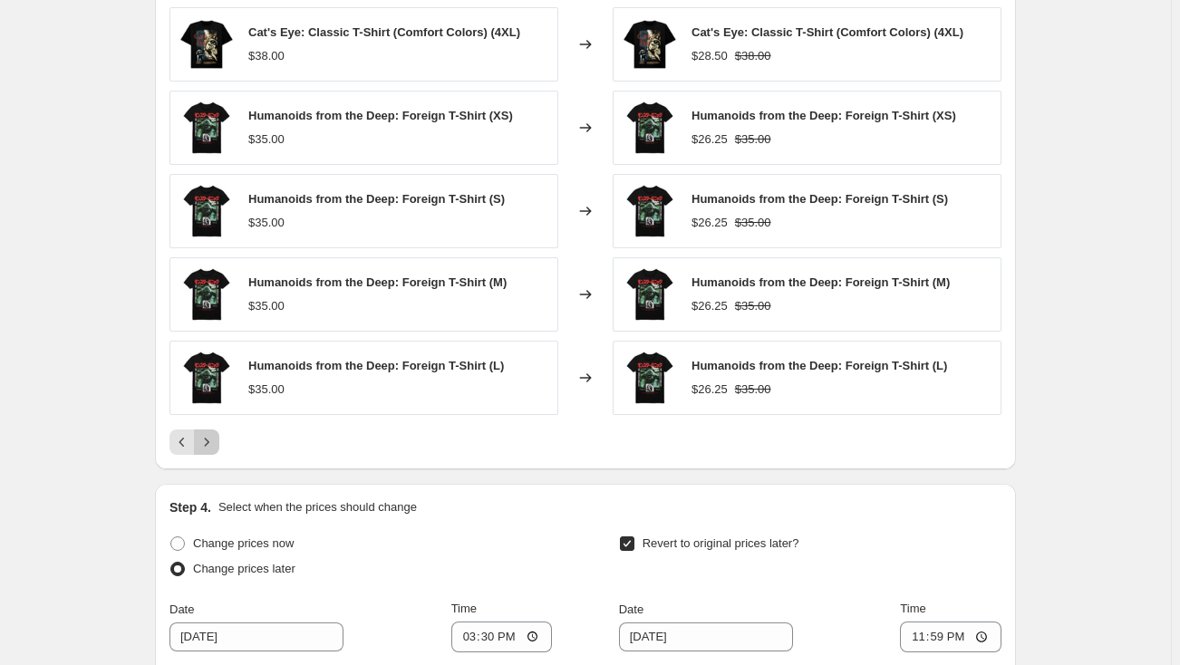
click at [212, 446] on icon "Next" at bounding box center [207, 442] width 18 height 18
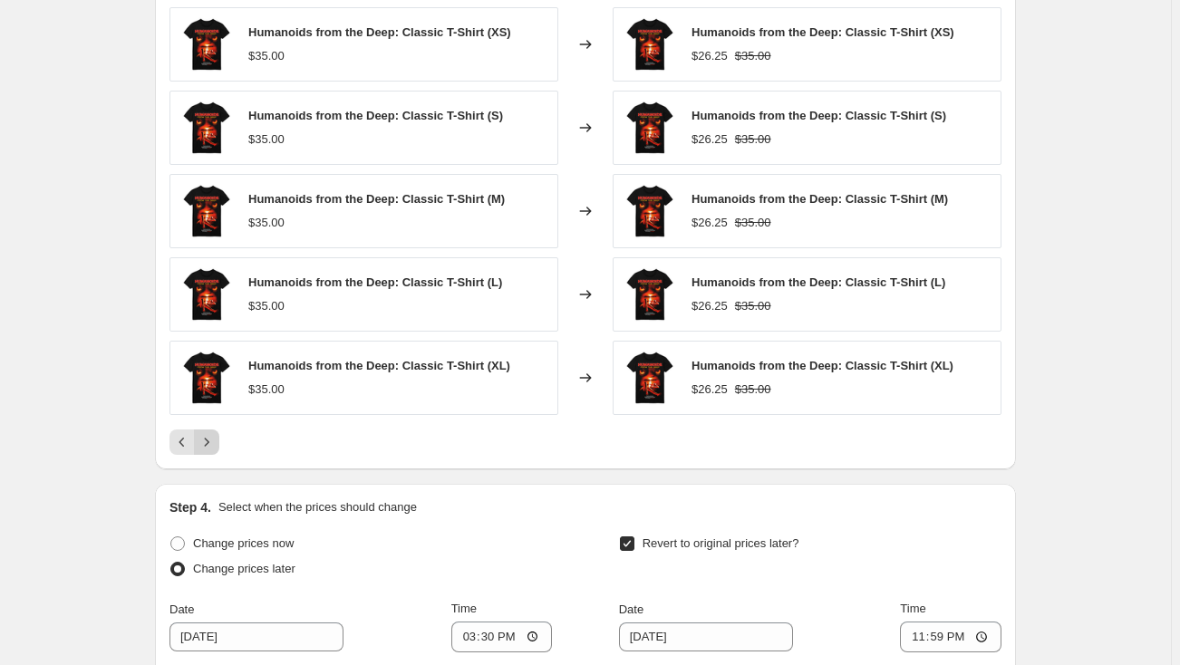
click at [212, 446] on icon "Next" at bounding box center [207, 442] width 18 height 18
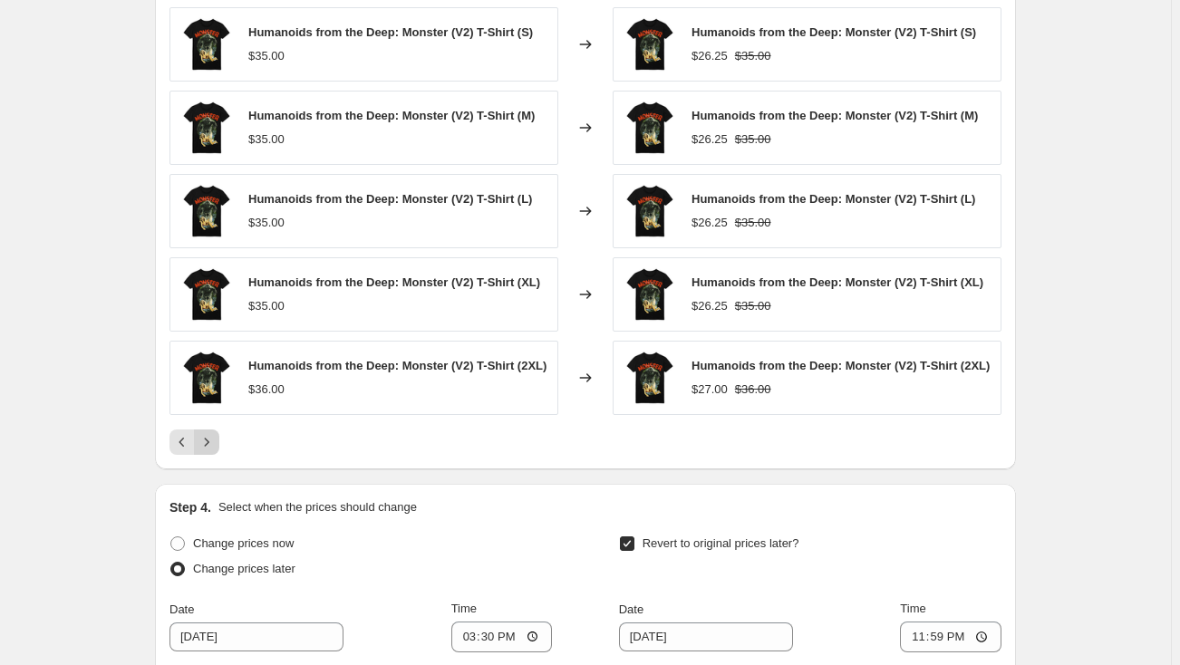
click at [209, 446] on icon "Next" at bounding box center [207, 442] width 5 height 8
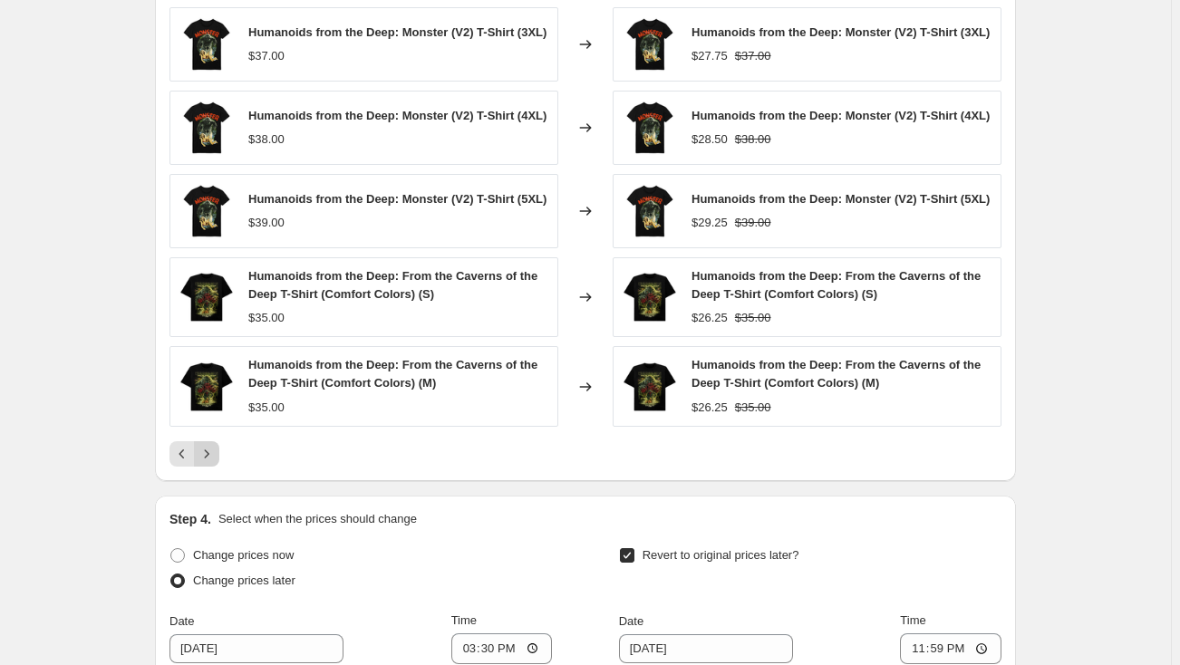
click at [212, 446] on div "Humanoids from the Deep: Monster (V2) T-Shirt (3XL) $37.00 Changed to Humanoids…" at bounding box center [585, 236] width 832 height 459
click at [214, 461] on icon "Next" at bounding box center [207, 454] width 18 height 18
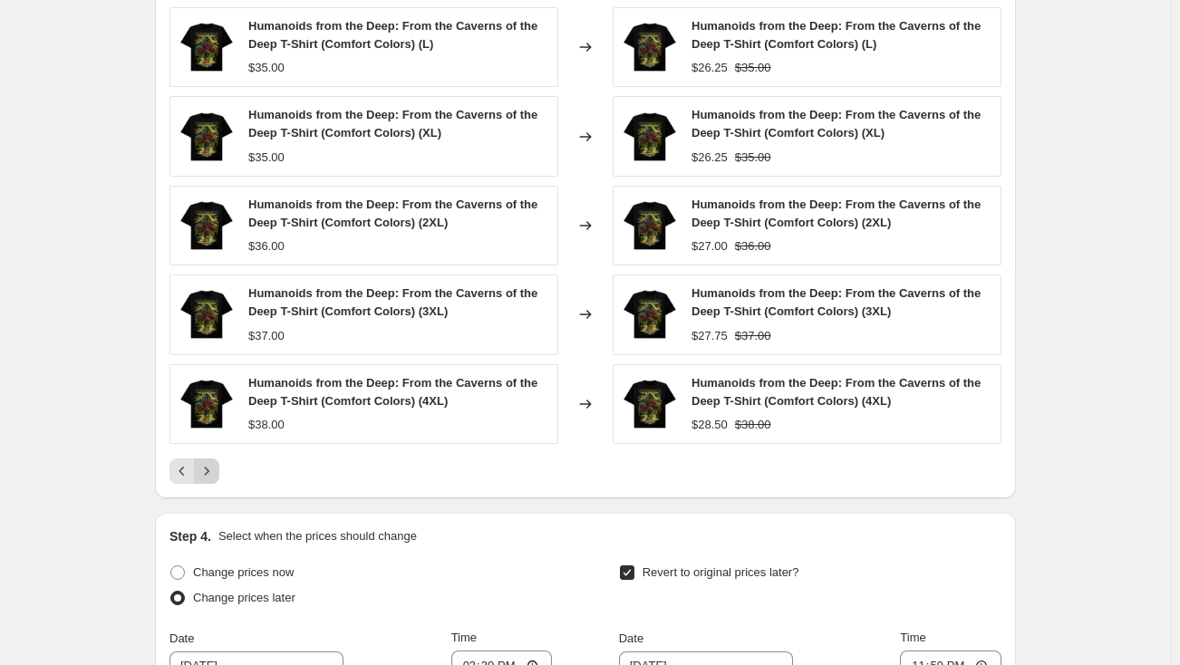
click at [214, 462] on icon "Next" at bounding box center [207, 471] width 18 height 18
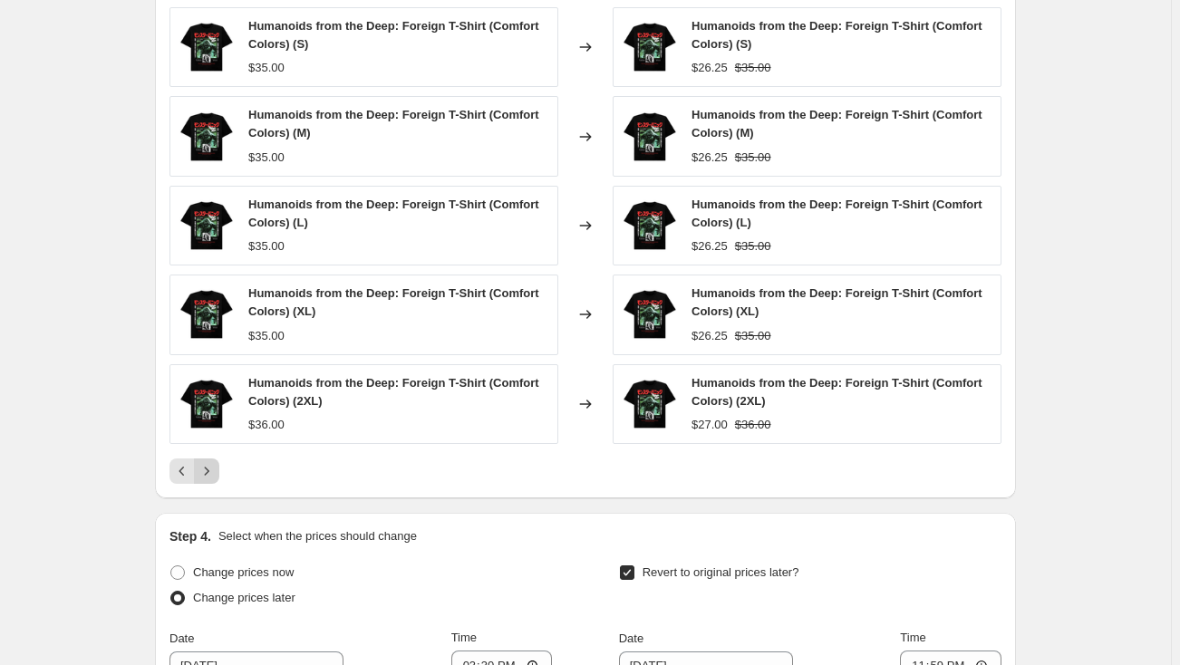
click at [214, 462] on icon "Next" at bounding box center [207, 471] width 18 height 18
click at [213, 462] on icon "Next" at bounding box center [207, 471] width 18 height 18
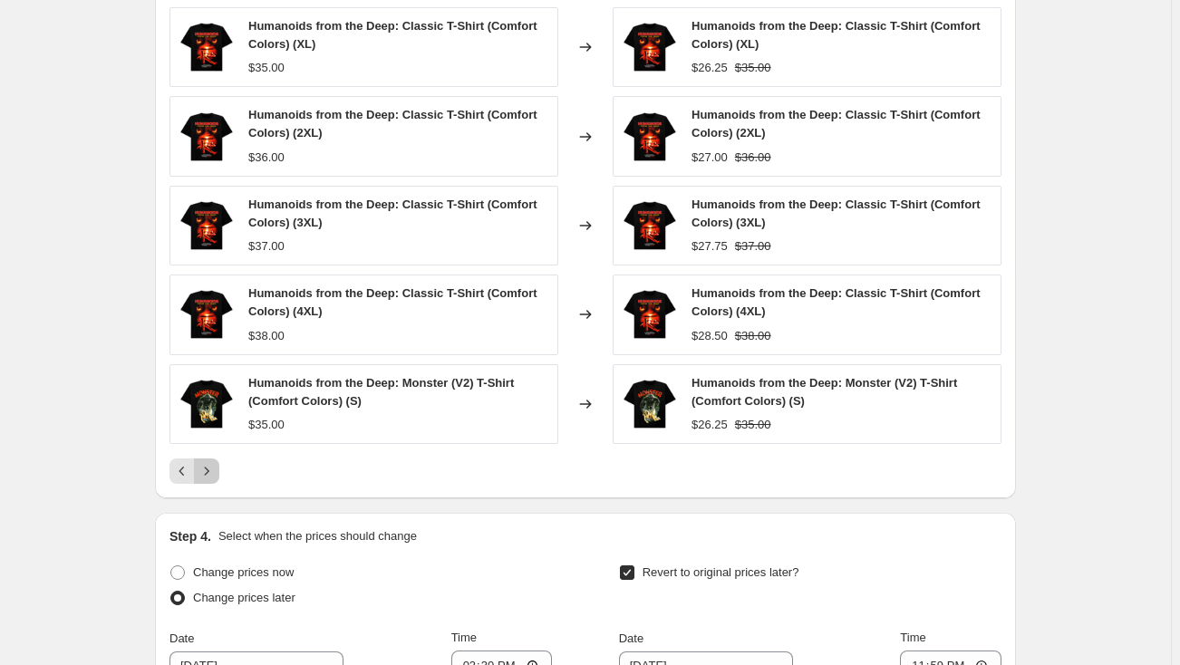
click at [213, 462] on icon "Next" at bounding box center [207, 471] width 18 height 18
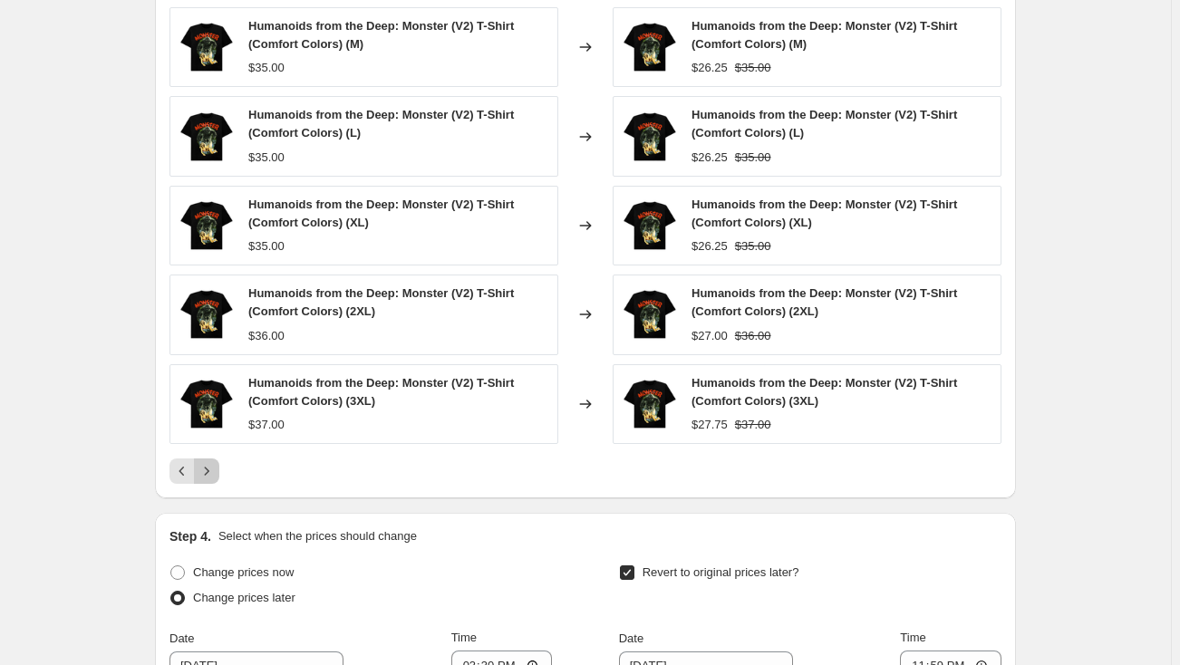
click at [213, 462] on icon "Next" at bounding box center [207, 471] width 18 height 18
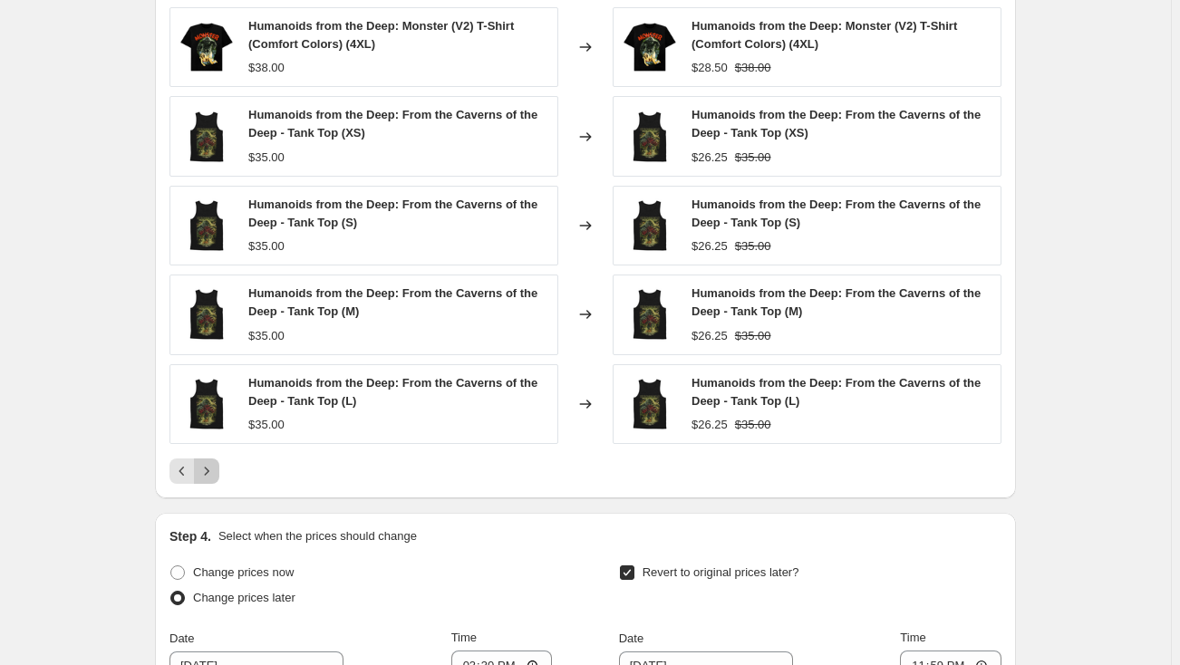
click at [213, 462] on icon "Next" at bounding box center [207, 471] width 18 height 18
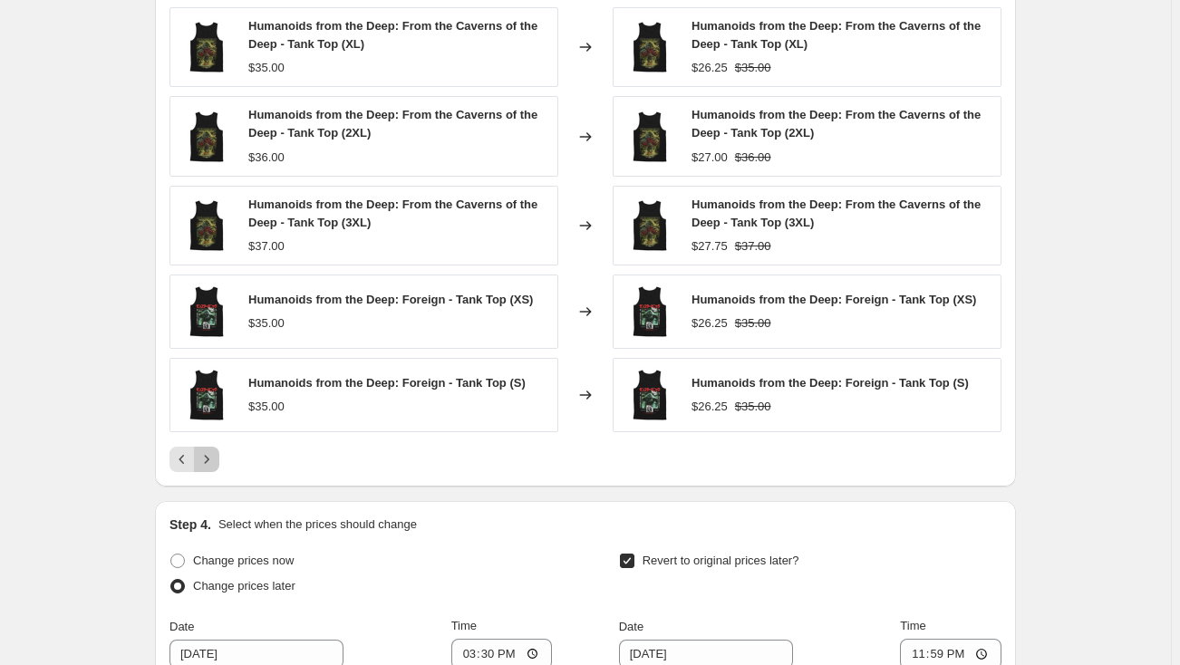
click at [213, 461] on icon "Next" at bounding box center [207, 459] width 18 height 18
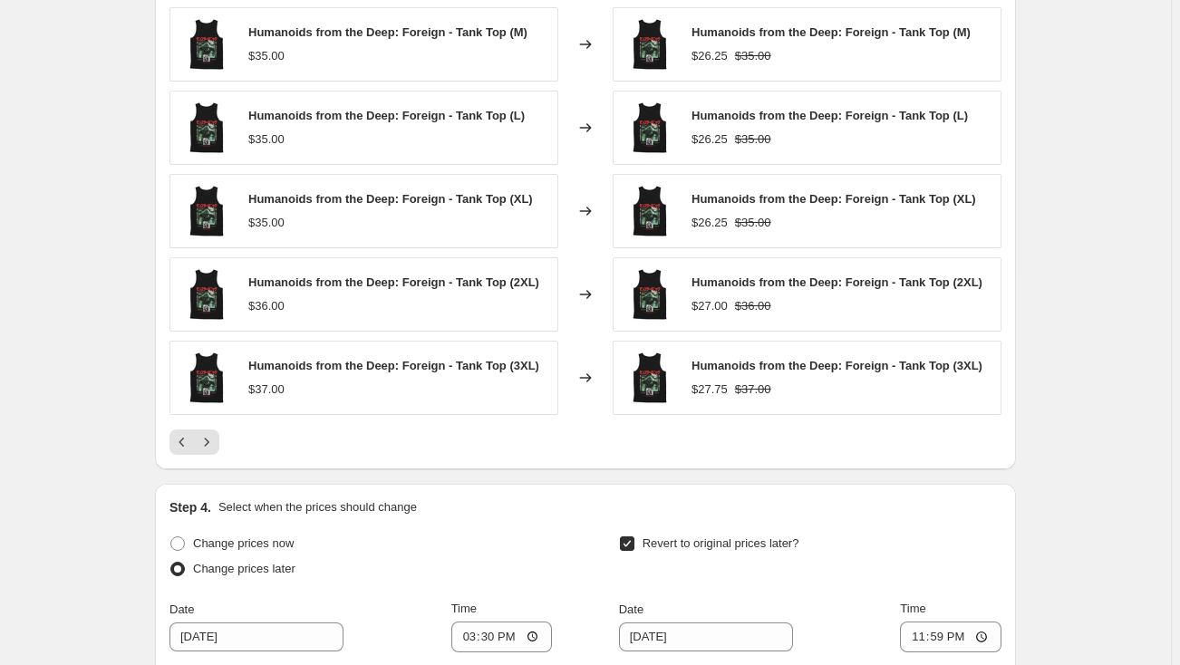
click at [213, 461] on div "PRICE CHANGE PREVIEW Over 250 product variants would be affected by this price …" at bounding box center [585, 207] width 861 height 525
click at [211, 448] on icon "Next" at bounding box center [207, 442] width 18 height 18
click at [210, 448] on icon "Next" at bounding box center [207, 442] width 18 height 18
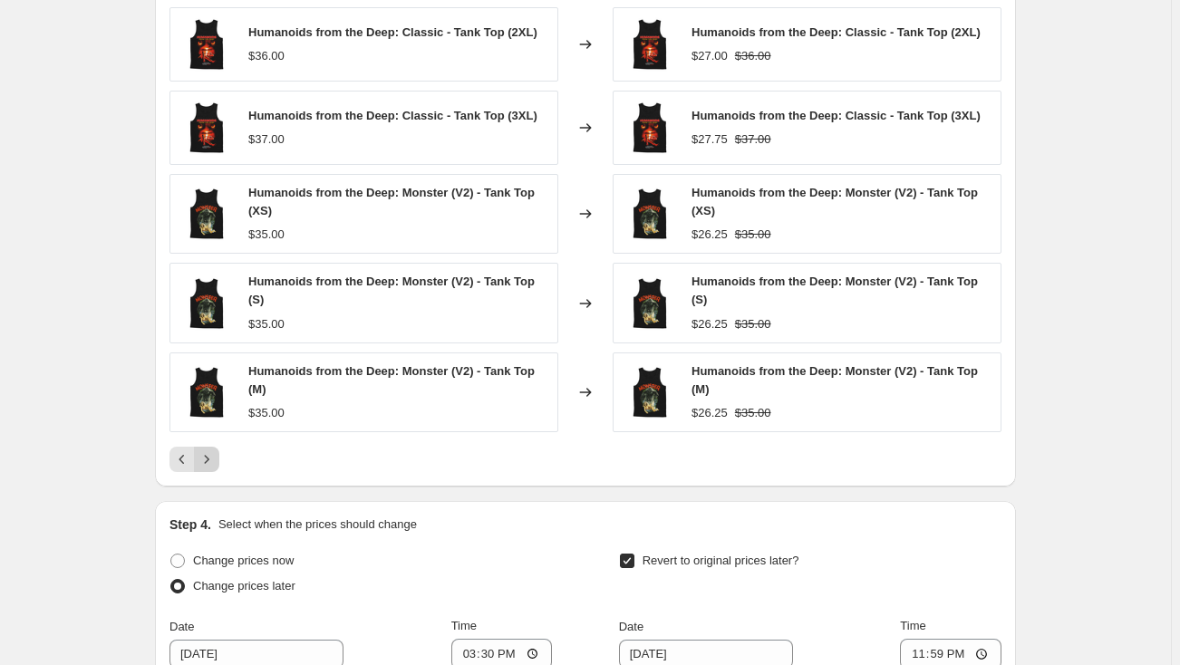
click at [210, 448] on button "Next" at bounding box center [206, 459] width 25 height 25
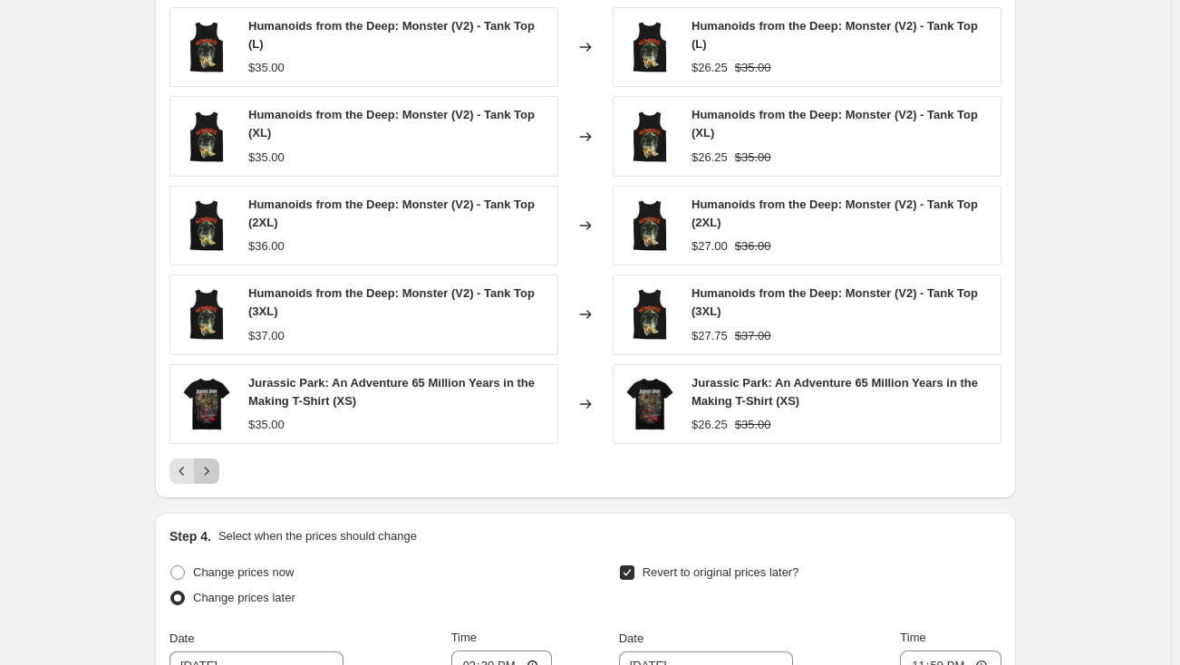
click at [209, 468] on icon "Next" at bounding box center [207, 471] width 5 height 8
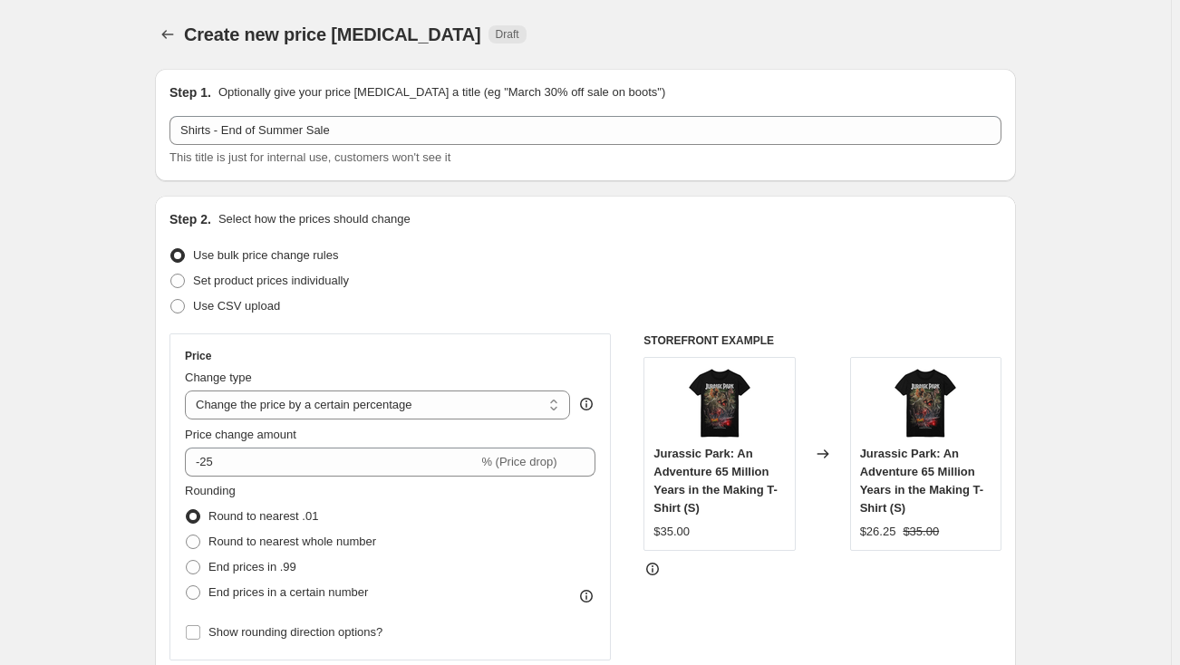
select select "percentage"
select select "collection"
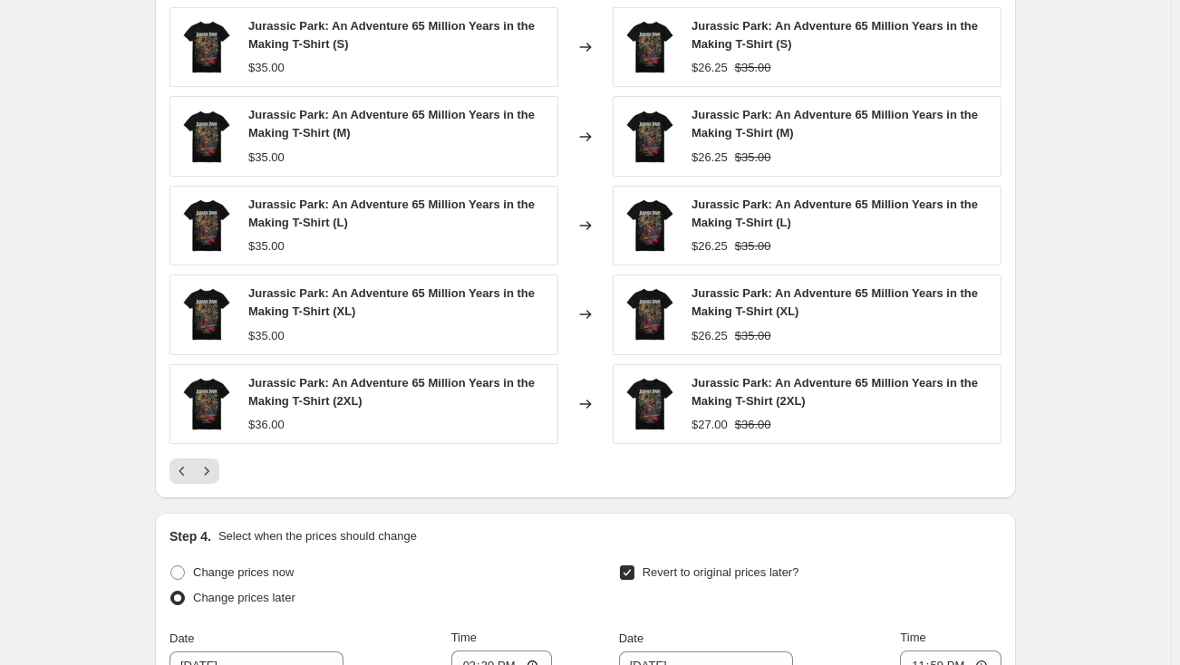
click at [209, 468] on icon "Next" at bounding box center [207, 471] width 5 height 8
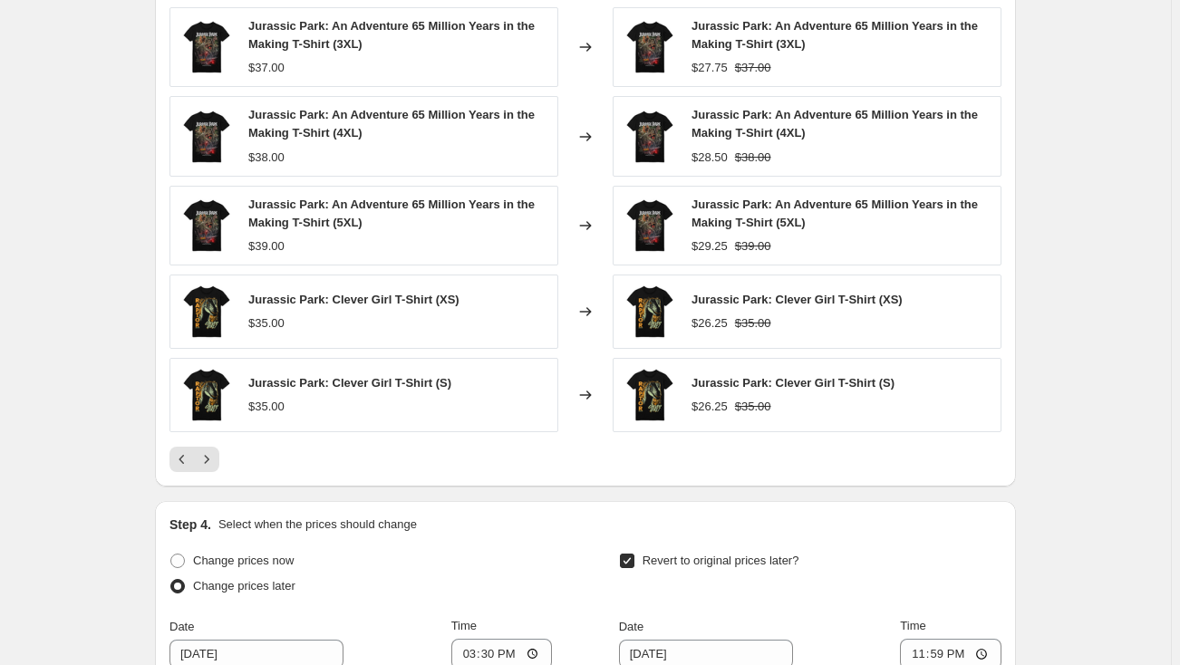
click at [212, 468] on button "Next" at bounding box center [206, 459] width 25 height 25
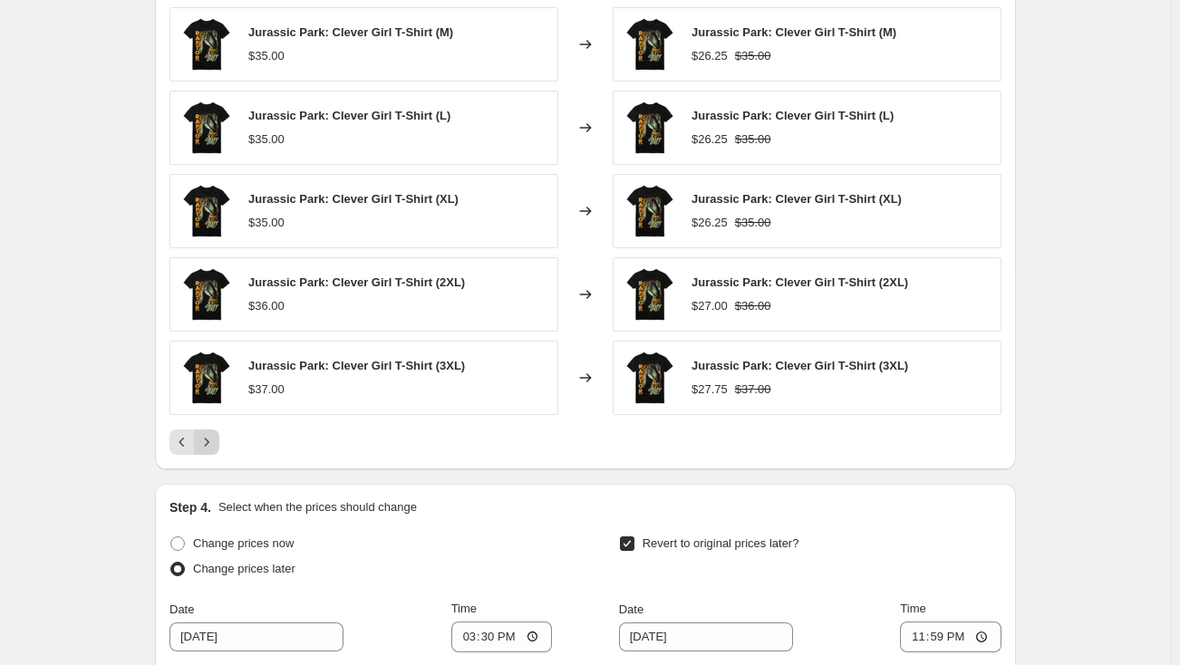
click at [215, 445] on icon "Next" at bounding box center [207, 442] width 18 height 18
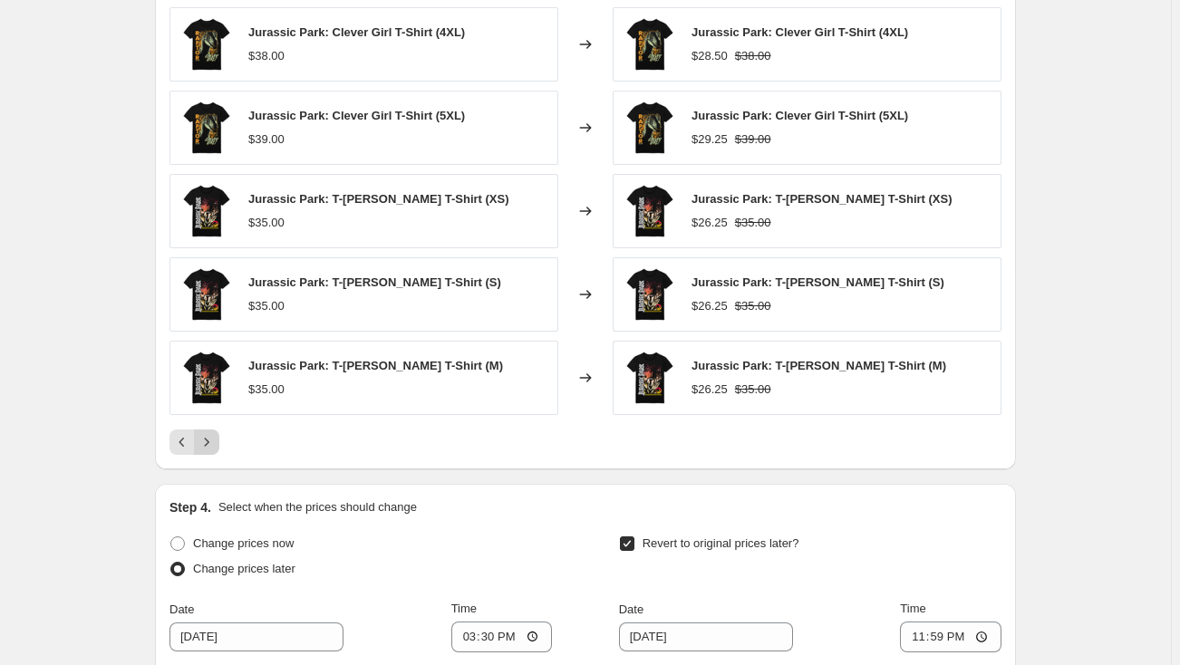
click at [215, 445] on icon "Next" at bounding box center [207, 442] width 18 height 18
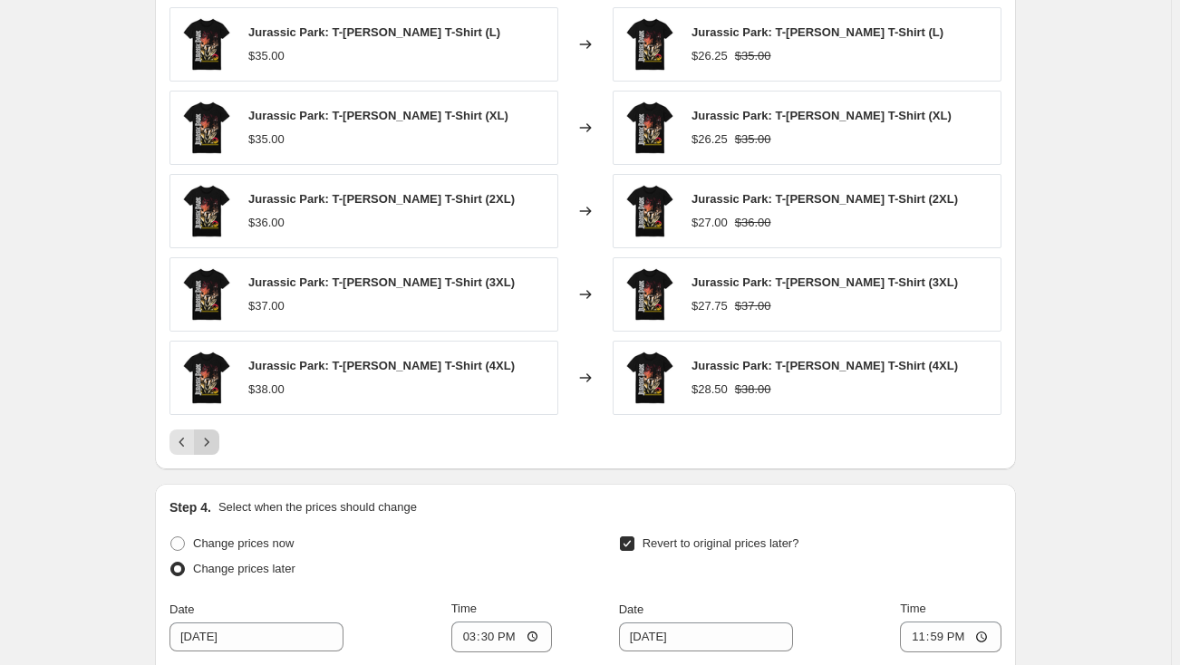
click at [215, 445] on icon "Next" at bounding box center [207, 442] width 18 height 18
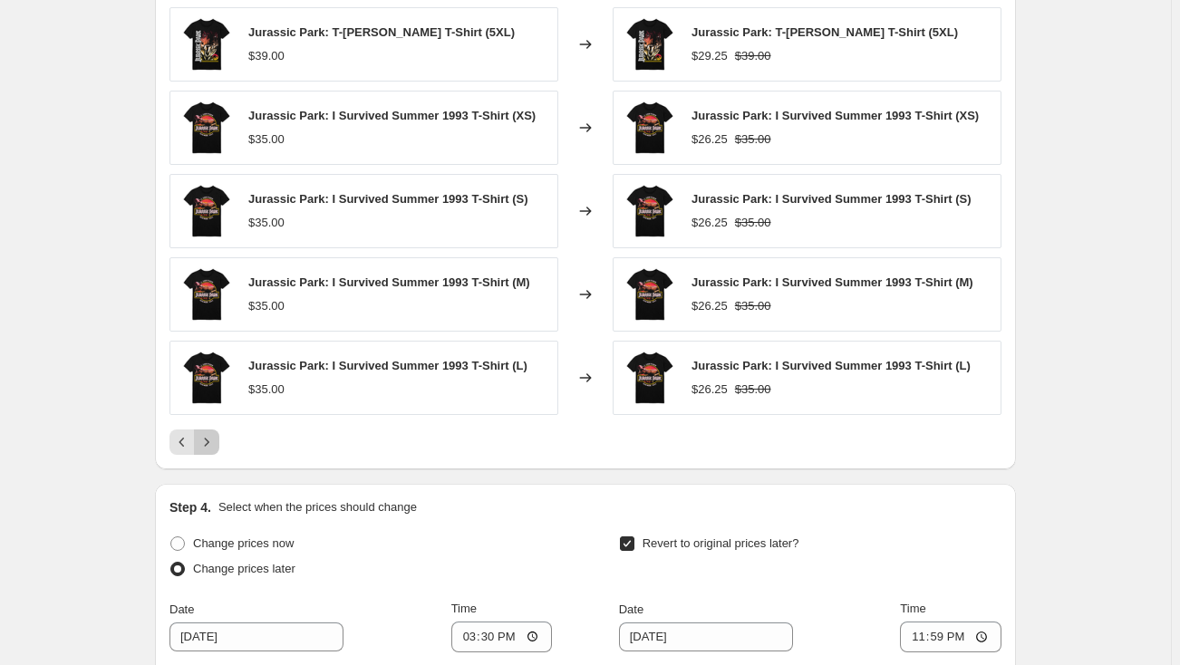
click at [215, 445] on icon "Next" at bounding box center [207, 442] width 18 height 18
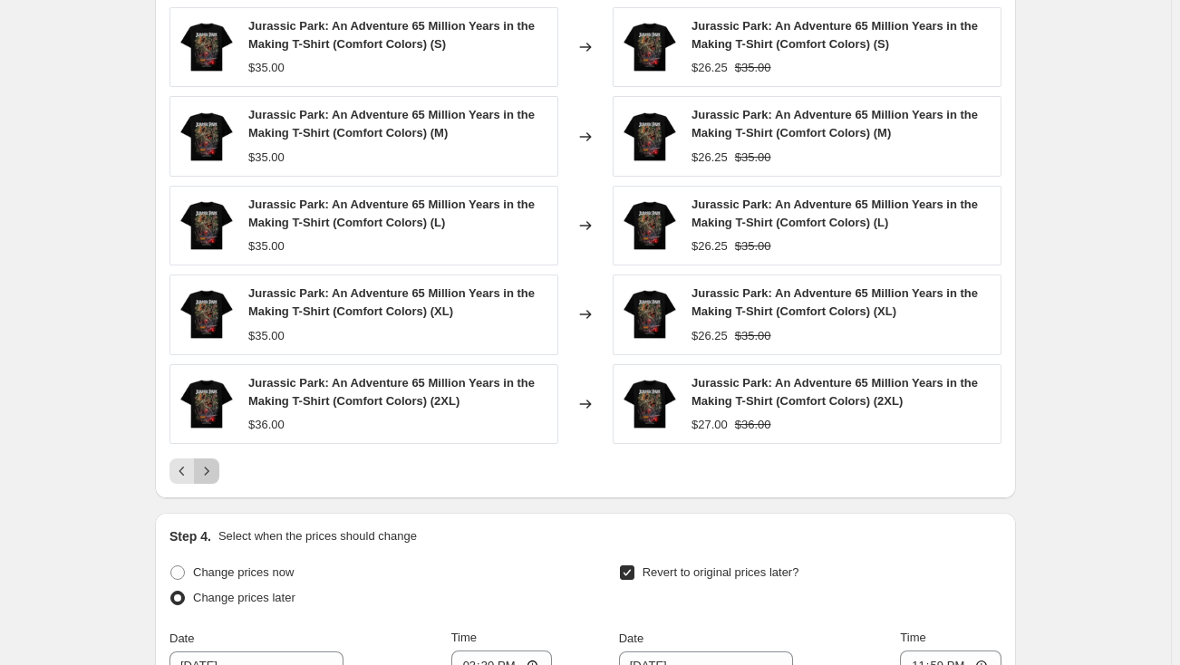
click at [215, 466] on icon "Next" at bounding box center [207, 471] width 18 height 18
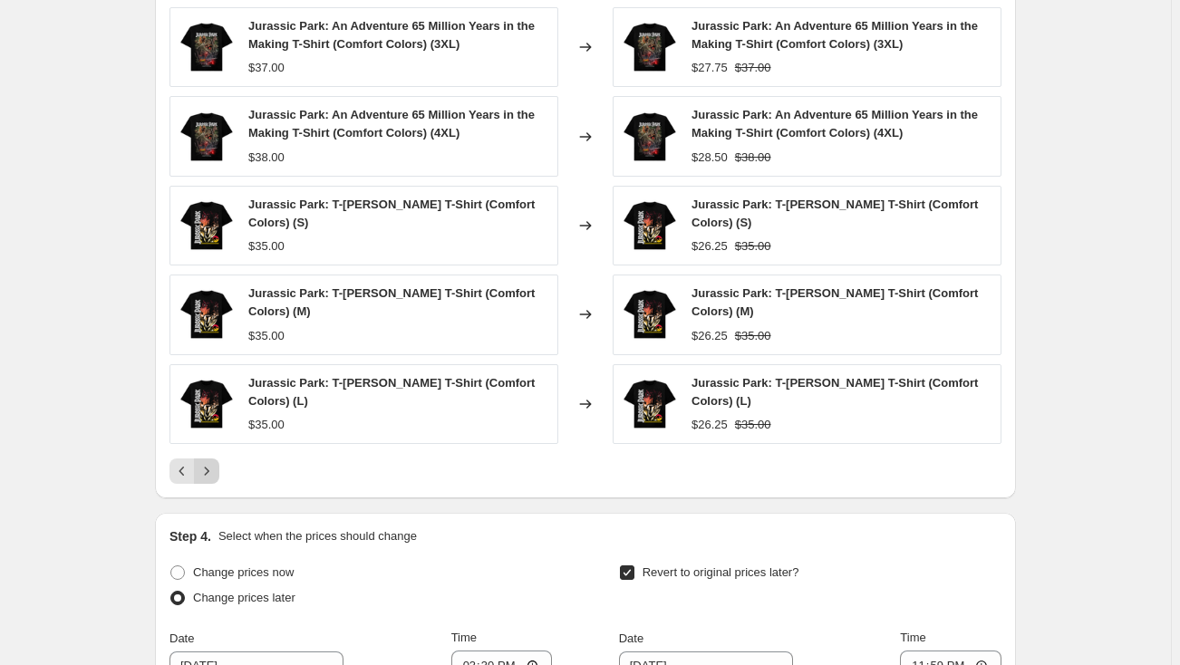
click at [215, 467] on div "PRICE CHANGE PREVIEW Over 250 product variants would be affected by this price …" at bounding box center [585, 222] width 861 height 554
click at [214, 462] on icon "Next" at bounding box center [207, 471] width 18 height 18
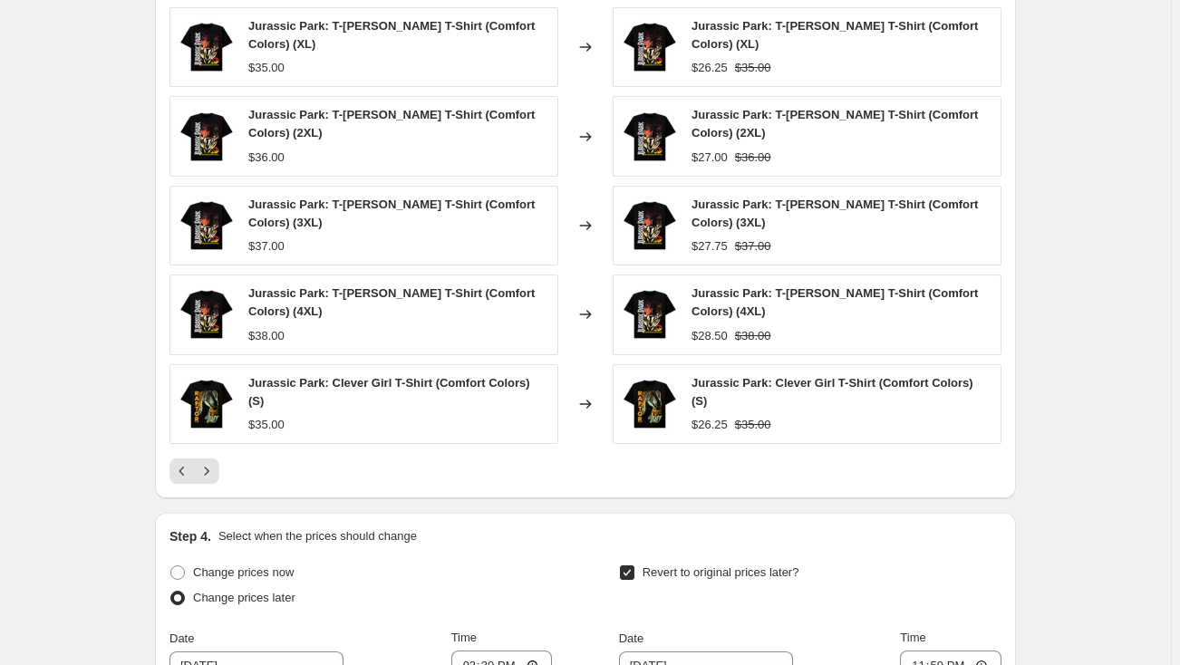
click at [214, 455] on div "PRICE CHANGE PREVIEW Over 250 product variants would be affected by this price …" at bounding box center [585, 222] width 861 height 554
click at [209, 467] on icon "Next" at bounding box center [207, 471] width 5 height 8
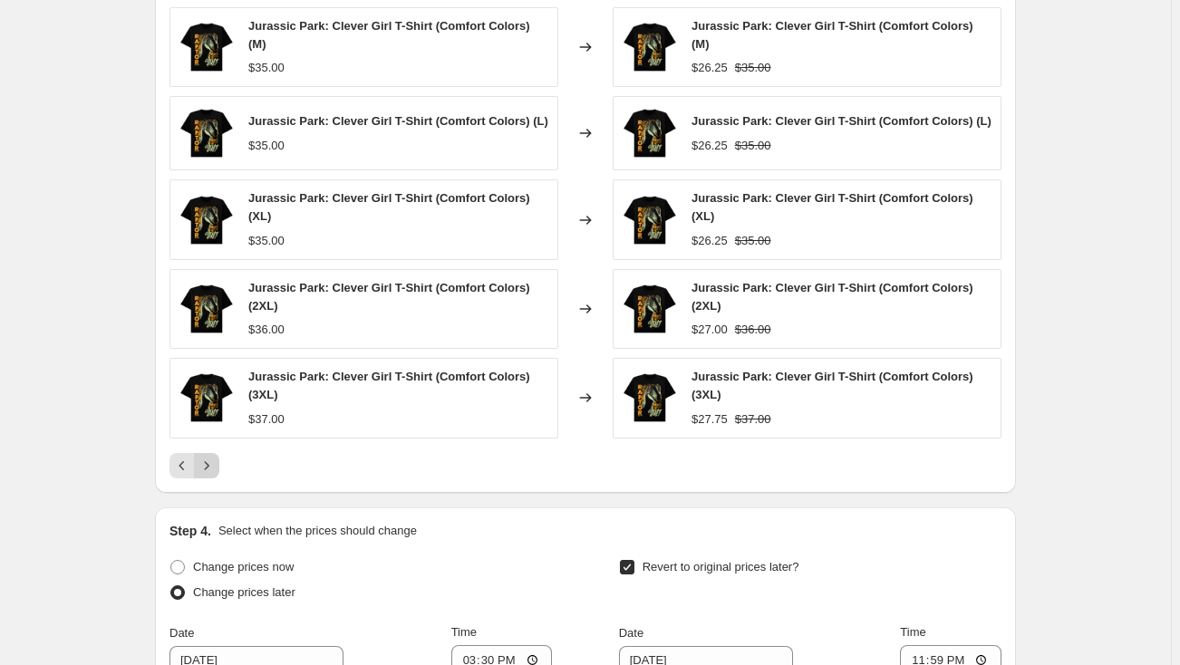
click at [211, 453] on button "Next" at bounding box center [206, 465] width 25 height 25
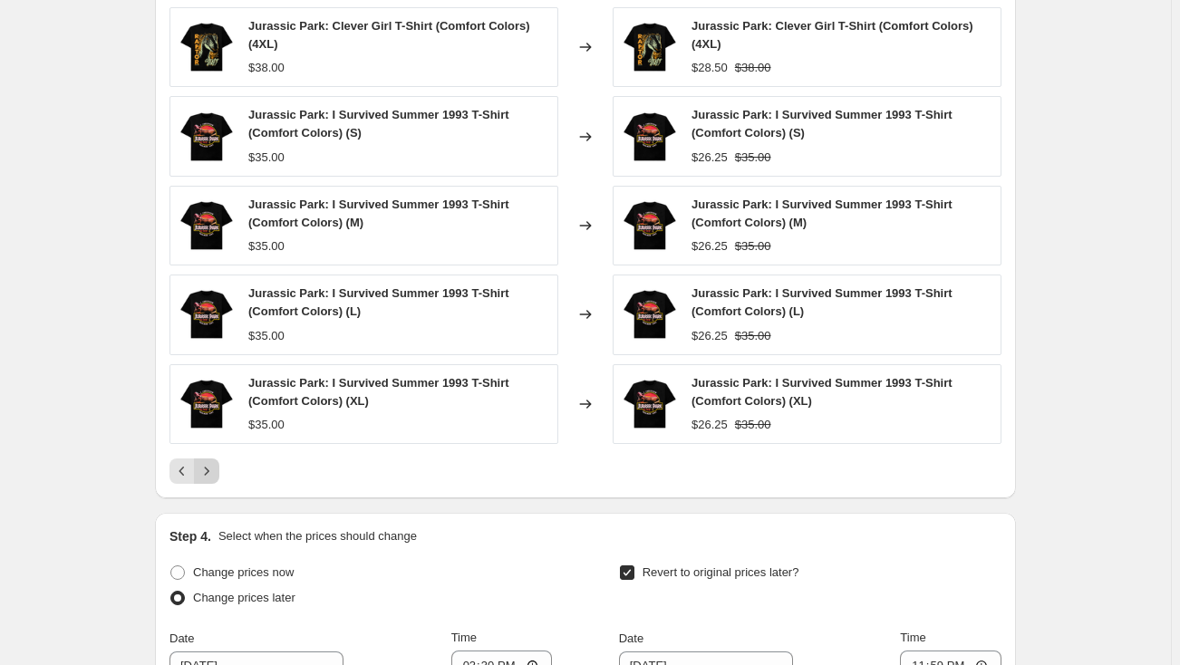
click at [208, 470] on icon "Next" at bounding box center [207, 471] width 18 height 18
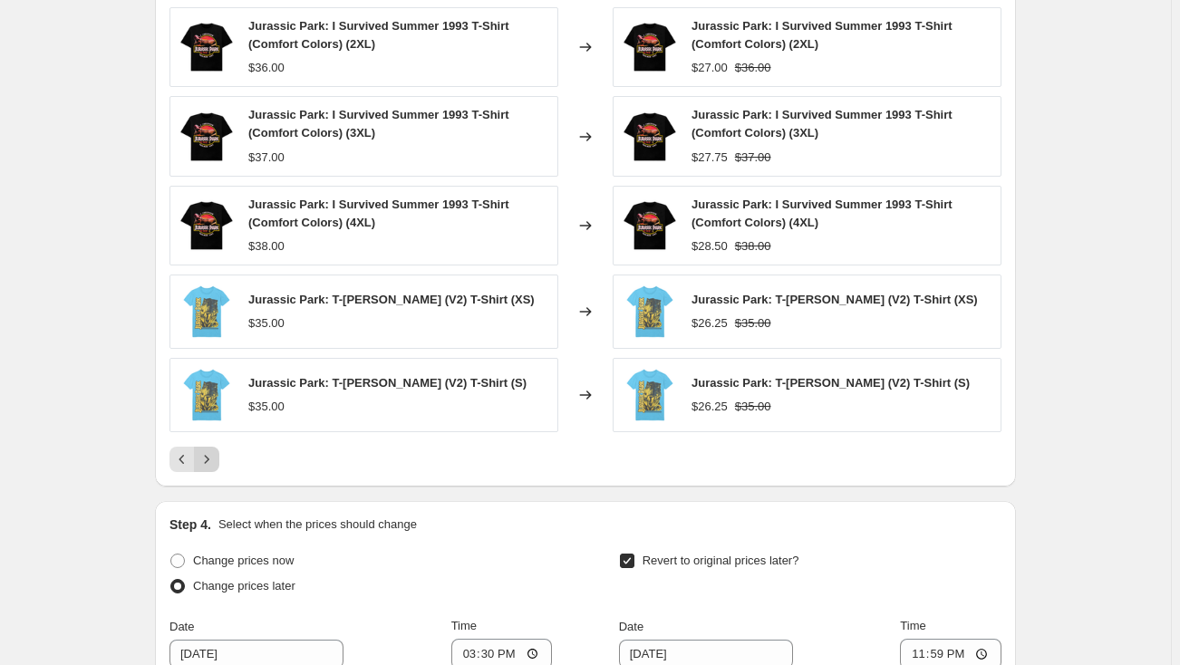
click at [209, 455] on icon "Next" at bounding box center [207, 459] width 18 height 18
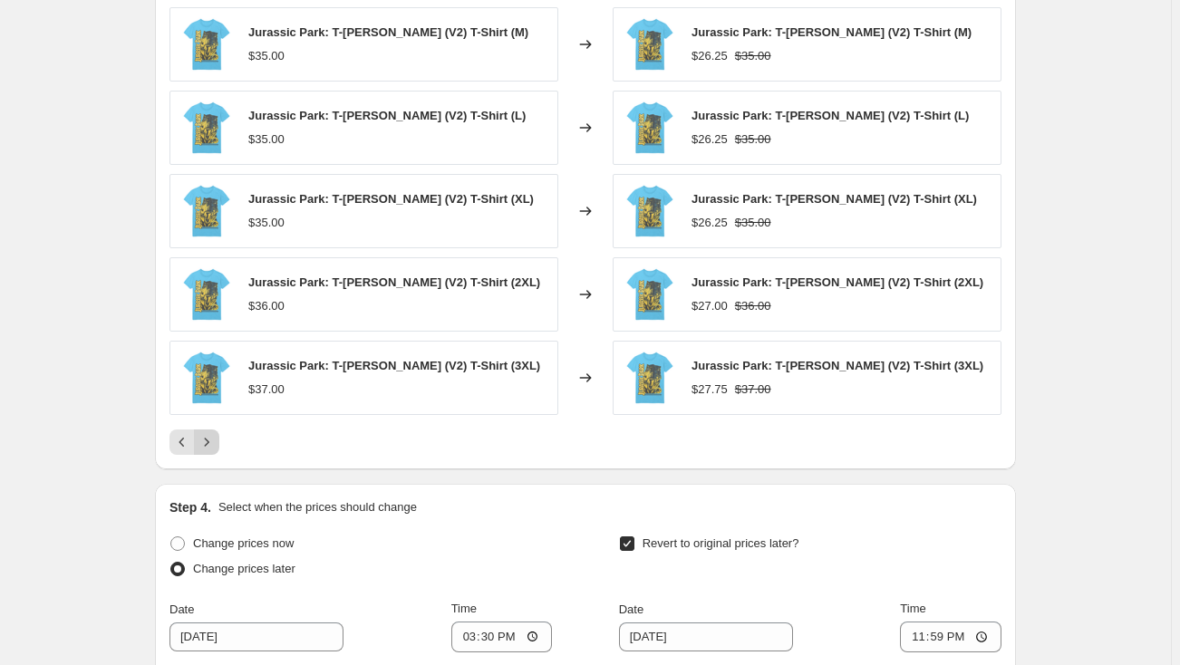
click at [211, 446] on icon "Next" at bounding box center [207, 442] width 18 height 18
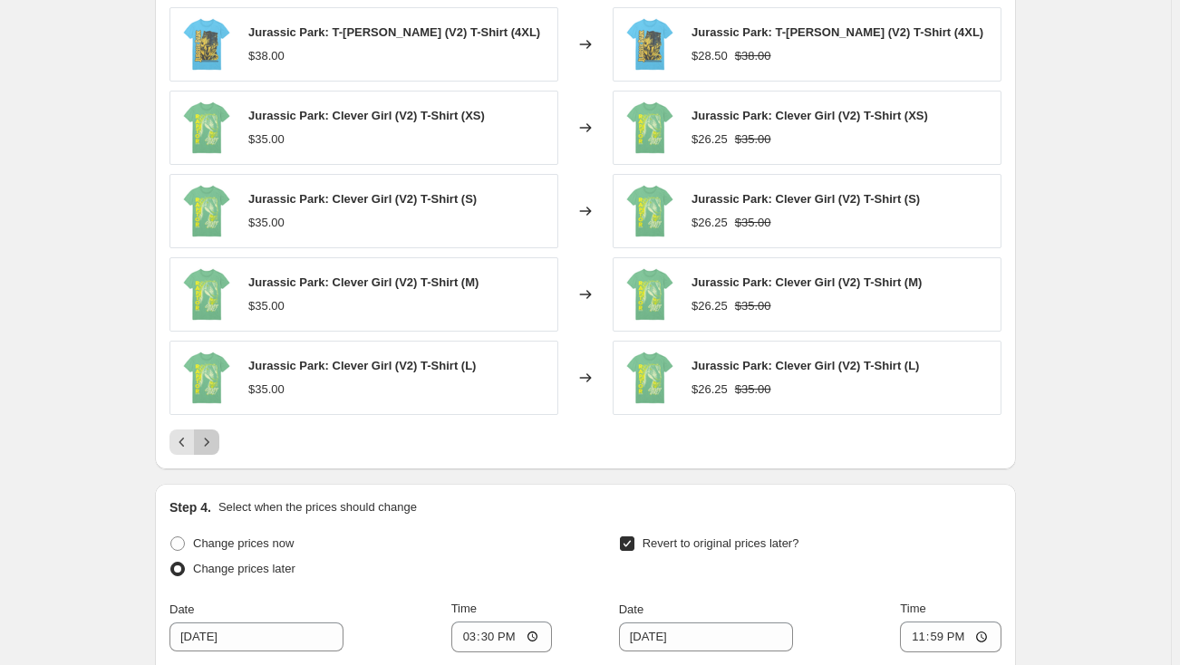
click at [216, 447] on icon "Next" at bounding box center [207, 442] width 18 height 18
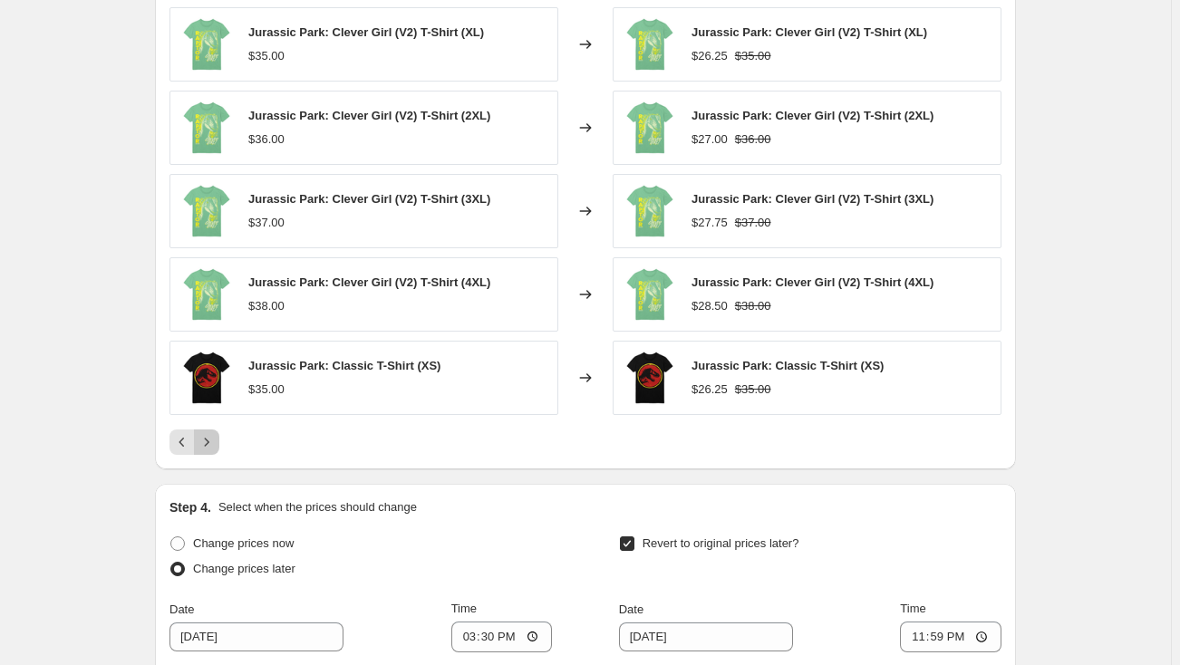
click at [216, 447] on icon "Next" at bounding box center [207, 442] width 18 height 18
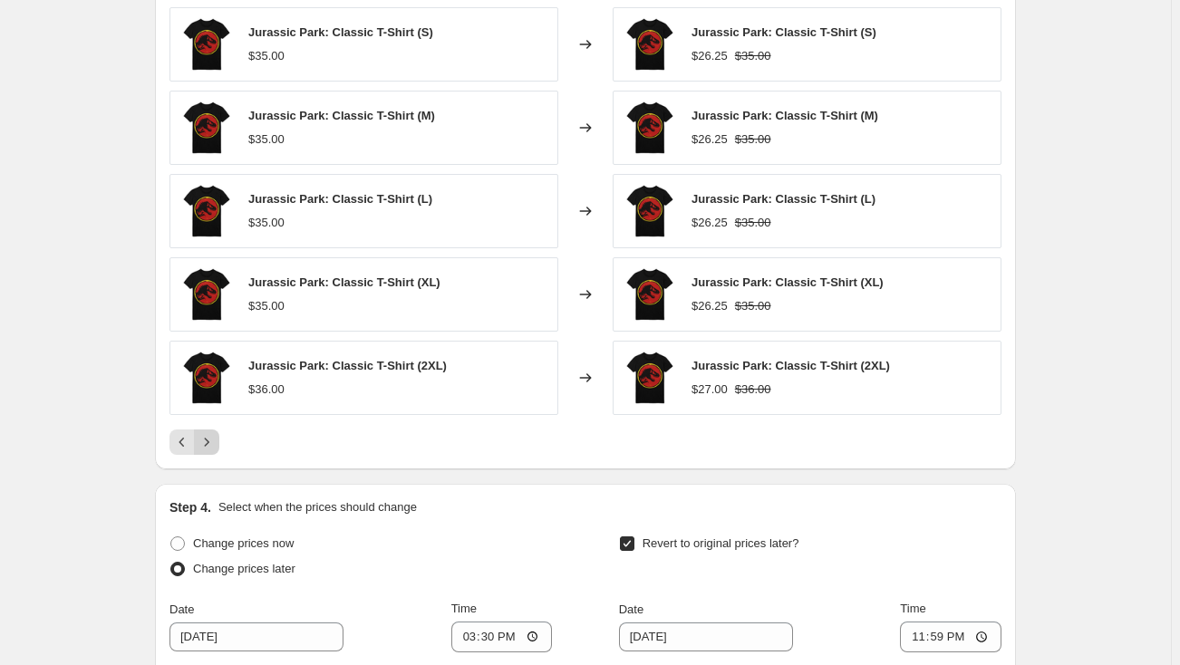
click at [216, 447] on icon "Next" at bounding box center [207, 442] width 18 height 18
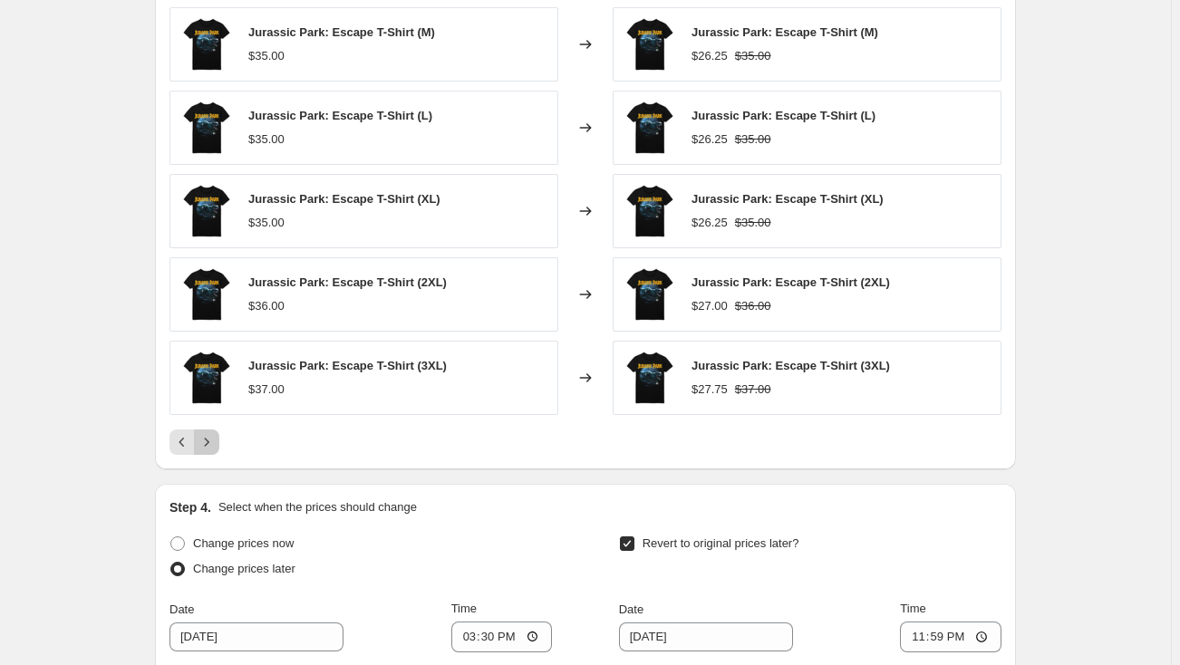
click at [216, 447] on icon "Next" at bounding box center [207, 442] width 18 height 18
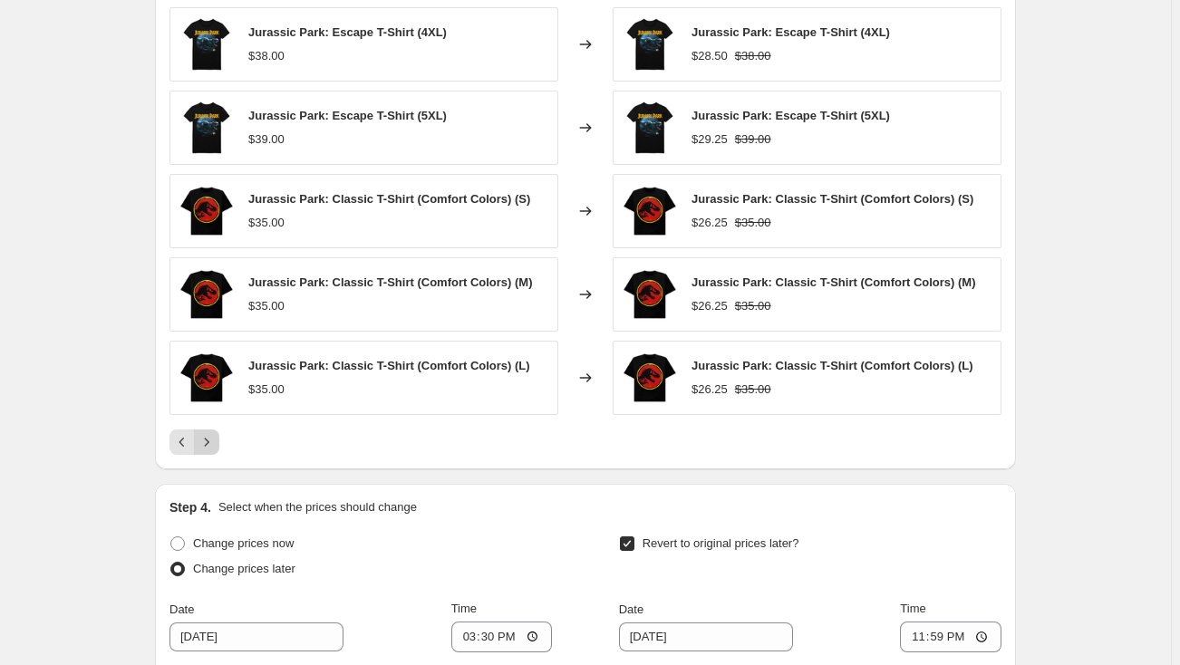
click at [216, 447] on icon "Next" at bounding box center [207, 442] width 18 height 18
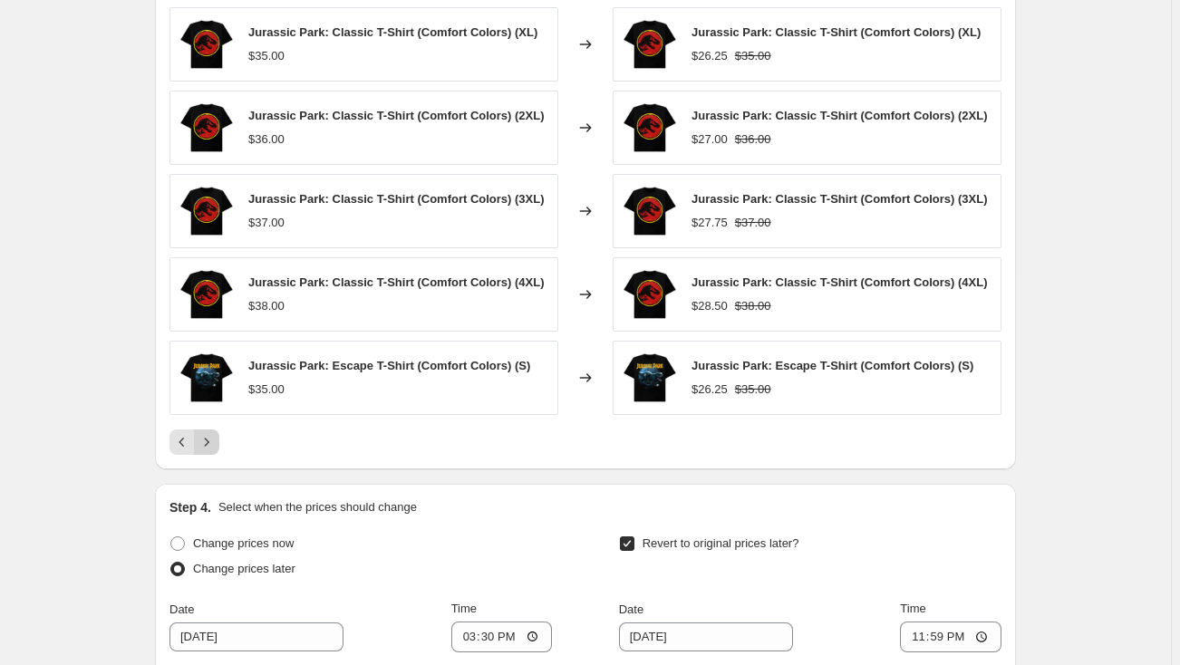
click at [216, 447] on icon "Next" at bounding box center [207, 442] width 18 height 18
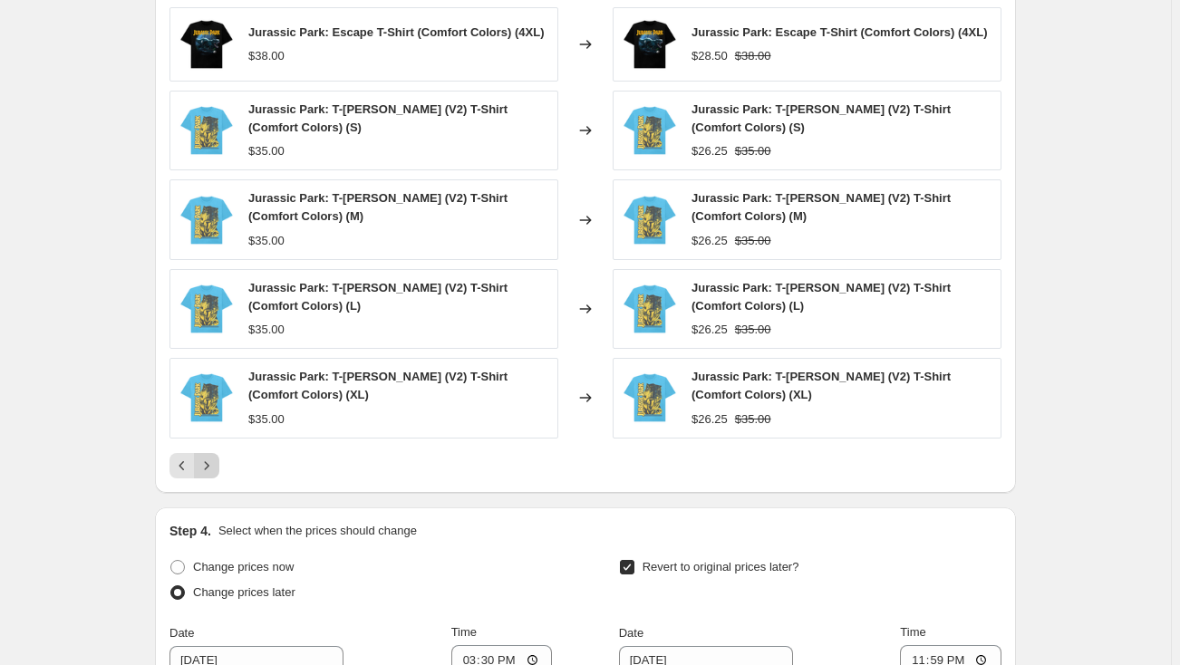
click at [216, 457] on icon "Next" at bounding box center [207, 466] width 18 height 18
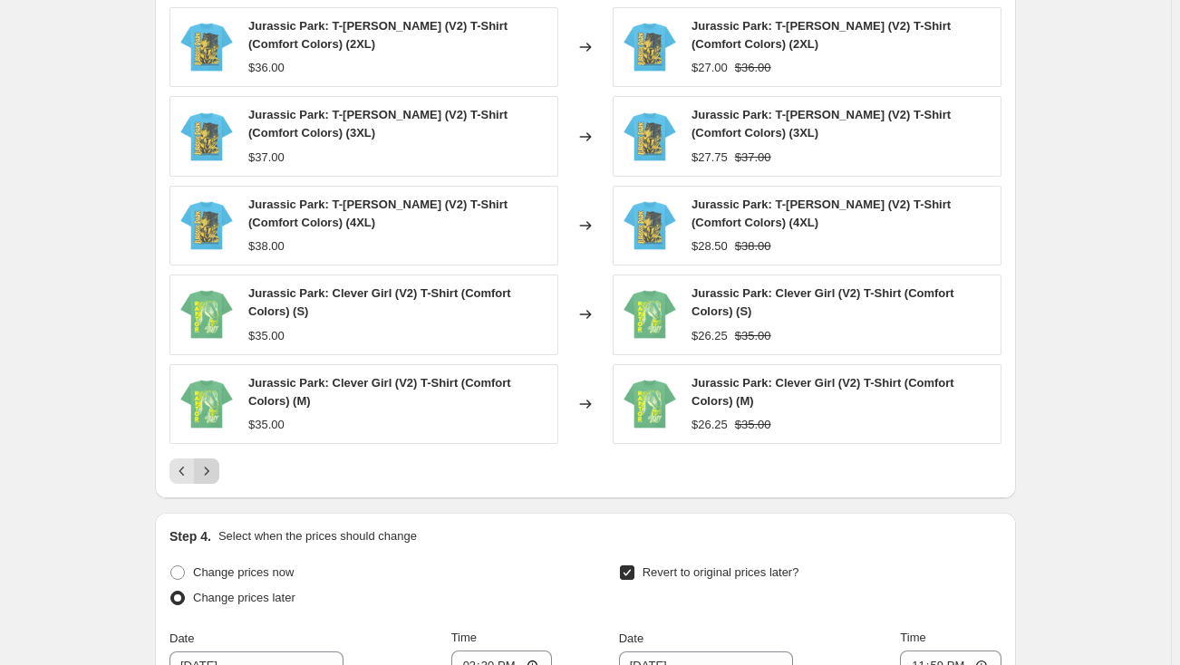
click at [216, 447] on div "Jurassic Park: T-Rex (V2) T-Shirt (Comfort Colors) (2XL) $36.00 Changed to Jura…" at bounding box center [585, 245] width 832 height 477
click at [213, 463] on icon "Next" at bounding box center [207, 471] width 18 height 18
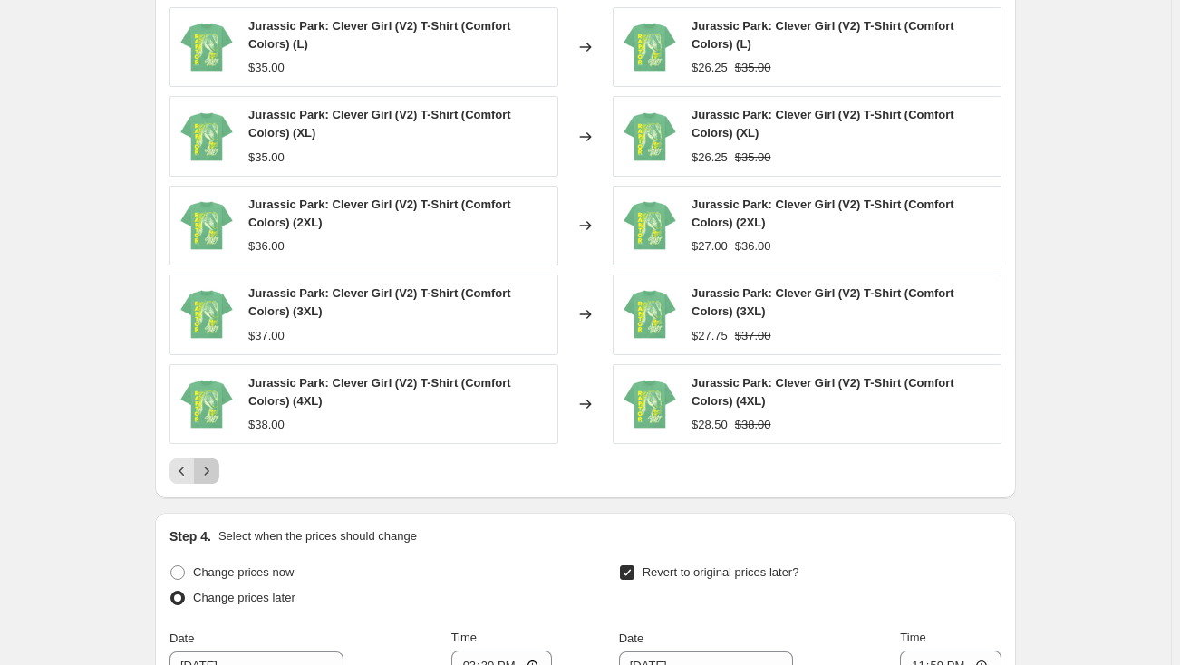
click at [213, 463] on icon "Next" at bounding box center [207, 471] width 18 height 18
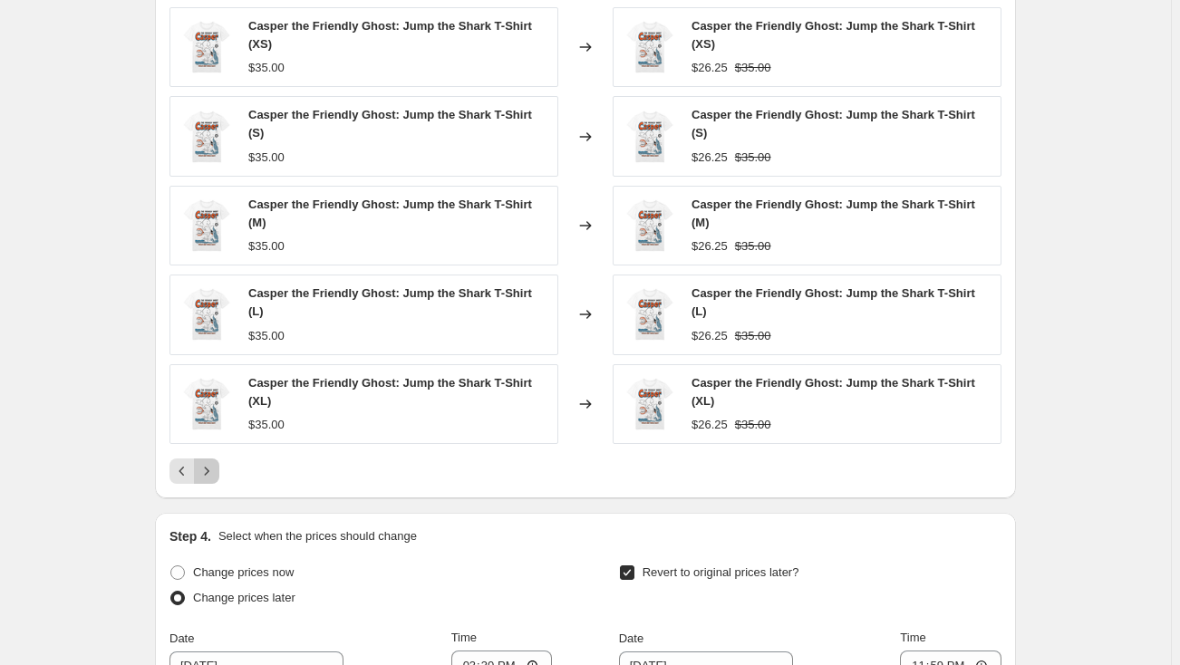
click at [209, 467] on icon "Next" at bounding box center [207, 471] width 5 height 8
click at [211, 473] on icon "Next" at bounding box center [207, 471] width 18 height 18
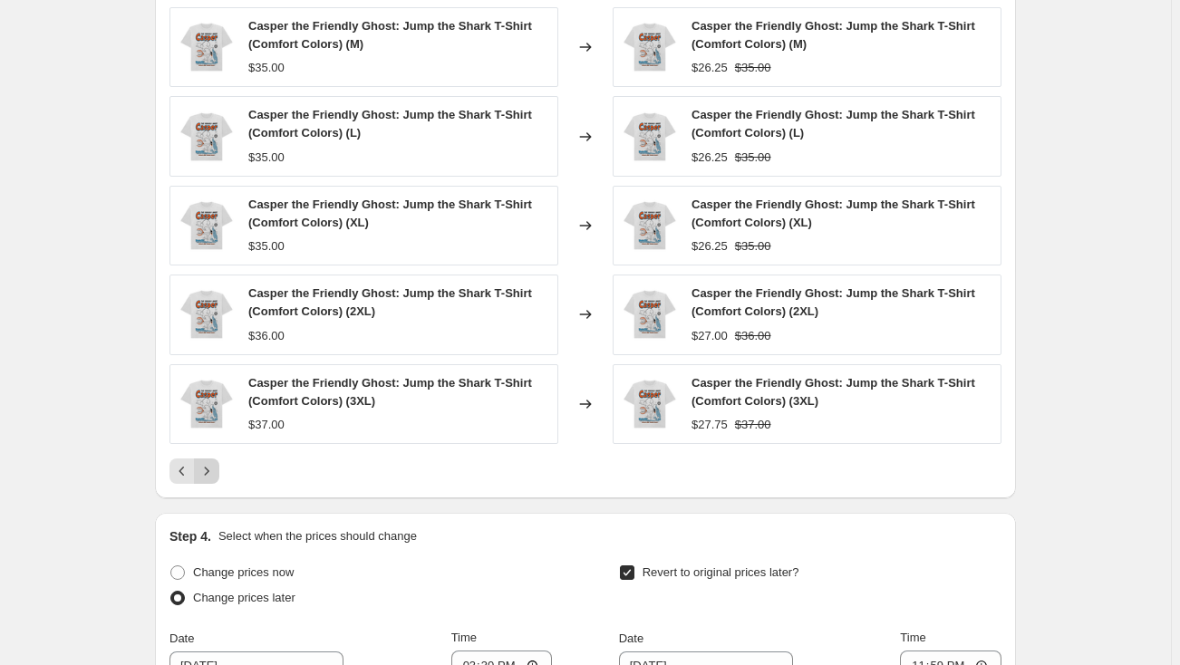
click at [209, 470] on icon "Next" at bounding box center [207, 471] width 5 height 8
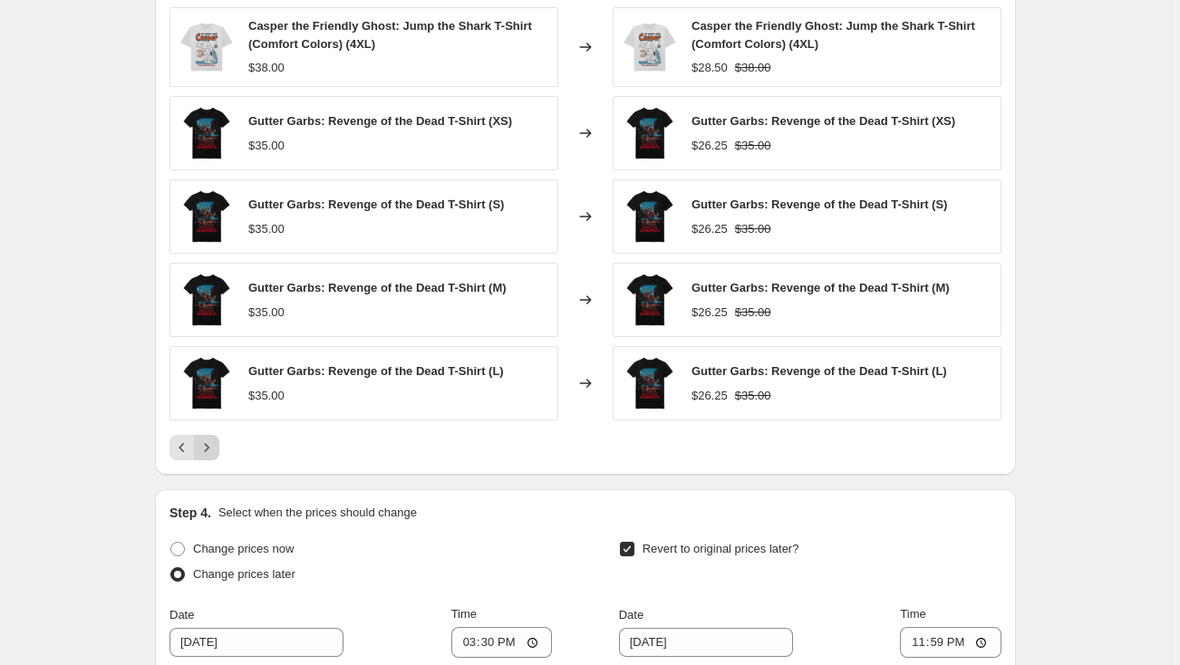
click at [211, 470] on div "PRICE CHANGE PREVIEW Over 250 product variants would be affected by this price …" at bounding box center [585, 210] width 861 height 531
click at [215, 450] on icon "Next" at bounding box center [207, 448] width 18 height 18
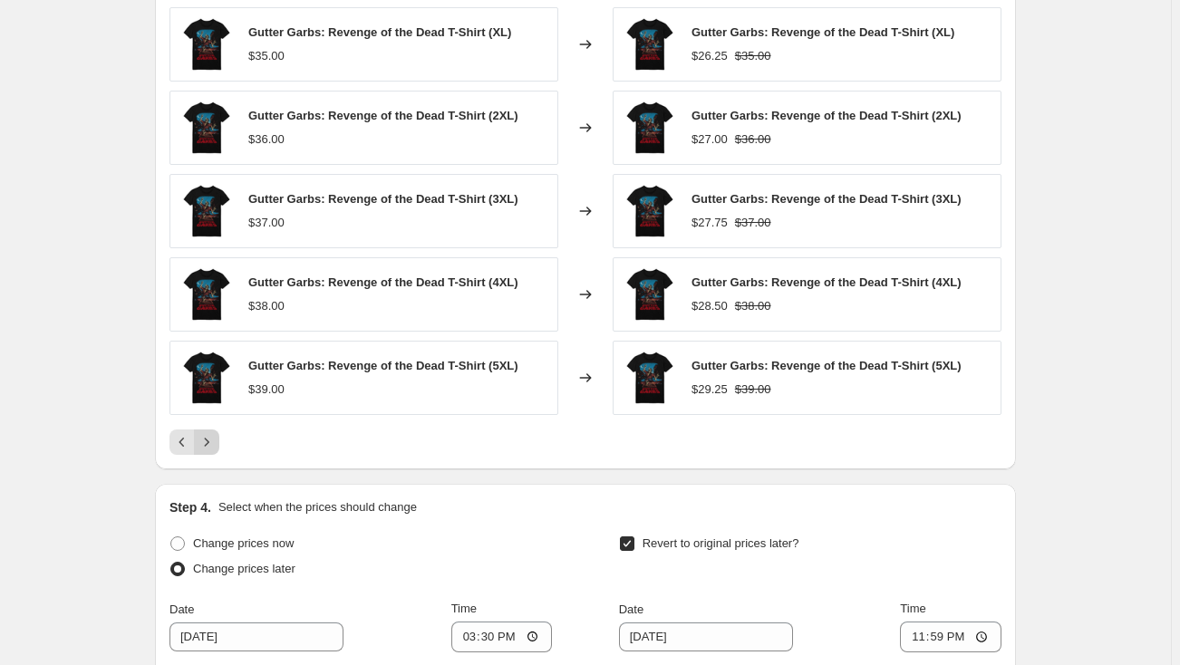
click at [215, 450] on button "Next" at bounding box center [206, 441] width 25 height 25
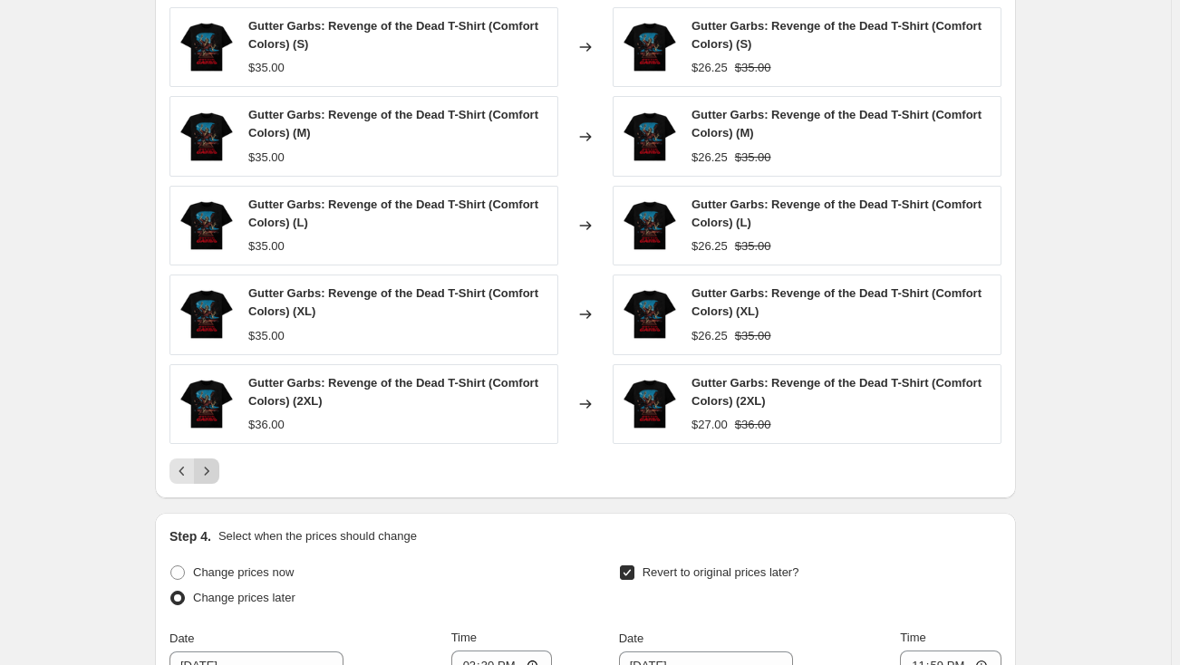
click at [215, 450] on div "Gutter Garbs: Revenge of the Dead T-Shirt (Comfort Colors) (S) $35.00 Changed t…" at bounding box center [585, 245] width 832 height 477
click at [215, 458] on button "Next" at bounding box center [206, 470] width 25 height 25
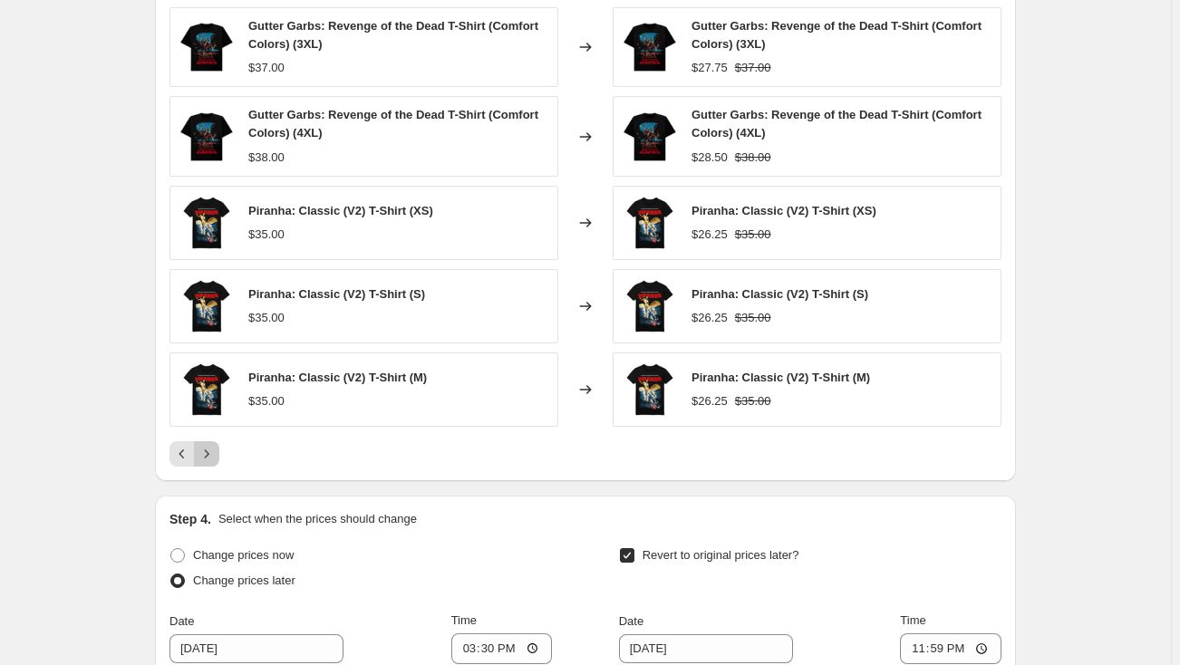
click at [215, 458] on icon "Next" at bounding box center [207, 454] width 18 height 18
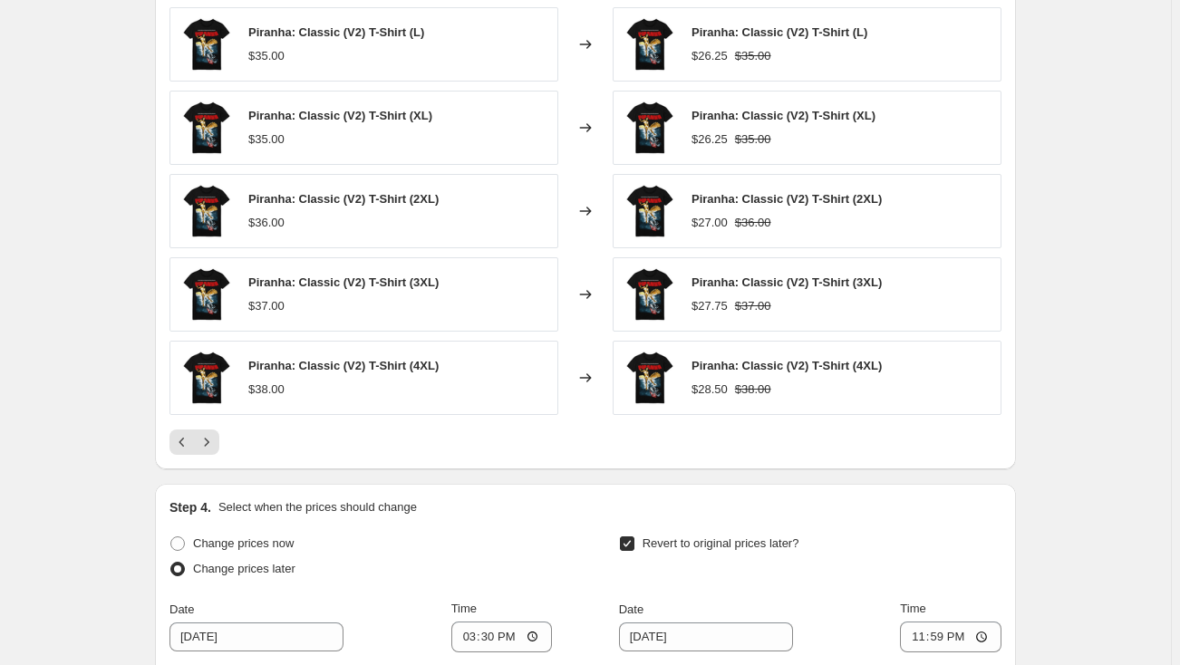
click at [216, 454] on div "PRICE CHANGE PREVIEW Over 250 product variants would be affected by this price …" at bounding box center [585, 207] width 861 height 525
click at [216, 444] on icon "Next" at bounding box center [207, 442] width 18 height 18
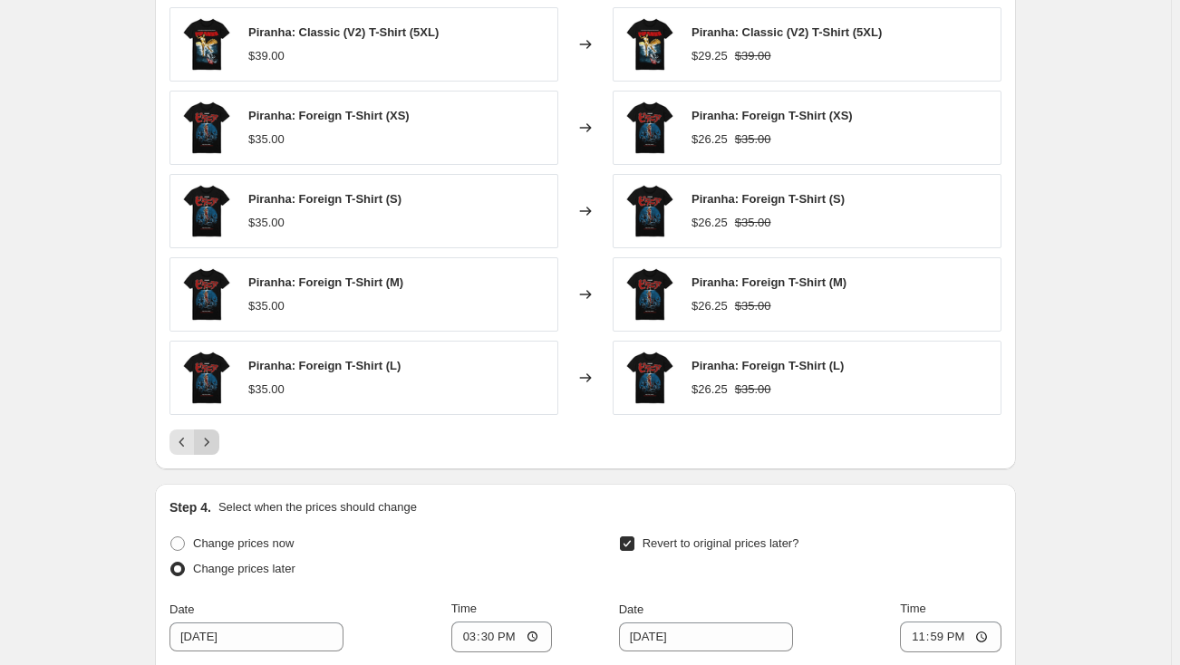
click at [216, 444] on icon "Next" at bounding box center [207, 442] width 18 height 18
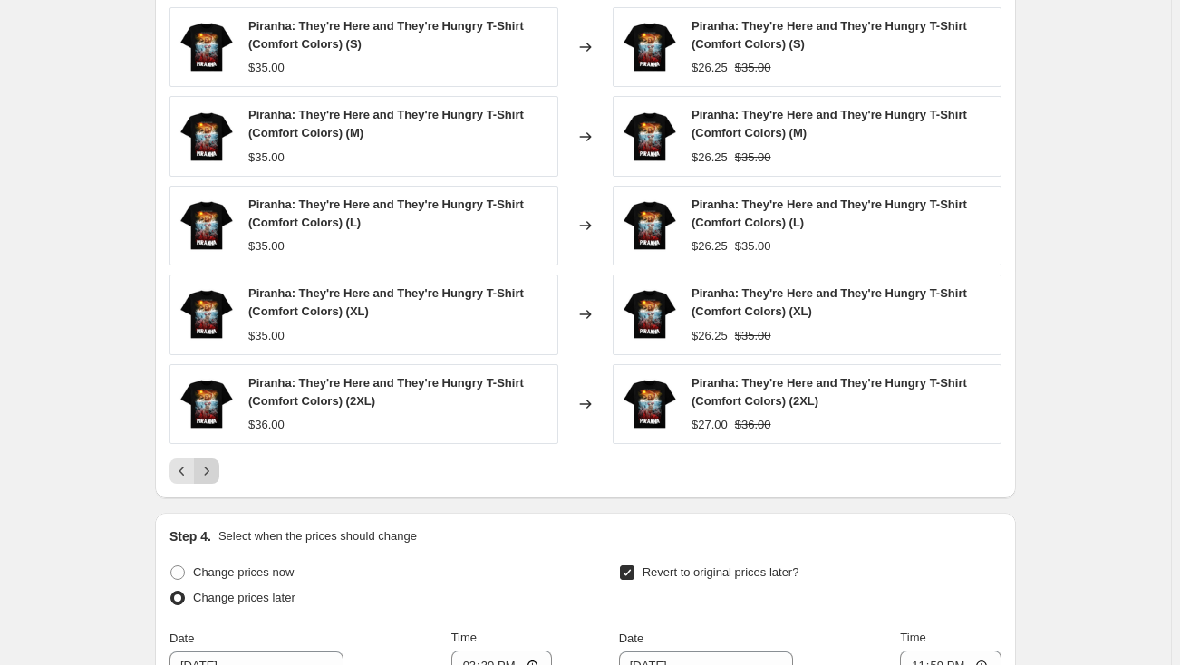
click at [216, 444] on div "Piranha: They're Here and They're Hungry T-Shirt (Comfort Colors) (S) $35.00 Ch…" at bounding box center [585, 245] width 832 height 477
click at [216, 462] on icon "Next" at bounding box center [207, 471] width 18 height 18
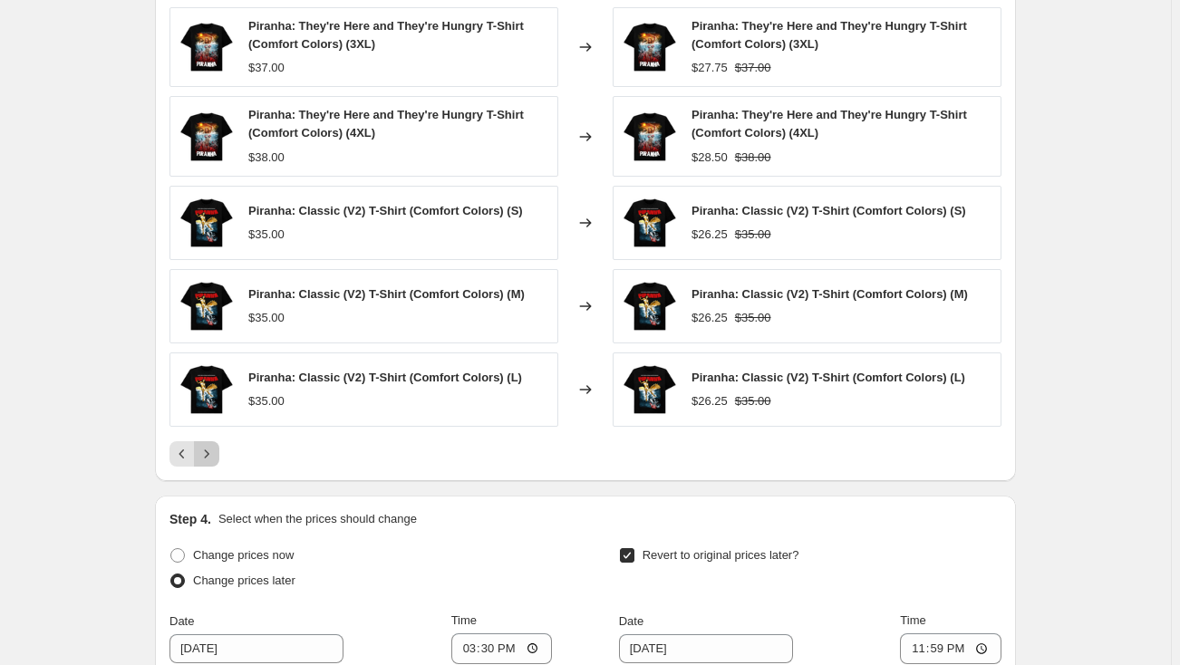
click at [216, 450] on icon "Next" at bounding box center [207, 454] width 18 height 18
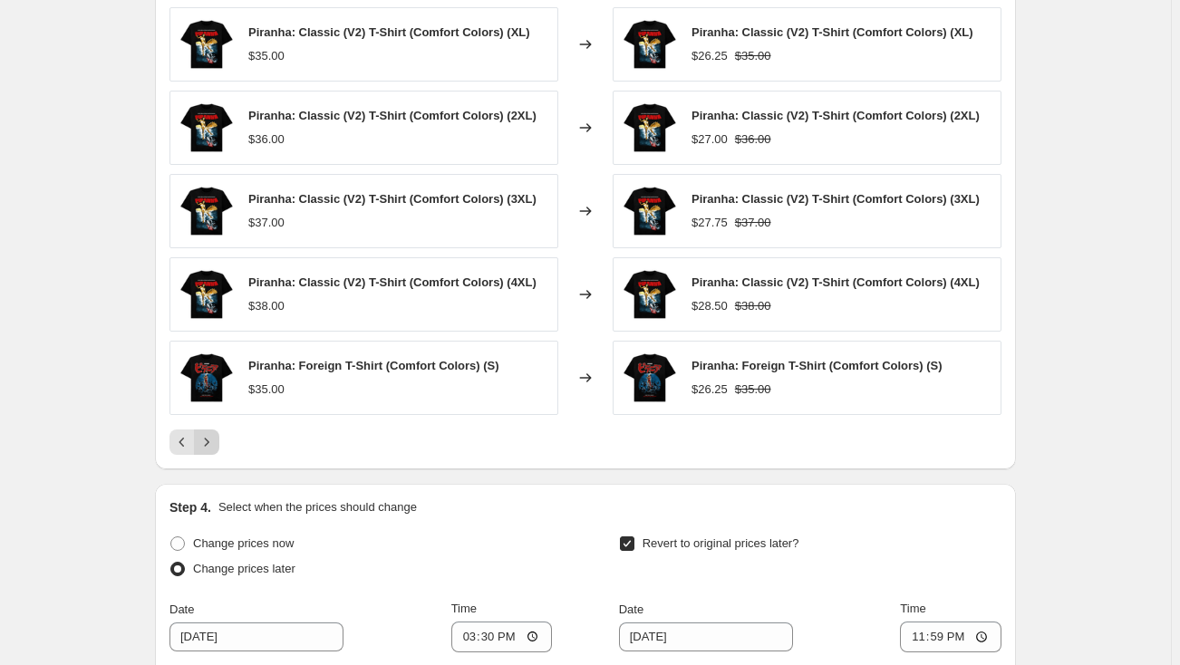
click at [218, 450] on button "Next" at bounding box center [206, 441] width 25 height 25
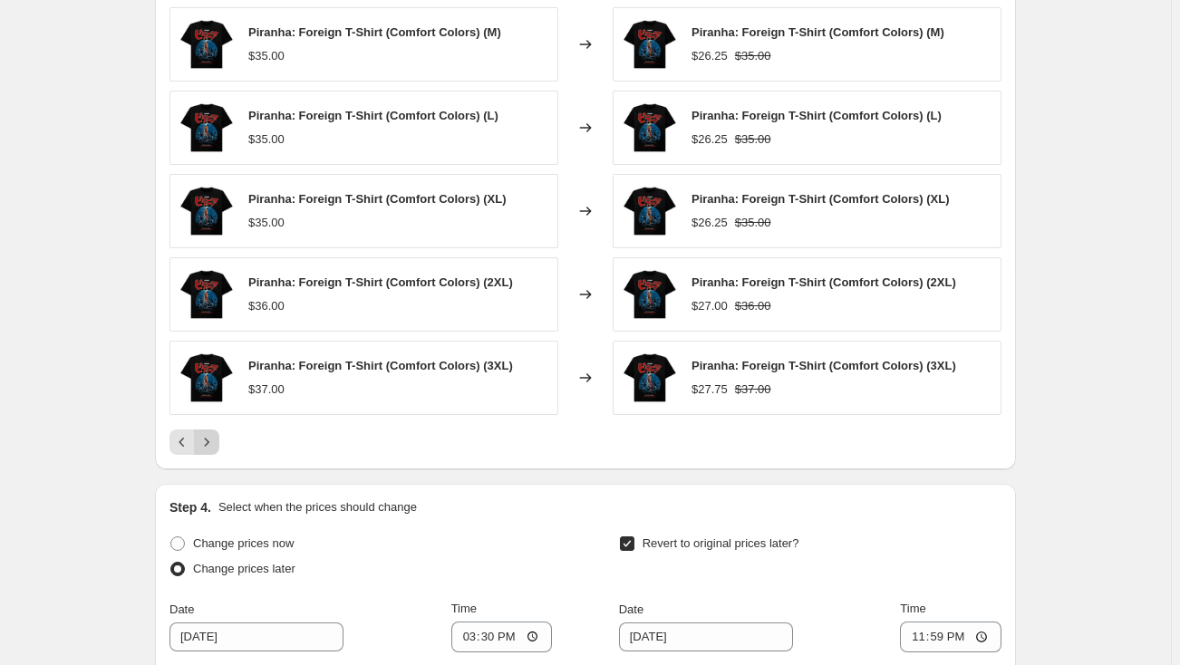
click at [216, 444] on icon "Next" at bounding box center [207, 442] width 18 height 18
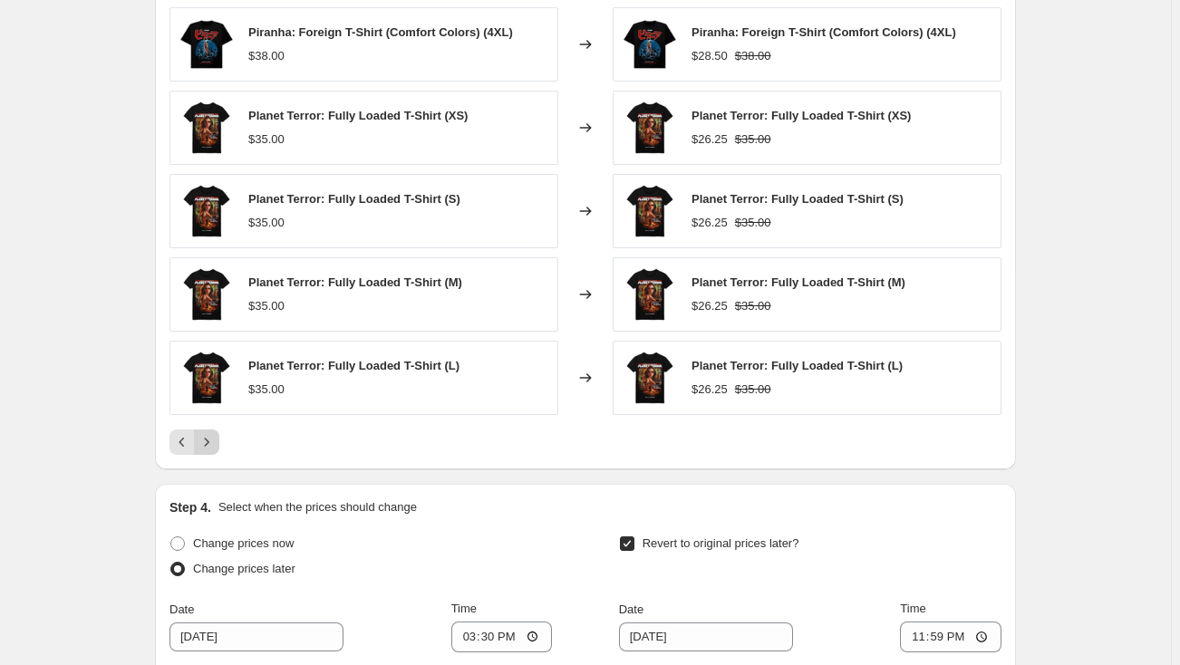
click at [216, 444] on icon "Next" at bounding box center [207, 442] width 18 height 18
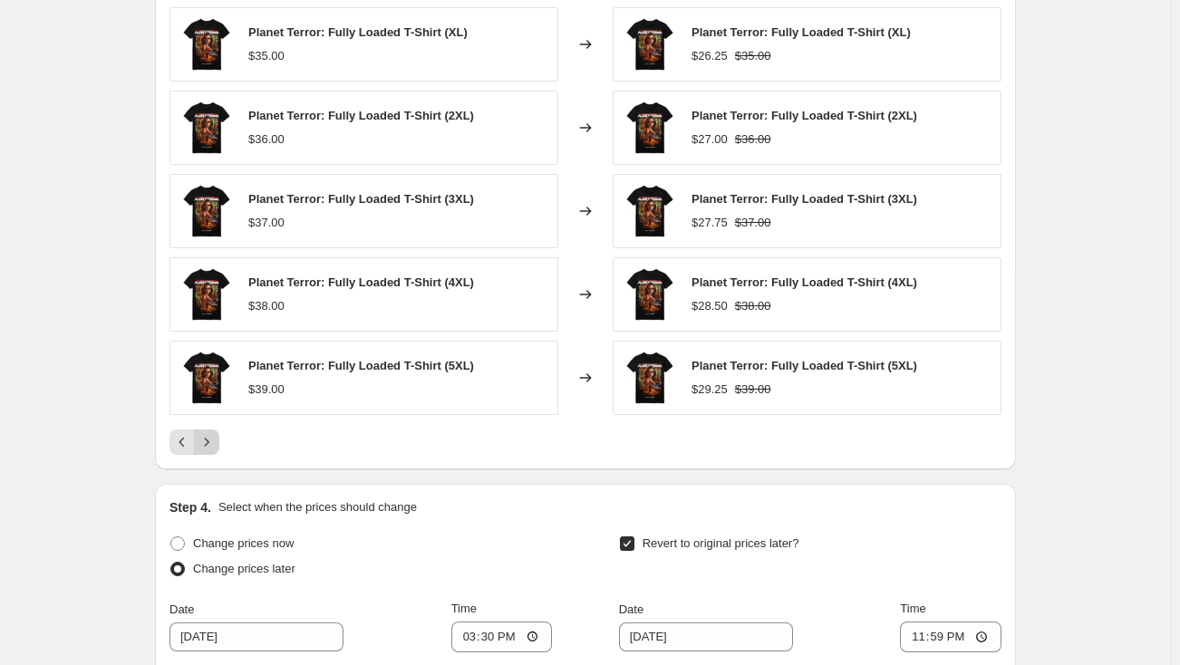
click at [216, 444] on icon "Next" at bounding box center [207, 442] width 18 height 18
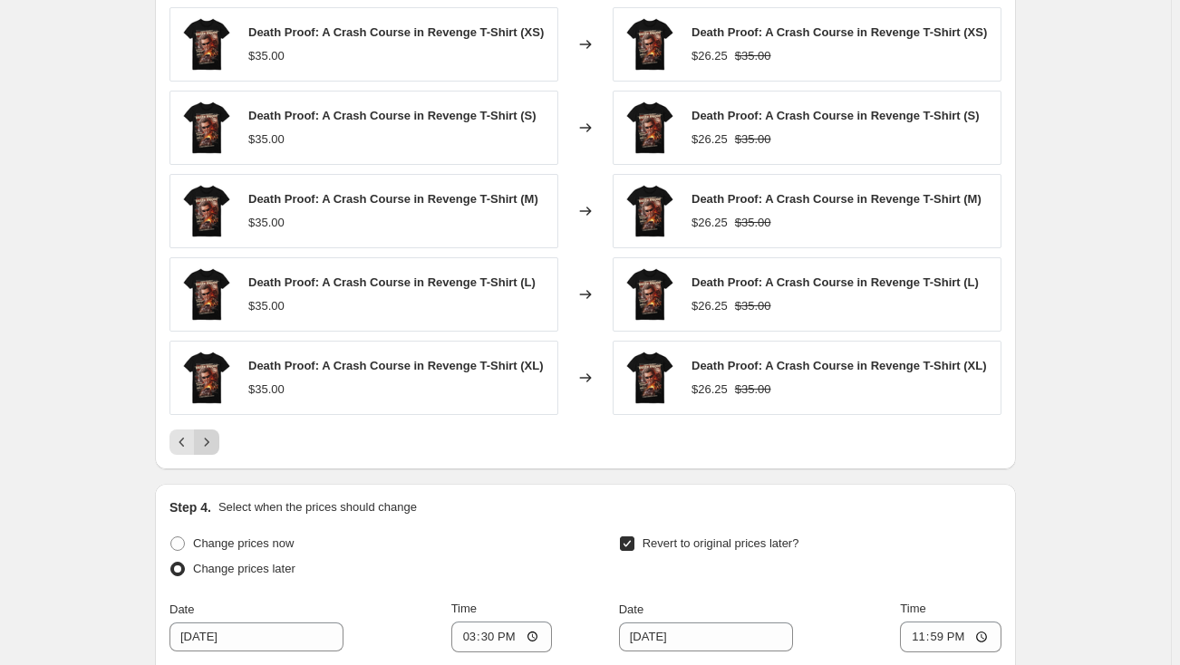
click at [216, 444] on icon "Next" at bounding box center [207, 442] width 18 height 18
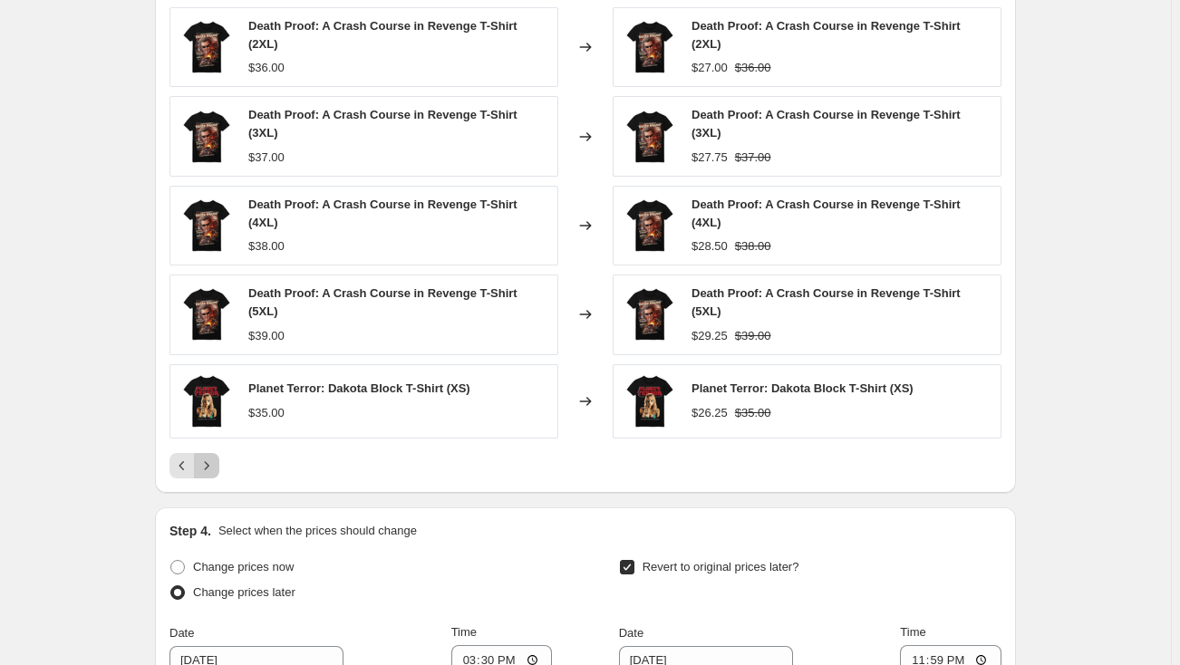
click at [216, 457] on icon "Next" at bounding box center [207, 466] width 18 height 18
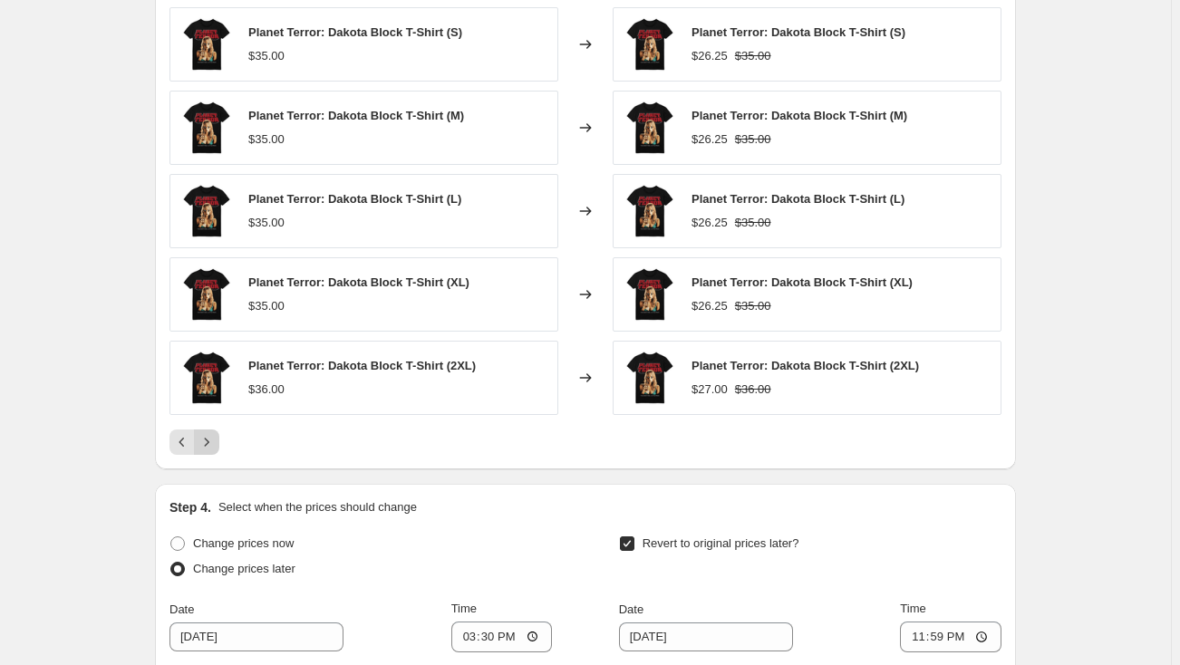
click at [216, 444] on icon "Next" at bounding box center [207, 442] width 18 height 18
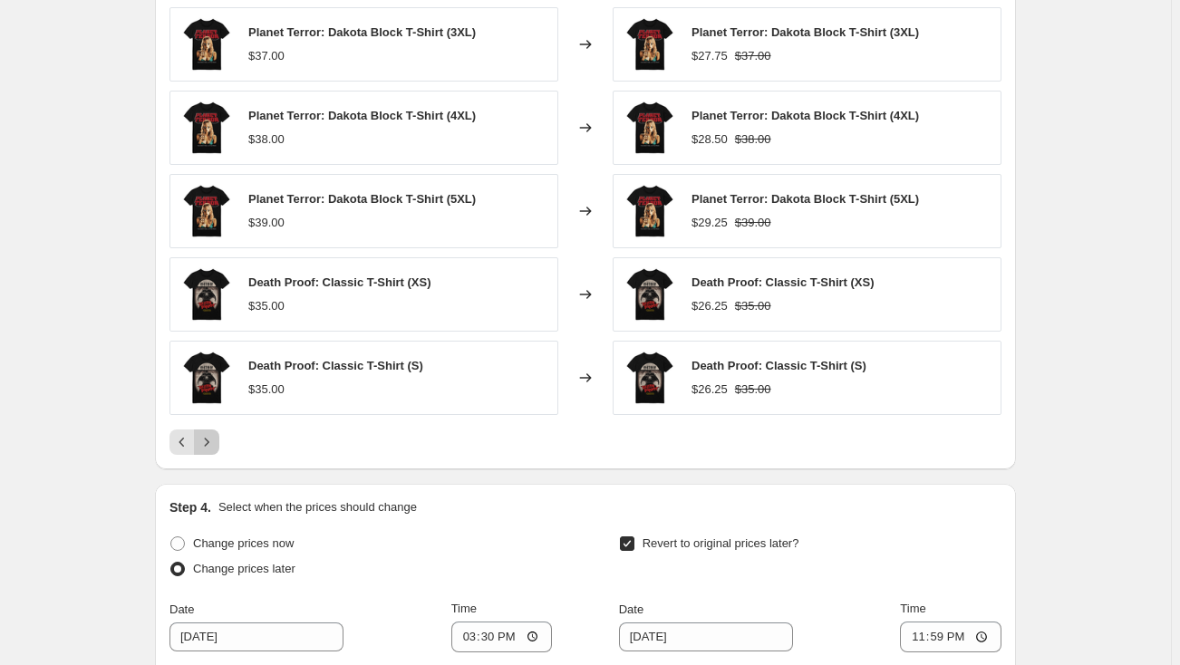
click at [216, 444] on icon "Next" at bounding box center [207, 442] width 18 height 18
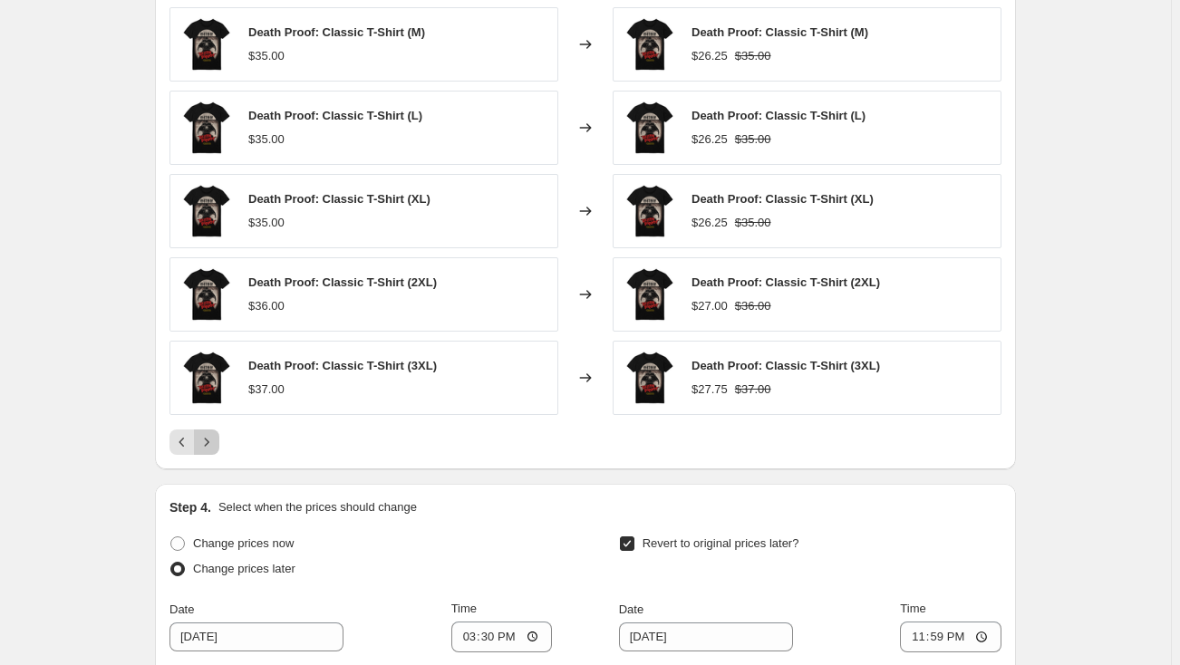
click at [216, 444] on icon "Next" at bounding box center [207, 442] width 18 height 18
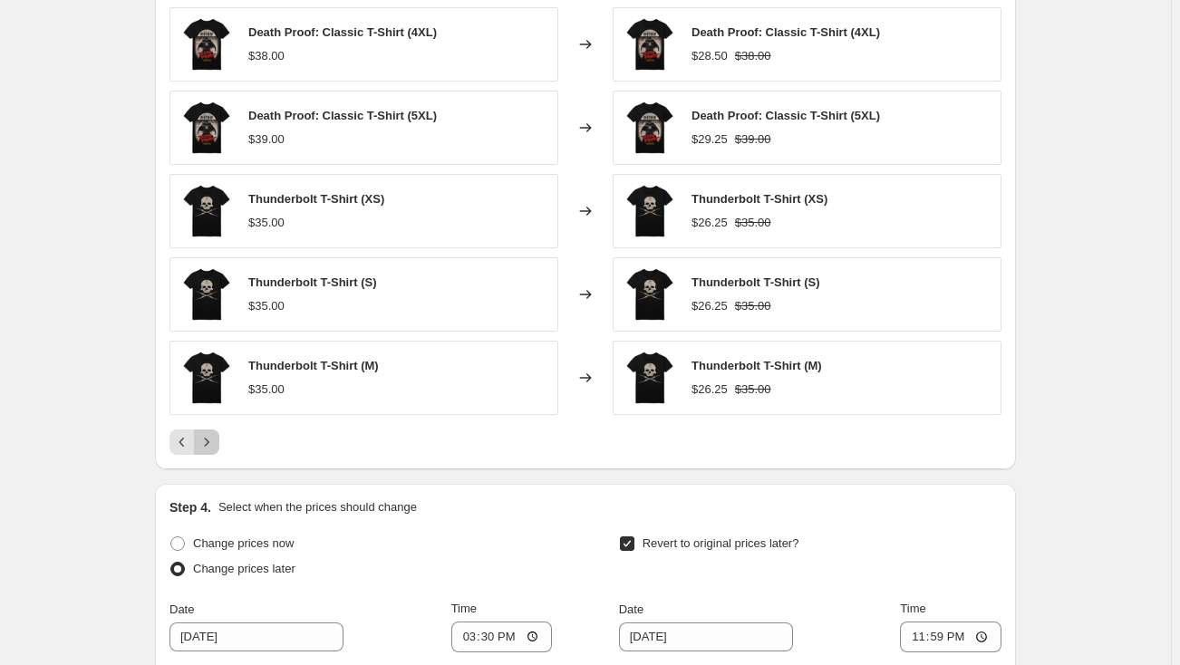
click at [216, 444] on icon "Next" at bounding box center [207, 442] width 18 height 18
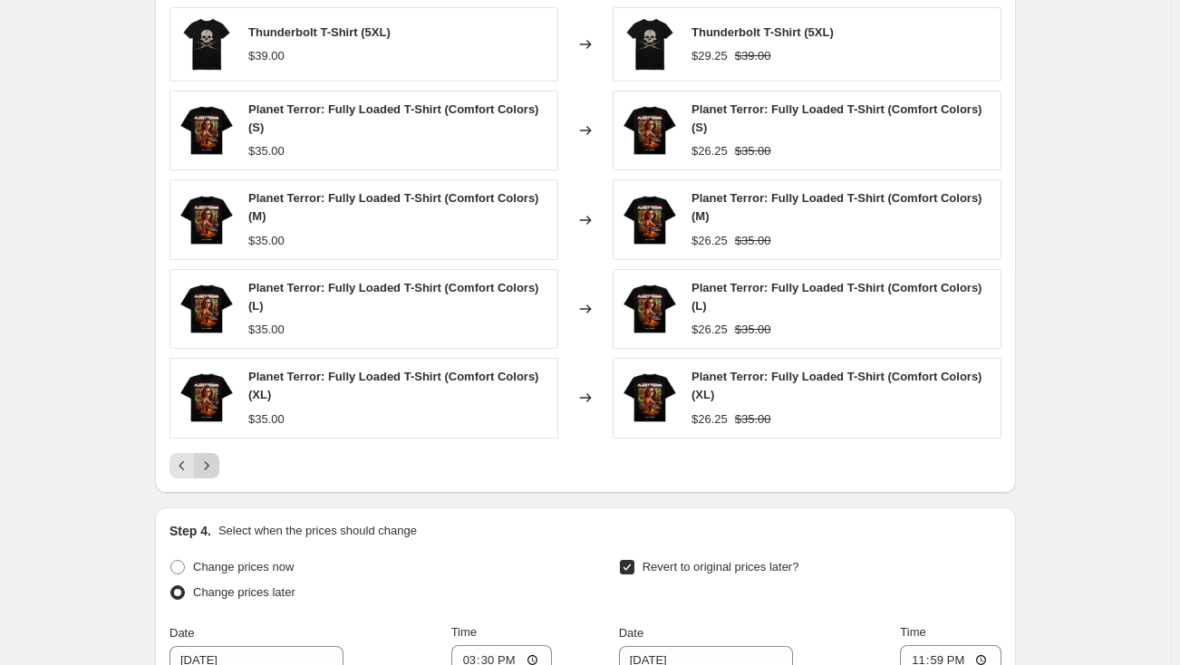
click at [218, 444] on div "Thunderbolt T-Shirt (5XL) $39.00 Changed to Thunderbolt T-Shirt (5XL) $29.25 $3…" at bounding box center [585, 242] width 832 height 471
click at [213, 458] on icon "Next" at bounding box center [207, 466] width 18 height 18
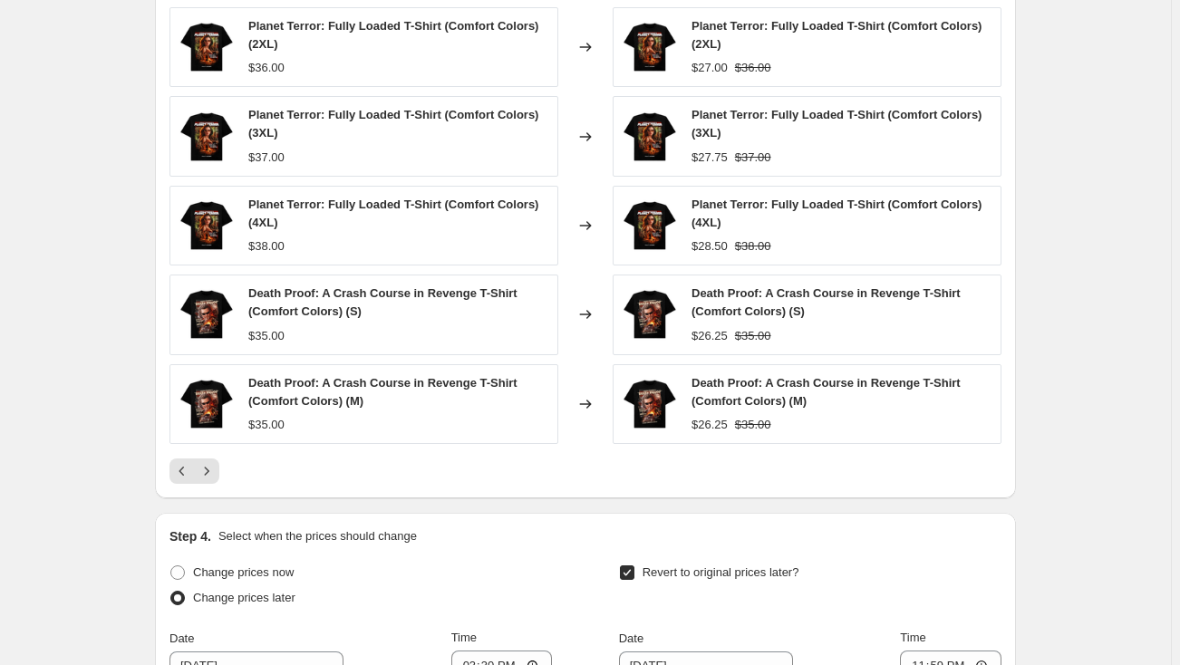
click at [213, 458] on button "Next" at bounding box center [206, 470] width 25 height 25
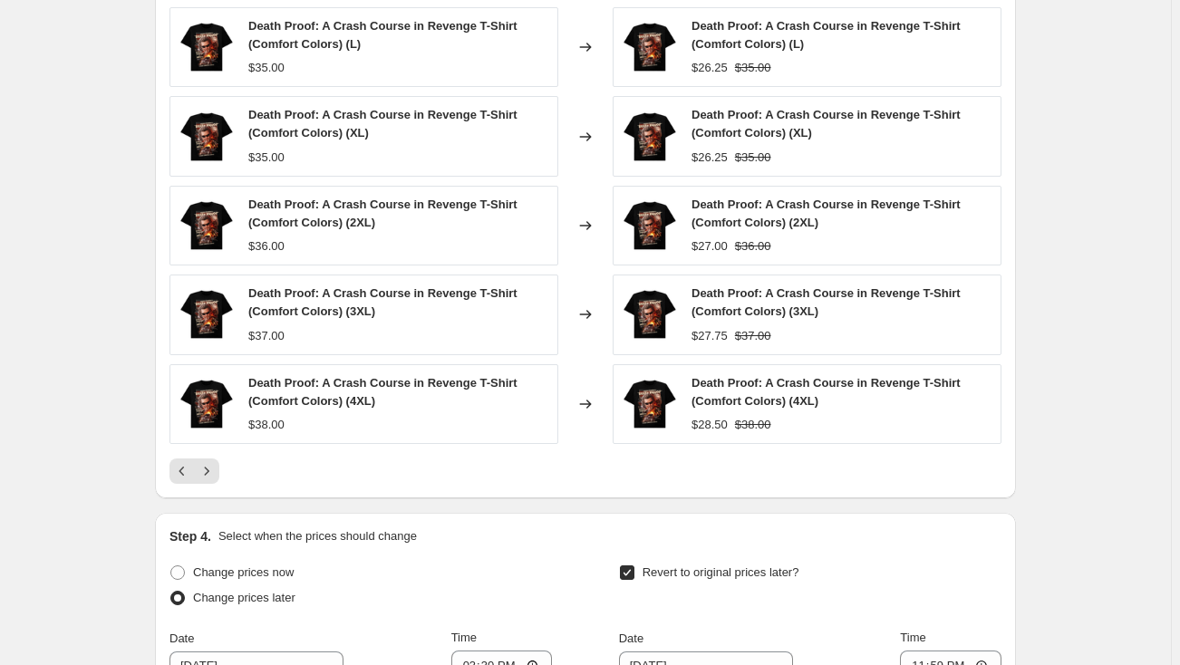
click at [213, 458] on button "Next" at bounding box center [206, 470] width 25 height 25
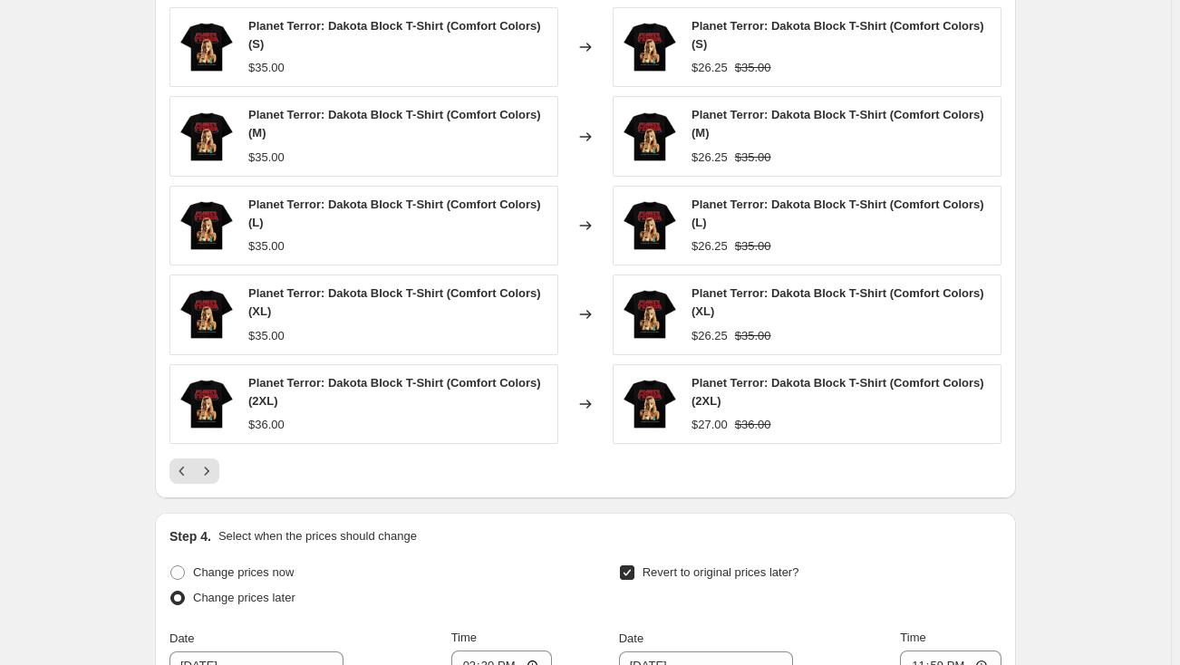
click at [213, 458] on button "Next" at bounding box center [206, 470] width 25 height 25
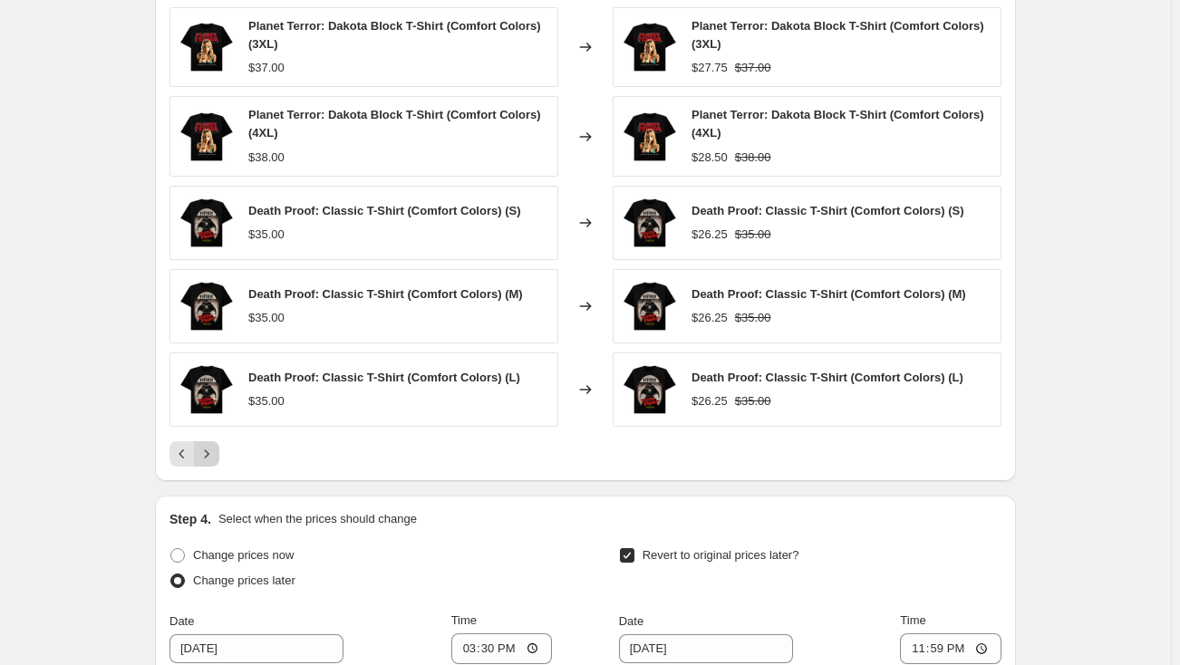
click at [211, 447] on icon "Next" at bounding box center [207, 454] width 18 height 18
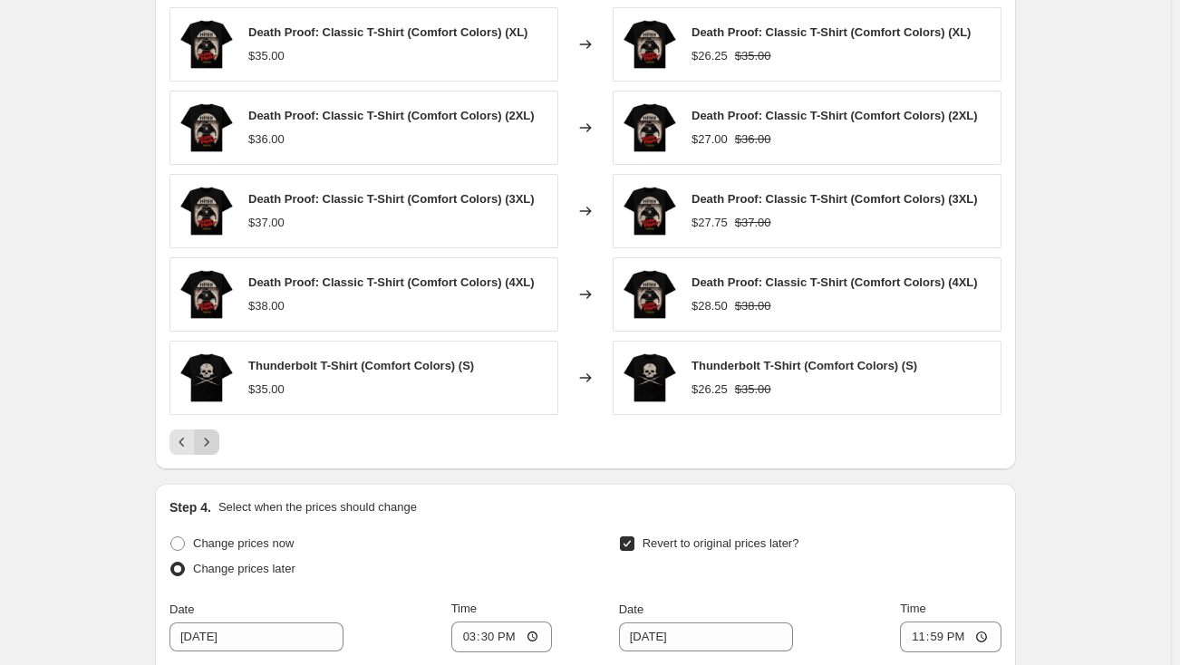
click at [211, 443] on icon "Next" at bounding box center [207, 442] width 18 height 18
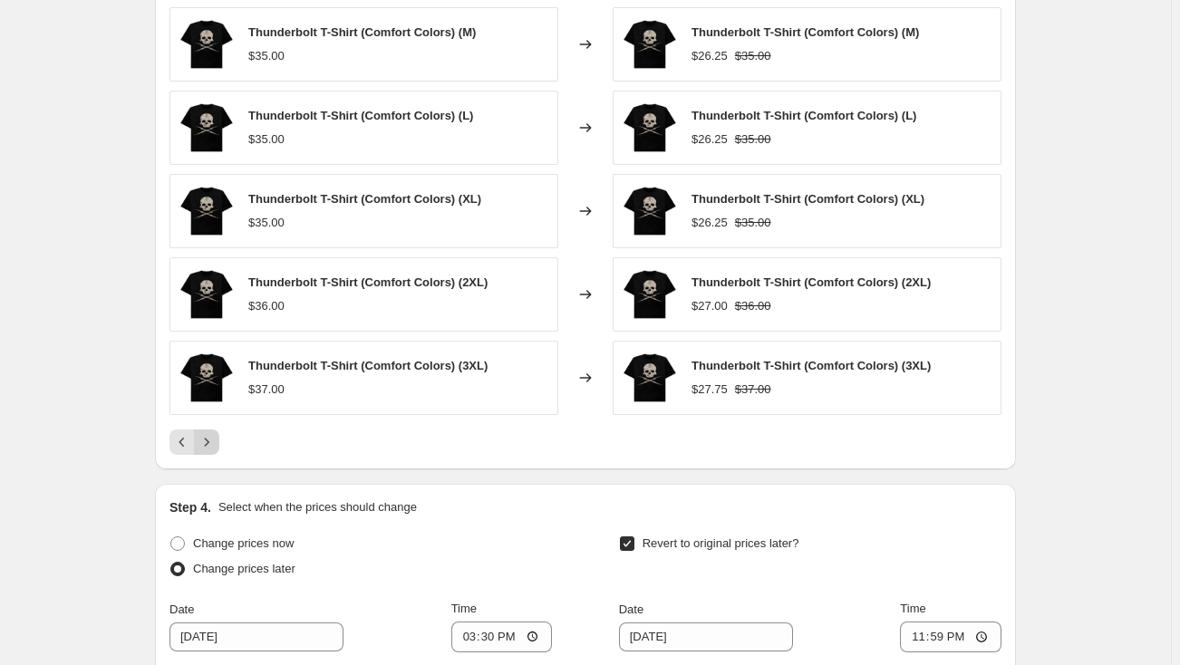
click at [211, 443] on icon "Next" at bounding box center [207, 442] width 18 height 18
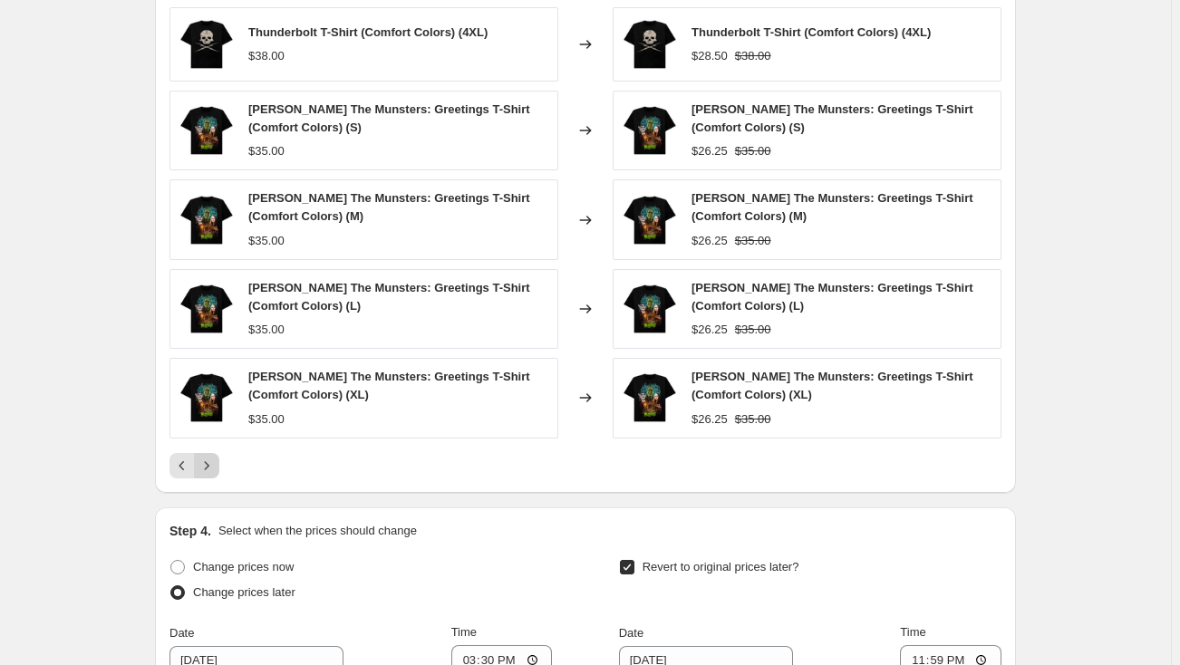
click at [215, 457] on icon "Next" at bounding box center [207, 466] width 18 height 18
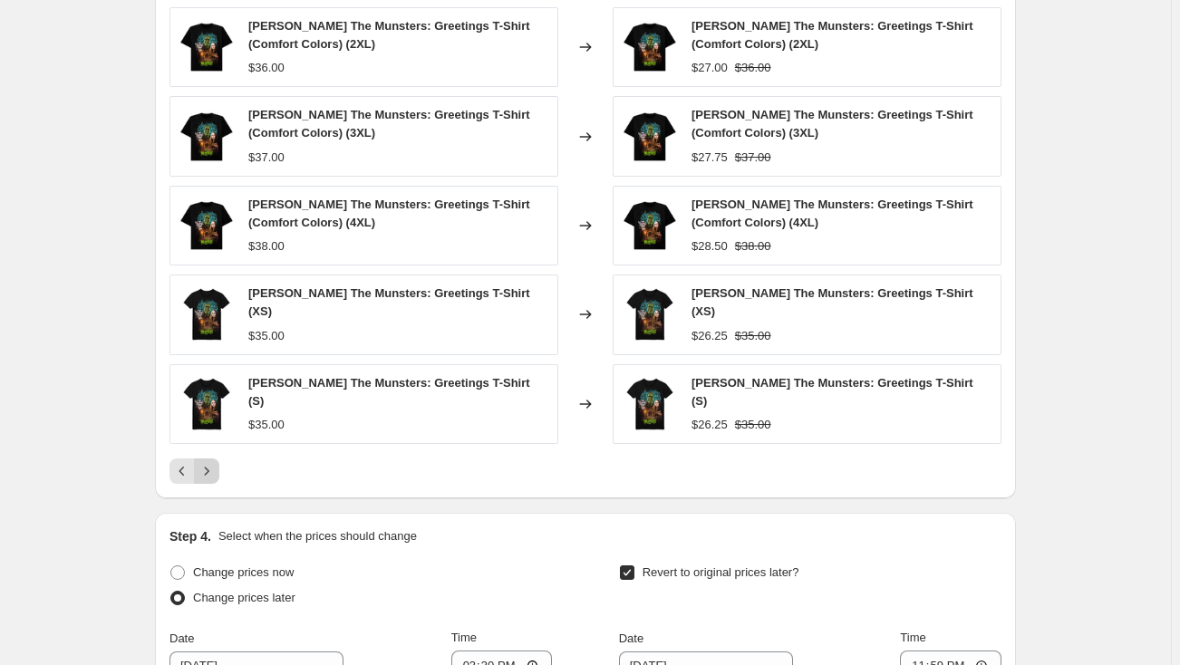
click at [215, 462] on icon "Next" at bounding box center [207, 471] width 18 height 18
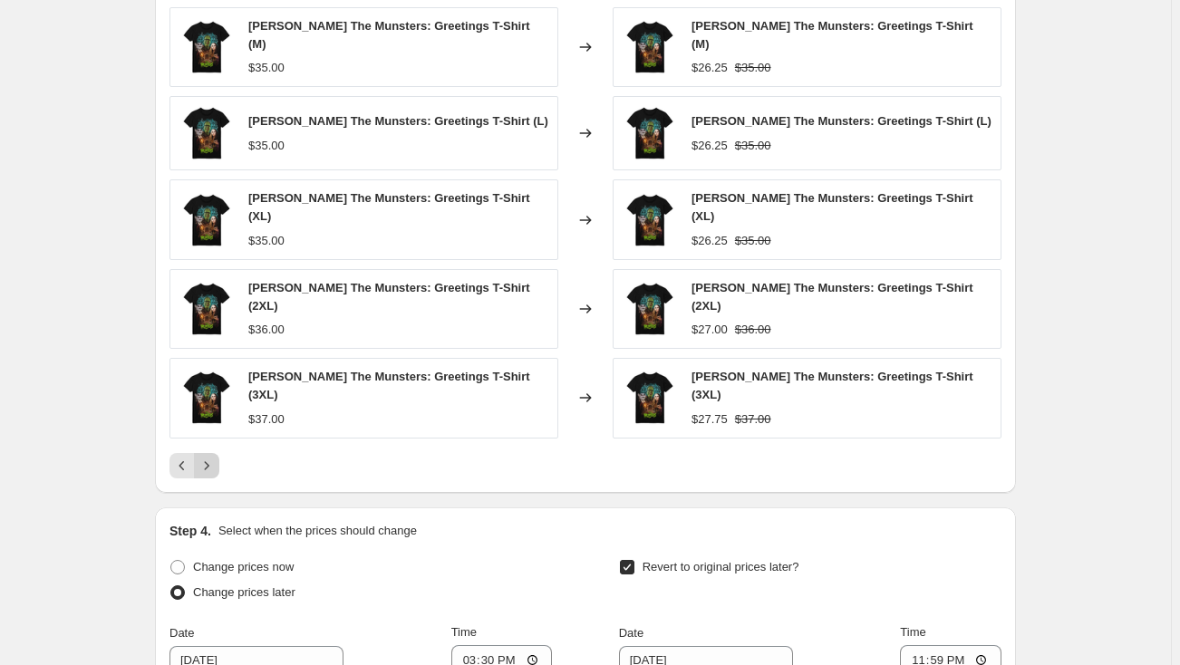
click at [215, 457] on div "PRICE CHANGE PREVIEW Over 250 product variants would be affected by this price …" at bounding box center [585, 219] width 861 height 548
click at [215, 457] on icon "Next" at bounding box center [207, 466] width 18 height 18
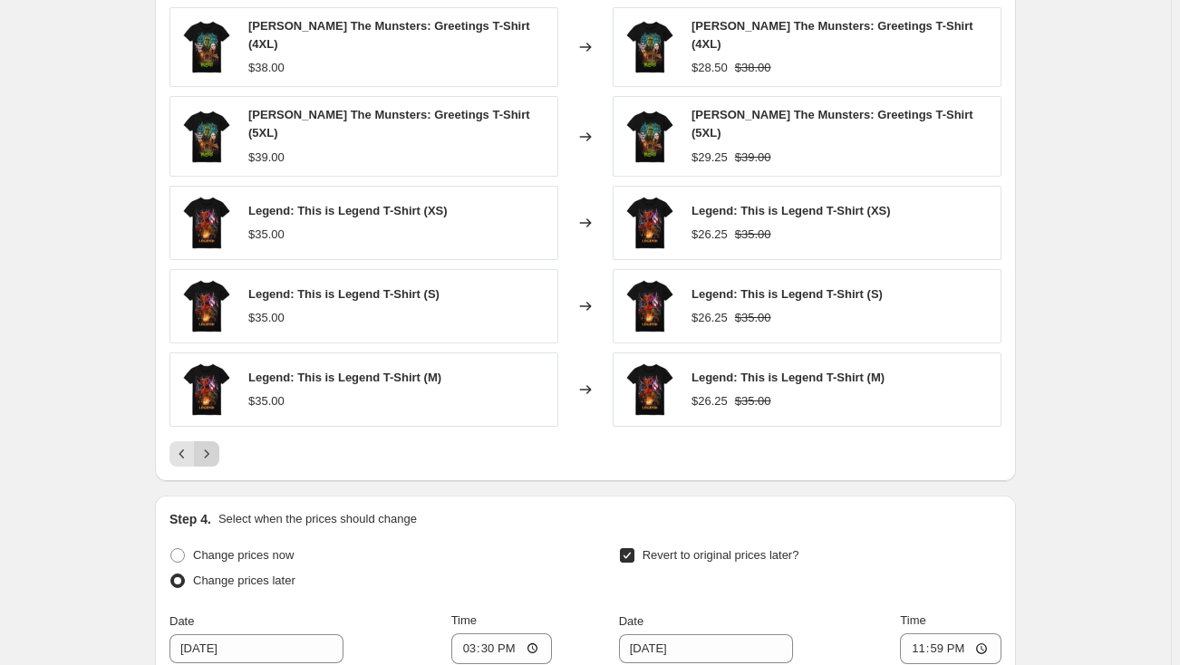
click at [215, 445] on icon "Next" at bounding box center [207, 454] width 18 height 18
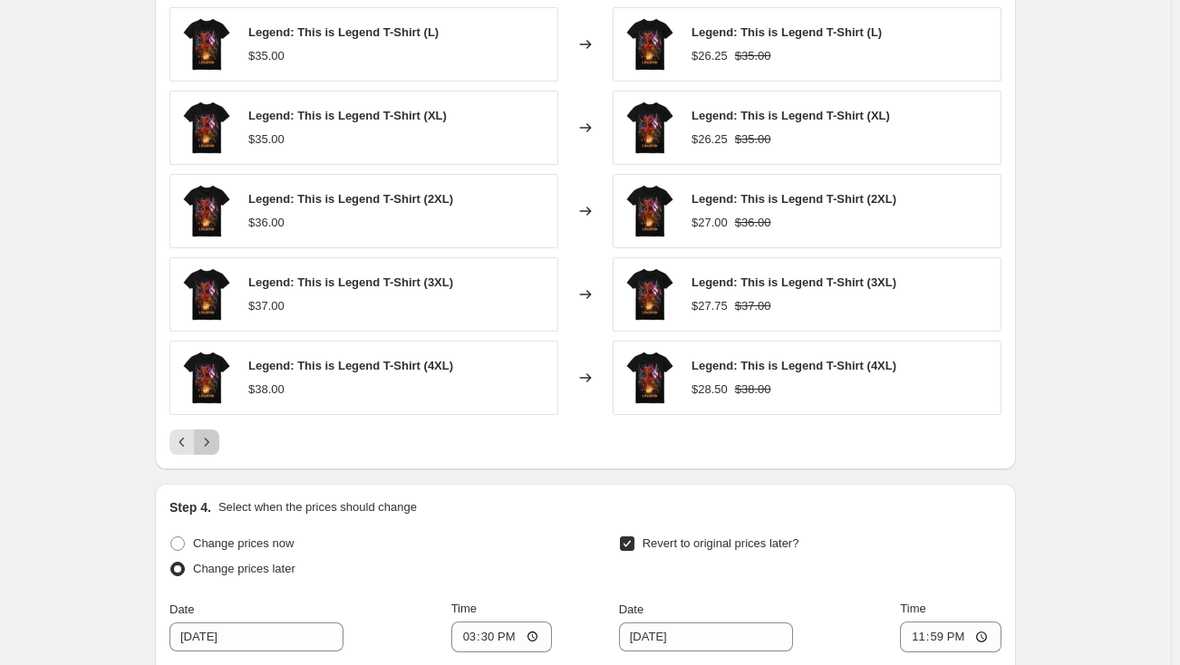
click at [215, 442] on icon "Next" at bounding box center [207, 442] width 18 height 18
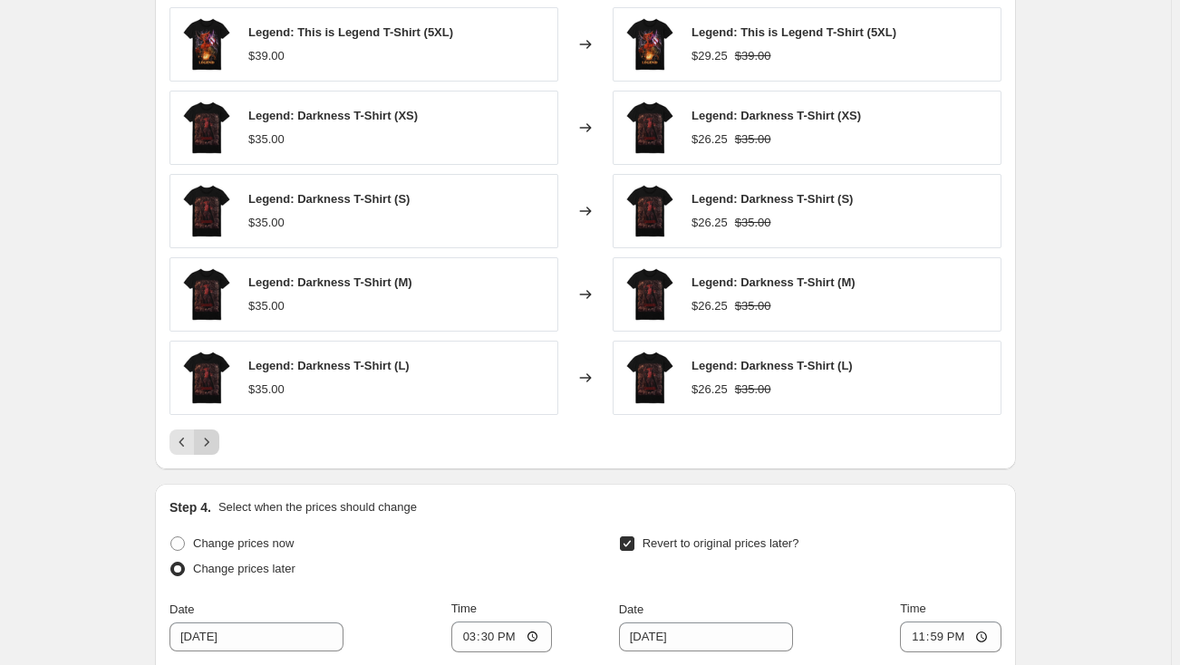
click at [215, 442] on icon "Next" at bounding box center [207, 442] width 18 height 18
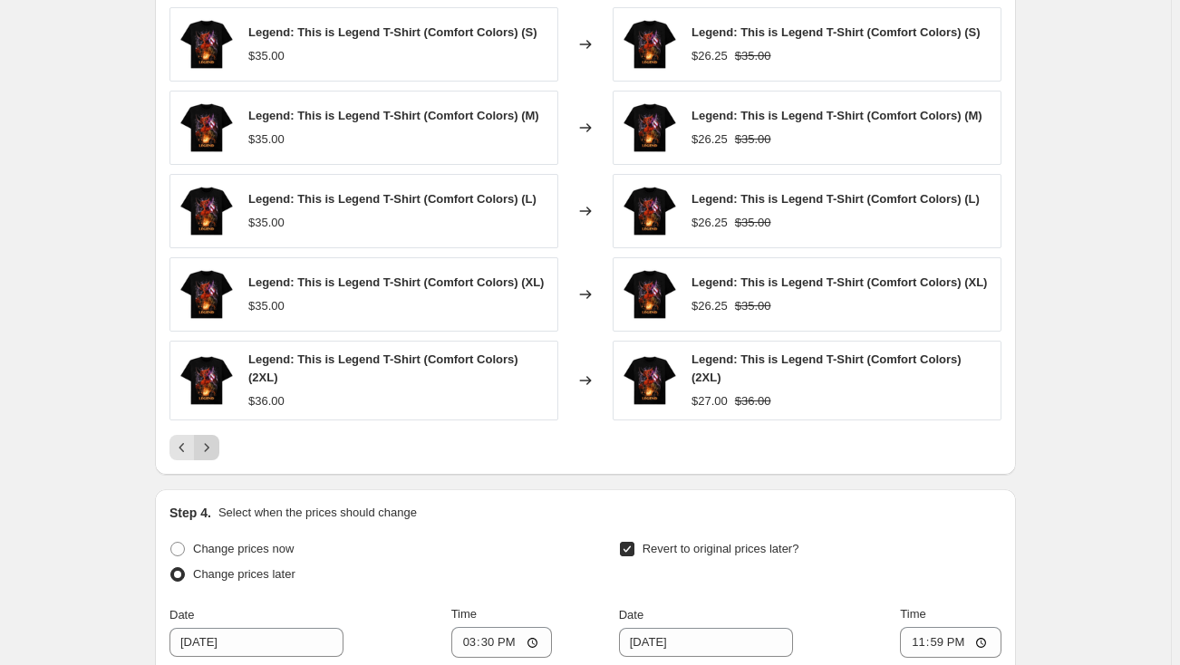
click at [215, 442] on icon "Next" at bounding box center [207, 448] width 18 height 18
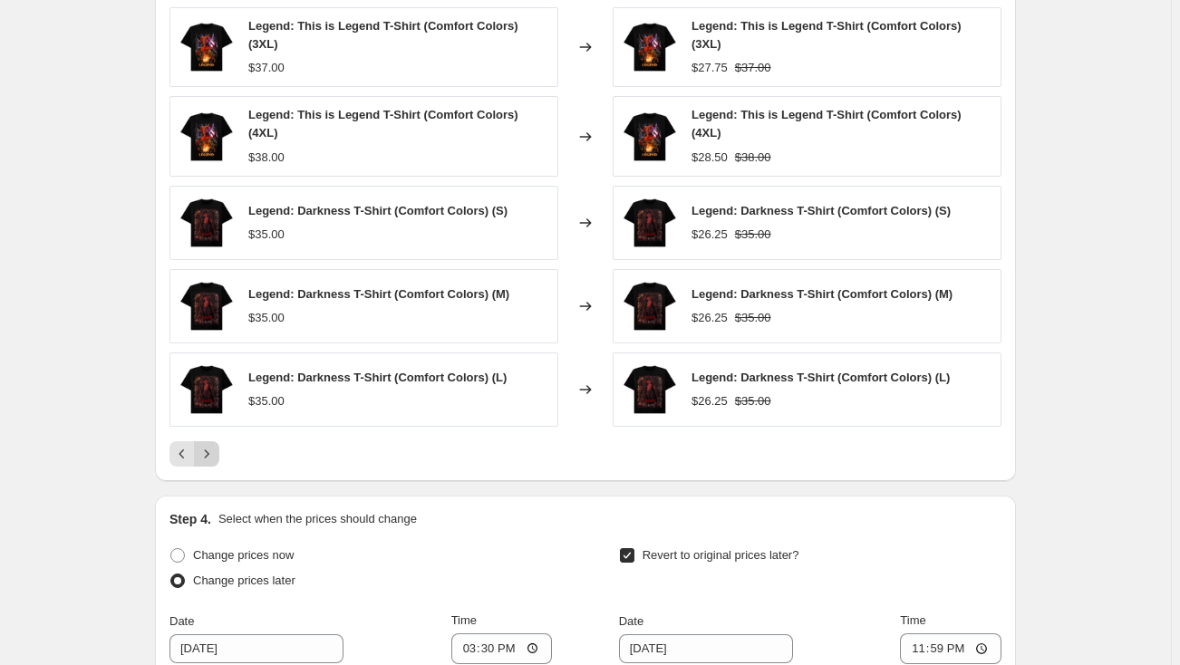
click at [215, 445] on icon "Next" at bounding box center [207, 454] width 18 height 18
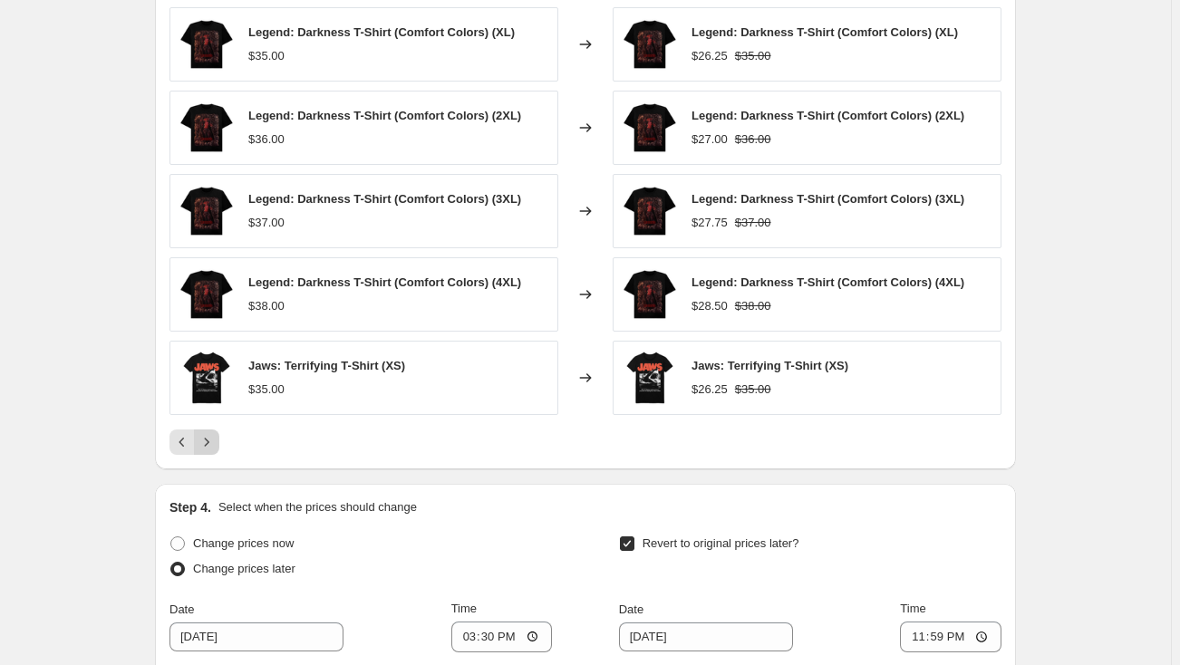
click at [215, 442] on icon "Next" at bounding box center [207, 442] width 18 height 18
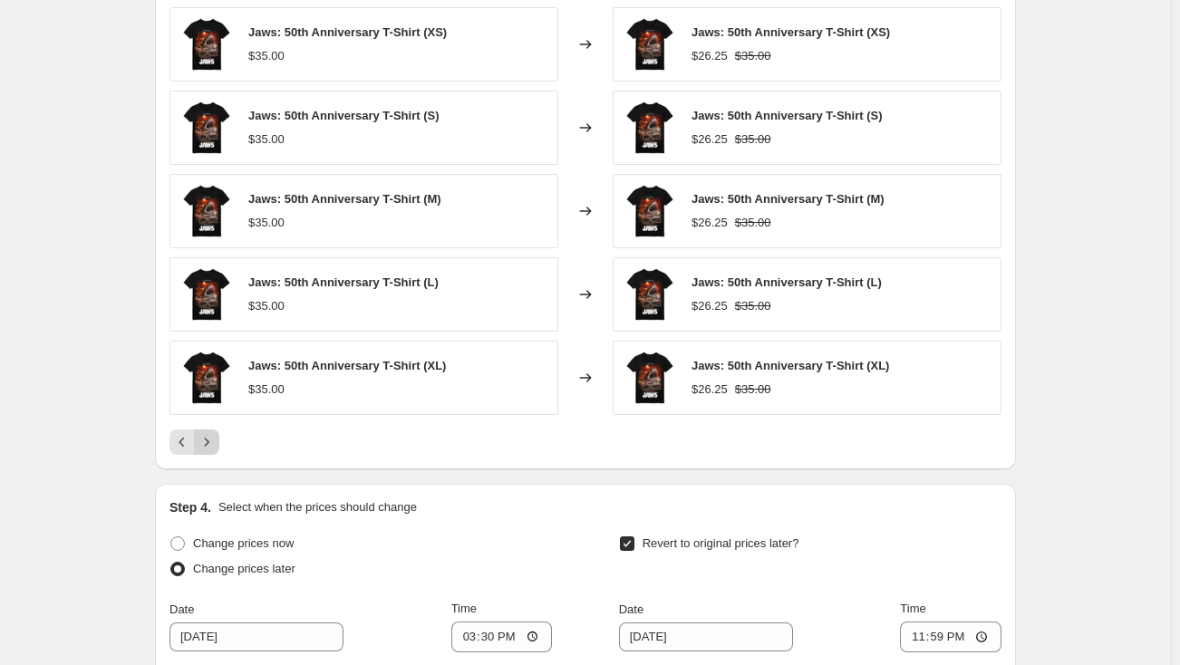
click at [215, 442] on icon "Next" at bounding box center [207, 442] width 18 height 18
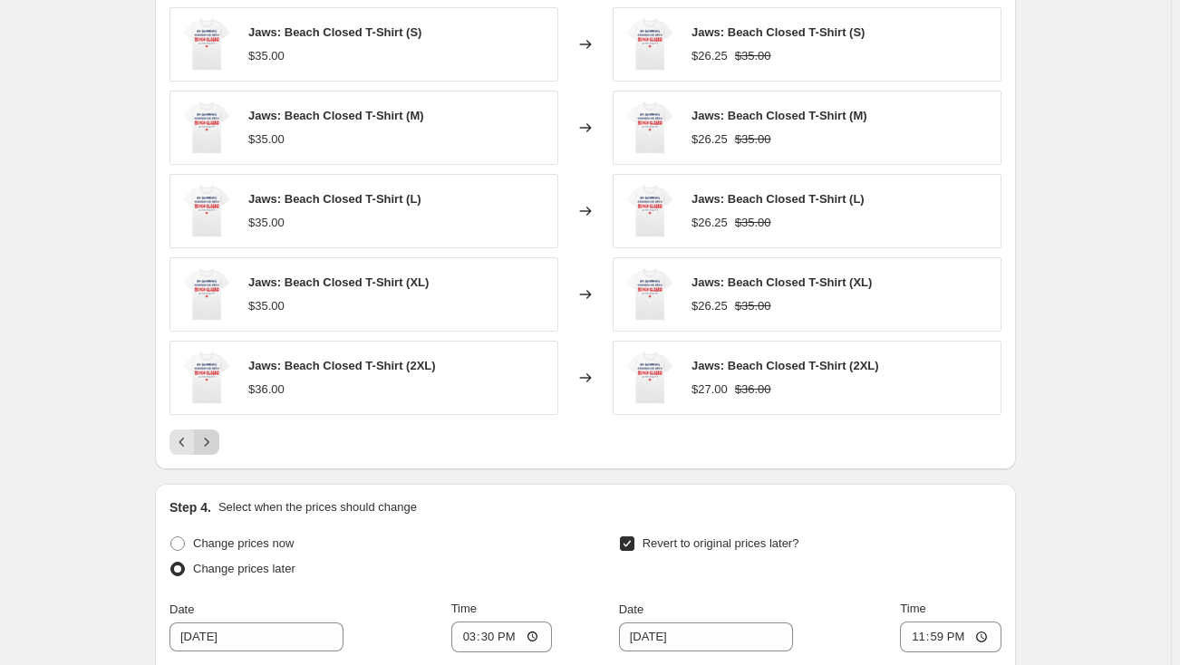
click at [215, 442] on icon "Next" at bounding box center [207, 442] width 18 height 18
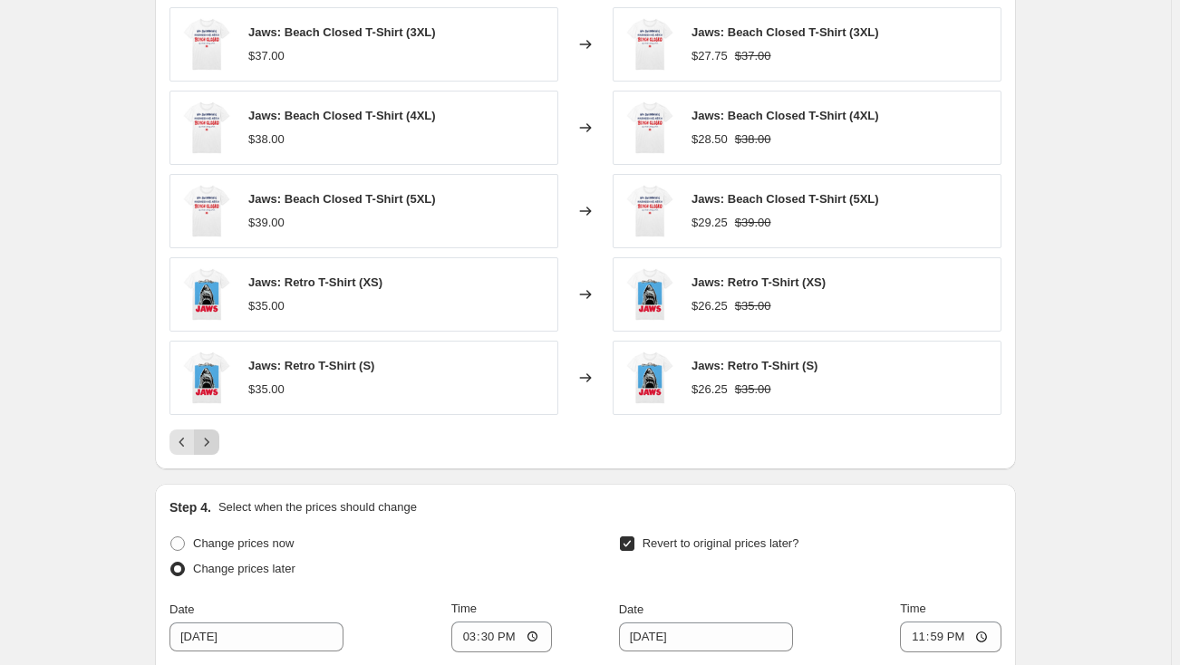
click at [215, 442] on icon "Next" at bounding box center [207, 442] width 18 height 18
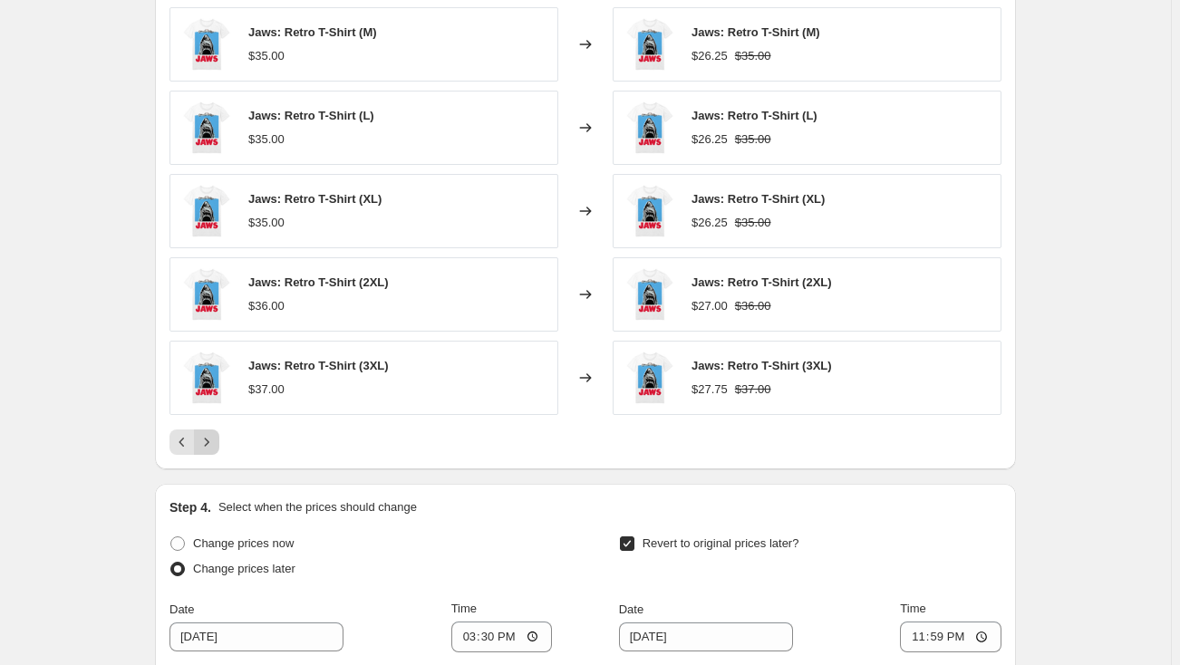
click at [215, 442] on icon "Next" at bounding box center [207, 442] width 18 height 18
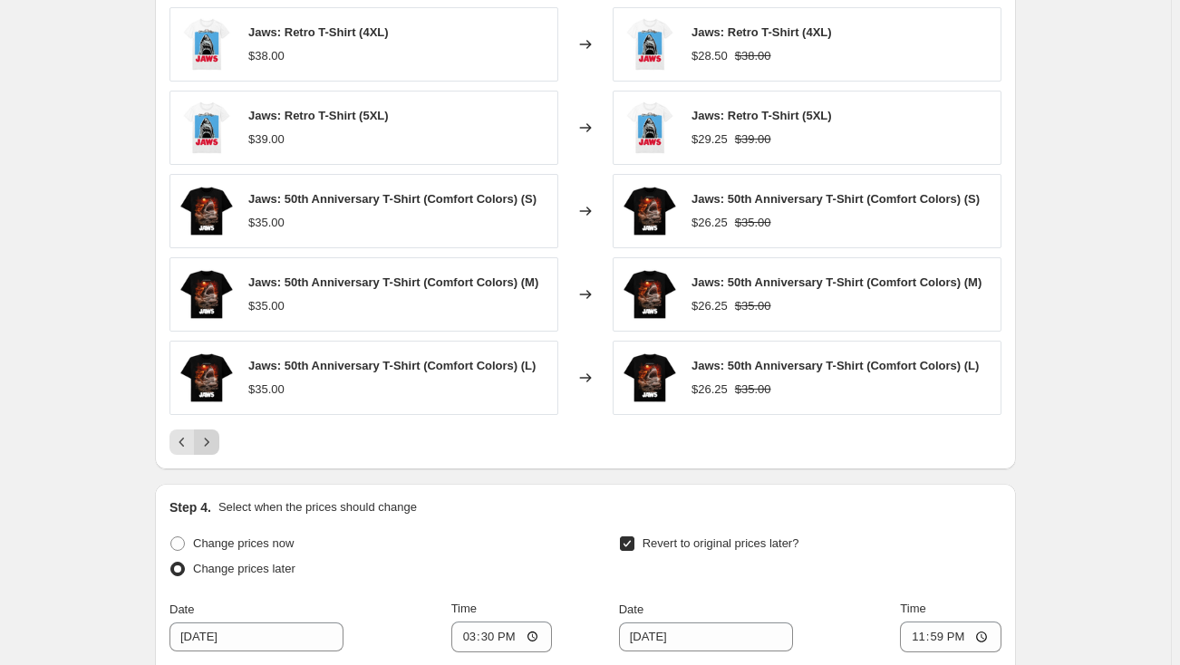
click at [215, 442] on icon "Next" at bounding box center [207, 442] width 18 height 18
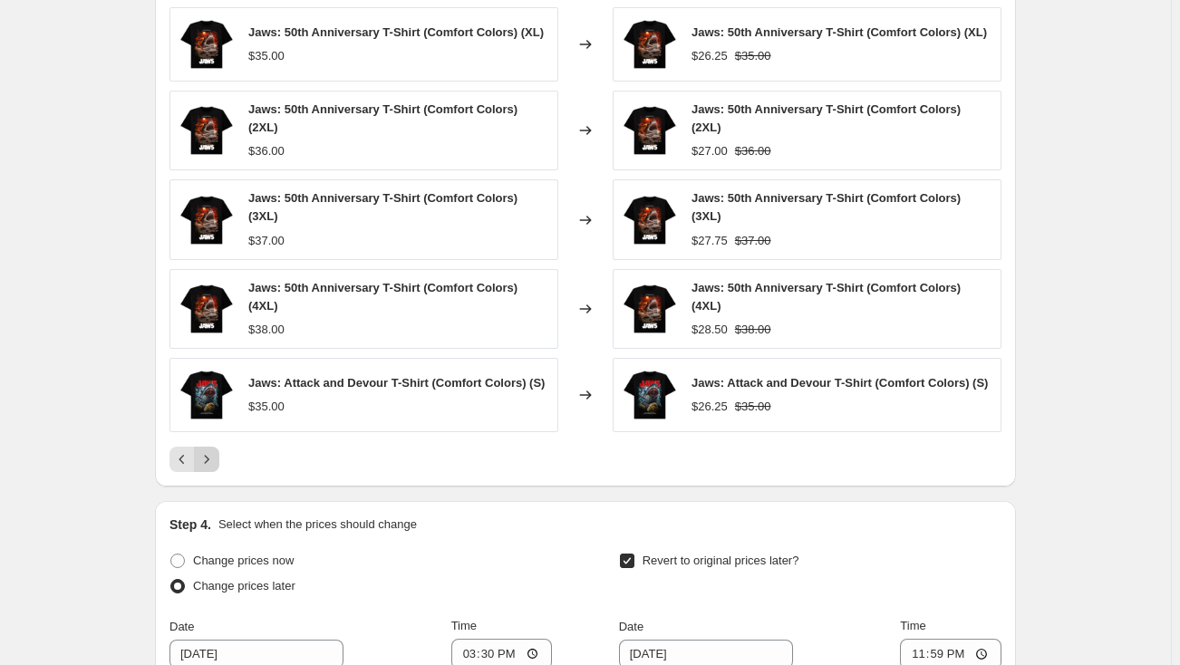
click at [215, 450] on icon "Next" at bounding box center [207, 459] width 18 height 18
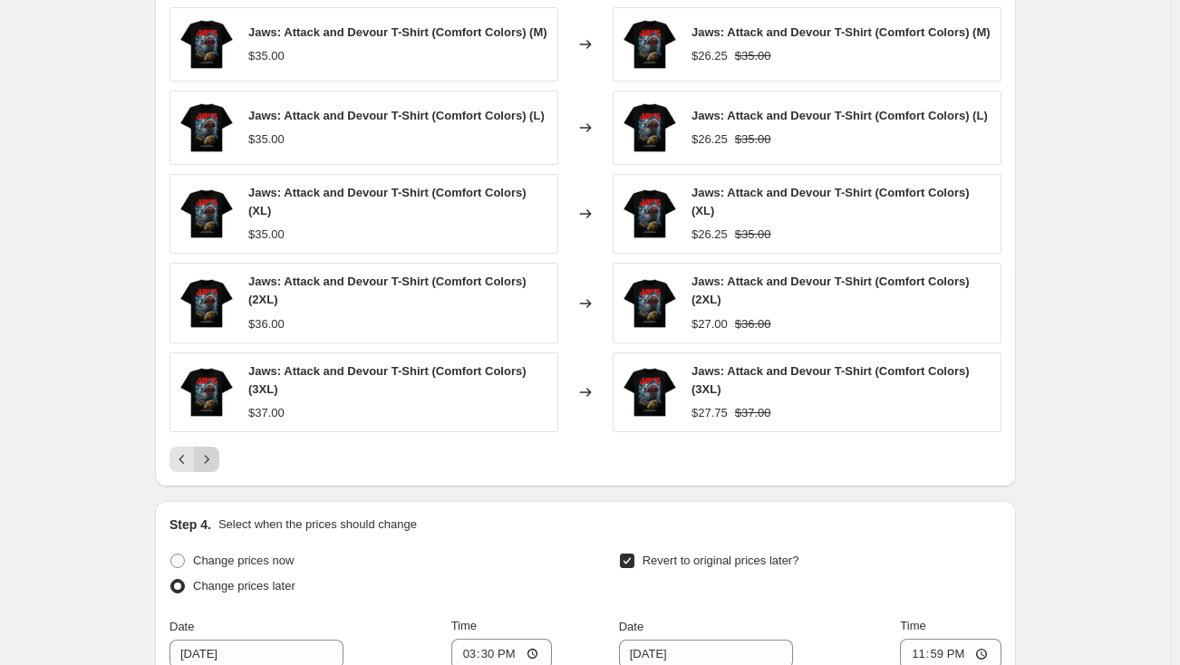
click at [215, 447] on button "Next" at bounding box center [206, 459] width 25 height 25
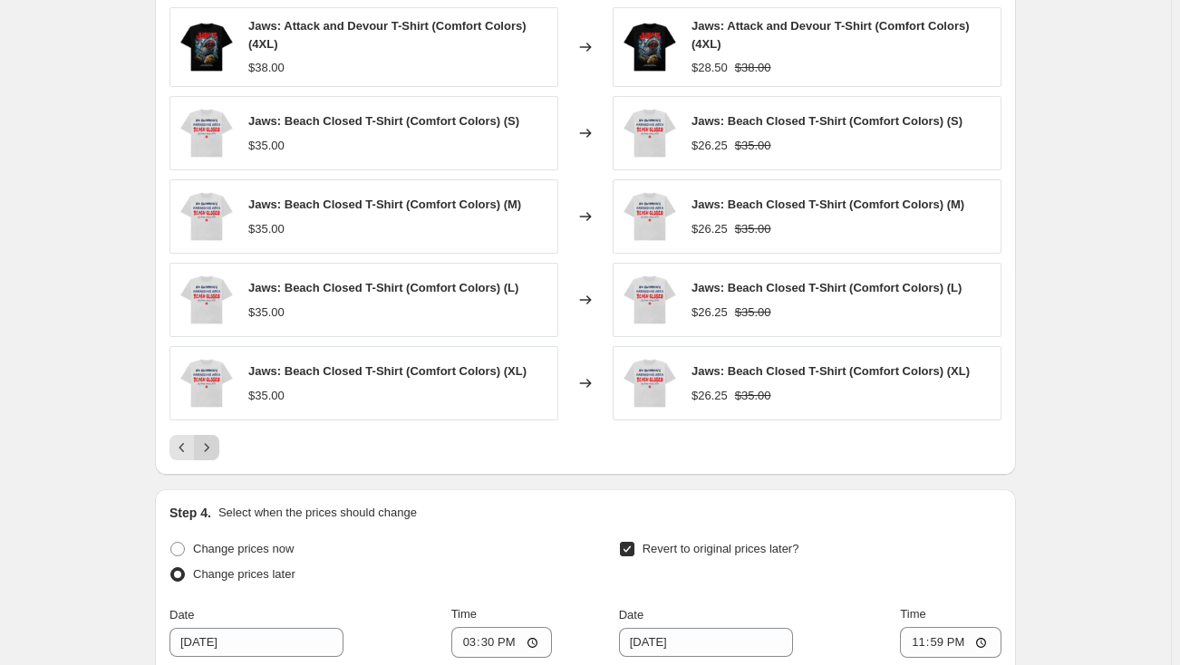
click at [215, 442] on icon "Next" at bounding box center [207, 448] width 18 height 18
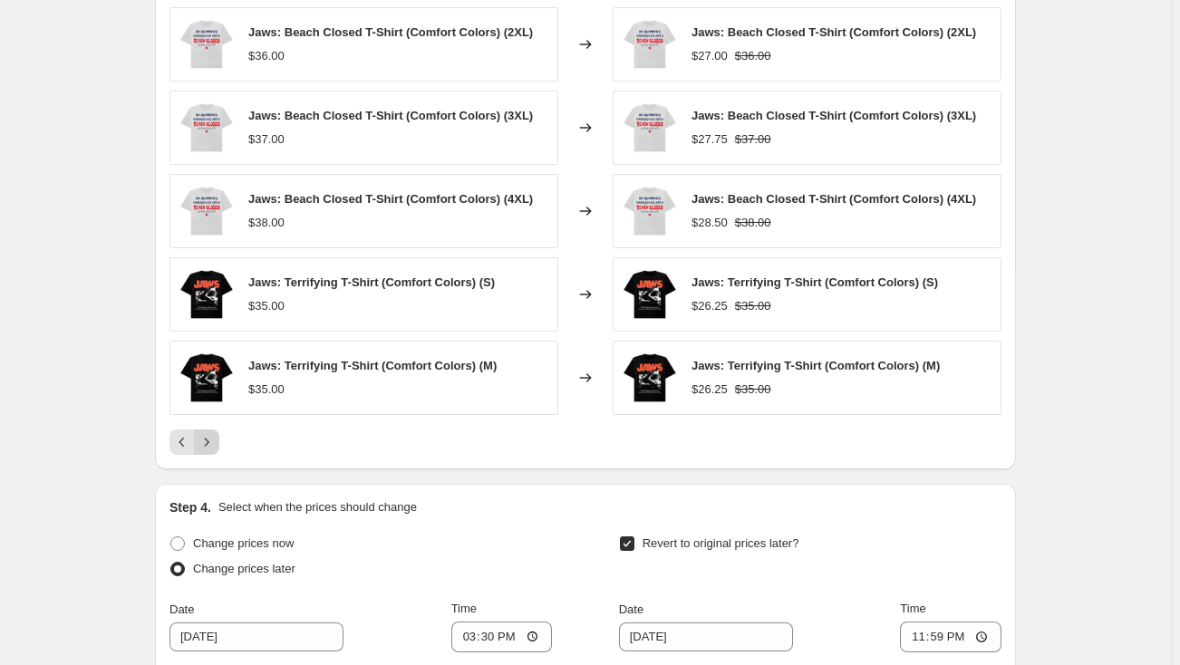
click at [215, 442] on icon "Next" at bounding box center [207, 442] width 18 height 18
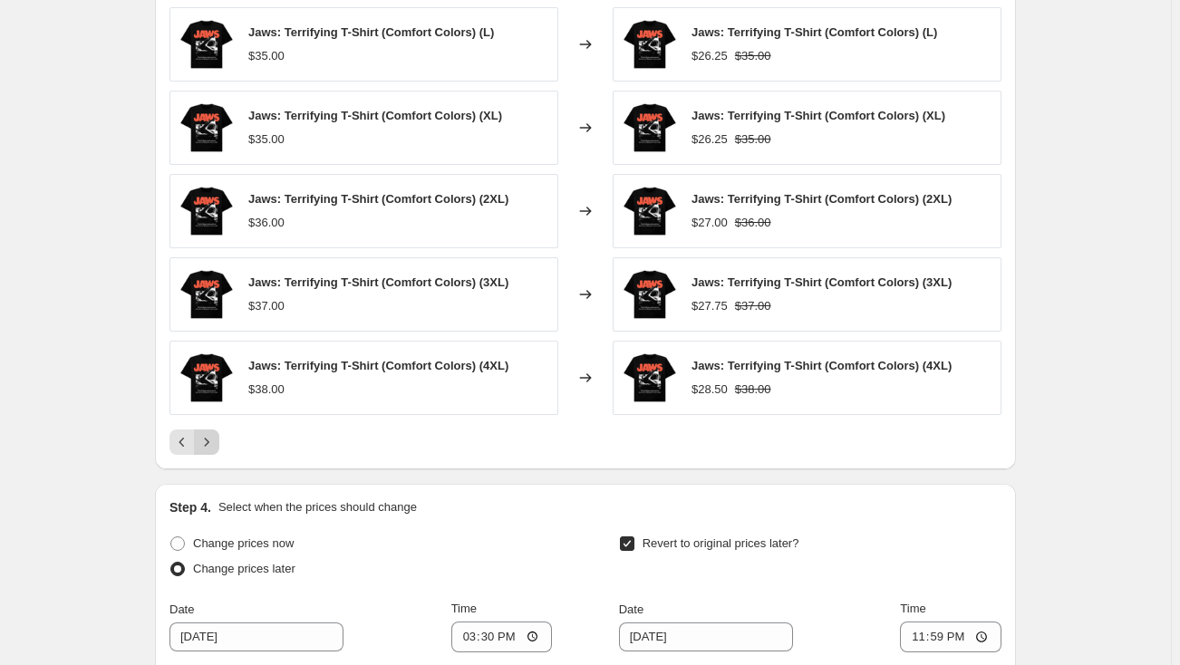
click at [215, 442] on icon "Next" at bounding box center [207, 442] width 18 height 18
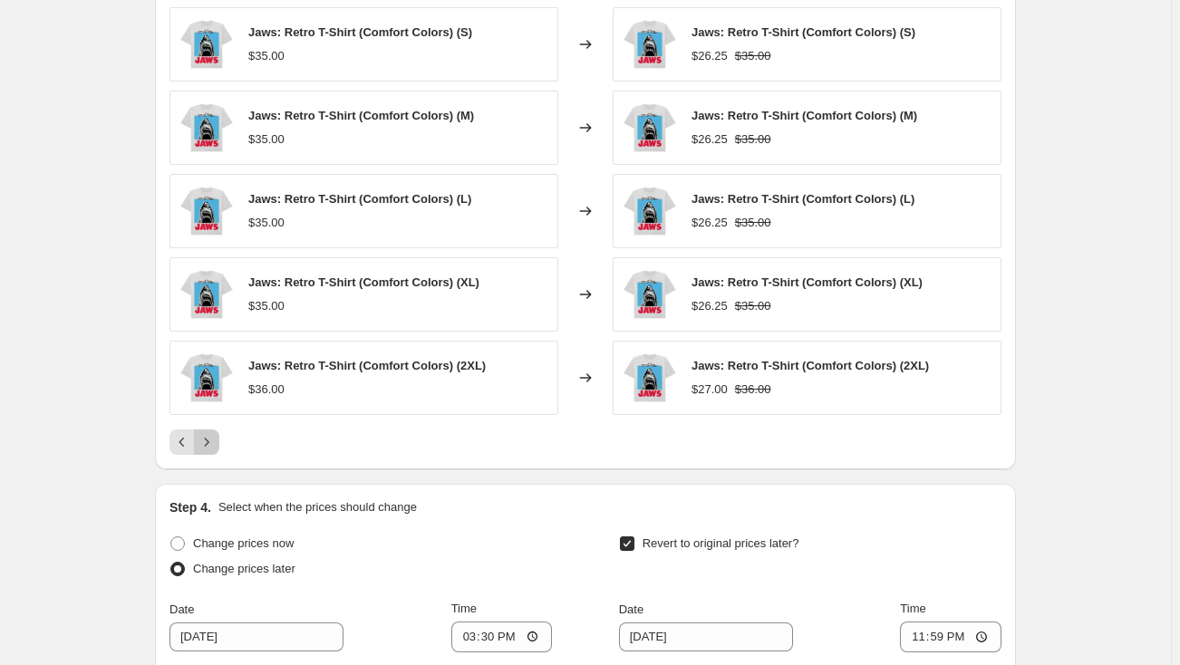
click at [215, 442] on icon "Next" at bounding box center [207, 442] width 18 height 18
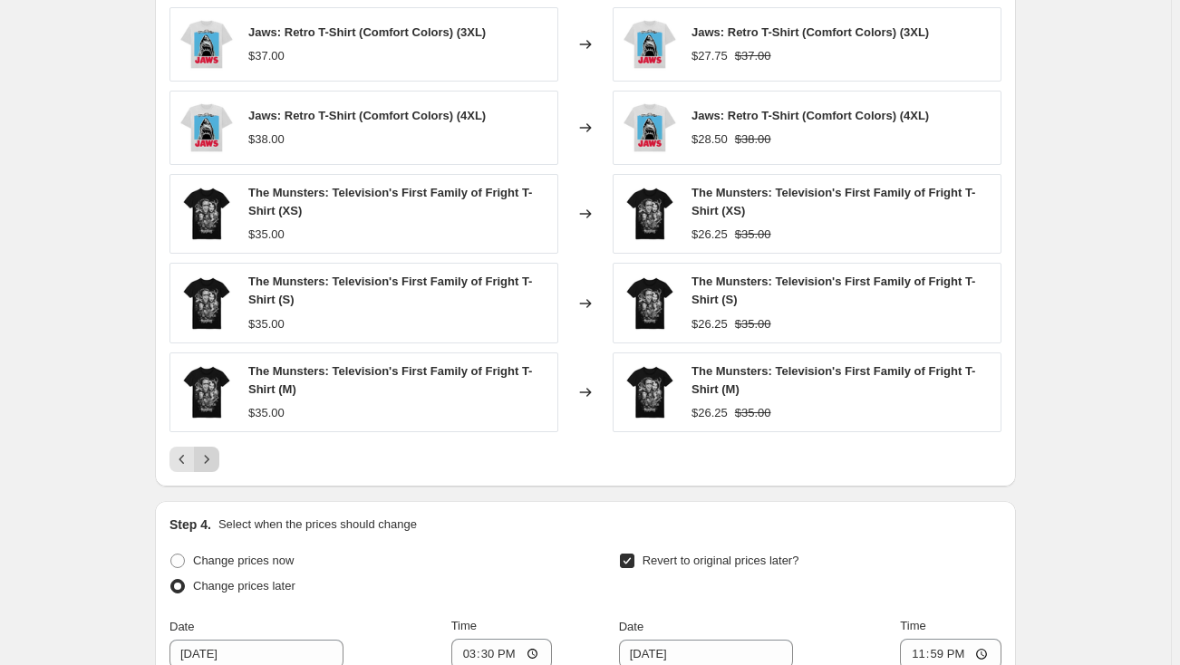
click at [215, 442] on div "Jaws: Retro T-Shirt (Comfort Colors) (3XL) $37.00 Changed to Jaws: Retro T-Shir…" at bounding box center [585, 239] width 832 height 465
click at [215, 457] on icon "Next" at bounding box center [207, 459] width 18 height 18
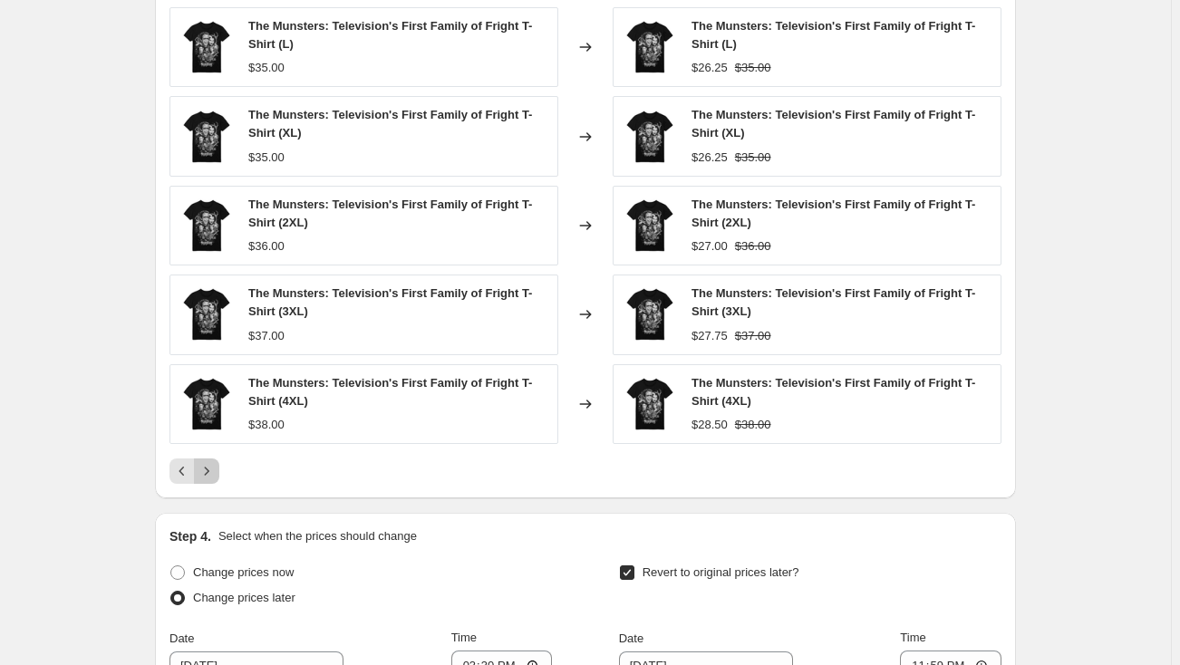
click at [213, 459] on button "Next" at bounding box center [206, 470] width 25 height 25
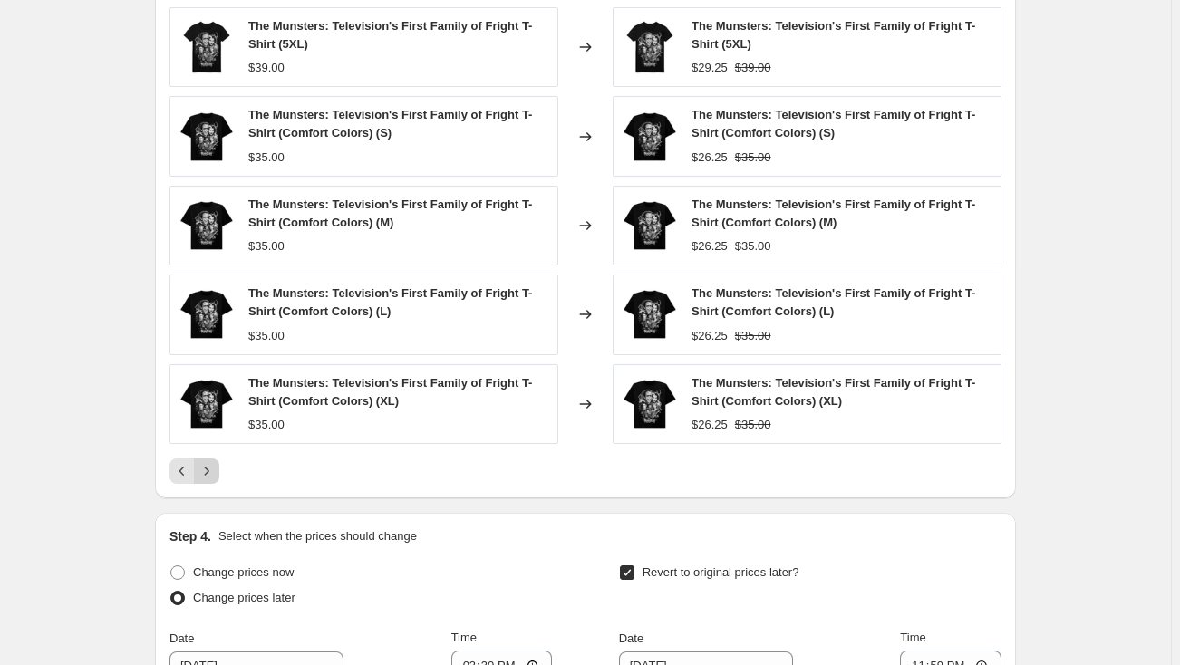
click at [216, 469] on icon "Next" at bounding box center [207, 471] width 18 height 18
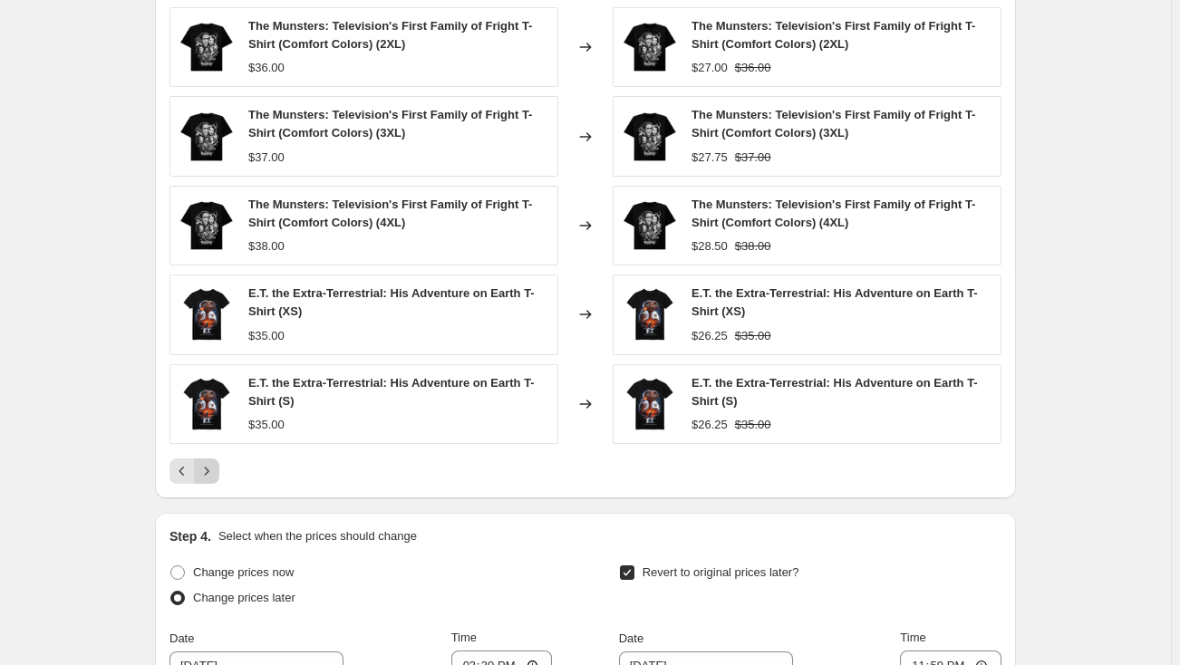
click at [216, 469] on icon "Next" at bounding box center [207, 471] width 18 height 18
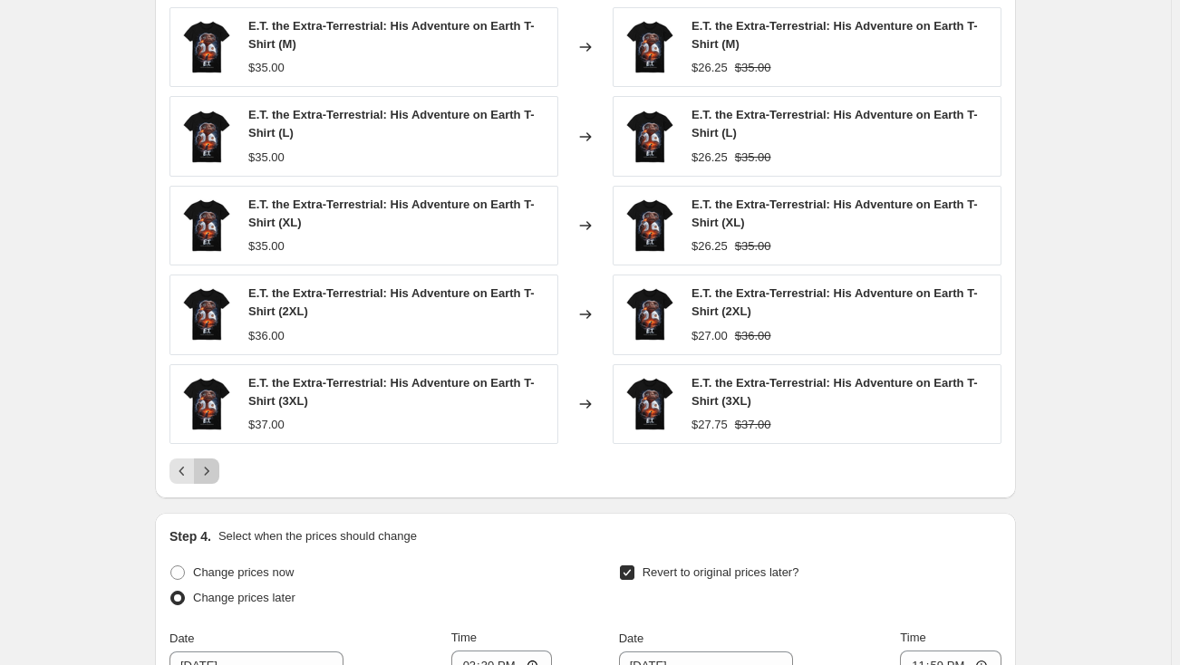
click at [216, 469] on icon "Next" at bounding box center [207, 471] width 18 height 18
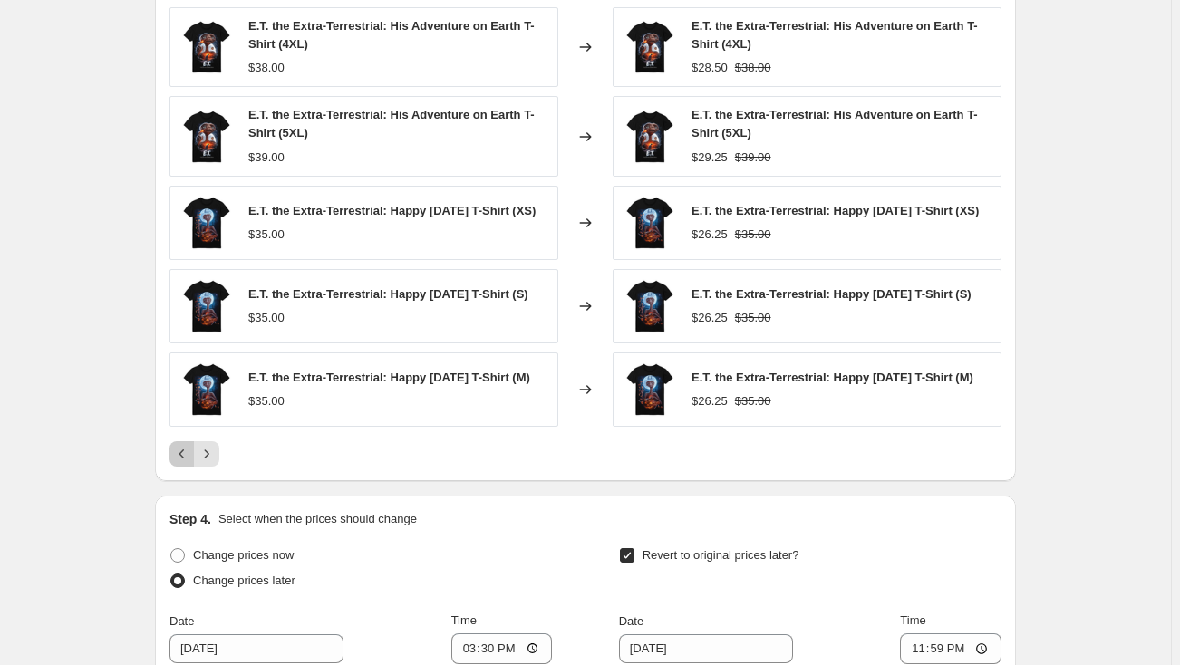
click at [183, 457] on icon "Previous" at bounding box center [182, 454] width 18 height 18
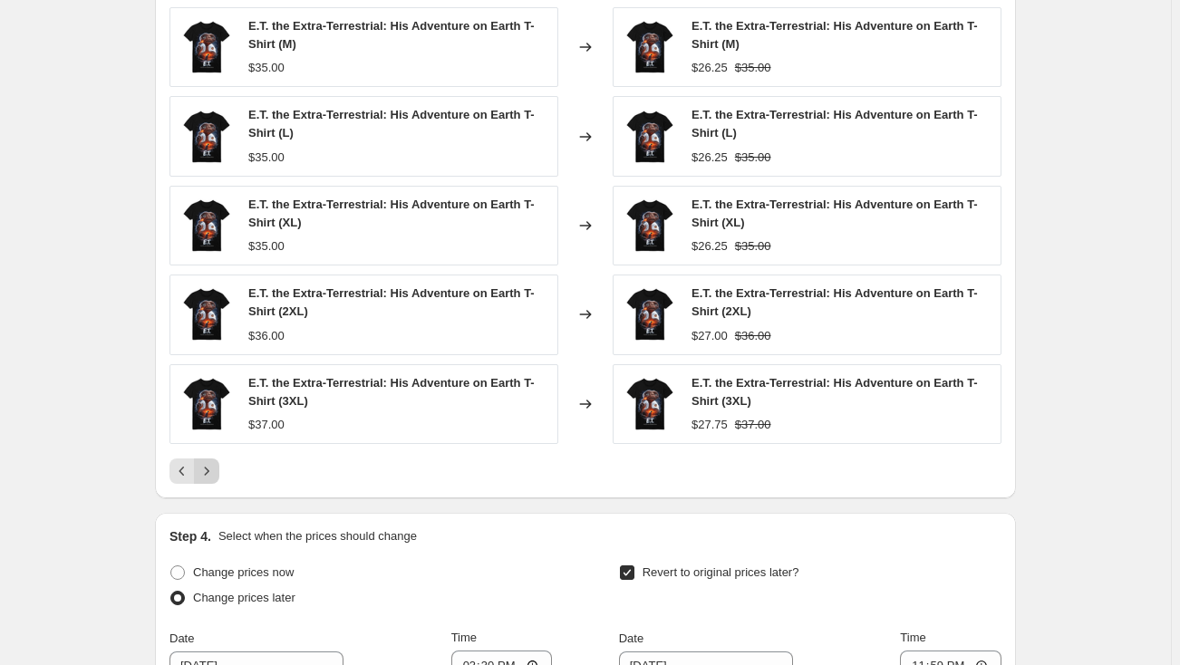
click at [206, 459] on button "Next" at bounding box center [206, 470] width 25 height 25
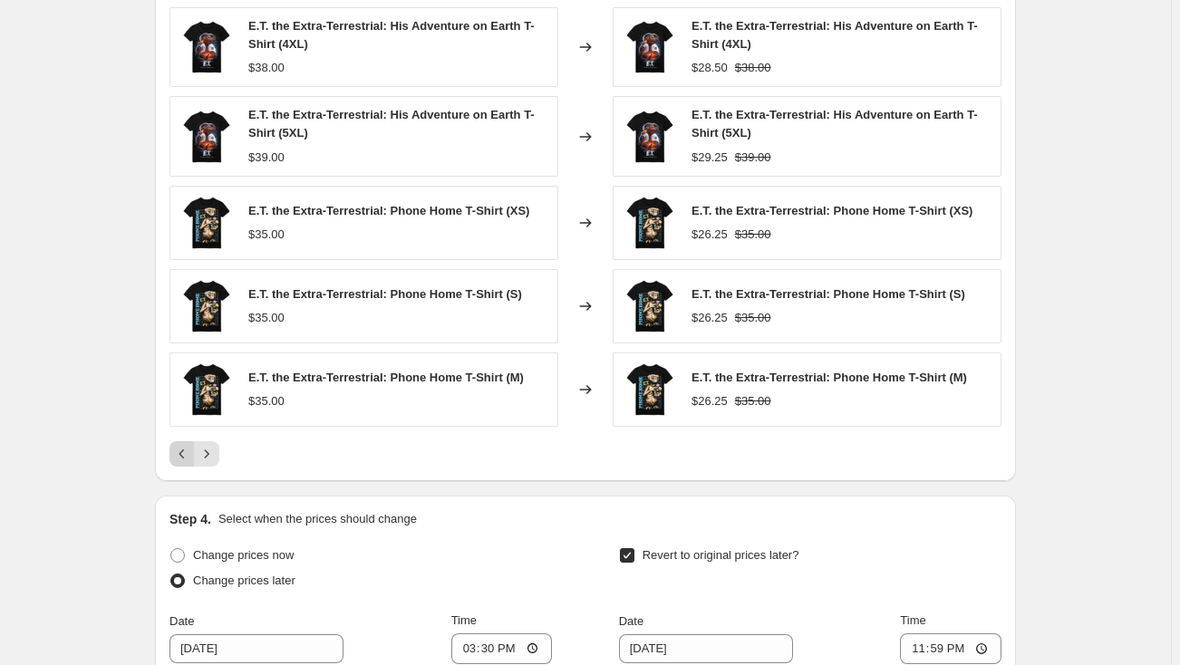
click at [186, 461] on button "Previous" at bounding box center [181, 453] width 25 height 25
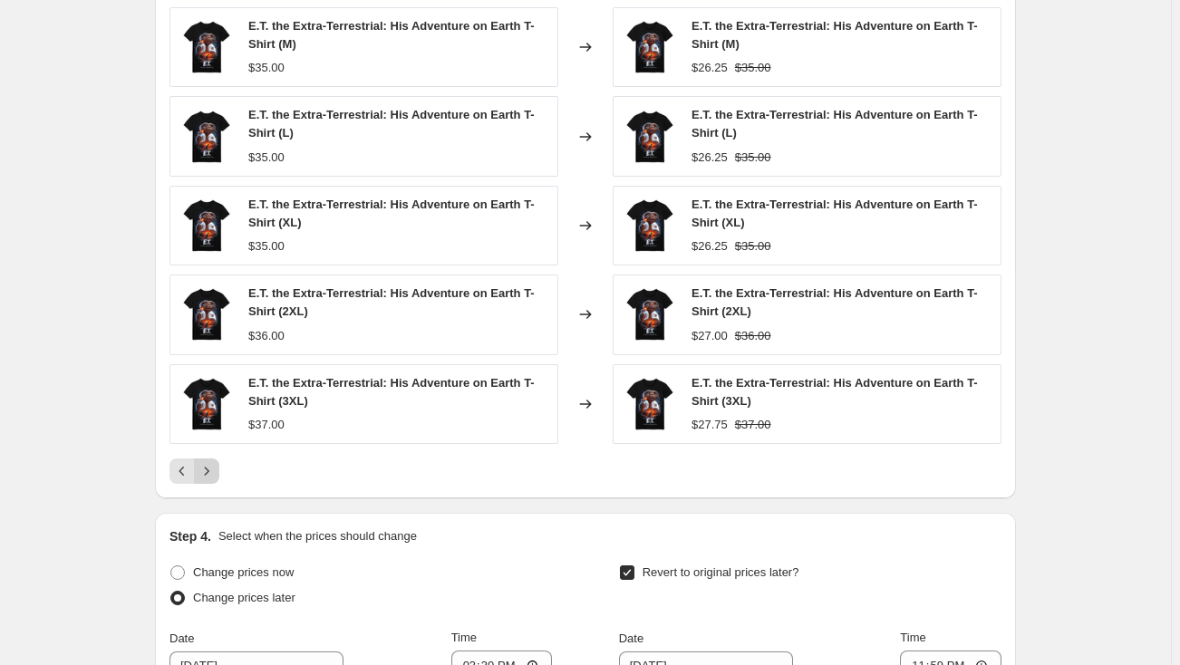
click at [209, 459] on button "Next" at bounding box center [206, 470] width 25 height 25
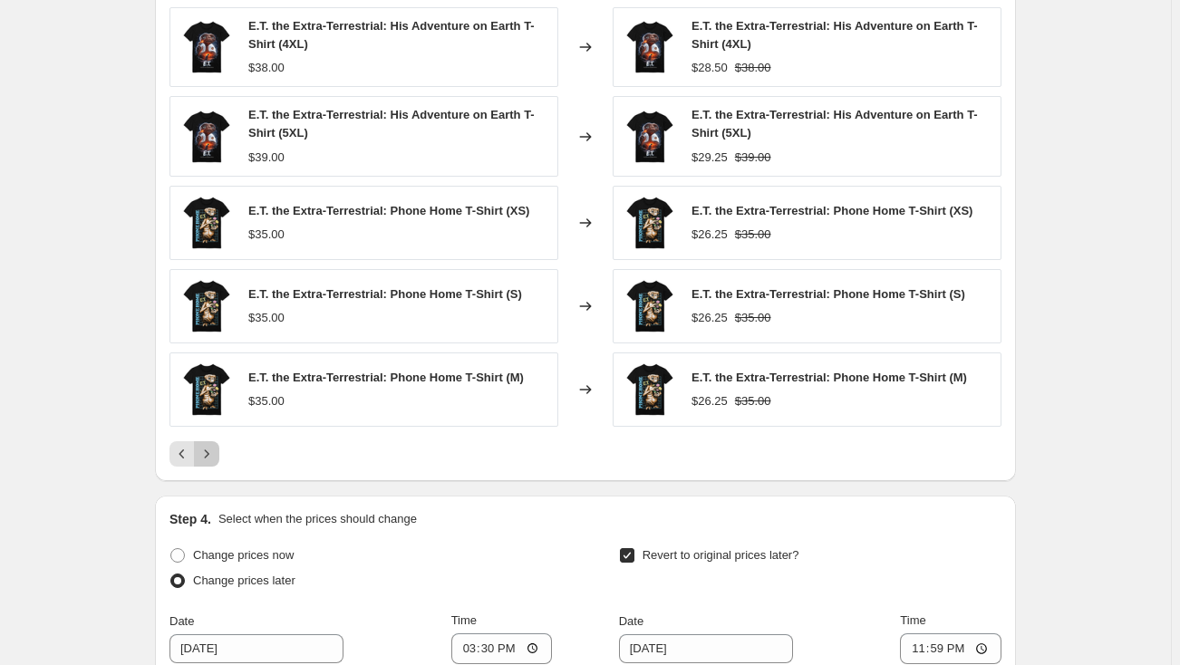
click at [209, 459] on icon "Next" at bounding box center [207, 454] width 18 height 18
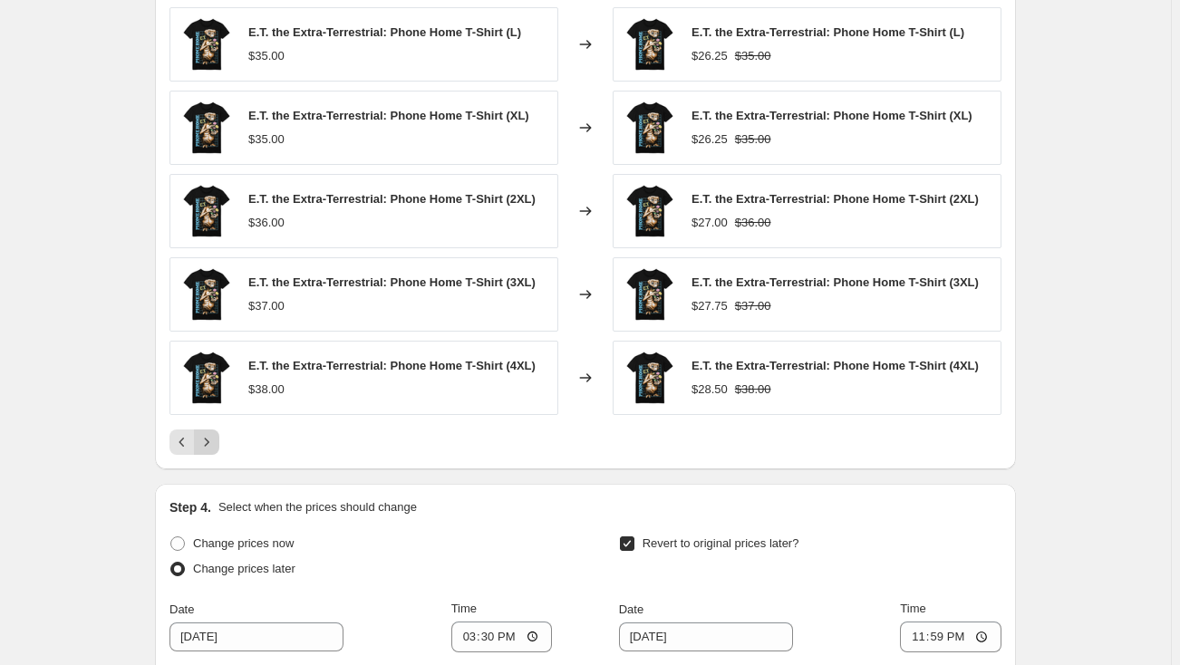
click at [209, 459] on div "PRICE CHANGE PREVIEW Over 250 product variants would be affected by this price …" at bounding box center [585, 207] width 861 height 525
click at [209, 435] on icon "Next" at bounding box center [207, 442] width 18 height 18
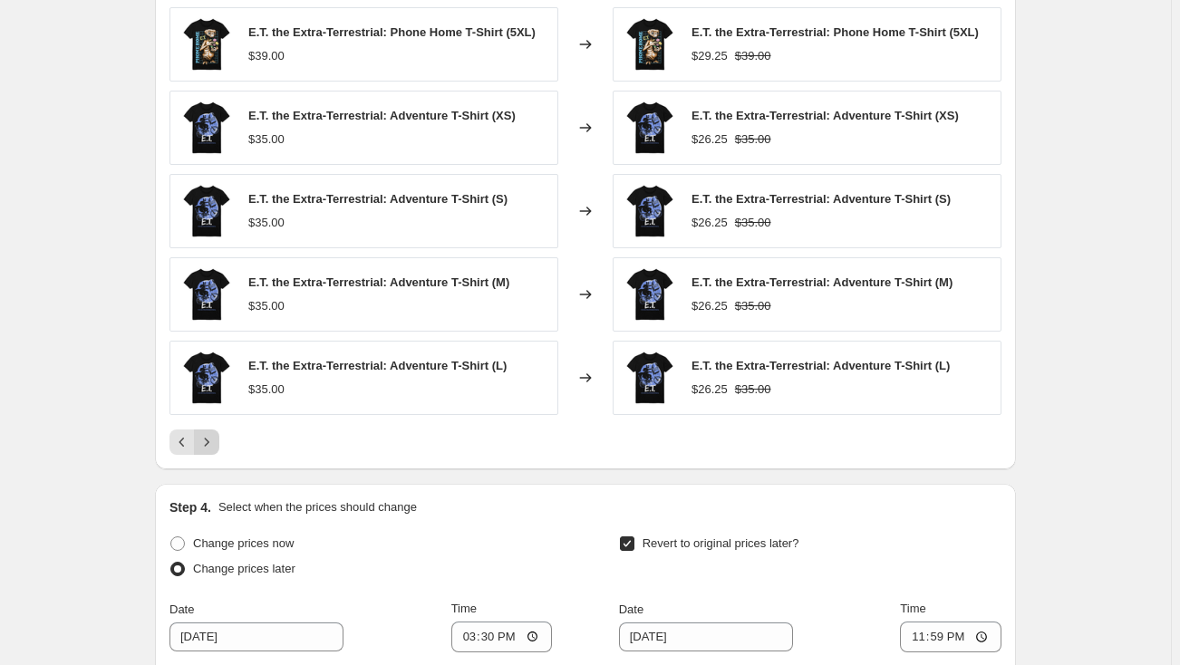
click at [209, 435] on icon "Next" at bounding box center [207, 442] width 18 height 18
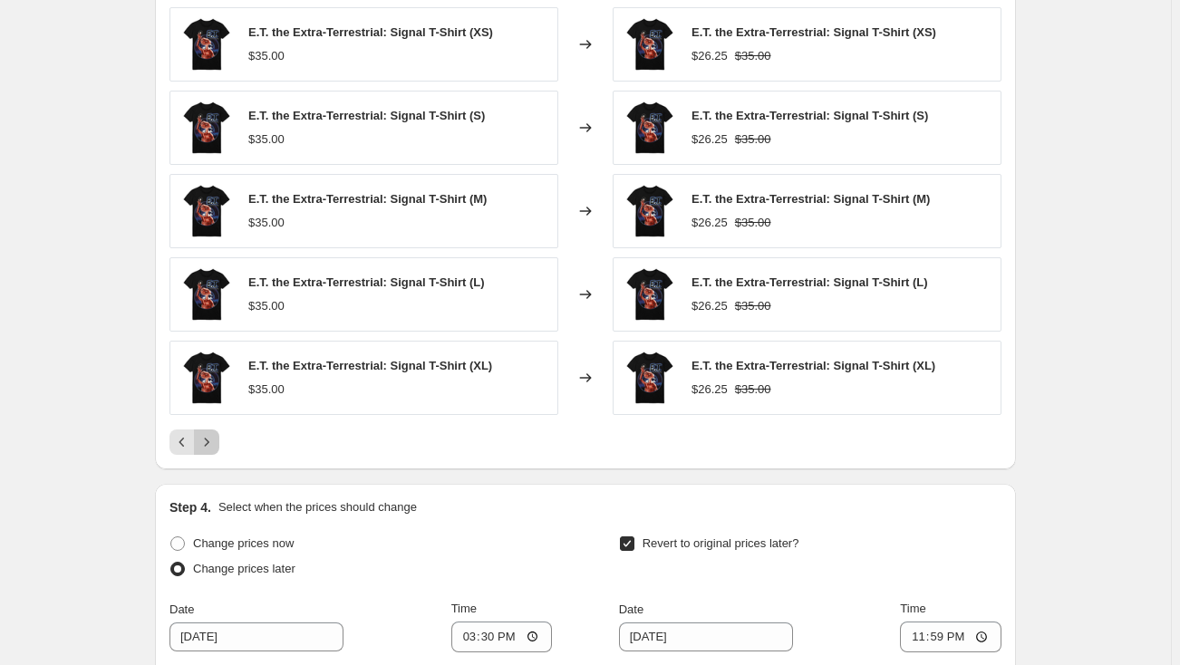
click at [209, 435] on icon "Next" at bounding box center [207, 442] width 18 height 18
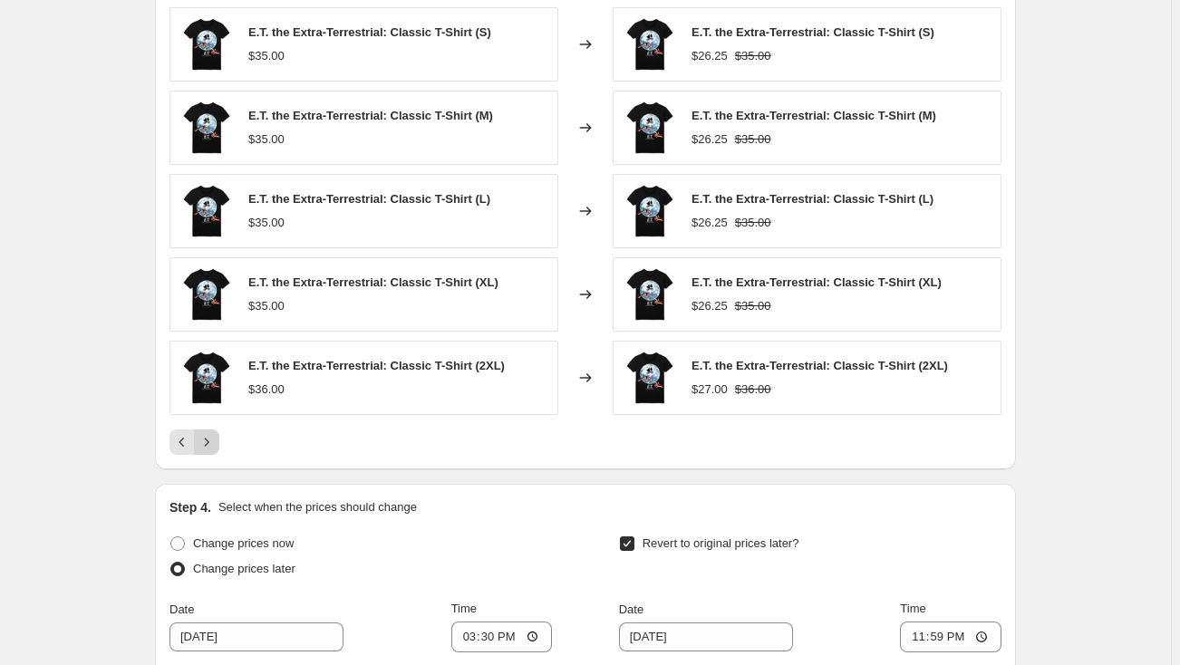
click at [209, 435] on icon "Next" at bounding box center [207, 442] width 18 height 18
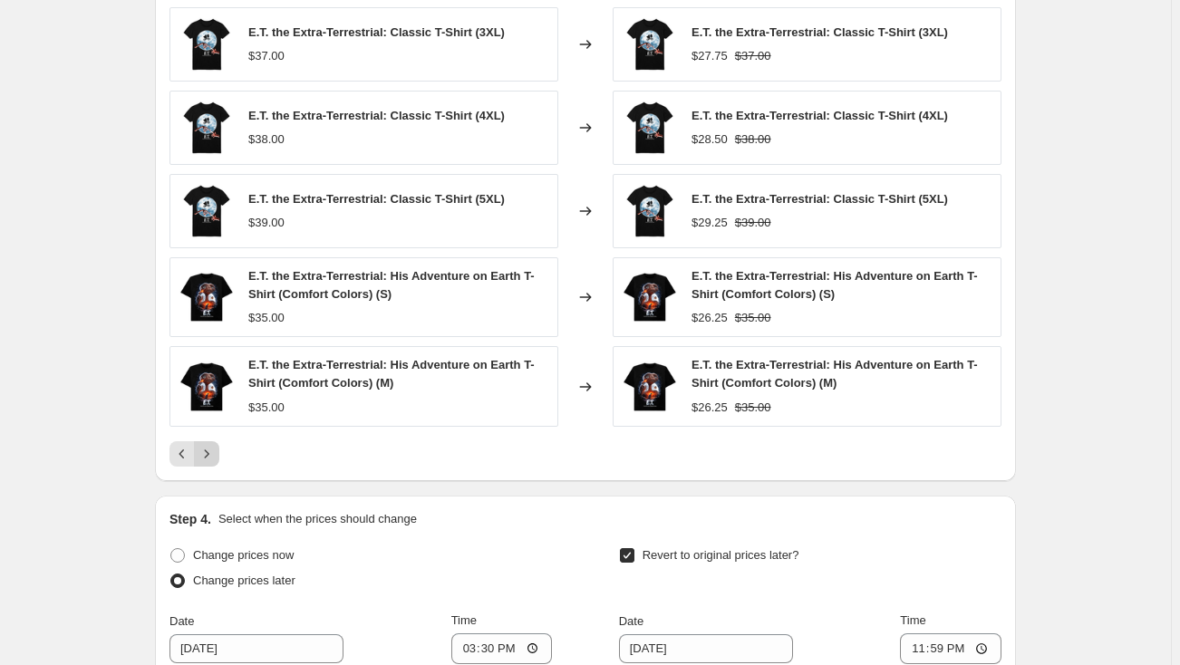
click at [209, 435] on div "E.T. the Extra-Terrestrial: Classic T-Shirt (3XL) $37.00 Changed to E.T. the Ex…" at bounding box center [585, 236] width 832 height 459
click at [209, 449] on icon "Next" at bounding box center [207, 454] width 18 height 18
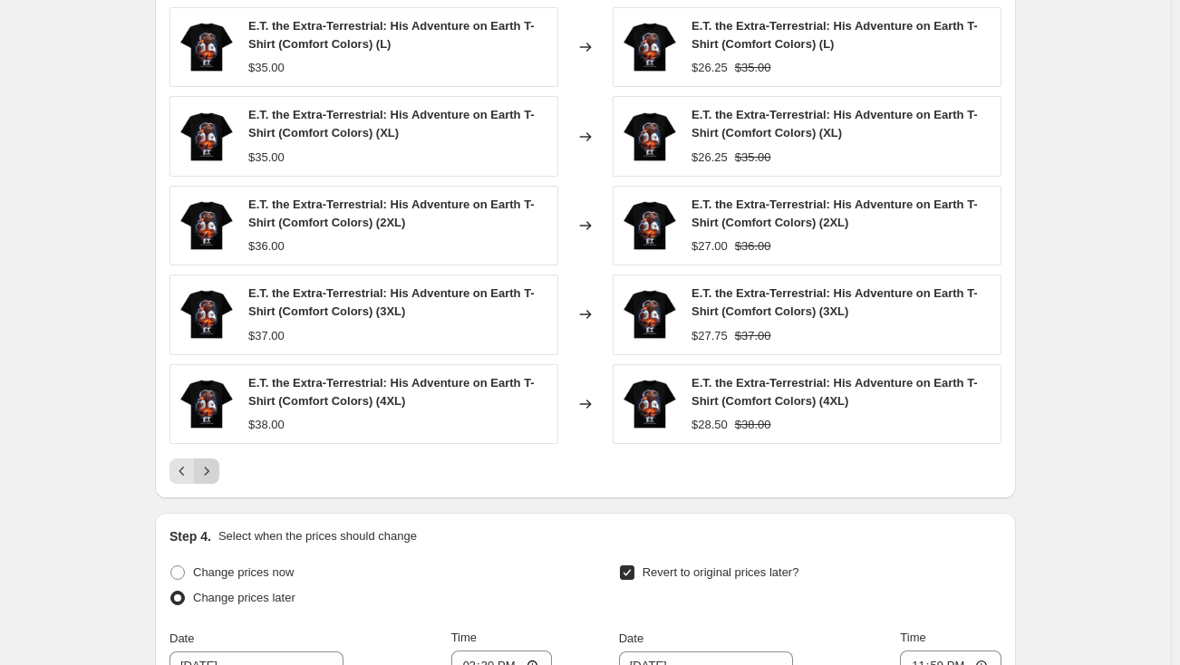
click at [215, 470] on icon "Next" at bounding box center [207, 471] width 18 height 18
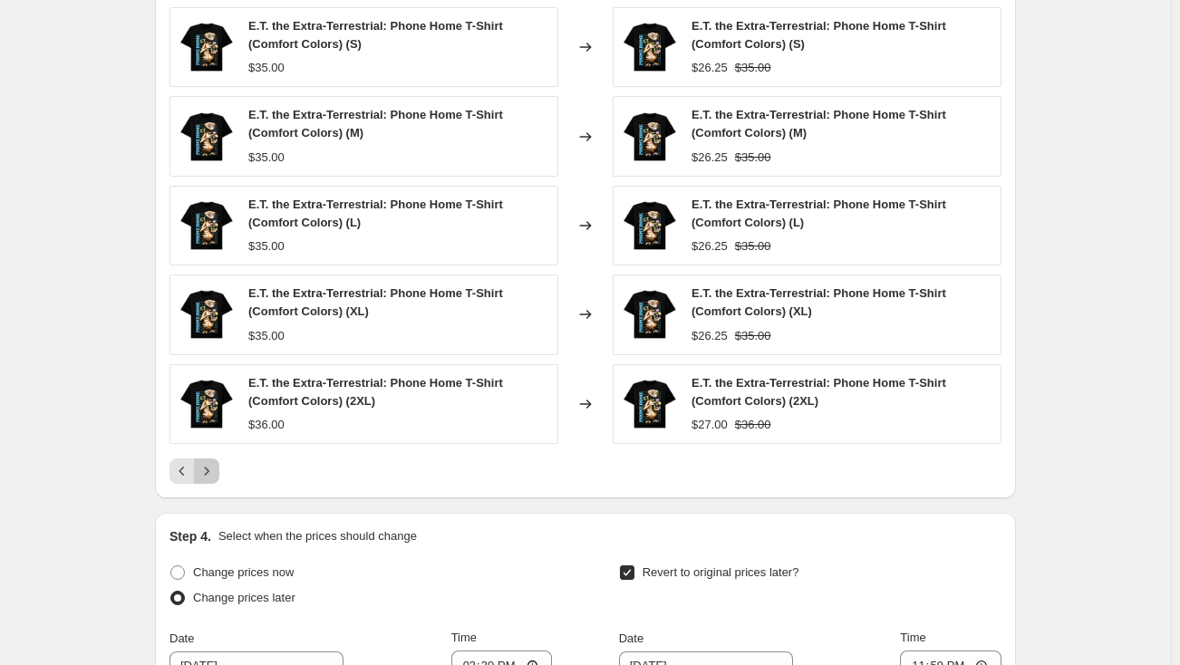
click at [212, 467] on icon "Next" at bounding box center [207, 471] width 18 height 18
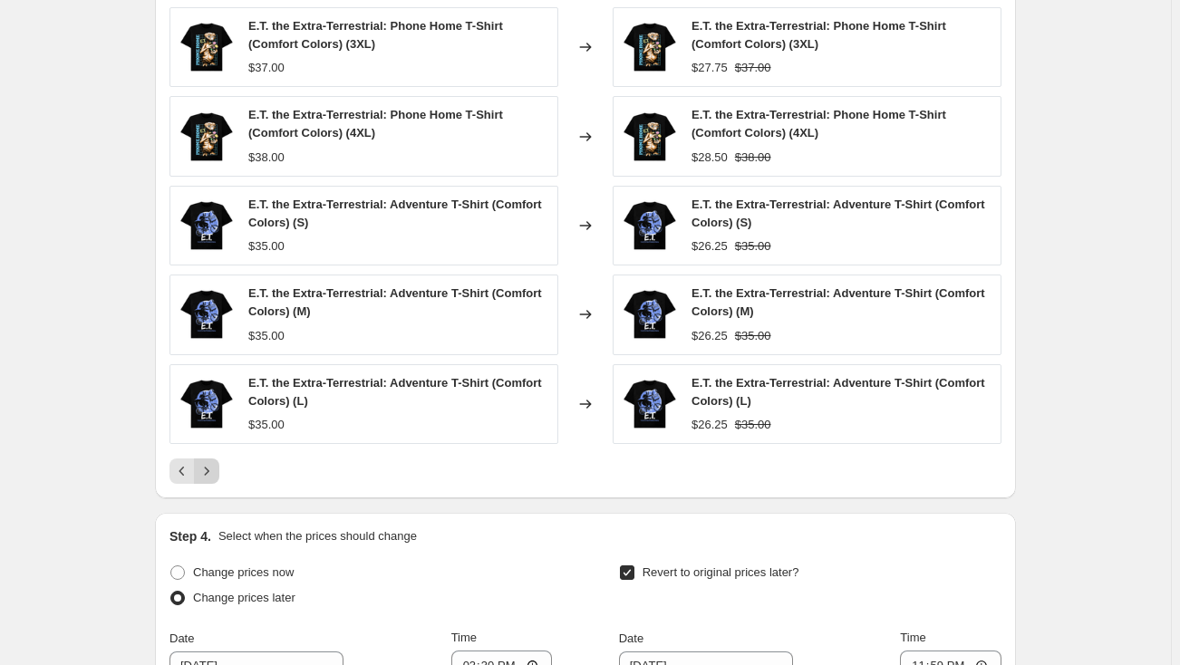
click at [212, 467] on icon "Next" at bounding box center [207, 471] width 18 height 18
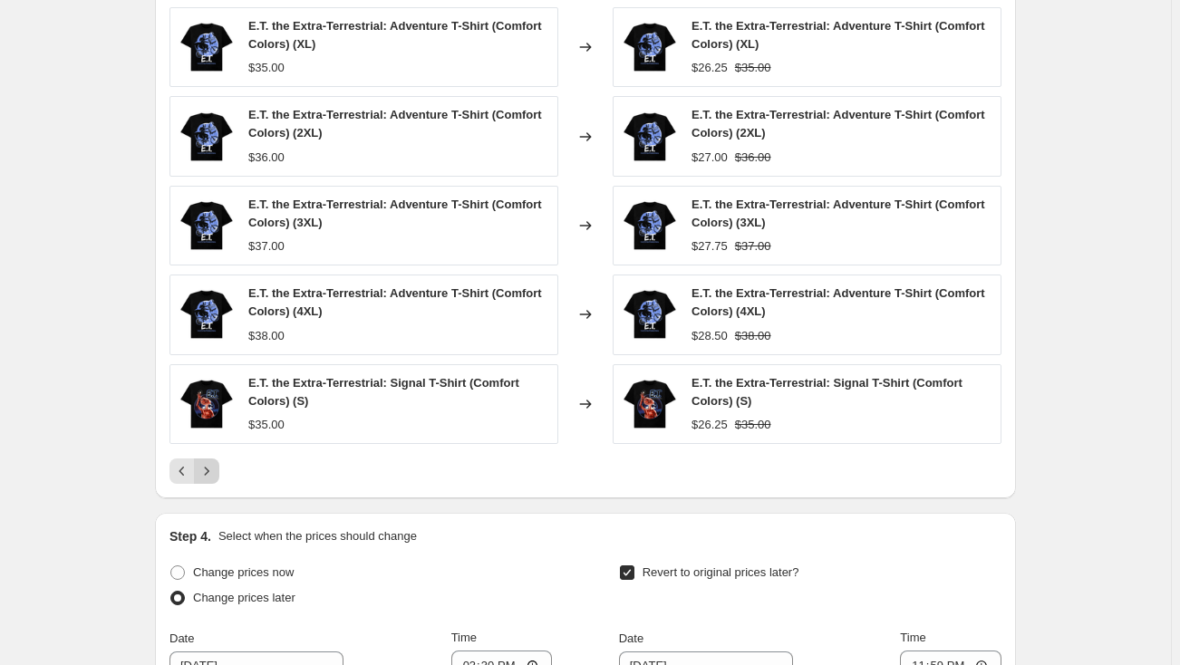
click at [212, 467] on icon "Next" at bounding box center [207, 471] width 18 height 18
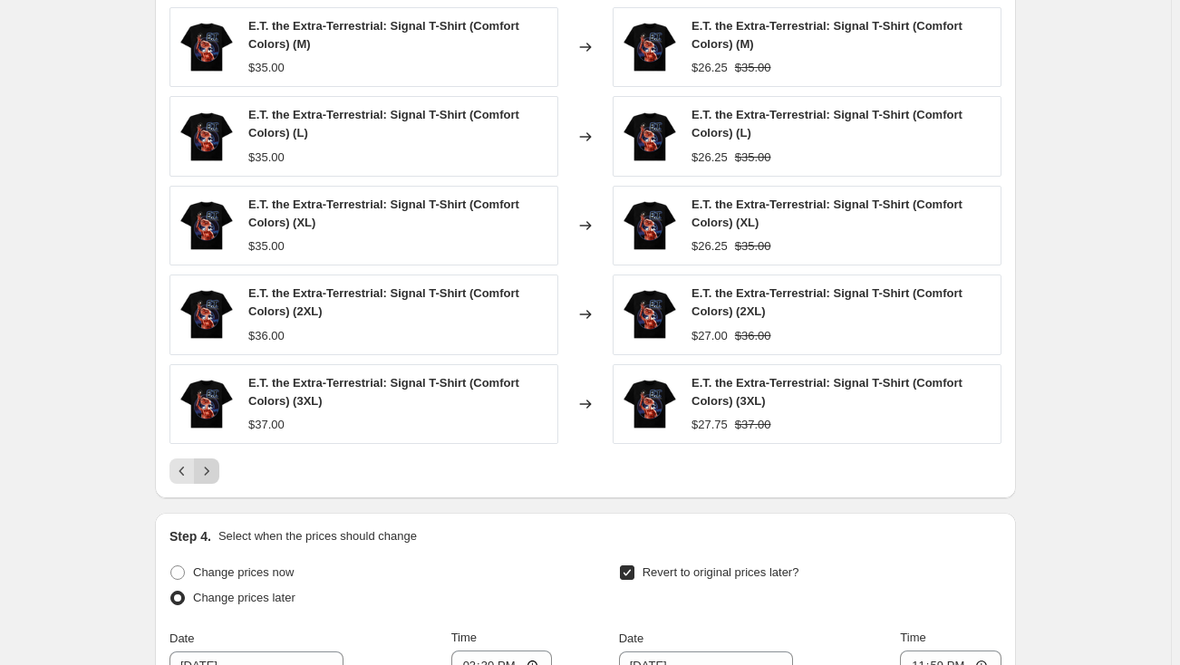
click at [212, 467] on icon "Next" at bounding box center [207, 471] width 18 height 18
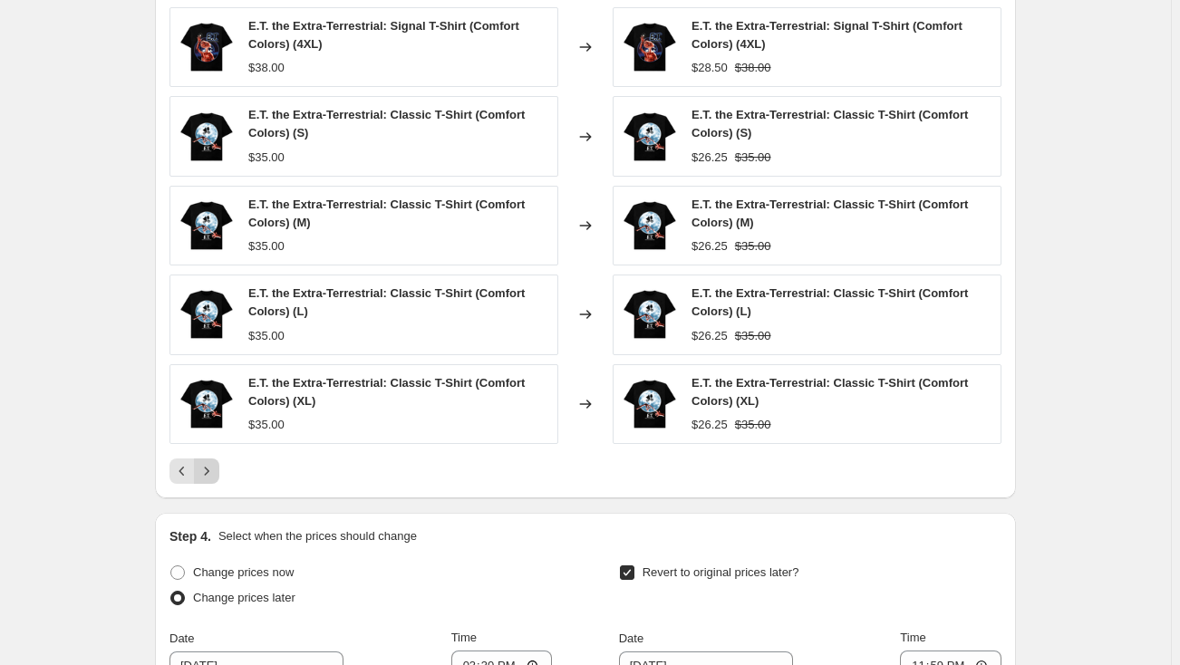
click at [212, 467] on icon "Next" at bounding box center [207, 471] width 18 height 18
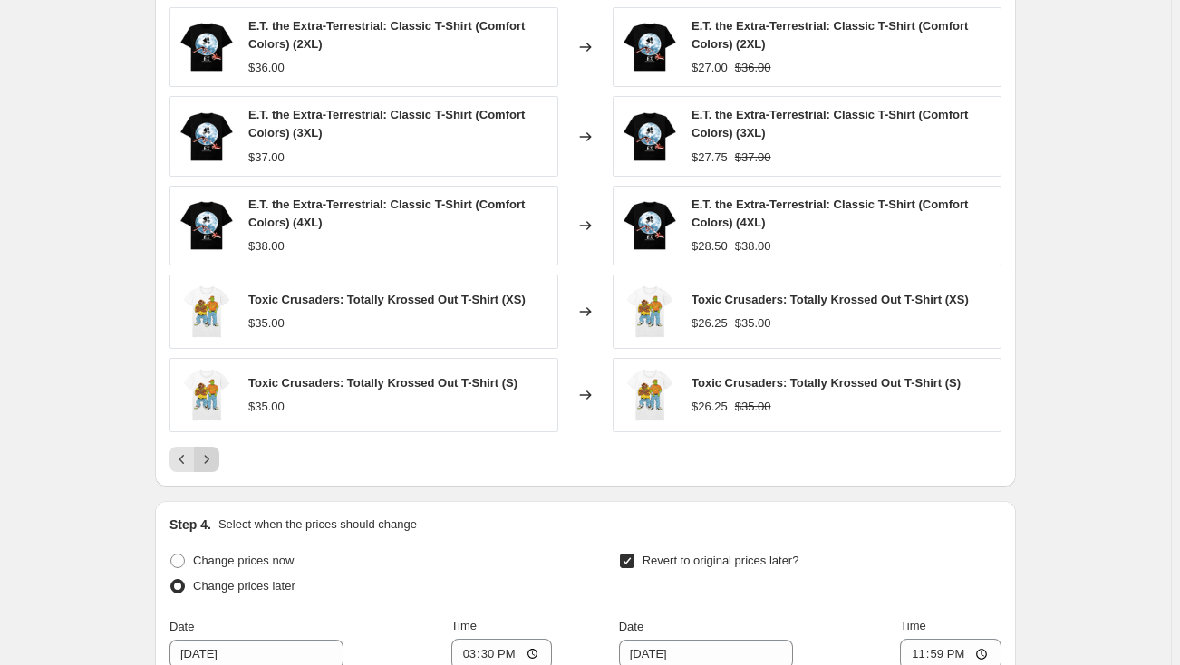
click at [212, 467] on button "Next" at bounding box center [206, 459] width 25 height 25
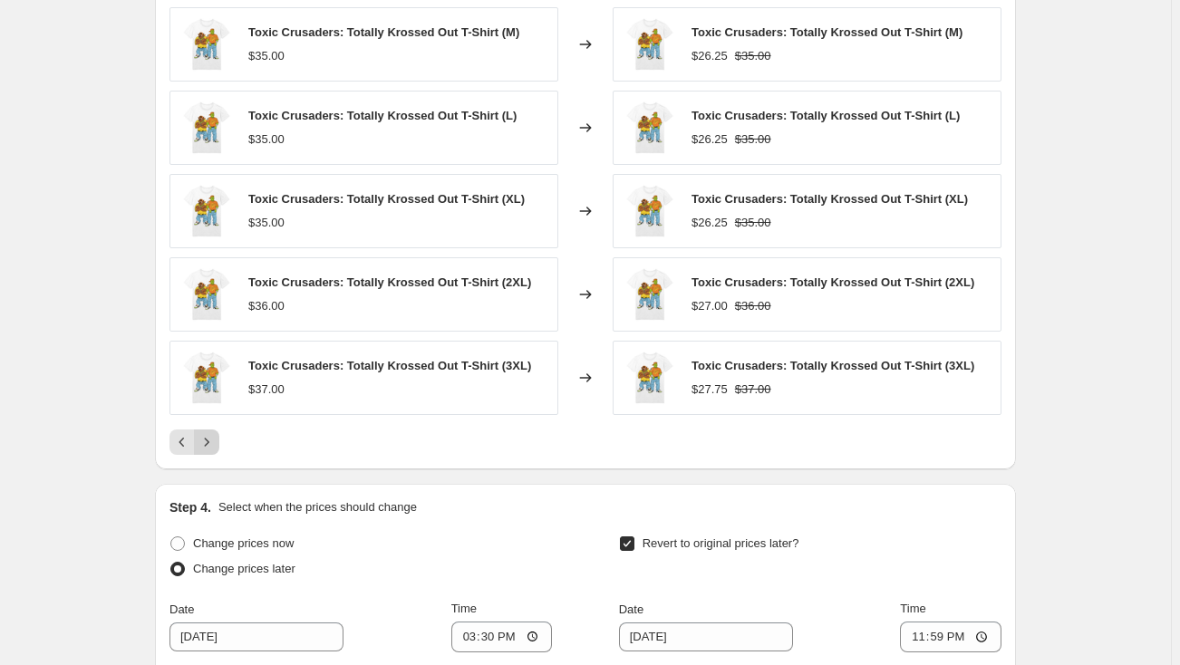
click at [212, 445] on icon "Next" at bounding box center [207, 442] width 18 height 18
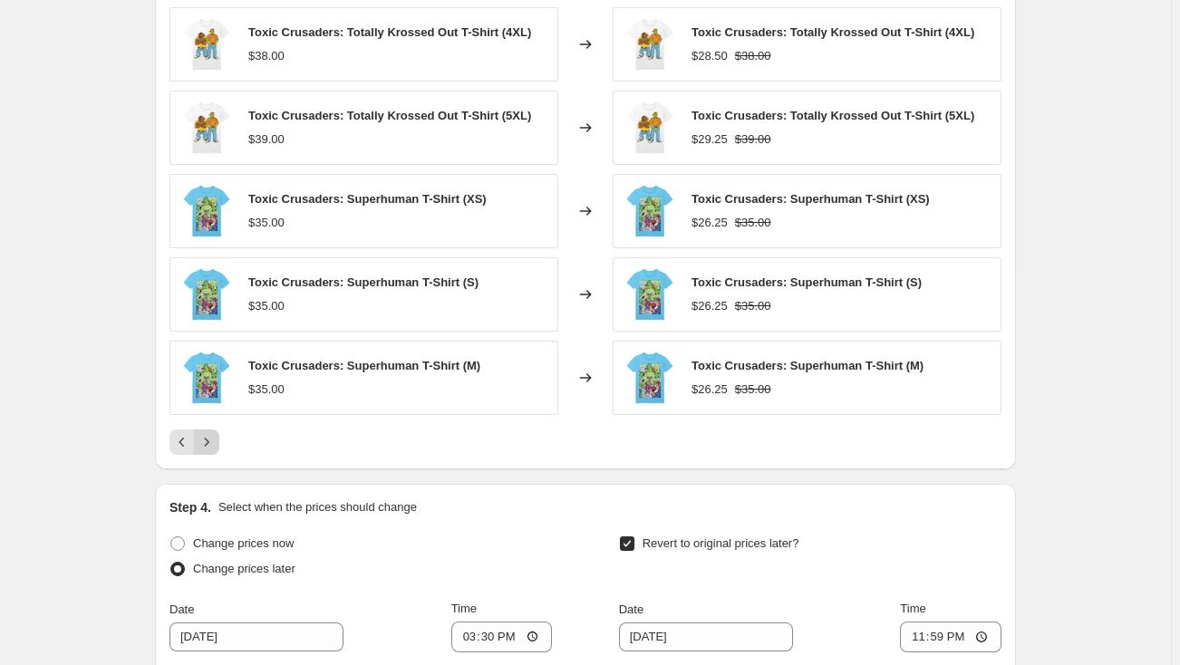
click at [212, 445] on icon "Next" at bounding box center [207, 442] width 18 height 18
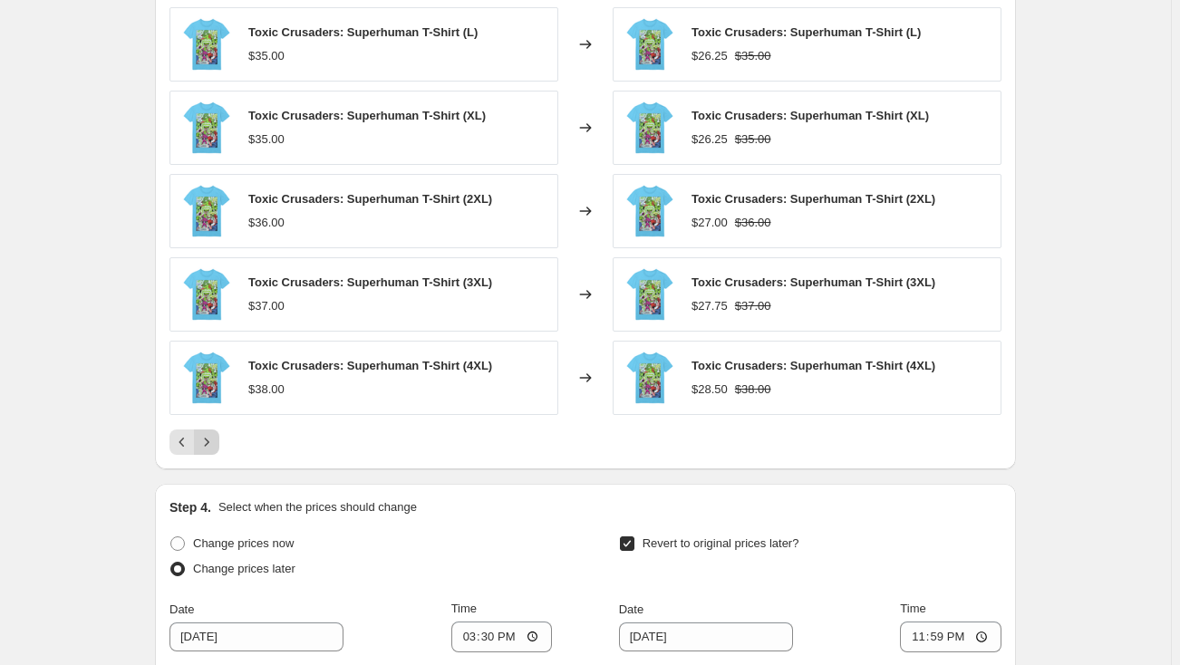
click at [214, 439] on icon "Next" at bounding box center [207, 442] width 18 height 18
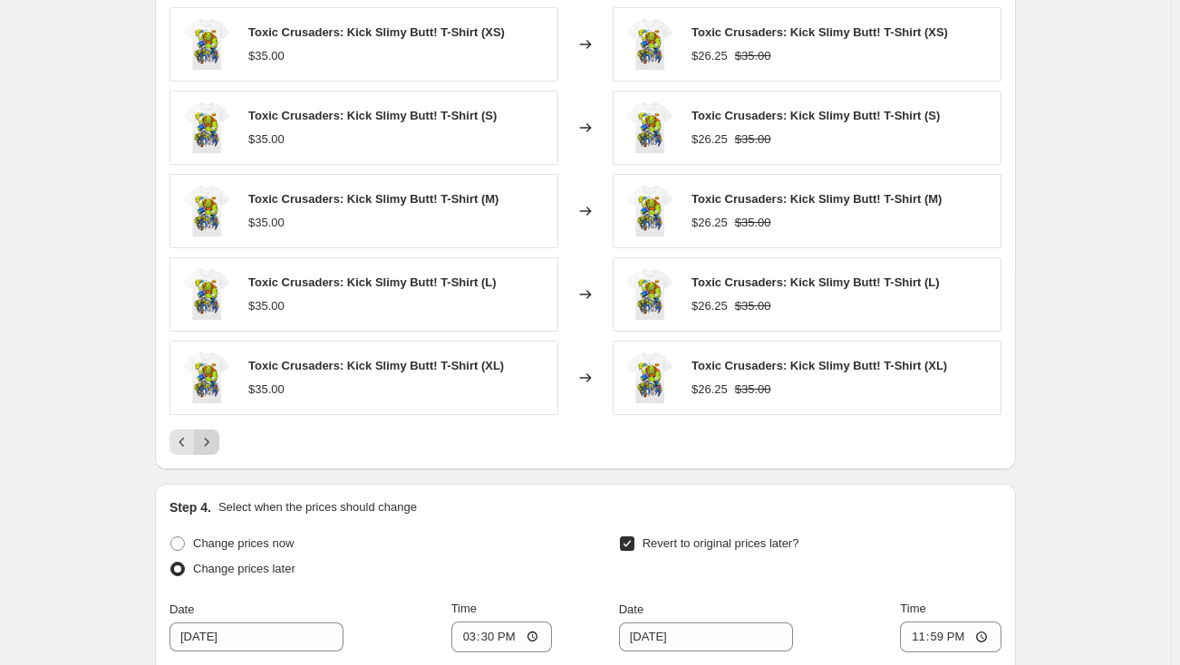
click at [214, 439] on icon "Next" at bounding box center [207, 442] width 18 height 18
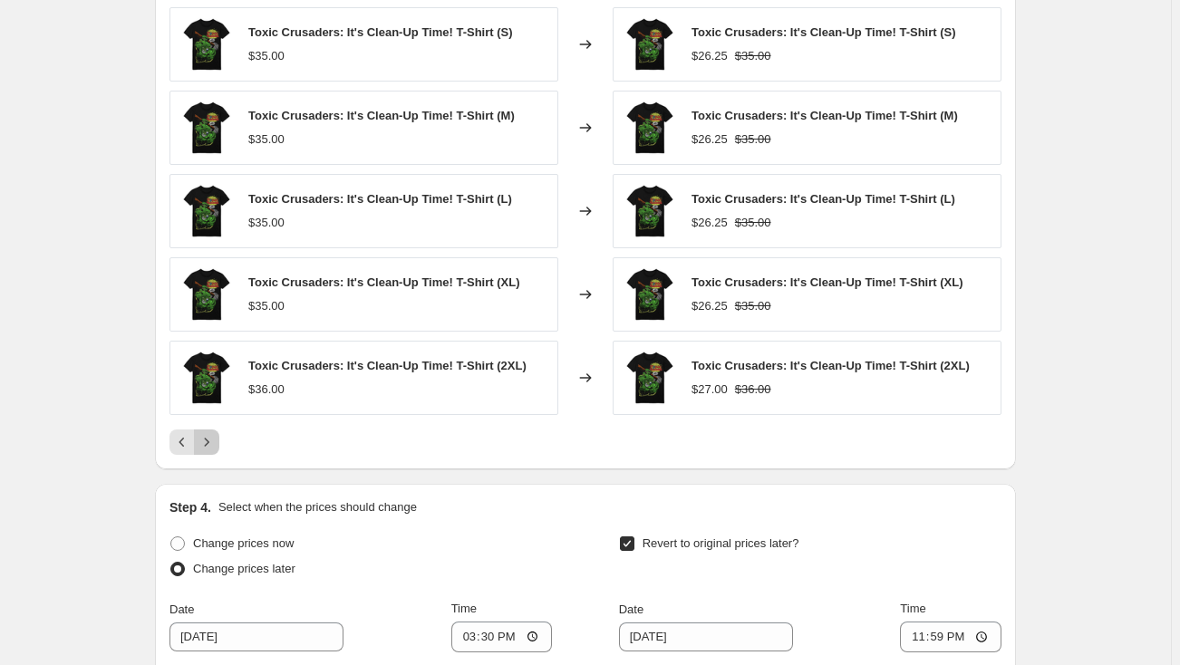
click at [214, 439] on icon "Next" at bounding box center [207, 442] width 18 height 18
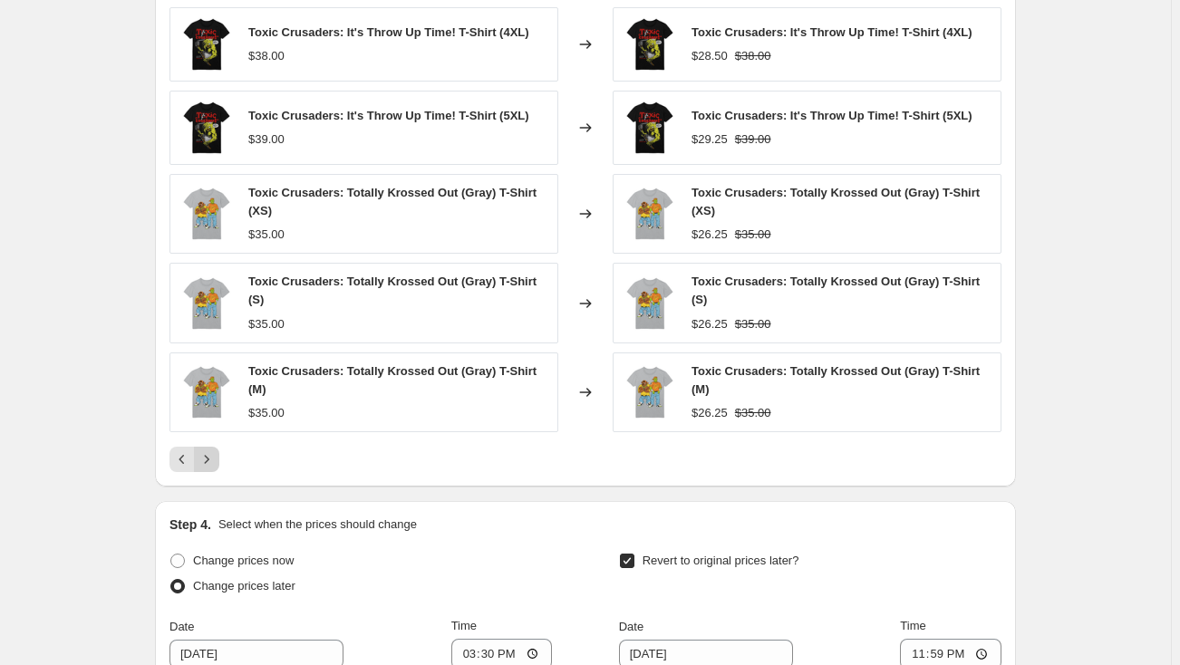
click at [214, 447] on button "Next" at bounding box center [206, 459] width 25 height 25
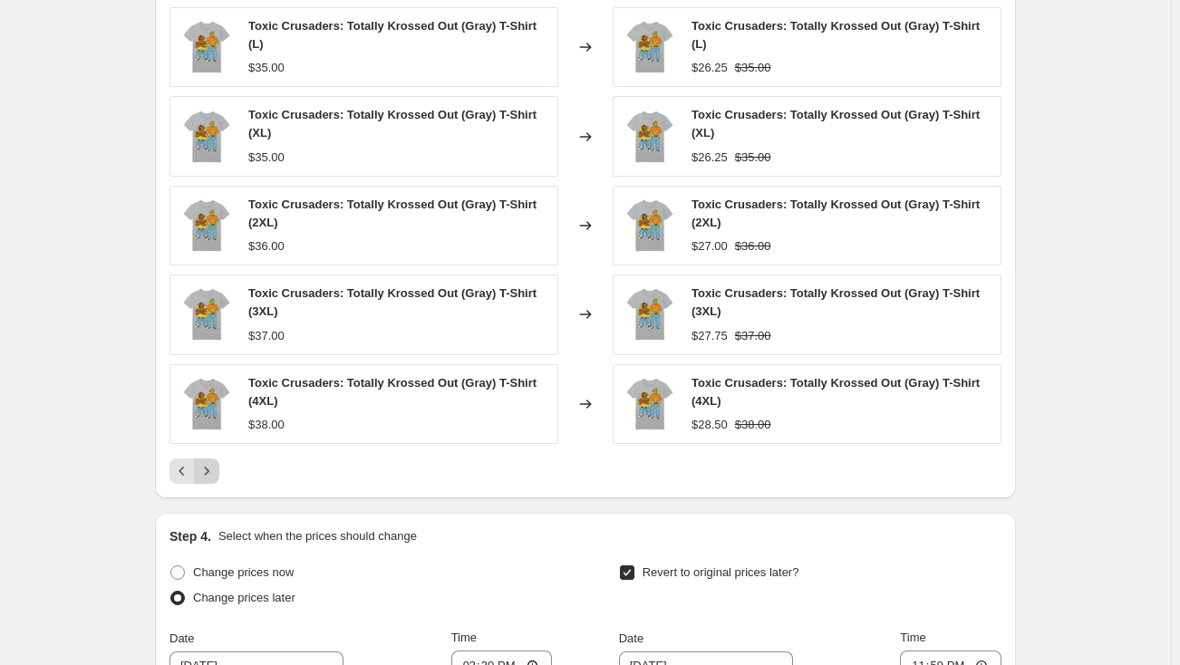
click at [213, 462] on icon "Next" at bounding box center [207, 471] width 18 height 18
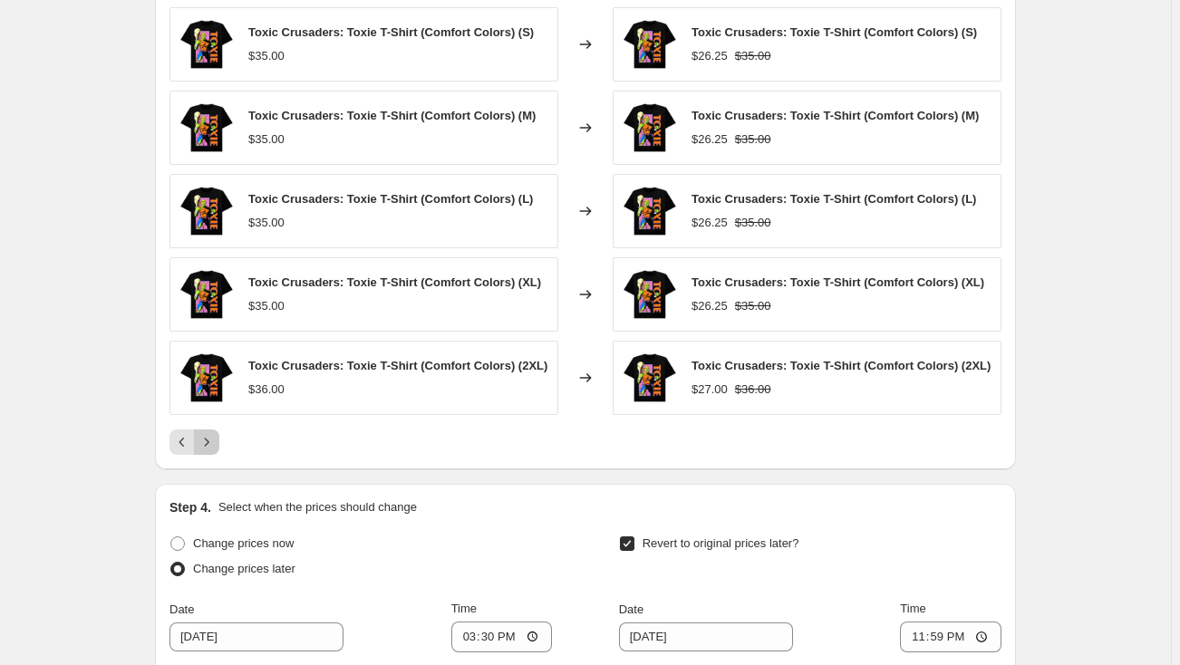
click at [212, 437] on icon "Next" at bounding box center [207, 442] width 18 height 18
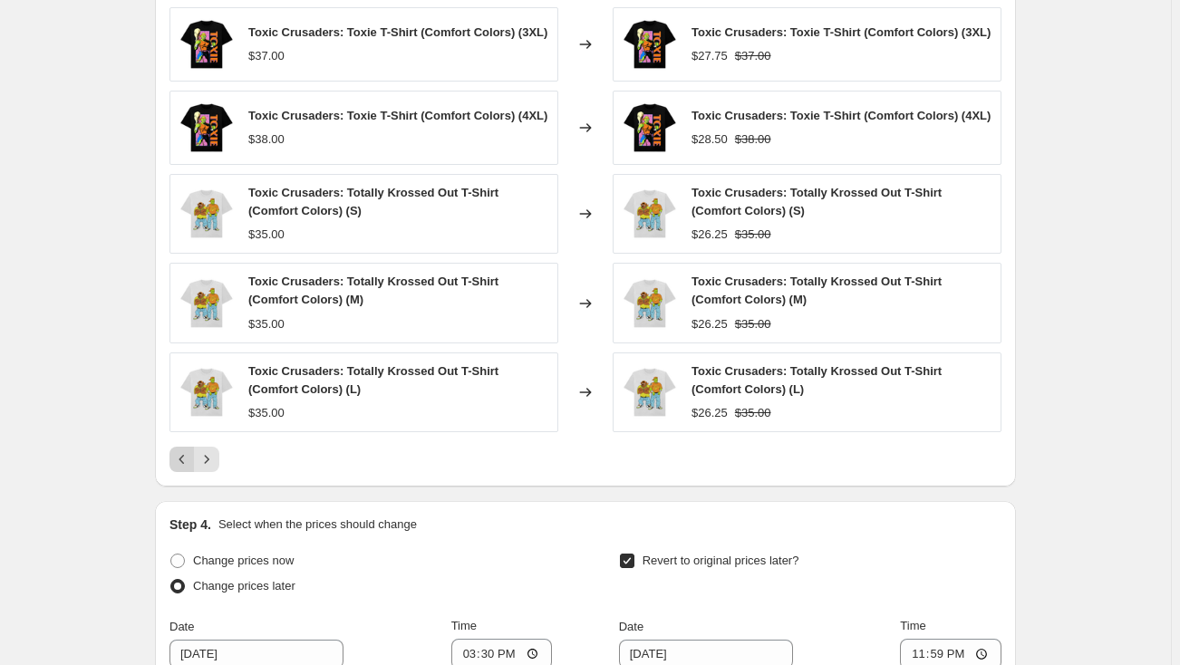
click at [189, 460] on icon "Previous" at bounding box center [182, 459] width 18 height 18
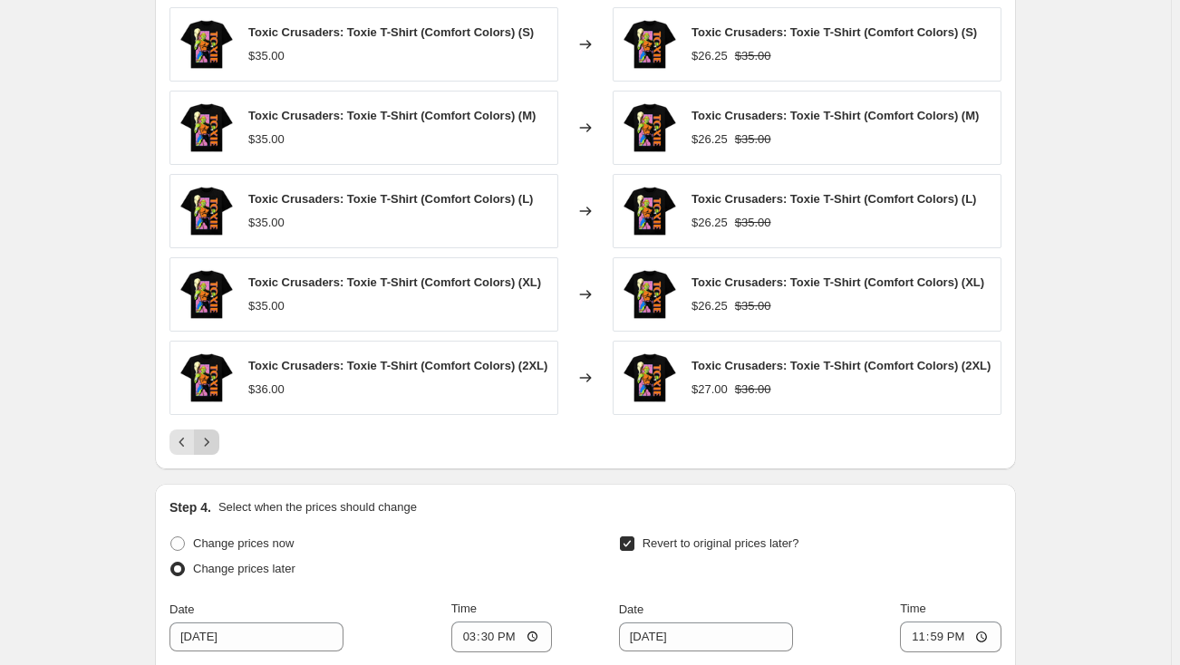
click at [211, 440] on icon "Next" at bounding box center [207, 442] width 18 height 18
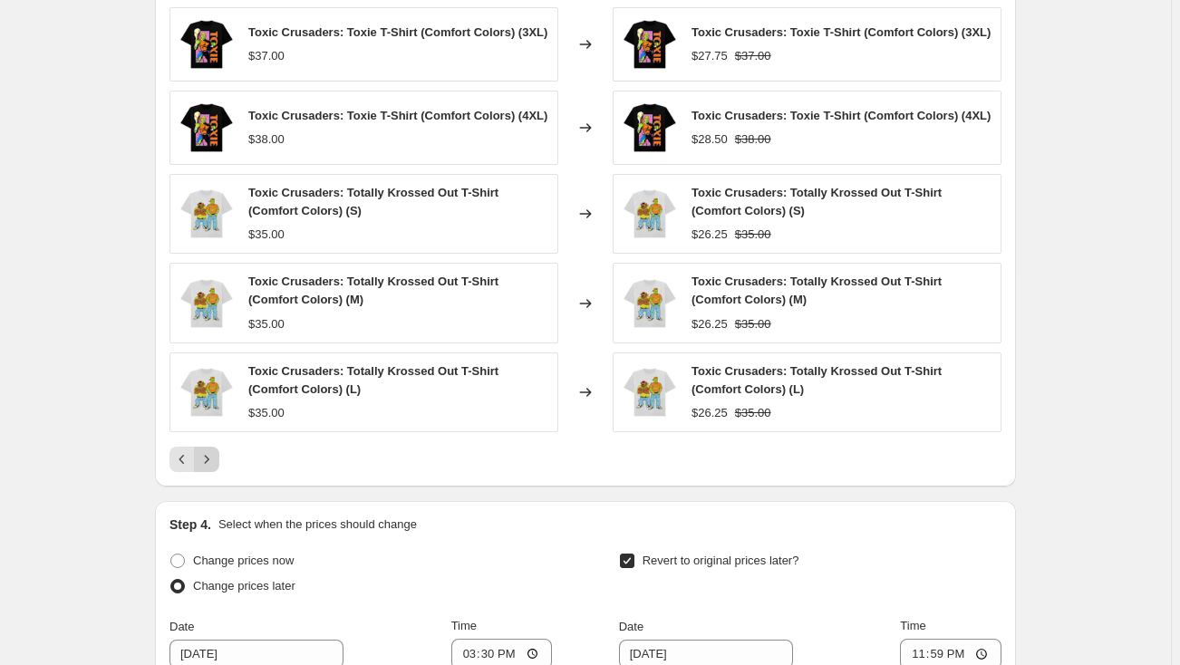
click at [211, 440] on div "Toxic Crusaders: Toxie T-Shirt (Comfort Colors) (3XL) $37.00 Changed to Toxic C…" at bounding box center [585, 239] width 832 height 465
click at [211, 451] on icon "Next" at bounding box center [207, 459] width 18 height 18
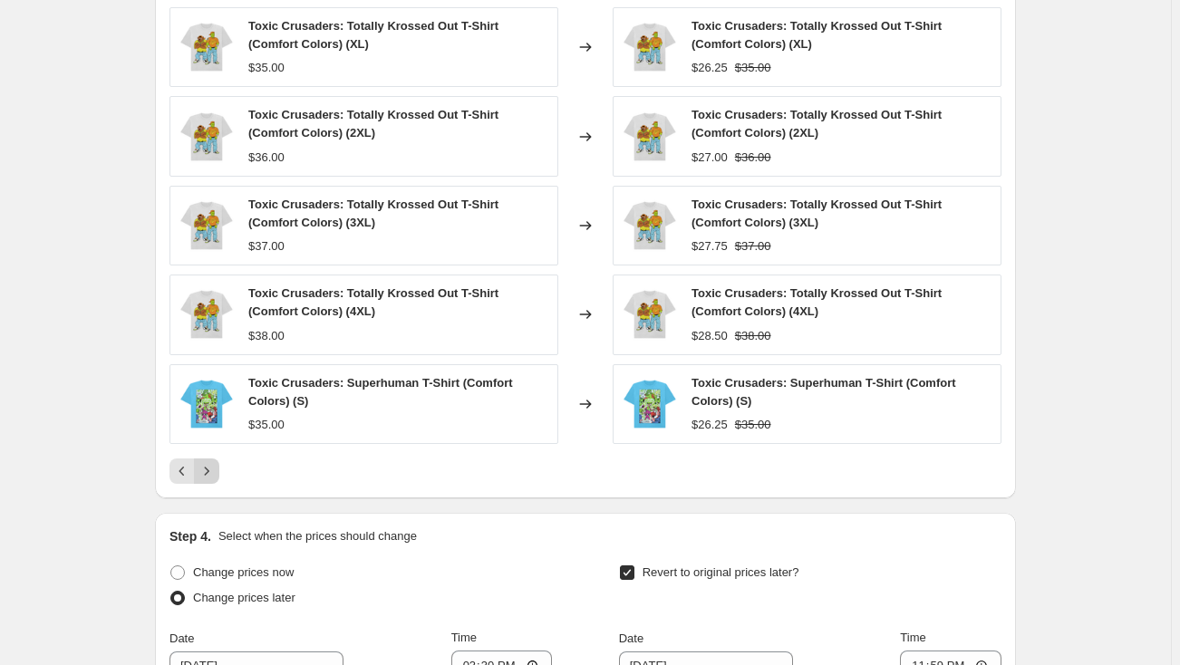
click at [215, 467] on icon "Next" at bounding box center [207, 471] width 18 height 18
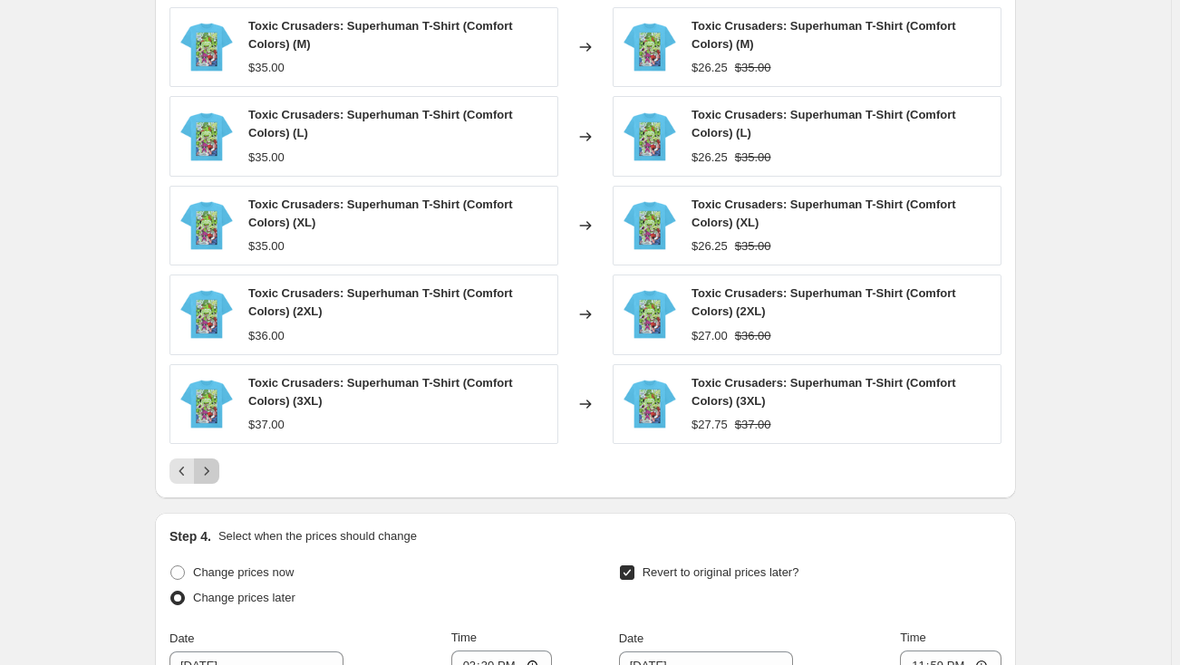
click at [214, 466] on icon "Next" at bounding box center [207, 471] width 18 height 18
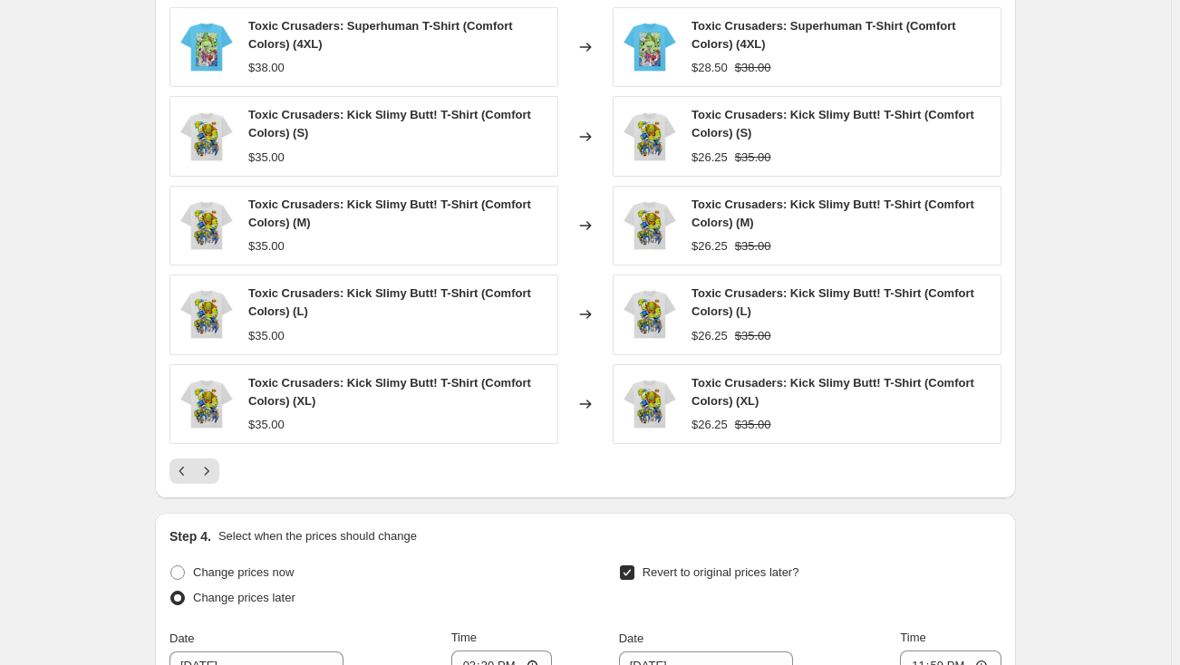
click at [214, 466] on icon "Next" at bounding box center [207, 471] width 18 height 18
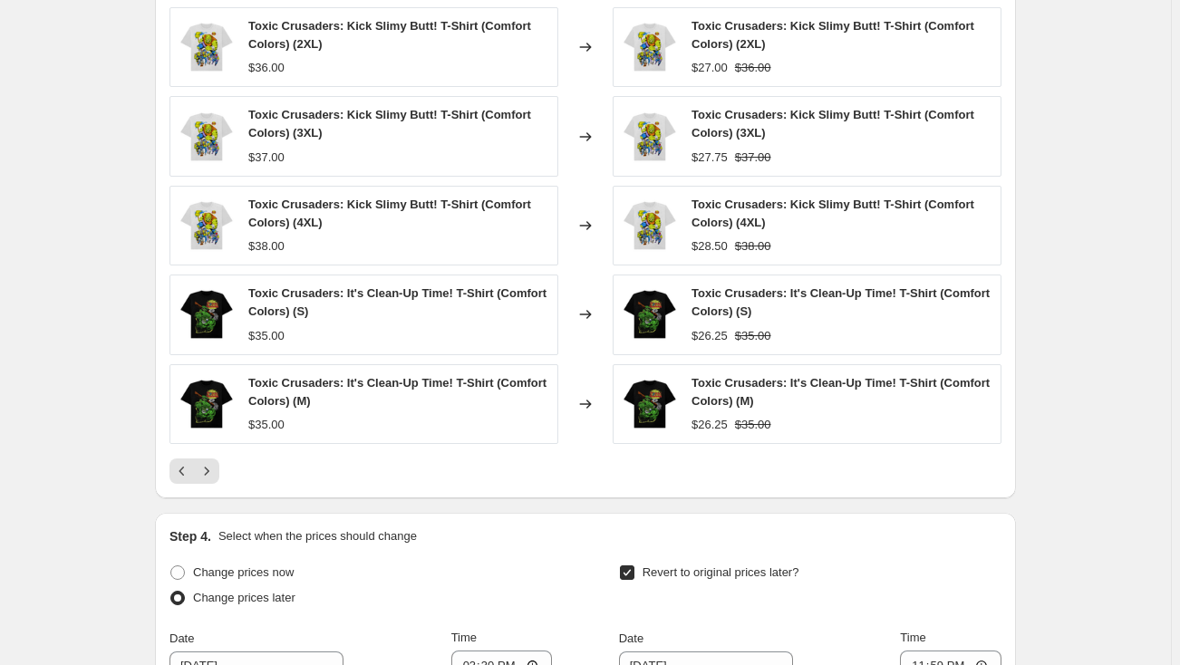
click at [214, 466] on icon "Next" at bounding box center [207, 471] width 18 height 18
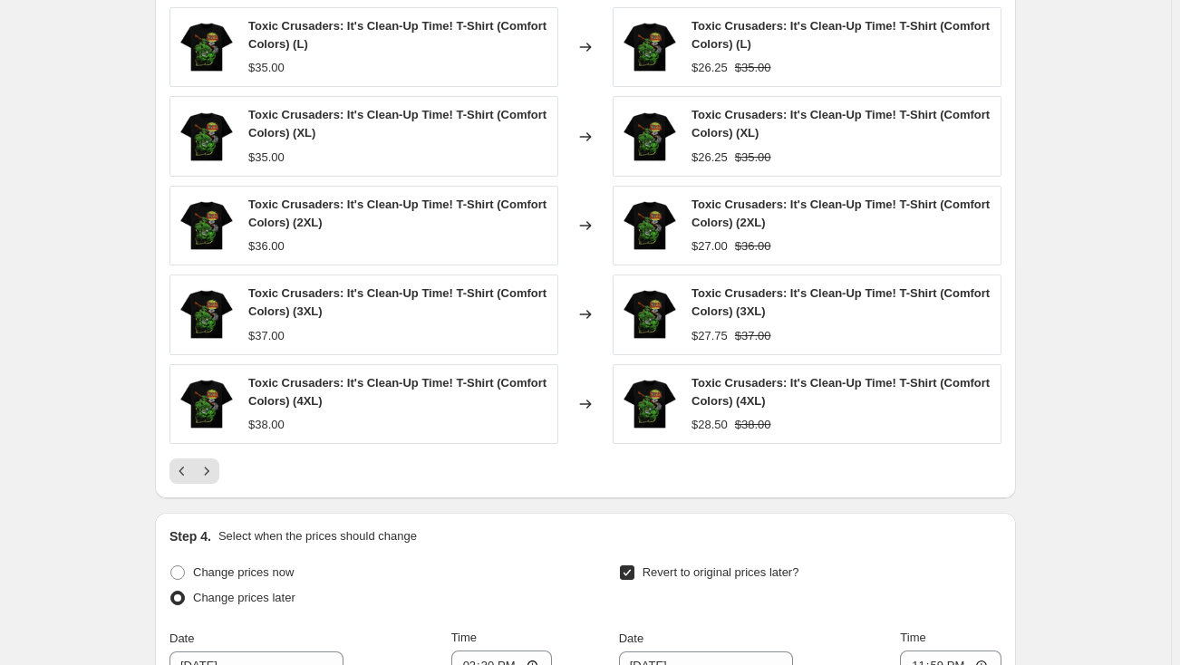
click at [214, 466] on icon "Next" at bounding box center [207, 471] width 18 height 18
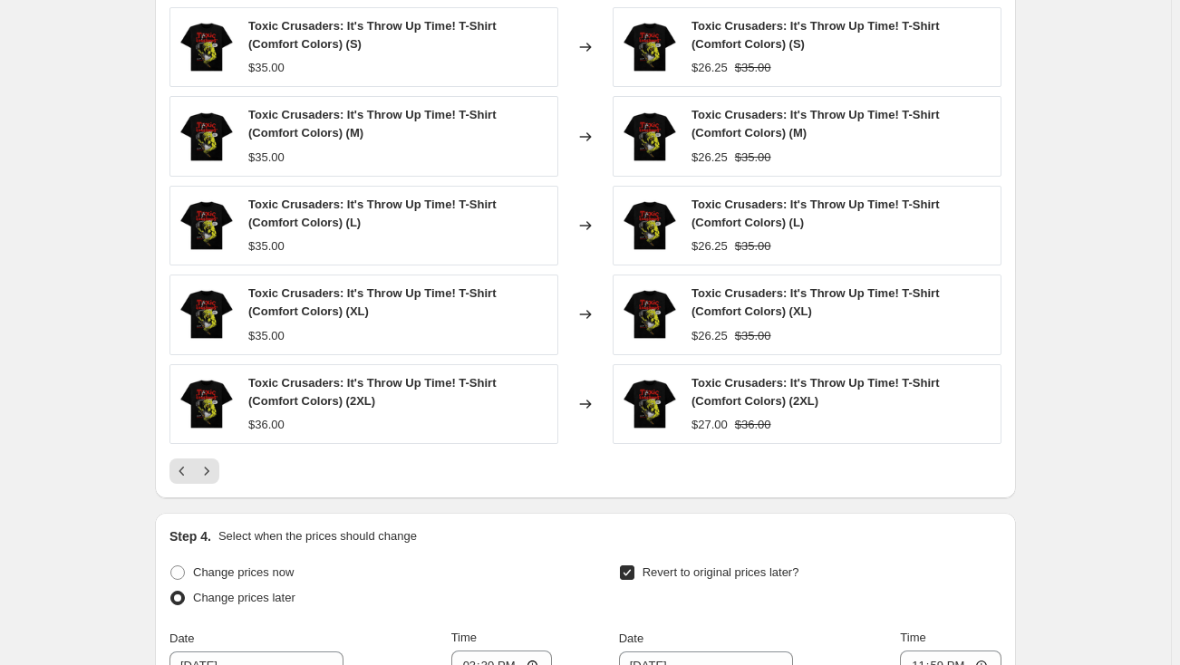
click at [214, 466] on icon "Next" at bounding box center [207, 471] width 18 height 18
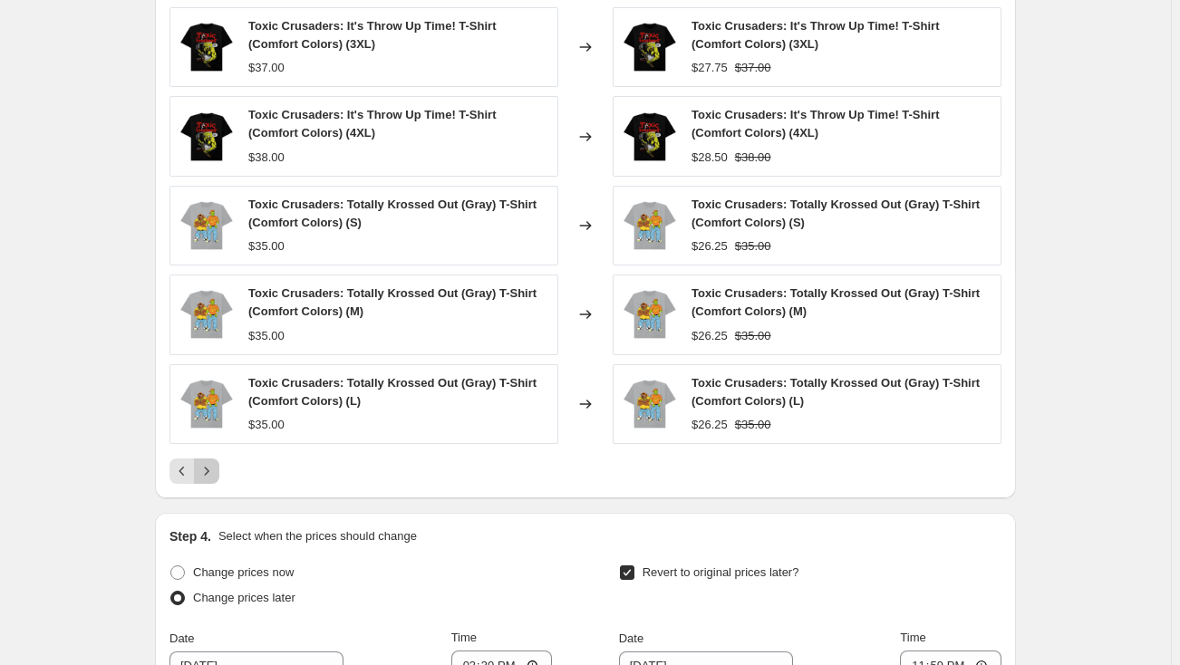
click at [214, 466] on icon "Next" at bounding box center [207, 471] width 18 height 18
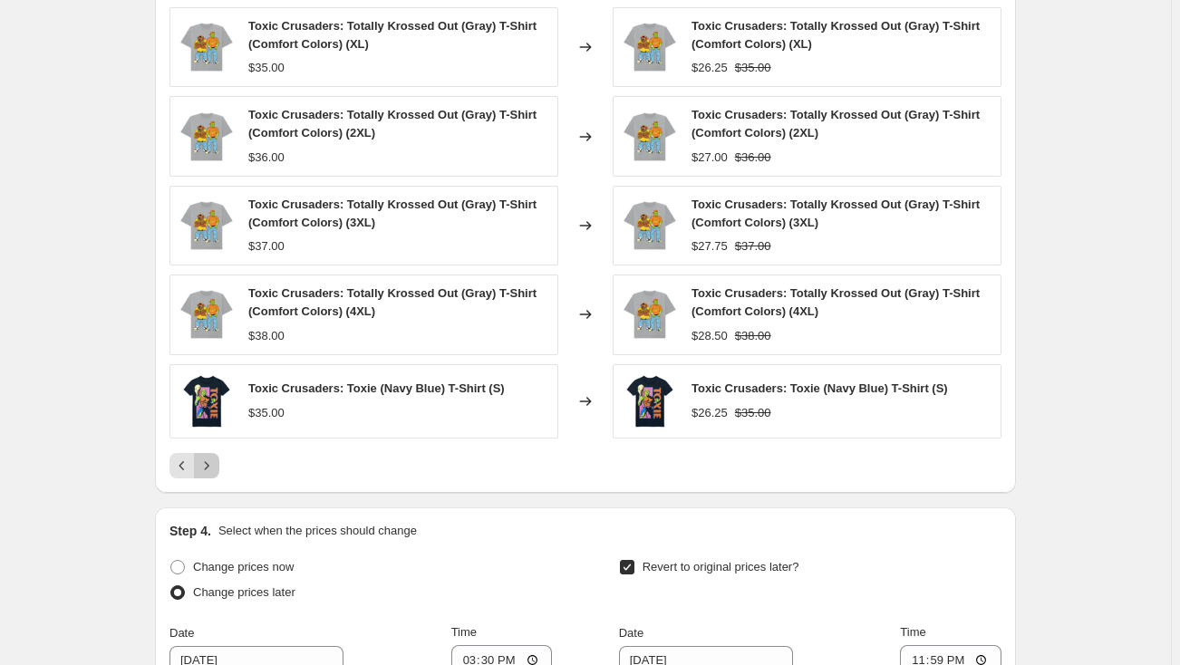
click at [214, 466] on icon "Next" at bounding box center [207, 466] width 18 height 18
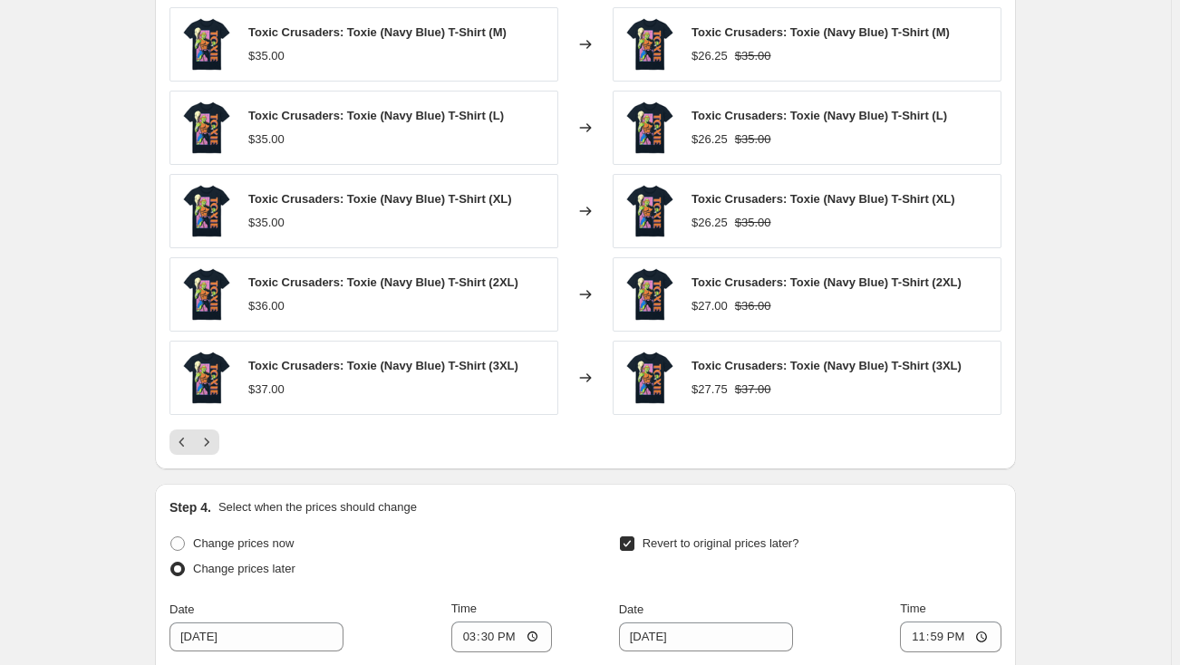
click at [214, 466] on div "PRICE CHANGE PREVIEW Over 250 product variants would be affected by this price …" at bounding box center [585, 207] width 861 height 525
click at [216, 441] on icon "Next" at bounding box center [207, 442] width 18 height 18
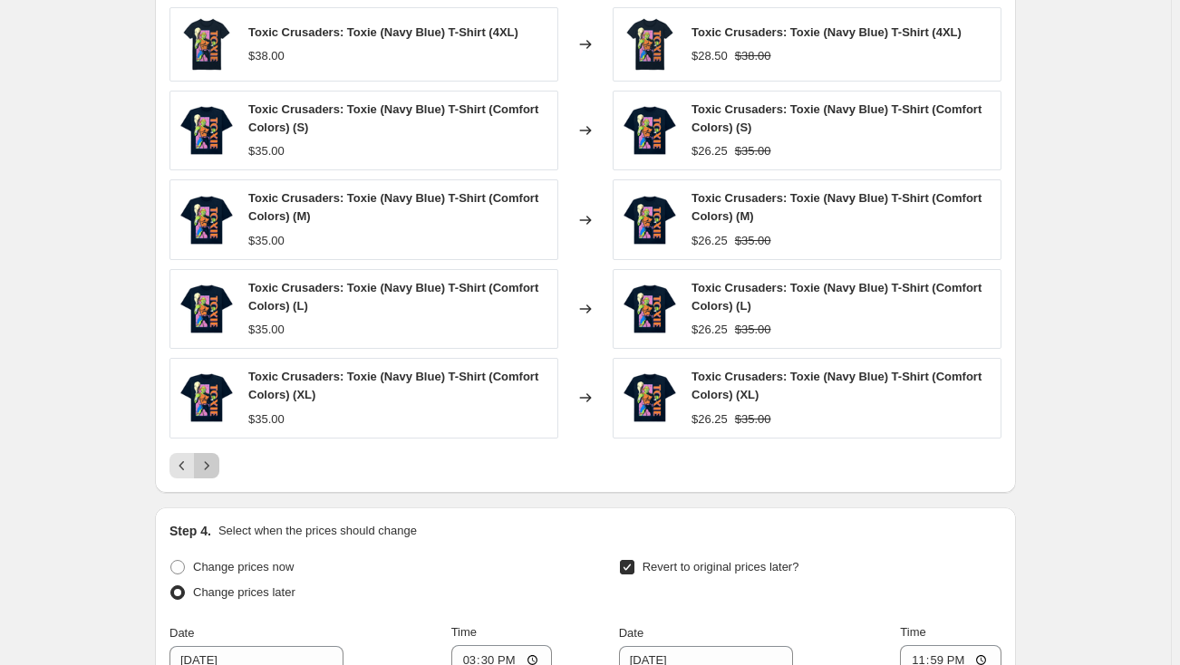
click at [211, 457] on icon "Next" at bounding box center [207, 466] width 18 height 18
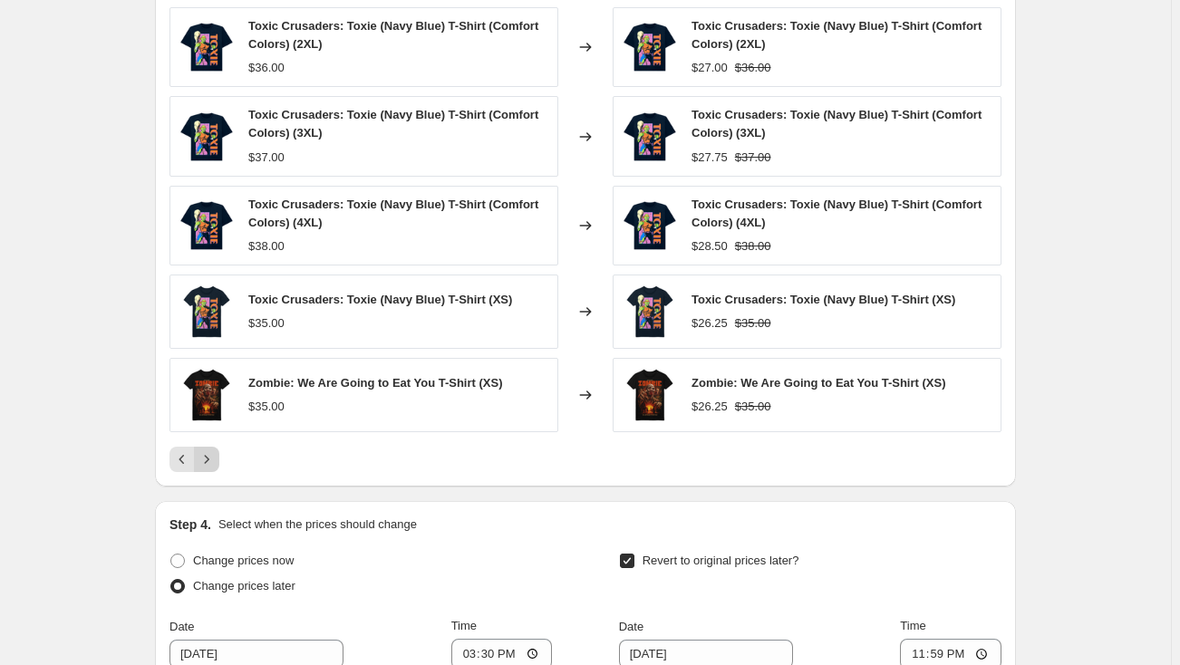
click at [212, 454] on icon "Next" at bounding box center [207, 459] width 18 height 18
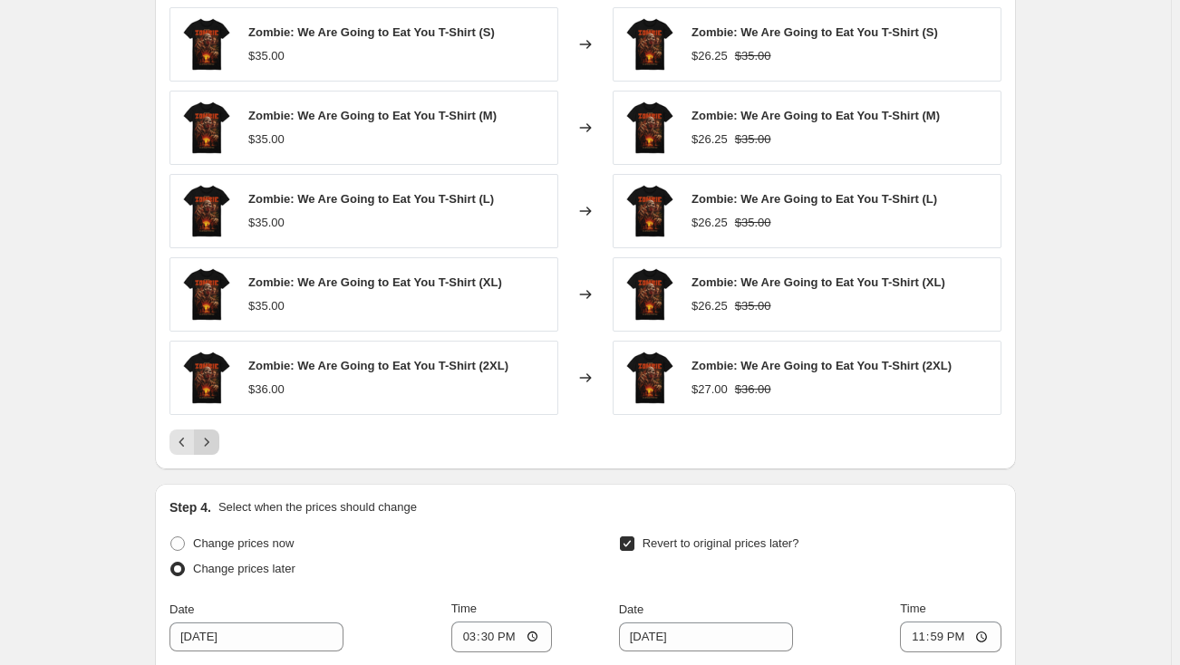
click at [212, 454] on div "PRICE CHANGE PREVIEW Over 250 product variants would be affected by this price …" at bounding box center [585, 207] width 861 height 525
click at [215, 439] on icon "Next" at bounding box center [207, 442] width 18 height 18
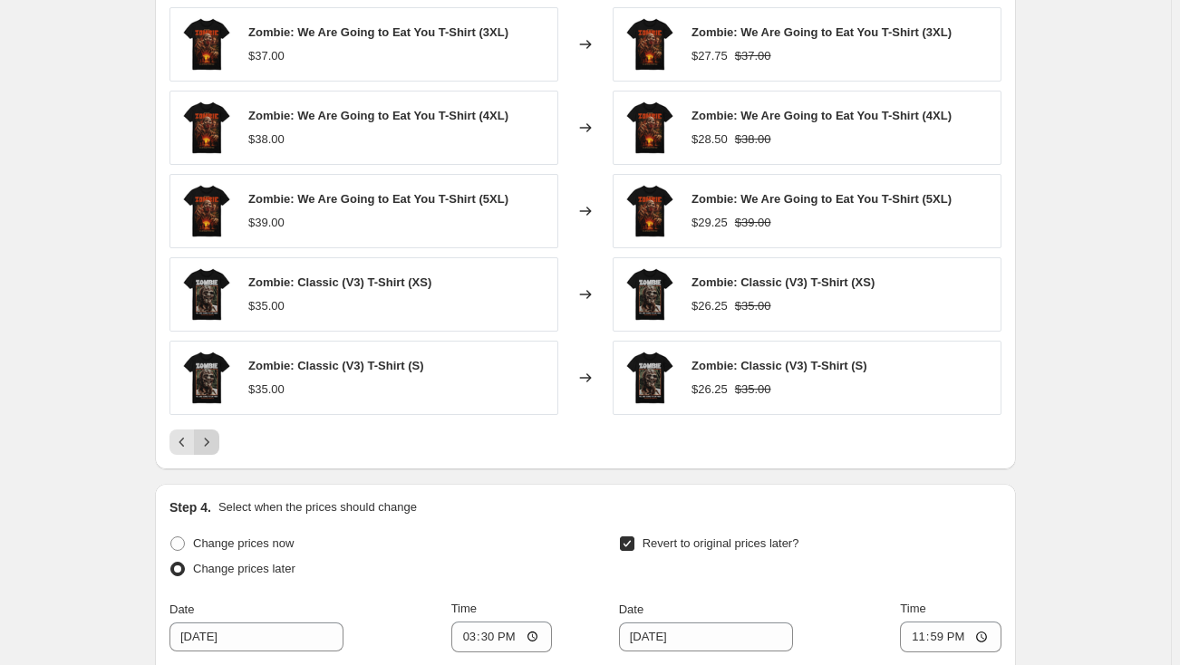
click at [215, 439] on icon "Next" at bounding box center [207, 442] width 18 height 18
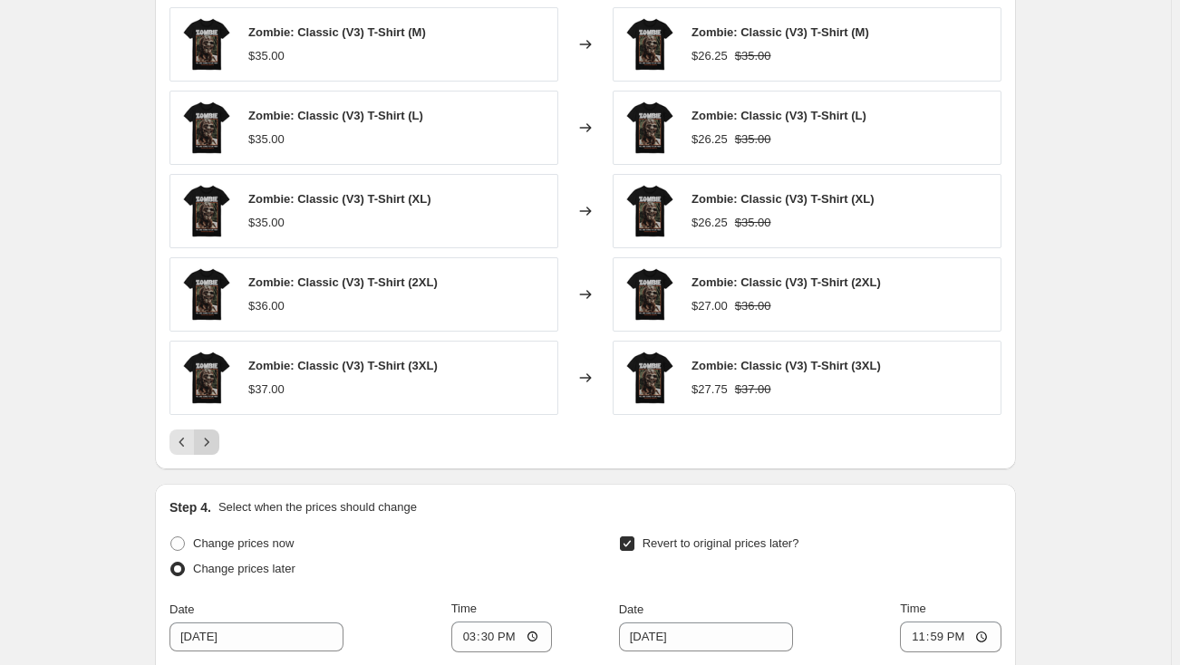
click at [215, 439] on icon "Next" at bounding box center [207, 442] width 18 height 18
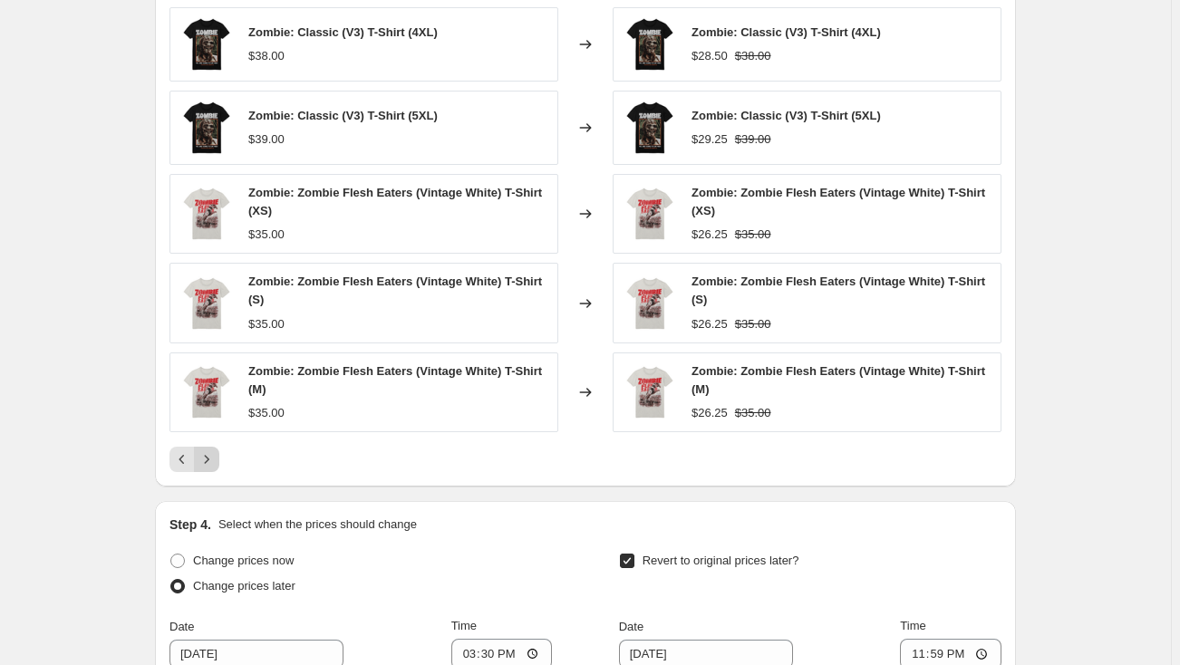
click at [215, 439] on div "Zombie: Classic (V3) T-Shirt (4XL) $38.00 Changed to Zombie: Classic (V3) T-Shi…" at bounding box center [585, 239] width 832 height 465
click at [214, 456] on icon "Next" at bounding box center [207, 459] width 18 height 18
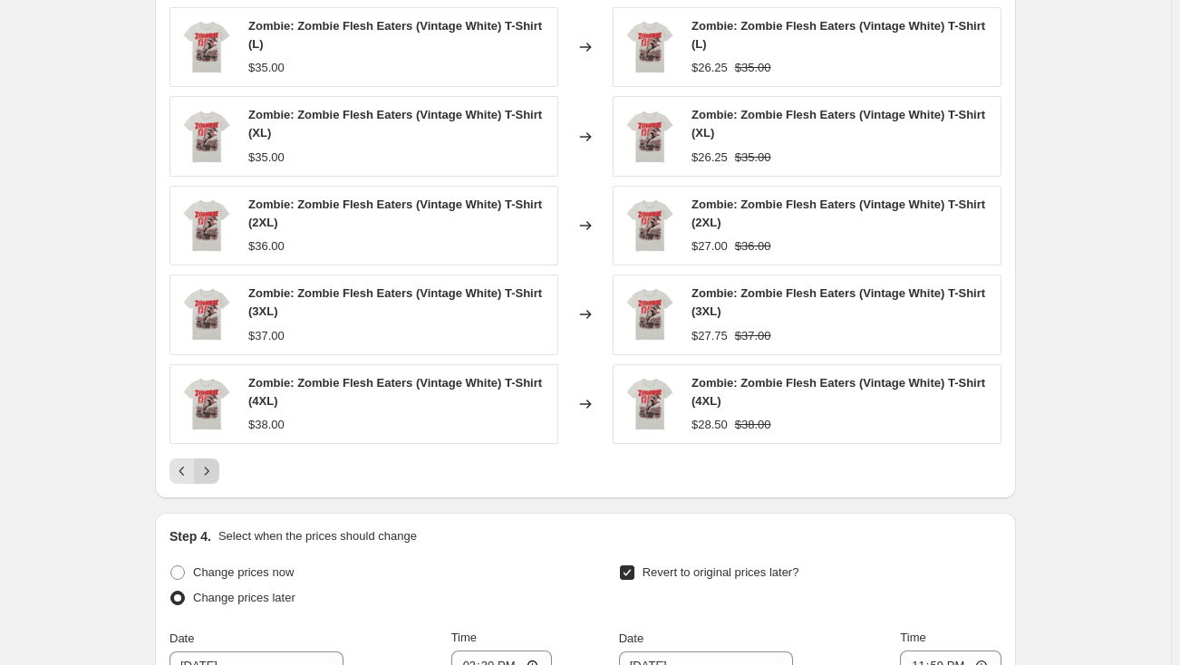
click at [214, 458] on button "Next" at bounding box center [206, 470] width 25 height 25
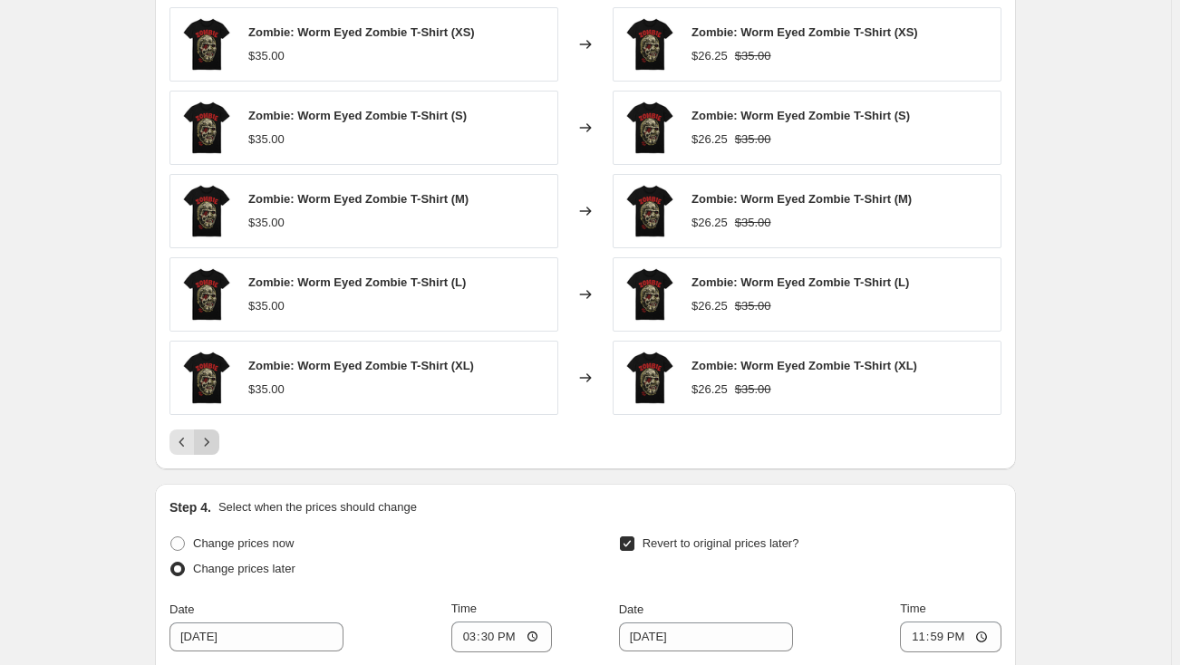
click at [208, 446] on icon "Next" at bounding box center [207, 442] width 18 height 18
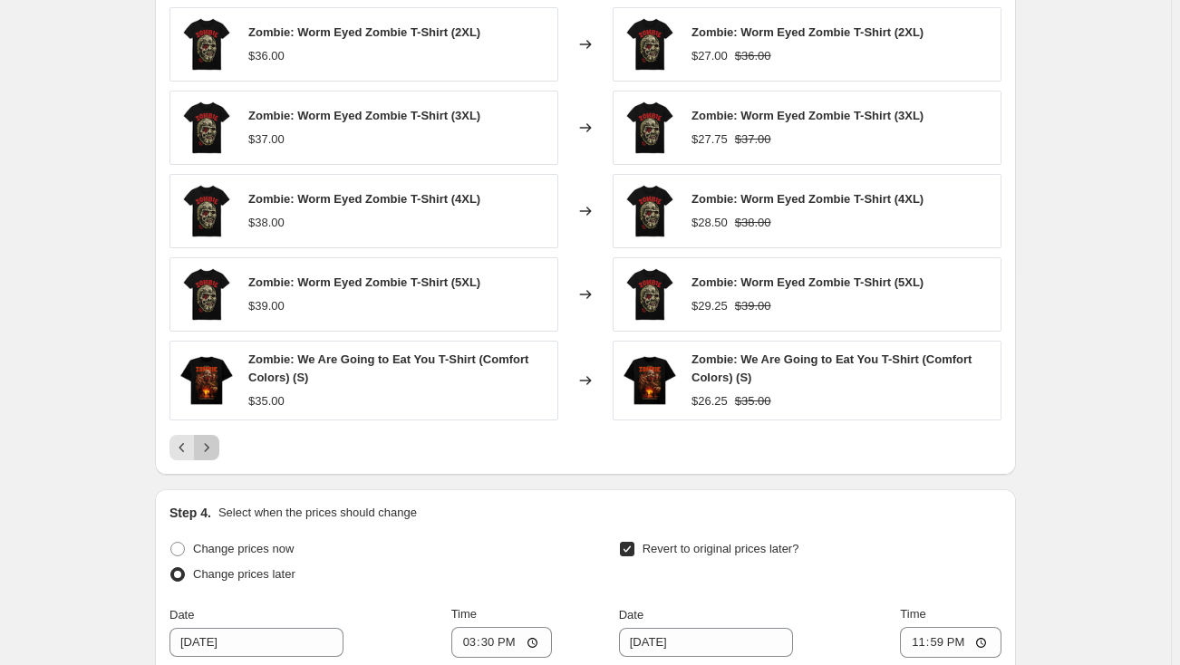
click at [208, 446] on icon "Next" at bounding box center [207, 448] width 18 height 18
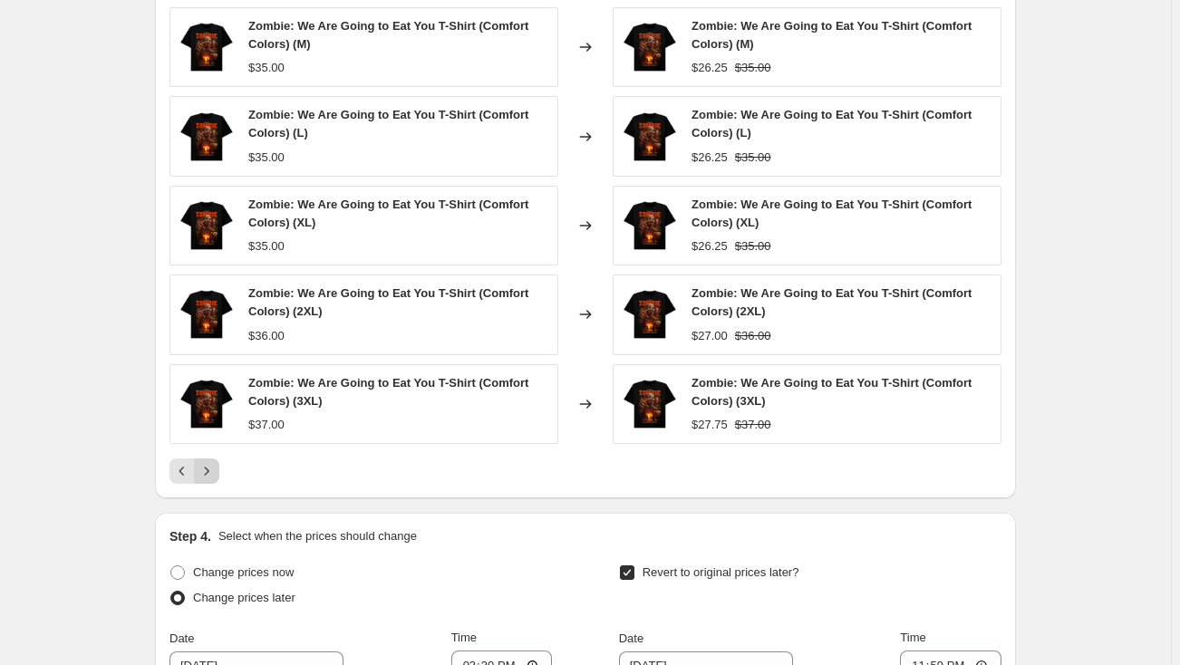
click at [208, 446] on div "Zombie: We Are Going to Eat You T-Shirt (Comfort Colors) (M) $35.00 Changed to …" at bounding box center [585, 245] width 832 height 477
click at [209, 469] on icon "Next" at bounding box center [207, 471] width 18 height 18
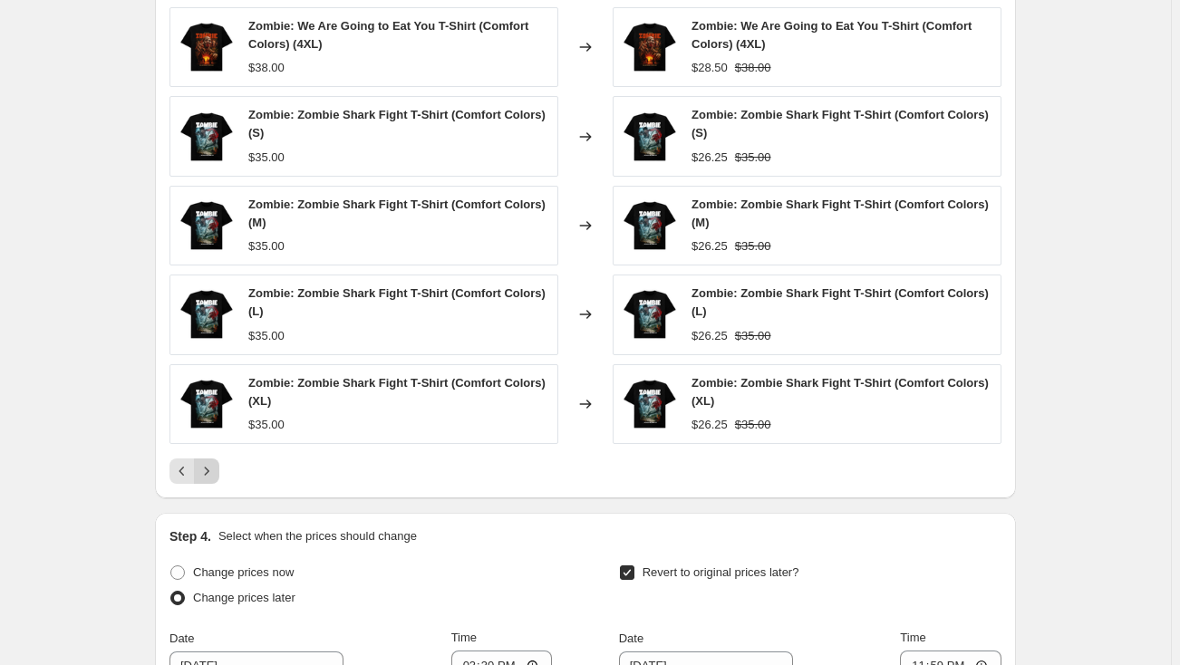
click at [210, 466] on icon "Next" at bounding box center [207, 471] width 18 height 18
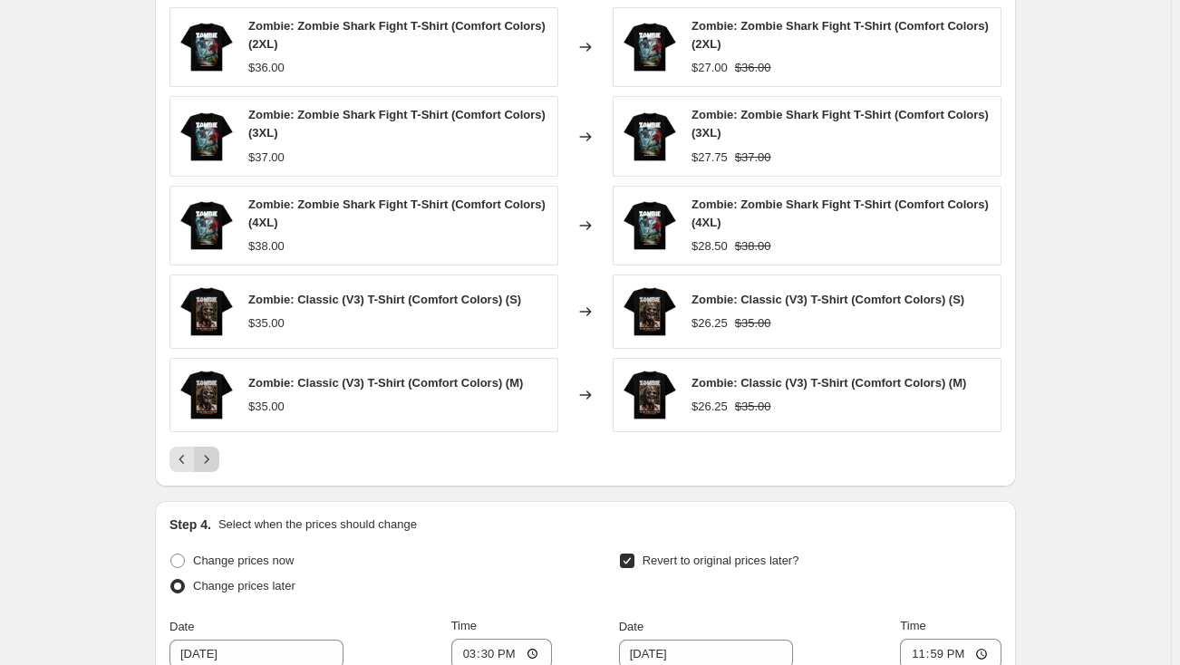
click at [210, 466] on icon "Next" at bounding box center [207, 459] width 18 height 18
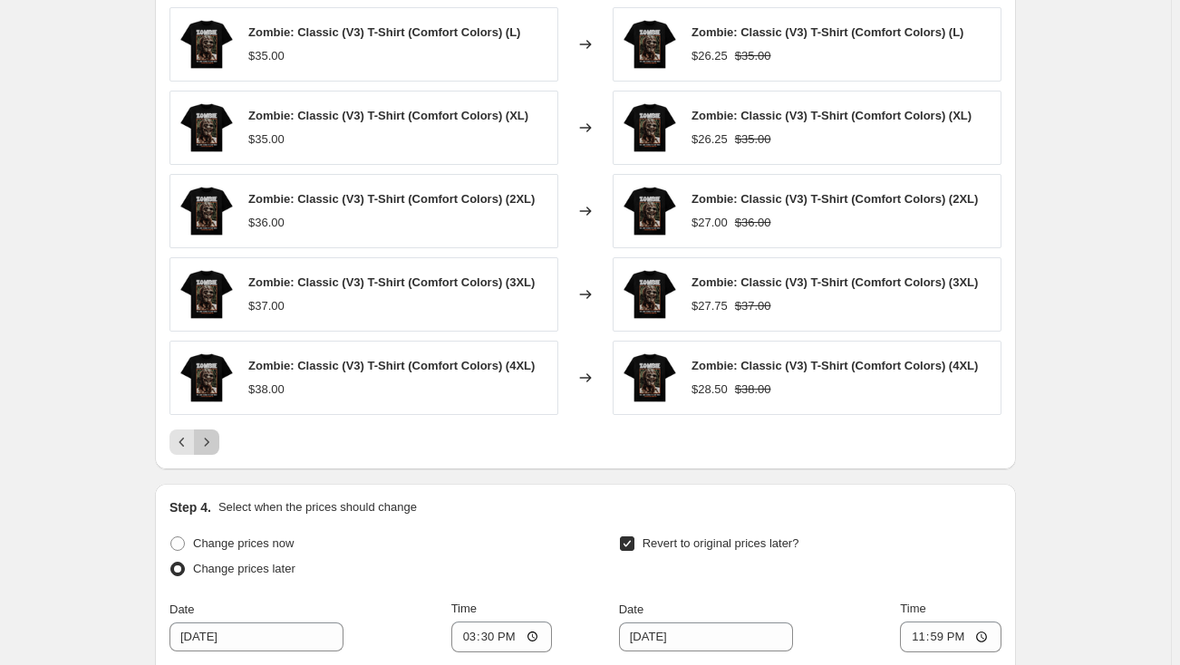
click at [214, 443] on icon "Next" at bounding box center [207, 442] width 18 height 18
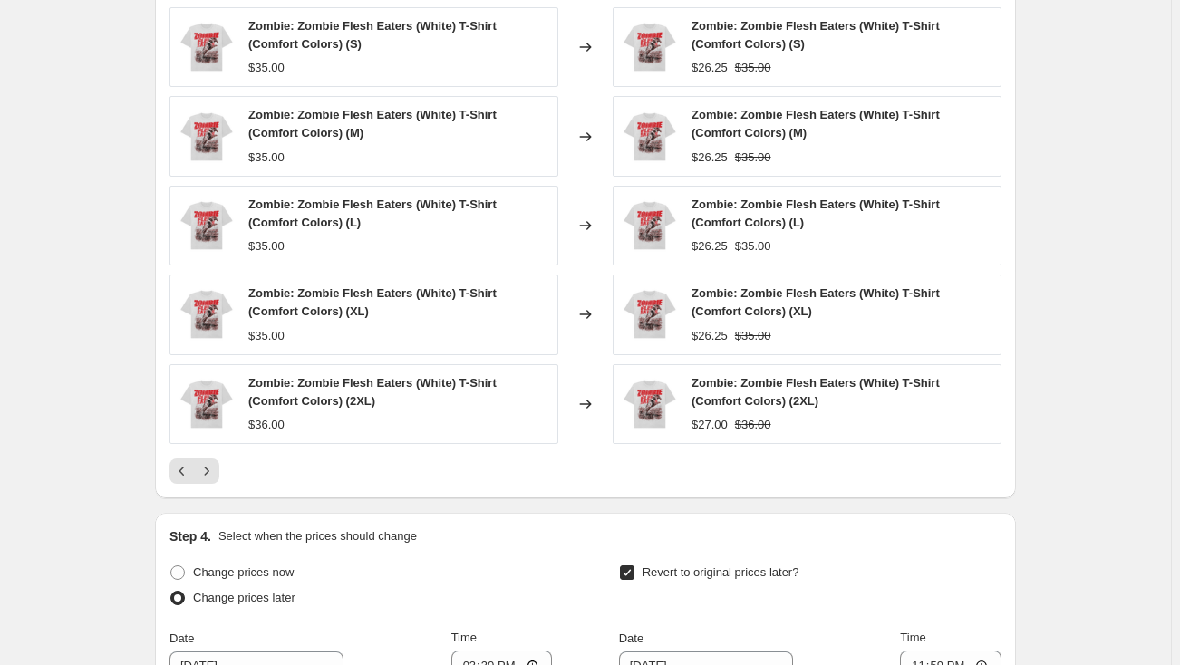
click at [214, 453] on div "Zombie: Zombie Flesh Eaters (White) T-Shirt (Comfort Colors) (S) $35.00 Changed…" at bounding box center [585, 245] width 832 height 477
click at [213, 465] on icon "Next" at bounding box center [207, 471] width 18 height 18
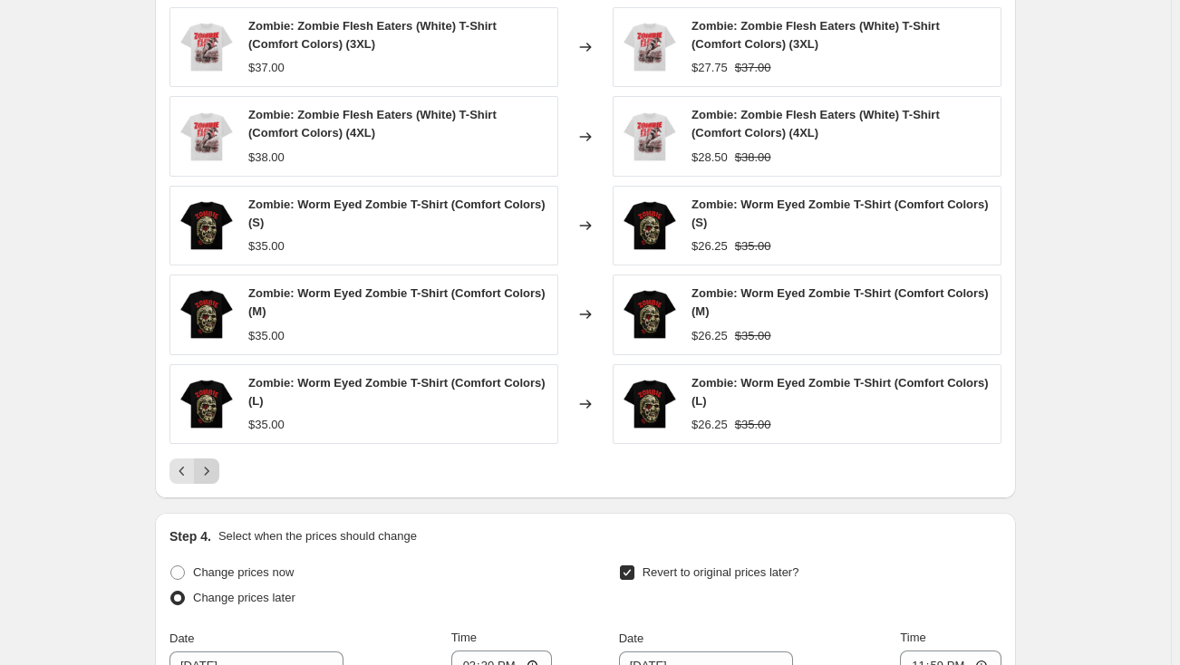
click at [213, 458] on button "Next" at bounding box center [206, 470] width 25 height 25
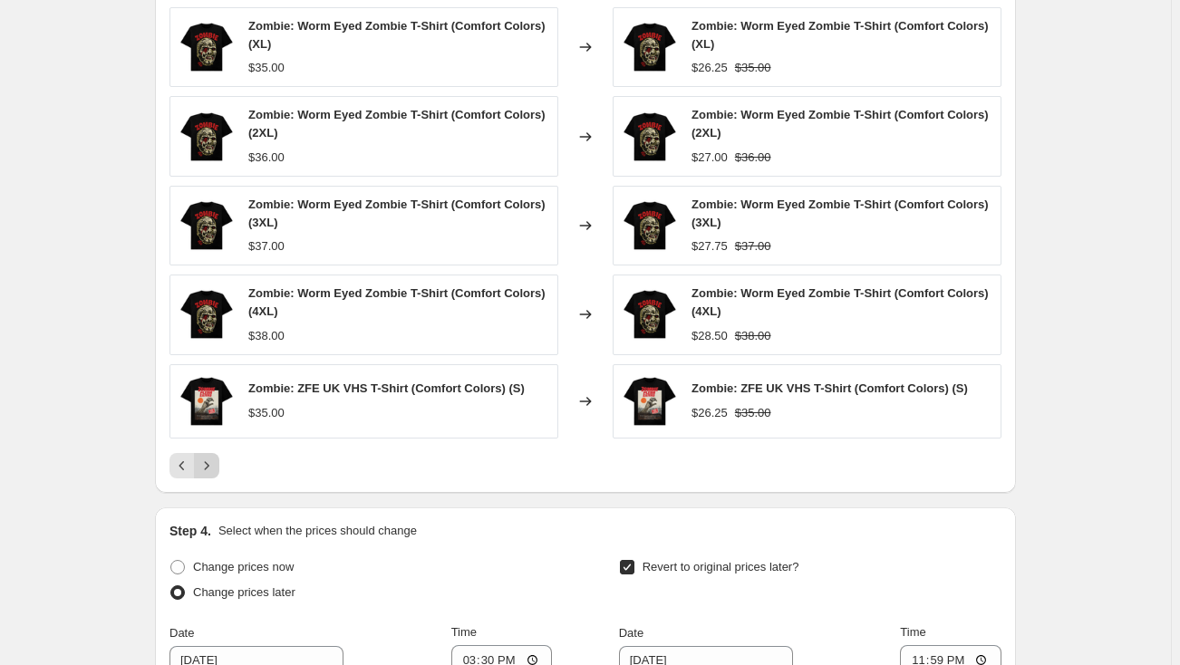
click at [215, 459] on icon "Next" at bounding box center [207, 466] width 18 height 18
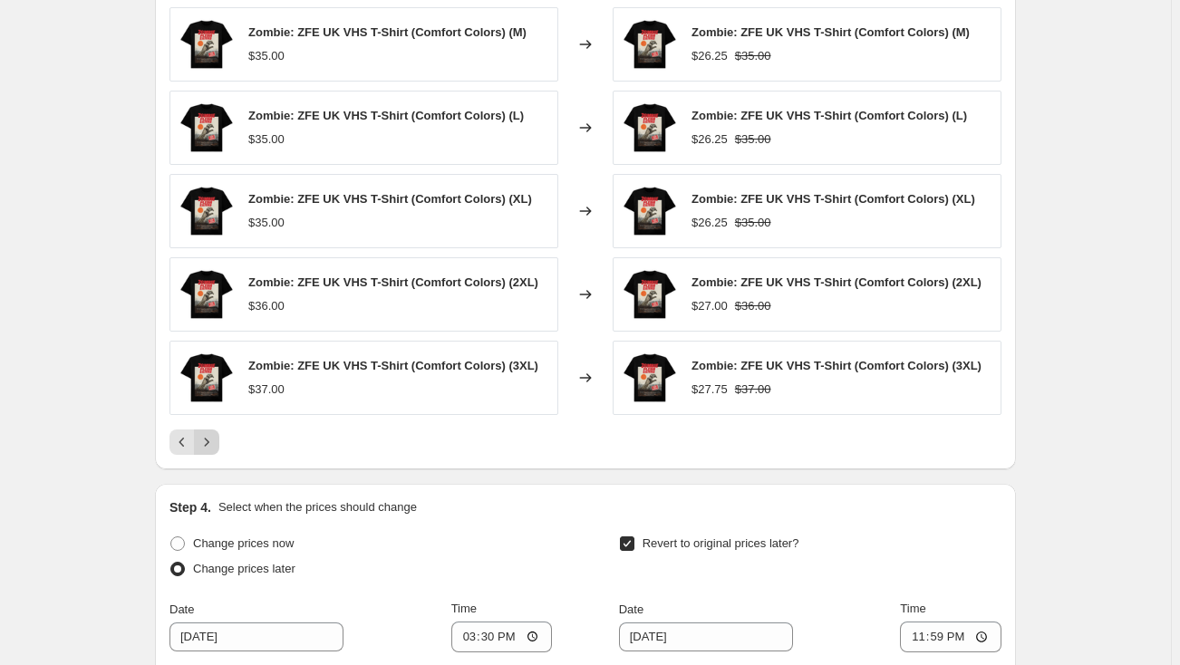
click at [211, 444] on icon "Next" at bounding box center [207, 442] width 18 height 18
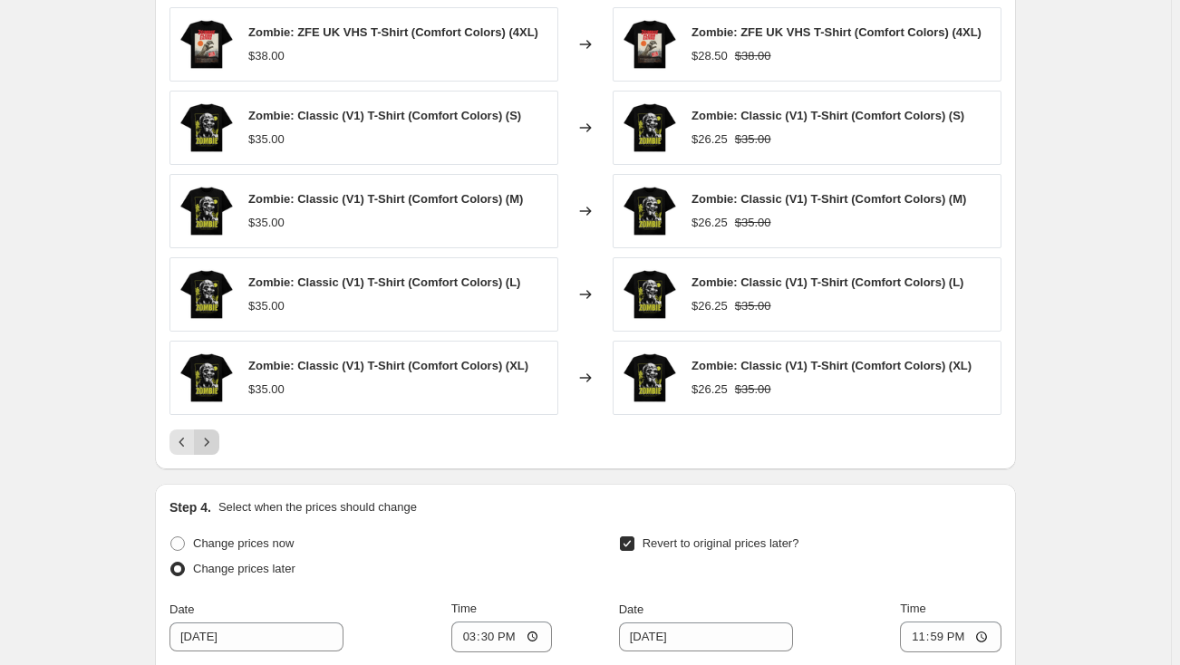
click at [211, 444] on icon "Next" at bounding box center [207, 442] width 18 height 18
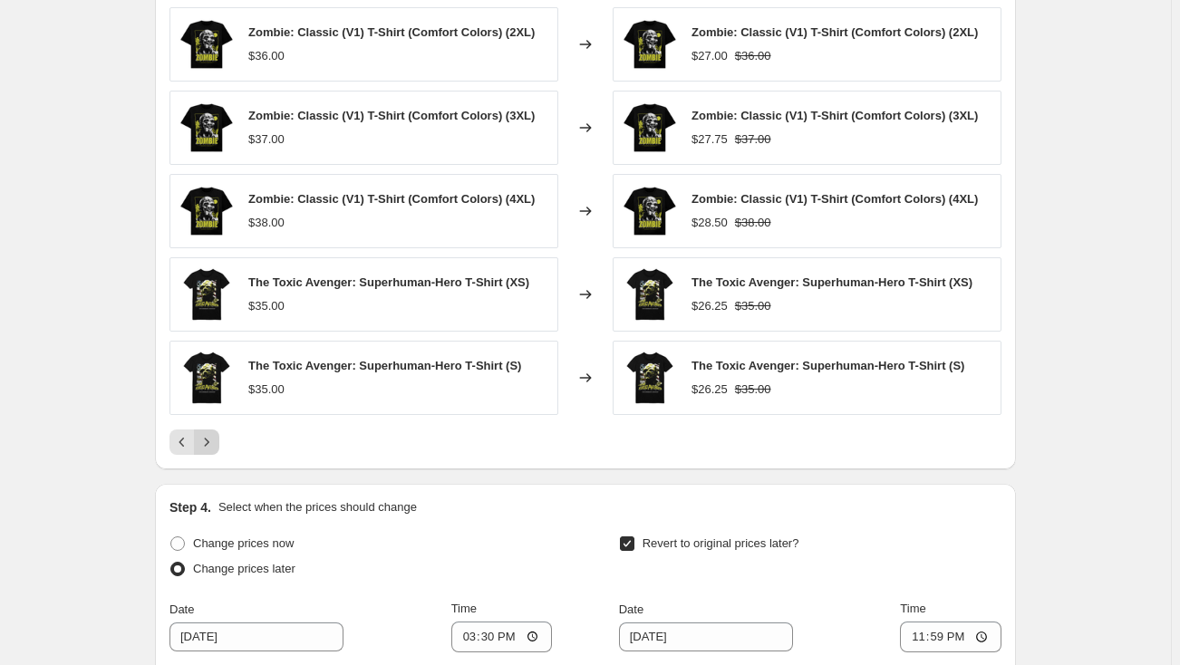
click at [211, 444] on icon "Next" at bounding box center [207, 442] width 18 height 18
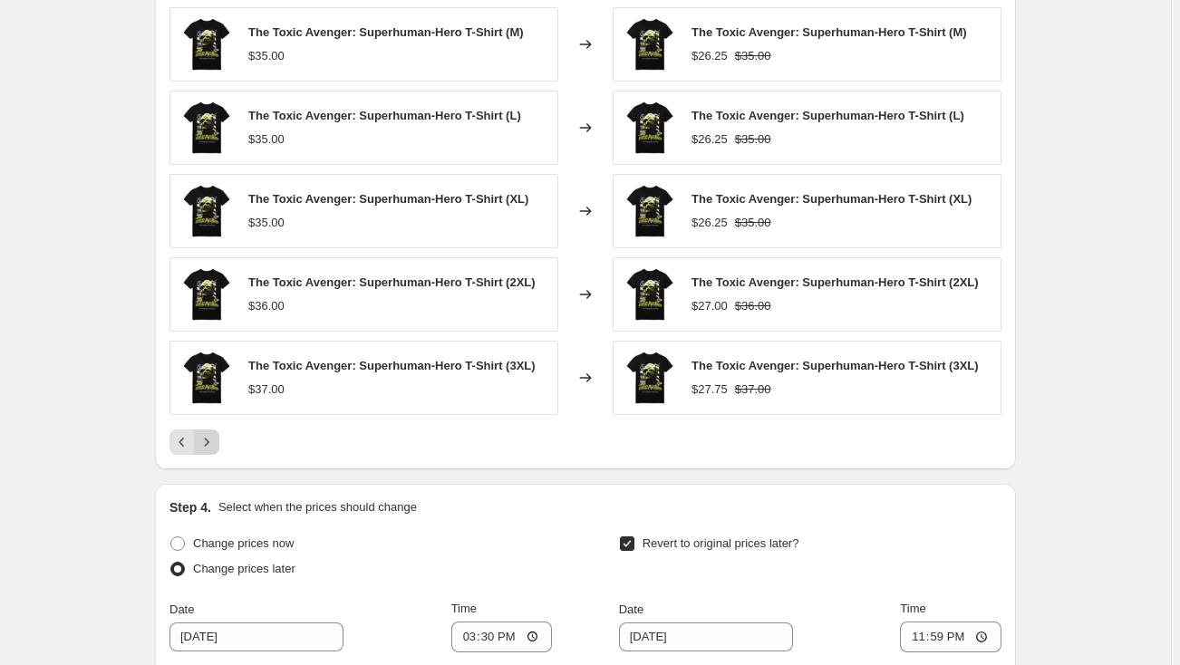
click at [211, 444] on icon "Next" at bounding box center [207, 442] width 18 height 18
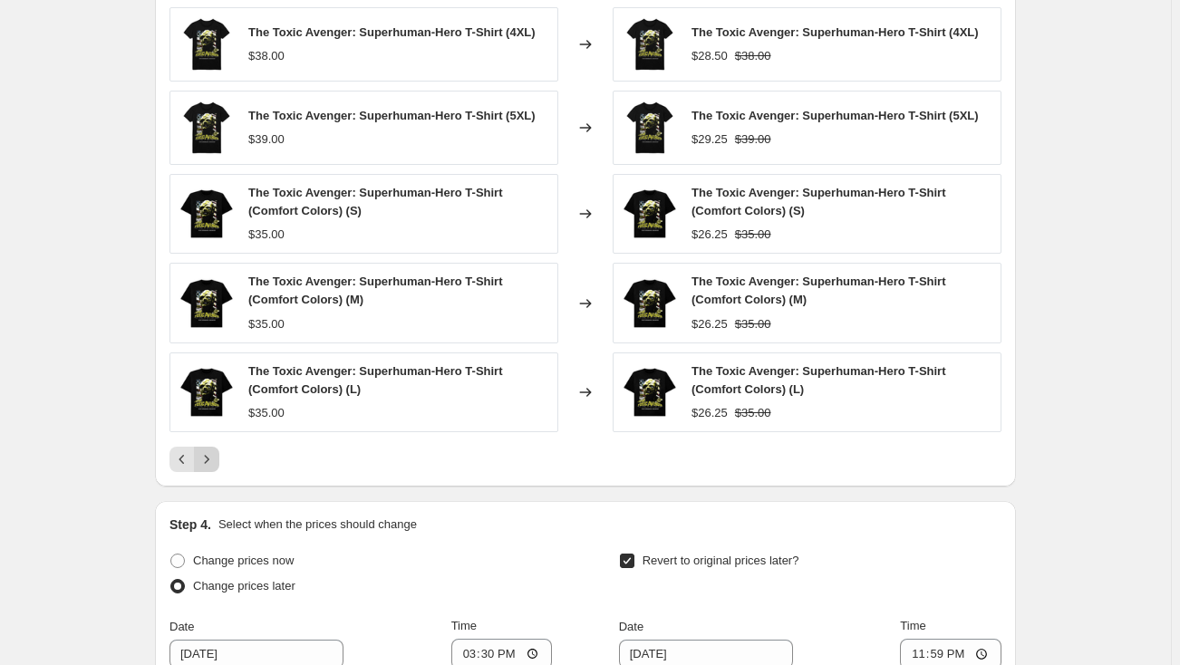
click at [211, 447] on button "Next" at bounding box center [206, 459] width 25 height 25
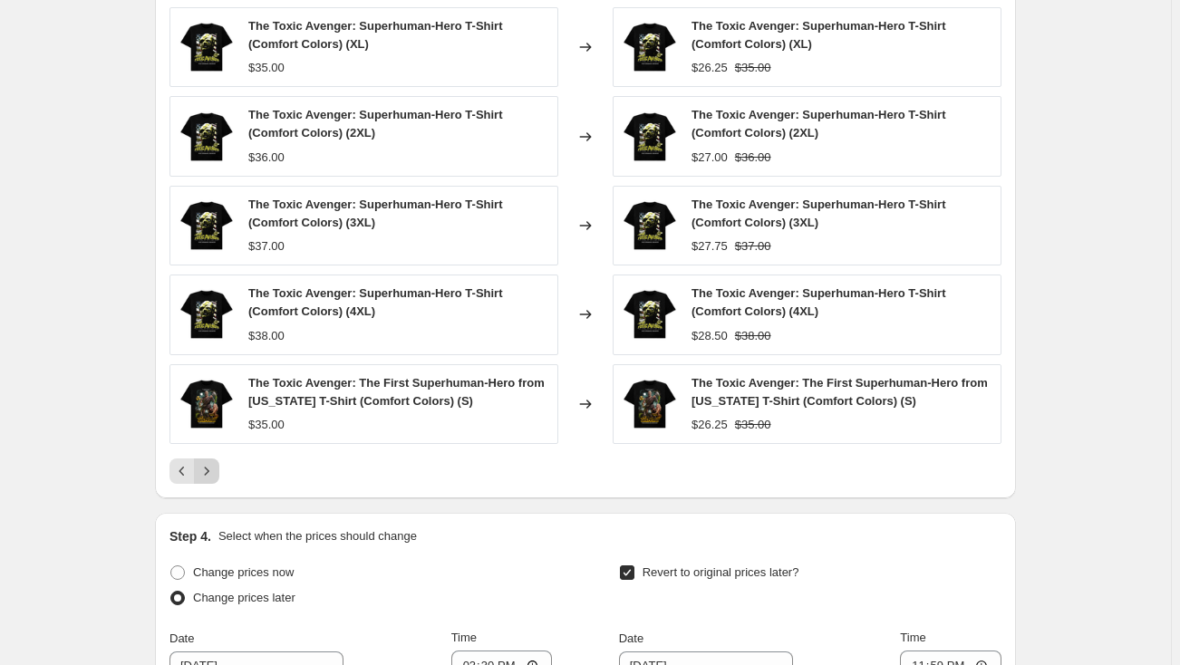
click at [211, 462] on icon "Next" at bounding box center [207, 471] width 18 height 18
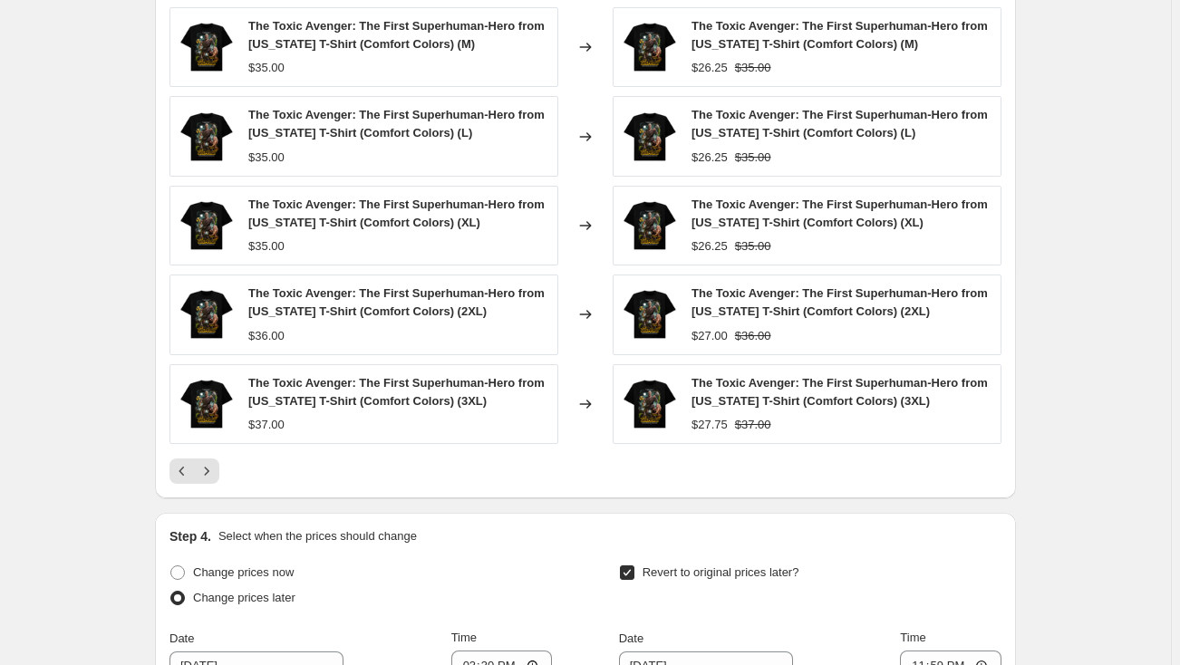
click at [211, 462] on icon "Next" at bounding box center [207, 471] width 18 height 18
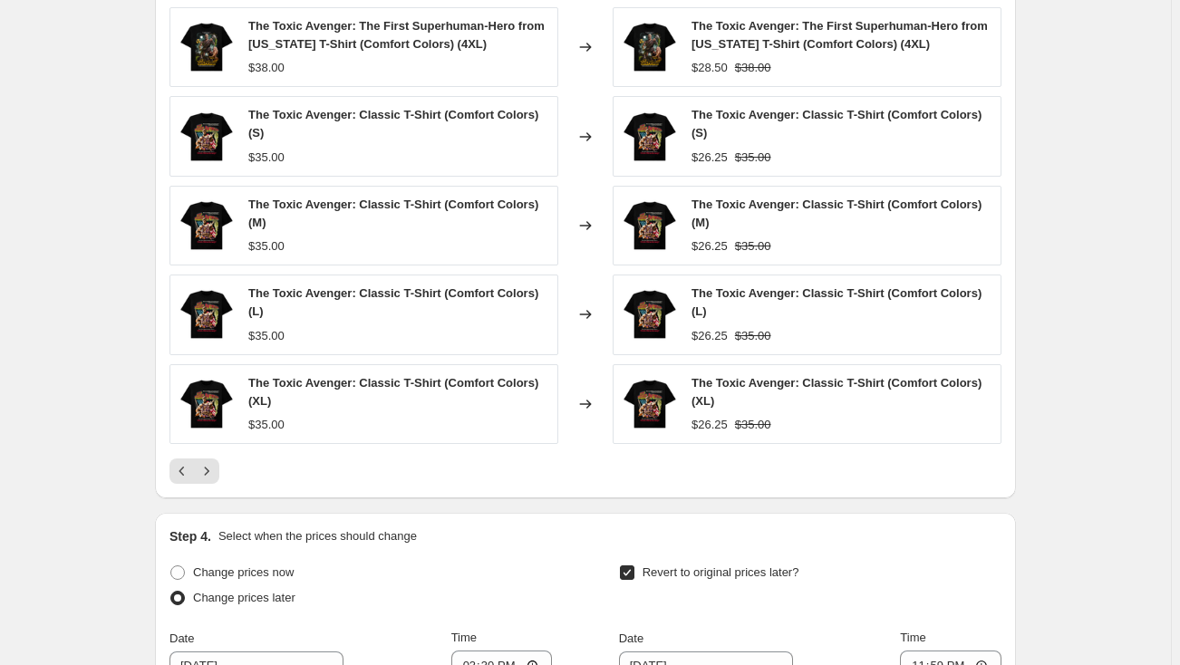
click at [211, 462] on icon "Next" at bounding box center [207, 471] width 18 height 18
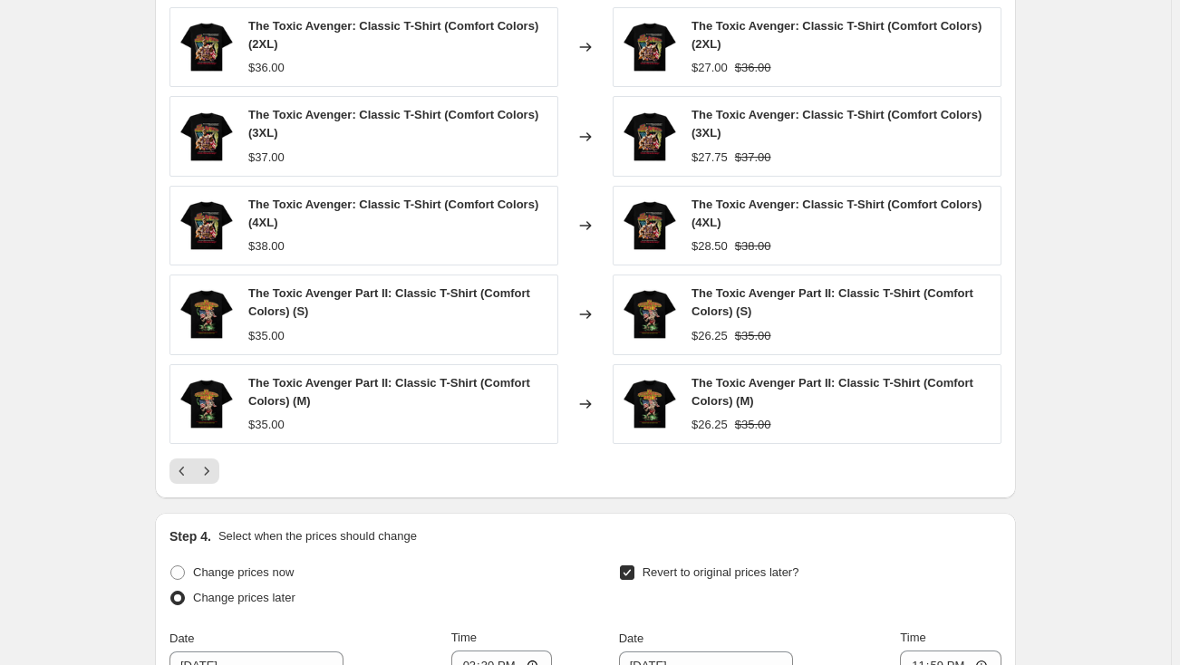
click at [211, 462] on icon "Next" at bounding box center [207, 471] width 18 height 18
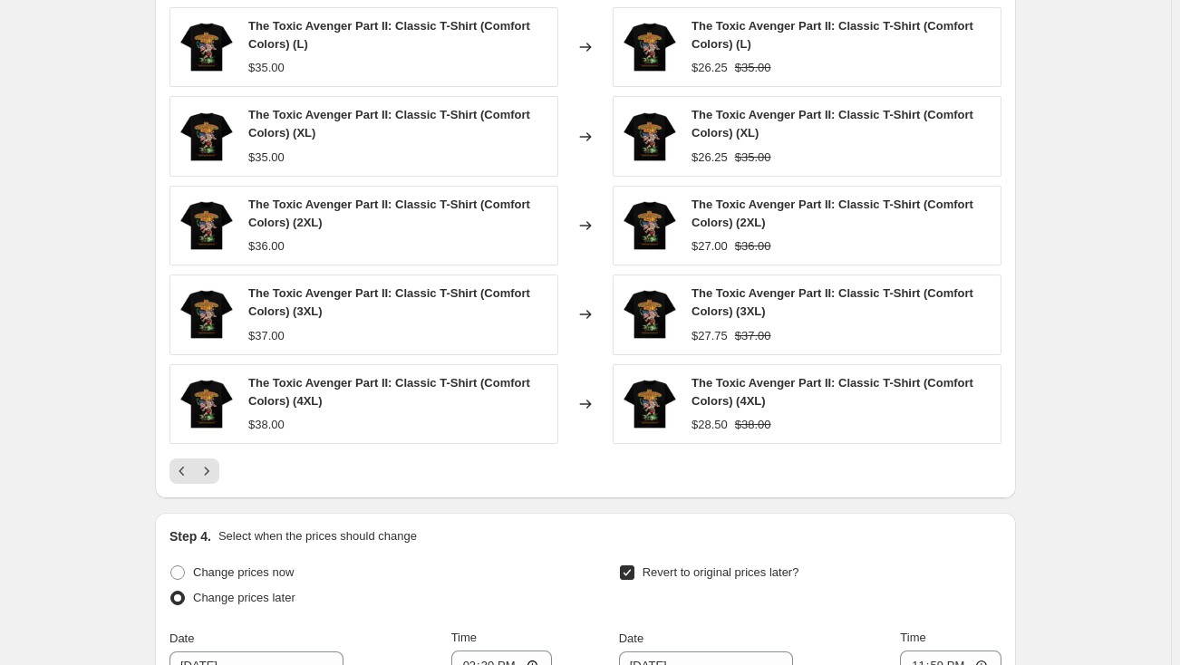
click at [211, 462] on icon "Next" at bounding box center [207, 471] width 18 height 18
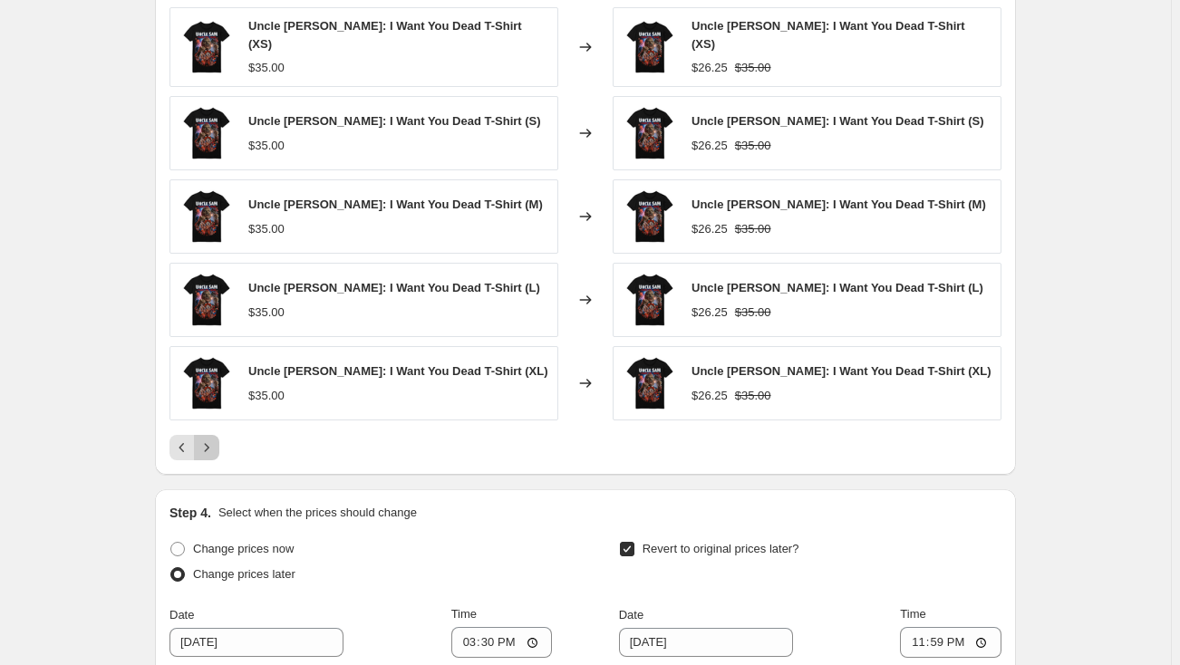
click at [209, 444] on icon "Next" at bounding box center [207, 448] width 5 height 8
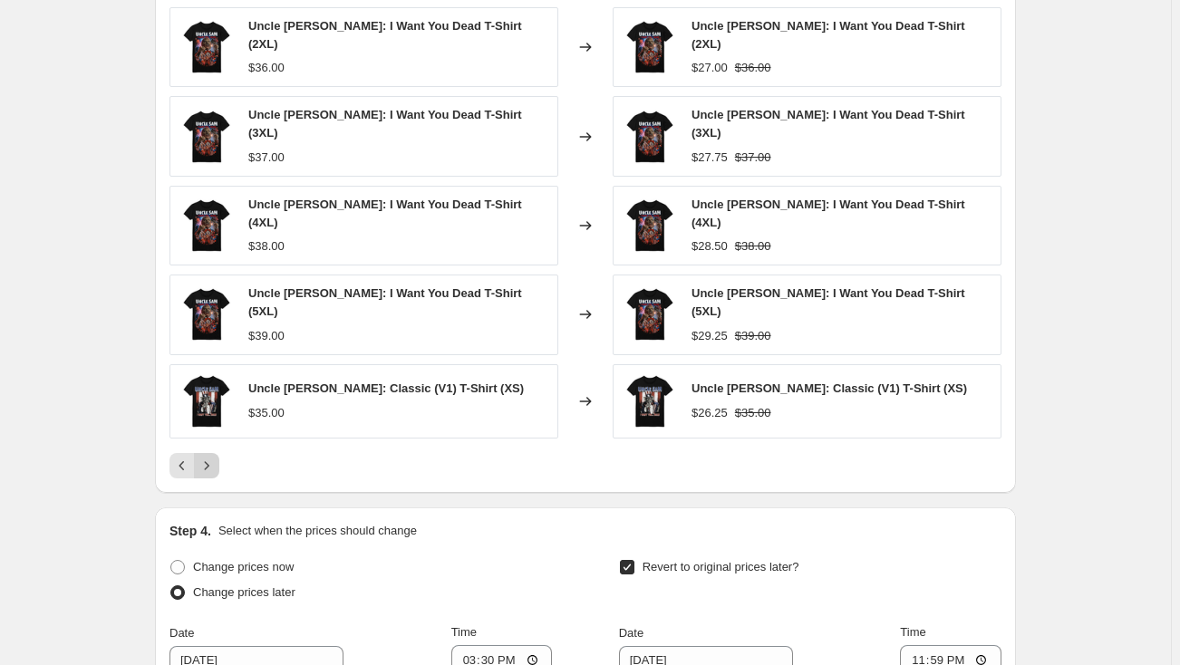
click at [211, 457] on icon "Next" at bounding box center [207, 466] width 18 height 18
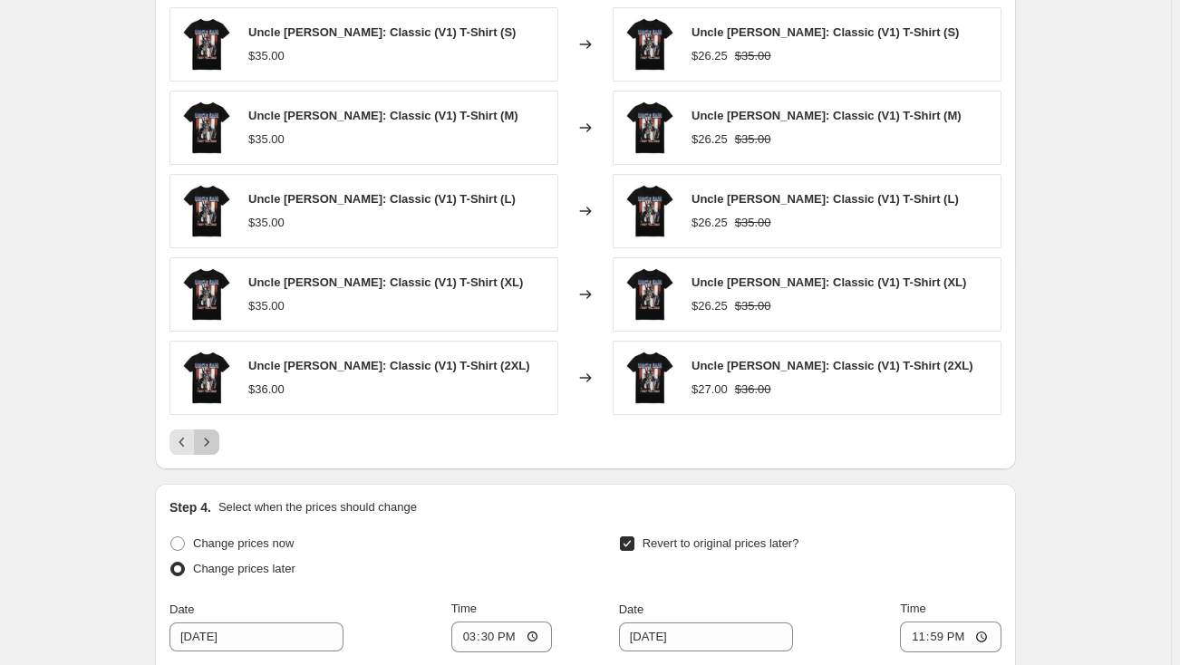
click at [211, 440] on icon "Next" at bounding box center [207, 442] width 18 height 18
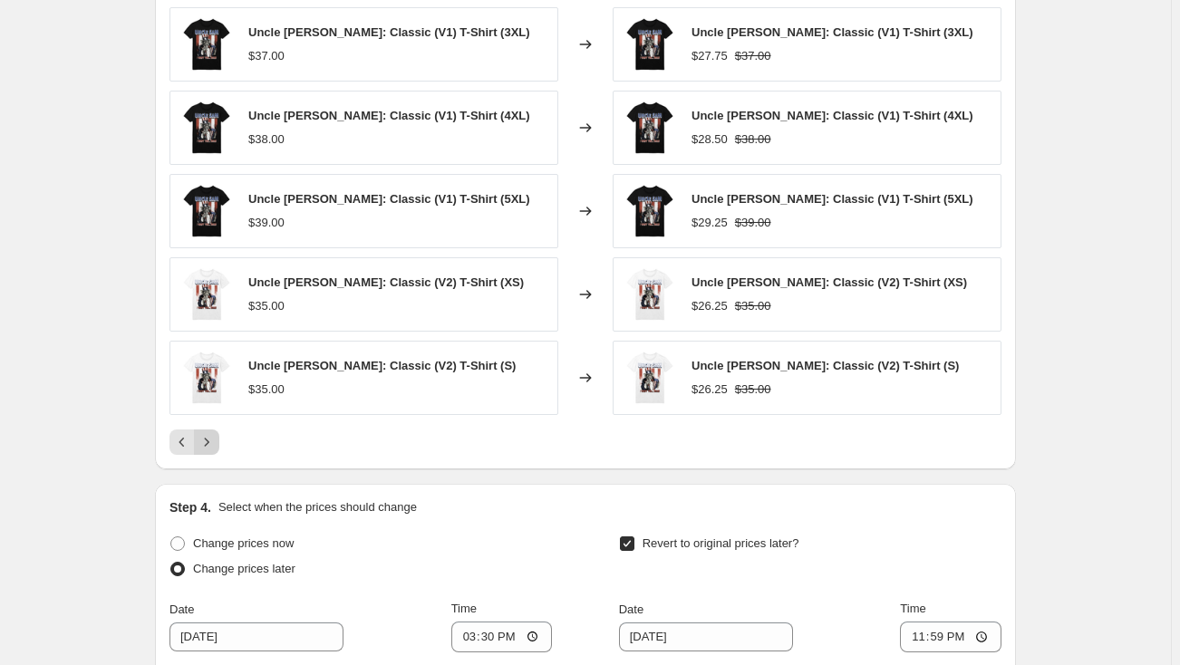
click at [211, 440] on icon "Next" at bounding box center [207, 442] width 18 height 18
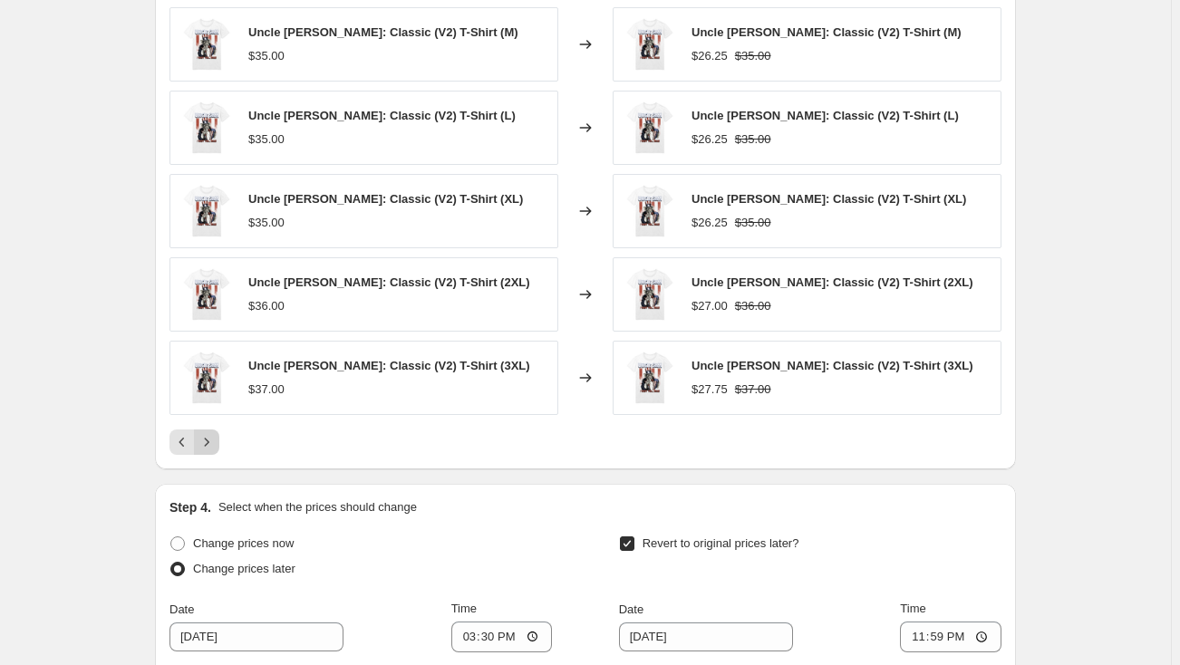
click at [211, 440] on icon "Next" at bounding box center [207, 442] width 18 height 18
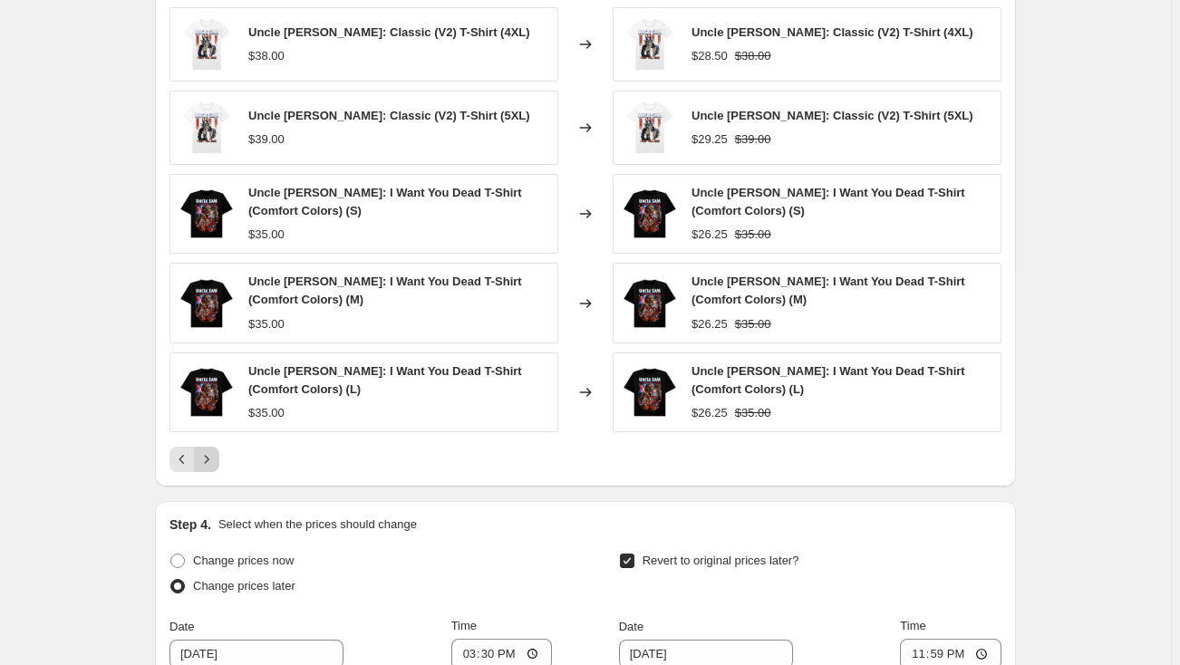
click at [214, 462] on icon "Next" at bounding box center [207, 459] width 18 height 18
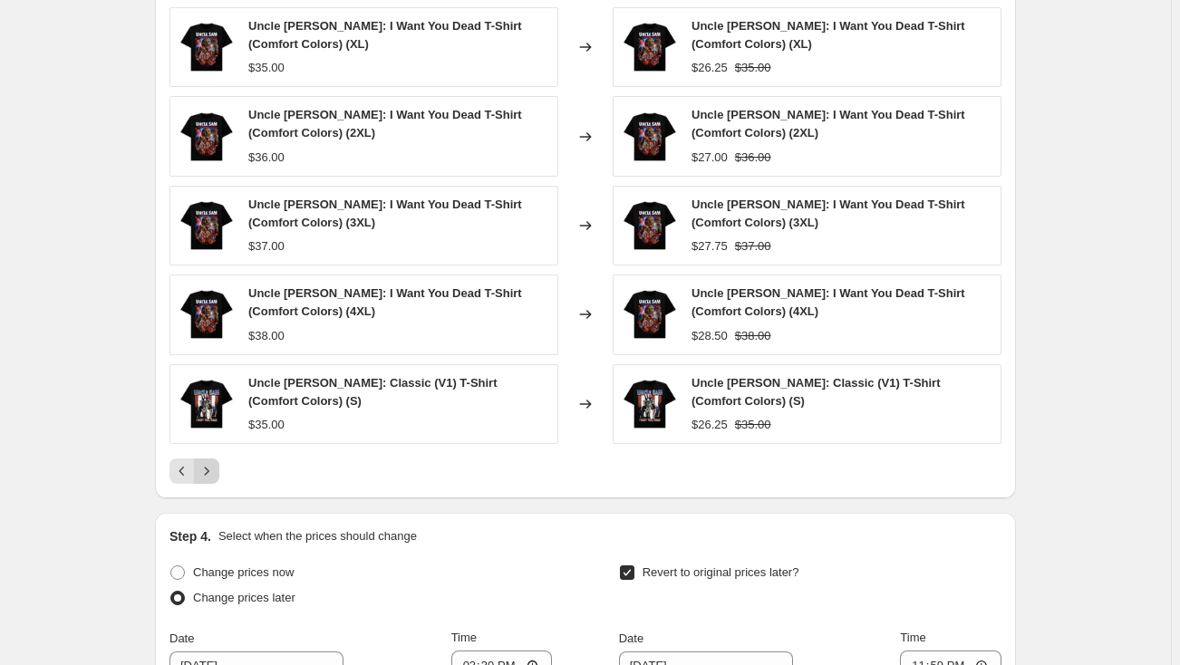
click at [214, 462] on icon "Next" at bounding box center [207, 471] width 18 height 18
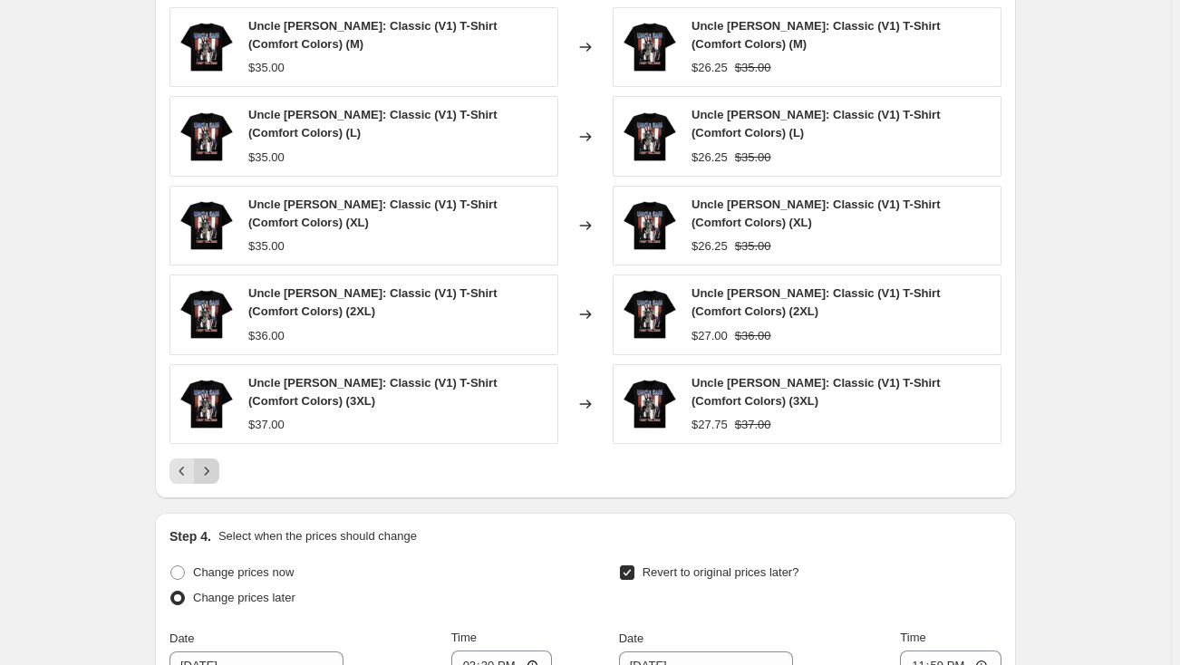
click at [214, 460] on div "PRICE CHANGE PREVIEW Over 250 product variants would be affected by this price …" at bounding box center [585, 222] width 861 height 554
click at [213, 462] on icon "Next" at bounding box center [207, 471] width 18 height 18
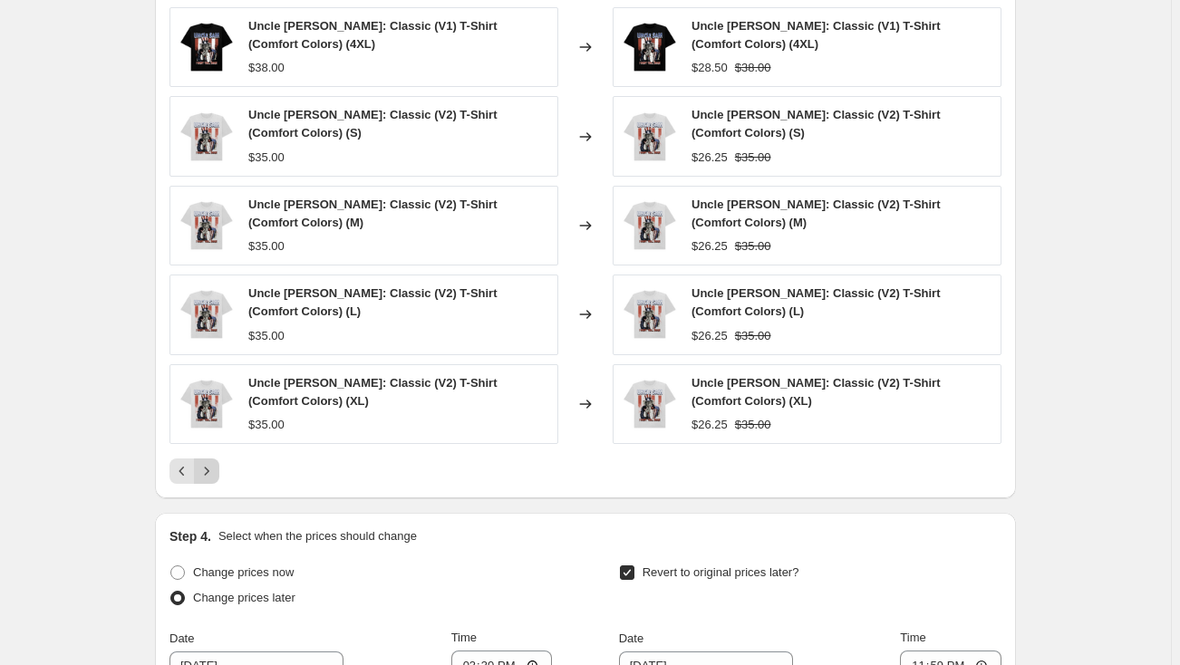
click at [211, 462] on icon "Next" at bounding box center [207, 471] width 18 height 18
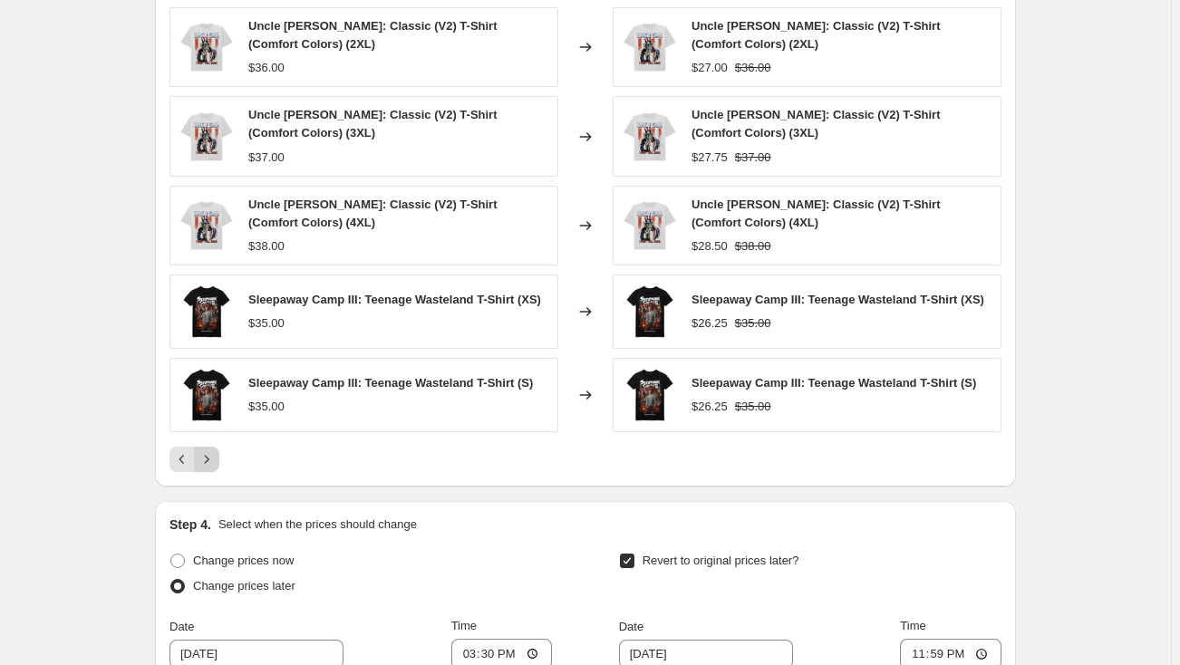
click at [211, 450] on icon "Next" at bounding box center [207, 459] width 18 height 18
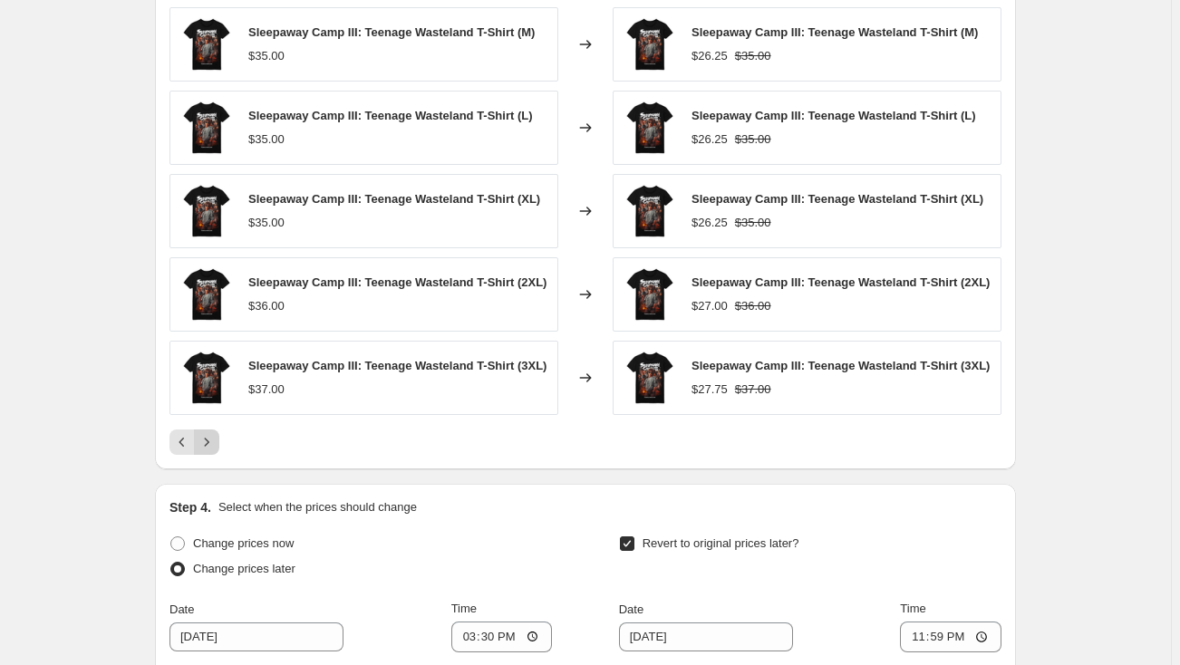
click at [211, 437] on icon "Next" at bounding box center [207, 442] width 18 height 18
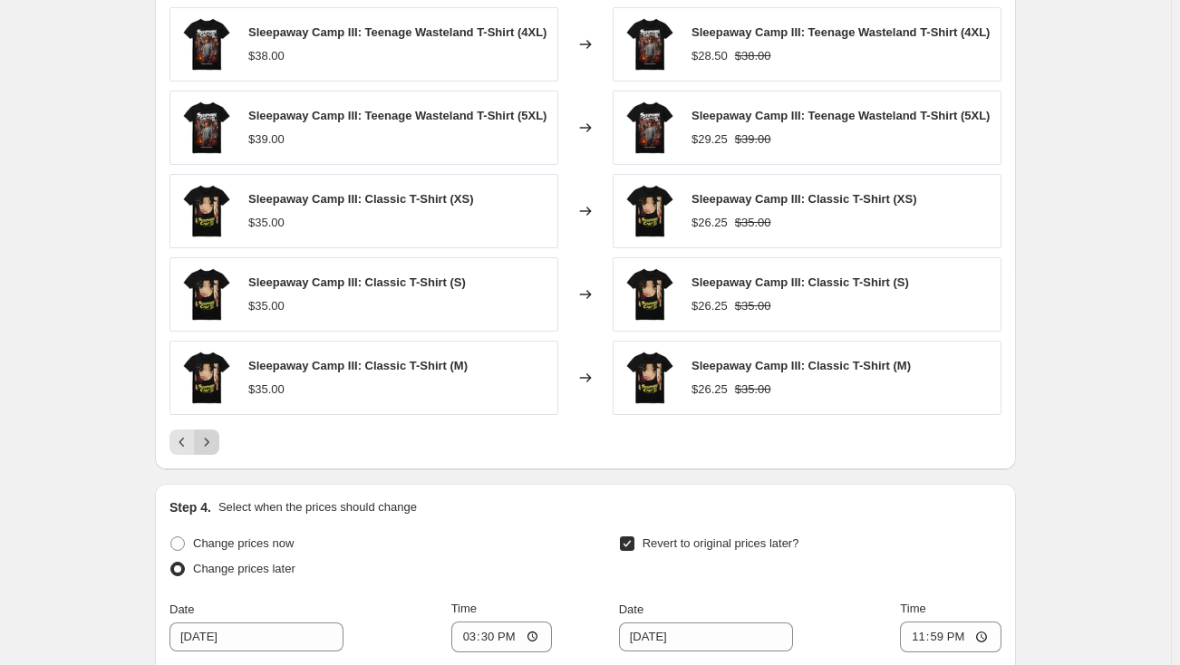
click at [211, 437] on icon "Next" at bounding box center [207, 442] width 18 height 18
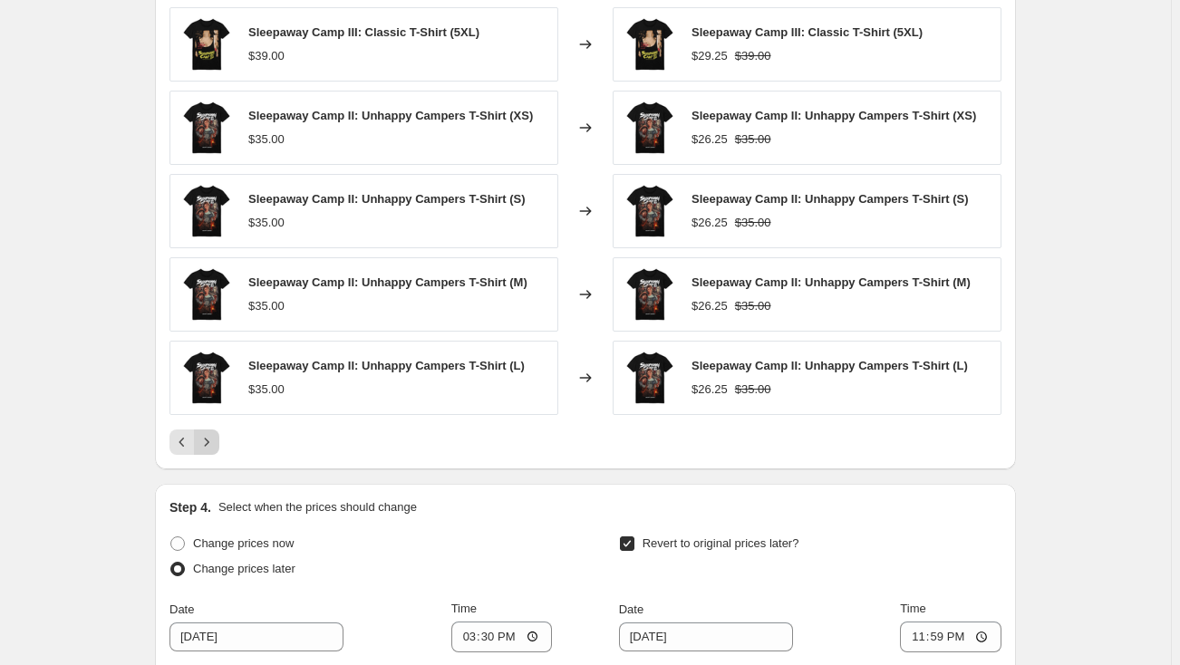
click at [211, 437] on icon "Next" at bounding box center [207, 442] width 18 height 18
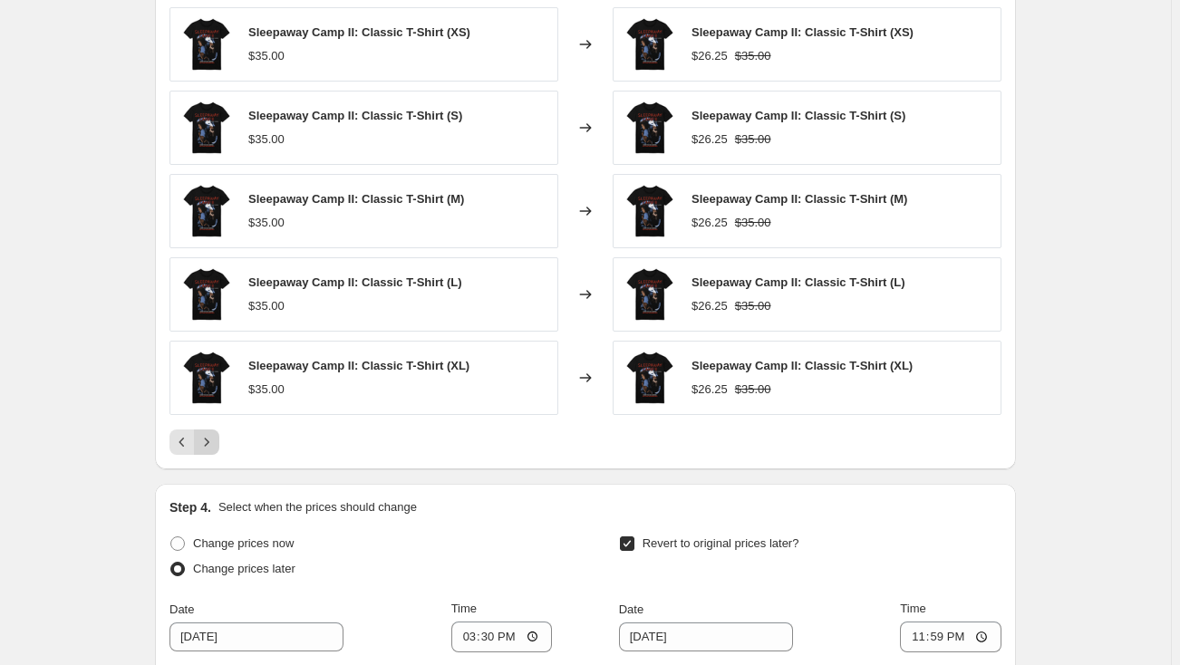
click at [211, 437] on icon "Next" at bounding box center [207, 442] width 18 height 18
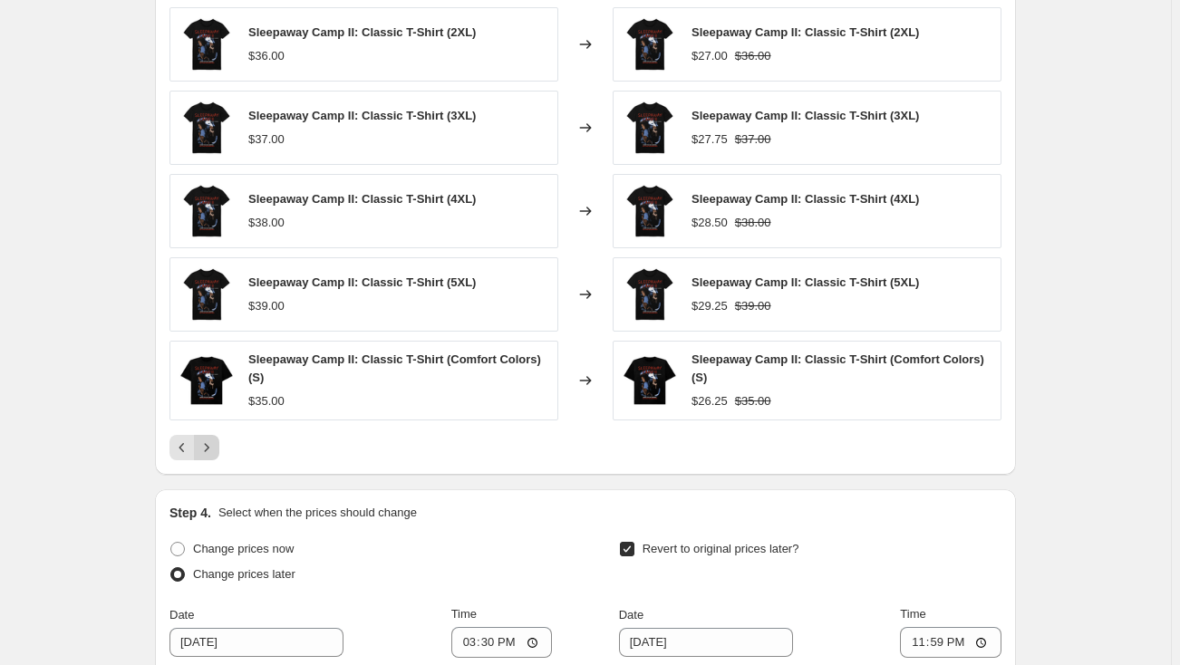
click at [211, 439] on icon "Next" at bounding box center [207, 448] width 18 height 18
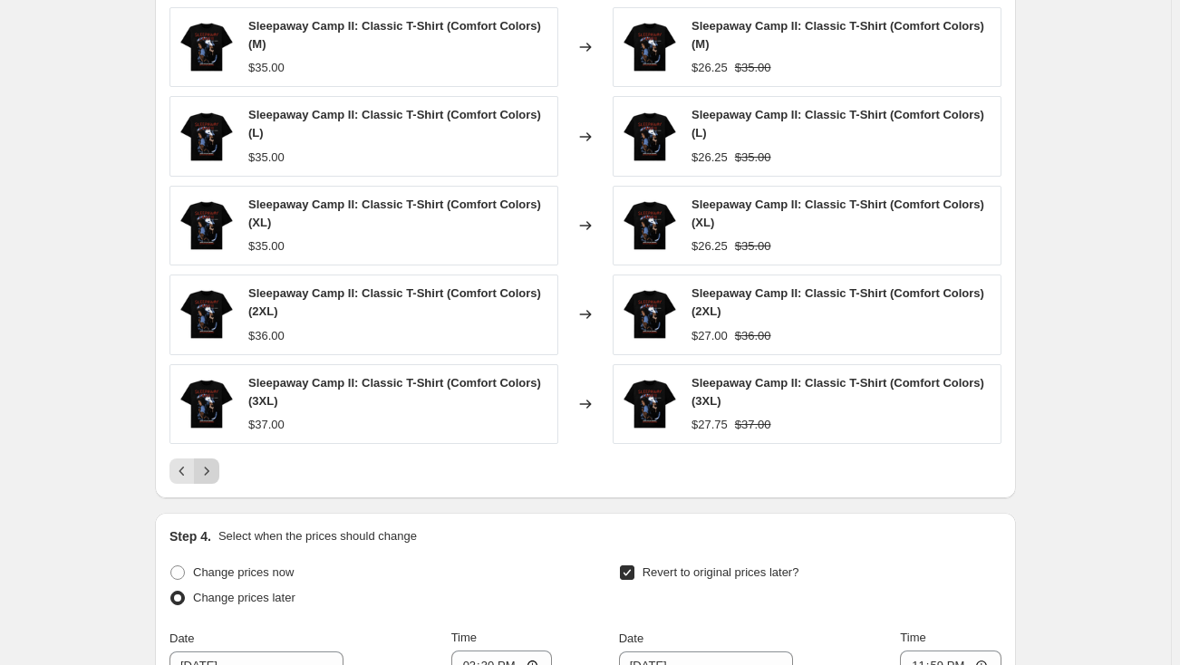
click at [211, 437] on div "Sleepaway Camp II: Classic T-Shirt (Comfort Colors) (3XL) $37.00" at bounding box center [363, 404] width 389 height 80
click at [211, 466] on icon "Next" at bounding box center [207, 471] width 18 height 18
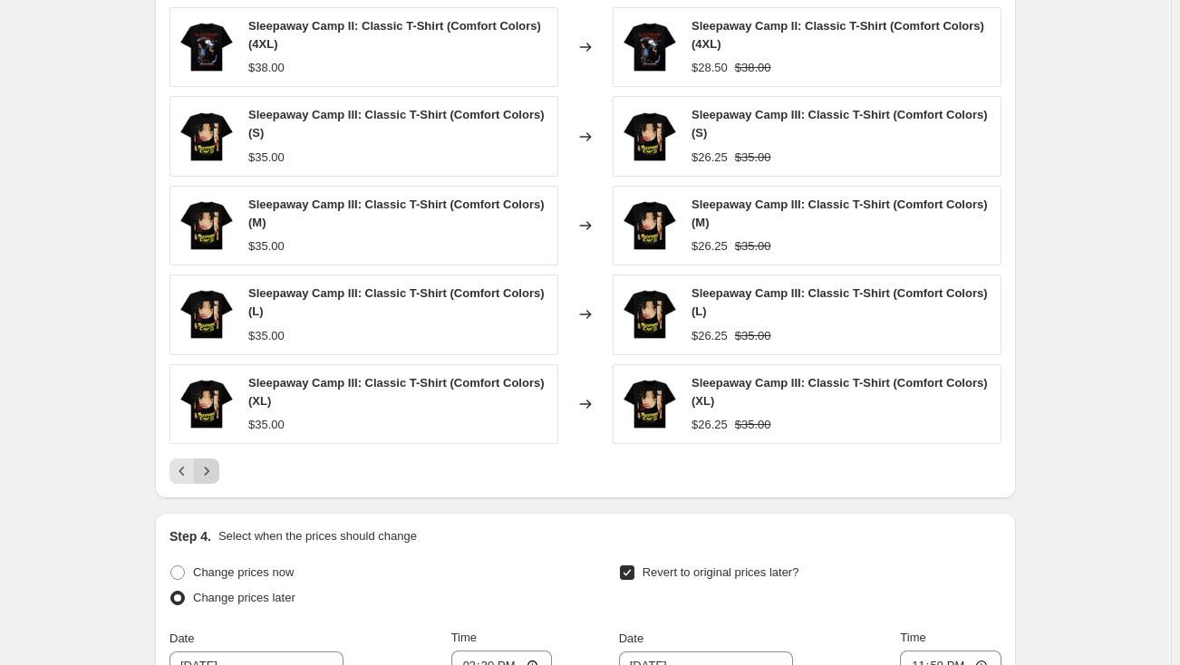
click at [211, 462] on icon "Next" at bounding box center [207, 471] width 18 height 18
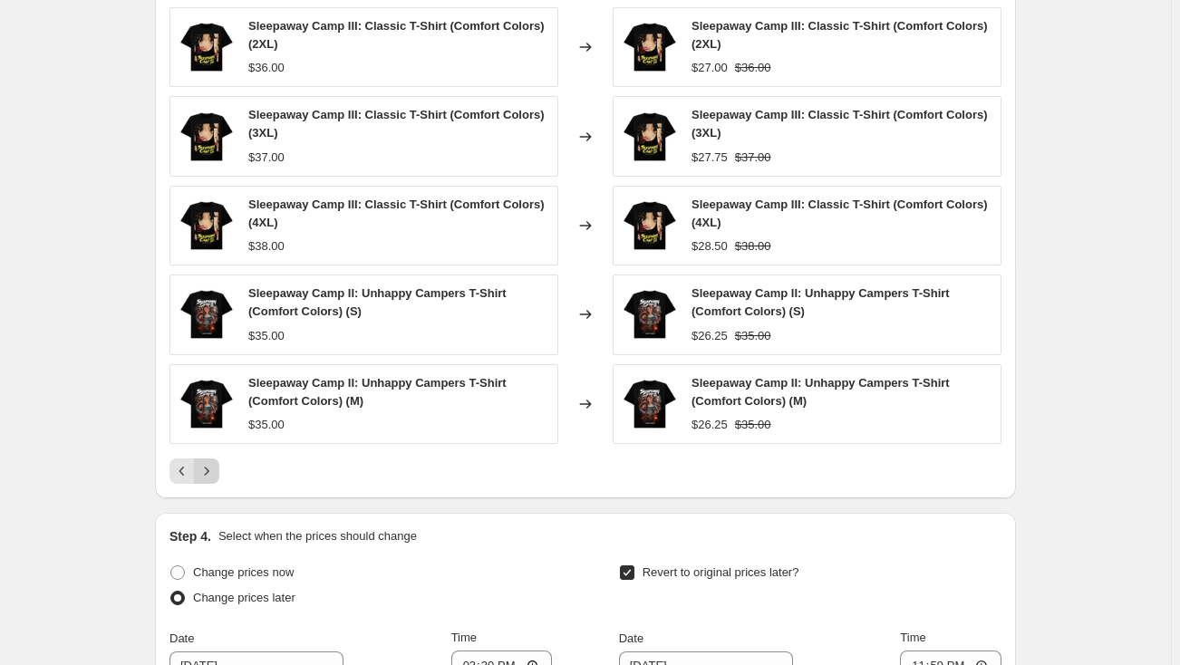
click at [211, 462] on icon "Next" at bounding box center [207, 471] width 18 height 18
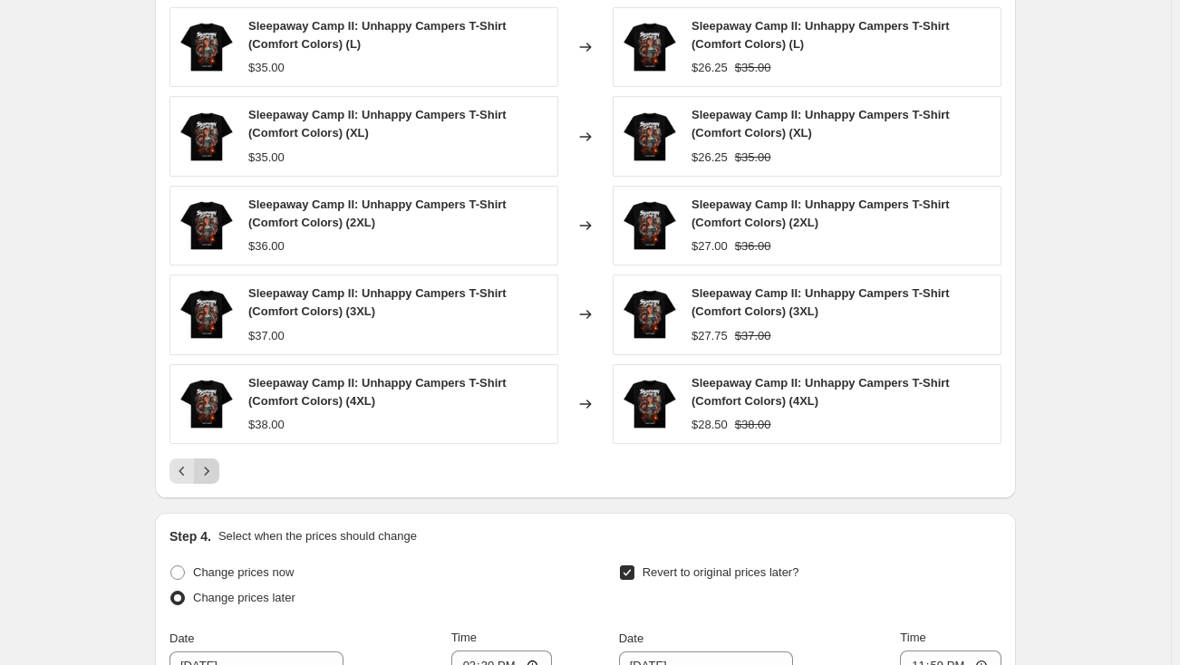
click at [211, 462] on icon "Next" at bounding box center [207, 471] width 18 height 18
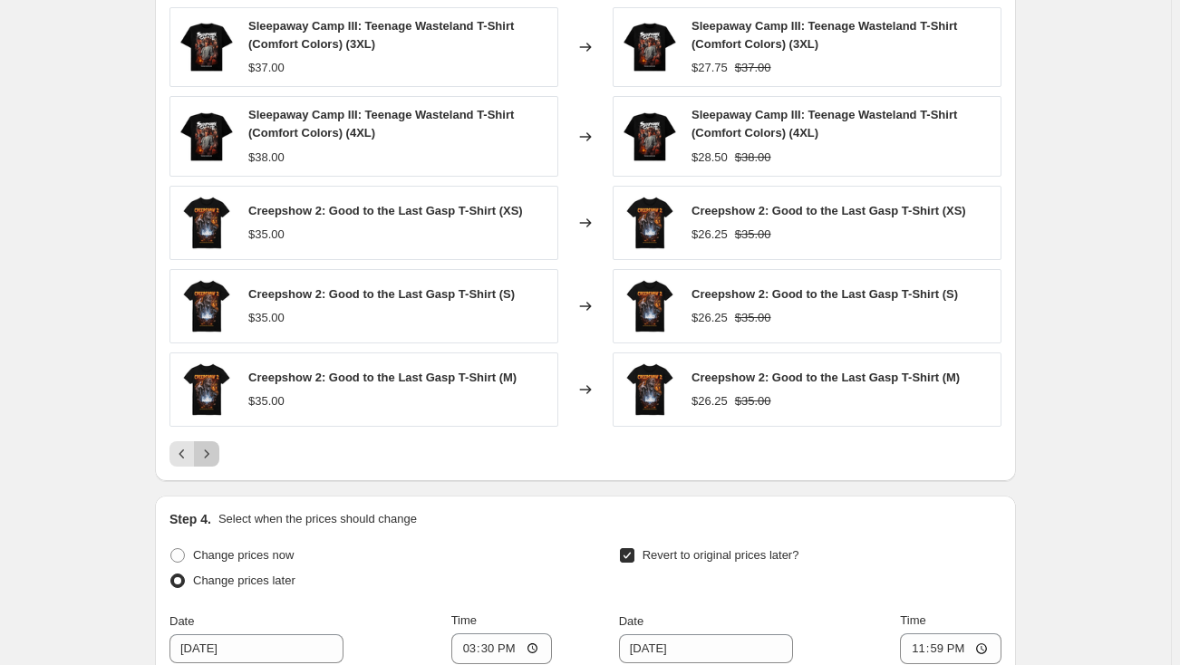
click at [211, 461] on button "Next" at bounding box center [206, 453] width 25 height 25
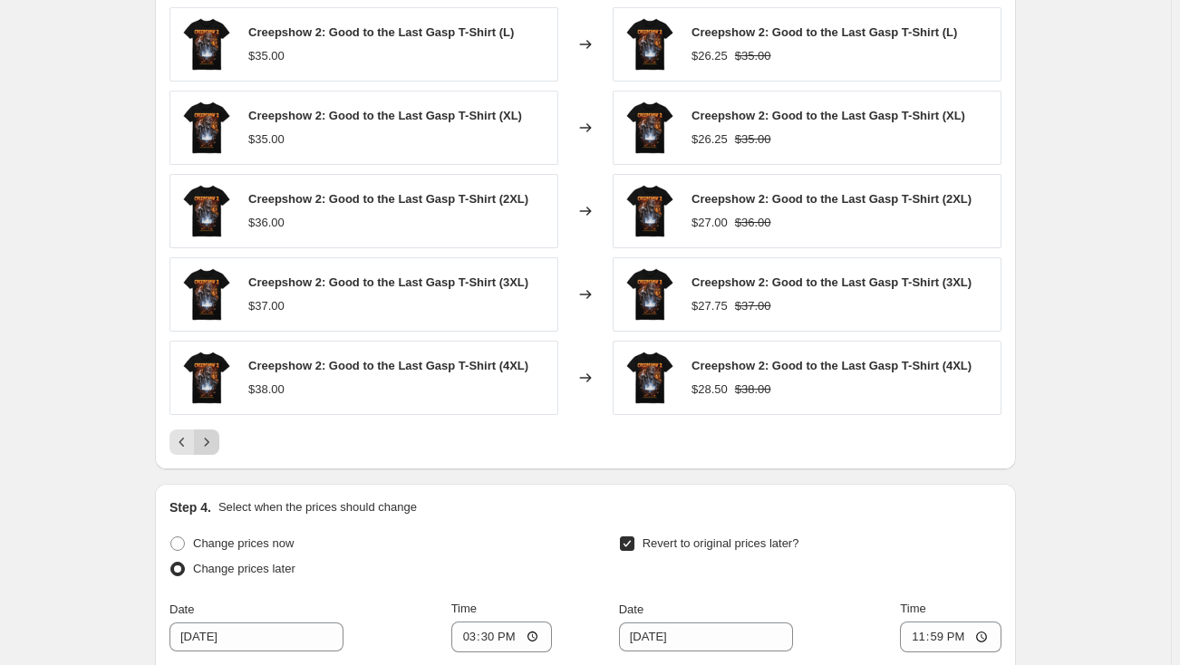
click at [211, 461] on div "PRICE CHANGE PREVIEW Over 250 product variants would be affected by this price …" at bounding box center [585, 207] width 861 height 525
click at [211, 451] on button "Next" at bounding box center [206, 441] width 25 height 25
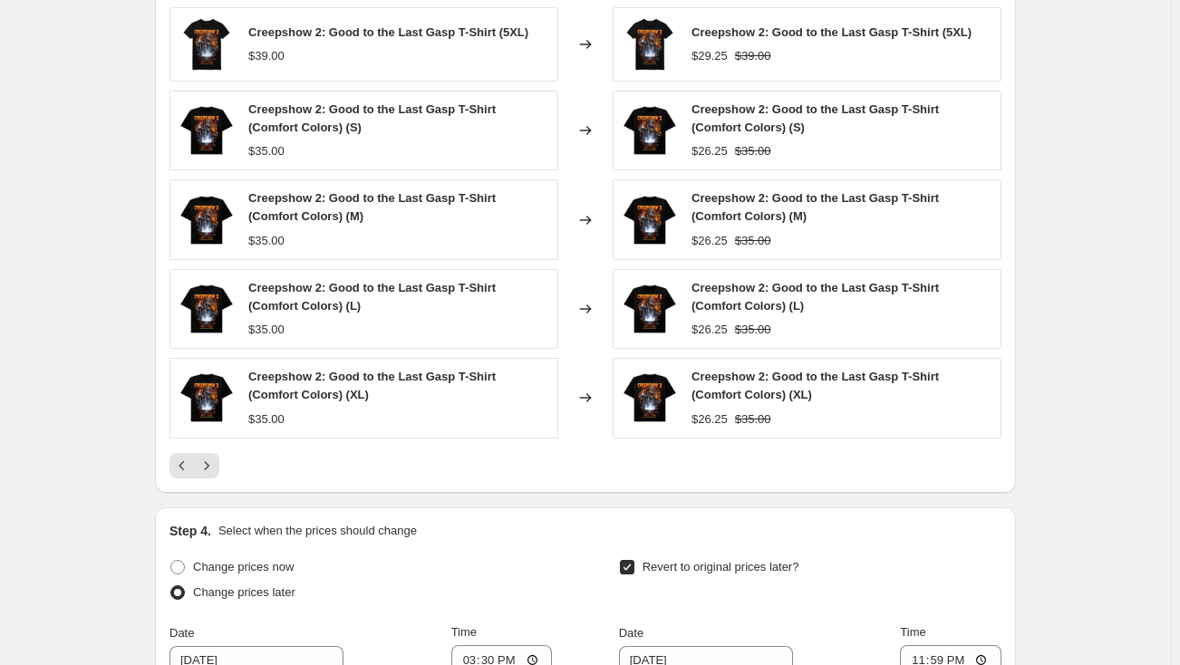
click at [211, 446] on div "Creepshow 2: Good to the Last Gasp T-Shirt (5XL) $39.00 Changed to Creepshow 2:…" at bounding box center [585, 242] width 832 height 471
click at [211, 457] on icon "Next" at bounding box center [207, 466] width 18 height 18
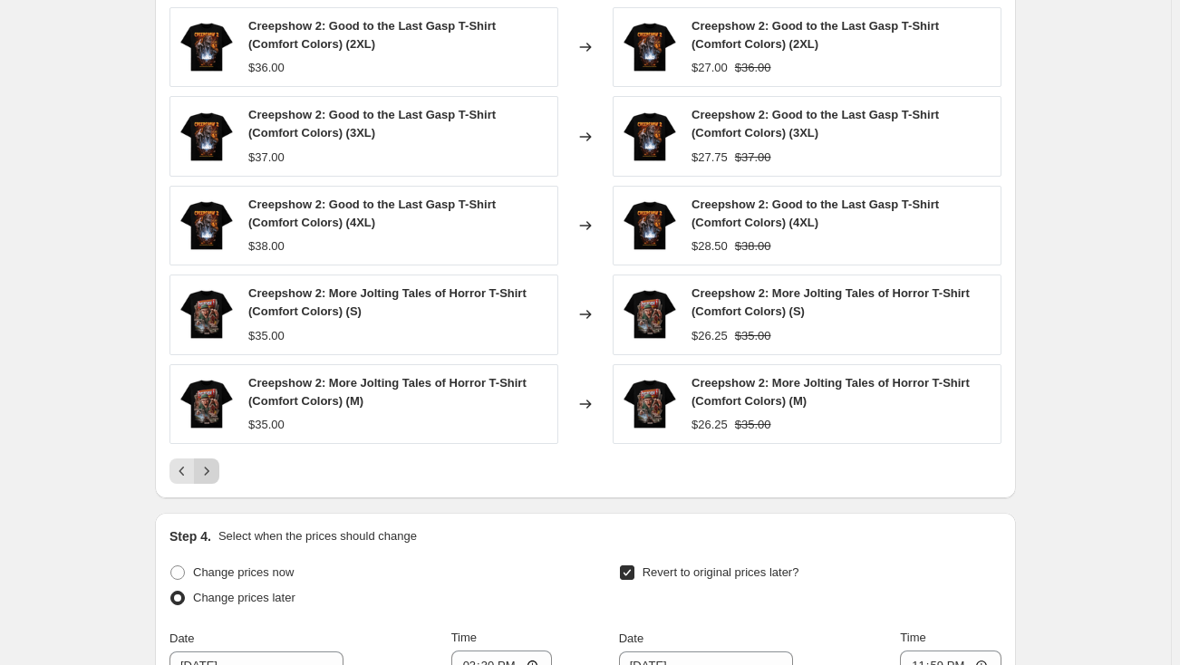
click at [211, 458] on button "Next" at bounding box center [206, 470] width 25 height 25
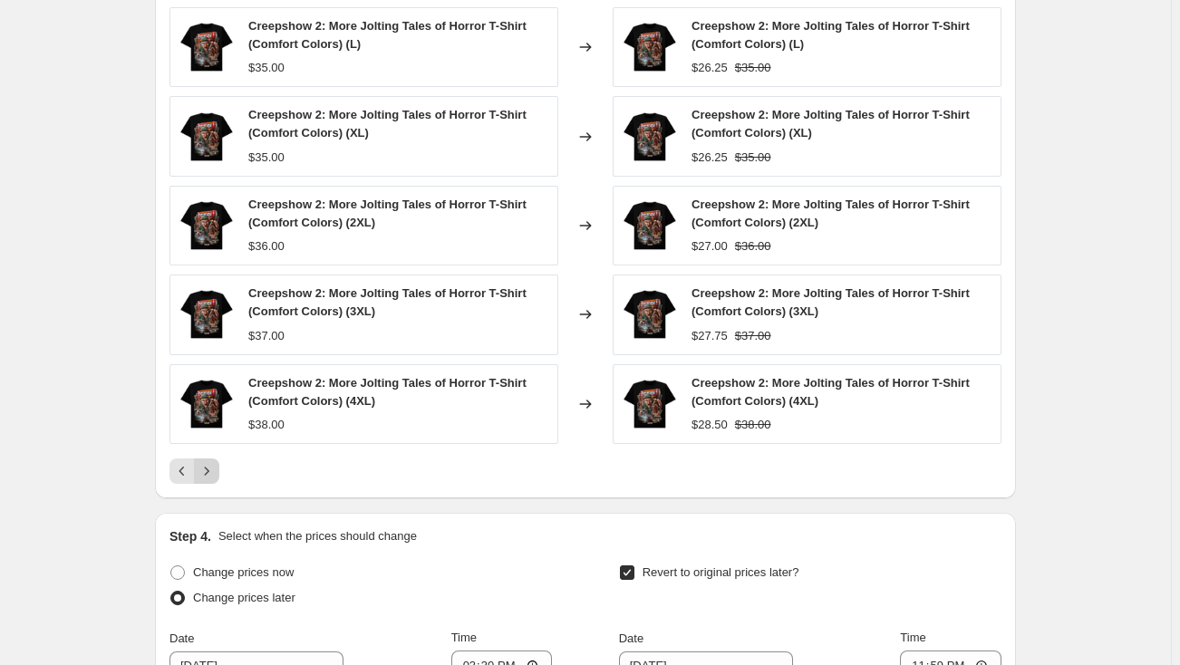
click at [211, 458] on button "Next" at bounding box center [206, 470] width 25 height 25
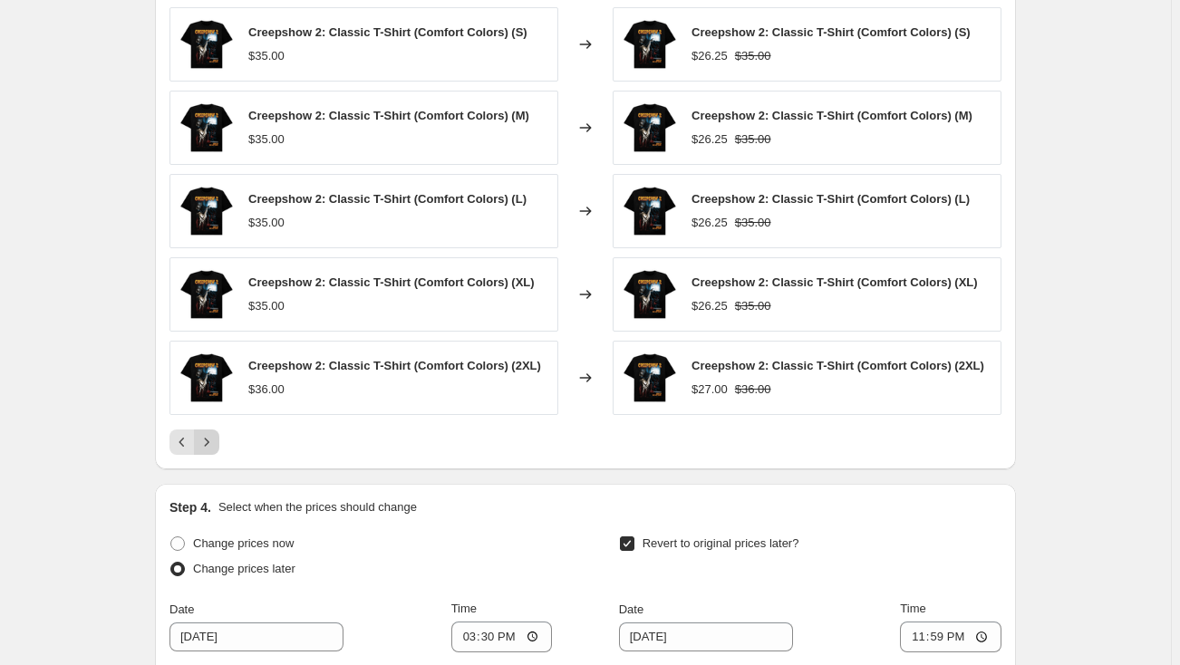
click at [213, 446] on icon "Next" at bounding box center [207, 442] width 18 height 18
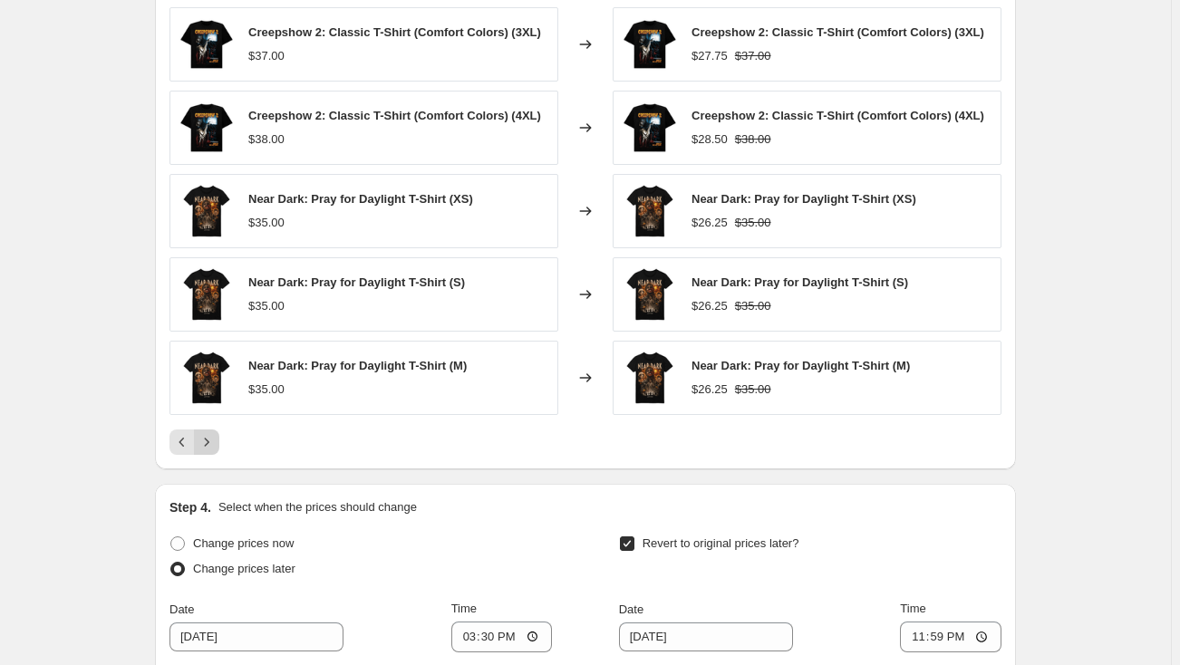
click at [212, 446] on icon "Next" at bounding box center [207, 442] width 18 height 18
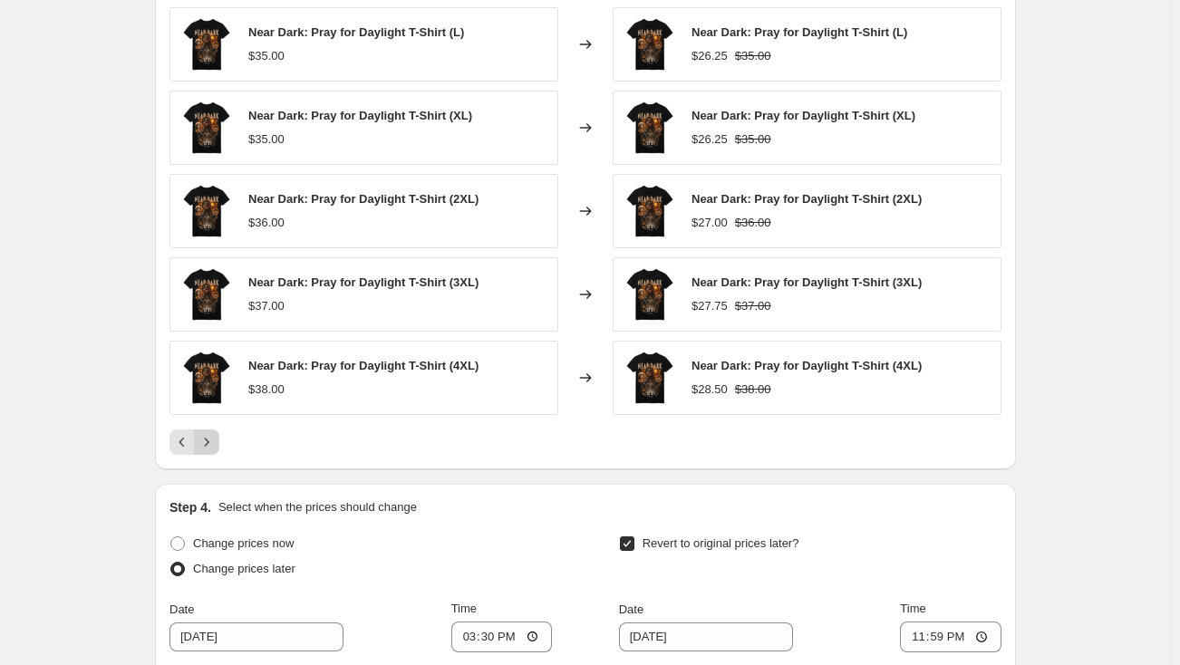
click at [212, 442] on icon "Next" at bounding box center [207, 442] width 18 height 18
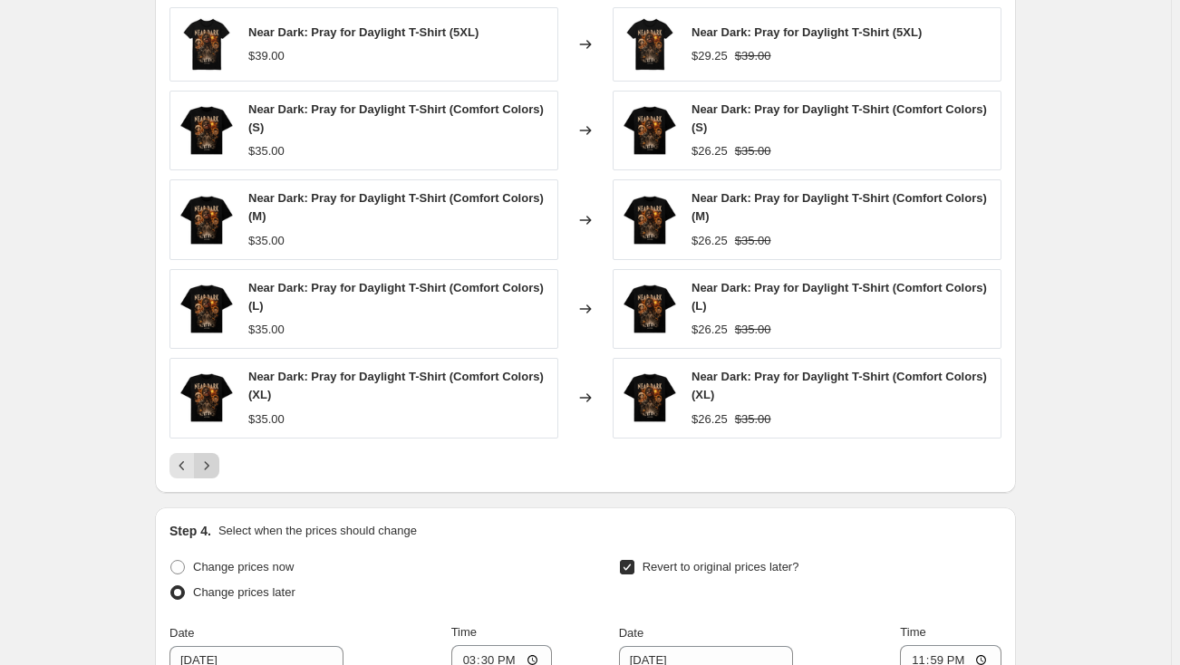
click at [209, 463] on icon "Next" at bounding box center [207, 465] width 5 height 8
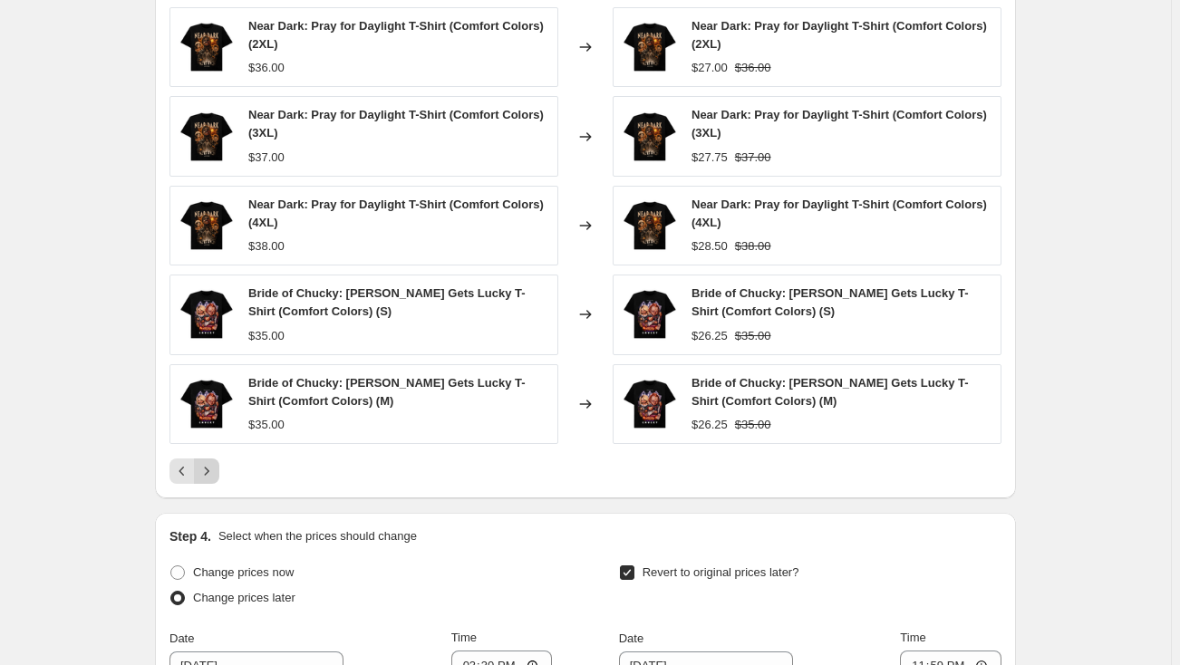
click at [211, 455] on div "Near Dark: Pray for Daylight T-Shirt (Comfort Colors) (2XL) $36.00 Changed to N…" at bounding box center [585, 245] width 832 height 477
click at [212, 463] on icon "Next" at bounding box center [207, 471] width 18 height 18
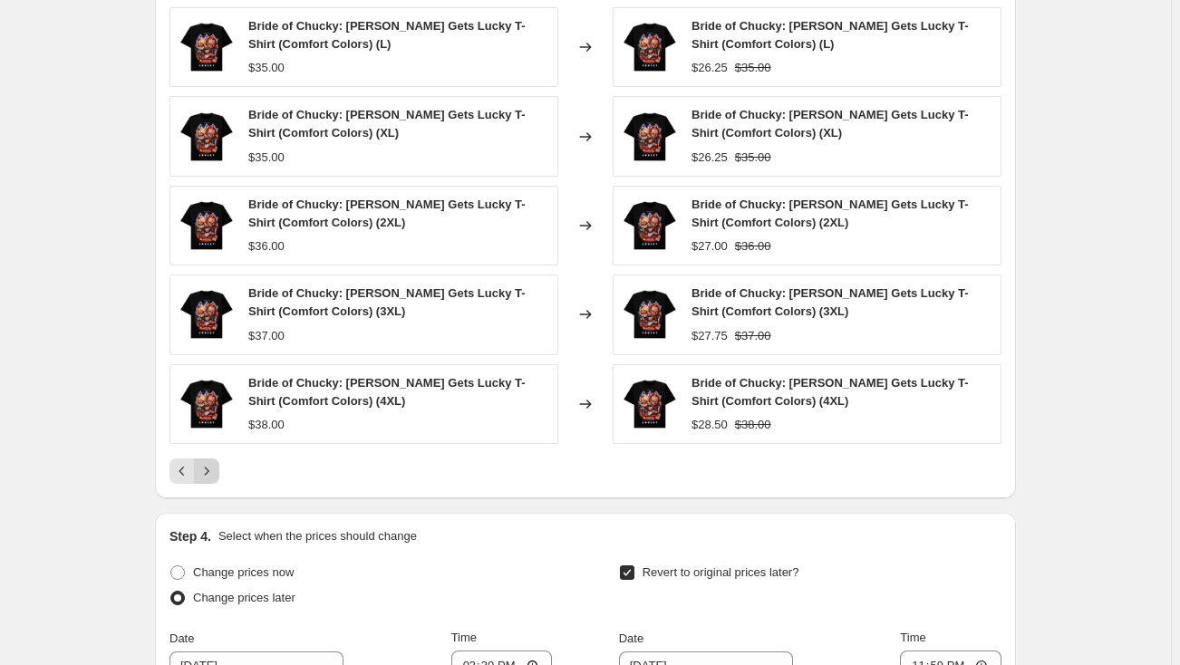
click at [212, 463] on icon "Next" at bounding box center [207, 471] width 18 height 18
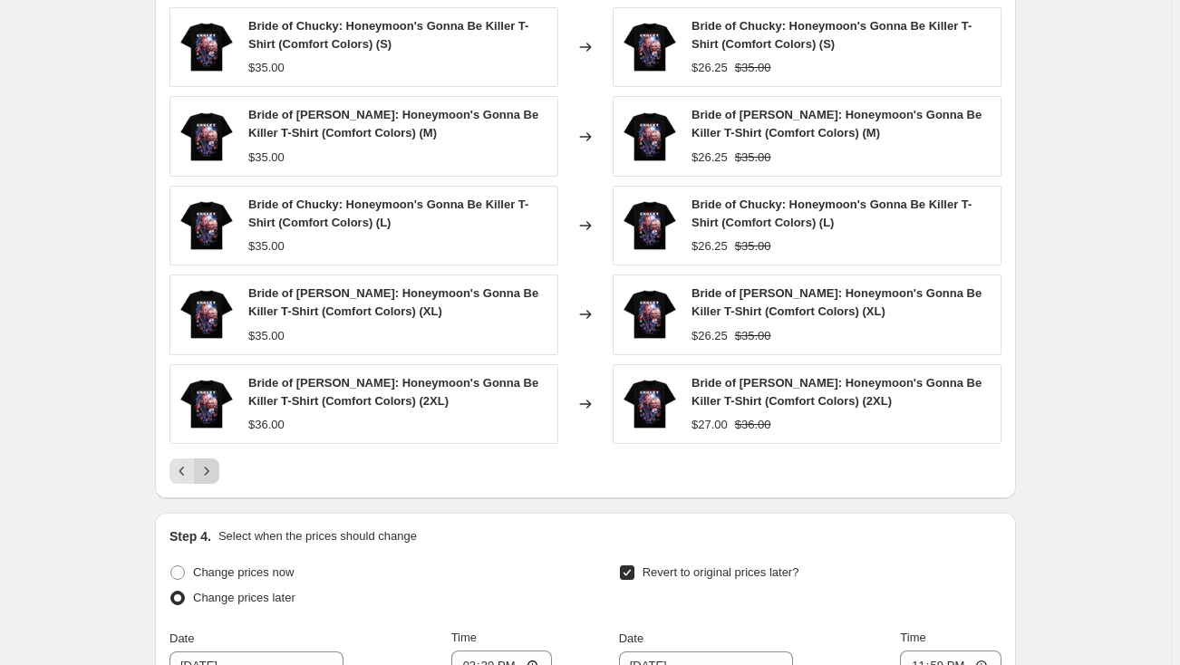
click at [212, 463] on icon "Next" at bounding box center [207, 471] width 18 height 18
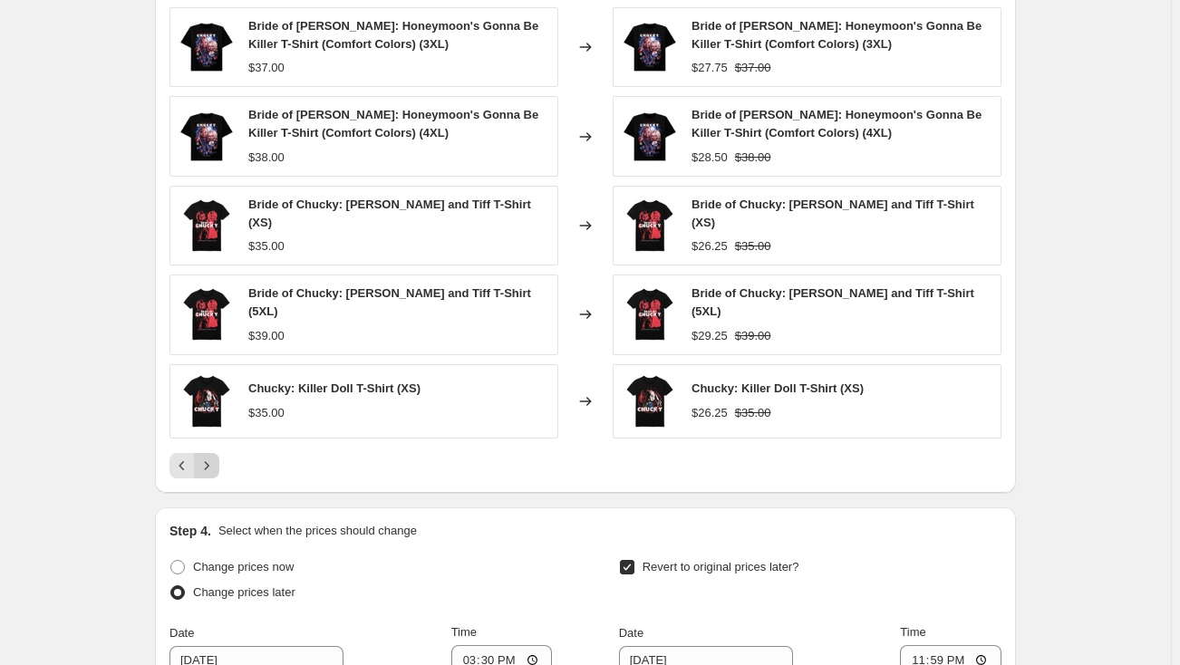
click at [212, 463] on button "Next" at bounding box center [206, 465] width 25 height 25
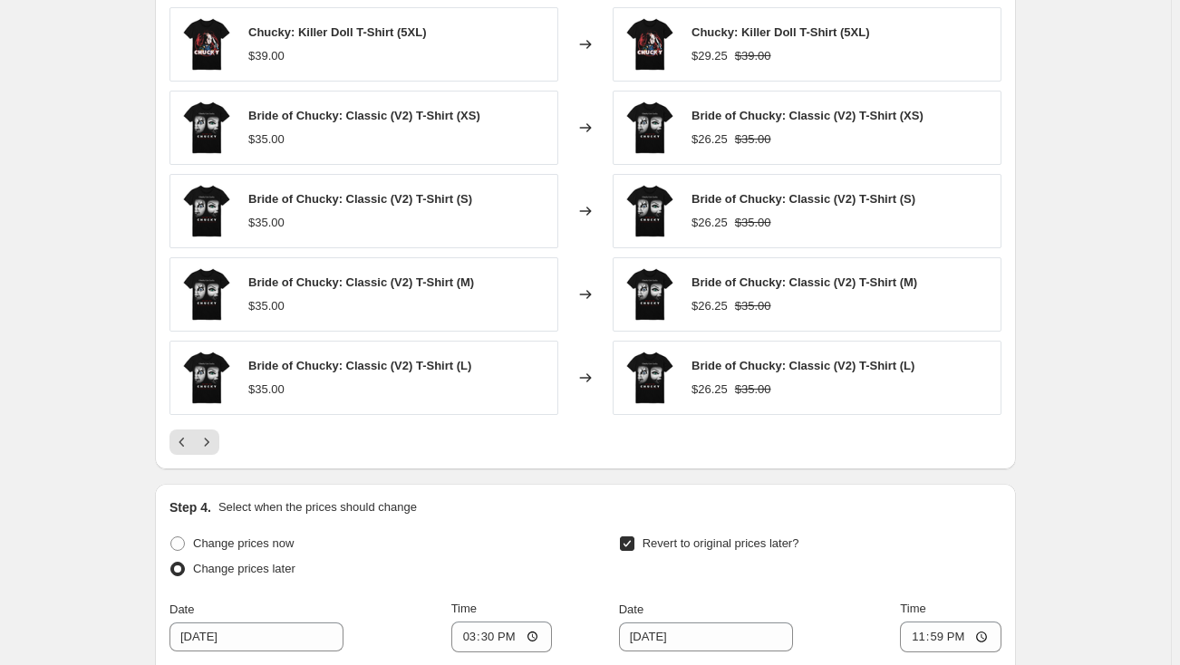
click at [213, 457] on div "PRICE CHANGE PREVIEW Over 250 product variants would be affected by this price …" at bounding box center [585, 207] width 861 height 525
click at [214, 446] on icon "Next" at bounding box center [207, 442] width 18 height 18
click at [214, 445] on icon "Next" at bounding box center [207, 442] width 18 height 18
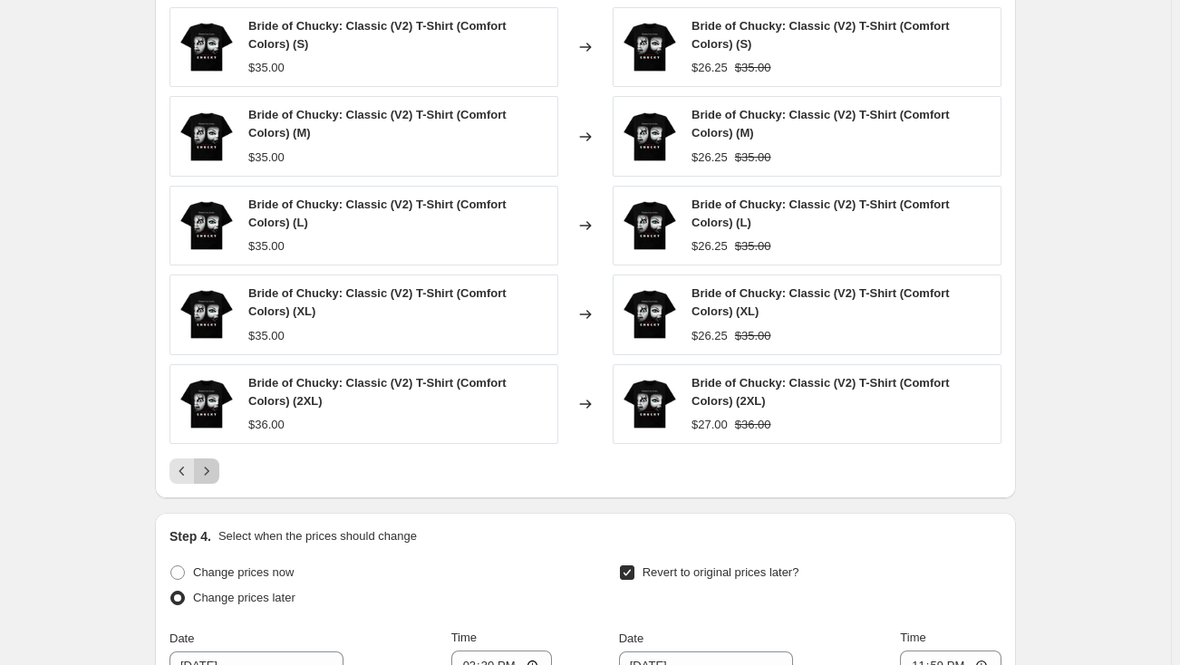
click at [218, 478] on button "Next" at bounding box center [206, 470] width 25 height 25
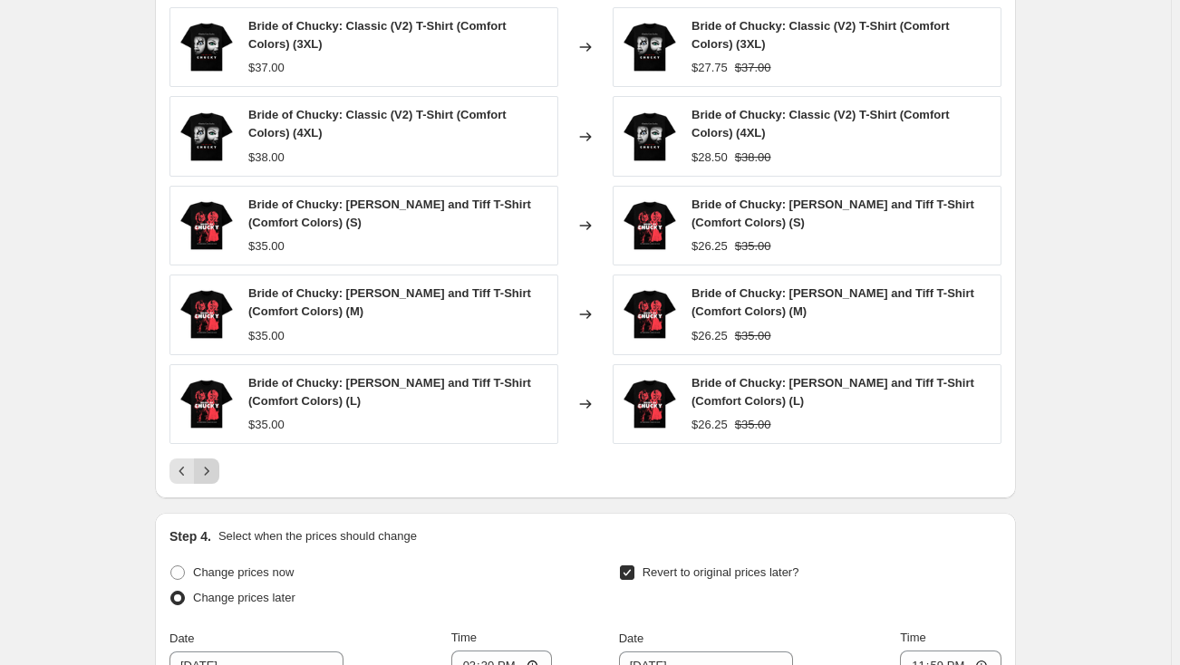
click at [216, 471] on icon "Next" at bounding box center [207, 471] width 18 height 18
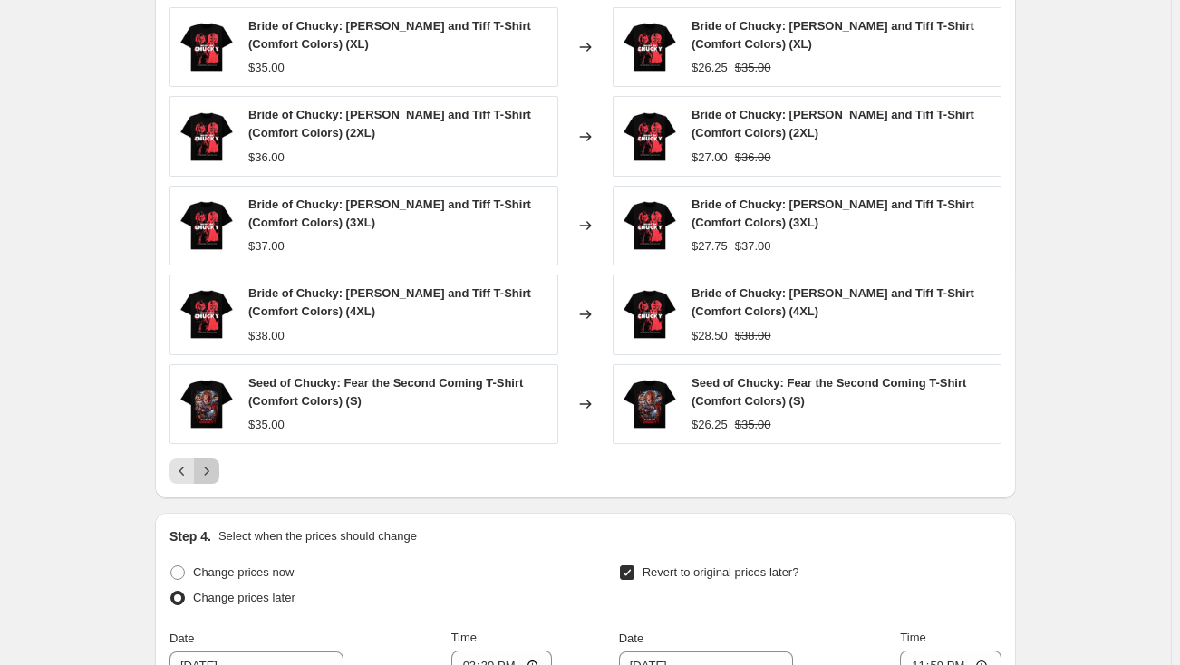
click at [216, 469] on icon "Next" at bounding box center [207, 471] width 18 height 18
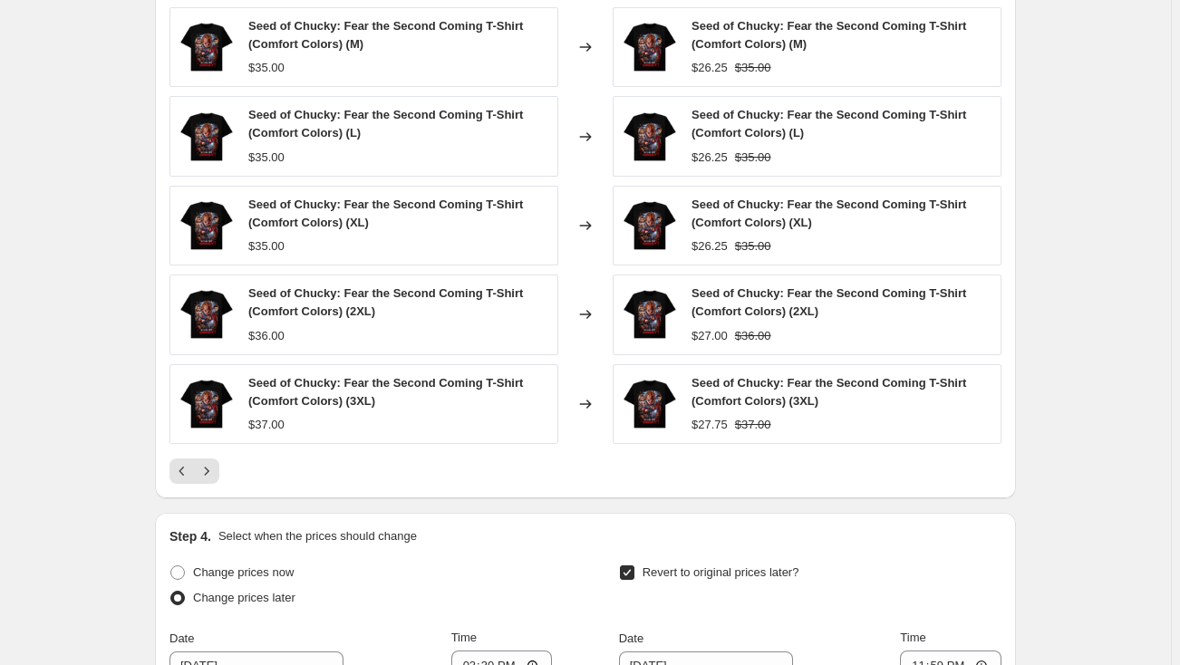
click at [216, 469] on icon "Next" at bounding box center [207, 471] width 18 height 18
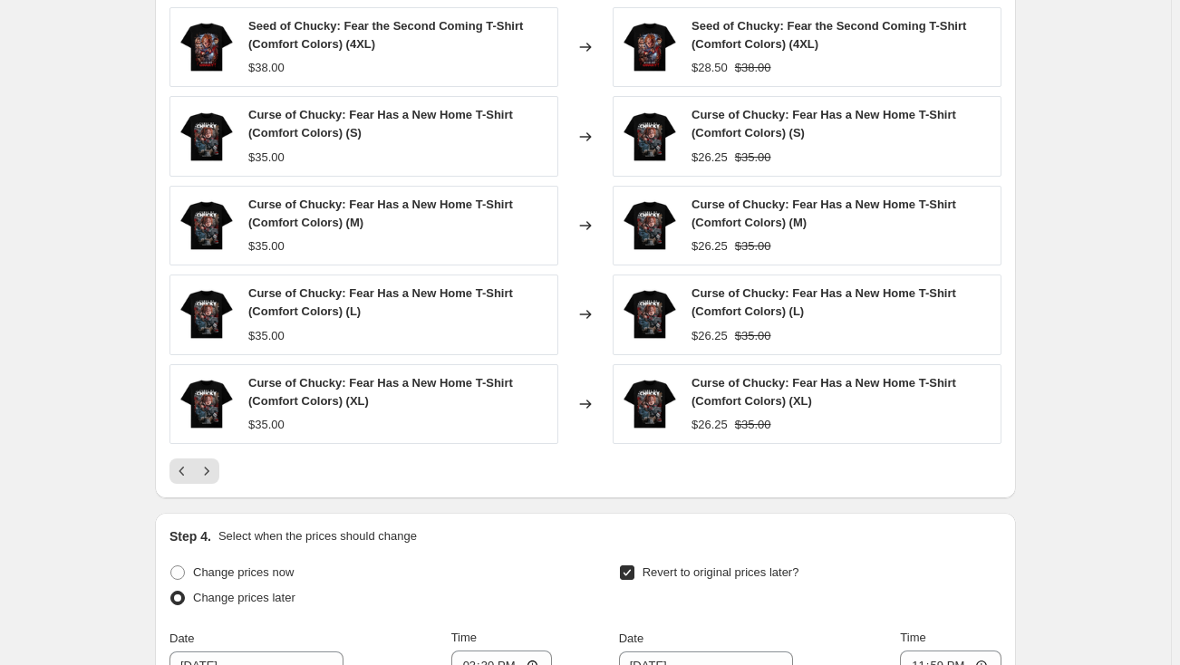
click at [216, 469] on icon "Next" at bounding box center [207, 471] width 18 height 18
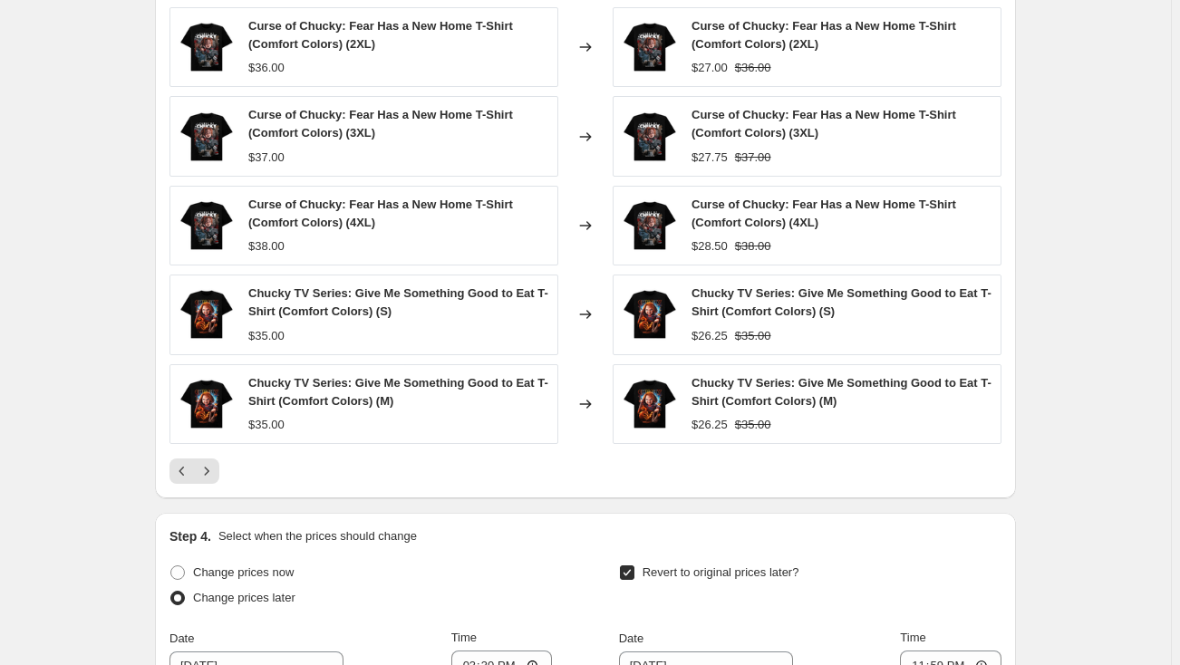
click at [216, 469] on icon "Next" at bounding box center [207, 471] width 18 height 18
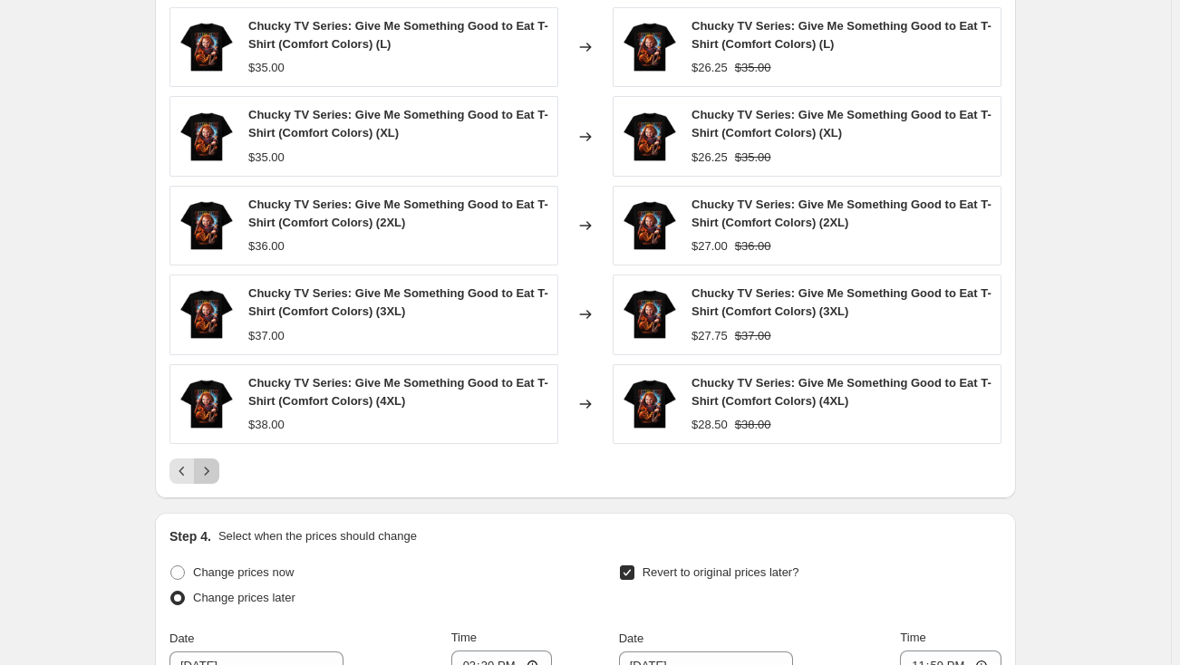
click at [211, 465] on icon "Next" at bounding box center [207, 471] width 18 height 18
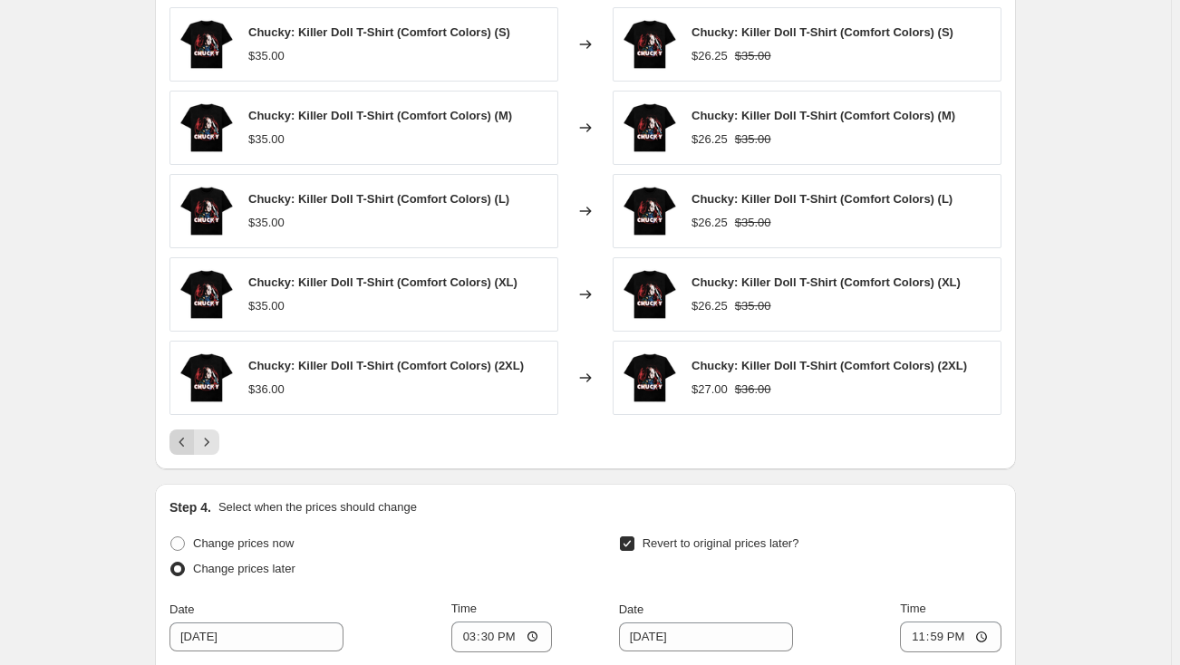
click at [188, 438] on icon "Previous" at bounding box center [182, 442] width 18 height 18
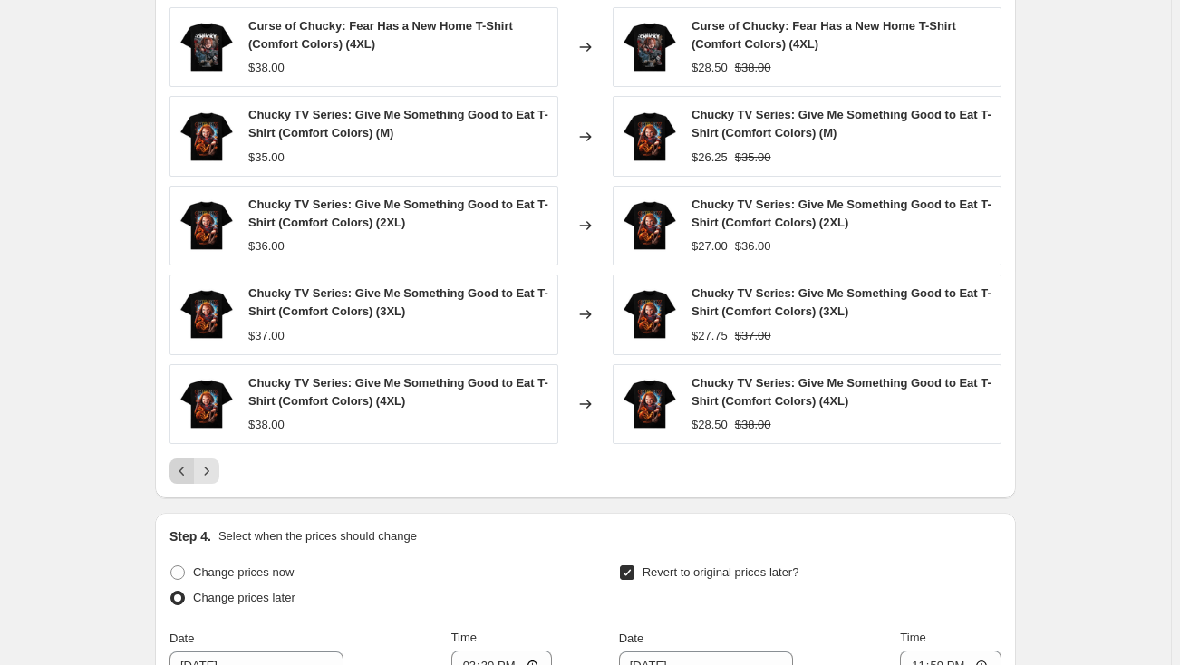
click at [188, 464] on icon "Previous" at bounding box center [182, 471] width 18 height 18
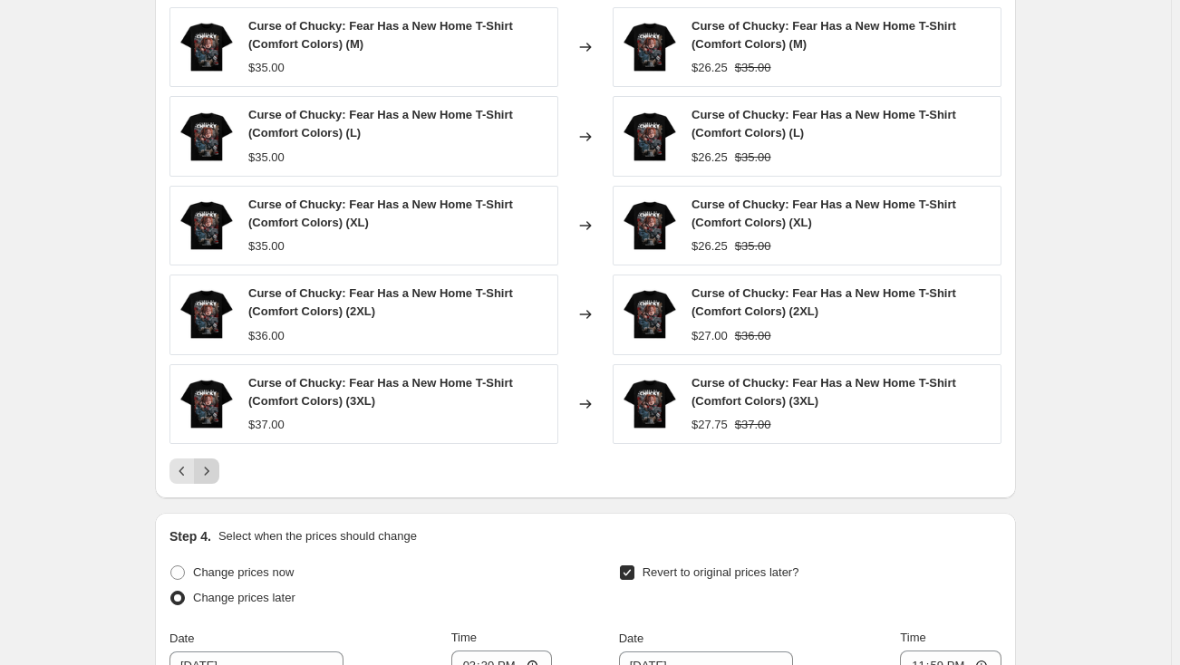
click at [210, 462] on icon "Next" at bounding box center [207, 471] width 18 height 18
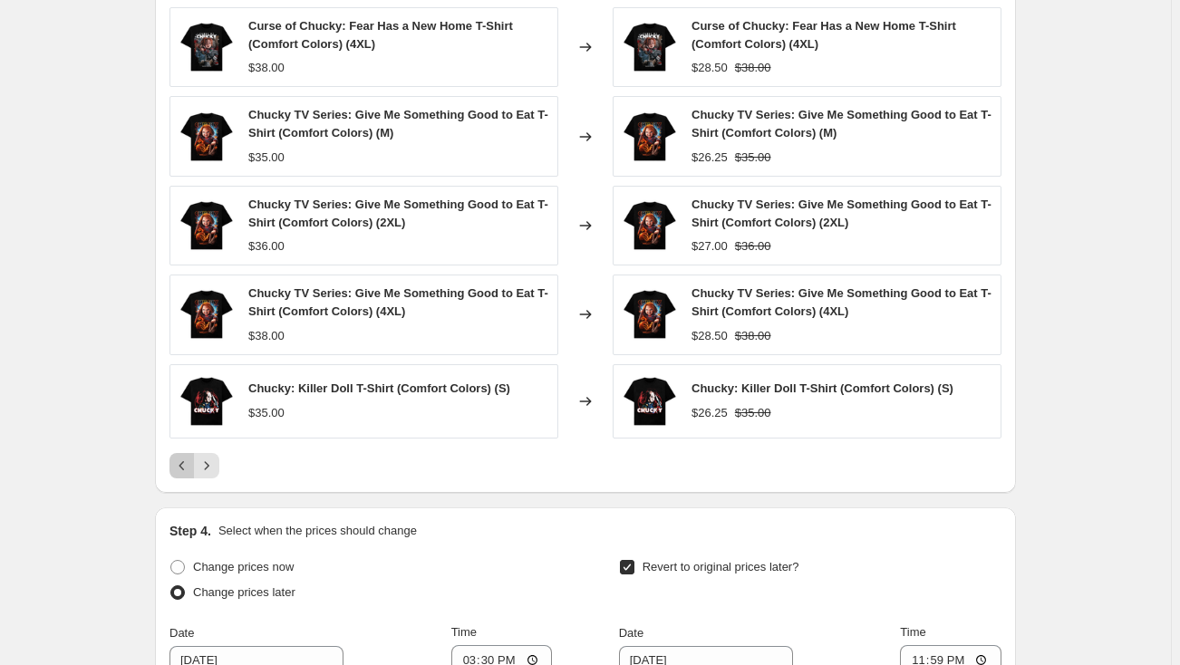
click at [187, 461] on icon "Previous" at bounding box center [182, 466] width 18 height 18
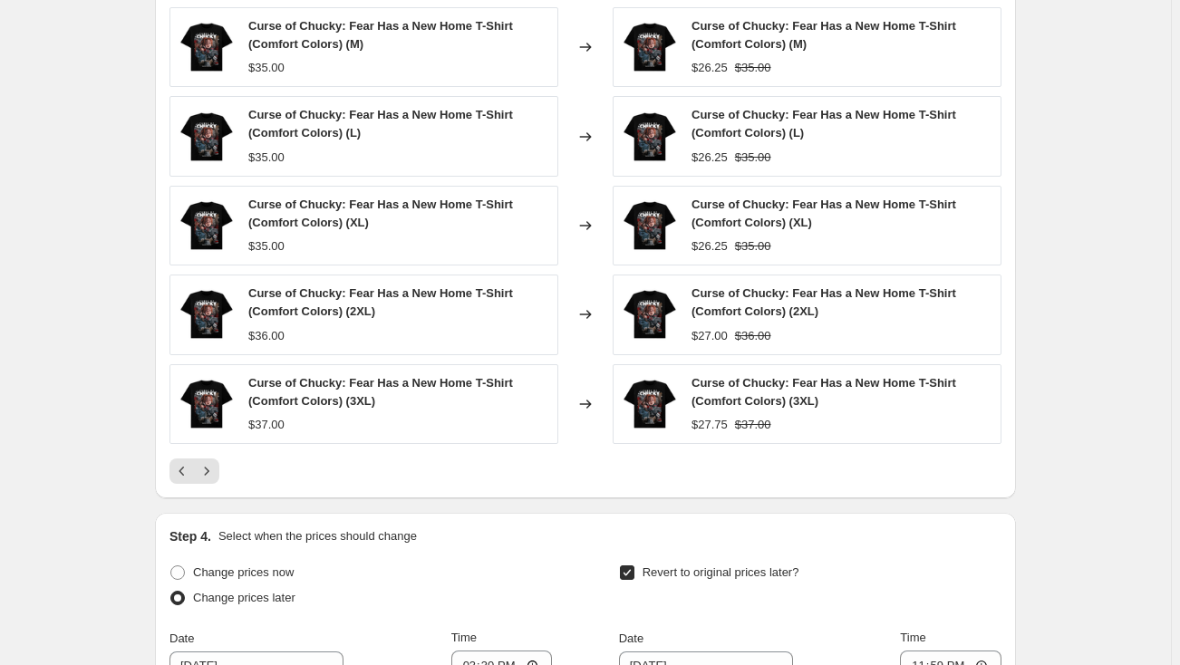
click at [189, 465] on icon "Previous" at bounding box center [182, 471] width 18 height 18
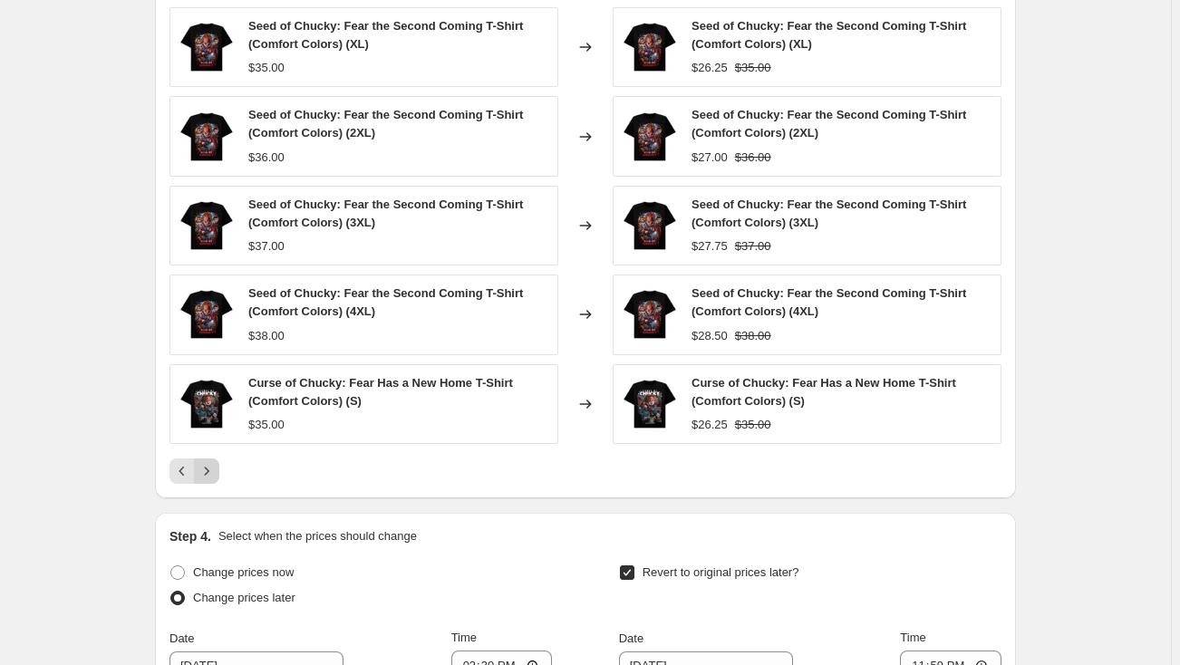
click at [216, 467] on icon "Next" at bounding box center [207, 471] width 18 height 18
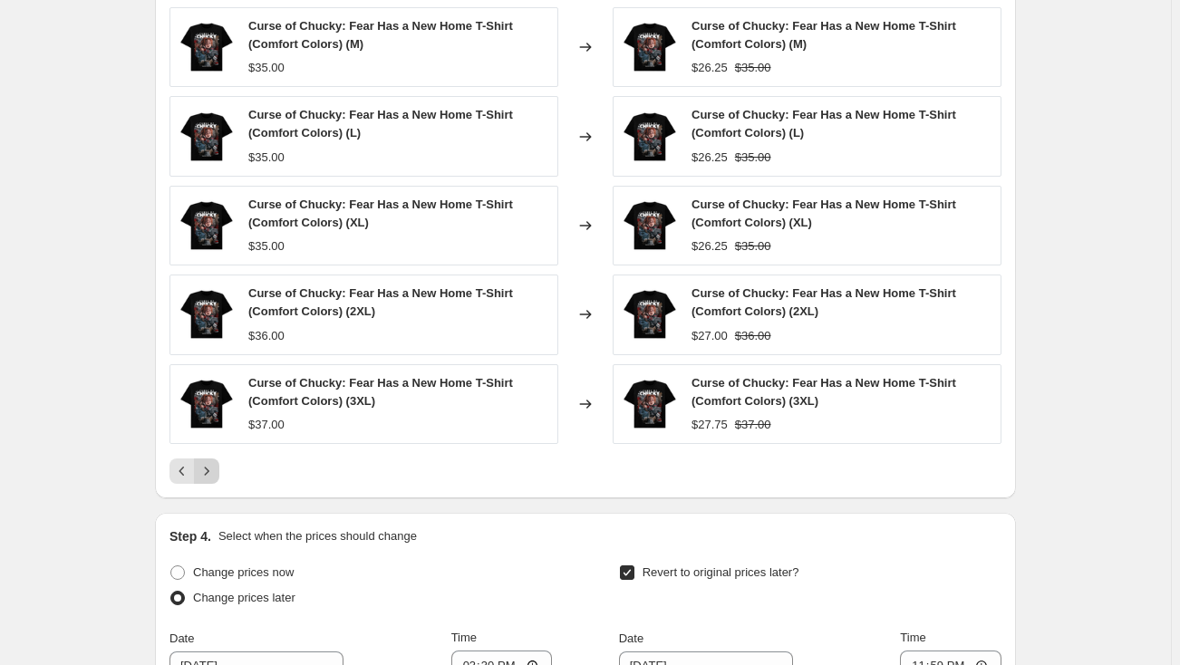
click at [216, 467] on icon "Next" at bounding box center [207, 471] width 18 height 18
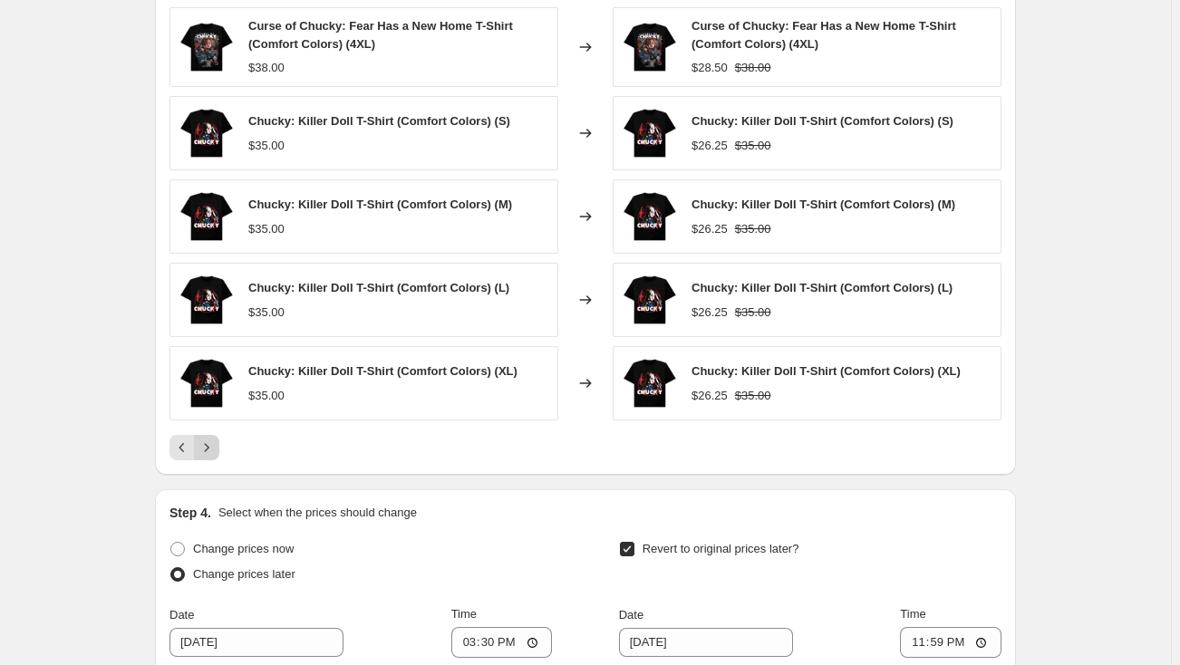
click at [216, 467] on div "PRICE CHANGE PREVIEW Over 250 product variants would be affected by this price …" at bounding box center [585, 210] width 861 height 531
click at [213, 452] on icon "Next" at bounding box center [207, 448] width 18 height 18
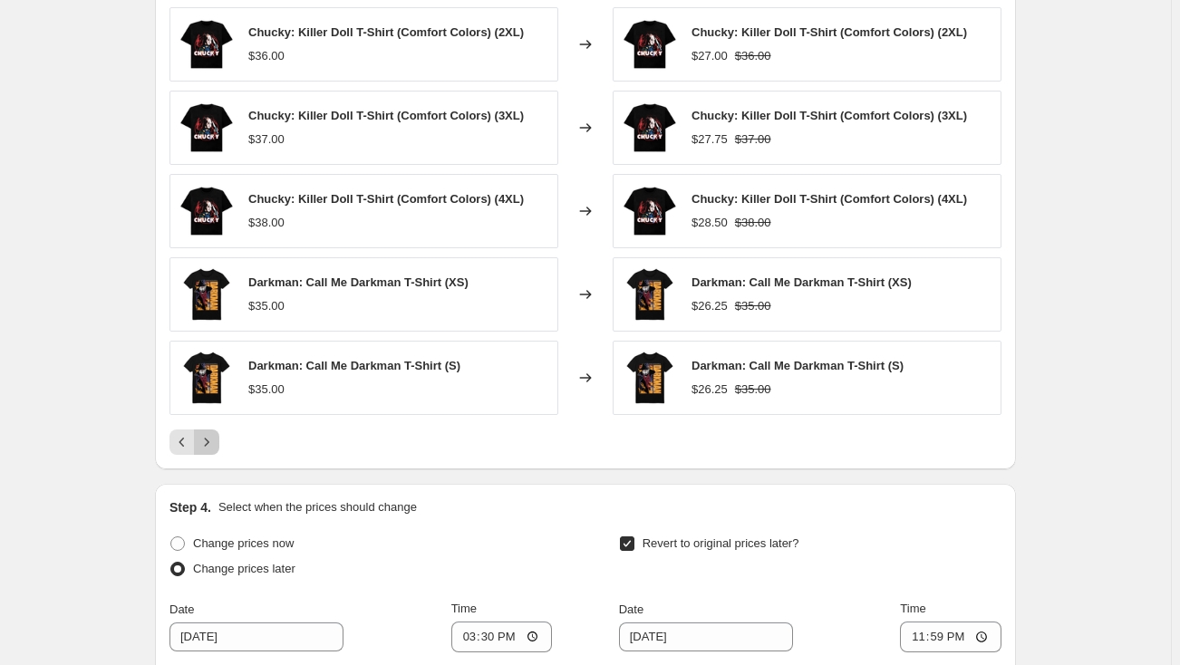
click at [210, 441] on icon "Next" at bounding box center [207, 442] width 18 height 18
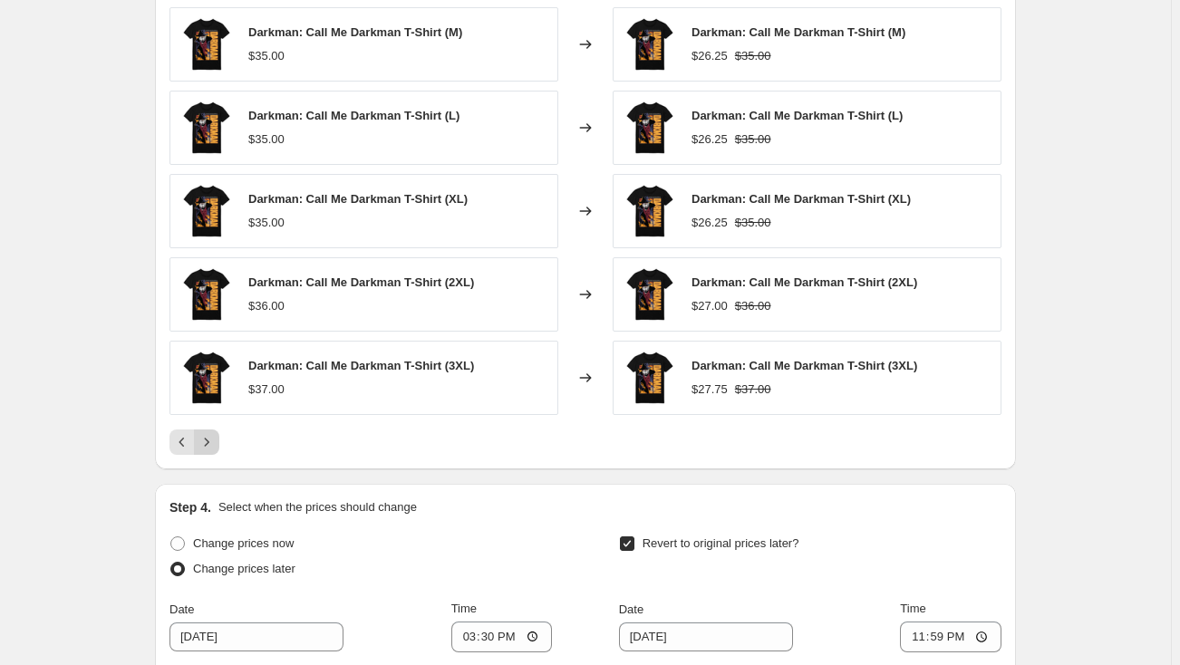
click at [209, 439] on icon "Next" at bounding box center [207, 442] width 5 height 8
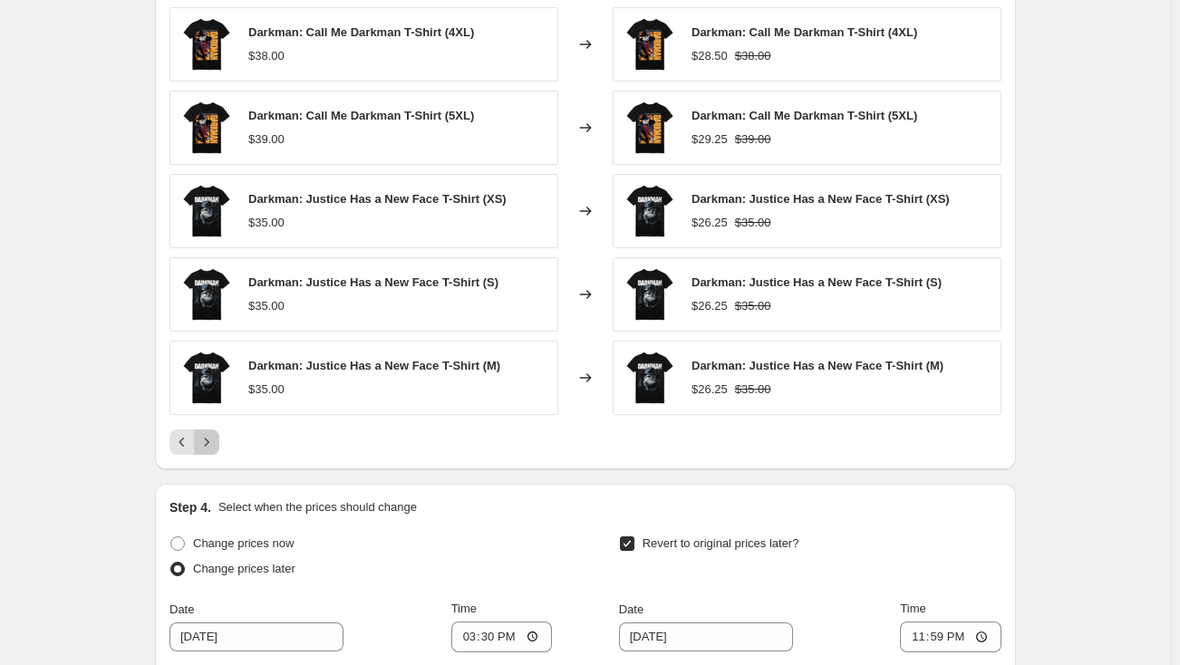
click at [209, 439] on icon "Next" at bounding box center [207, 442] width 5 height 8
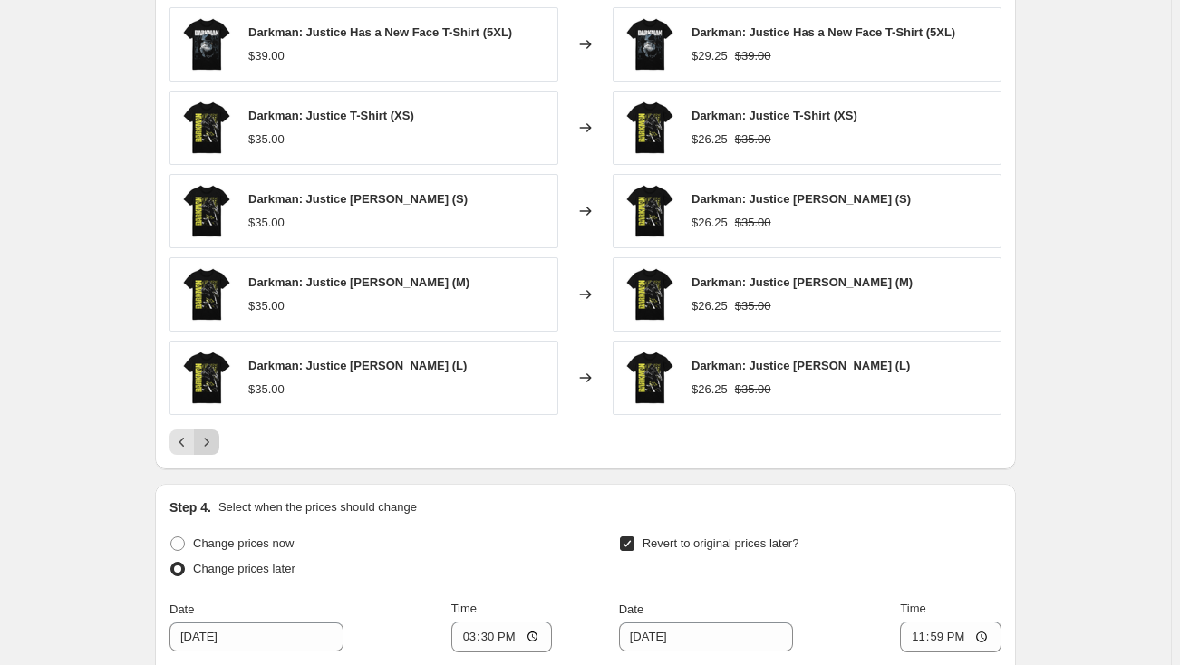
click at [209, 439] on icon "Next" at bounding box center [207, 442] width 5 height 8
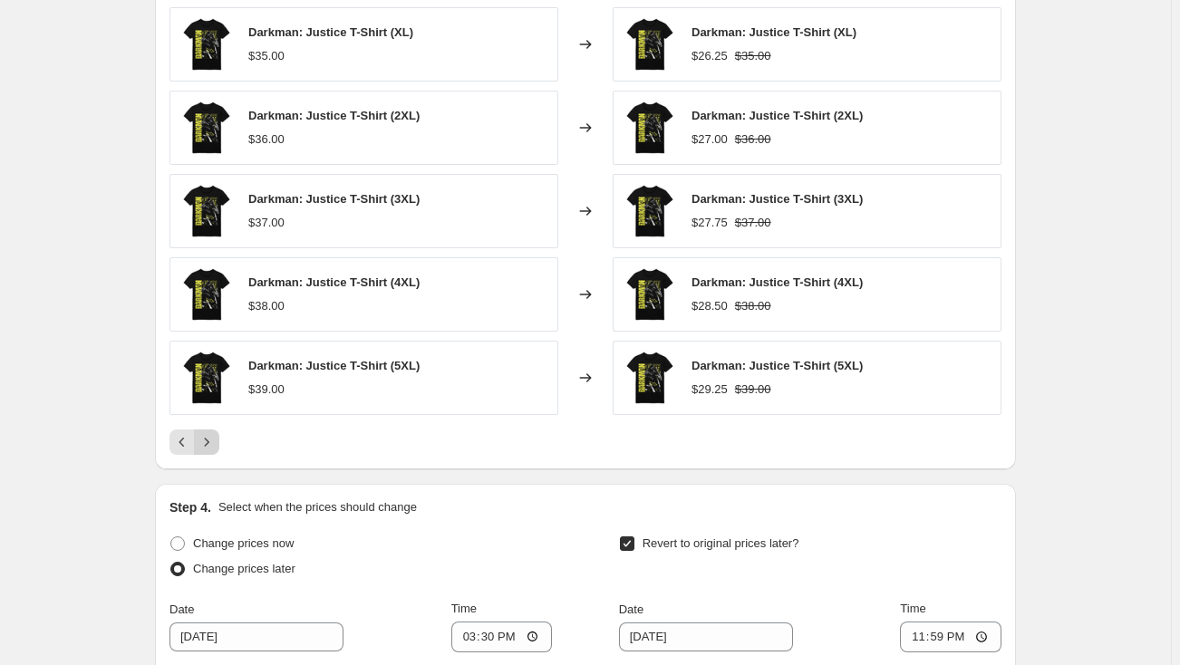
click at [209, 439] on icon "Next" at bounding box center [207, 442] width 5 height 8
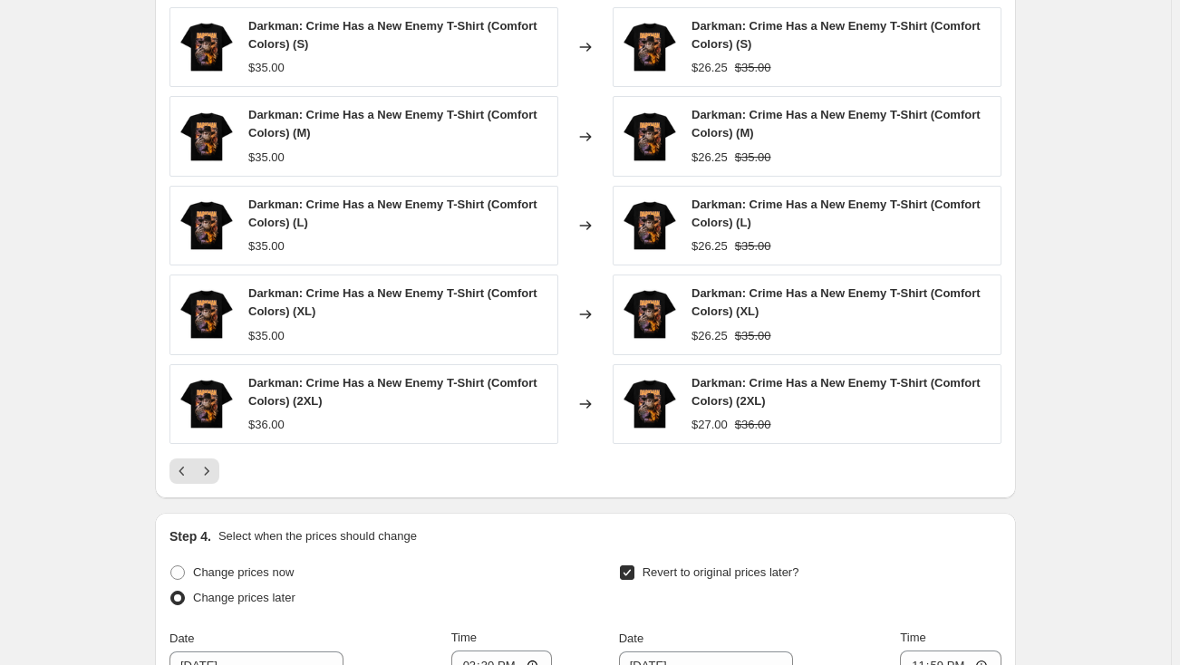
click at [211, 464] on icon "Next" at bounding box center [207, 471] width 18 height 18
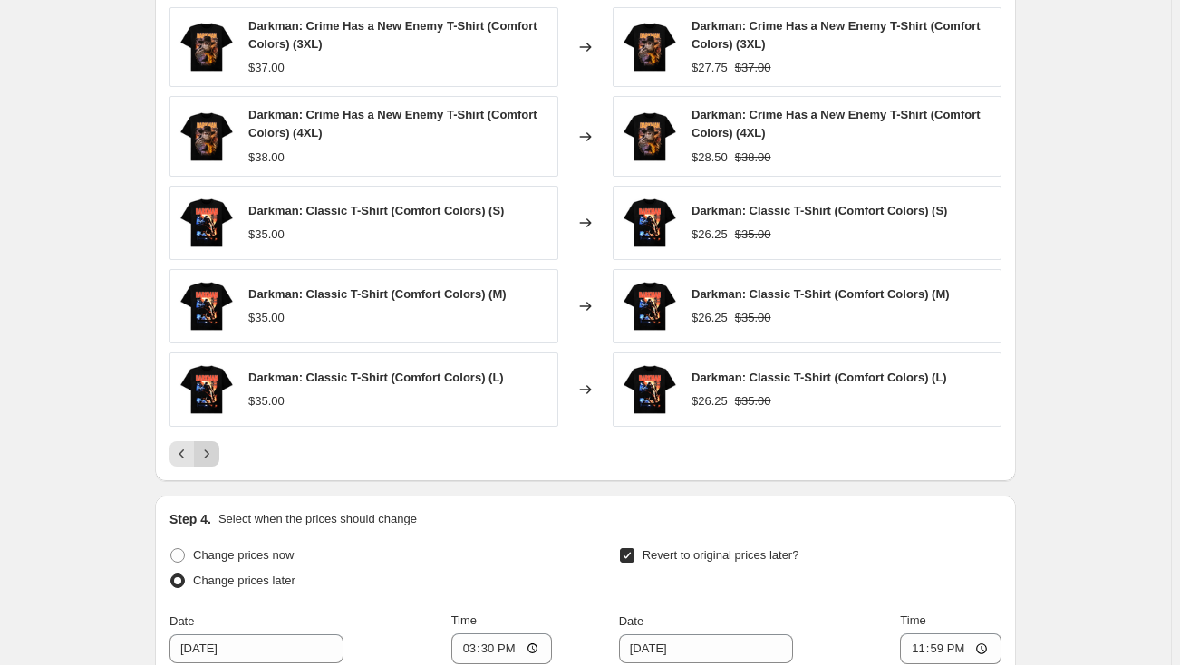
click at [210, 451] on icon "Next" at bounding box center [207, 454] width 18 height 18
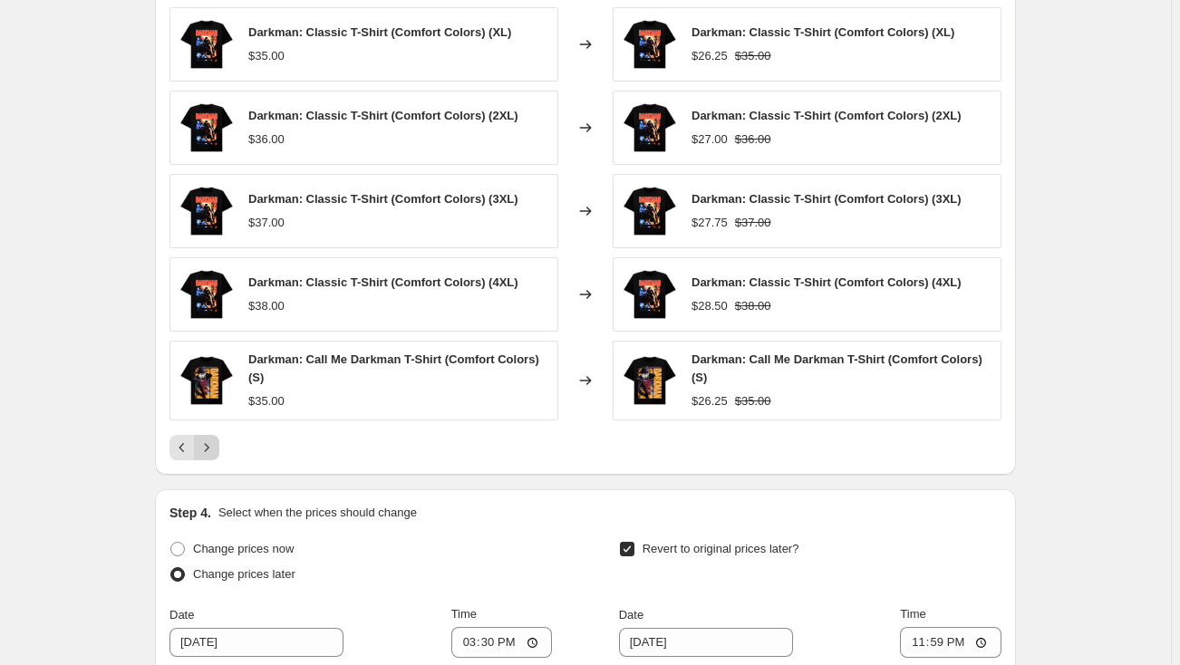
click at [213, 447] on icon "Next" at bounding box center [207, 448] width 18 height 18
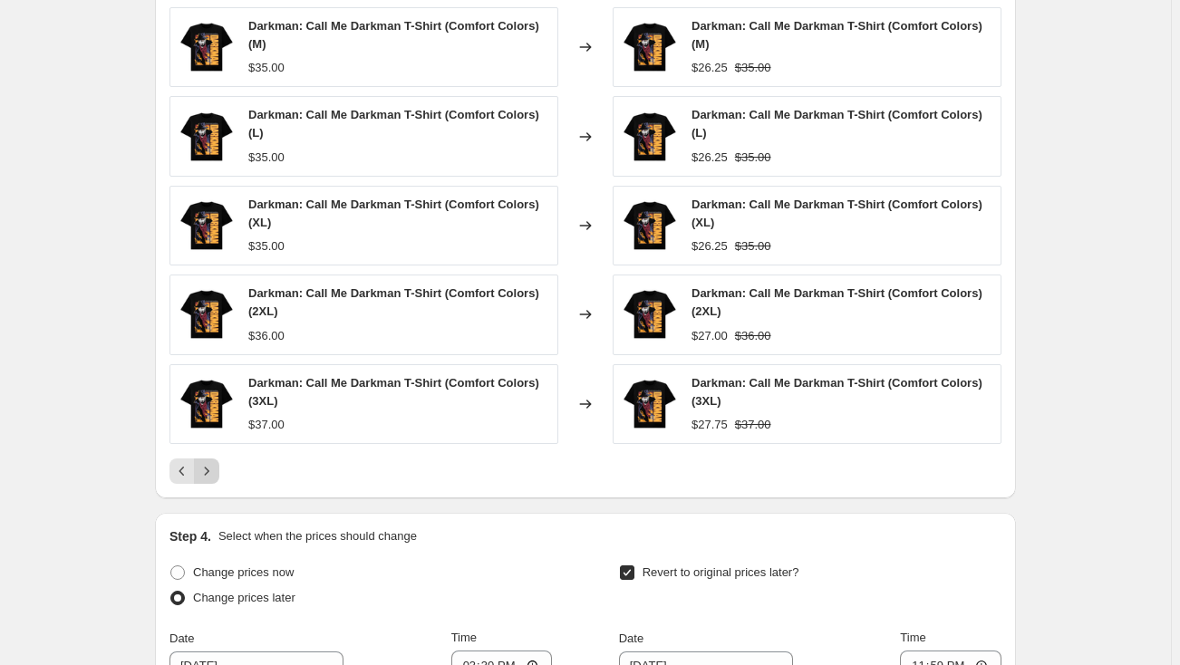
click at [215, 468] on icon "Next" at bounding box center [207, 471] width 18 height 18
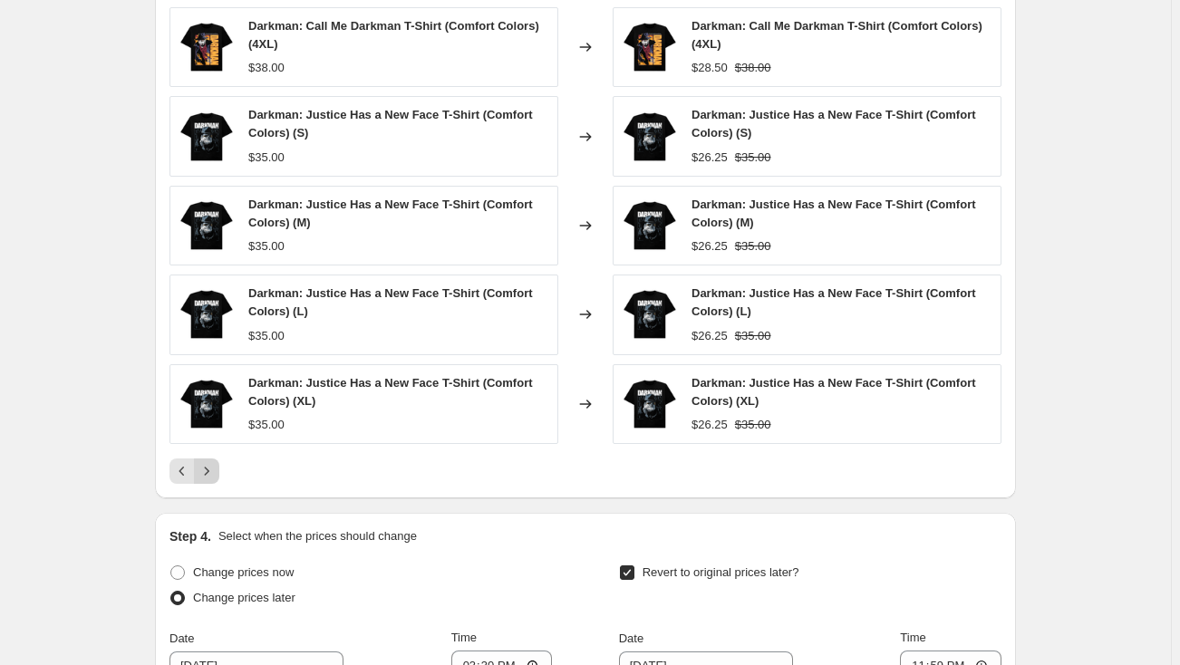
click at [214, 469] on icon "Next" at bounding box center [207, 471] width 18 height 18
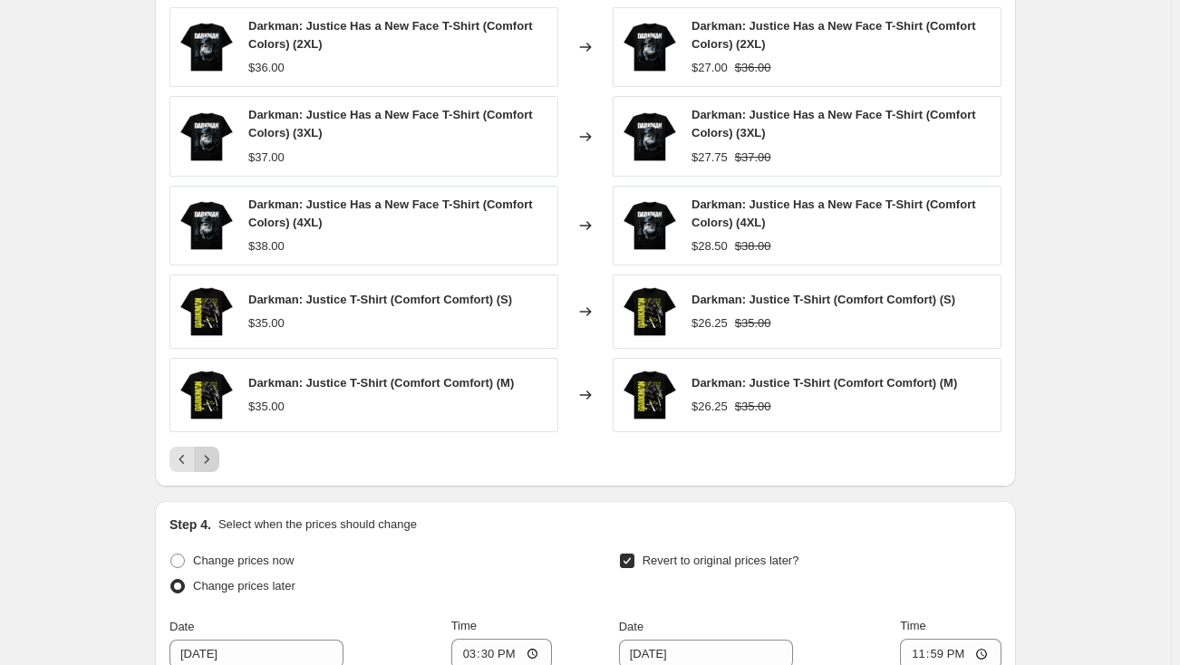
click at [209, 458] on icon "Next" at bounding box center [207, 459] width 18 height 18
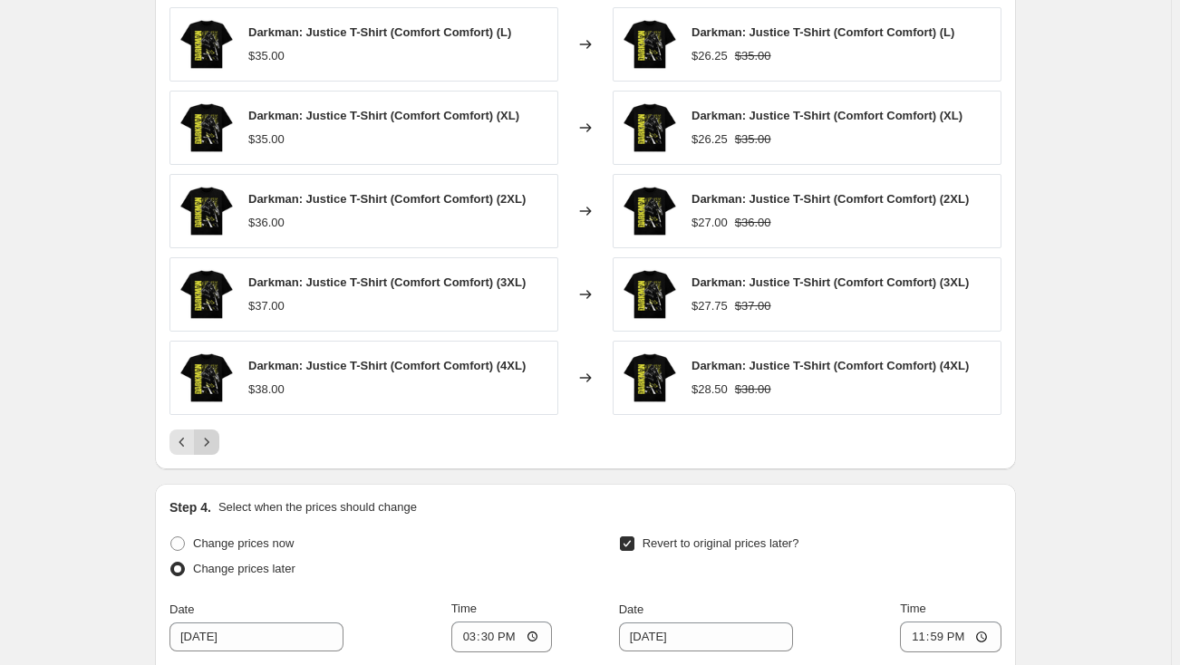
click at [208, 446] on icon "Next" at bounding box center [207, 442] width 18 height 18
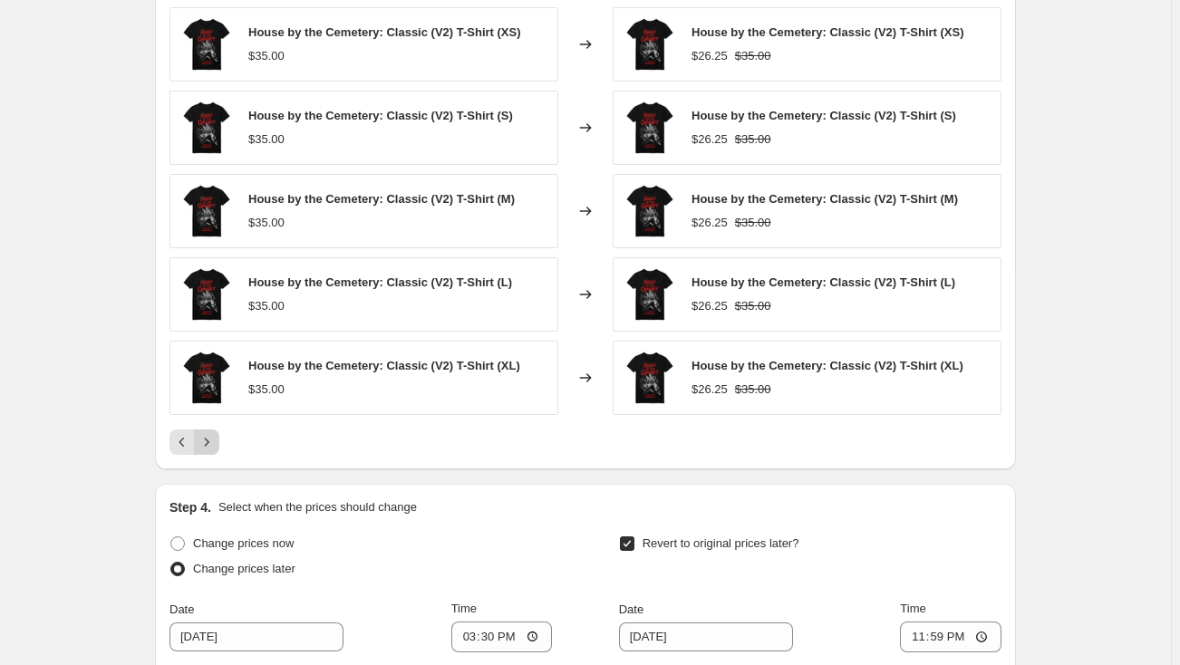
click at [207, 439] on icon "Next" at bounding box center [207, 442] width 18 height 18
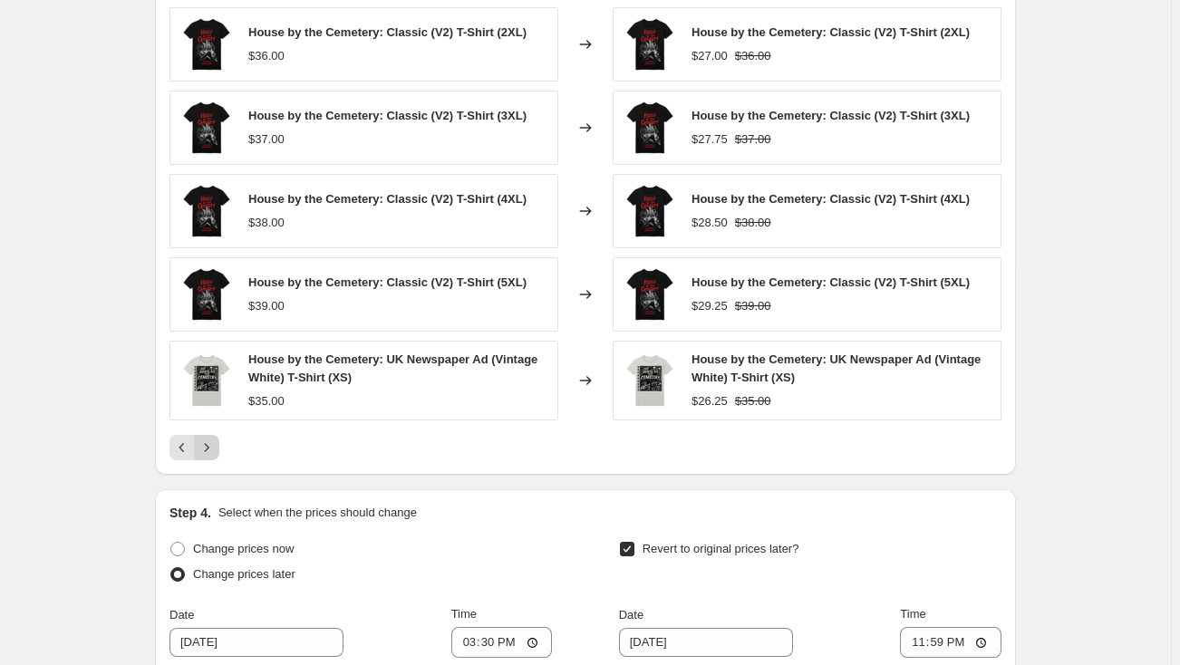
click at [207, 439] on icon "Next" at bounding box center [207, 448] width 18 height 18
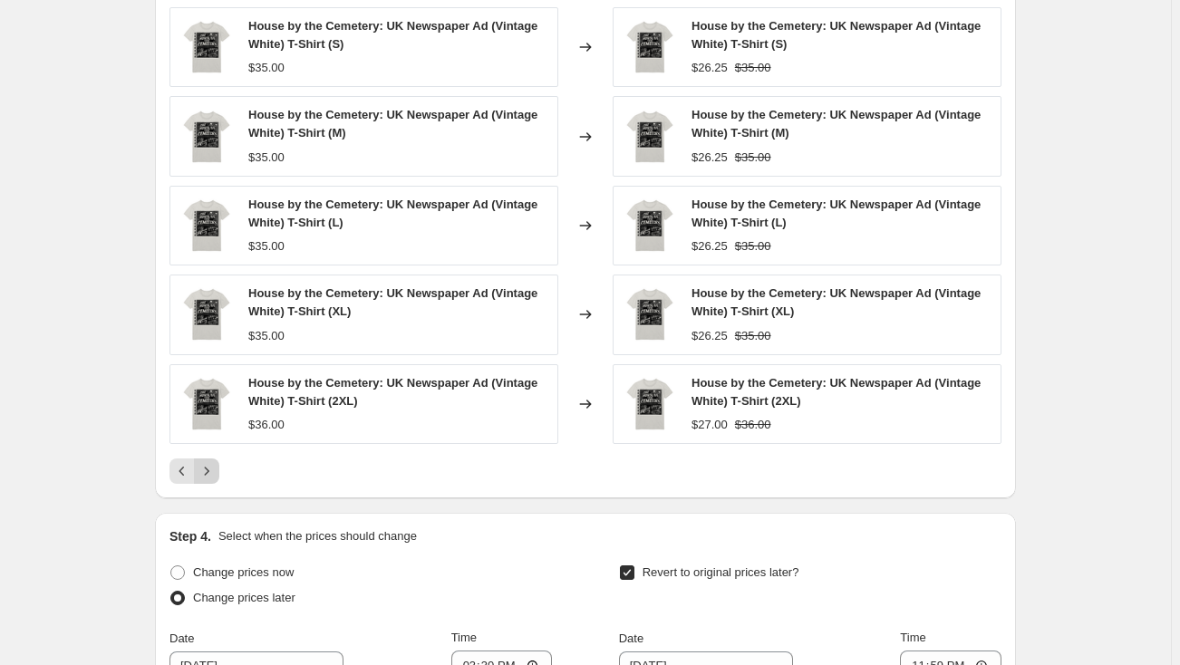
click at [207, 439] on div "House by the Cemetery: UK Newspaper Ad (Vintage White) T-Shirt (2XL) $36.00" at bounding box center [363, 404] width 389 height 80
click at [216, 466] on icon "Next" at bounding box center [207, 471] width 18 height 18
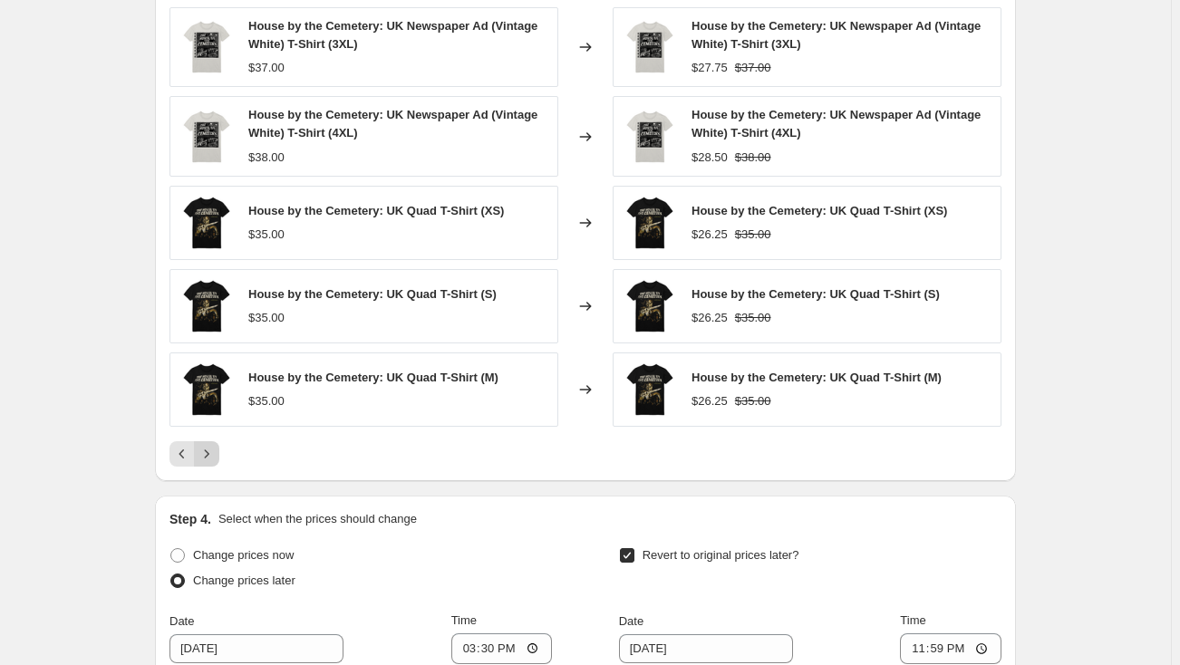
click at [219, 466] on div "PRICE CHANGE PREVIEW Over 250 product variants would be affected by this price …" at bounding box center [585, 213] width 861 height 536
click at [219, 452] on button "Next" at bounding box center [206, 453] width 25 height 25
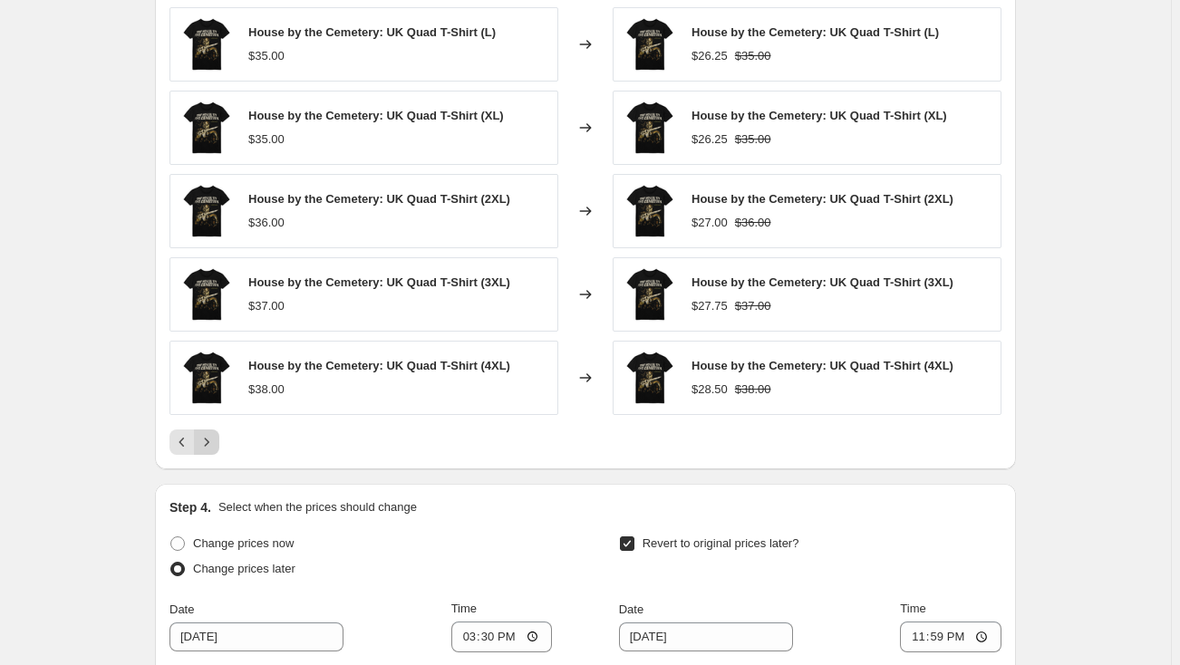
click at [215, 444] on icon "Next" at bounding box center [207, 442] width 18 height 18
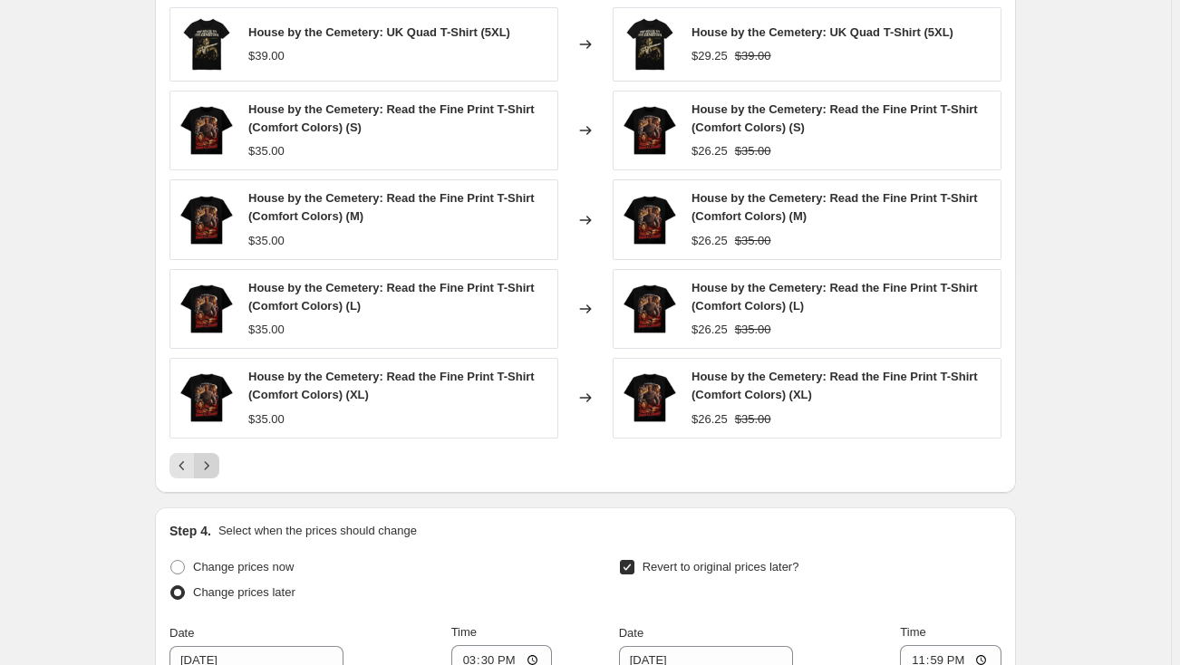
click at [211, 463] on icon "Next" at bounding box center [207, 466] width 18 height 18
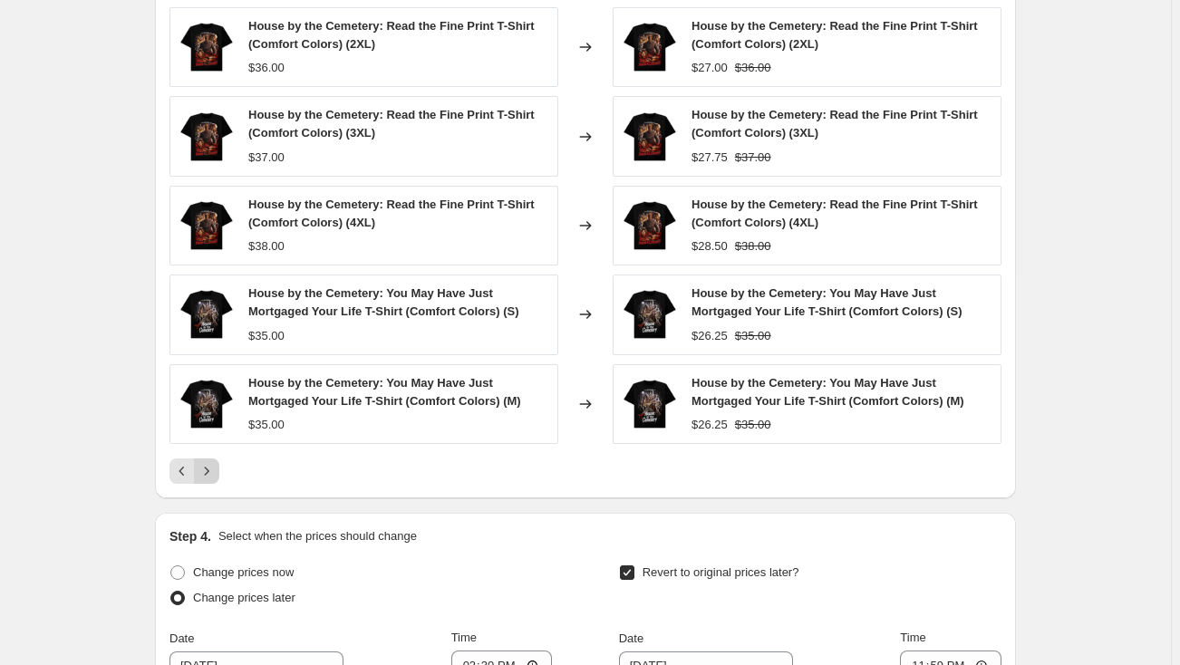
click at [211, 463] on icon "Next" at bounding box center [207, 471] width 18 height 18
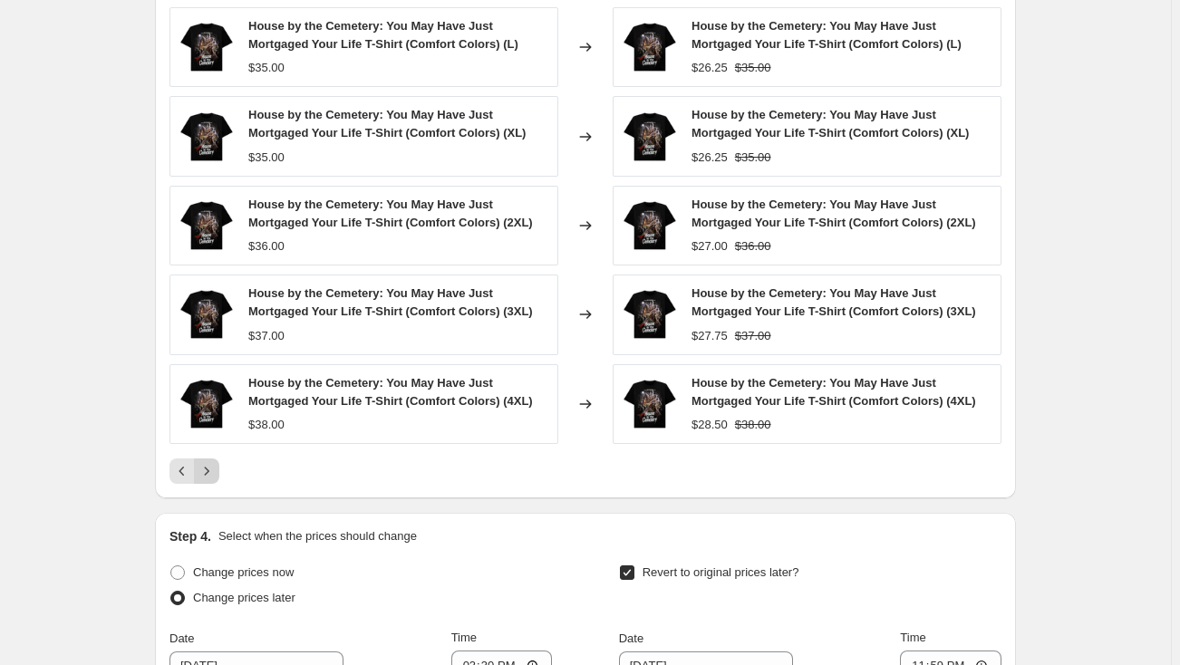
click at [211, 463] on icon "Next" at bounding box center [207, 471] width 18 height 18
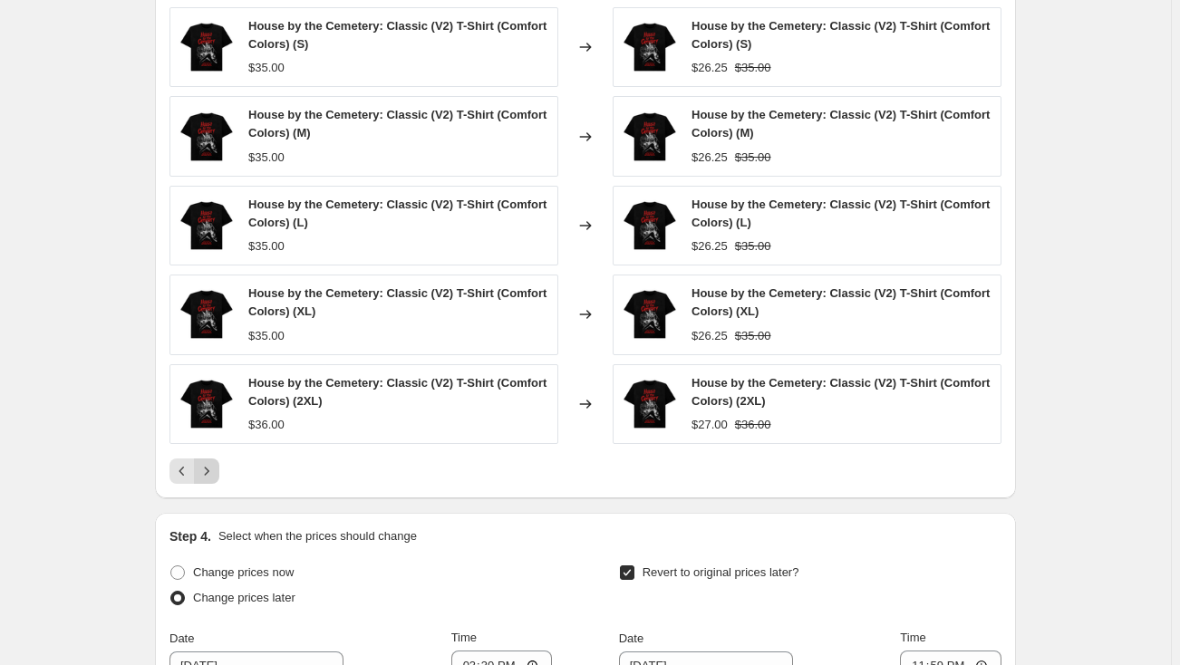
click at [211, 463] on icon "Next" at bounding box center [207, 471] width 18 height 18
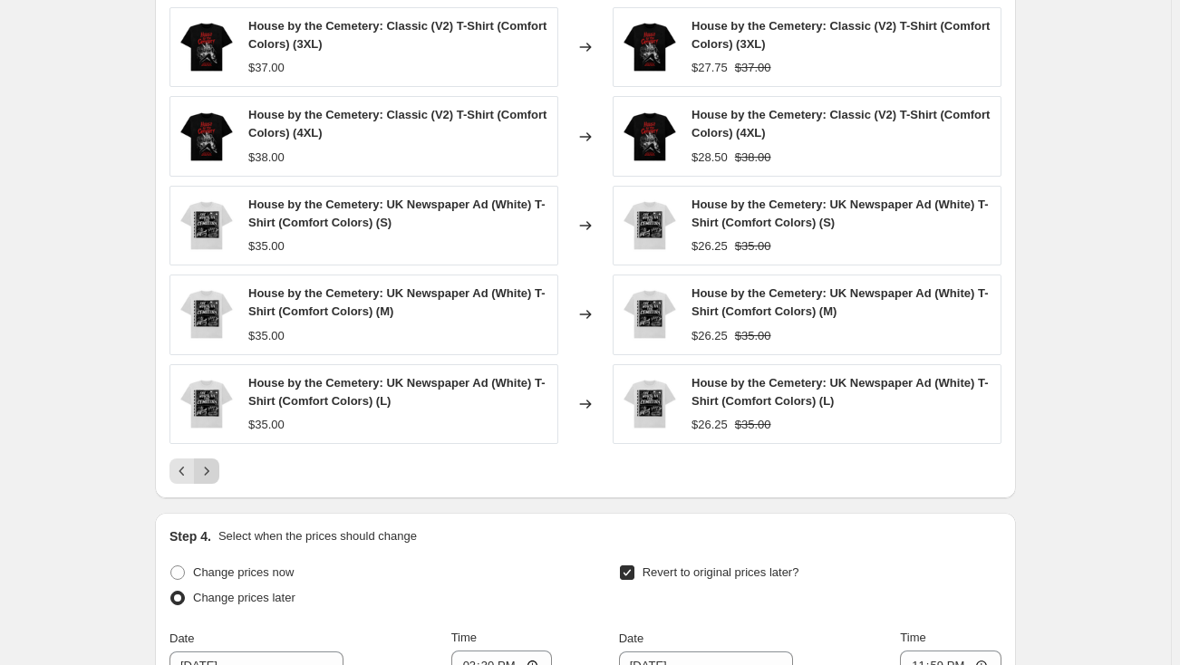
click at [211, 463] on icon "Next" at bounding box center [207, 471] width 18 height 18
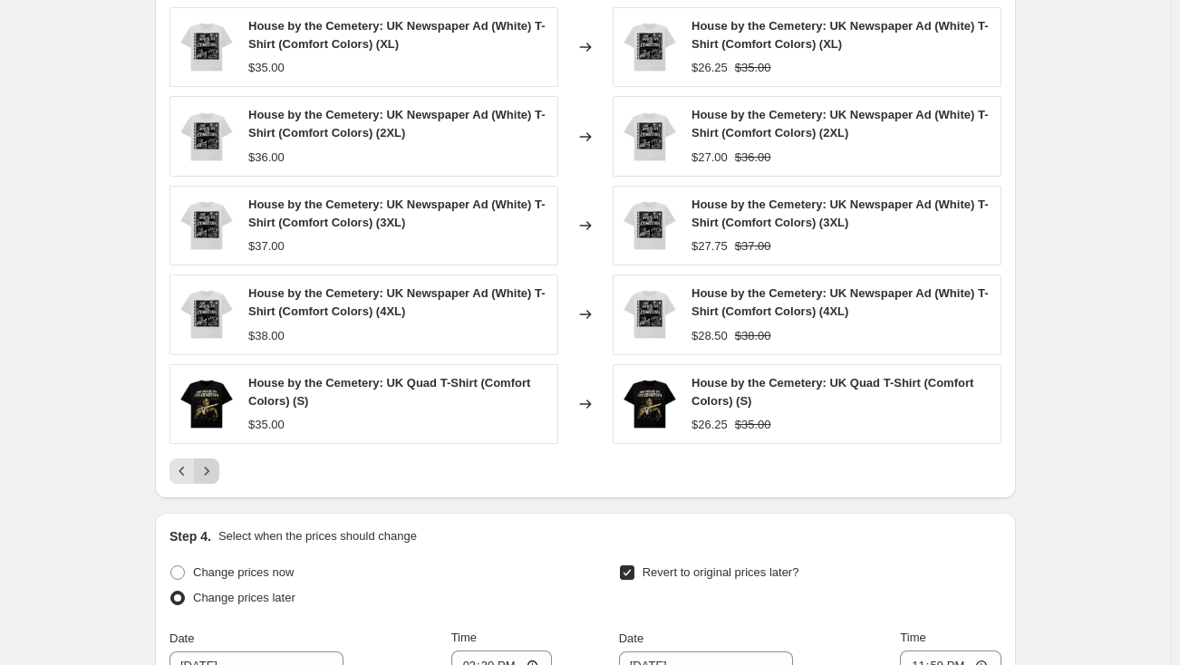
click at [211, 463] on icon "Next" at bounding box center [207, 471] width 18 height 18
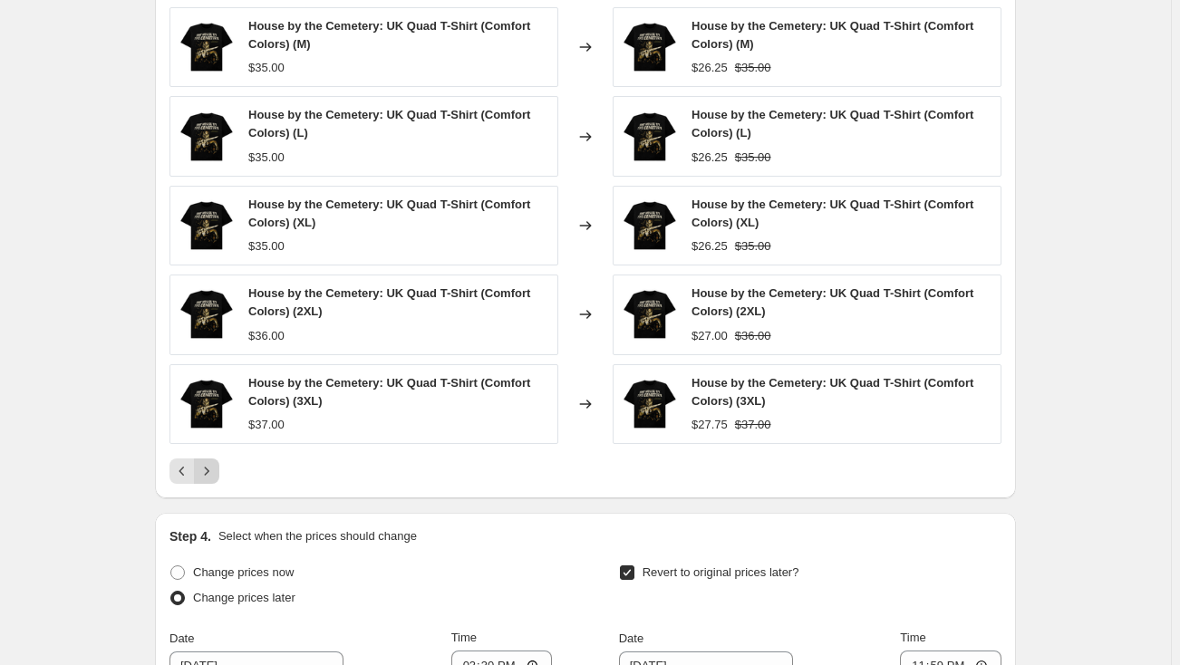
click at [211, 463] on icon "Next" at bounding box center [207, 471] width 18 height 18
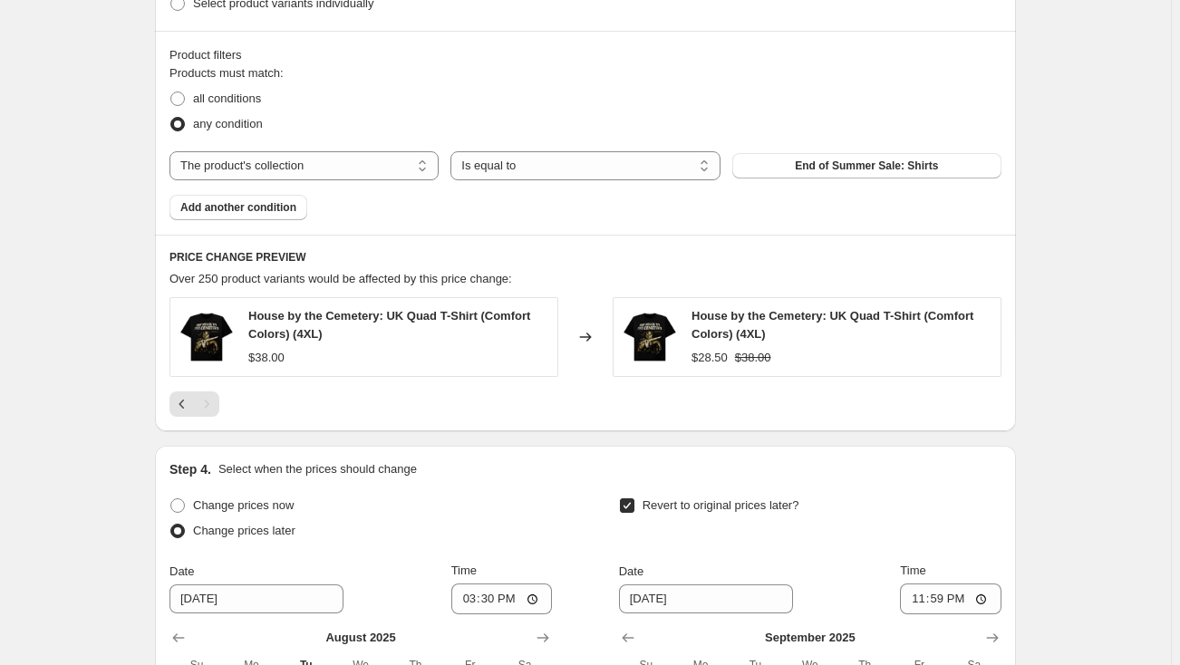
scroll to position [1018, 0]
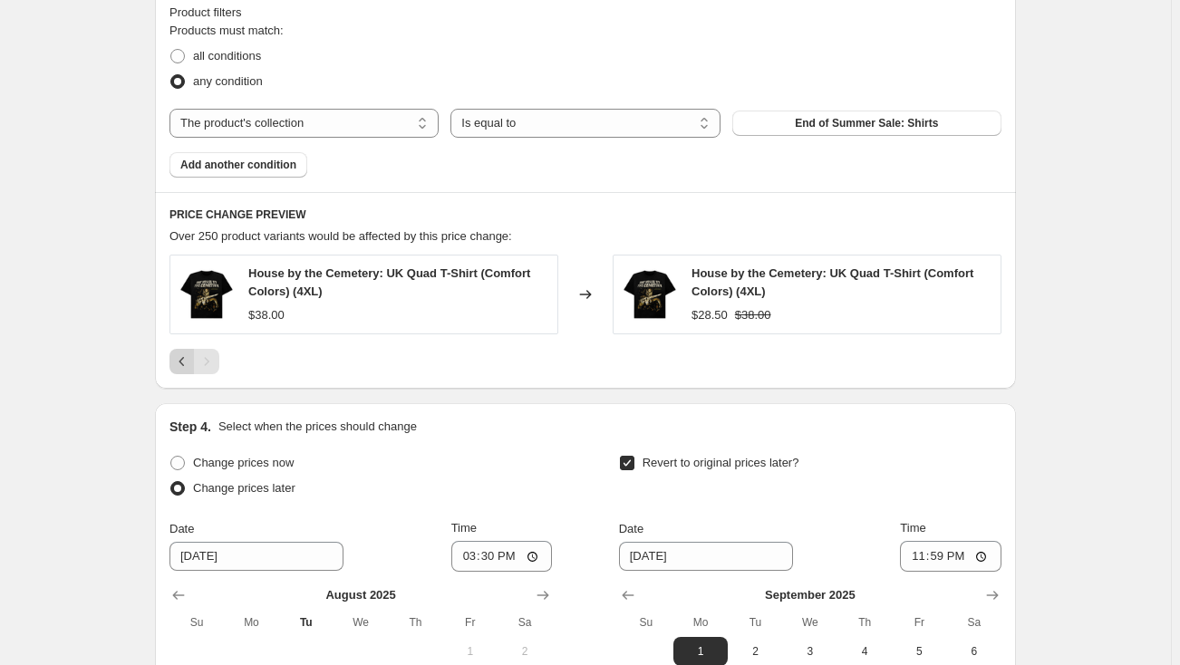
click at [180, 356] on icon "Previous" at bounding box center [182, 361] width 18 height 18
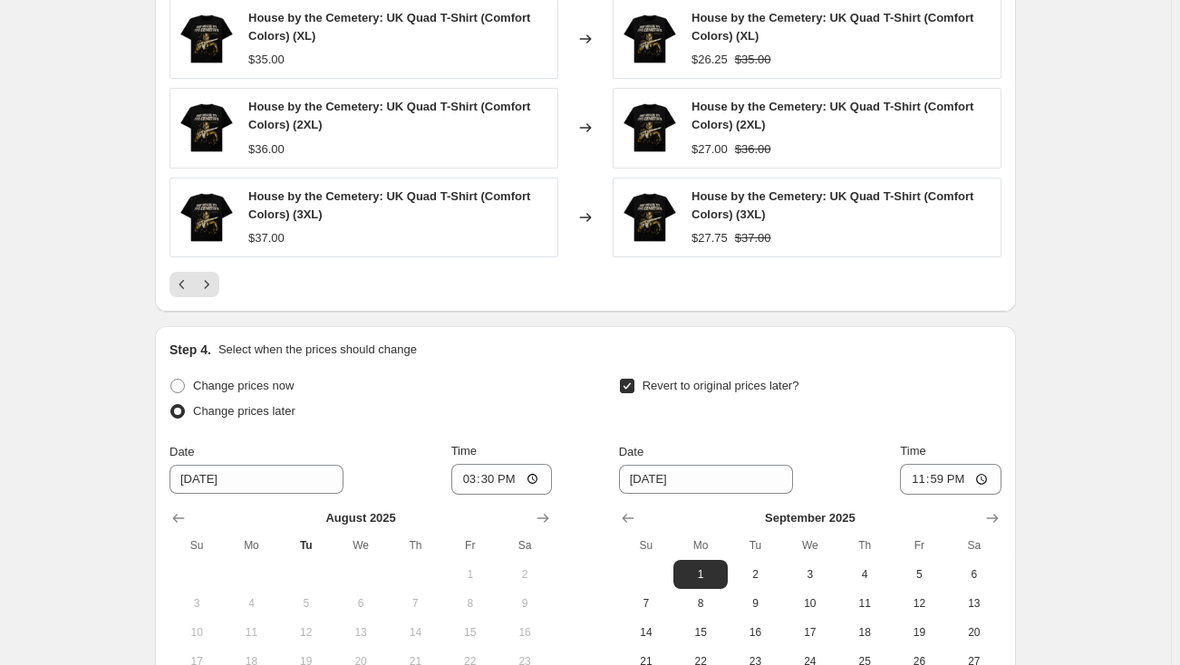
scroll to position [1512, 0]
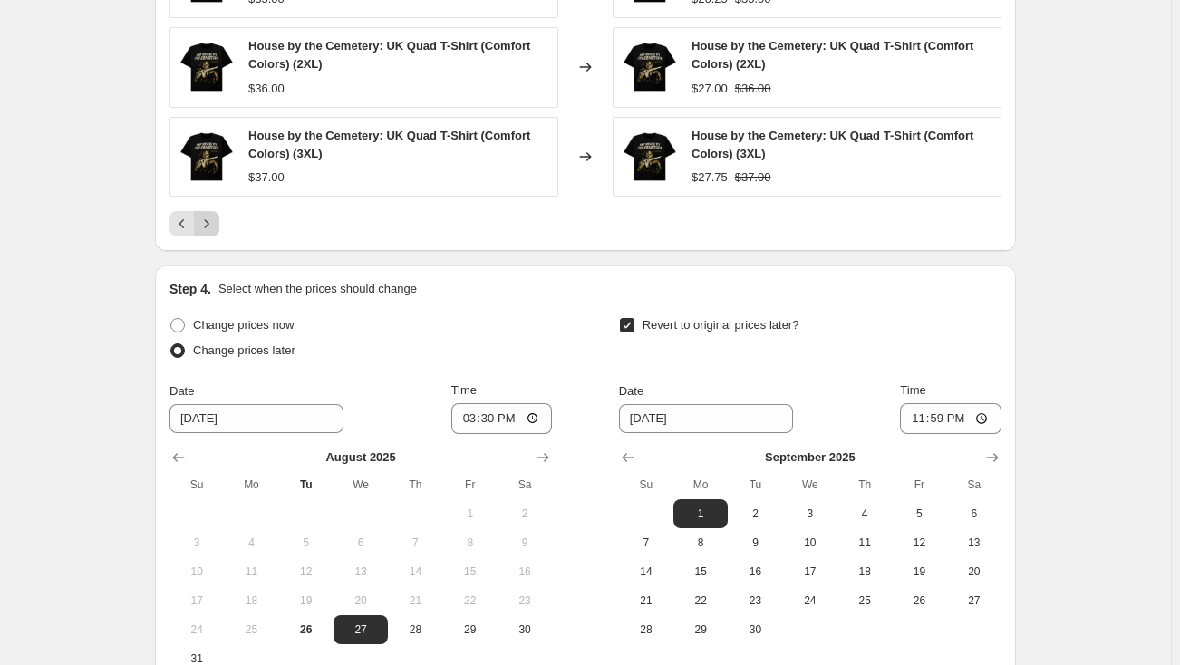
click at [210, 227] on icon "Next" at bounding box center [207, 224] width 18 height 18
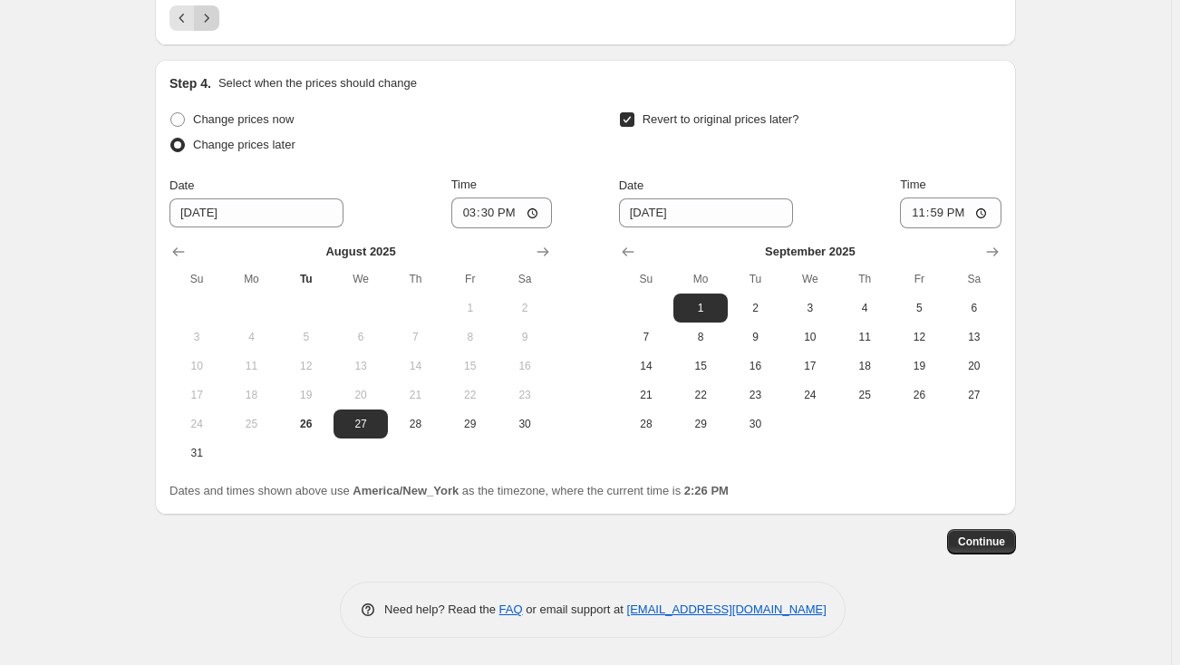
scroll to position [1360, 0]
click at [989, 550] on button "Continue" at bounding box center [981, 542] width 69 height 25
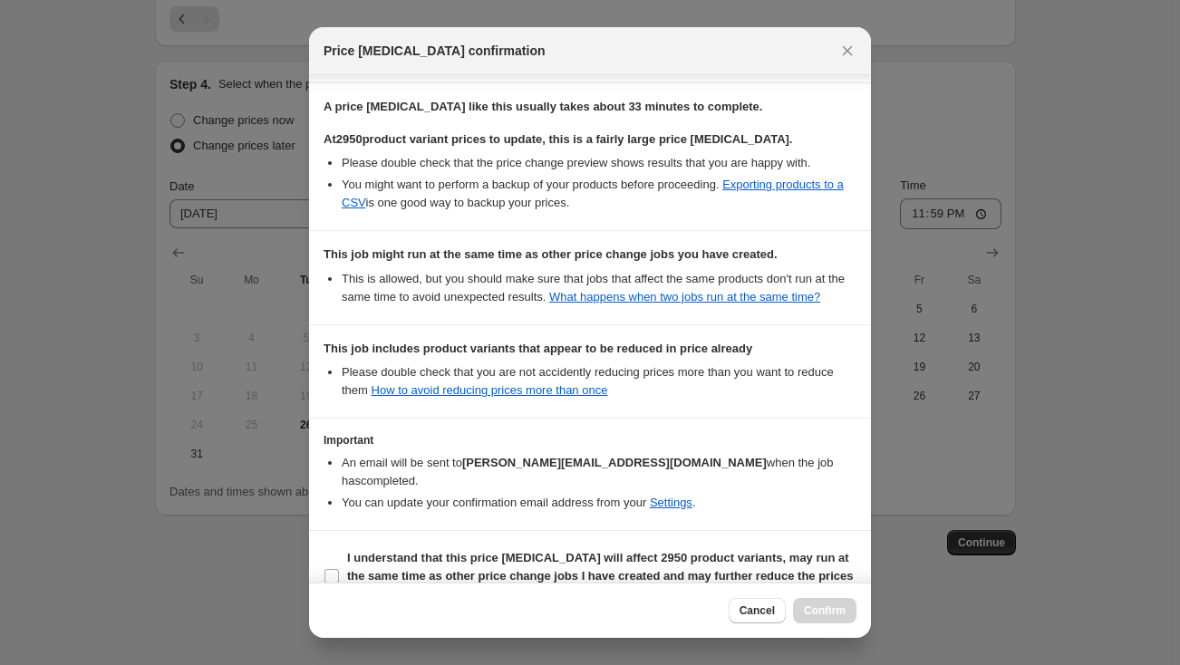
scroll to position [303, 0]
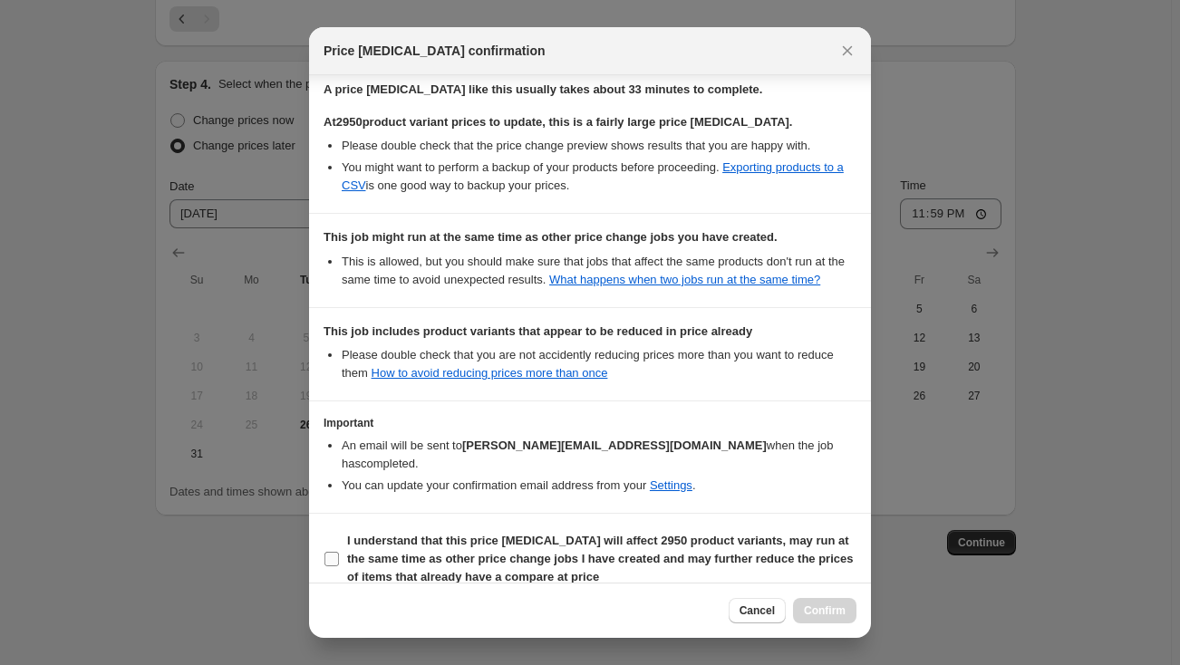
click at [338, 552] on input "I understand that this price change job will affect 2950 product variants, may …" at bounding box center [331, 559] width 14 height 14
checkbox input "true"
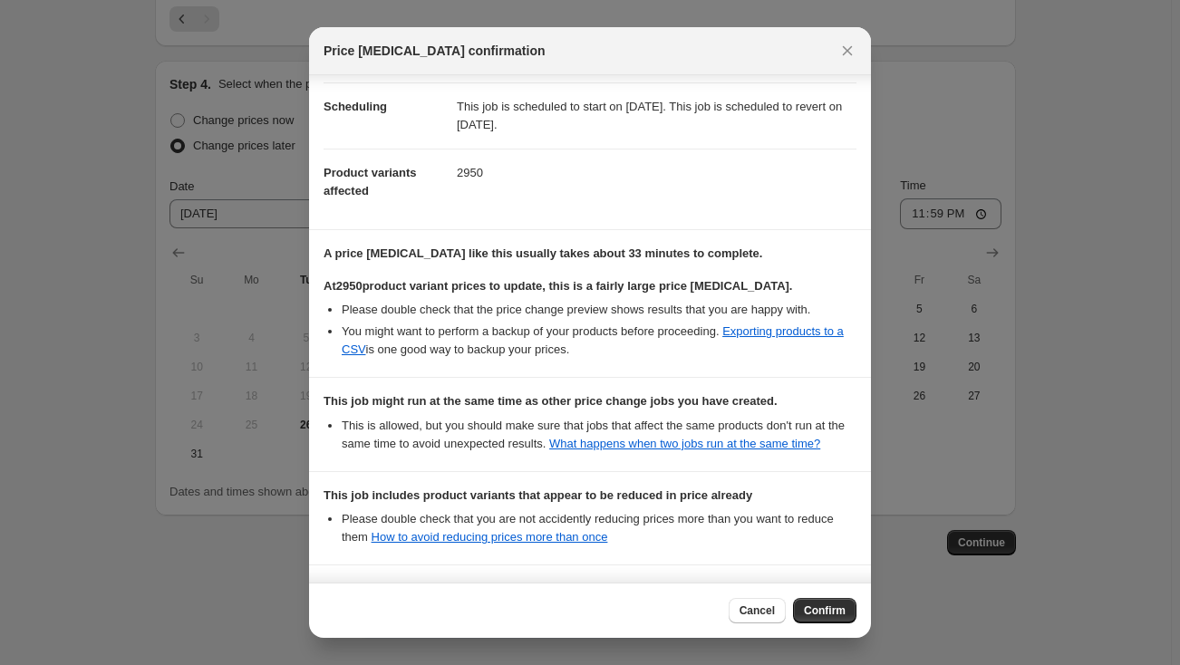
scroll to position [139, 0]
click at [827, 609] on span "Confirm" at bounding box center [825, 610] width 42 height 14
